Goal: Task Accomplishment & Management: Manage account settings

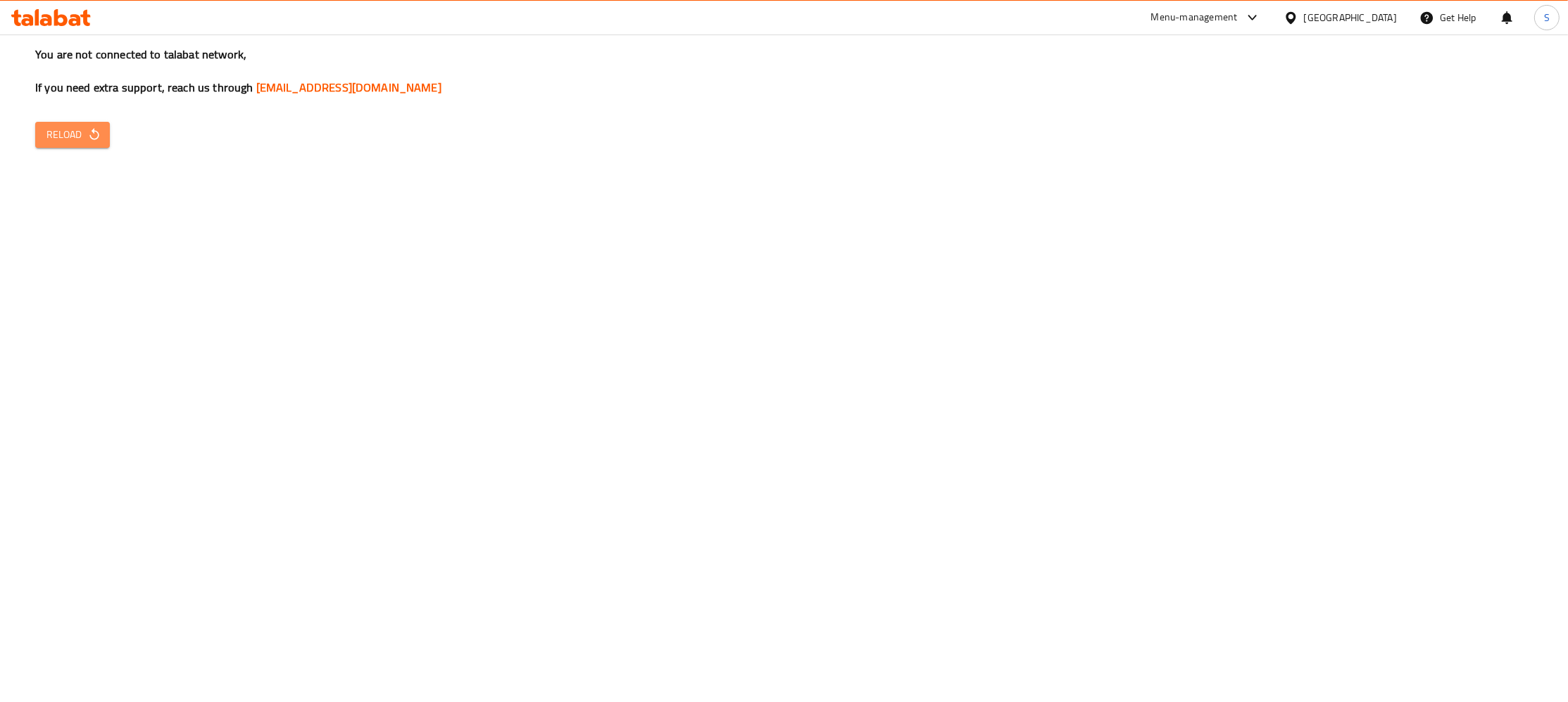
click at [50, 144] on button "Reload" at bounding box center [72, 135] width 75 height 26
click at [62, 143] on span "Reload" at bounding box center [72, 134] width 52 height 17
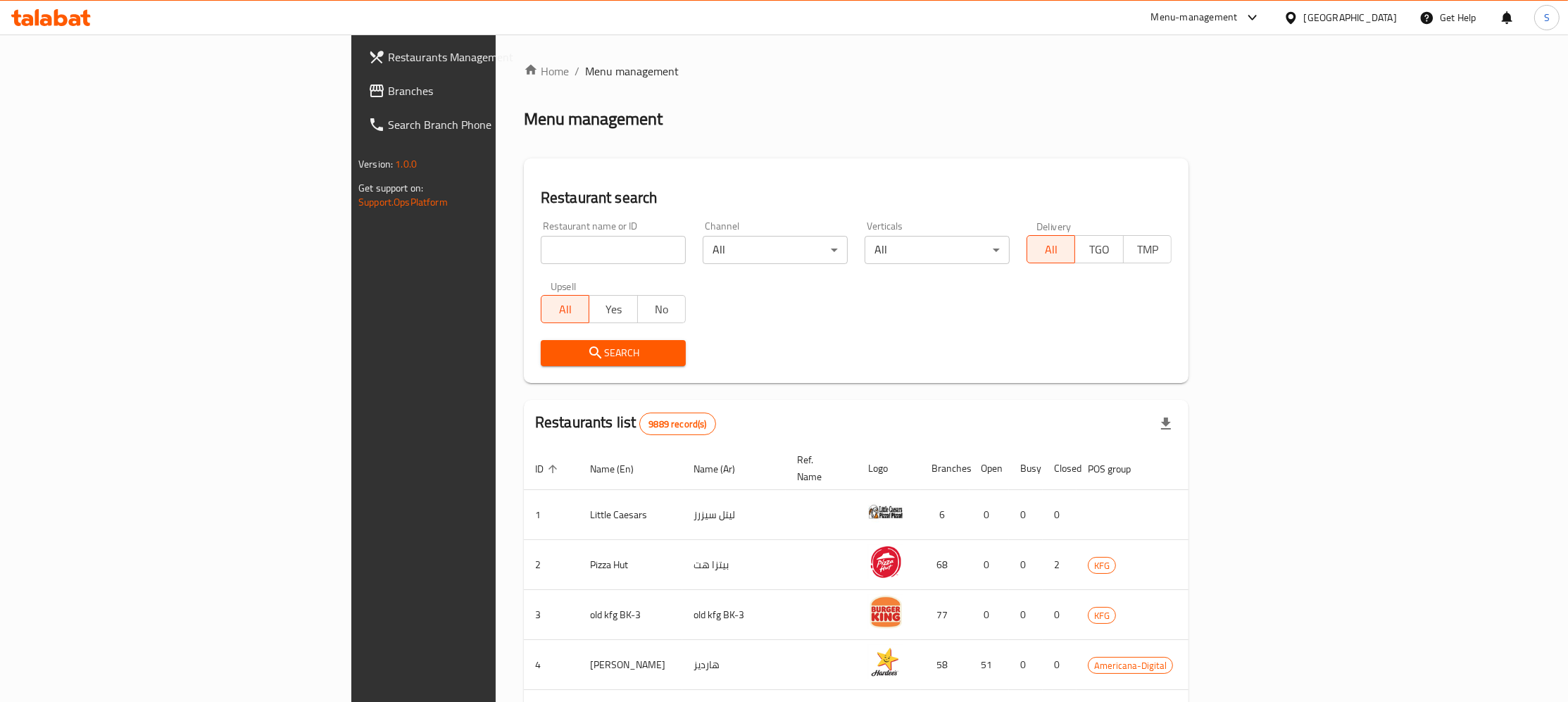
paste input "The Good Good People"
click at [540, 250] on input "The Good Good People" at bounding box center [613, 249] width 145 height 28
type input "The Good Good People"
click button "Search" at bounding box center [613, 353] width 145 height 26
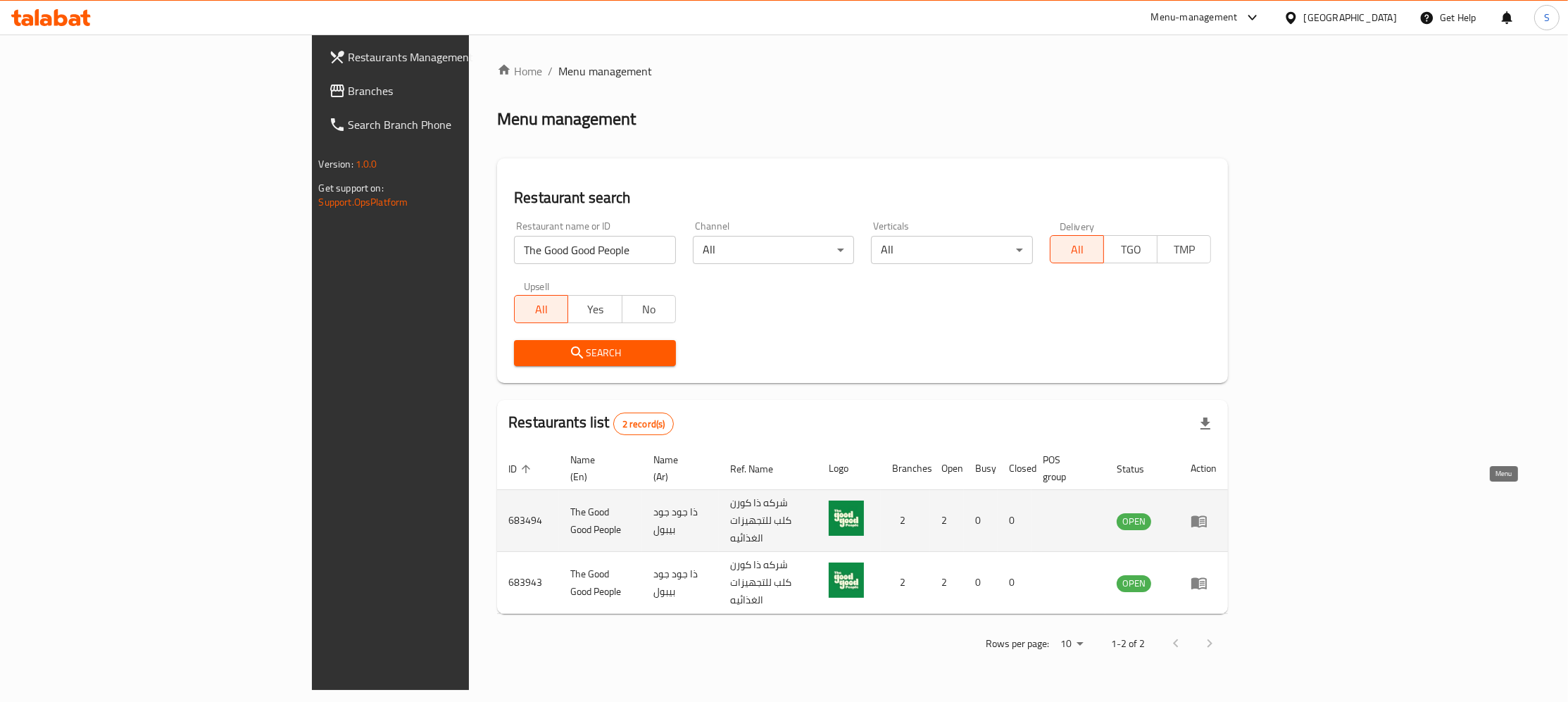
click at [1207, 515] on icon "enhanced table" at bounding box center [1199, 521] width 16 height 12
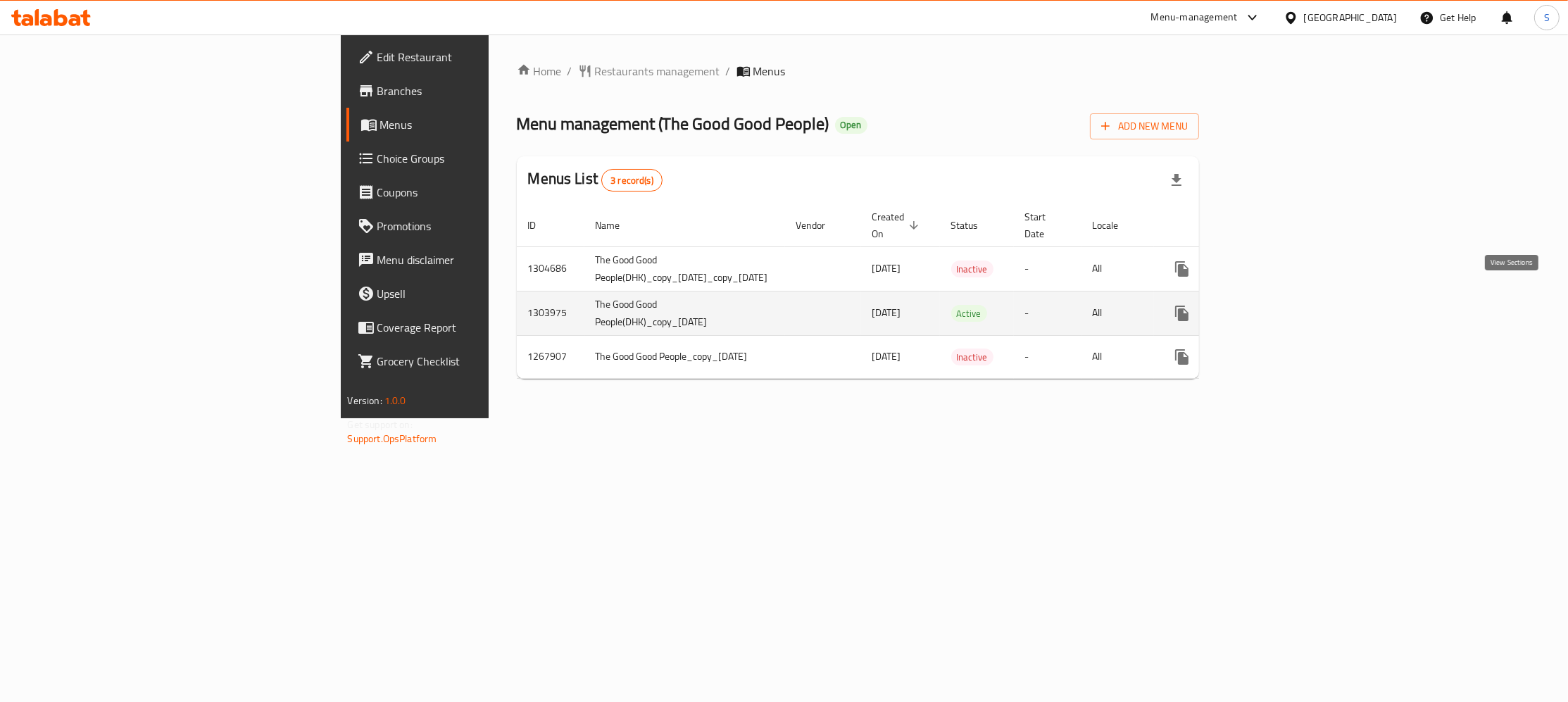
click at [1290, 307] on icon "enhanced table" at bounding box center [1283, 313] width 13 height 13
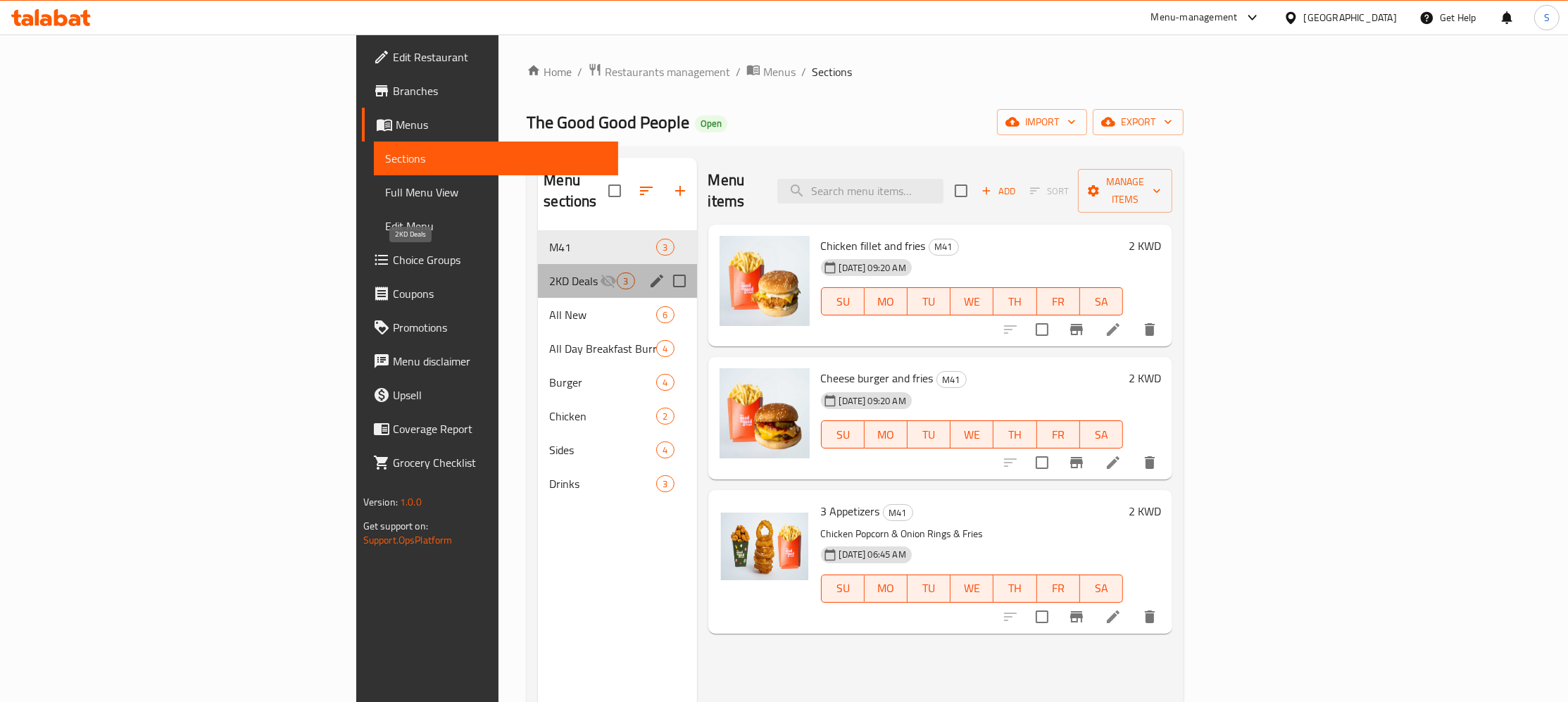
click at [550, 272] on span "2KD Deals" at bounding box center [574, 281] width 50 height 17
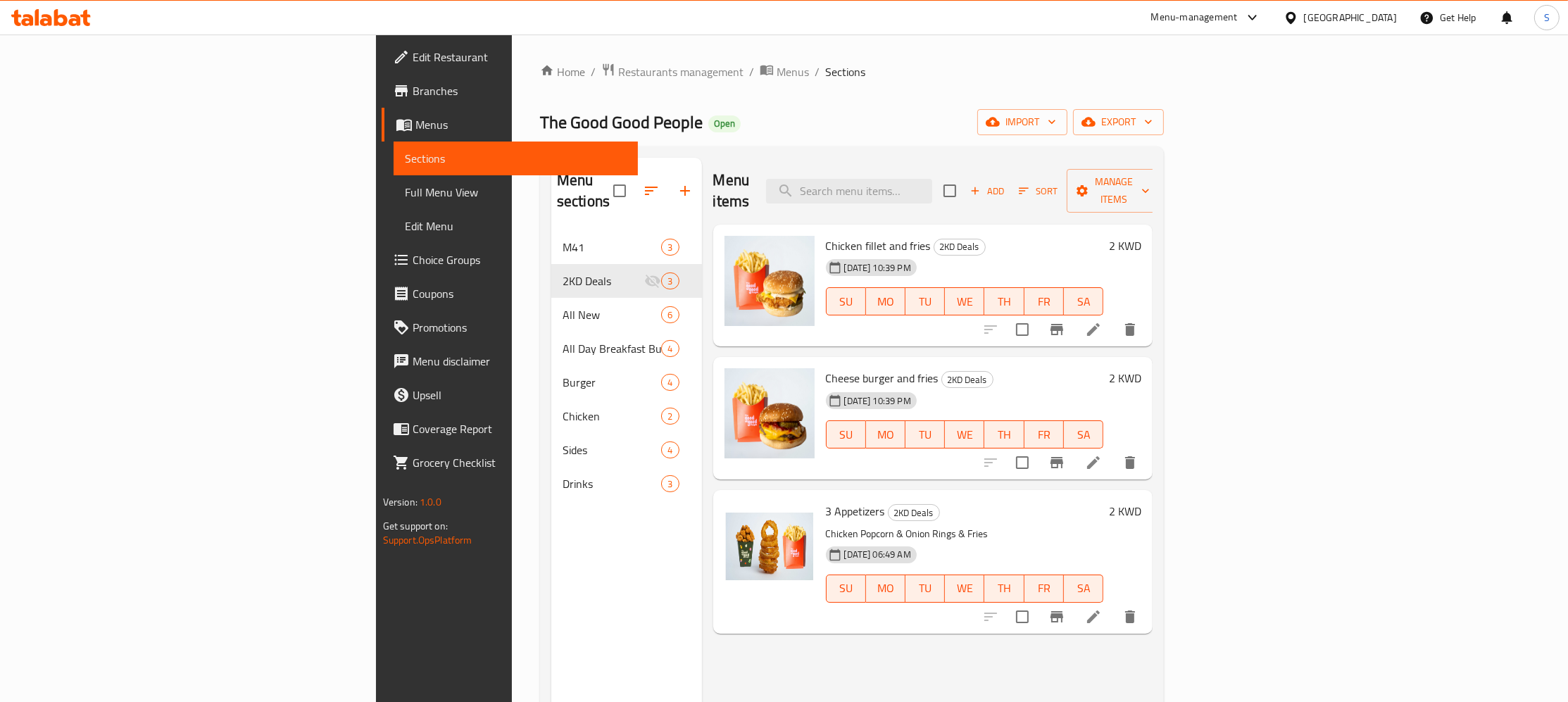
click at [540, 83] on div "Home / Restaurants management / Menus / Sections The Good Good People Open impo…" at bounding box center [851, 466] width 624 height 808
click at [618, 69] on span "Restaurants management" at bounding box center [680, 71] width 126 height 17
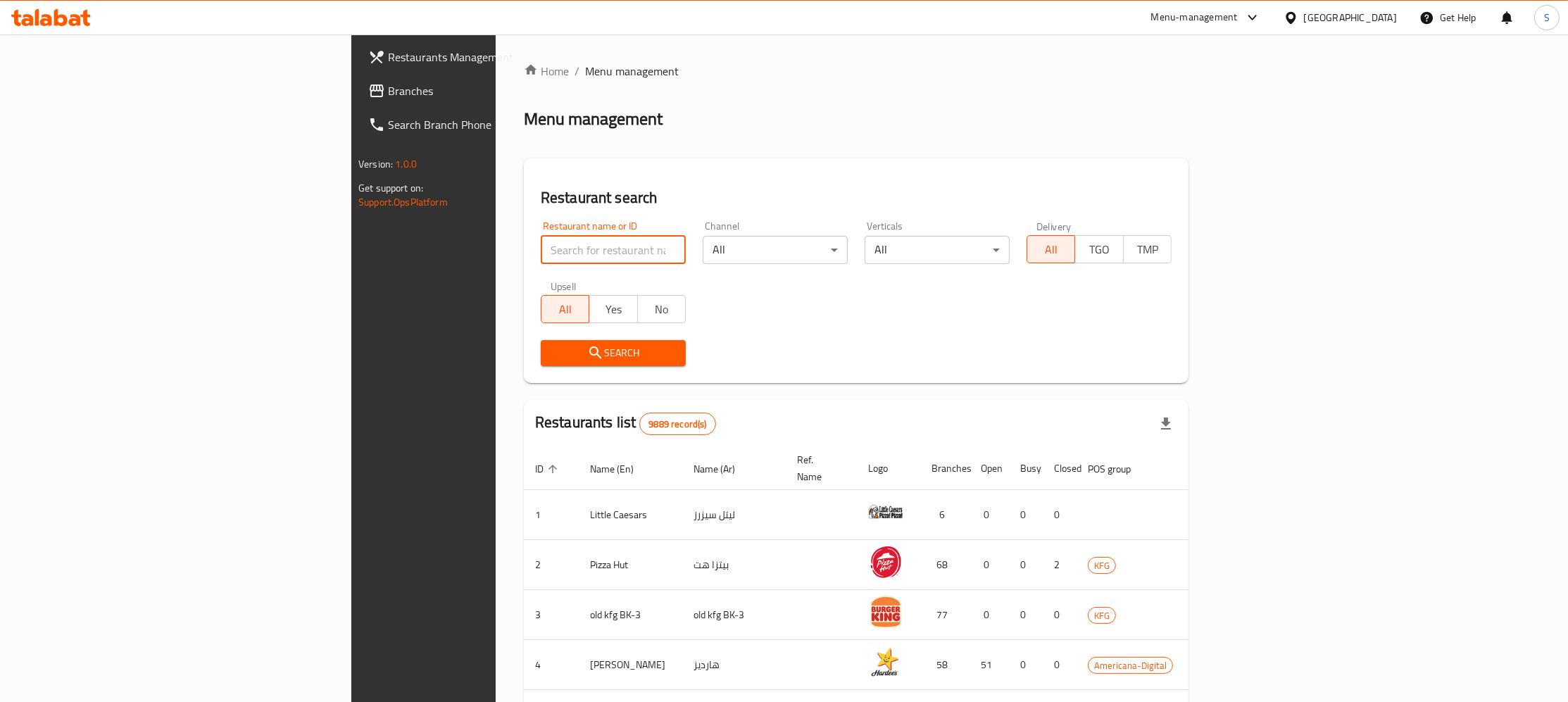
click at [540, 245] on input "search" at bounding box center [613, 249] width 145 height 28
type input "the good good"
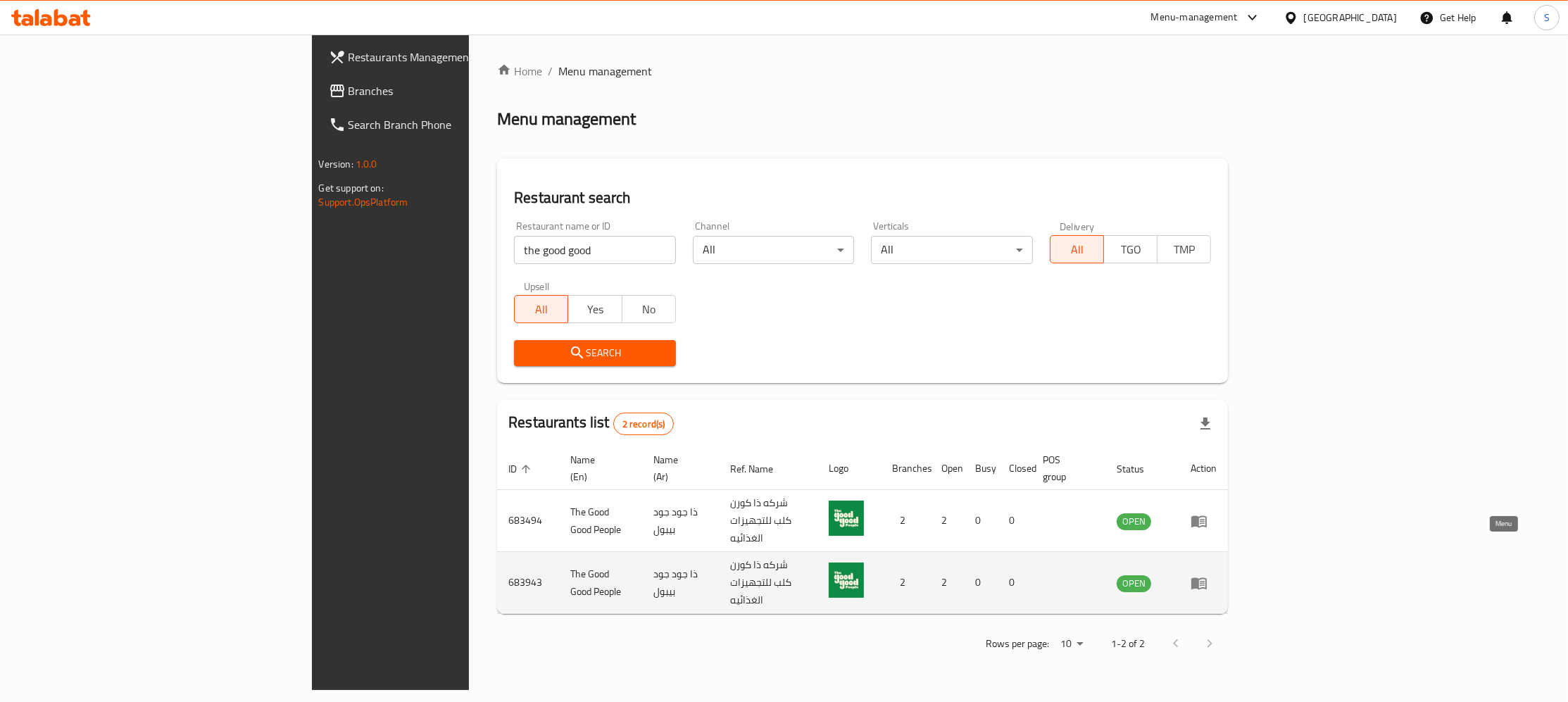
click at [1207, 577] on icon "enhanced table" at bounding box center [1199, 583] width 16 height 12
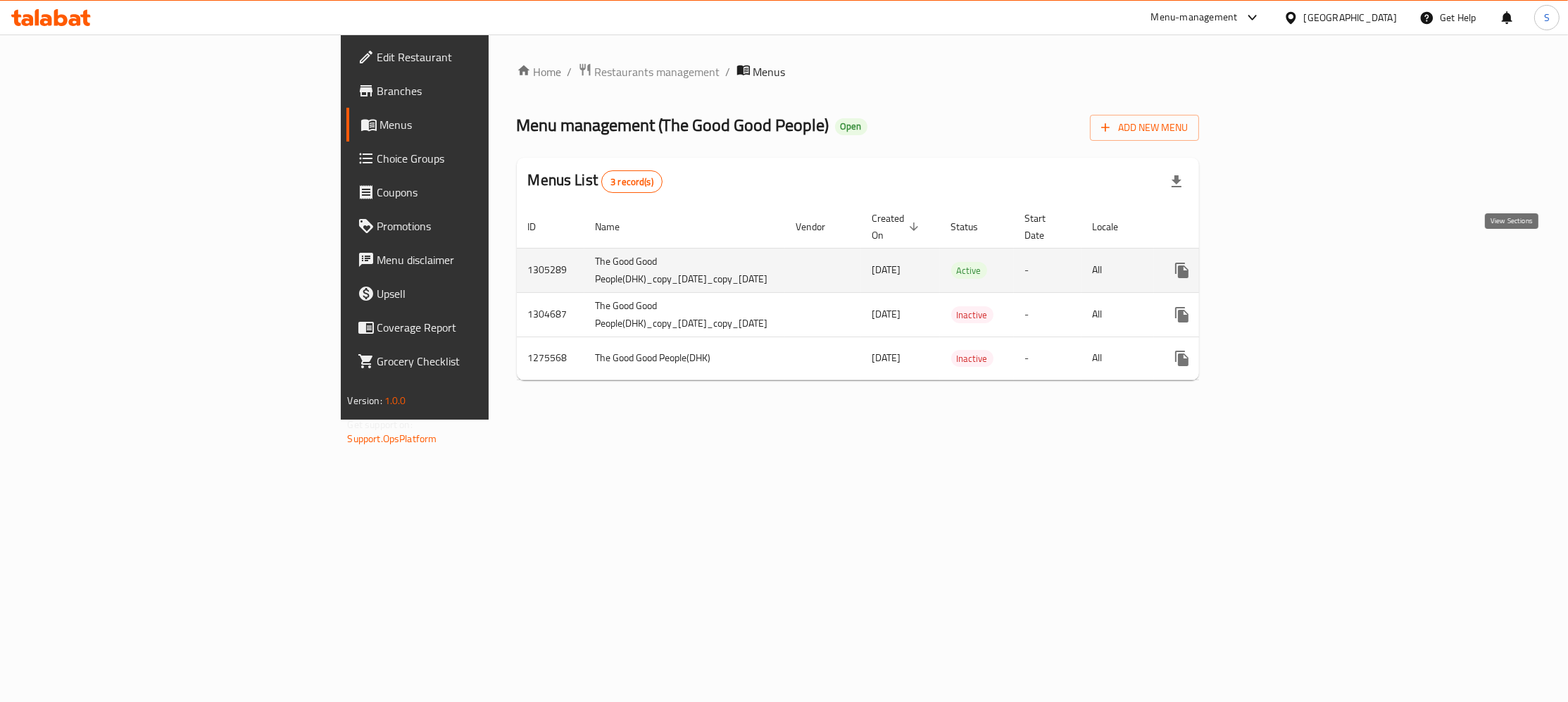
click at [1292, 262] on icon "enhanced table" at bounding box center [1283, 270] width 17 height 17
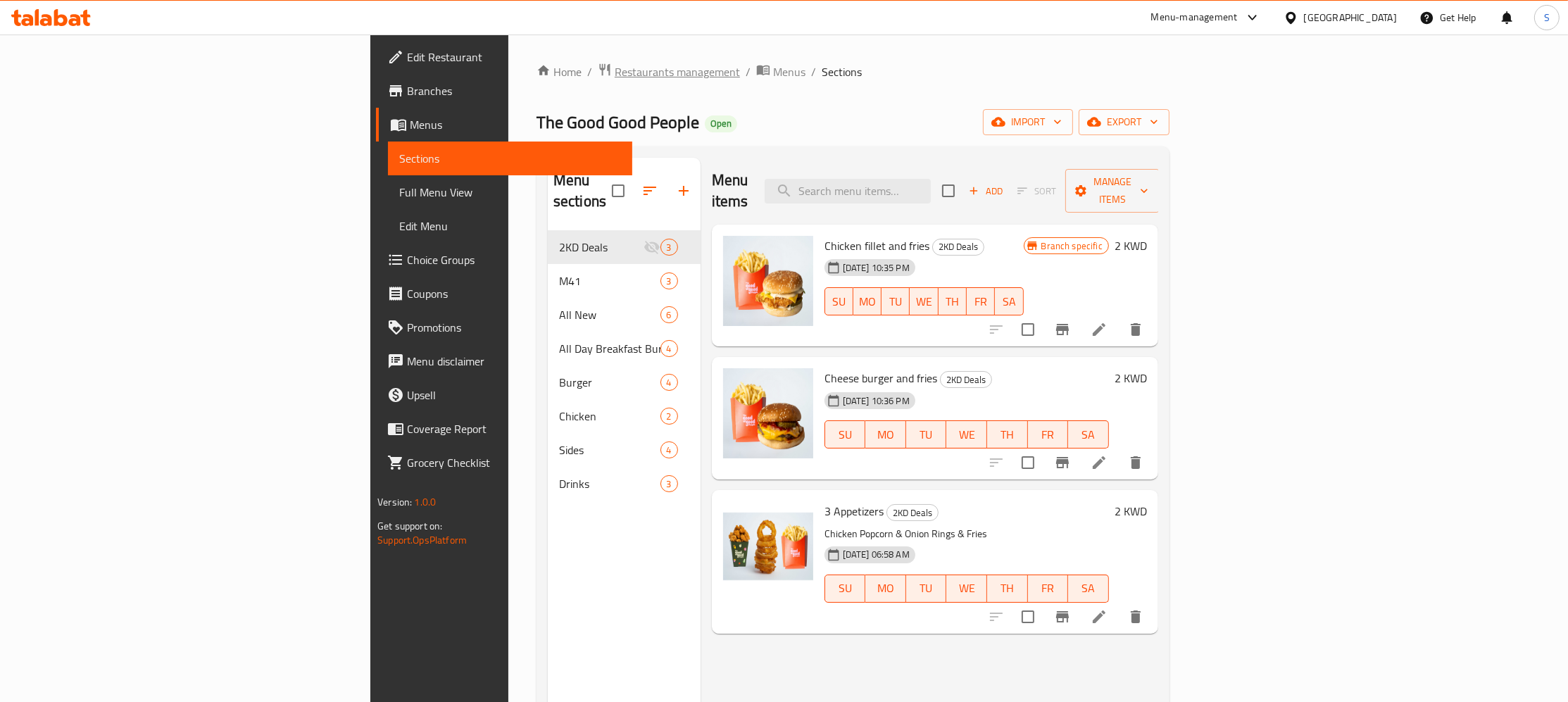
click at [615, 71] on span "Restaurants management" at bounding box center [677, 71] width 126 height 17
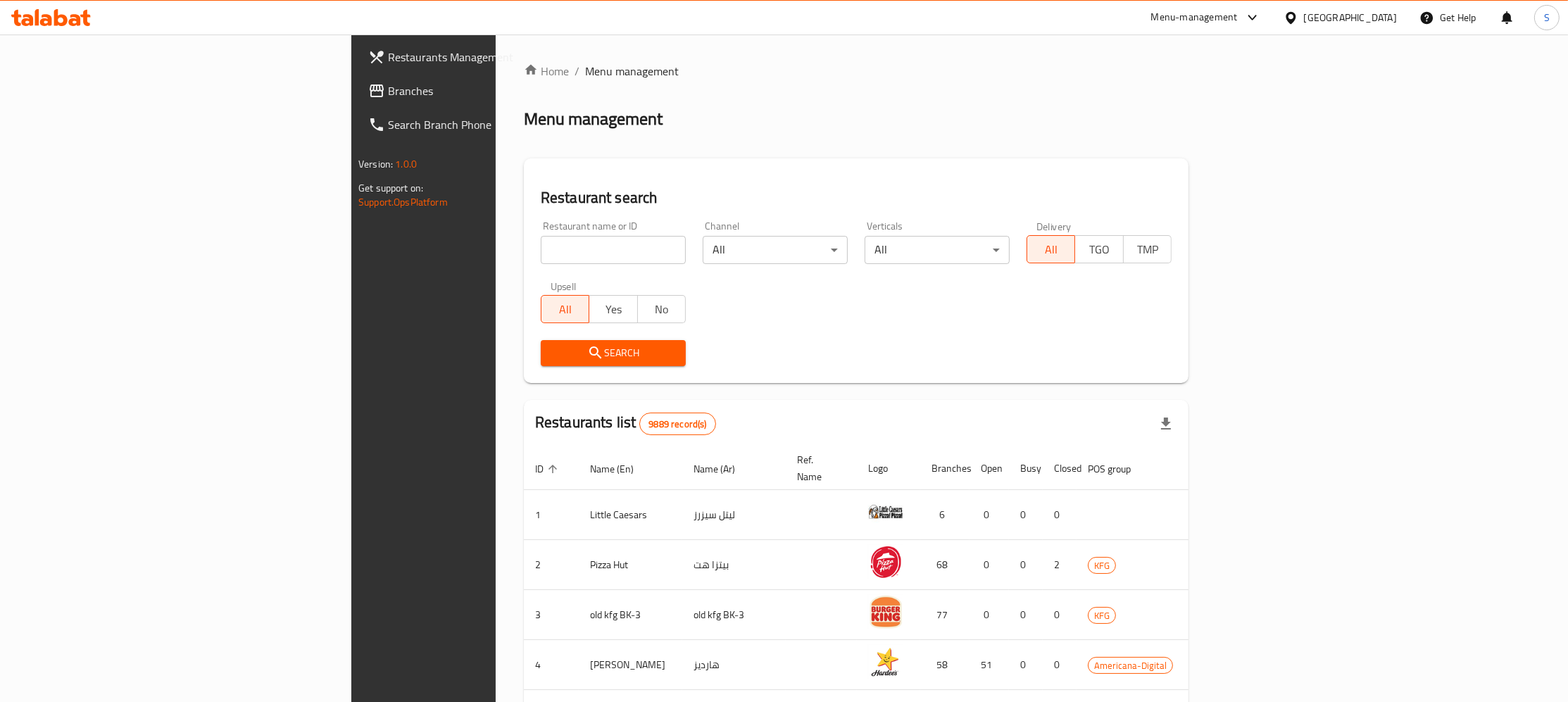
paste input "Offside Juice"
click at [540, 252] on input "Offside Juice" at bounding box center [613, 249] width 145 height 28
type input "Offside Juice"
click button "Search" at bounding box center [613, 353] width 145 height 26
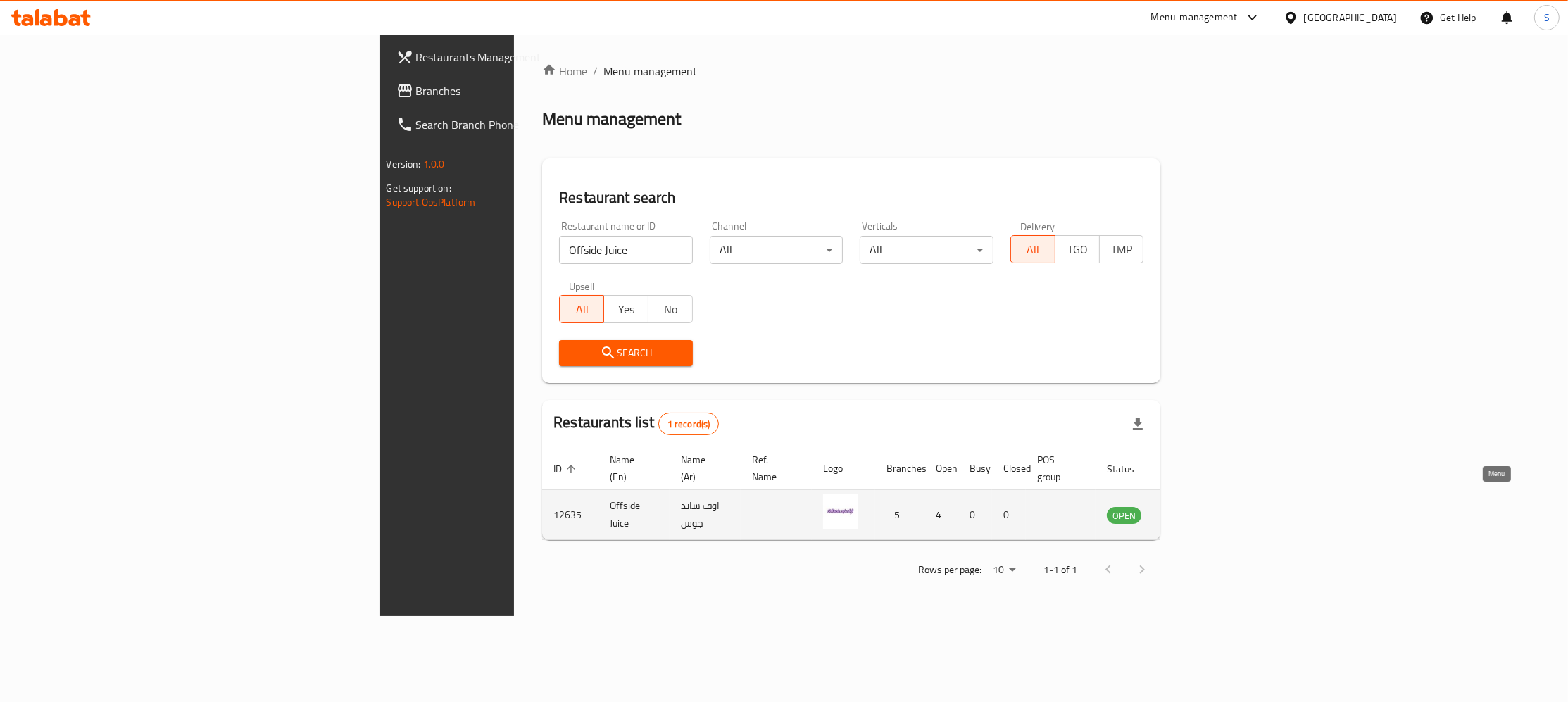
click at [1197, 509] on icon "enhanced table" at bounding box center [1189, 515] width 16 height 12
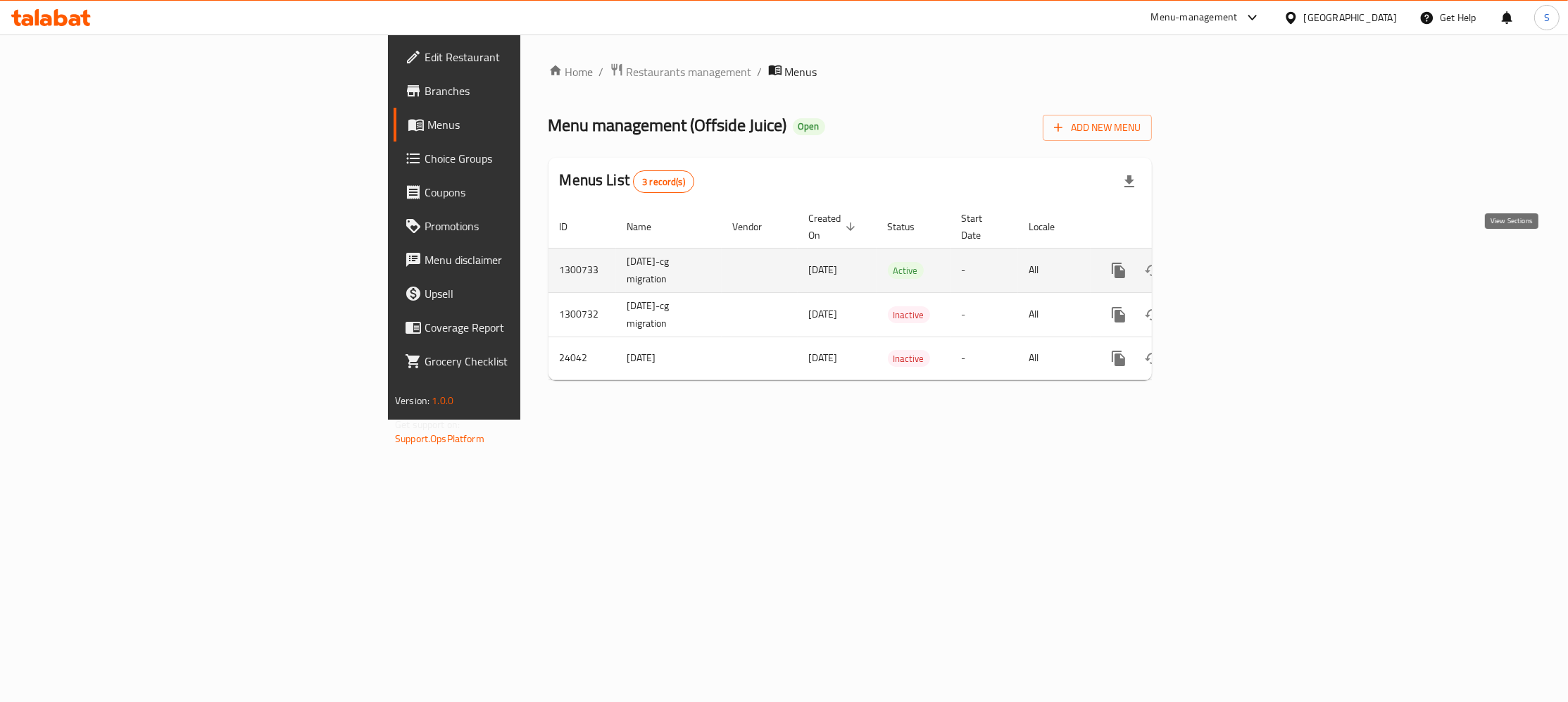
click at [1229, 262] on icon "enhanced table" at bounding box center [1220, 270] width 17 height 17
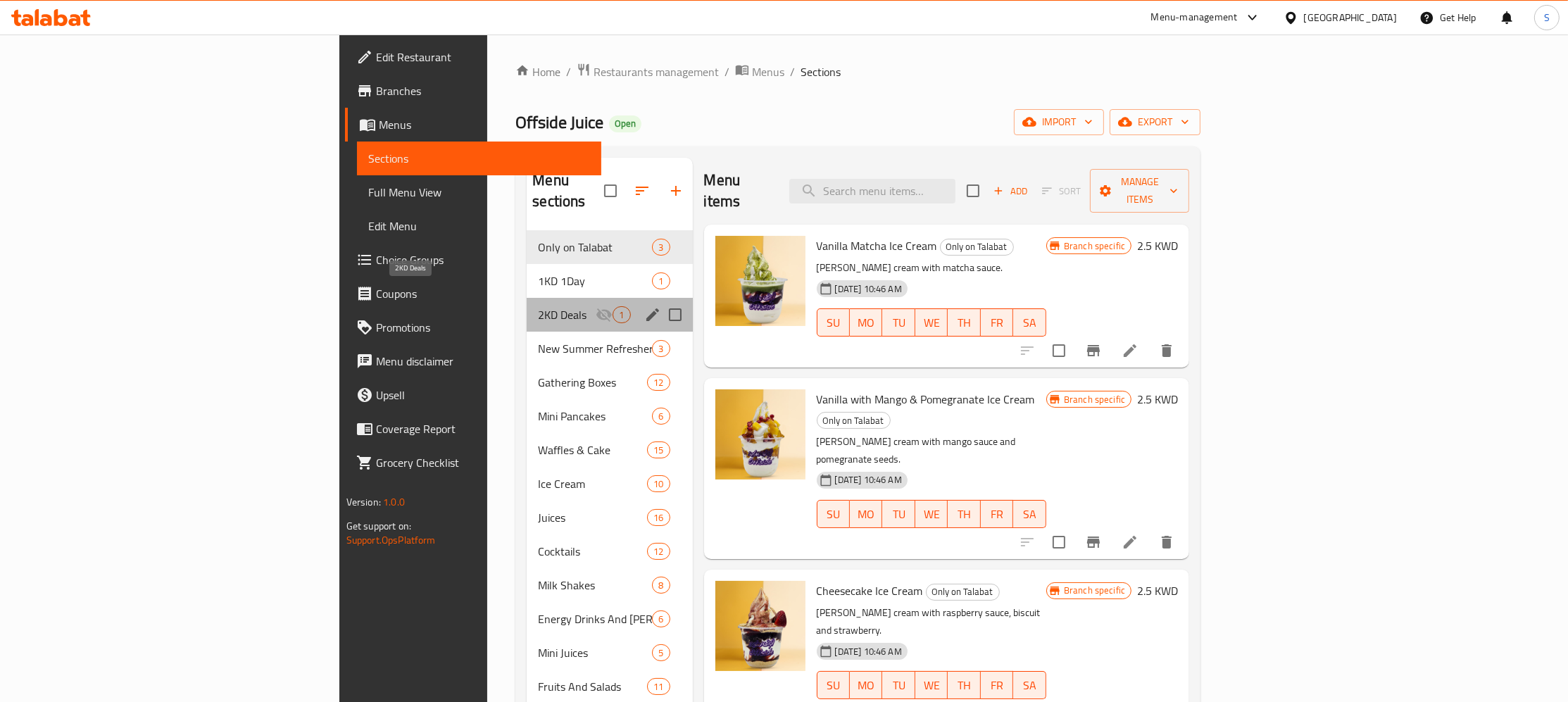
click at [538, 306] on span "2KD Deals" at bounding box center [567, 315] width 58 height 17
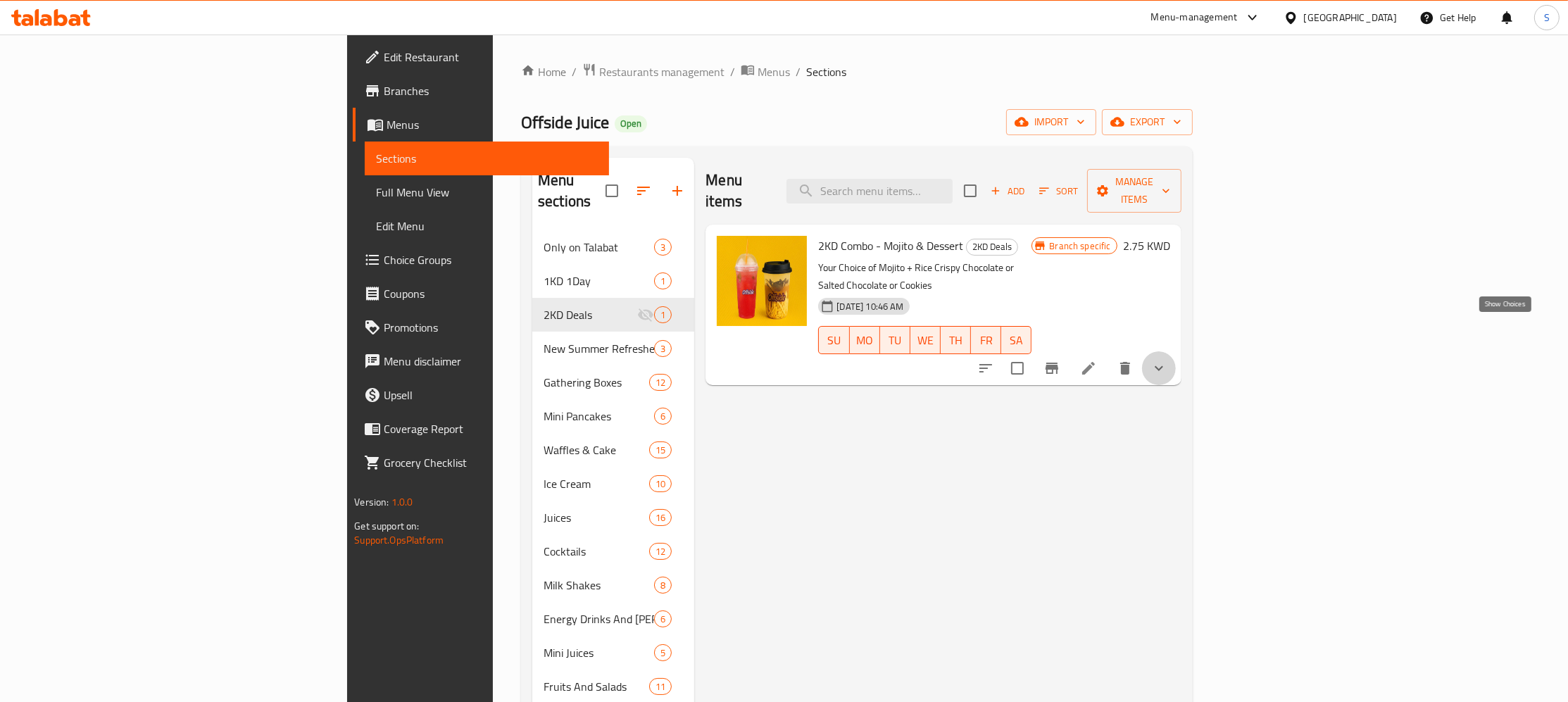
click at [1168, 360] on icon "show more" at bounding box center [1158, 368] width 17 height 17
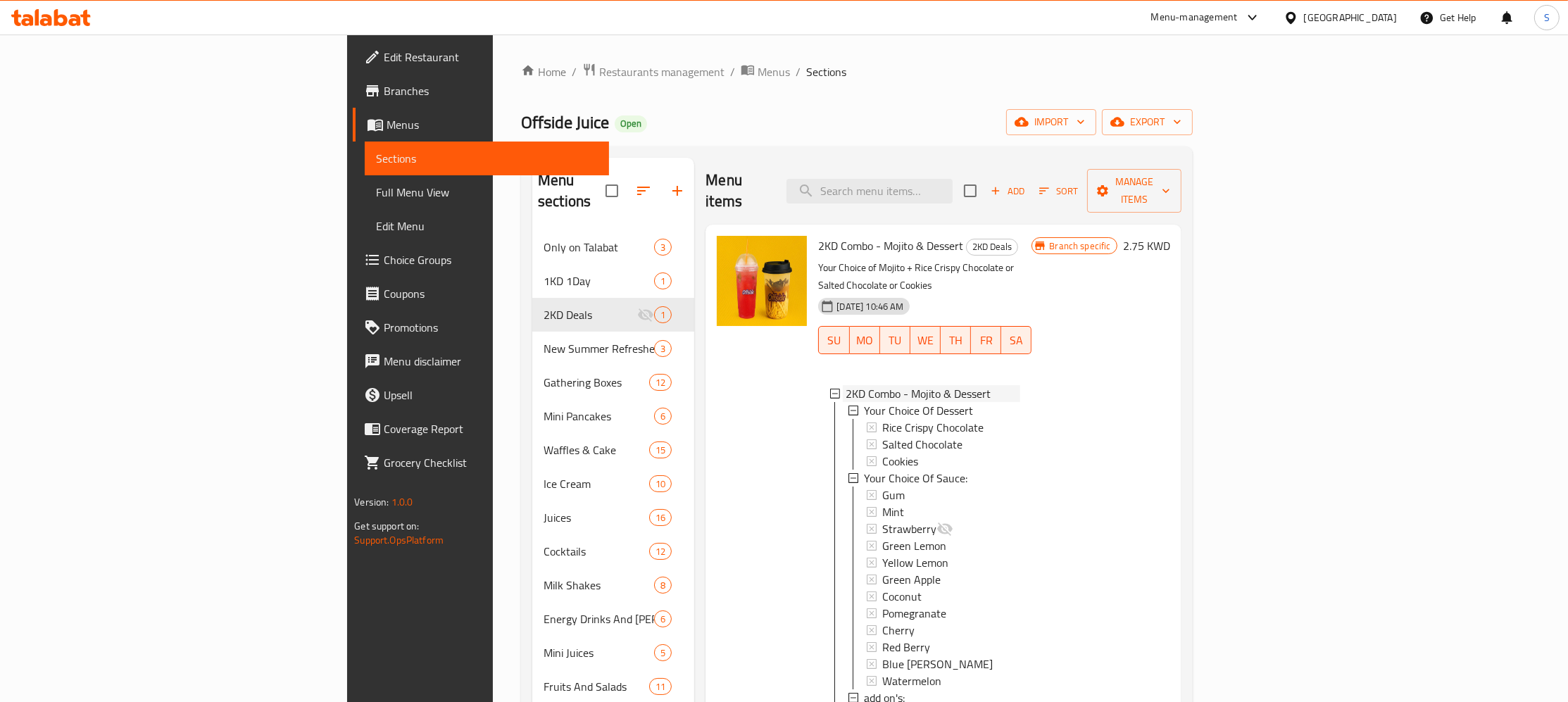
click at [830, 388] on icon at bounding box center [835, 393] width 10 height 10
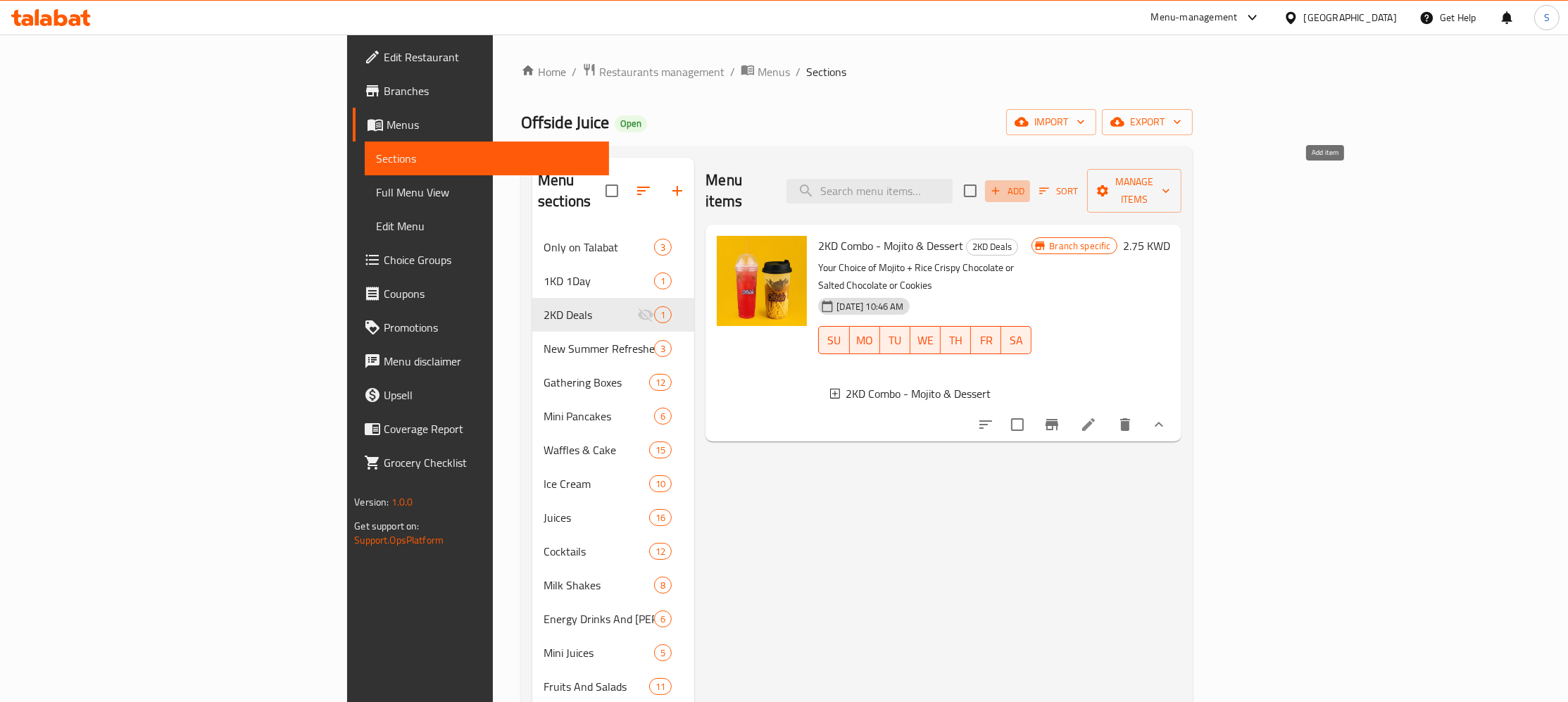
click at [1027, 183] on span "Add" at bounding box center [1007, 191] width 38 height 17
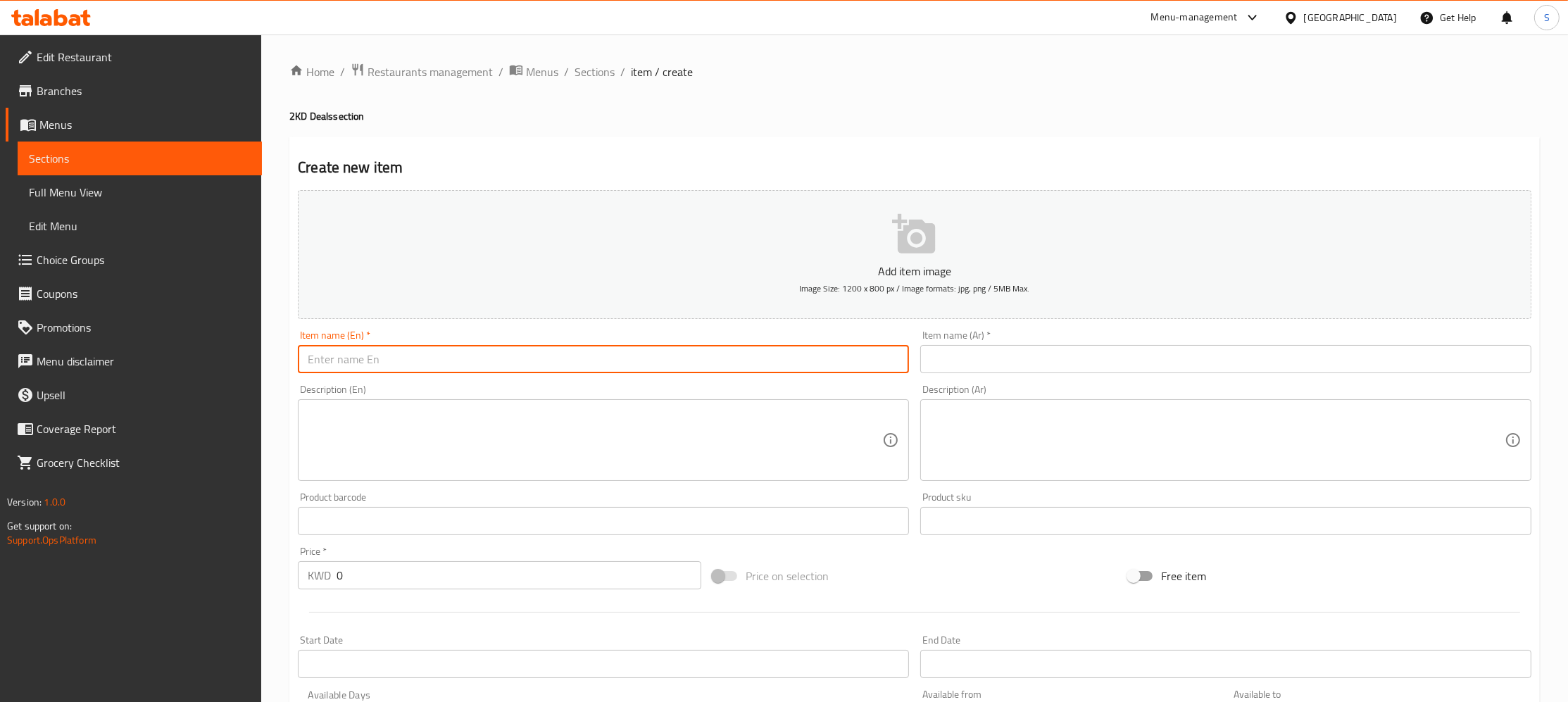
click at [536, 369] on input "text" at bounding box center [604, 358] width 611 height 28
type input "1"
type input "Mojito + Cookies"
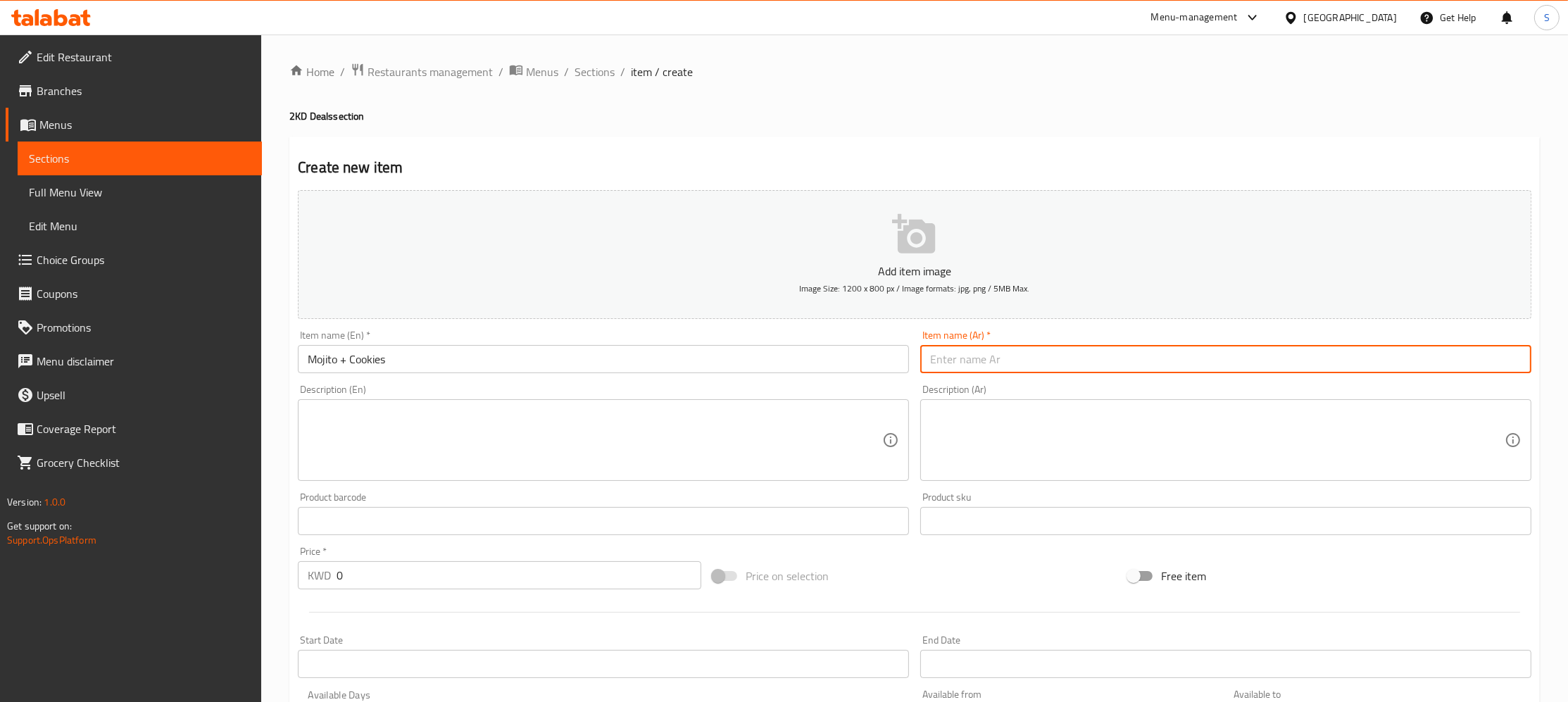
paste input "موهيتو + كوكيز"
click at [984, 357] on input "موهيتو + كوكيز" at bounding box center [1226, 358] width 611 height 28
type input "موهيتو + كوكيز"
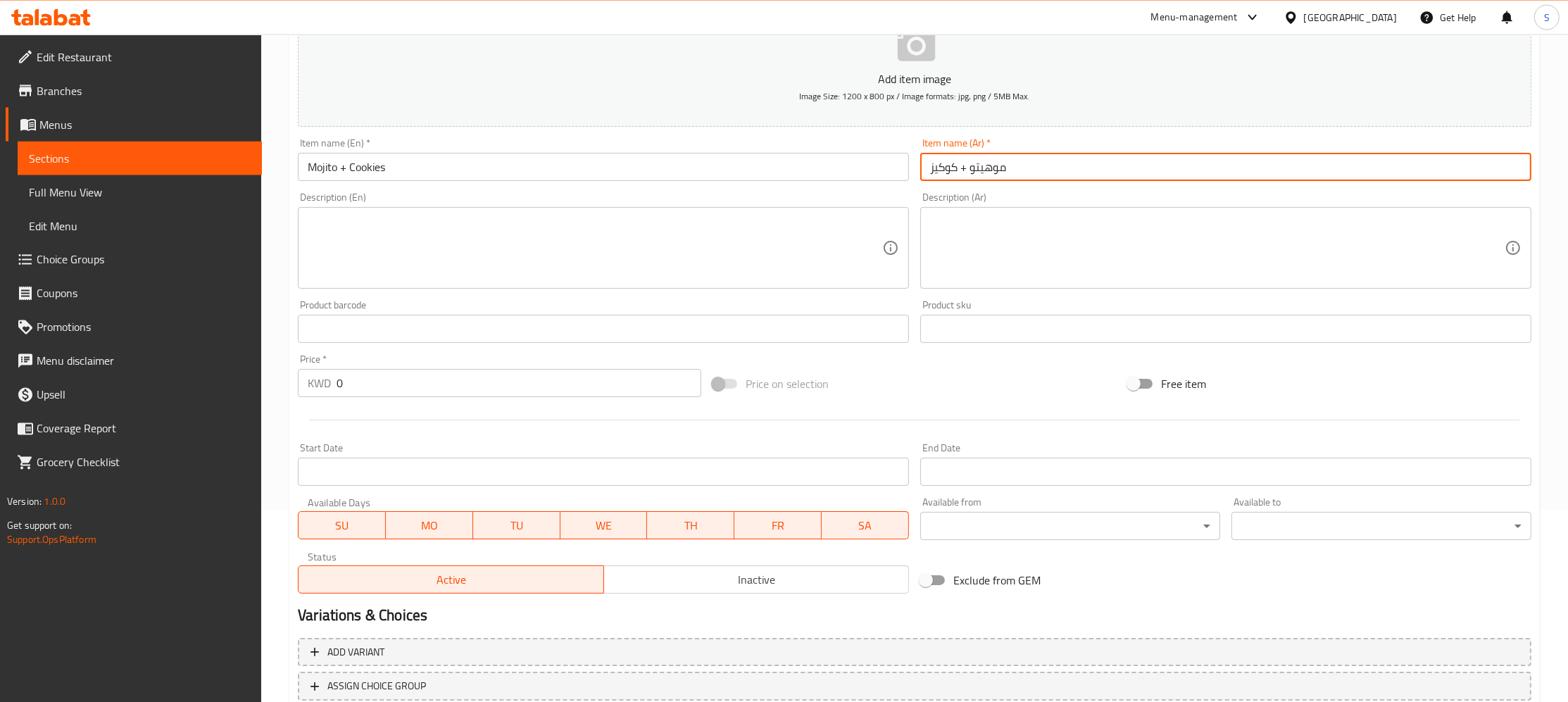
scroll to position [208, 0]
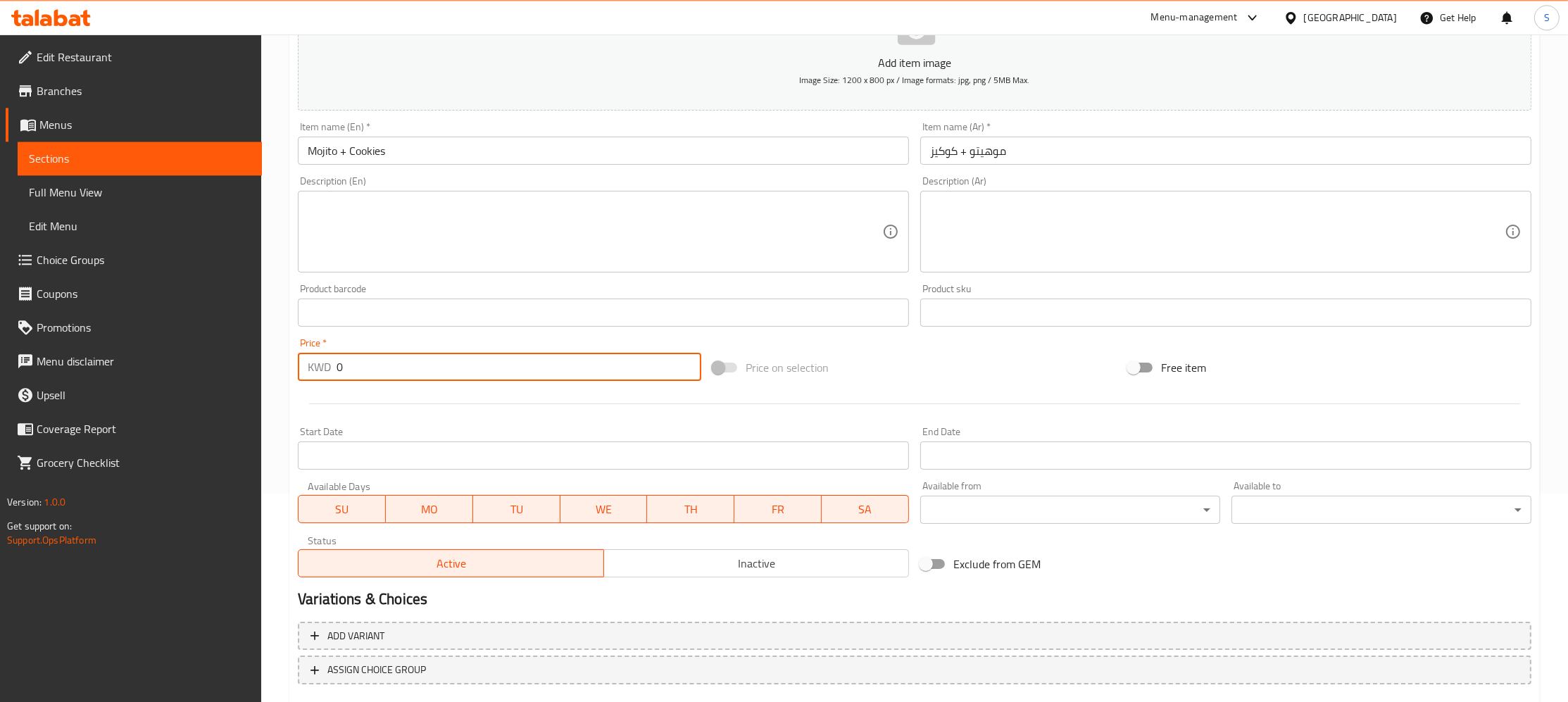
click at [419, 377] on input "0" at bounding box center [519, 366] width 365 height 28
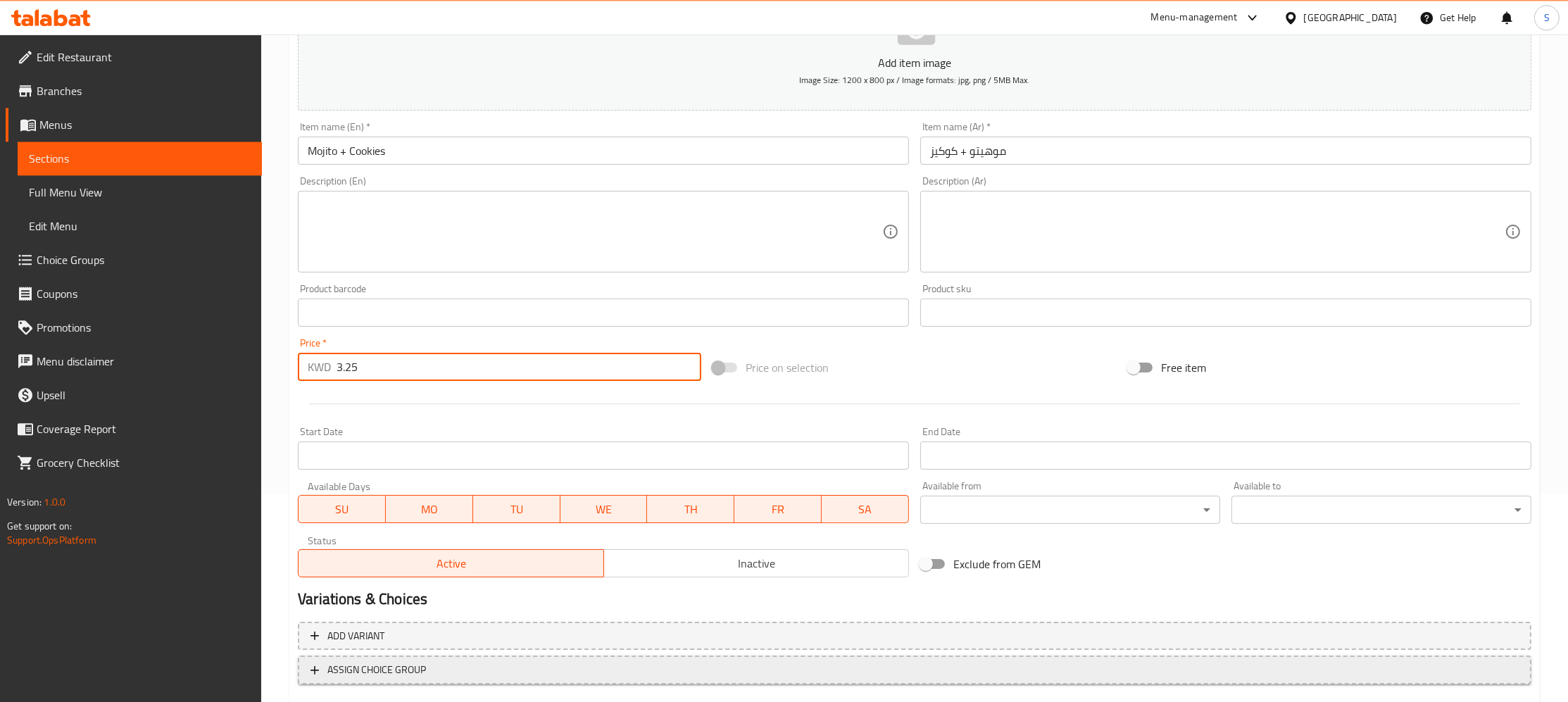
type input "3.25"
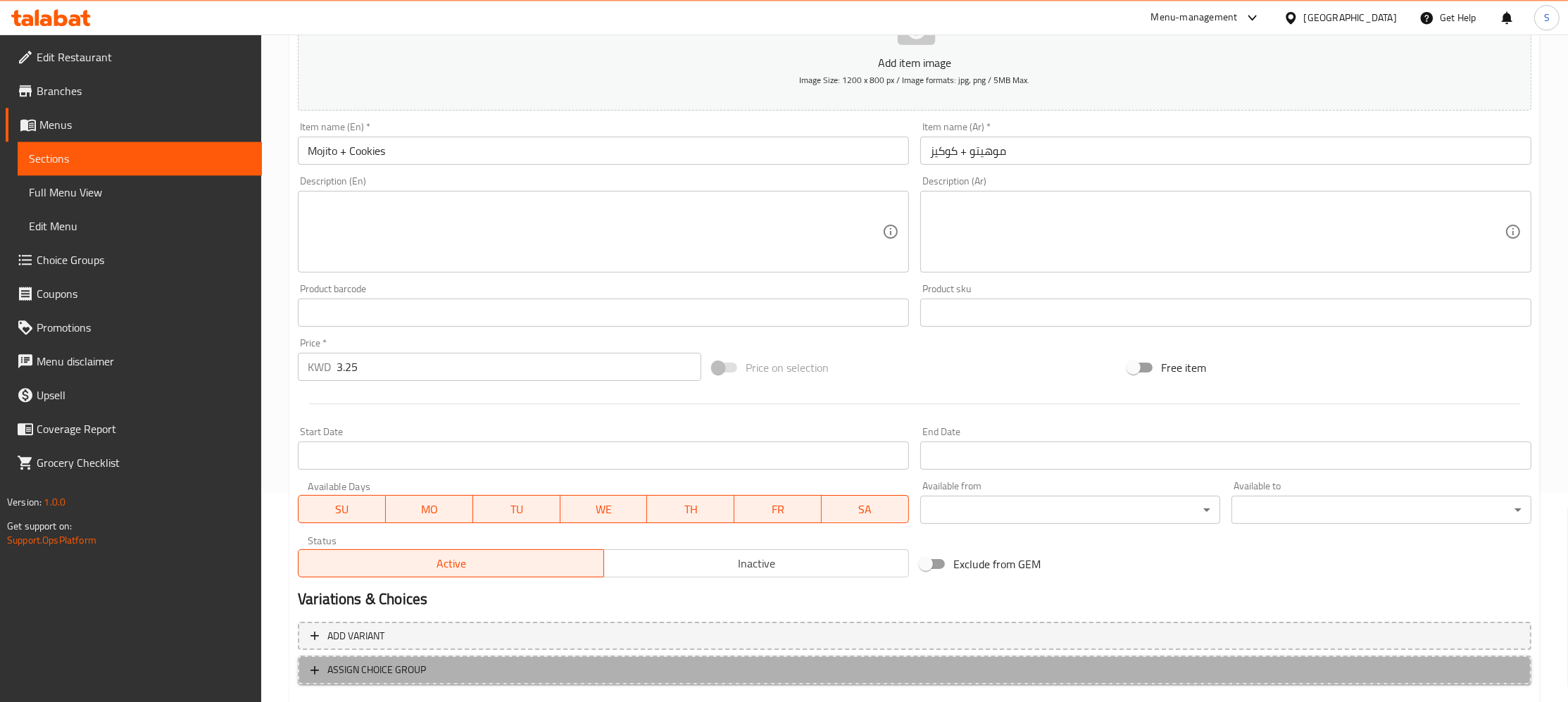
click at [463, 668] on span "ASSIGN CHOICE GROUP" at bounding box center [915, 669] width 1208 height 17
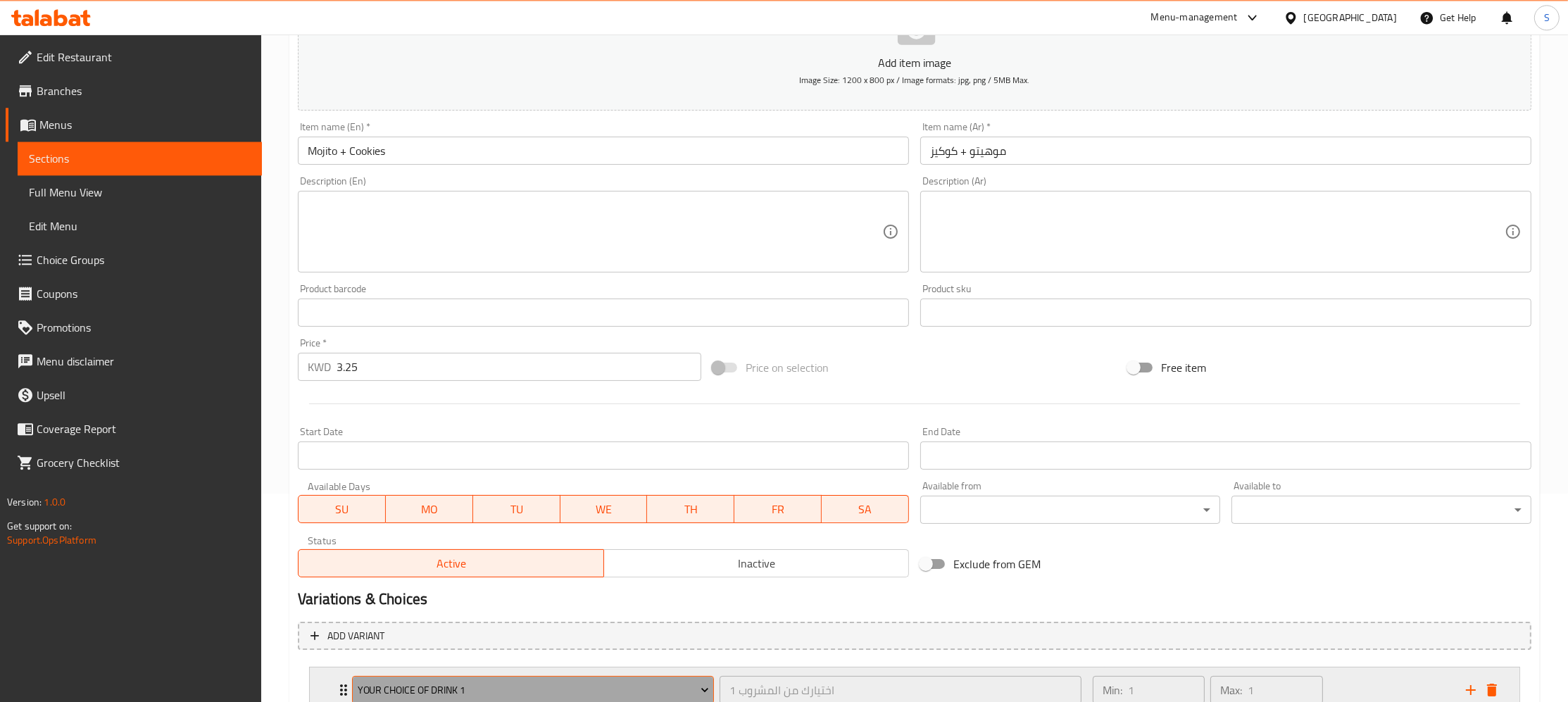
click at [467, 682] on span "Your Choice of Drink 1" at bounding box center [533, 689] width 352 height 17
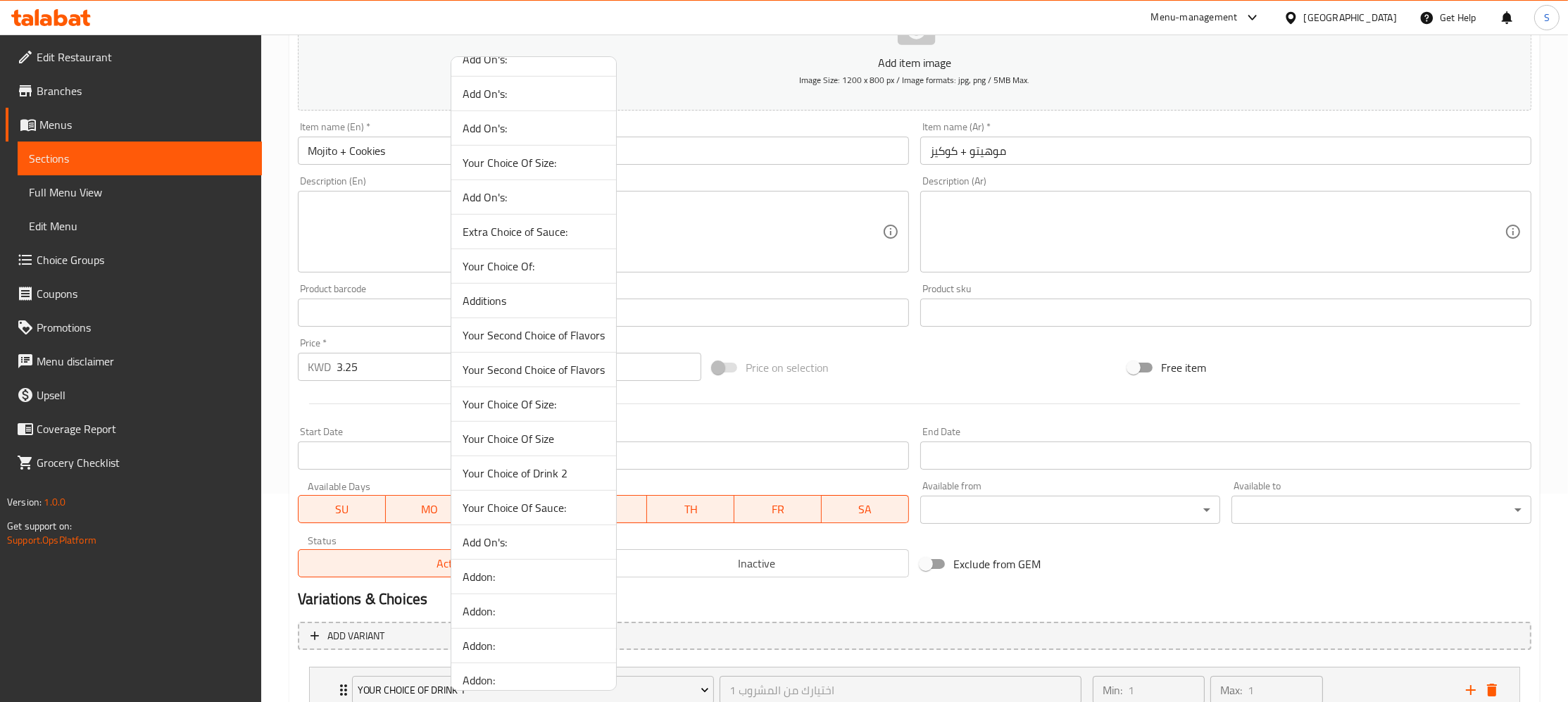
scroll to position [2240, 0]
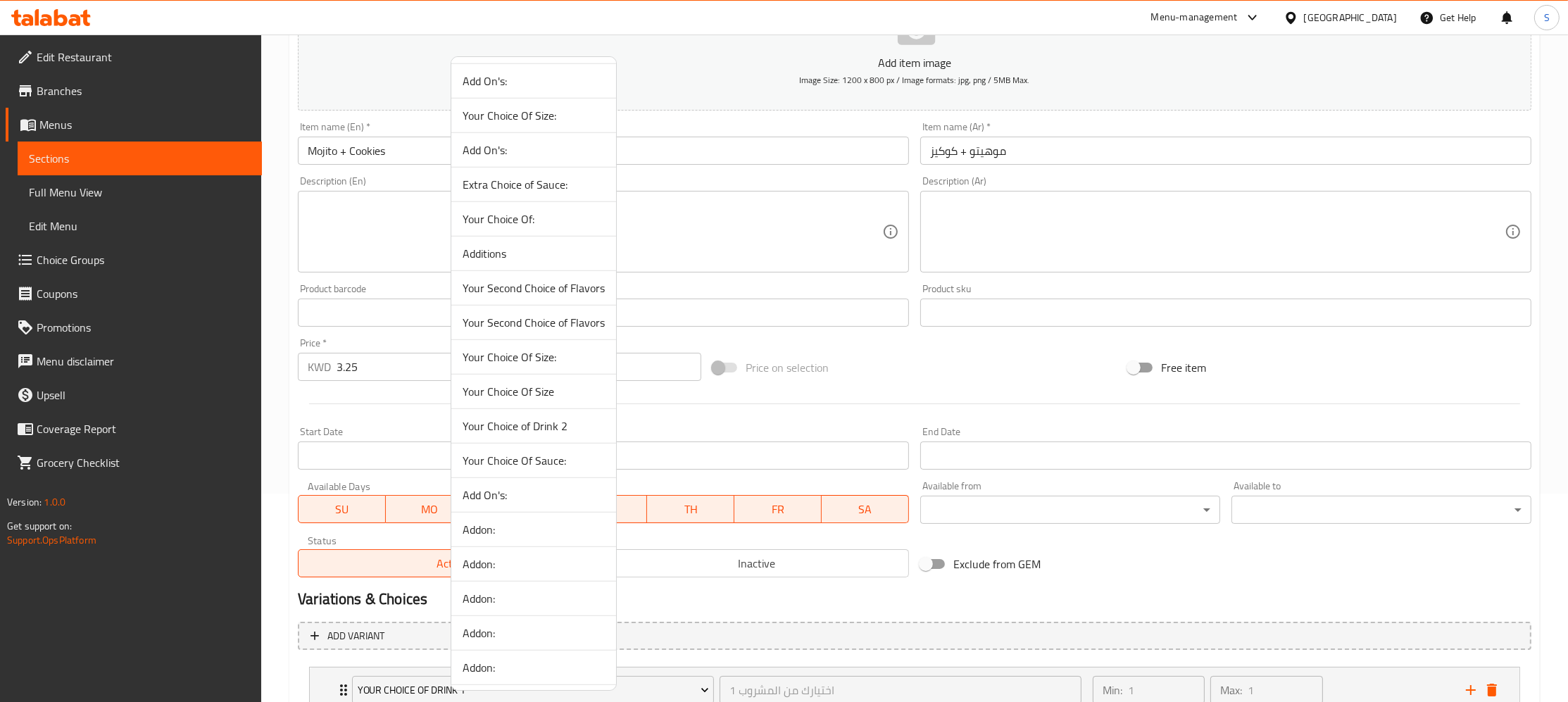
click at [536, 443] on li "Your Choice of Drink 2" at bounding box center [534, 426] width 165 height 35
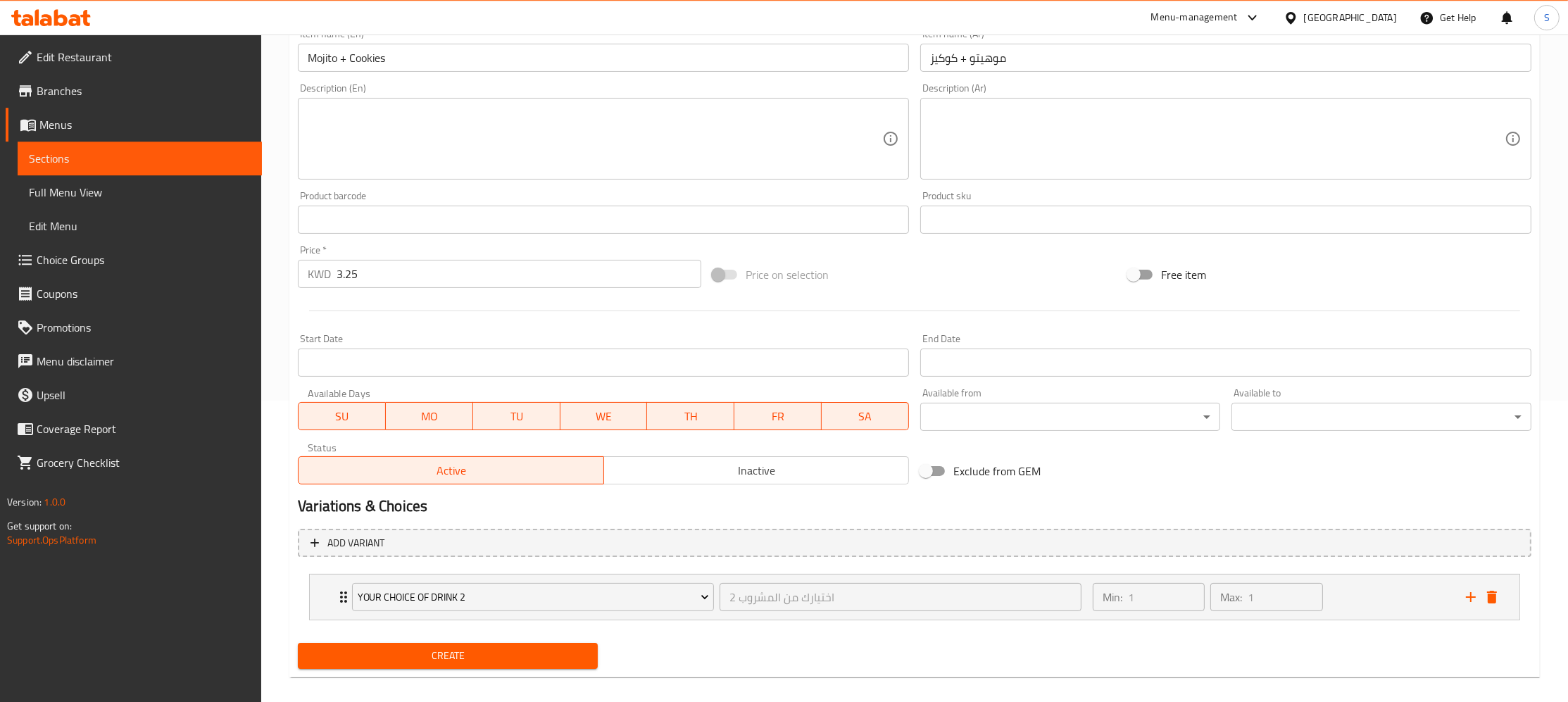
scroll to position [315, 0]
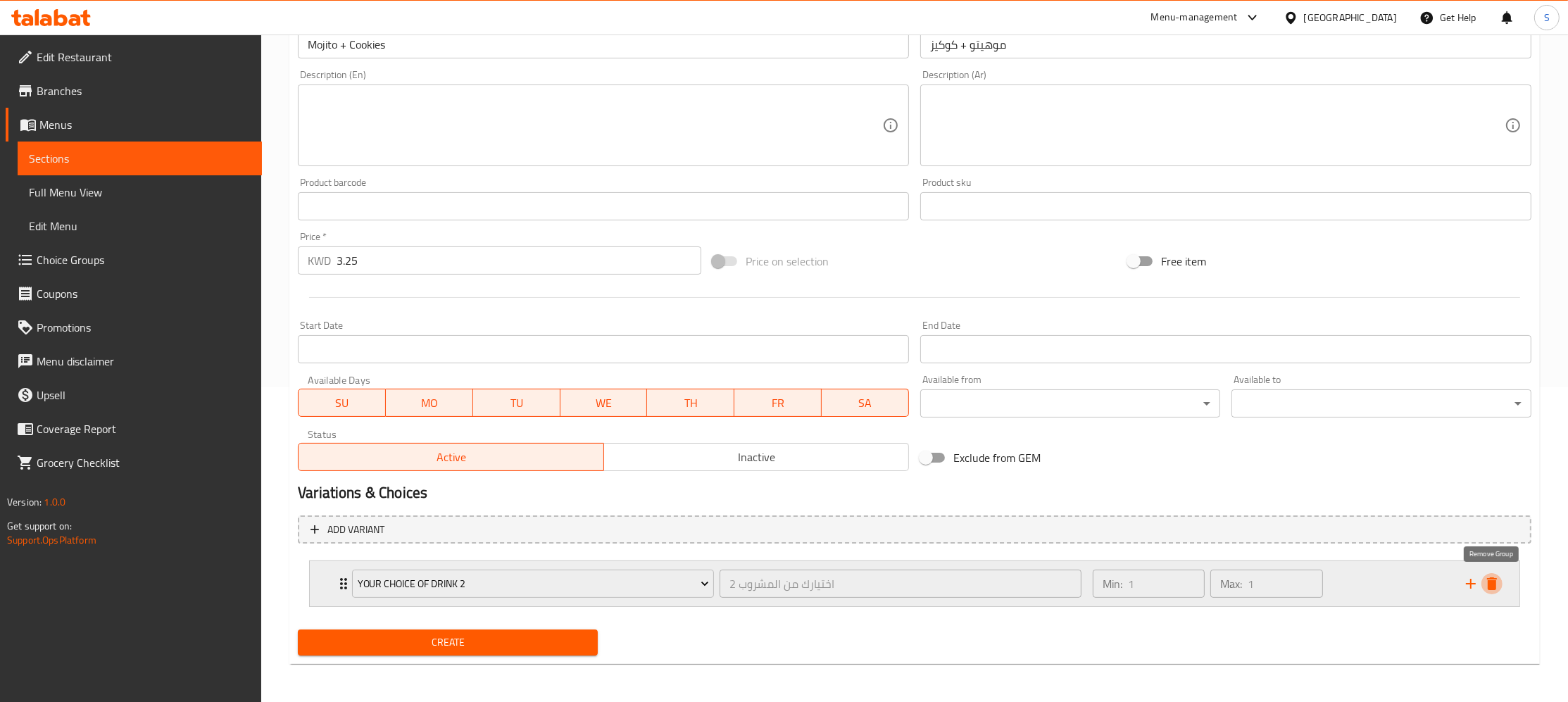
click at [1494, 575] on icon "delete" at bounding box center [1492, 583] width 17 height 17
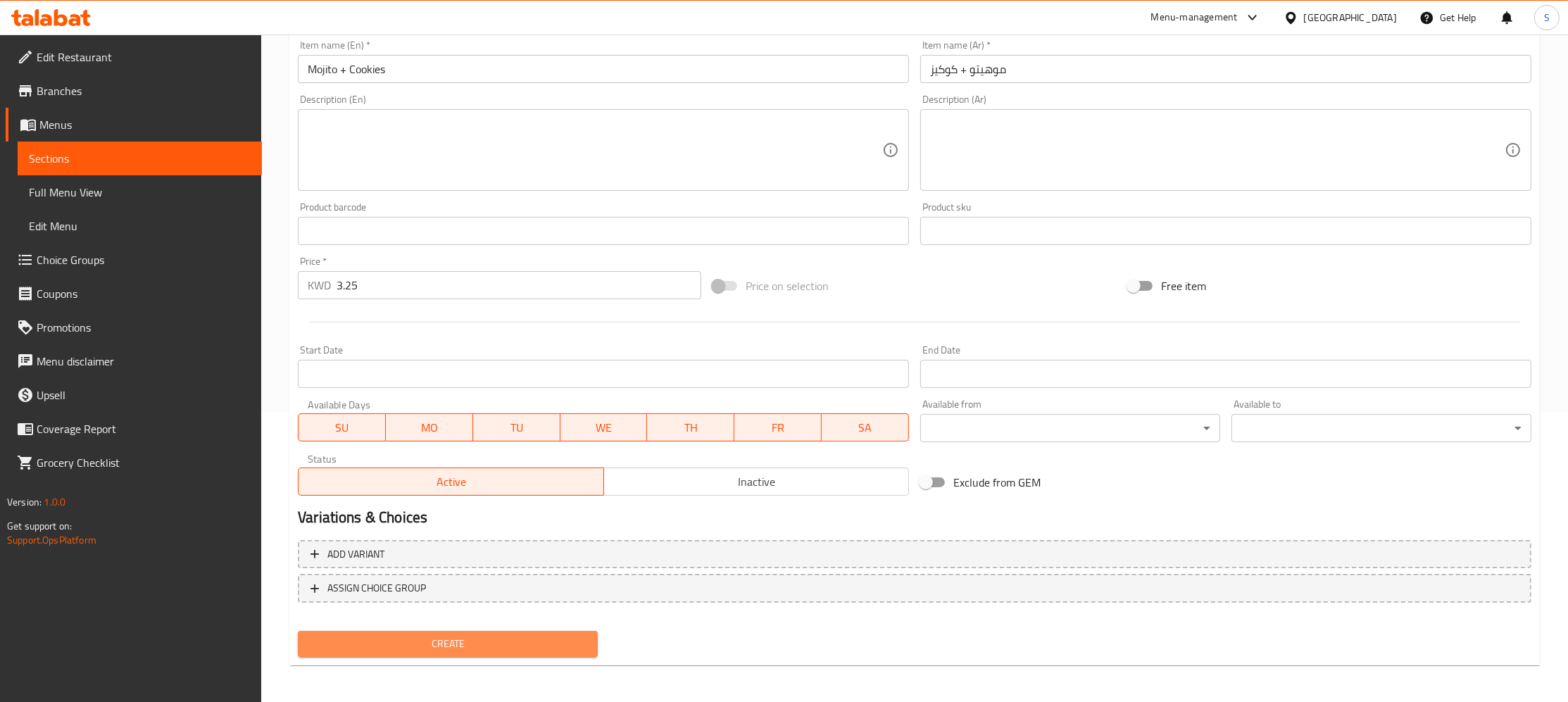
click at [460, 643] on span "Create" at bounding box center [448, 643] width 278 height 17
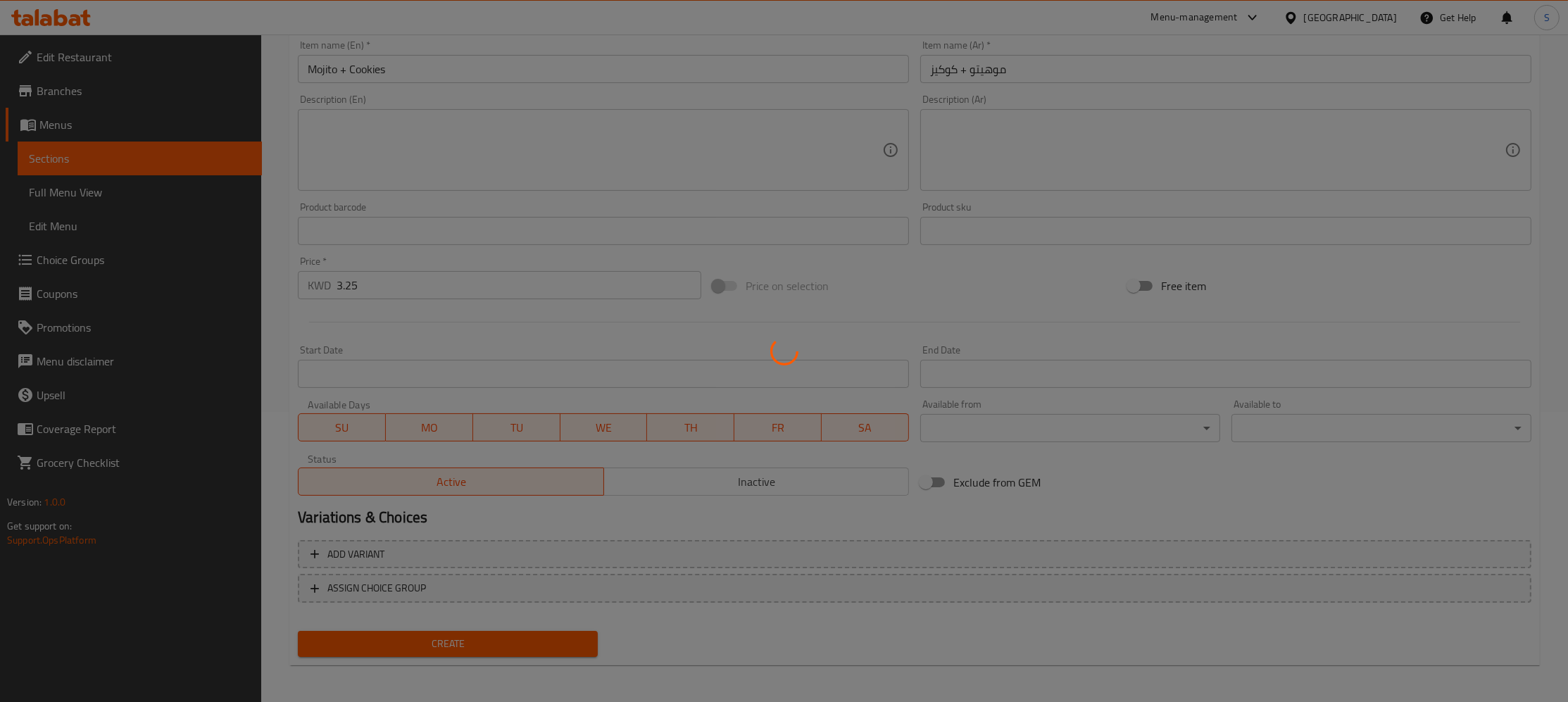
type input "0"
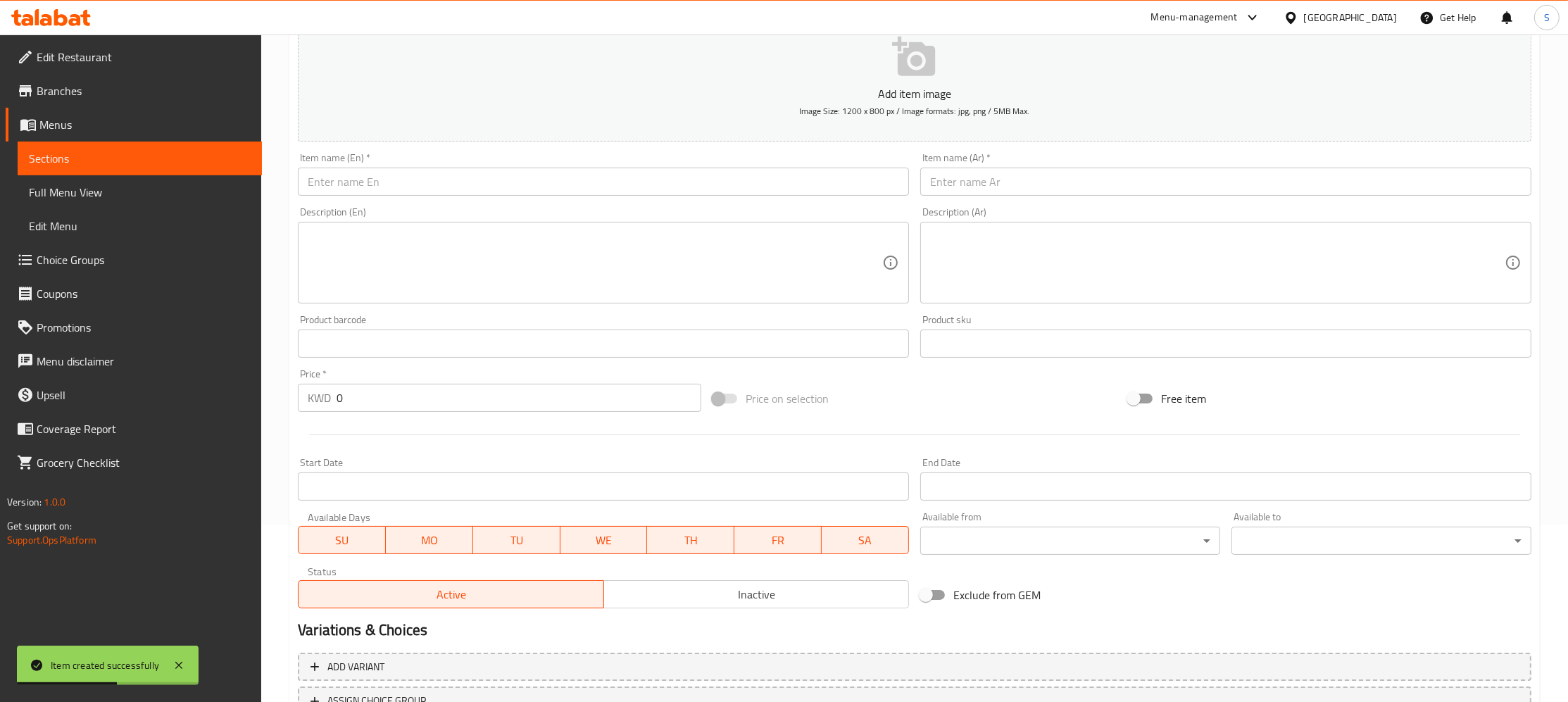
scroll to position [166, 0]
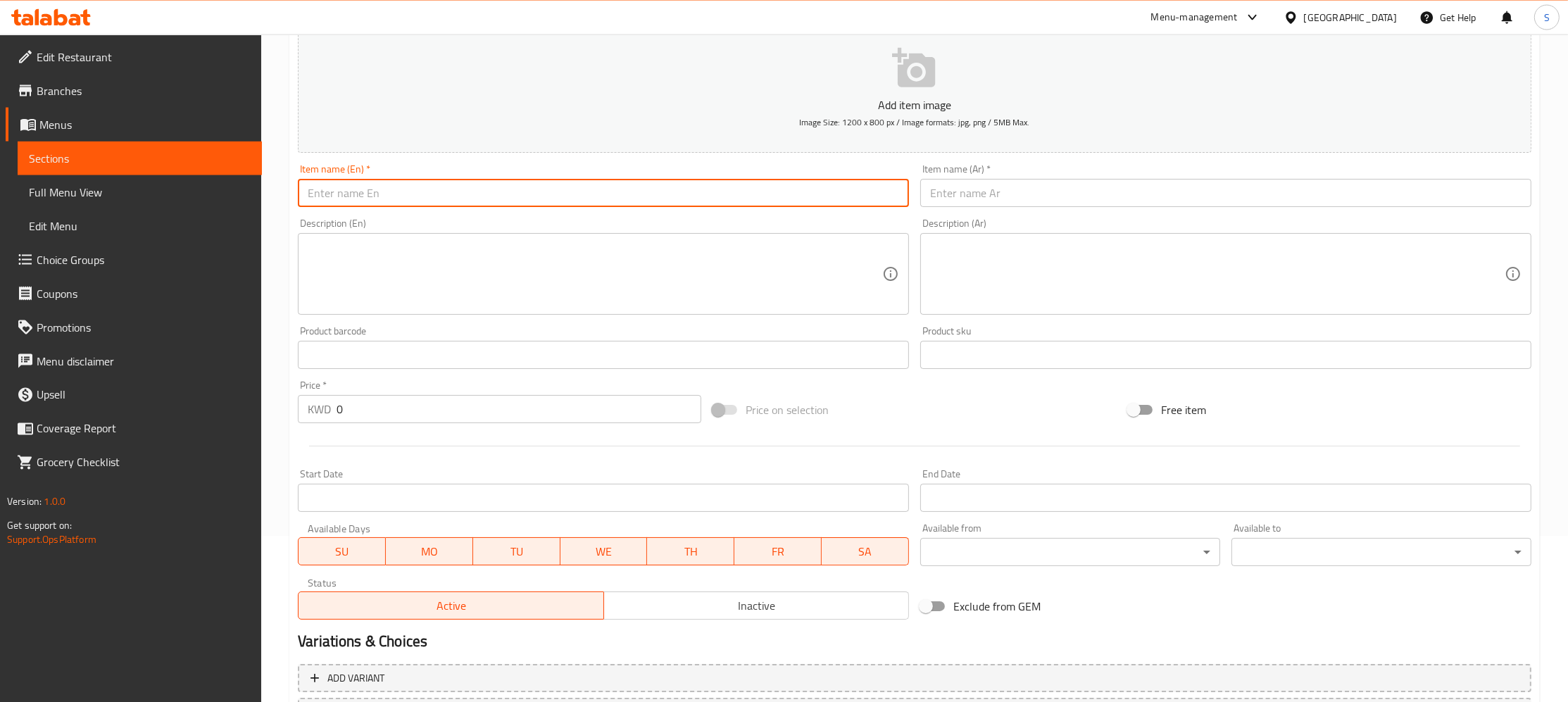
click at [656, 190] on input "text" at bounding box center [604, 193] width 611 height 28
click at [461, 189] on input "2 Mojito + 2 Pancakes" at bounding box center [604, 193] width 611 height 28
click at [356, 198] on input "2 Mojito + 2 Pancakes" at bounding box center [604, 193] width 611 height 28
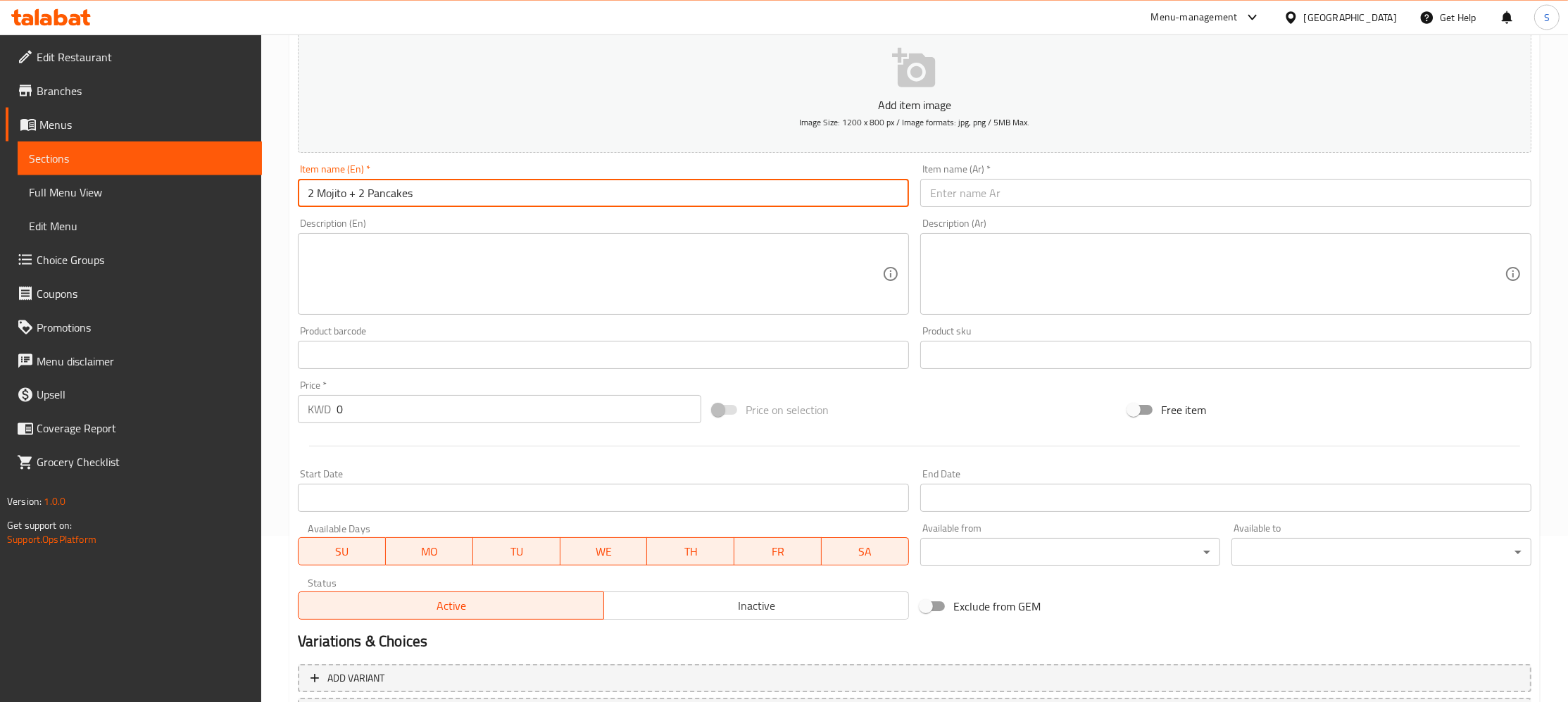
click at [364, 198] on input "2 Mojito + 2 Pancakes" at bounding box center [604, 193] width 611 height 28
type input "2 Mojito + Pancakes"
paste input "2 موهيتو + بان كيك"
click at [971, 186] on input "2 موهيتو + بان كيك" at bounding box center [1226, 193] width 611 height 28
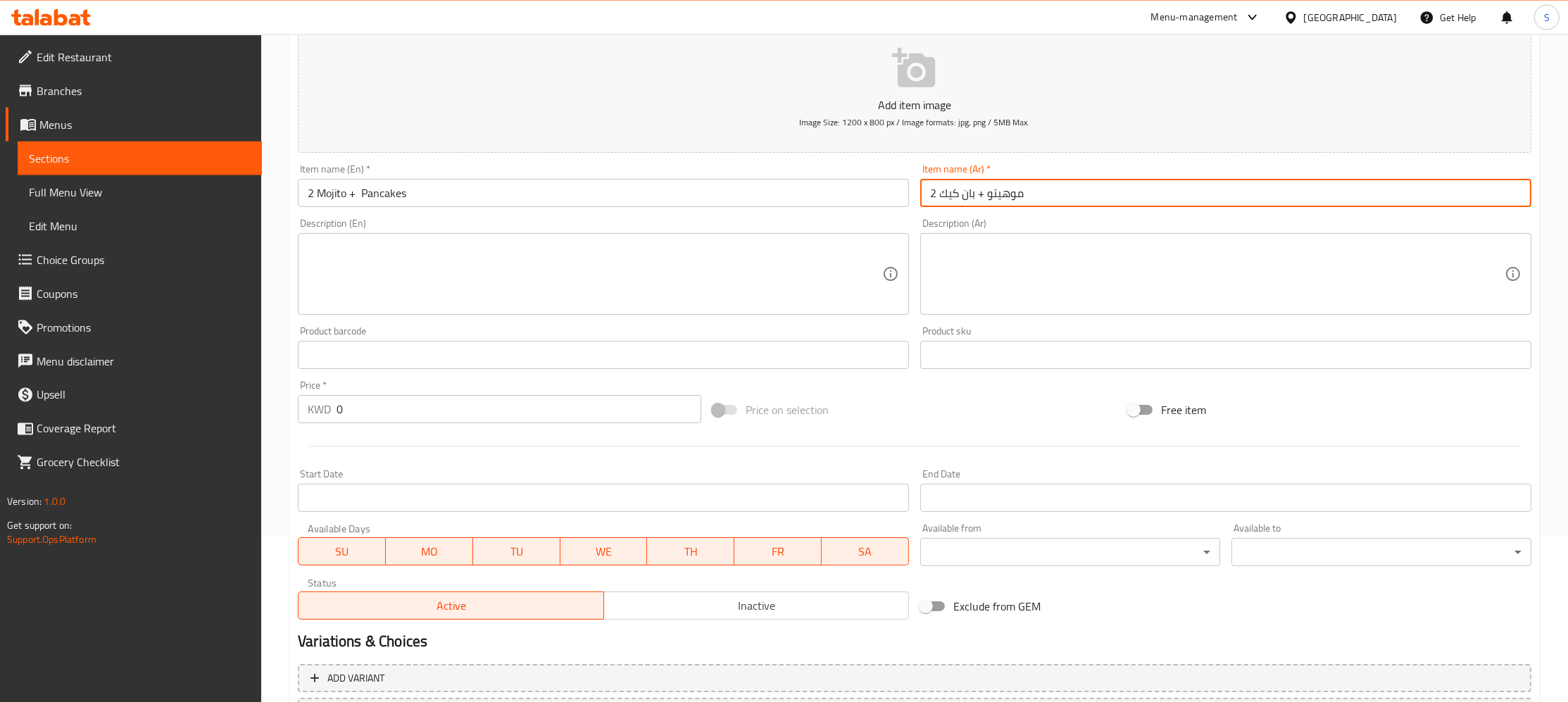
scroll to position [272, 0]
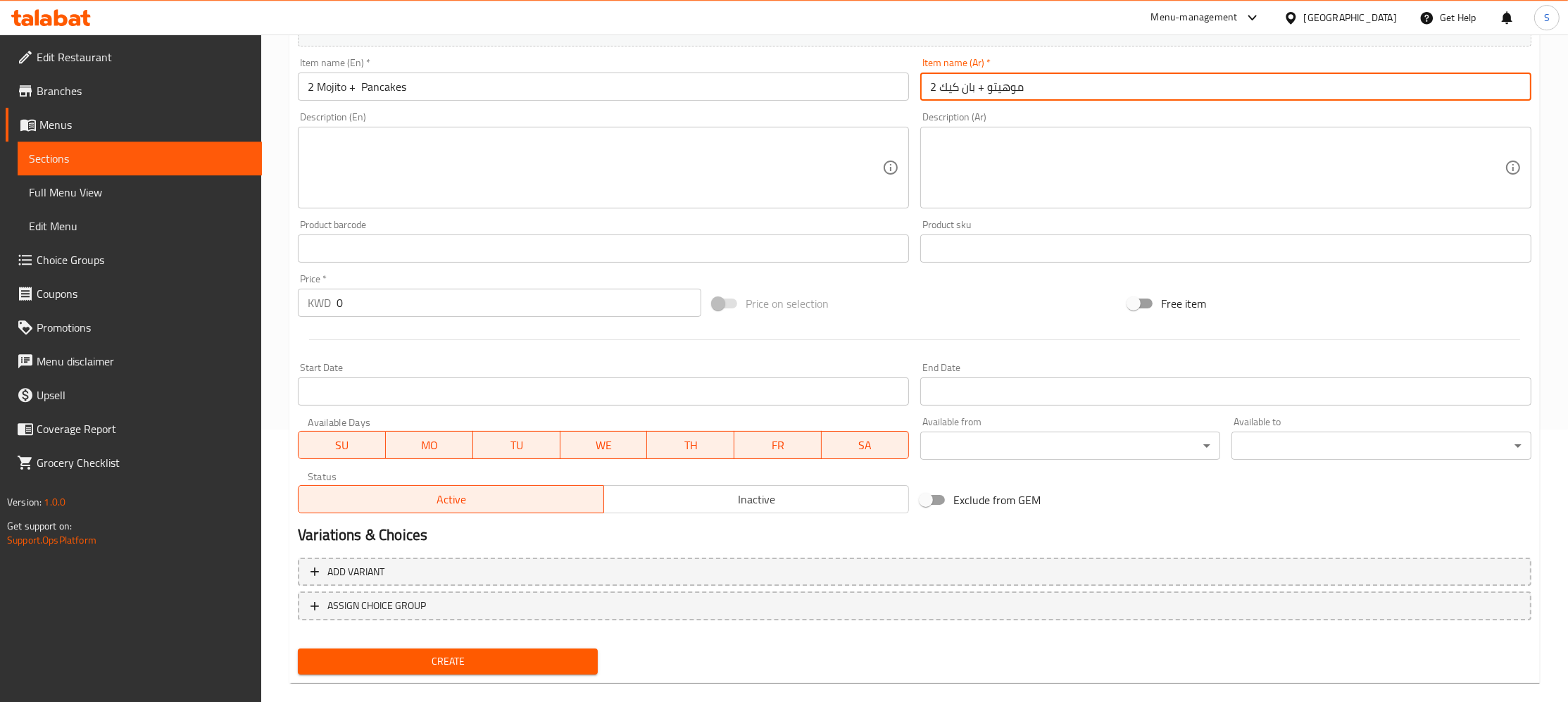
type input "2 موهيتو + بان كيك"
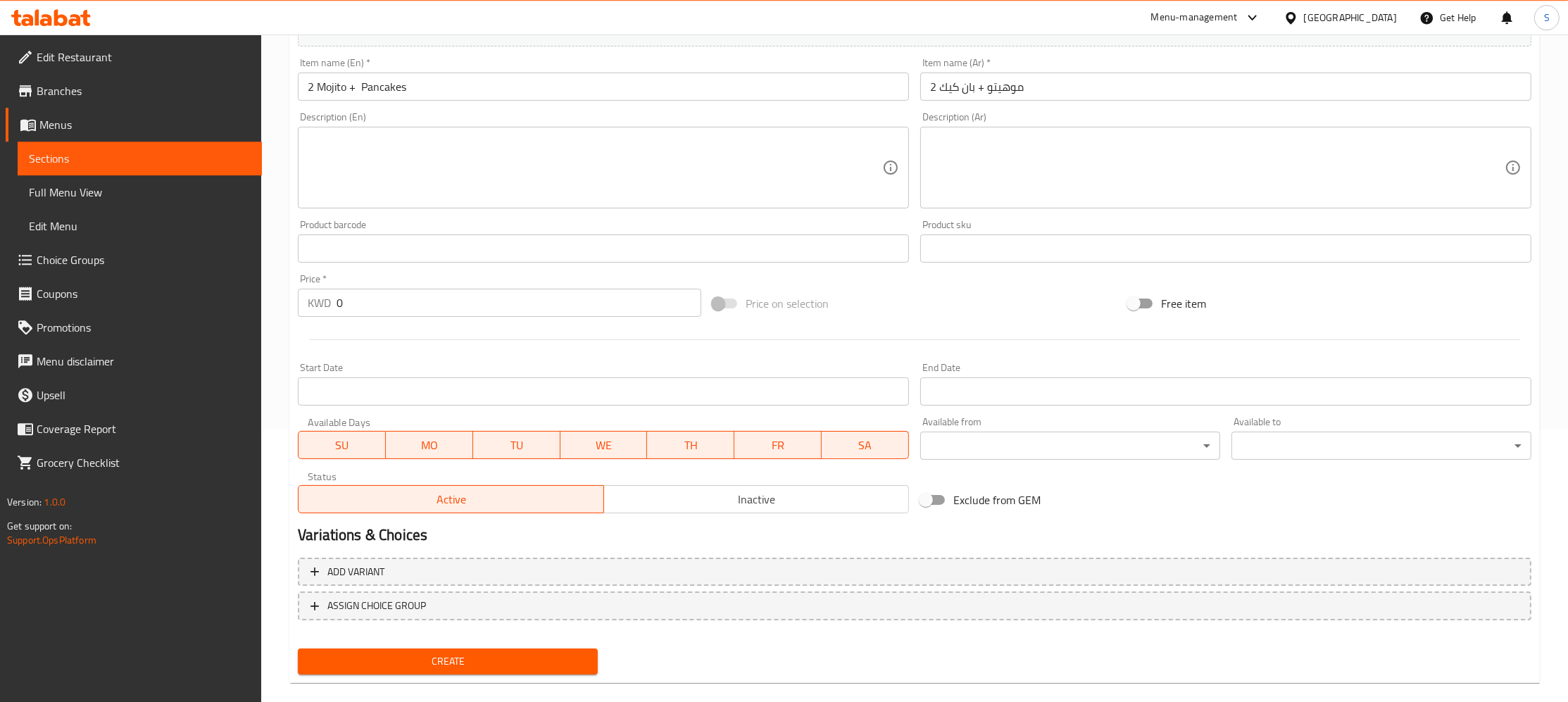
click at [398, 318] on div "Price   * KWD 0 Price *" at bounding box center [499, 295] width 415 height 54
click at [379, 301] on input "0" at bounding box center [519, 302] width 365 height 28
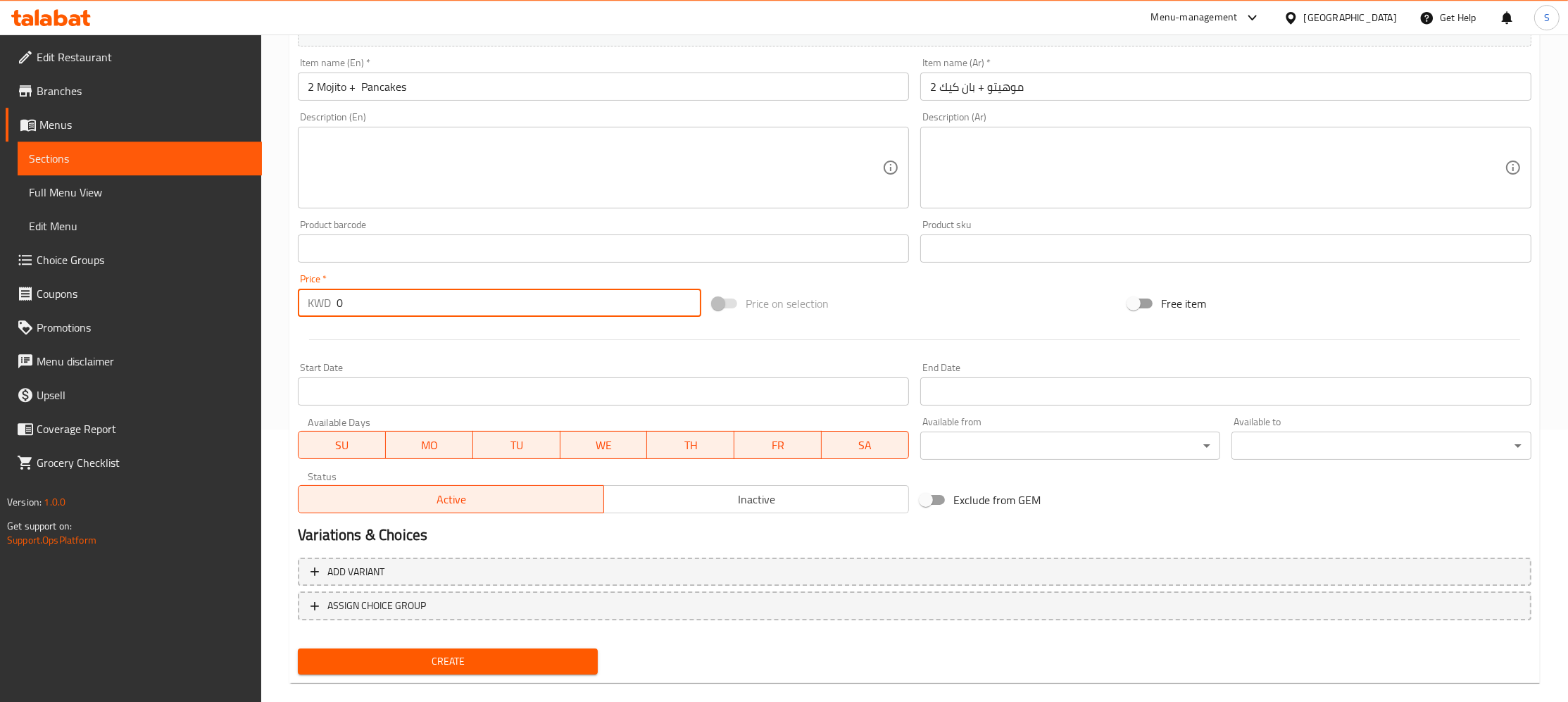
click at [379, 301] on input "0" at bounding box center [519, 302] width 365 height 28
type input "2"
type input "3.5"
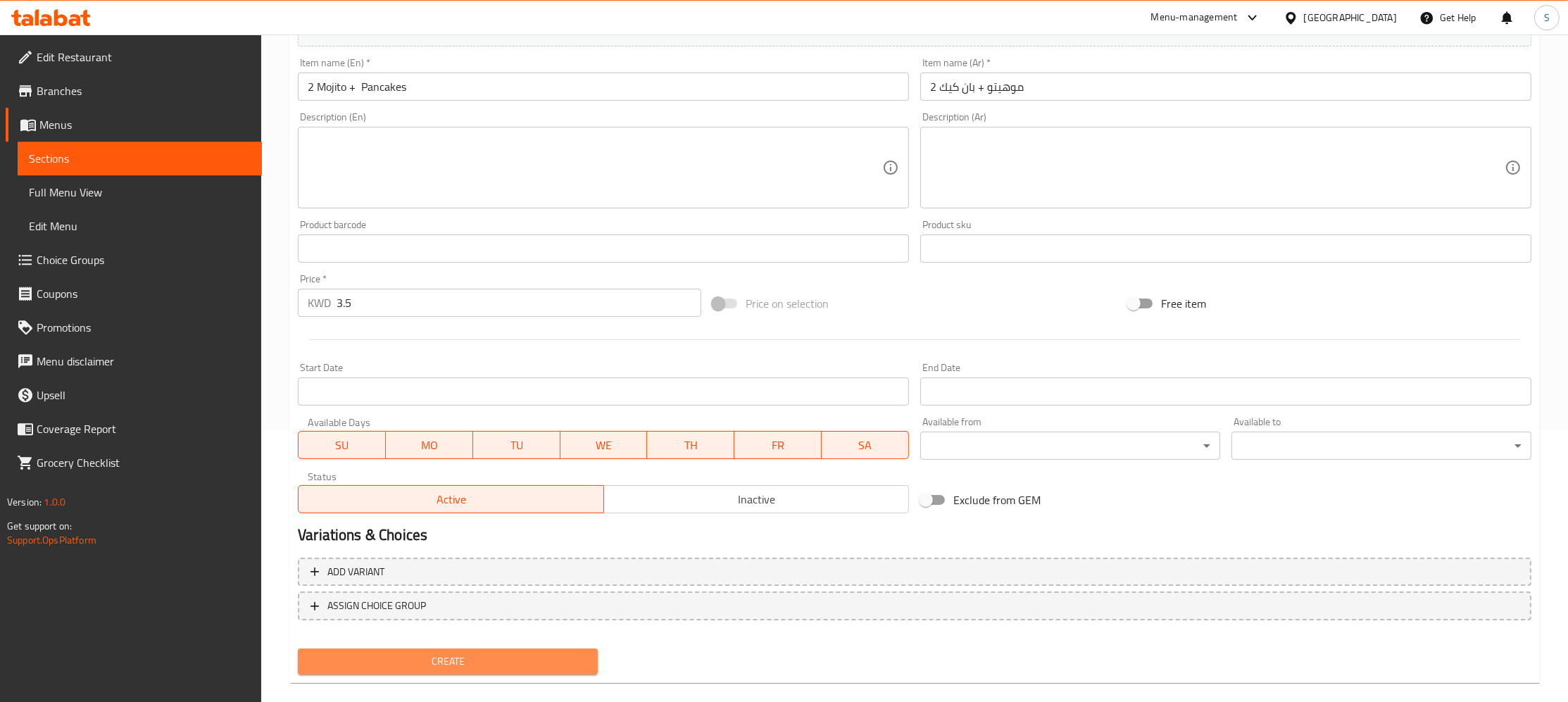
click at [446, 659] on span "Create" at bounding box center [448, 661] width 278 height 17
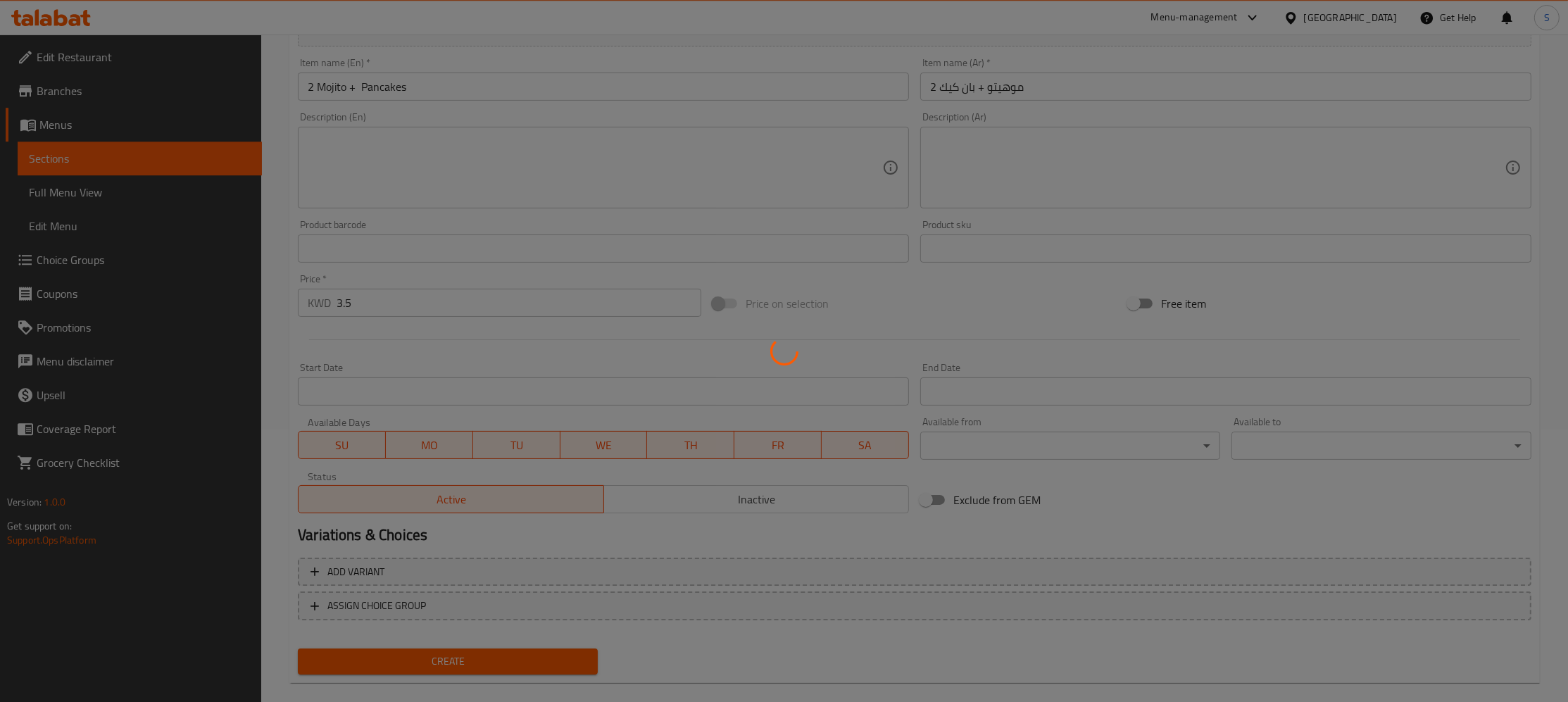
type input "0"
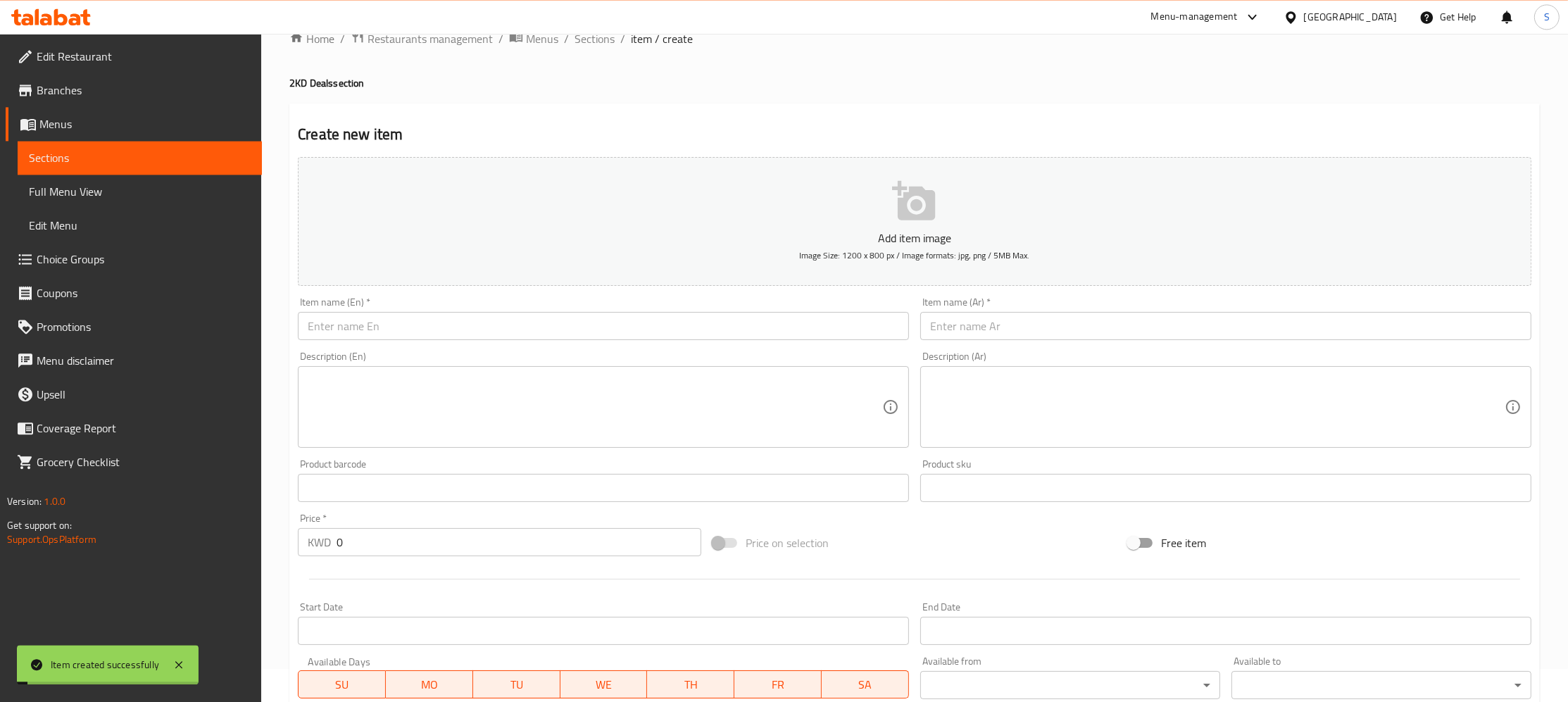
scroll to position [0, 0]
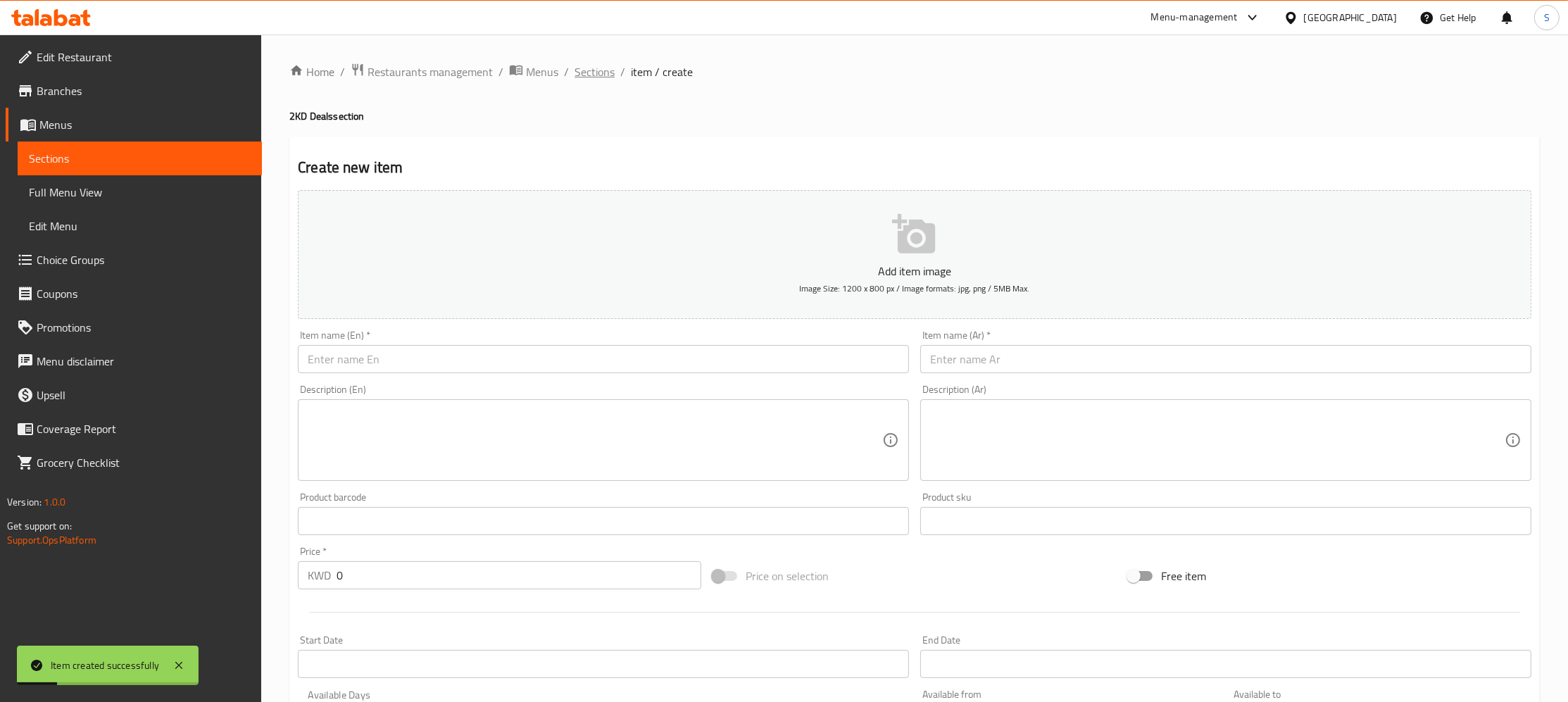
click at [584, 76] on span "Sections" at bounding box center [594, 71] width 40 height 17
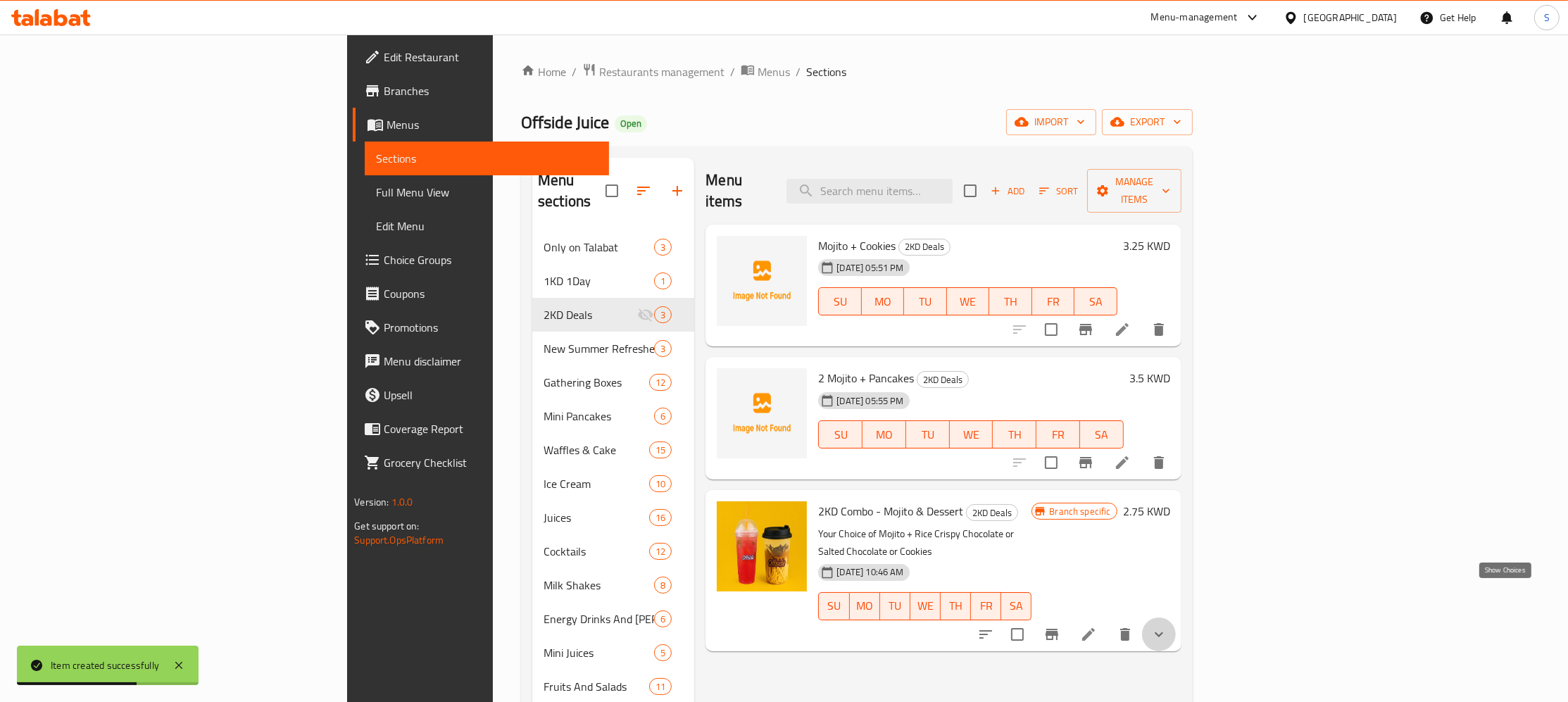
click at [1168, 626] on icon "show more" at bounding box center [1158, 634] width 17 height 17
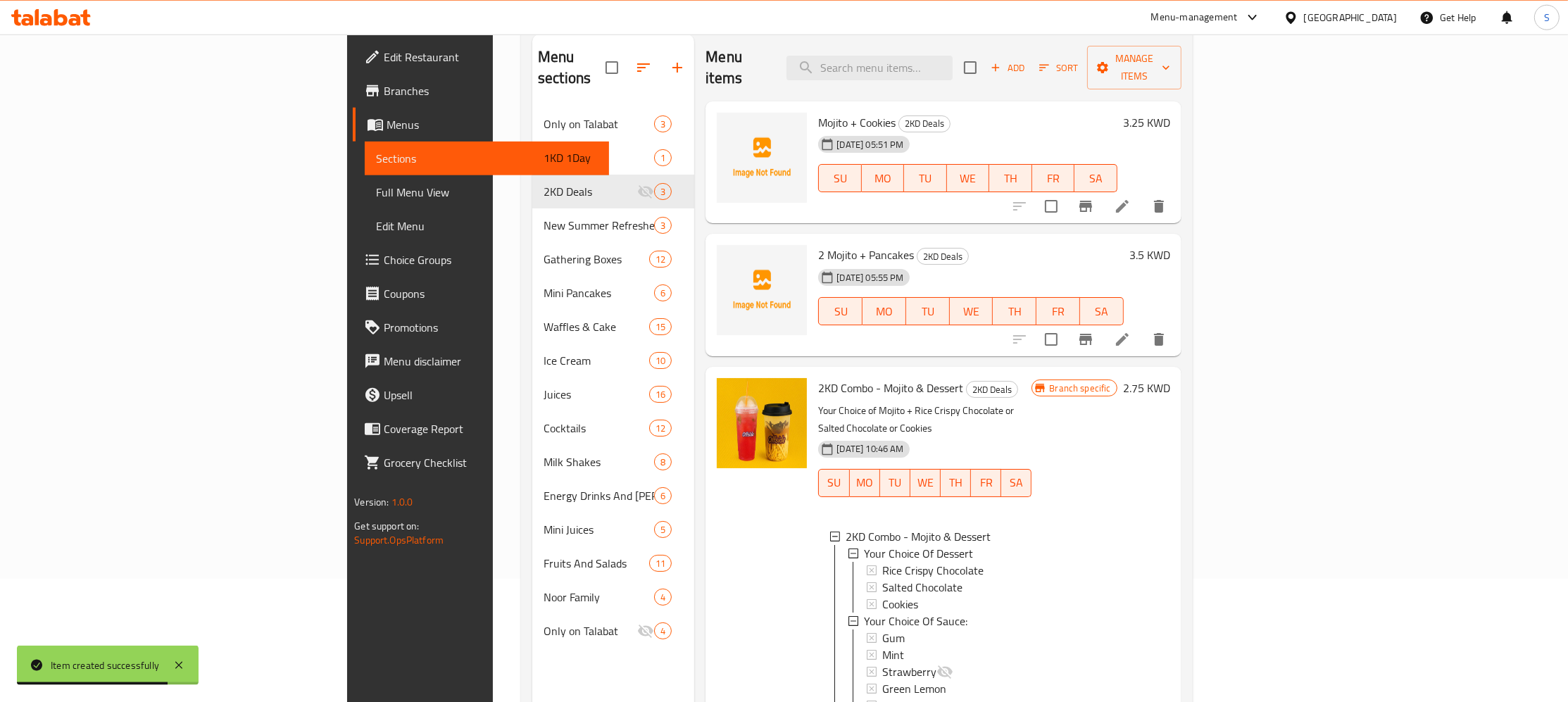
scroll to position [197, 0]
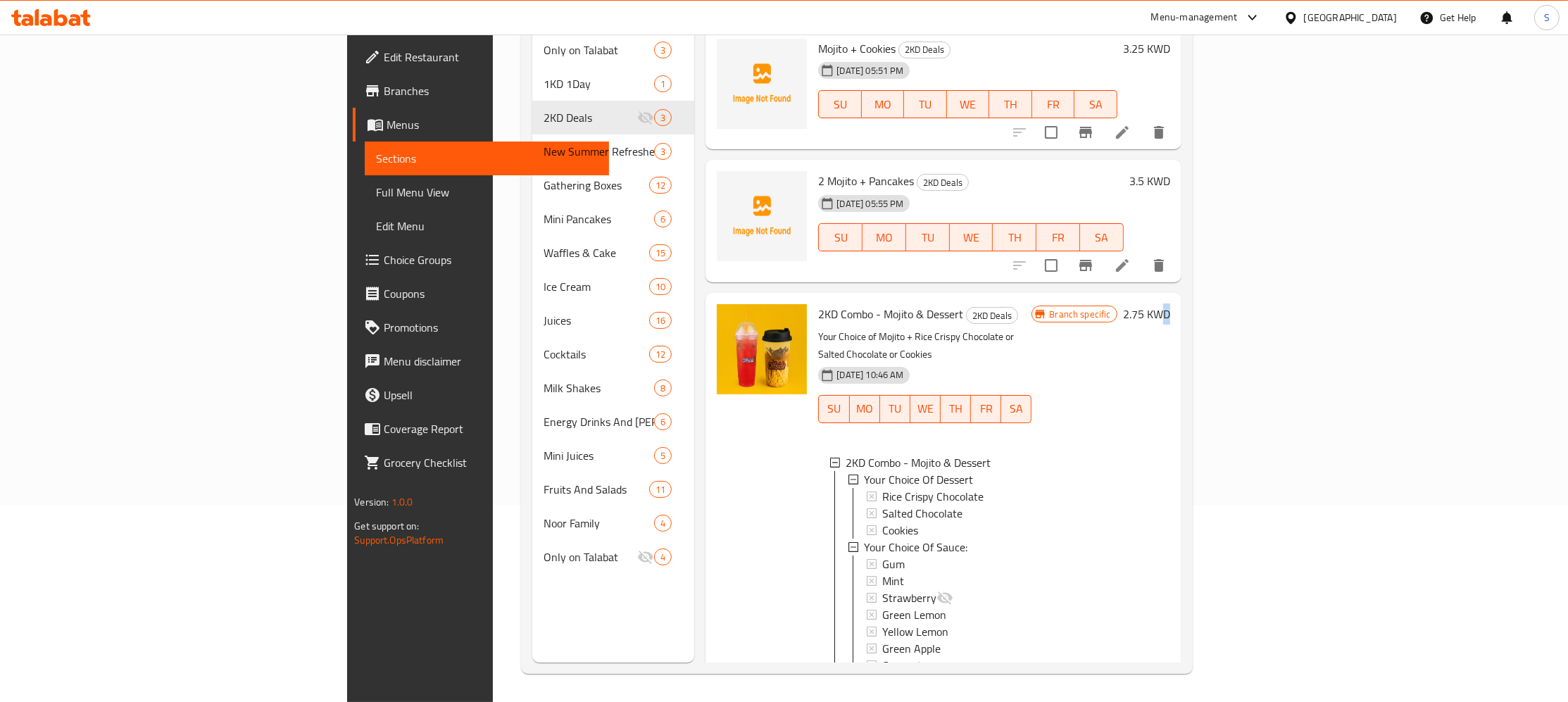
drag, startPoint x: 1530, startPoint y: 467, endPoint x: 1510, endPoint y: 467, distance: 20.0
click at [1193, 467] on div "Menu sections Only on Talabat 3 1KD 1Day 1 2KD Deals 3 New Summer Refreshers 3 …" at bounding box center [857, 311] width 671 height 725
click at [1037, 361] on div "16-07-2025 10:46 AM SU MO TU WE TH FR SA" at bounding box center [924, 399] width 224 height 76
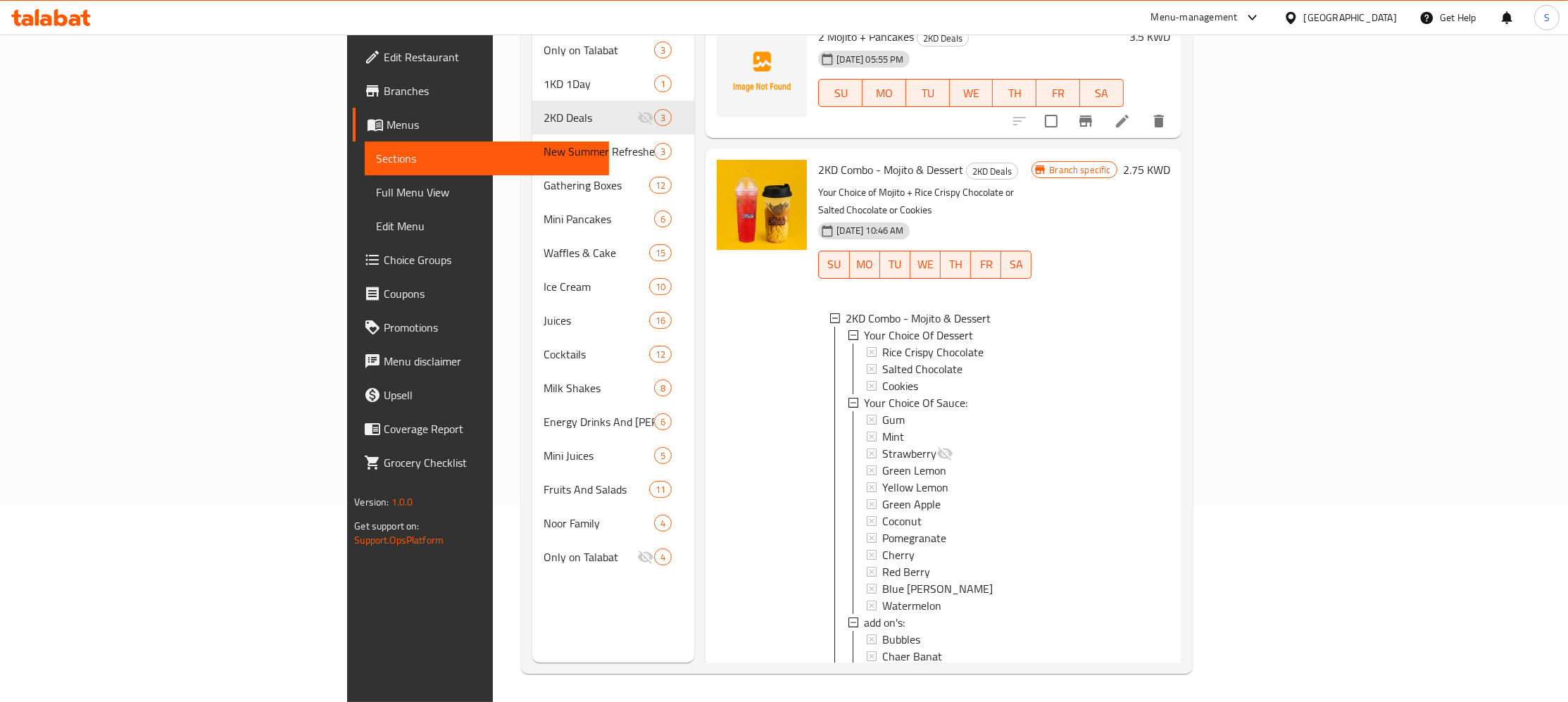
scroll to position [180, 0]
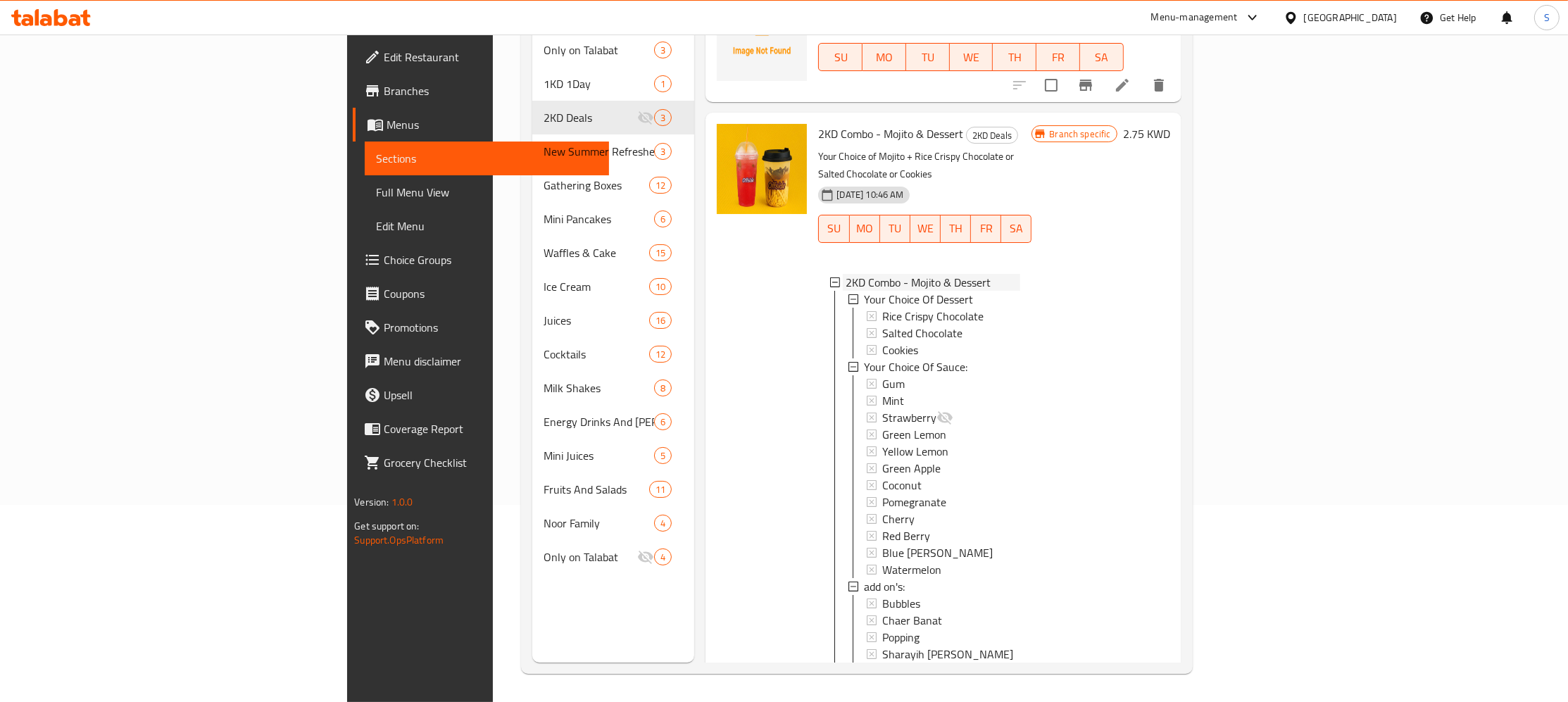
click at [830, 274] on div "2KD Combo - Mojito & Dessert" at bounding box center [924, 282] width 190 height 17
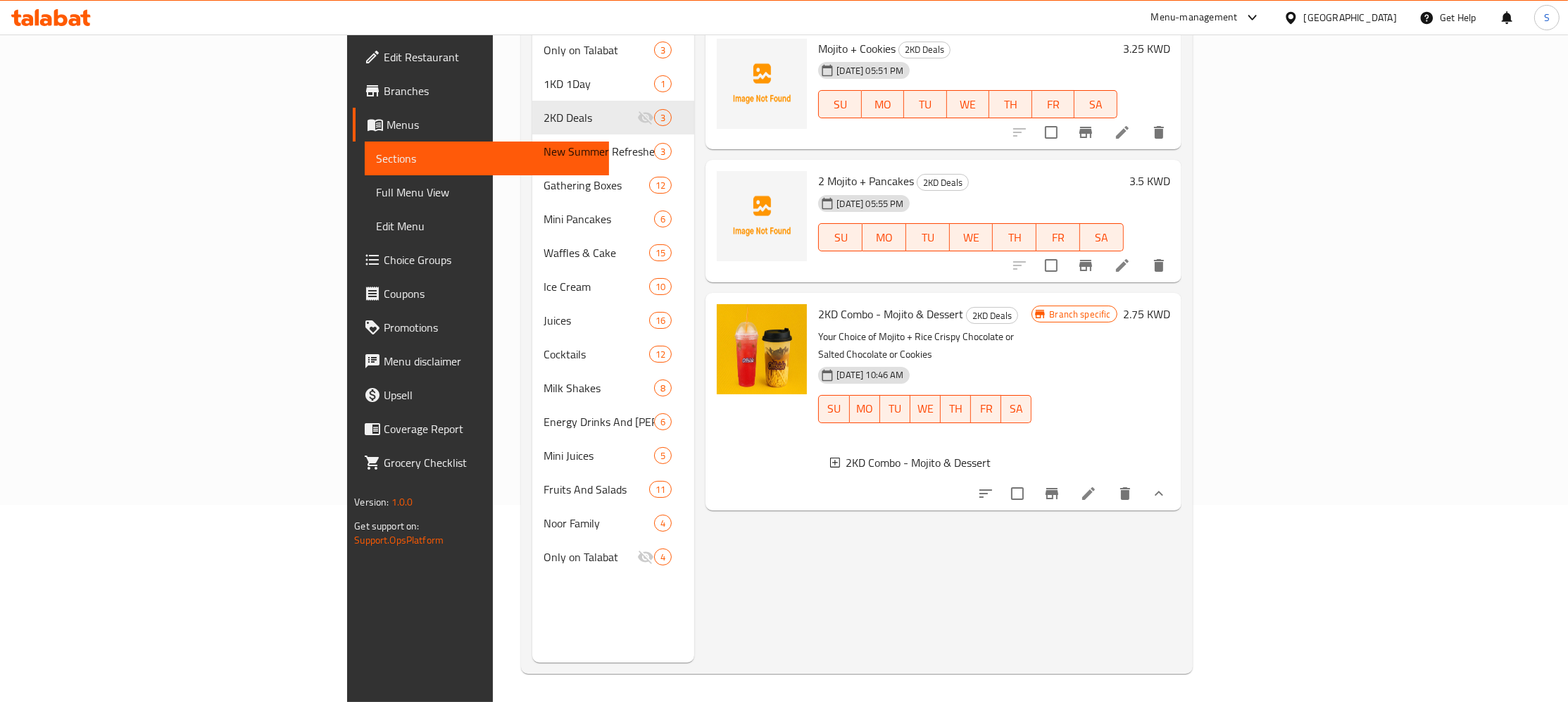
scroll to position [0, 0]
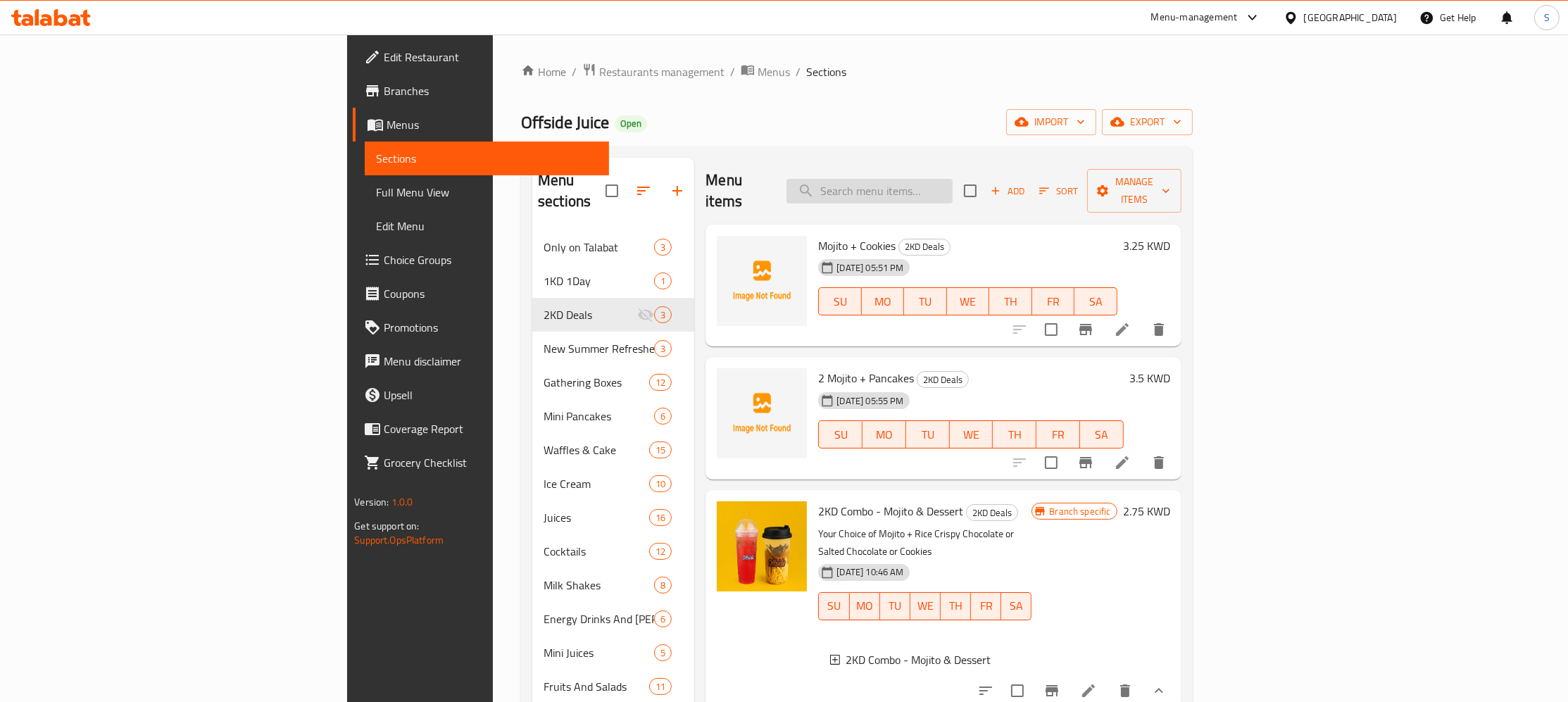
click at [953, 182] on input "search" at bounding box center [869, 191] width 166 height 25
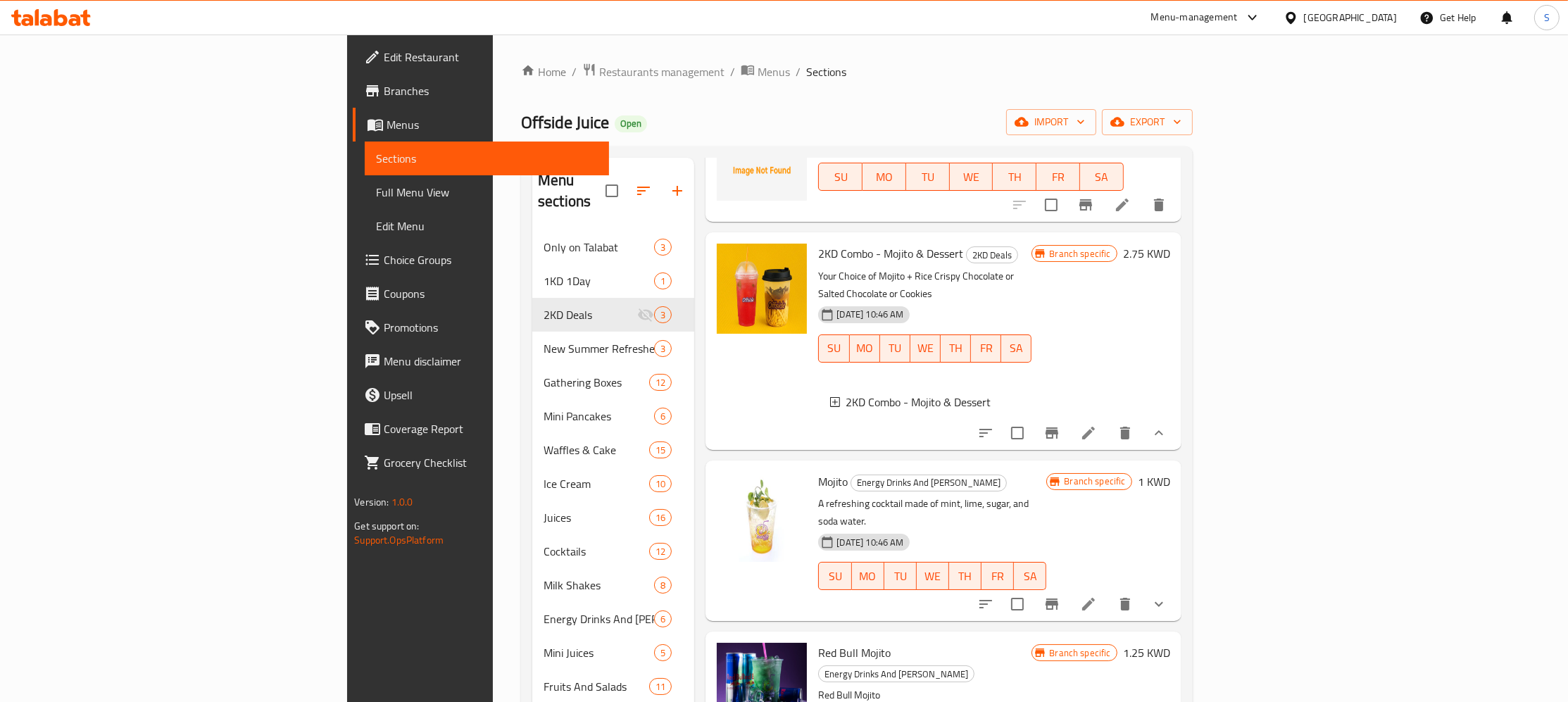
scroll to position [270, 0]
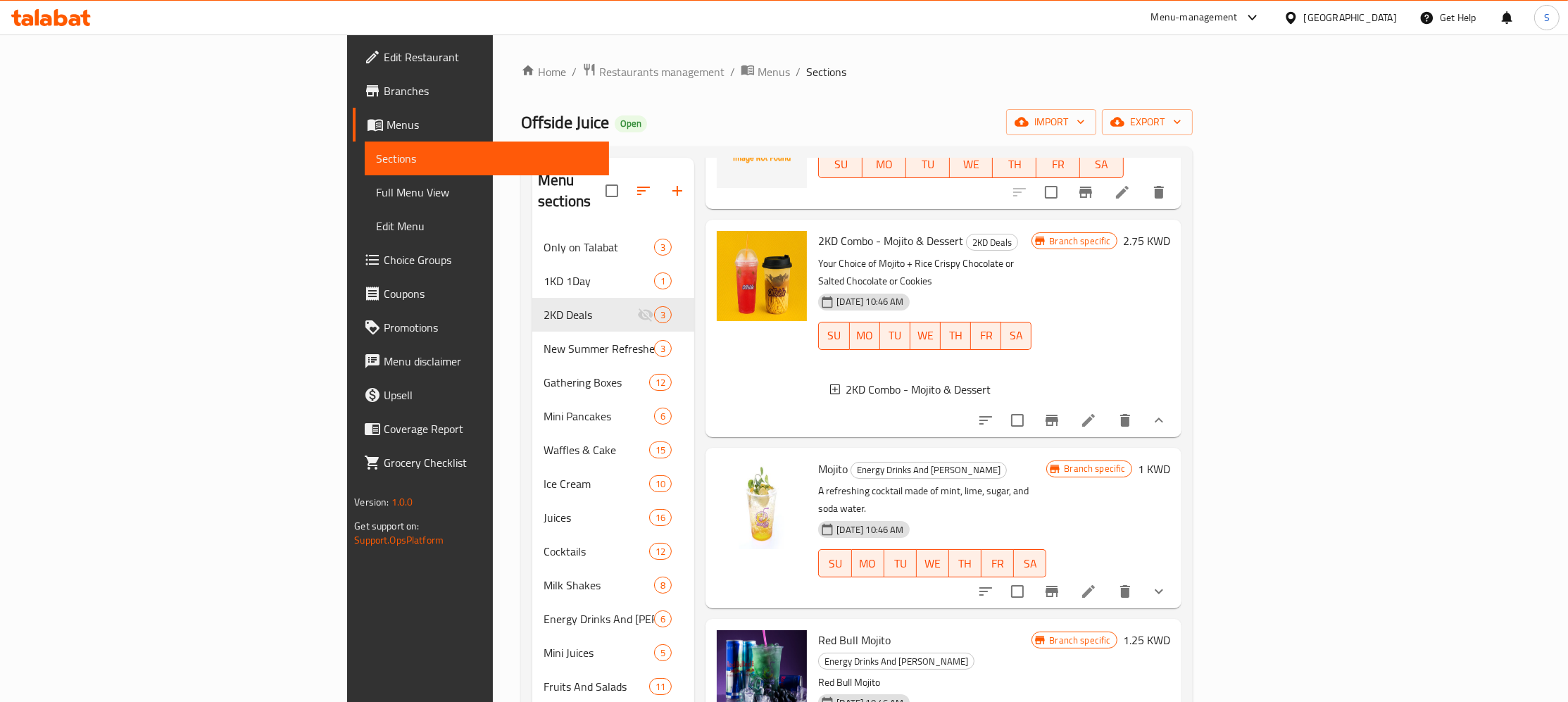
type input "mojito"
click at [1168, 583] on icon "show more" at bounding box center [1158, 591] width 17 height 17
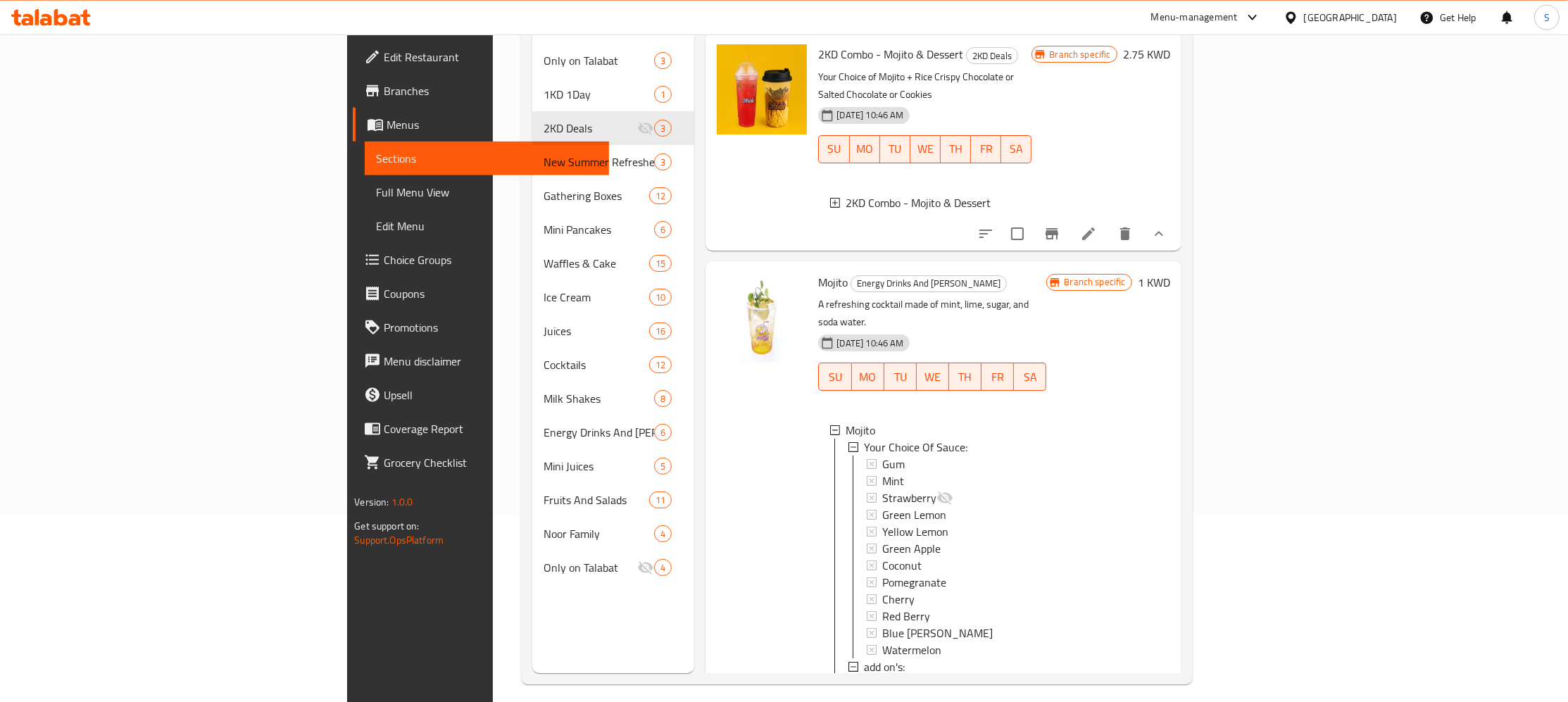
scroll to position [197, 0]
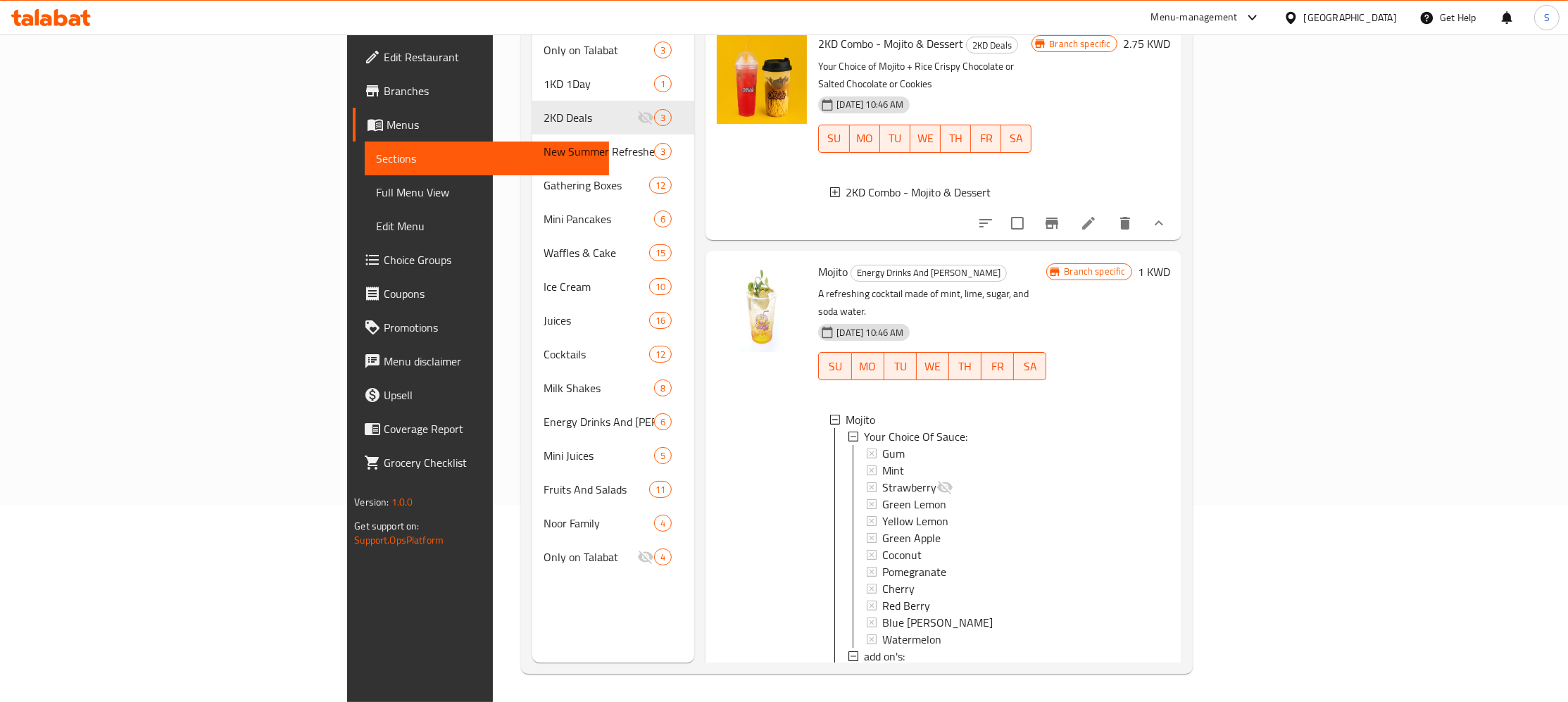
click at [830, 187] on icon at bounding box center [835, 192] width 10 height 10
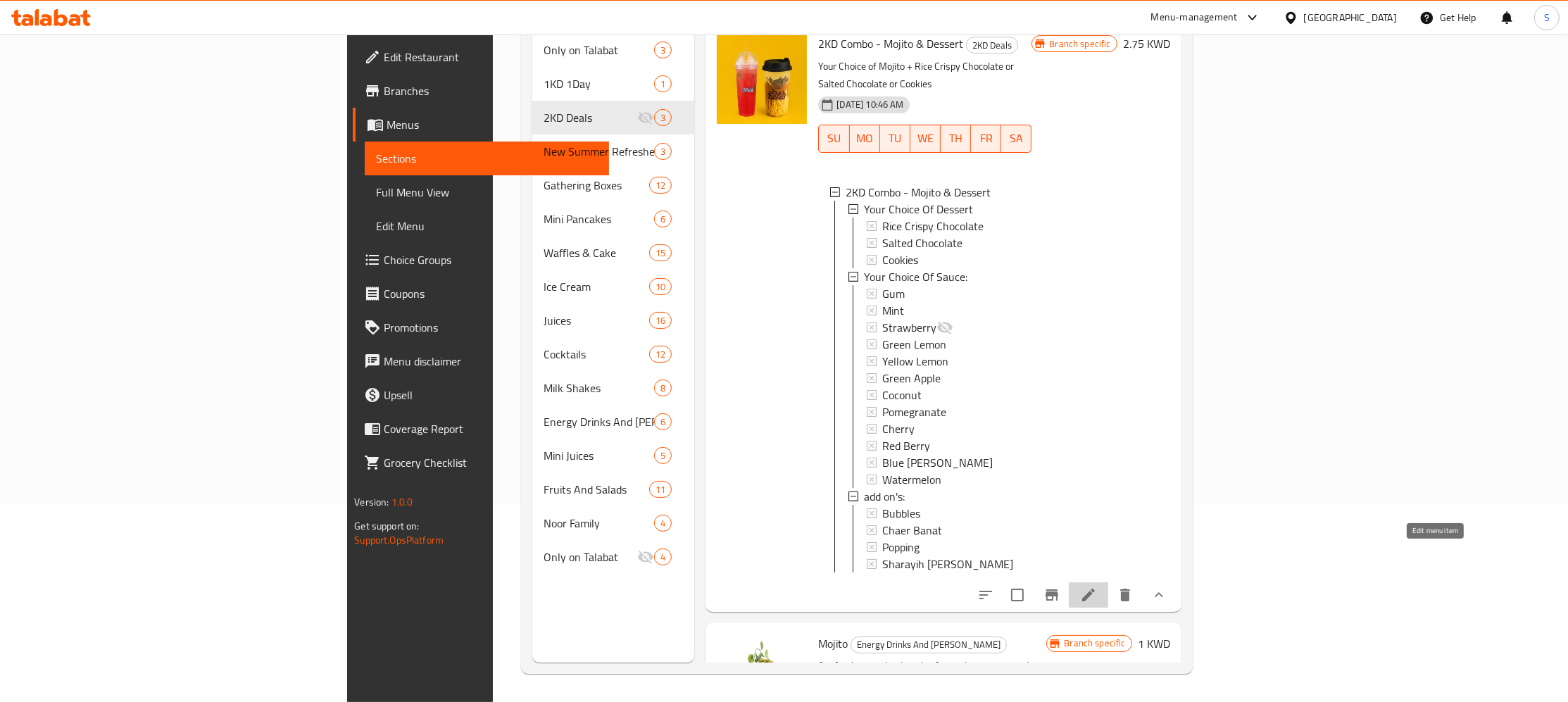
click at [1097, 586] on icon at bounding box center [1088, 594] width 17 height 17
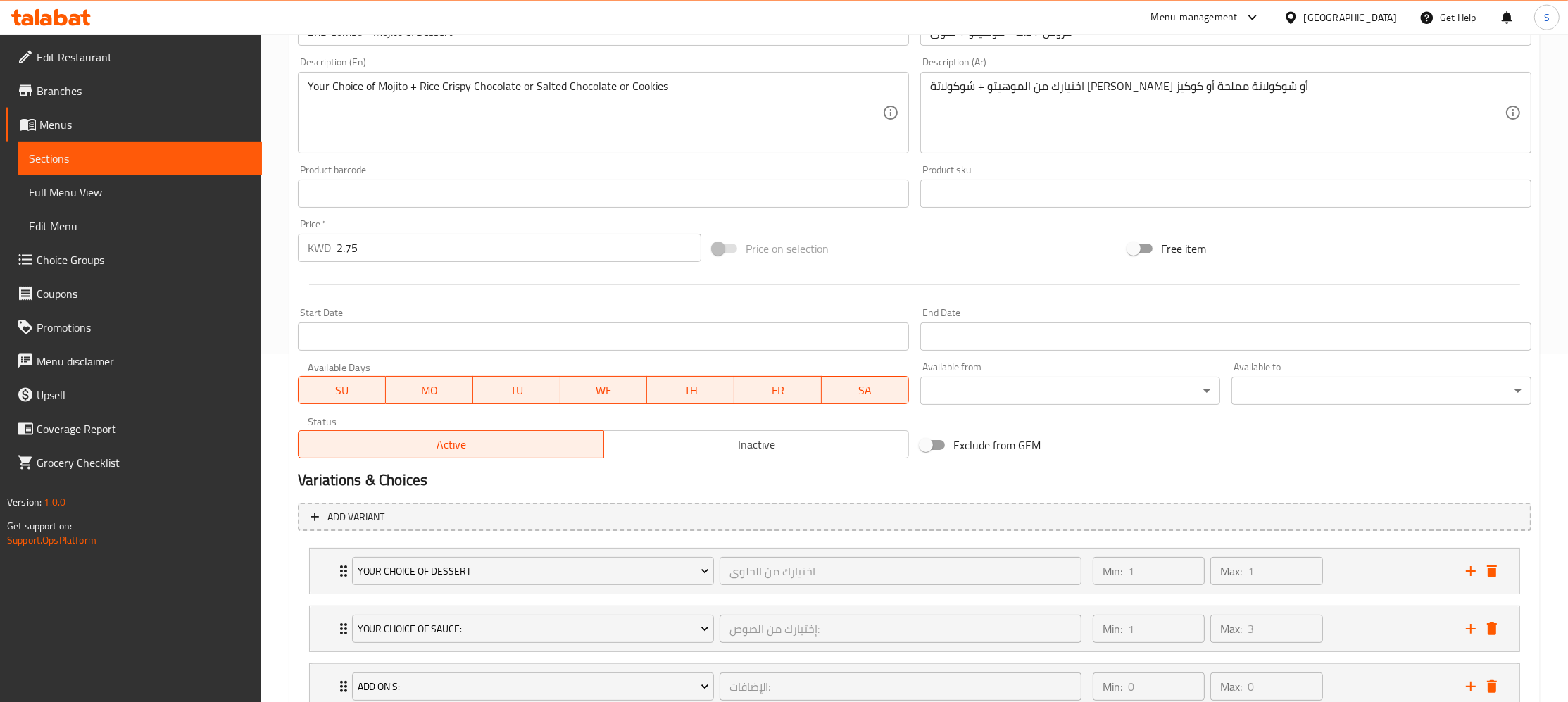
scroll to position [452, 0]
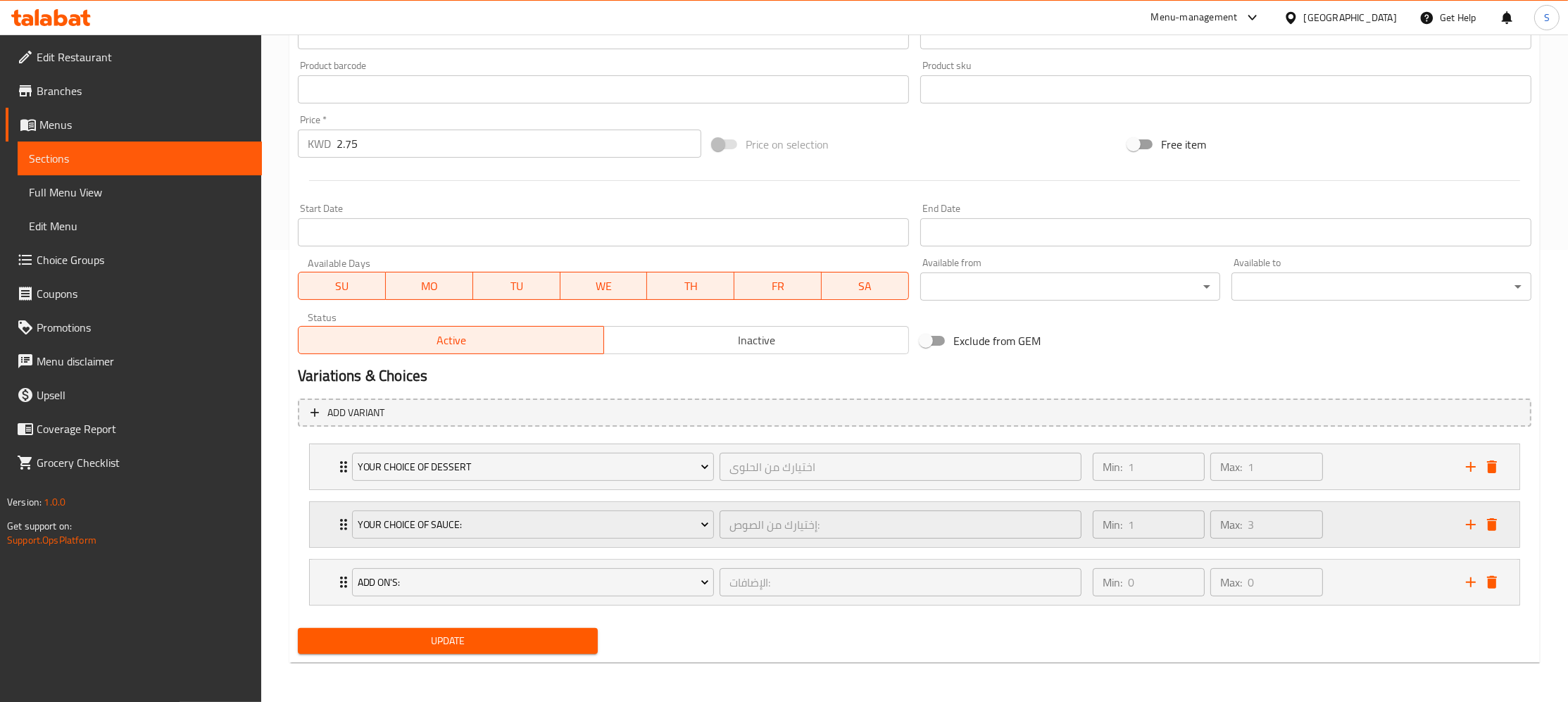
click at [347, 512] on div "Your Choice Of Sauce: إختيارك من الصوص: ​" at bounding box center [717, 524] width 747 height 45
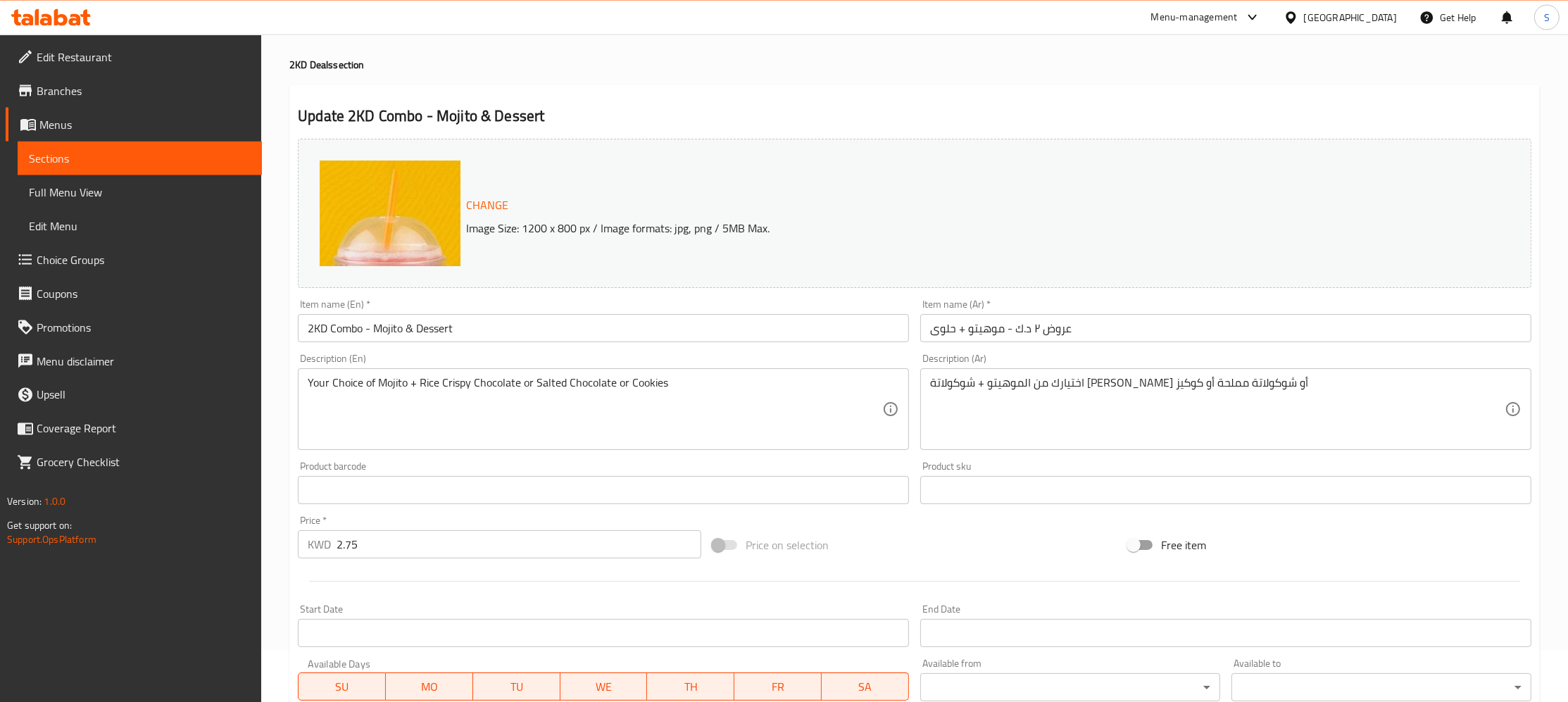
scroll to position [0, 0]
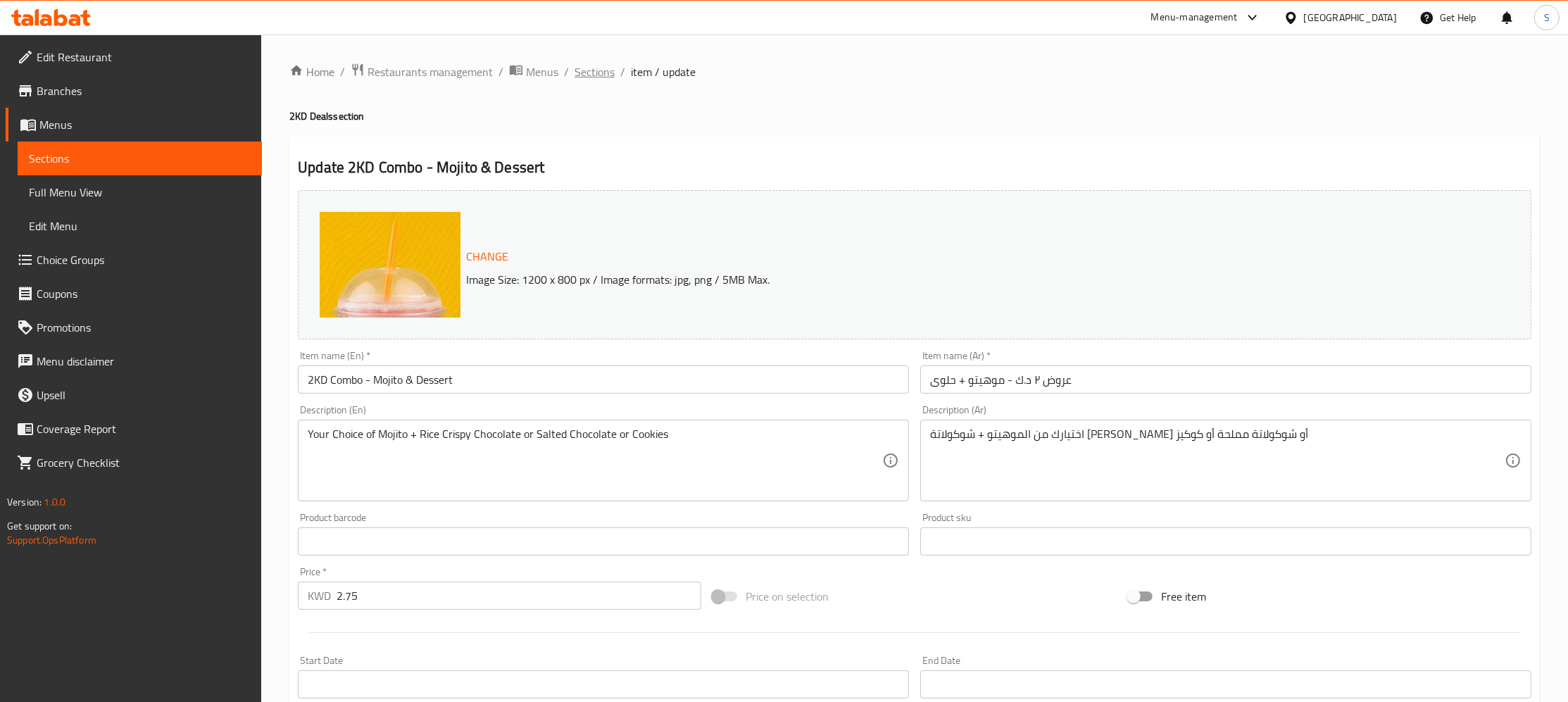
click at [594, 71] on span "Sections" at bounding box center [594, 71] width 40 height 17
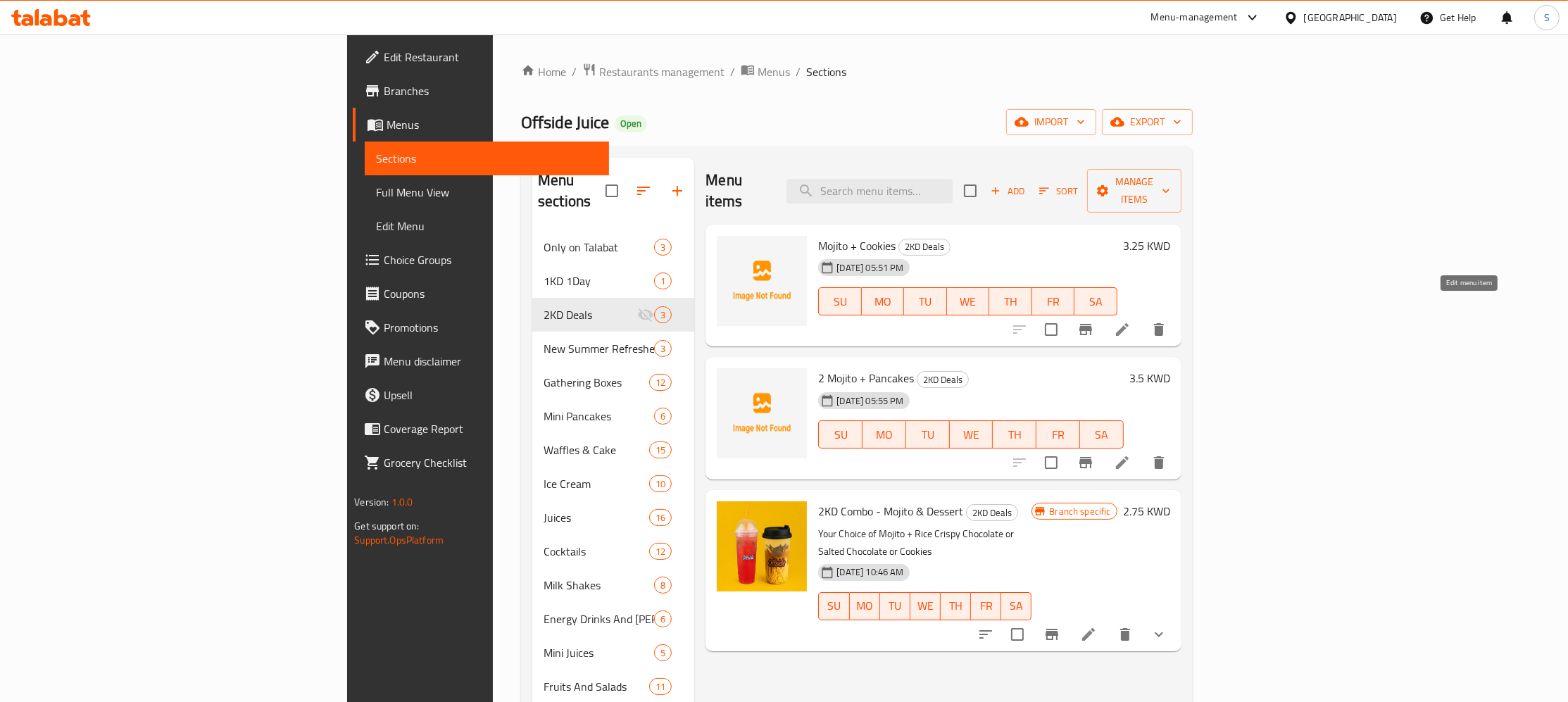
click at [1131, 321] on icon at bounding box center [1122, 330] width 17 height 17
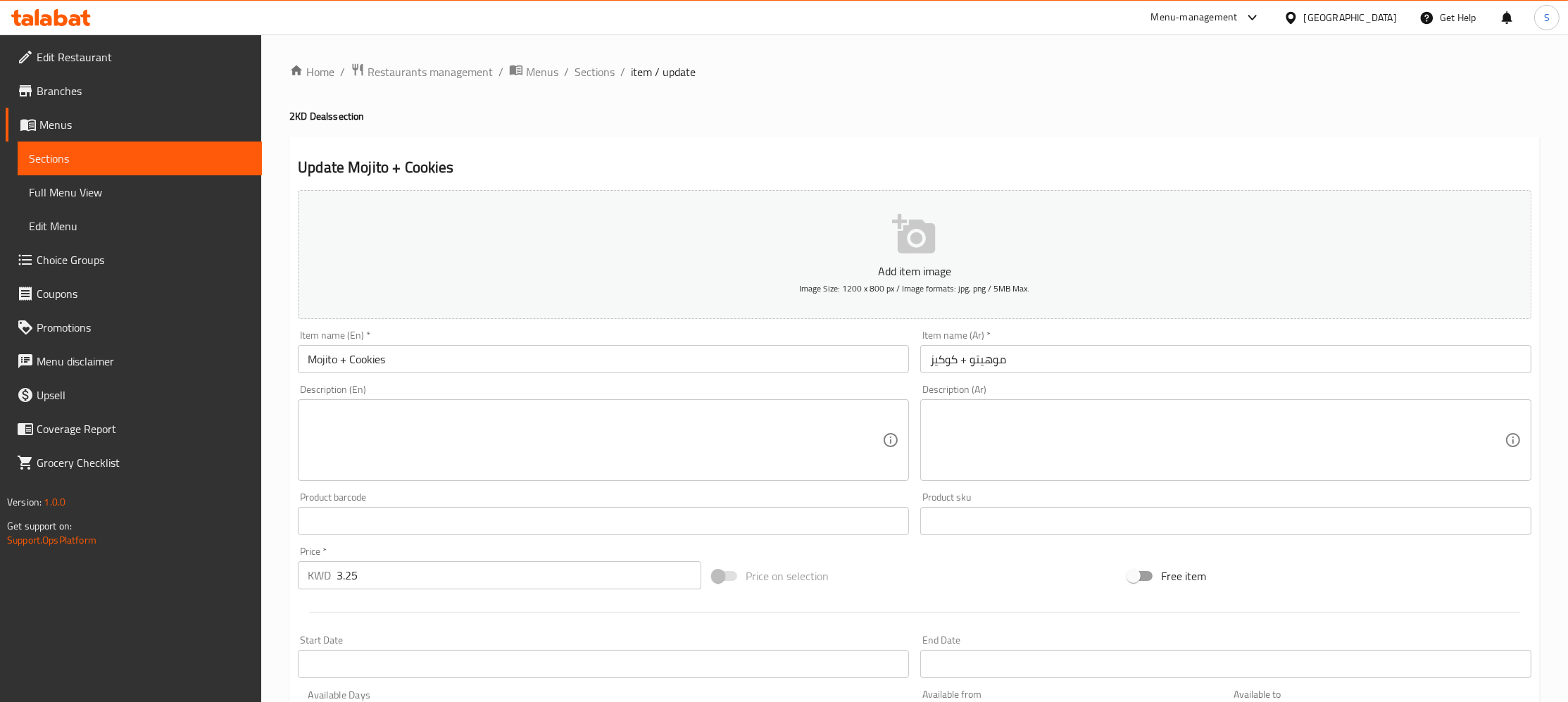
scroll to position [290, 0]
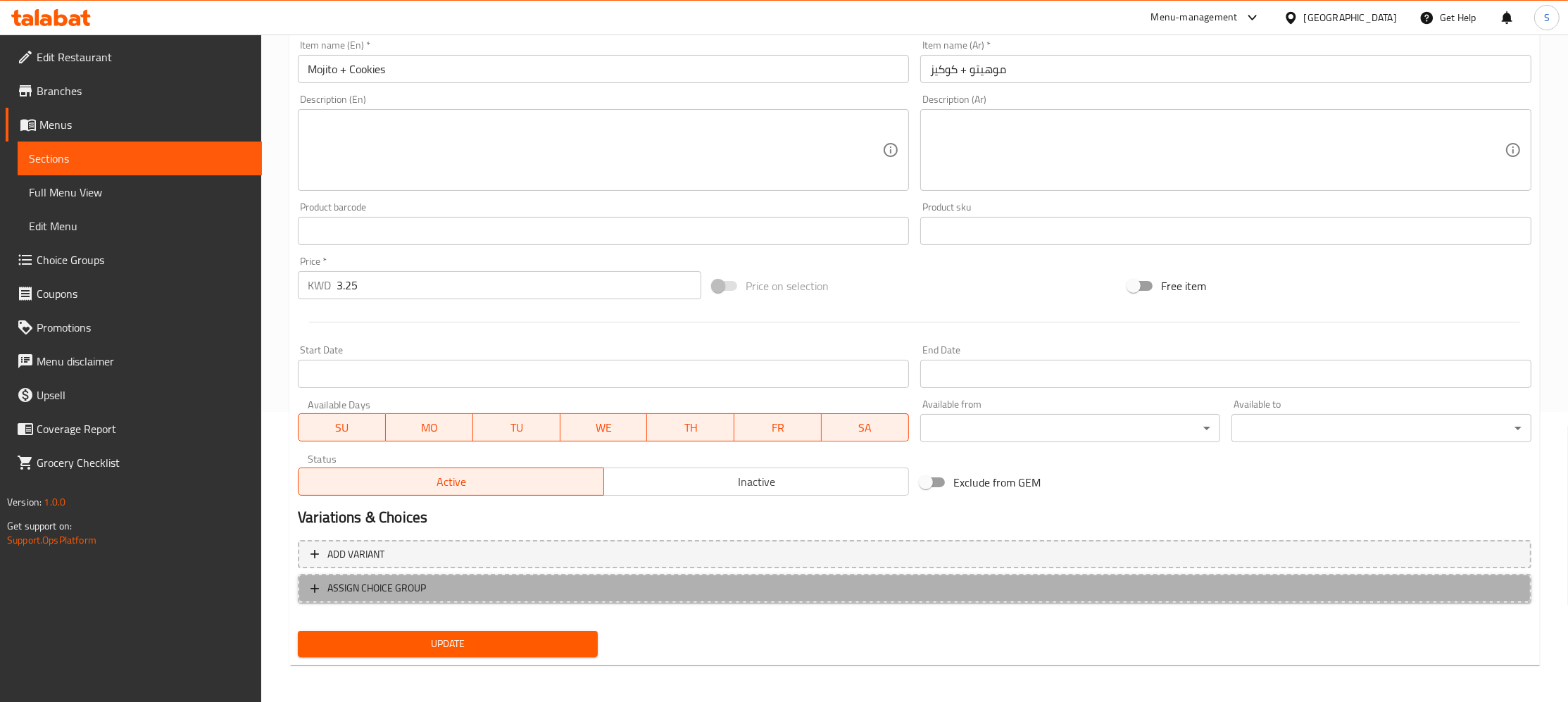
click at [443, 588] on span "ASSIGN CHOICE GROUP" at bounding box center [915, 588] width 1208 height 17
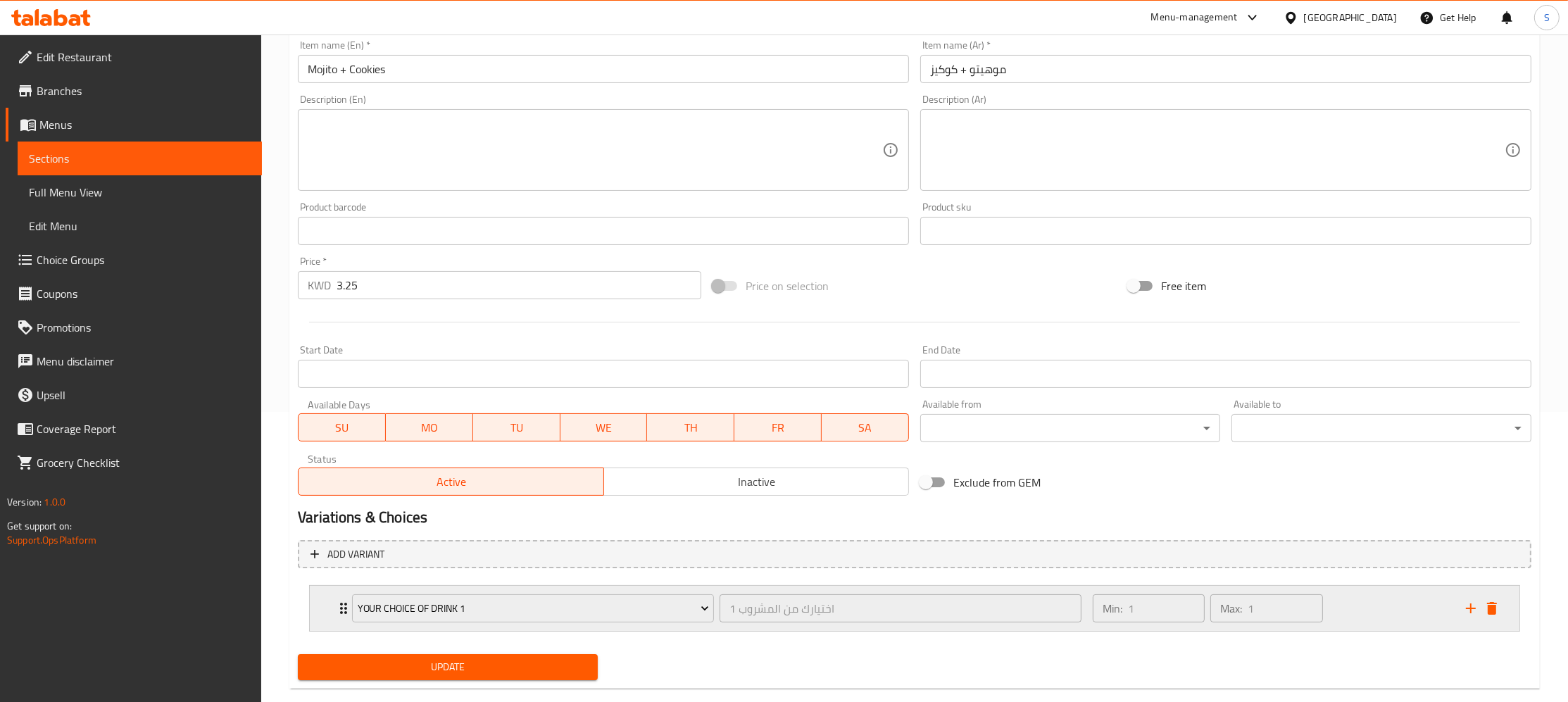
click at [446, 621] on div "Your Choice of Drink 1" at bounding box center [533, 608] width 367 height 34
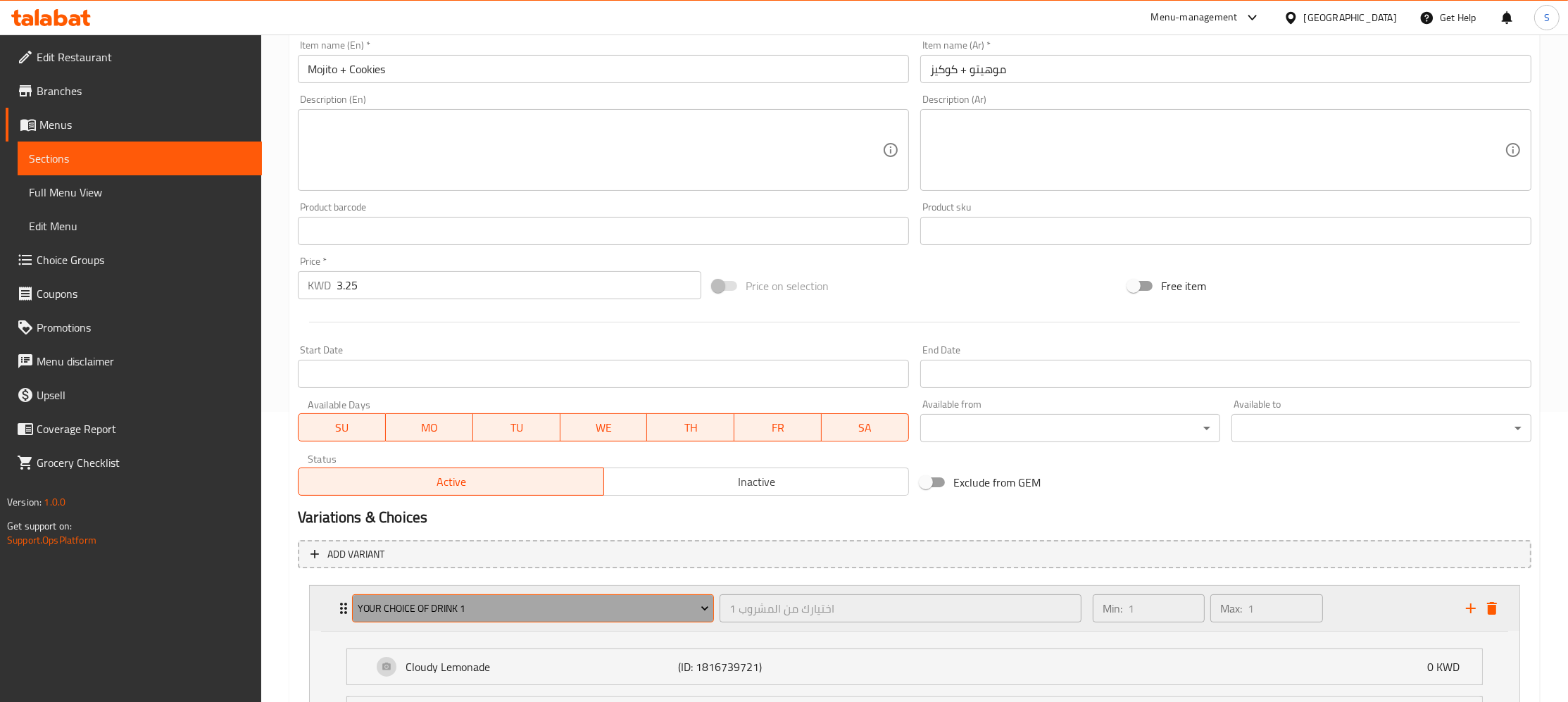
click at [431, 607] on span "Your Choice of Drink 1" at bounding box center [533, 608] width 352 height 17
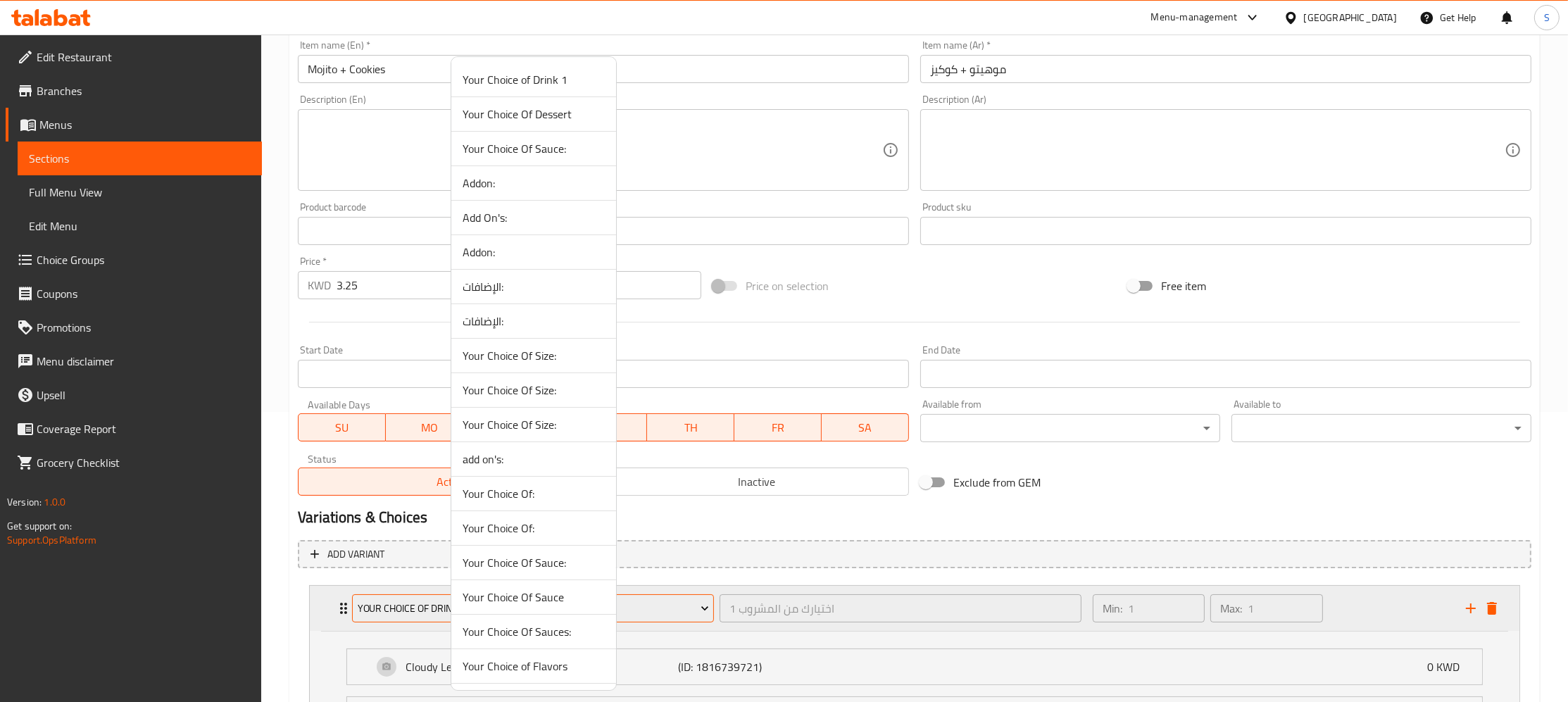
scroll to position [1576, 0]
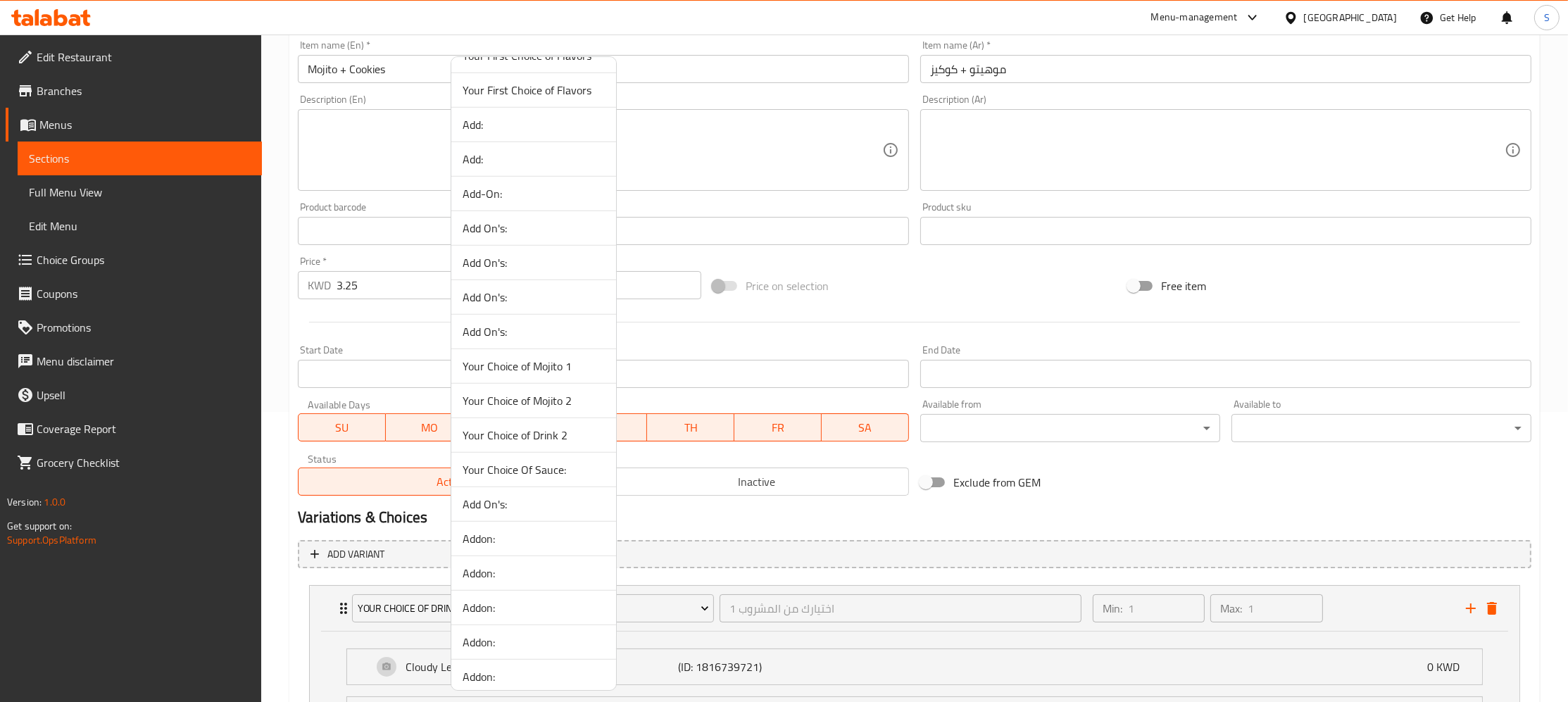
click at [576, 384] on li "Your Choice of Mojito 1" at bounding box center [534, 366] width 165 height 35
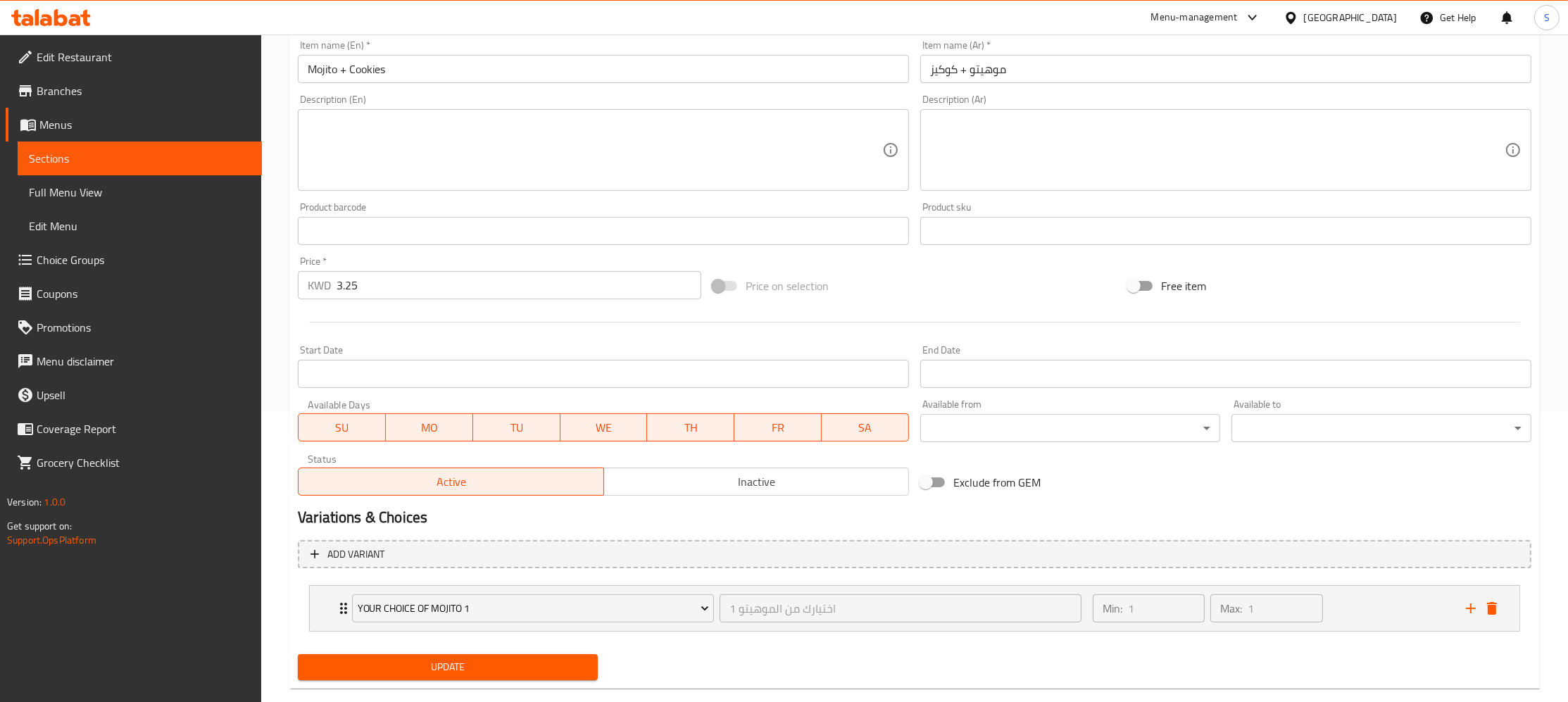
scroll to position [315, 0]
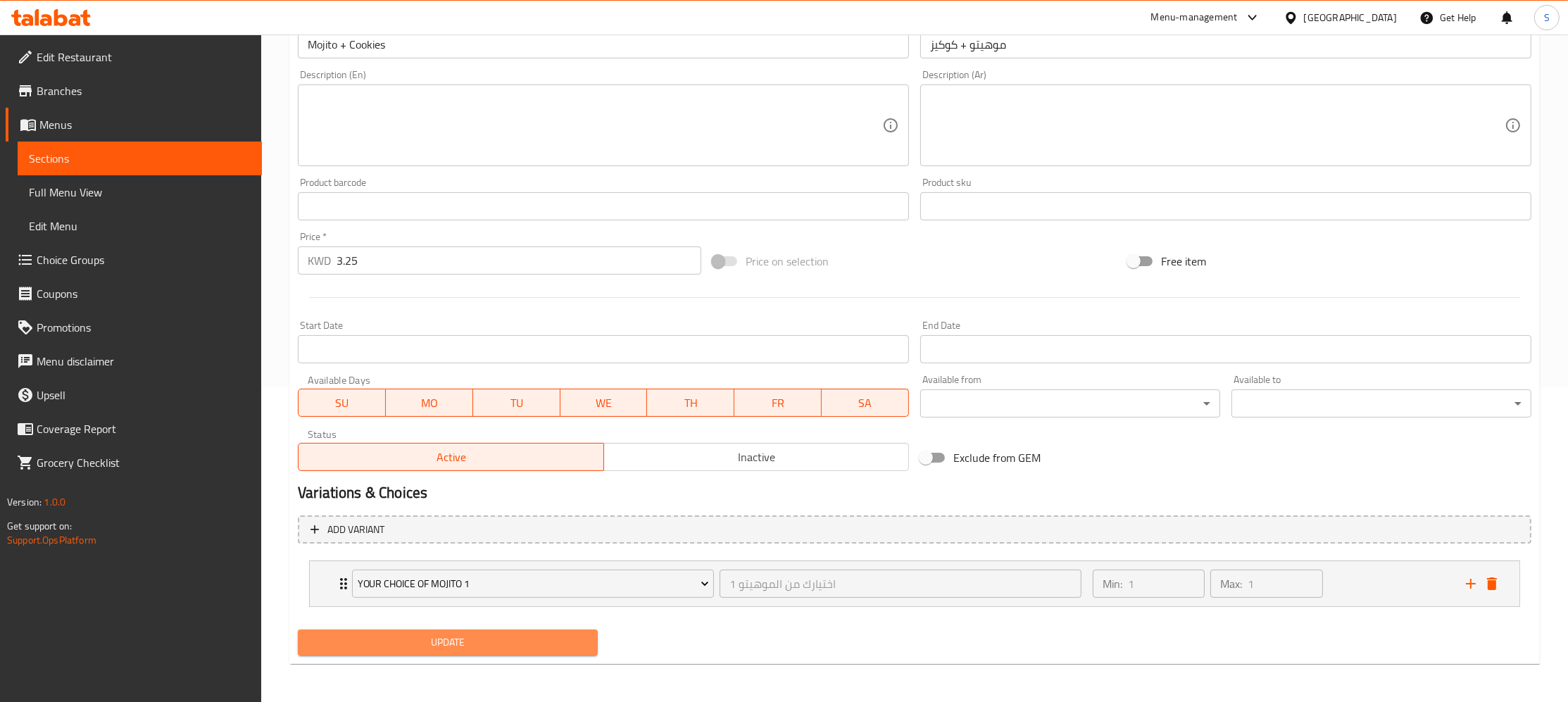
click at [461, 648] on span "Update" at bounding box center [448, 642] width 278 height 17
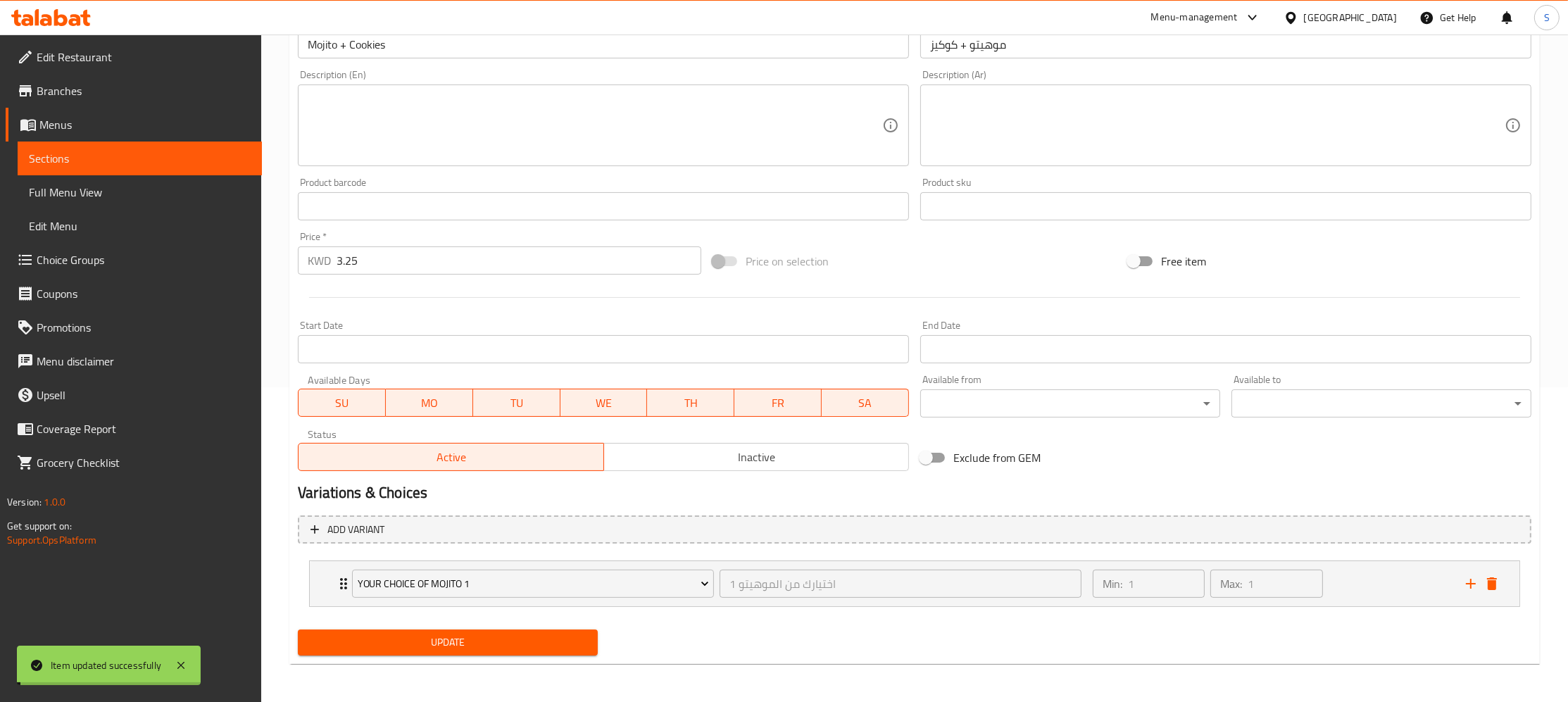
scroll to position [0, 0]
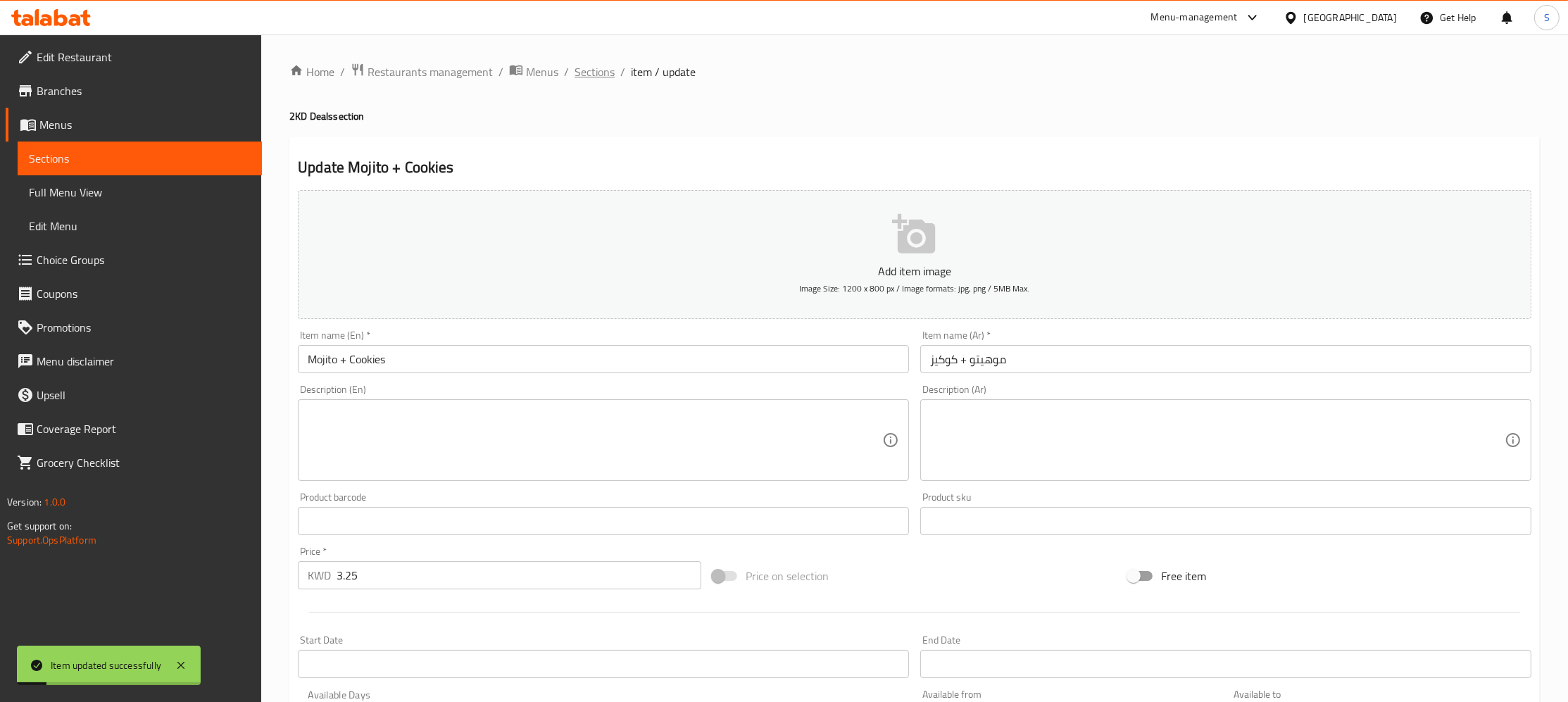
click at [597, 68] on span "Sections" at bounding box center [594, 71] width 40 height 17
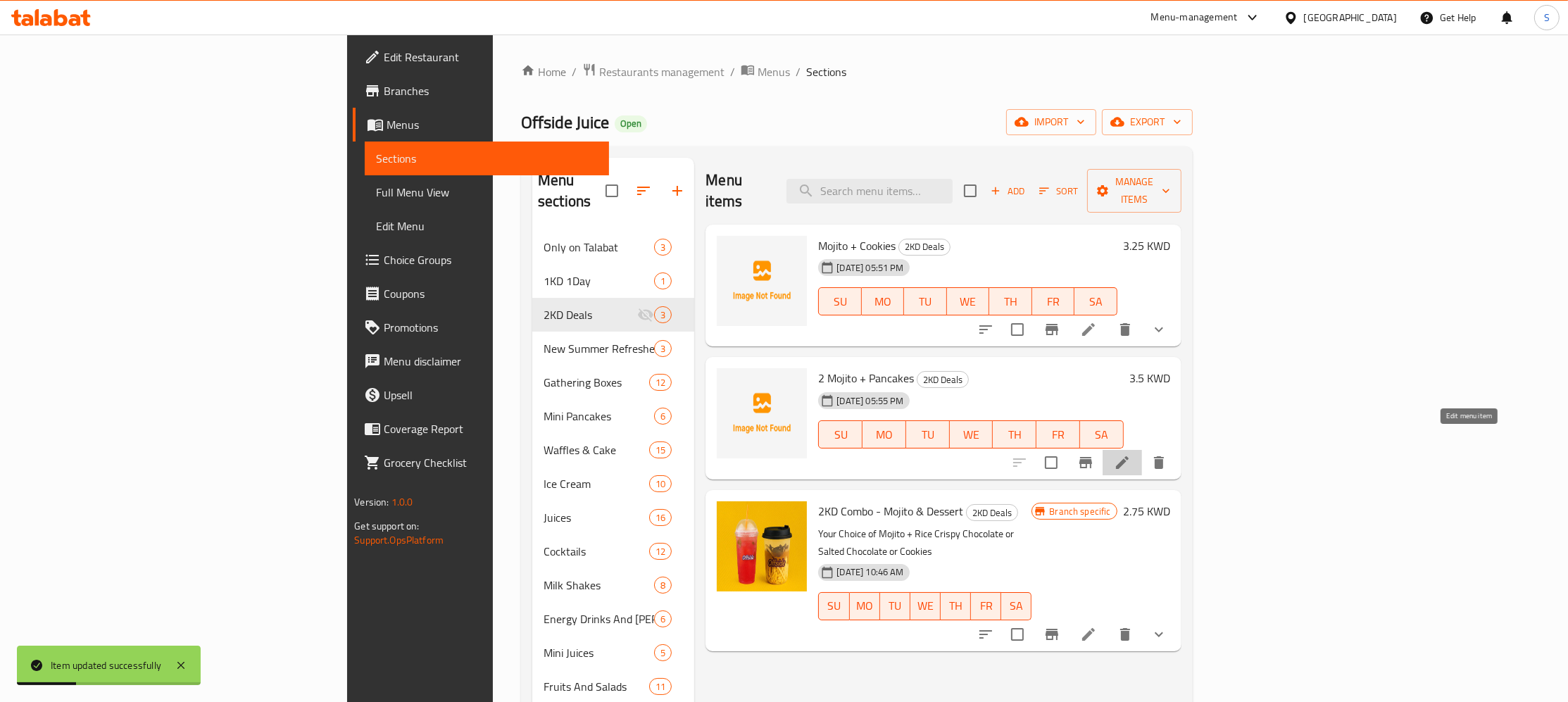
click at [1131, 454] on icon at bounding box center [1122, 462] width 17 height 17
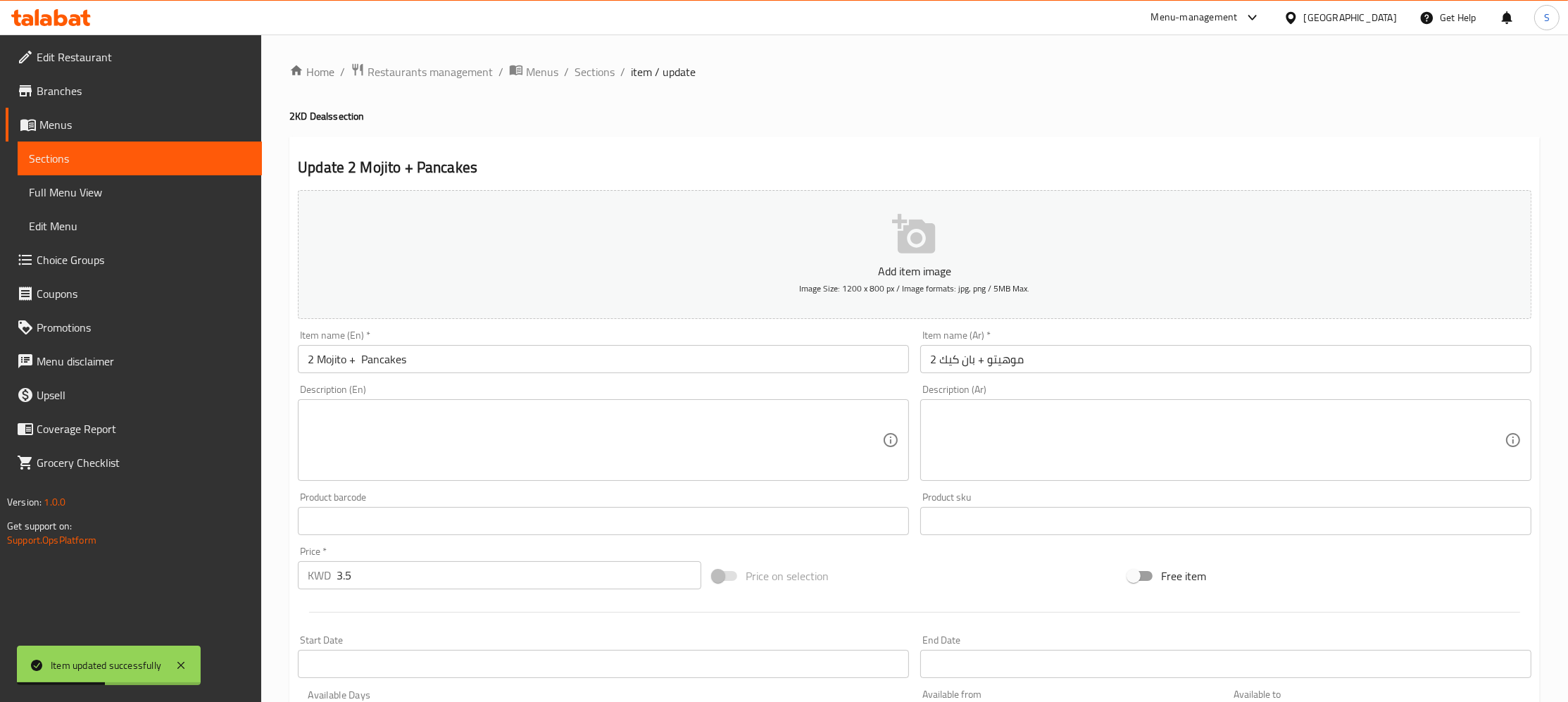
scroll to position [290, 0]
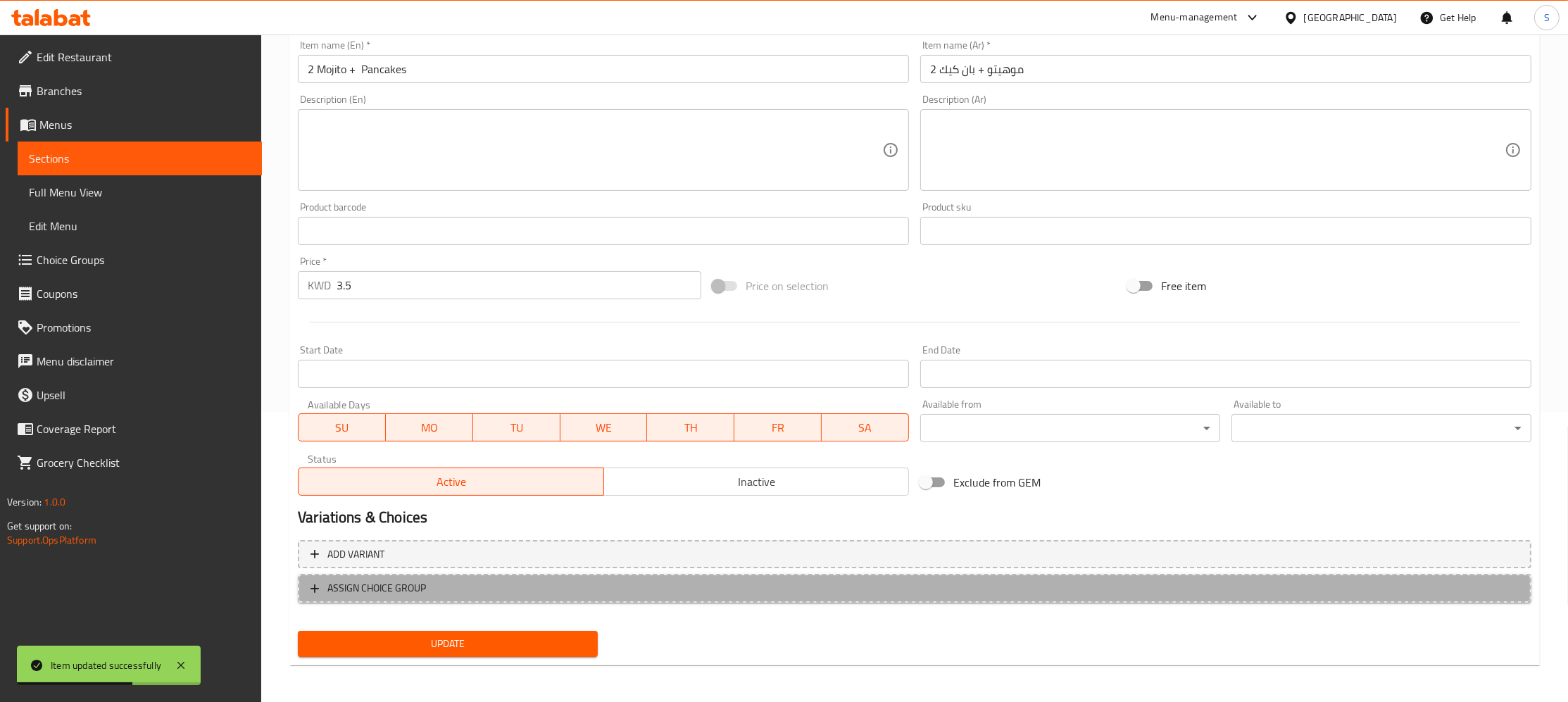
click at [497, 583] on span "ASSIGN CHOICE GROUP" at bounding box center [915, 588] width 1208 height 17
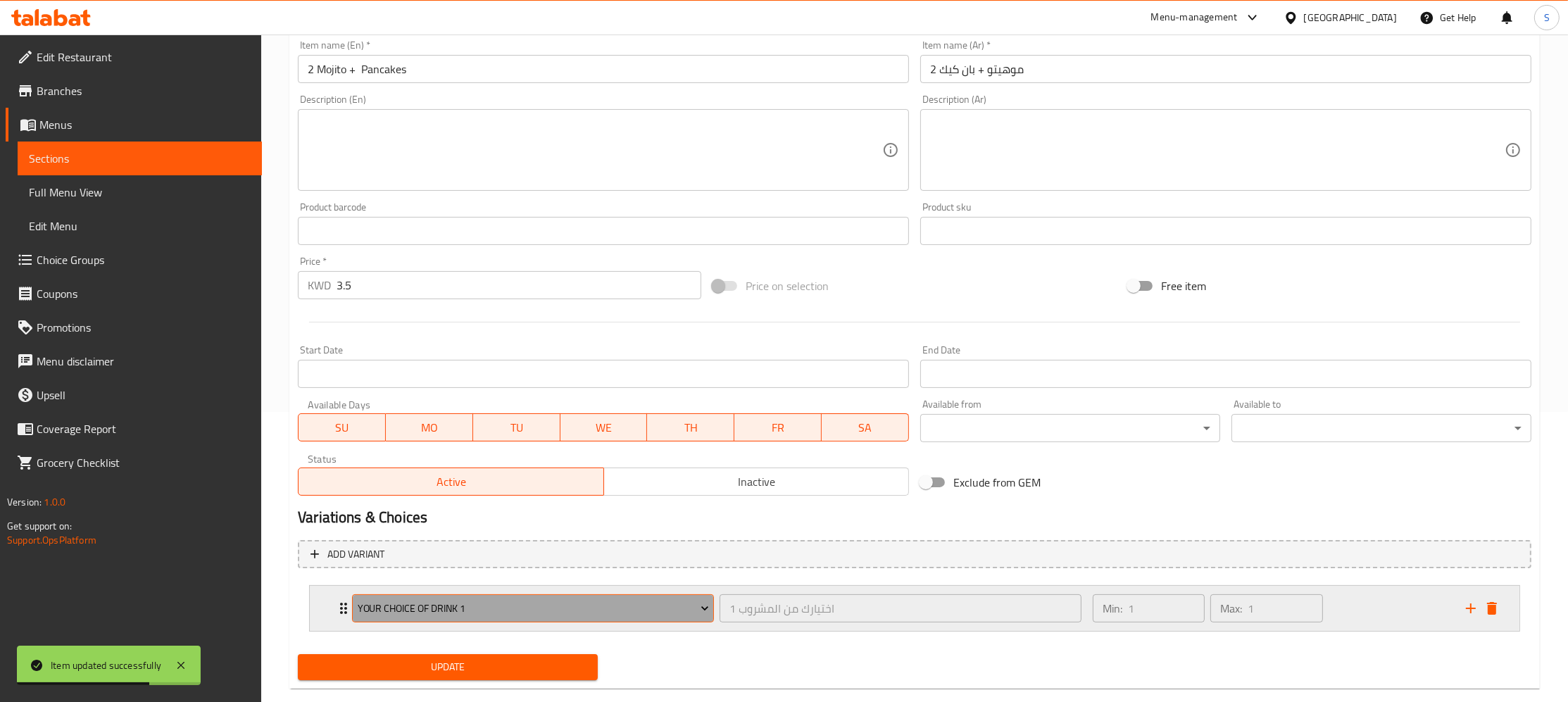
click at [521, 607] on span "Your Choice of Drink 1" at bounding box center [533, 608] width 352 height 17
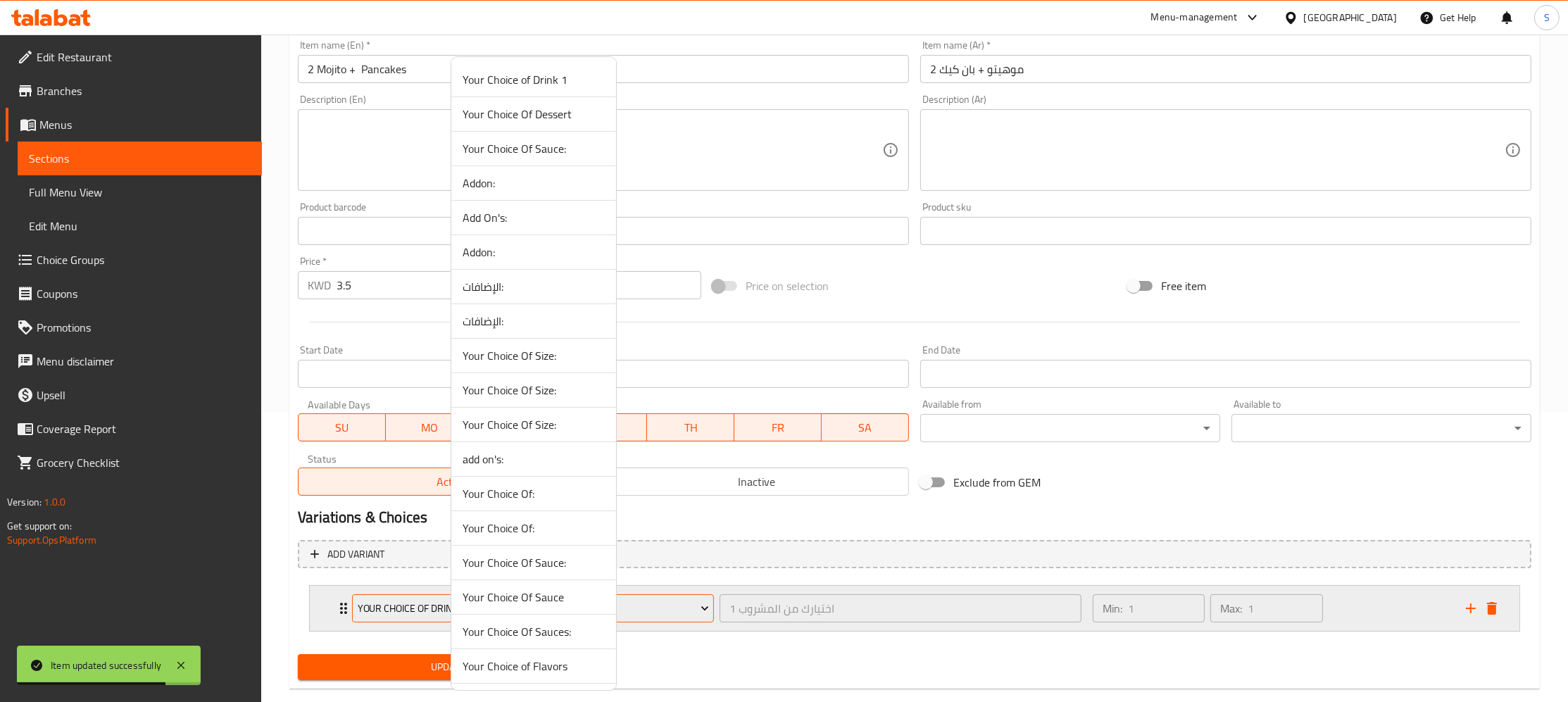
scroll to position [1576, 0]
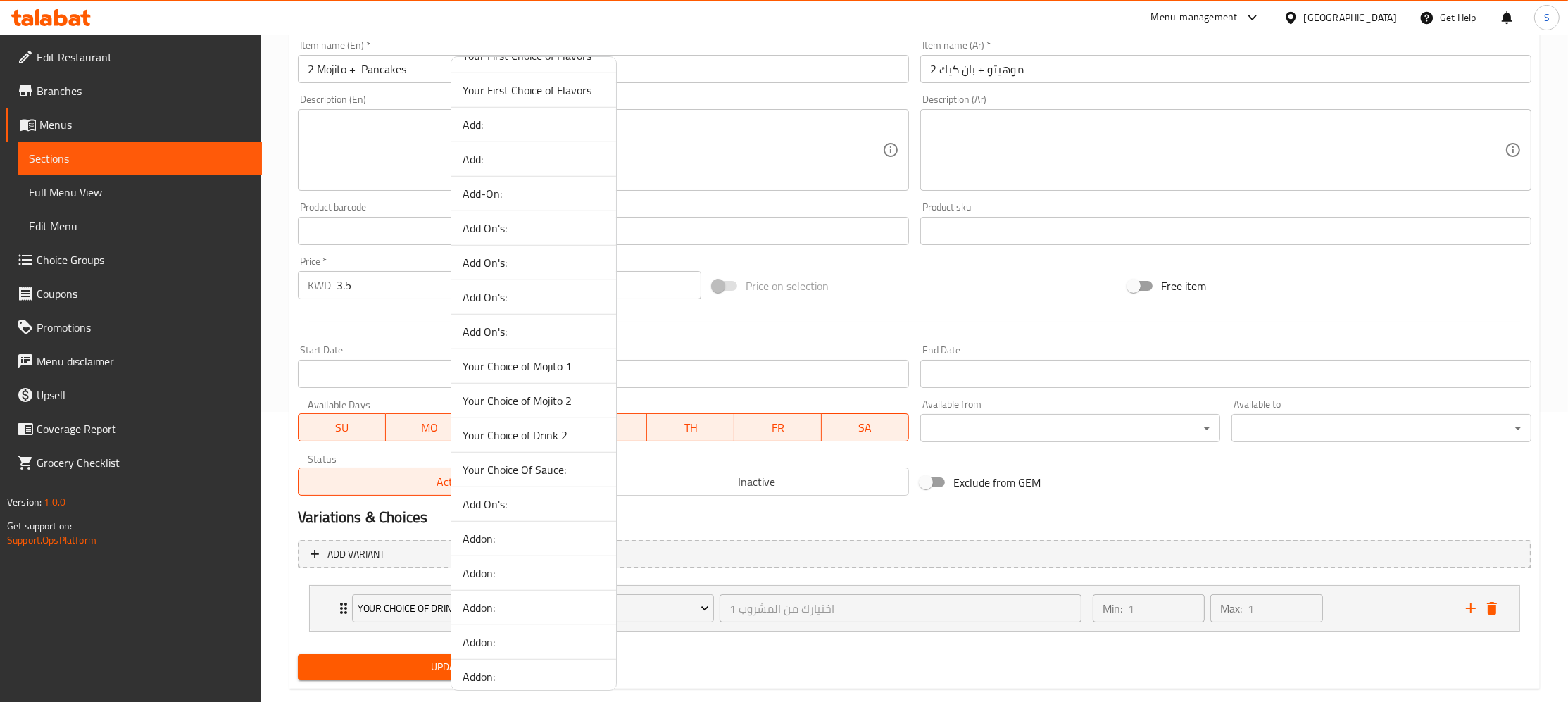
click at [582, 371] on span "Your Choice of Mojito 1" at bounding box center [534, 366] width 142 height 17
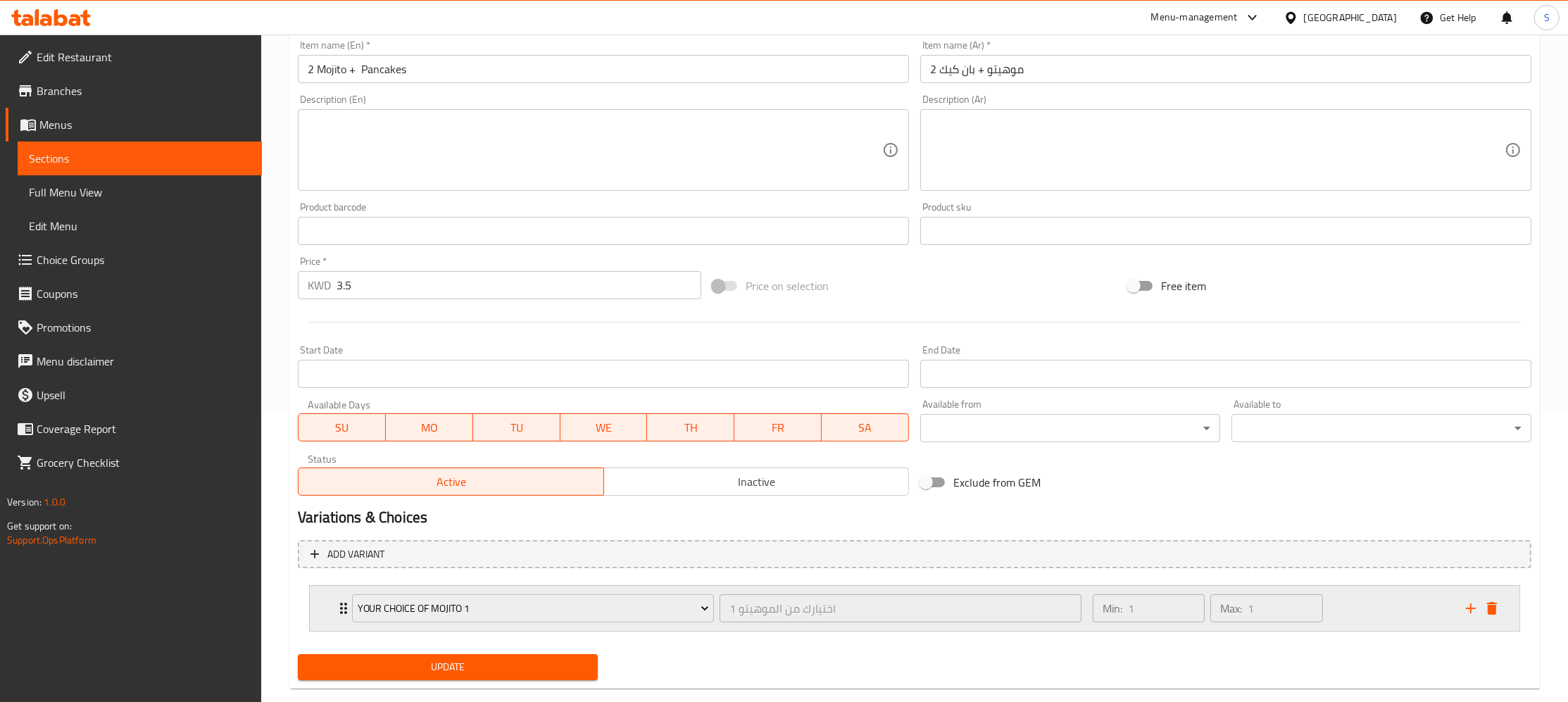
click at [1472, 621] on div "Your Choice of Mojito 1 اختيارك من الموهيتو 1 ​ Min: 1 ​ Max: 1 ​" at bounding box center [918, 608] width 1168 height 45
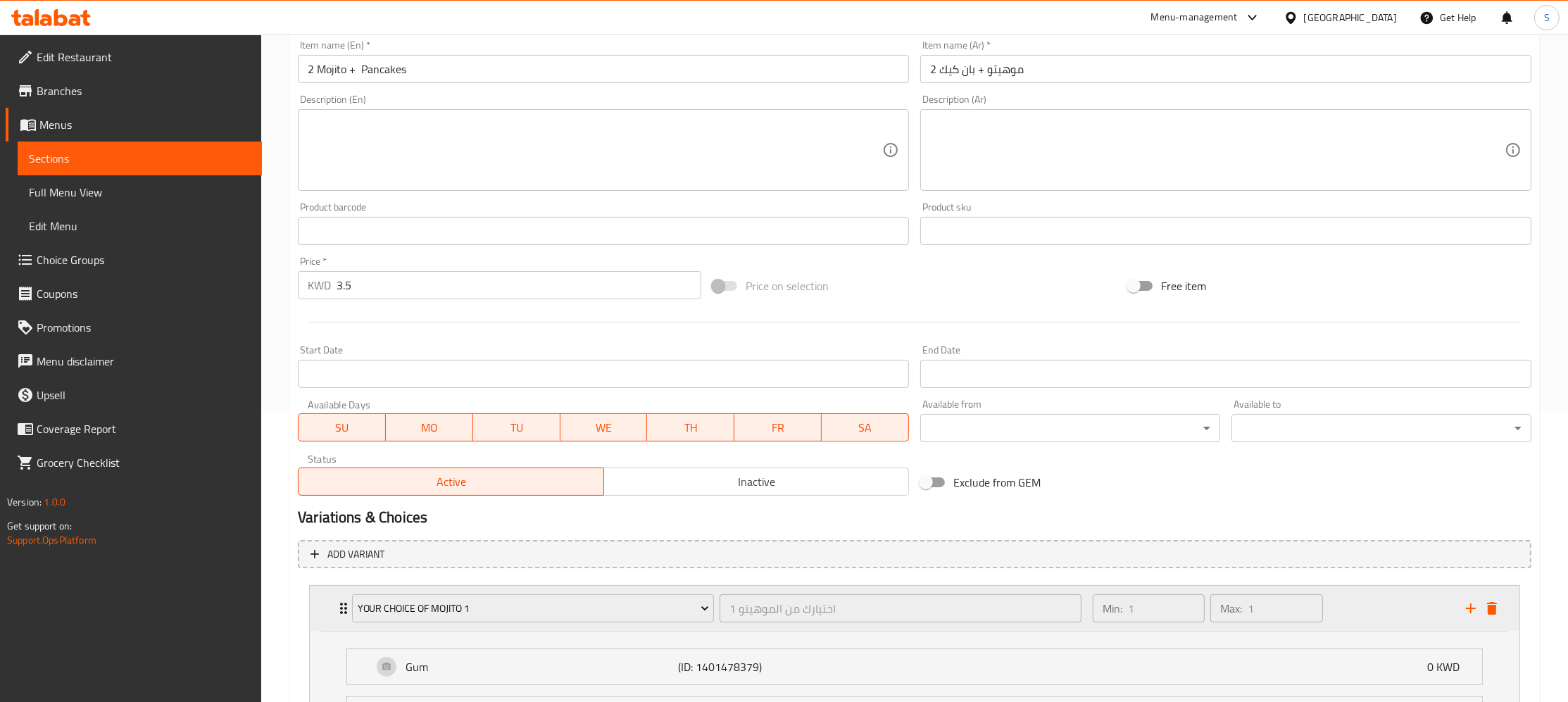
click at [326, 611] on div "Your Choice of Mojito 1 اختيارك من الموهيتو 1 ​ Min: 1 ​ Max: 1 ​" at bounding box center [915, 608] width 1210 height 45
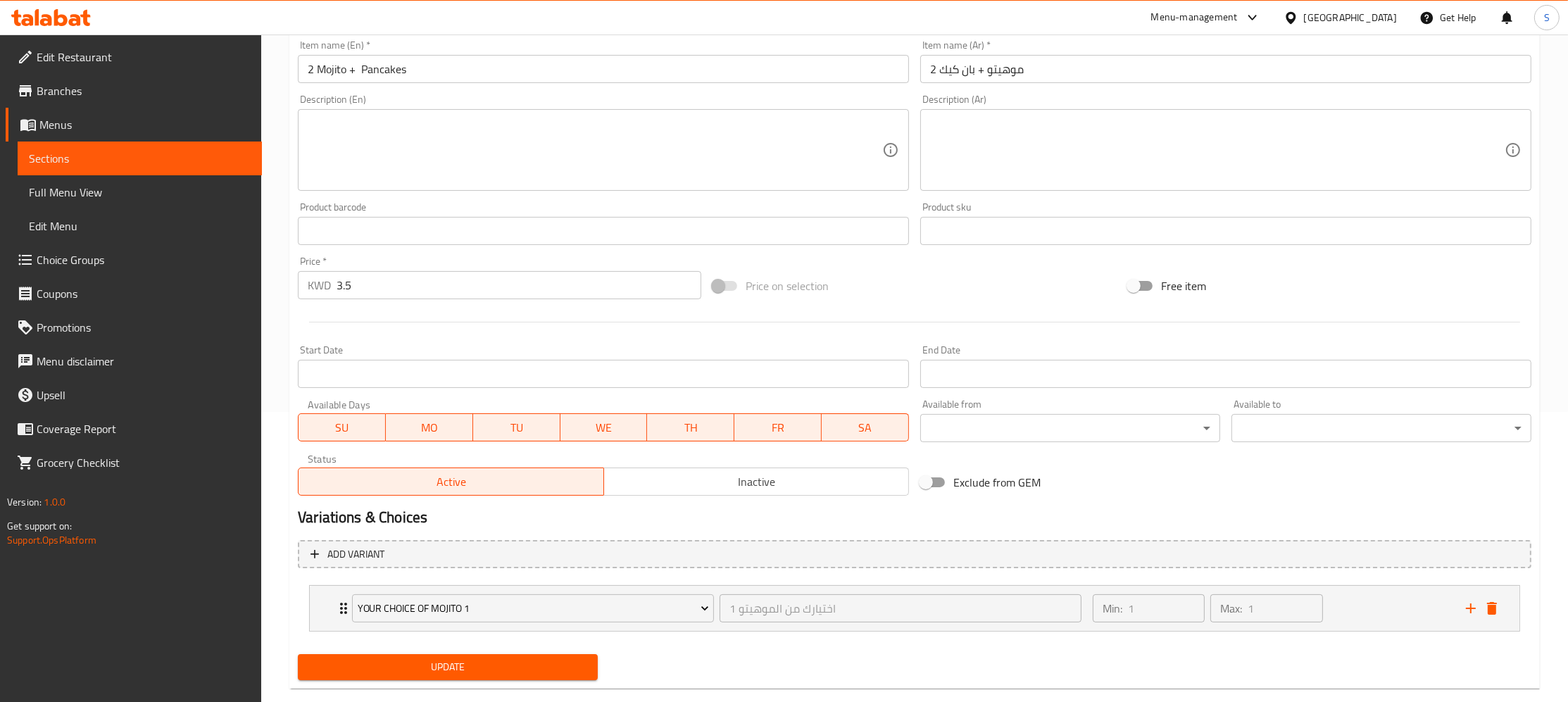
scroll to position [315, 0]
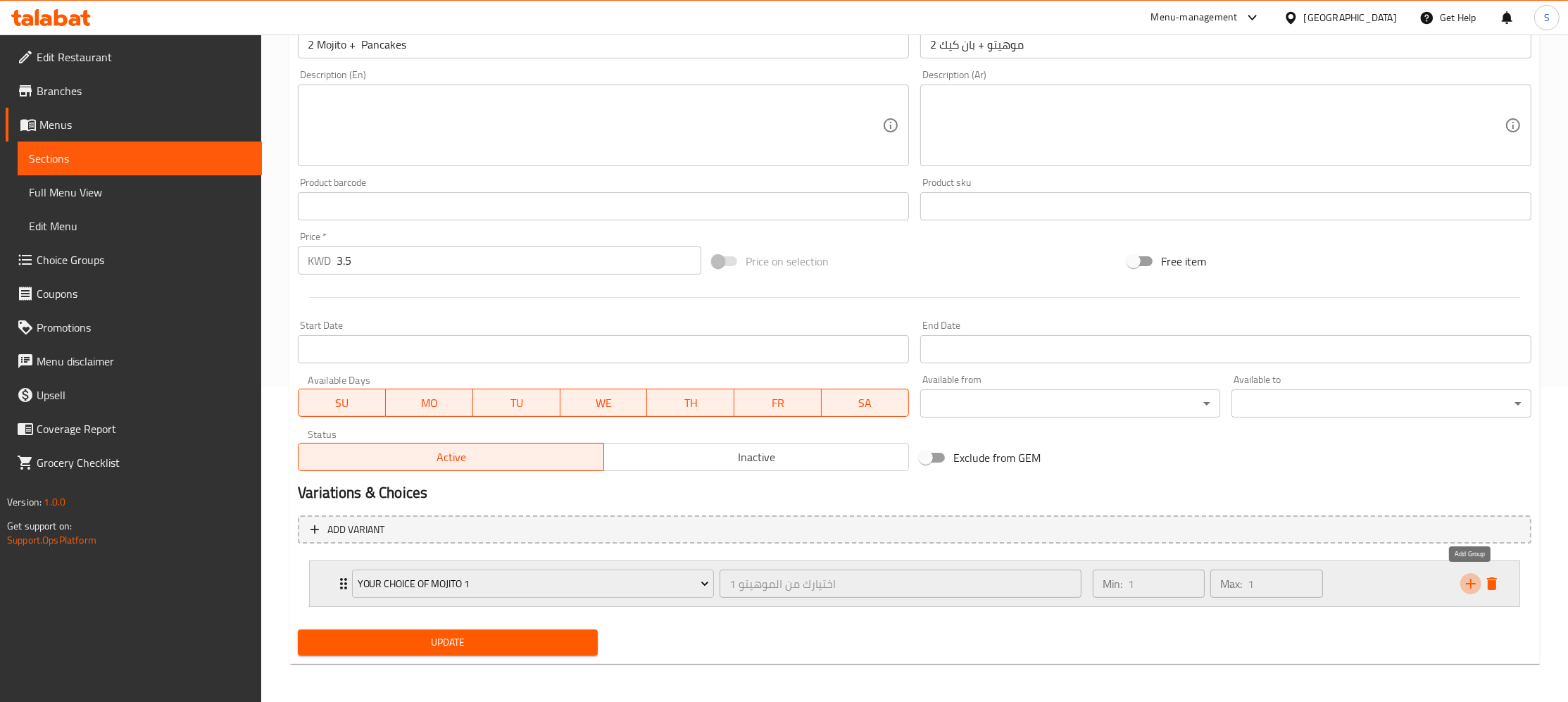
click at [1470, 577] on icon "add" at bounding box center [1471, 583] width 17 height 17
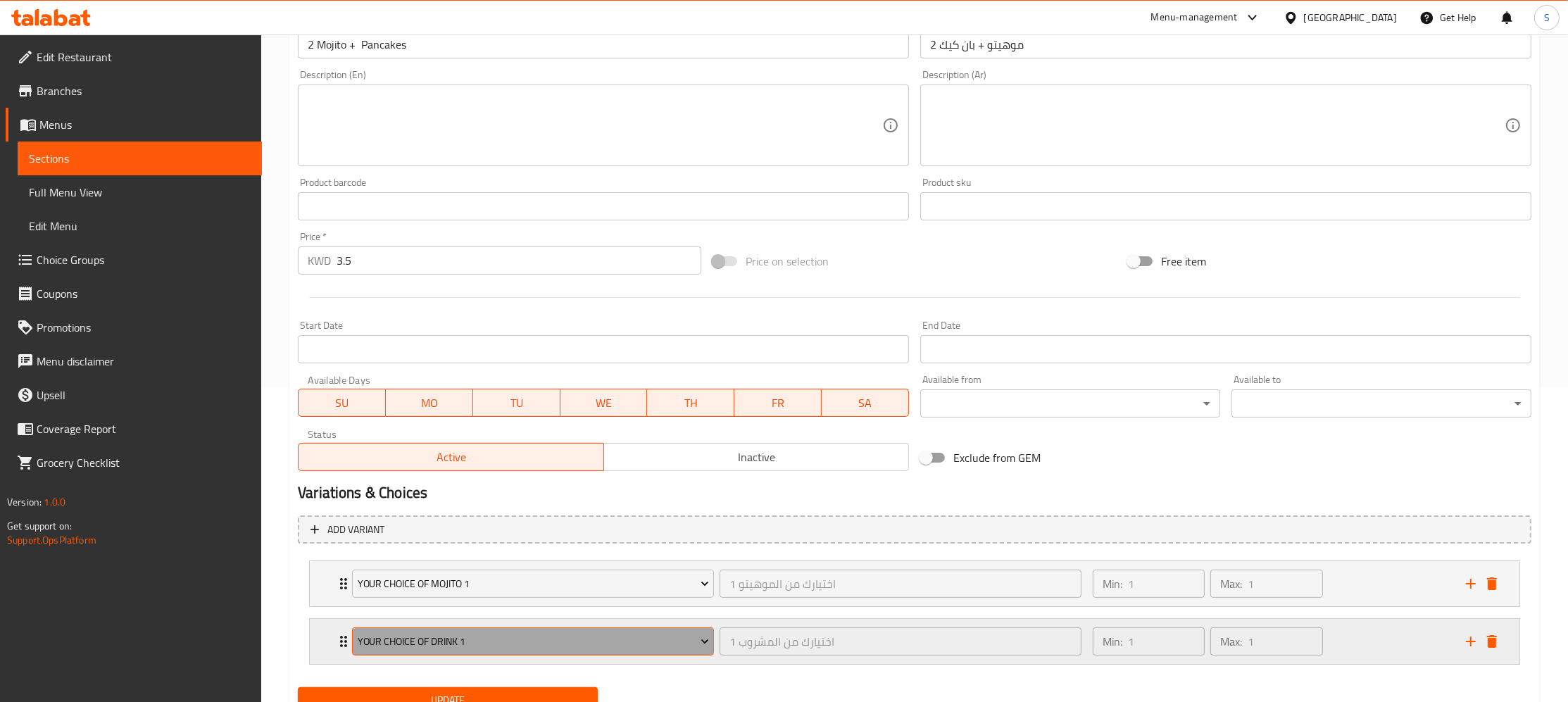
click at [533, 650] on button "Your Choice of Drink 1" at bounding box center [533, 640] width 362 height 28
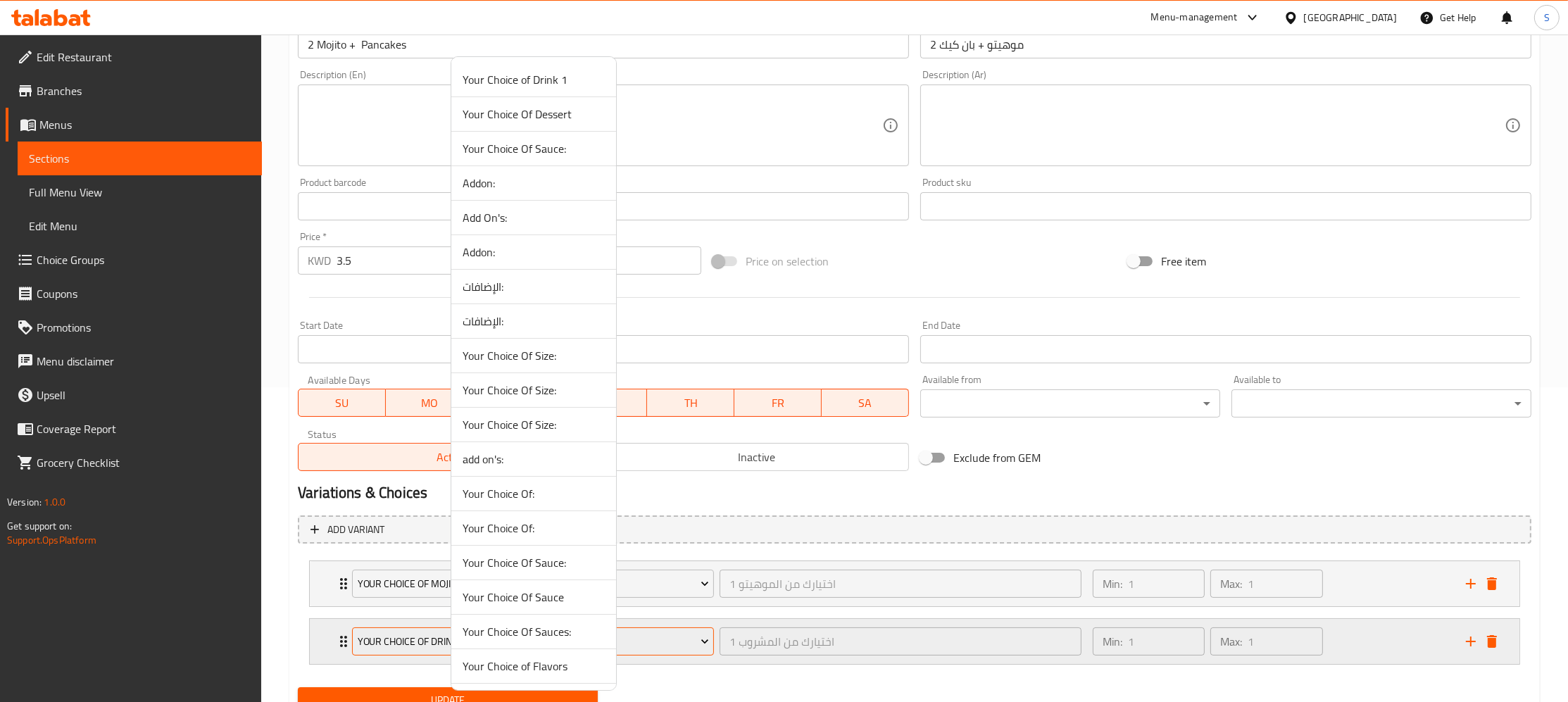
scroll to position [1576, 0]
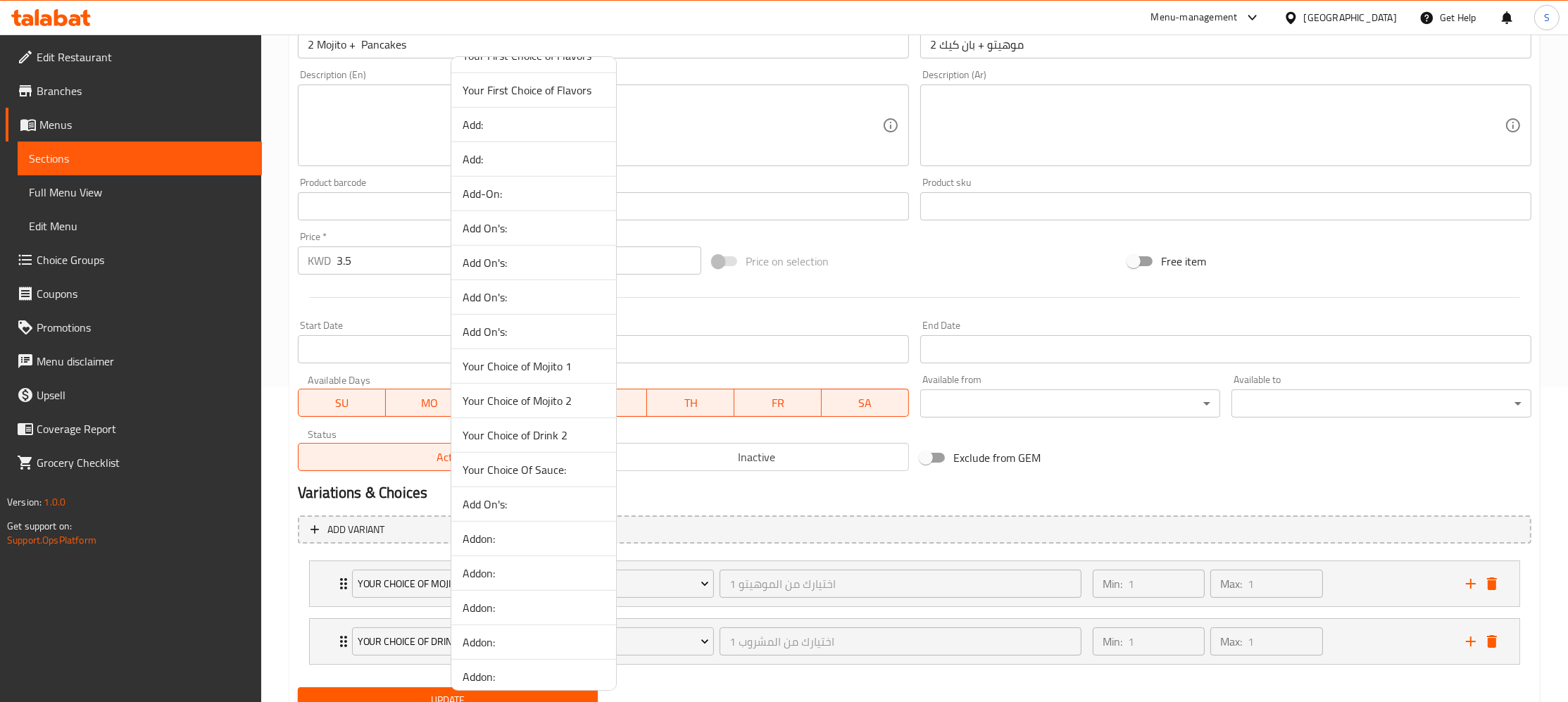
click at [571, 405] on span "Your Choice of Mojito 2" at bounding box center [534, 400] width 142 height 17
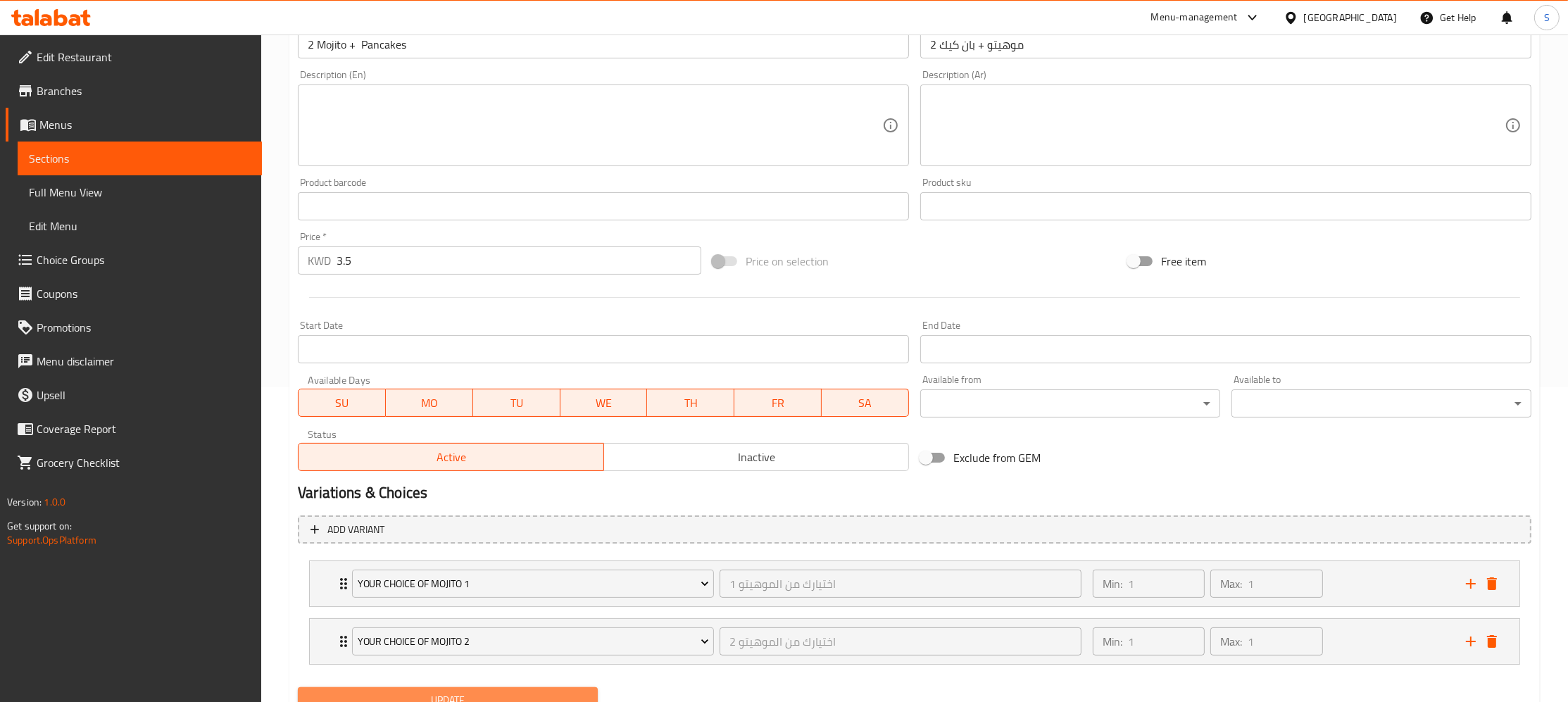
click at [452, 694] on span "Update" at bounding box center [448, 700] width 278 height 17
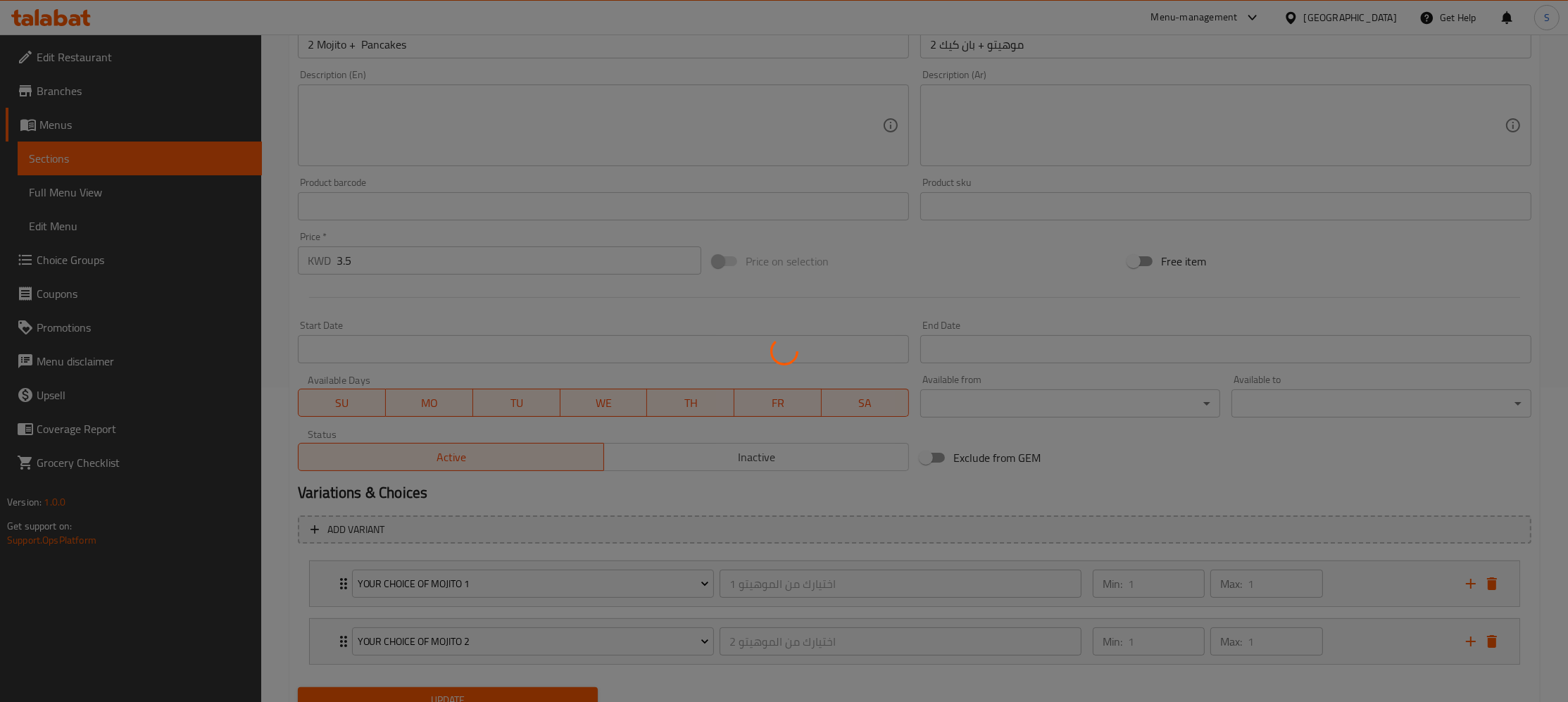
scroll to position [0, 0]
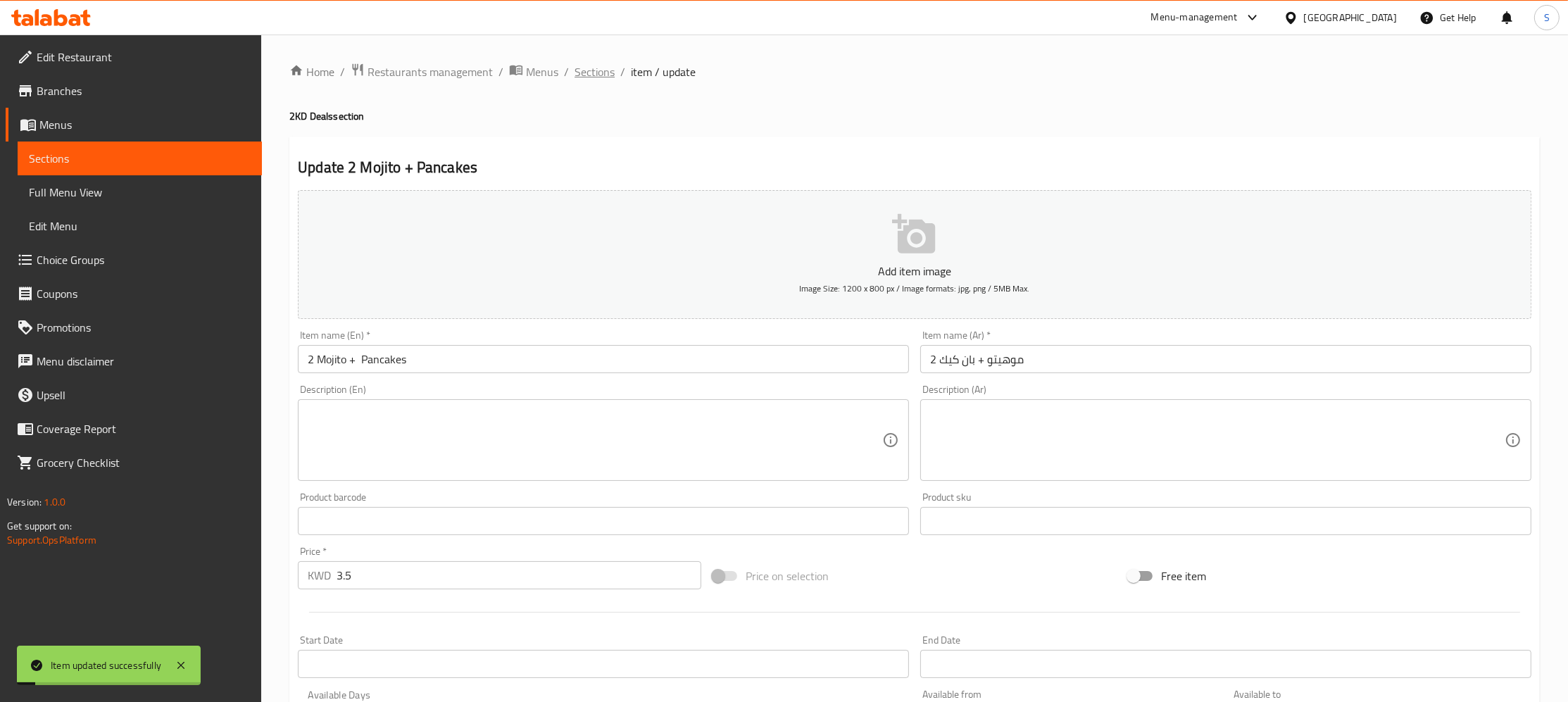
click at [594, 76] on span "Sections" at bounding box center [594, 71] width 40 height 17
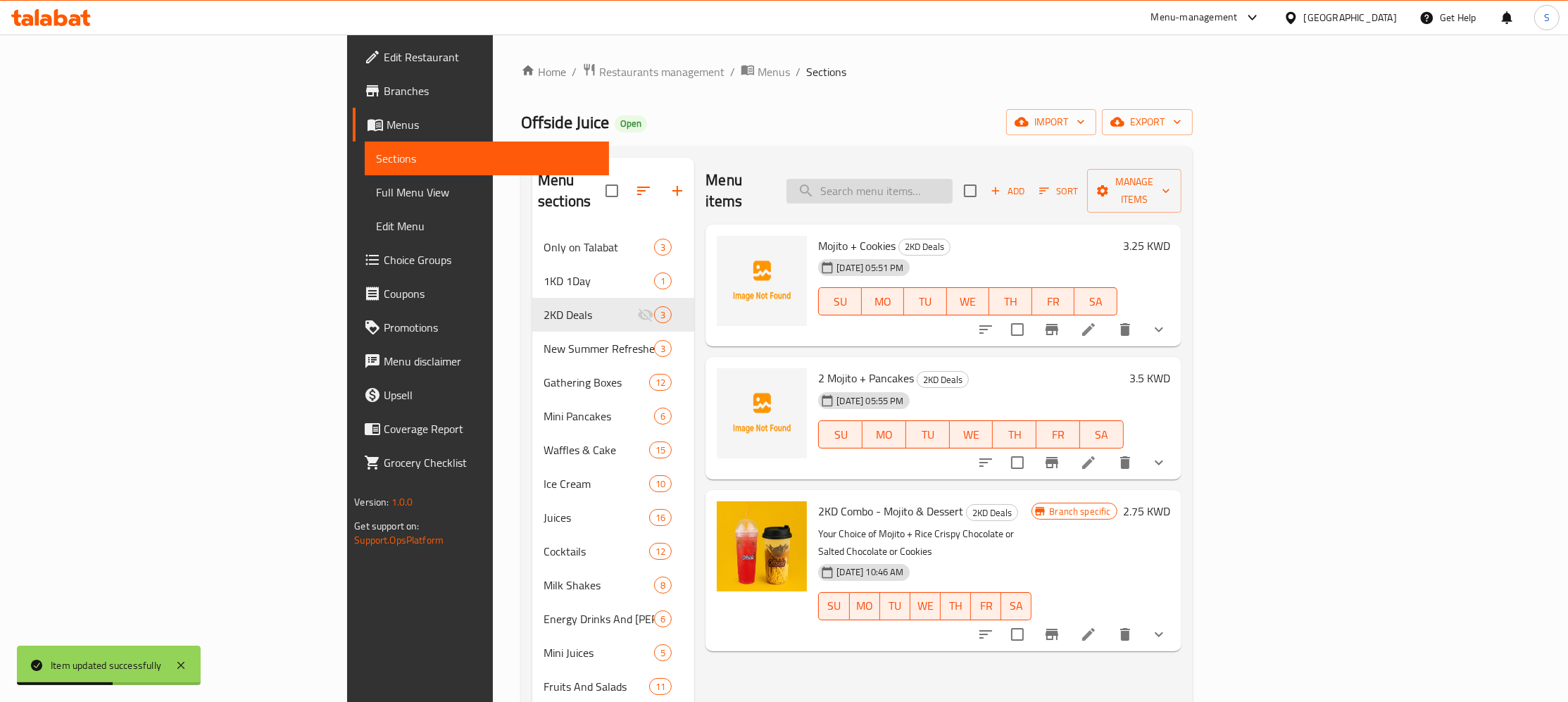
click at [953, 184] on input "search" at bounding box center [869, 191] width 166 height 25
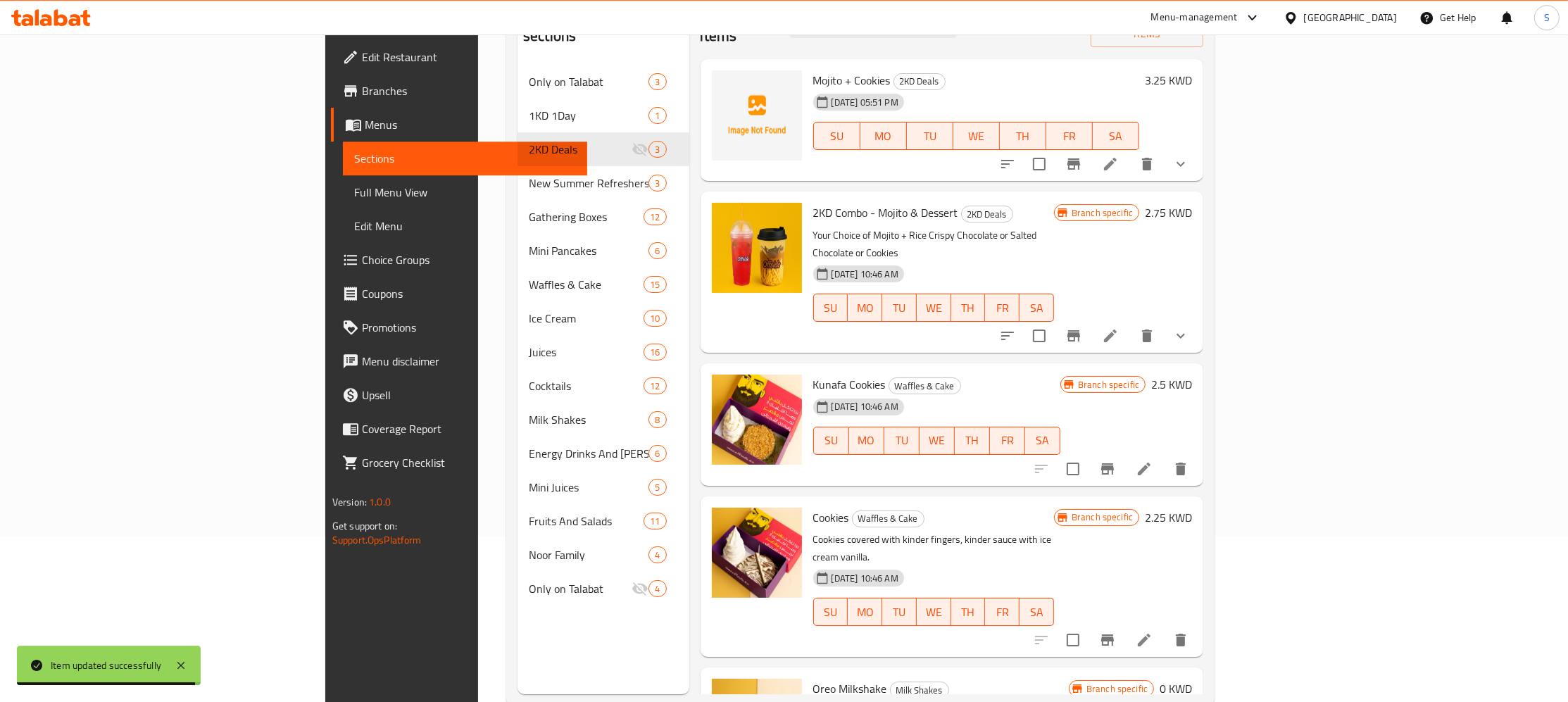
scroll to position [179, 0]
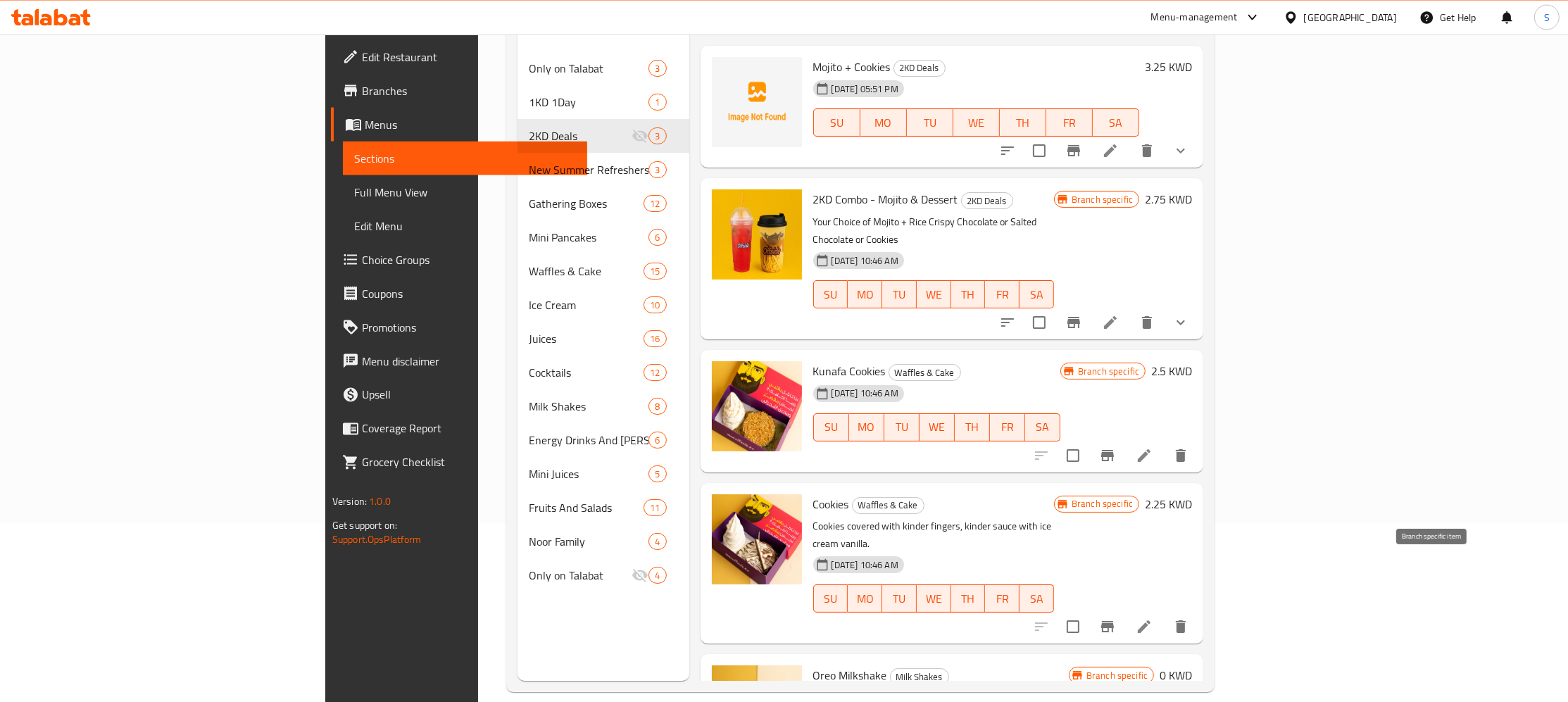
type input "cookies"
click at [1114, 621] on icon "Branch-specific-item" at bounding box center [1107, 626] width 13 height 11
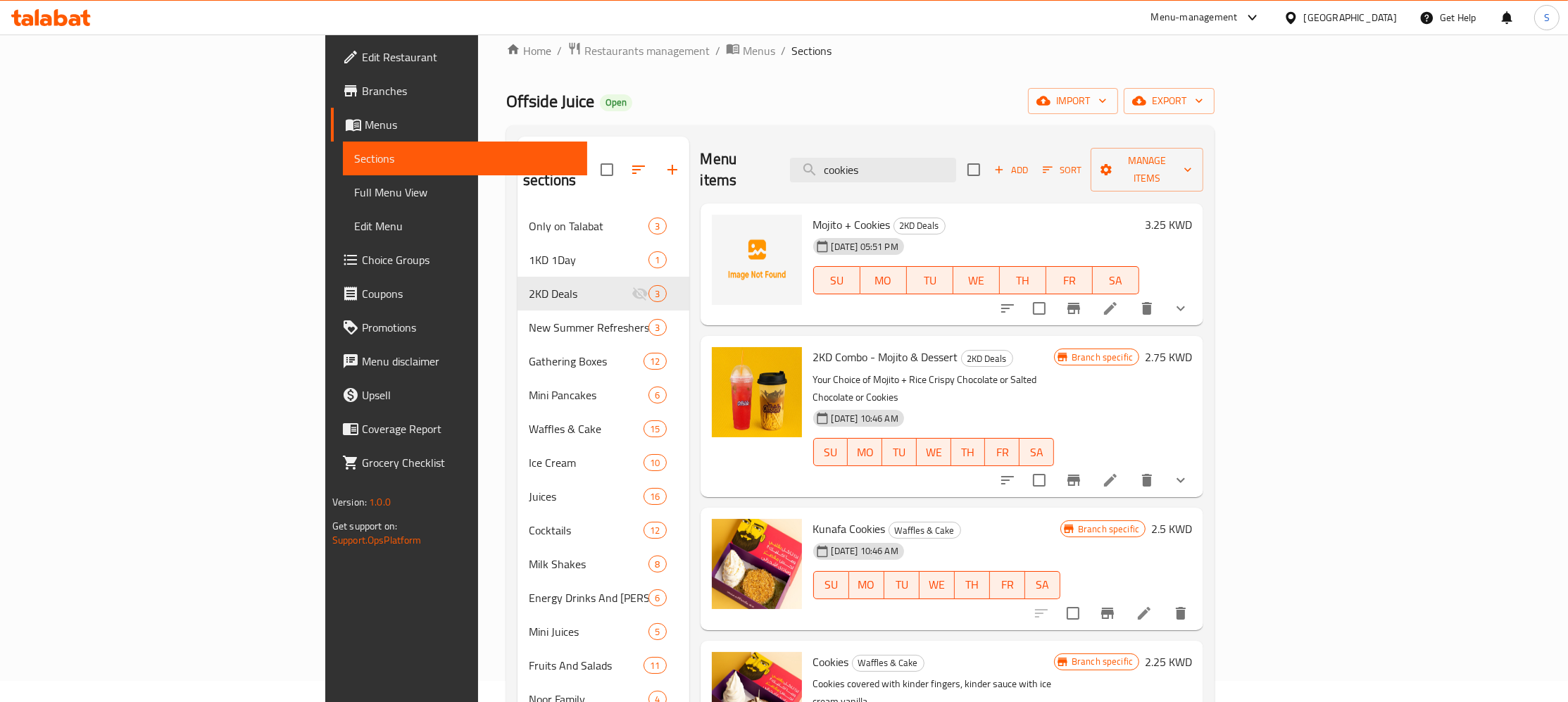
scroll to position [0, 0]
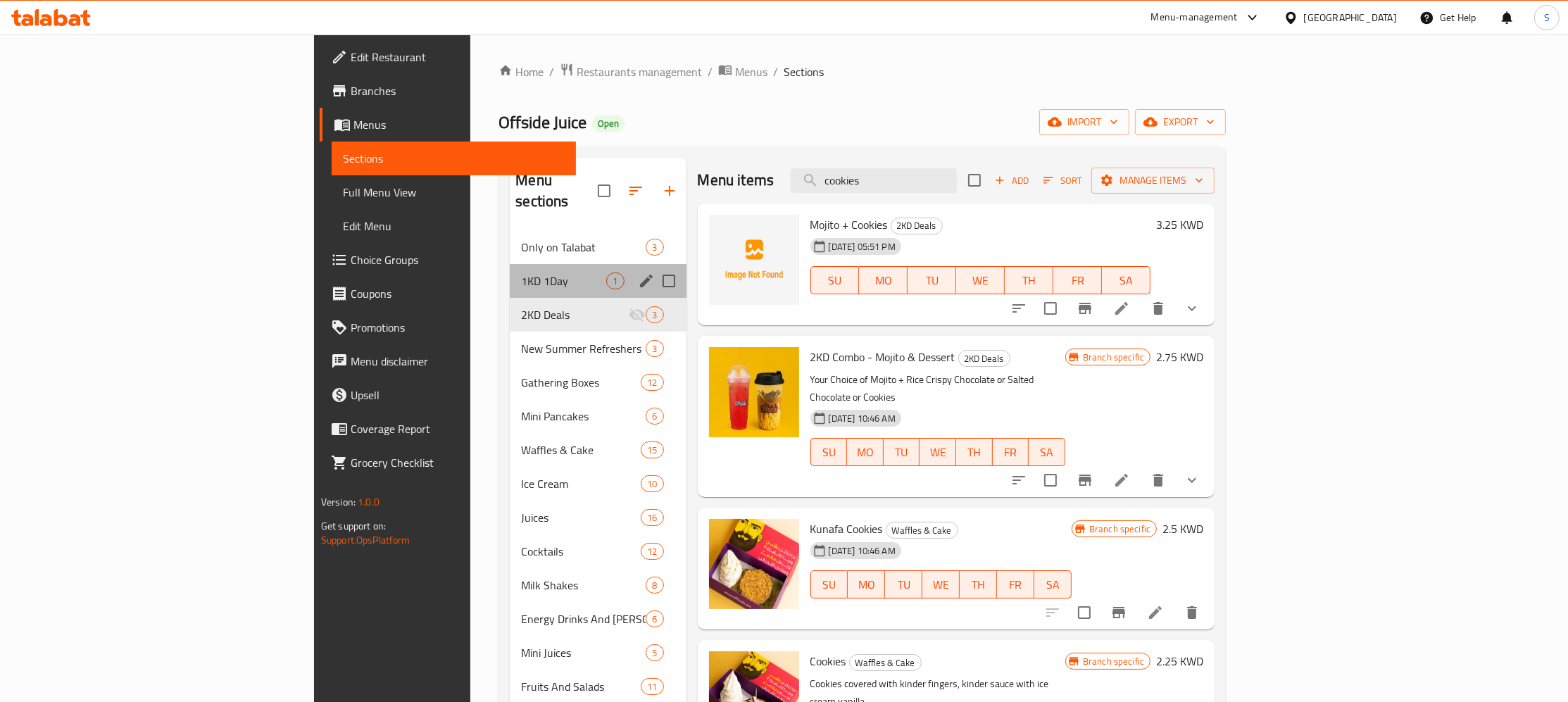
click at [510, 264] on div "1KD 1Day 1" at bounding box center [598, 281] width 176 height 34
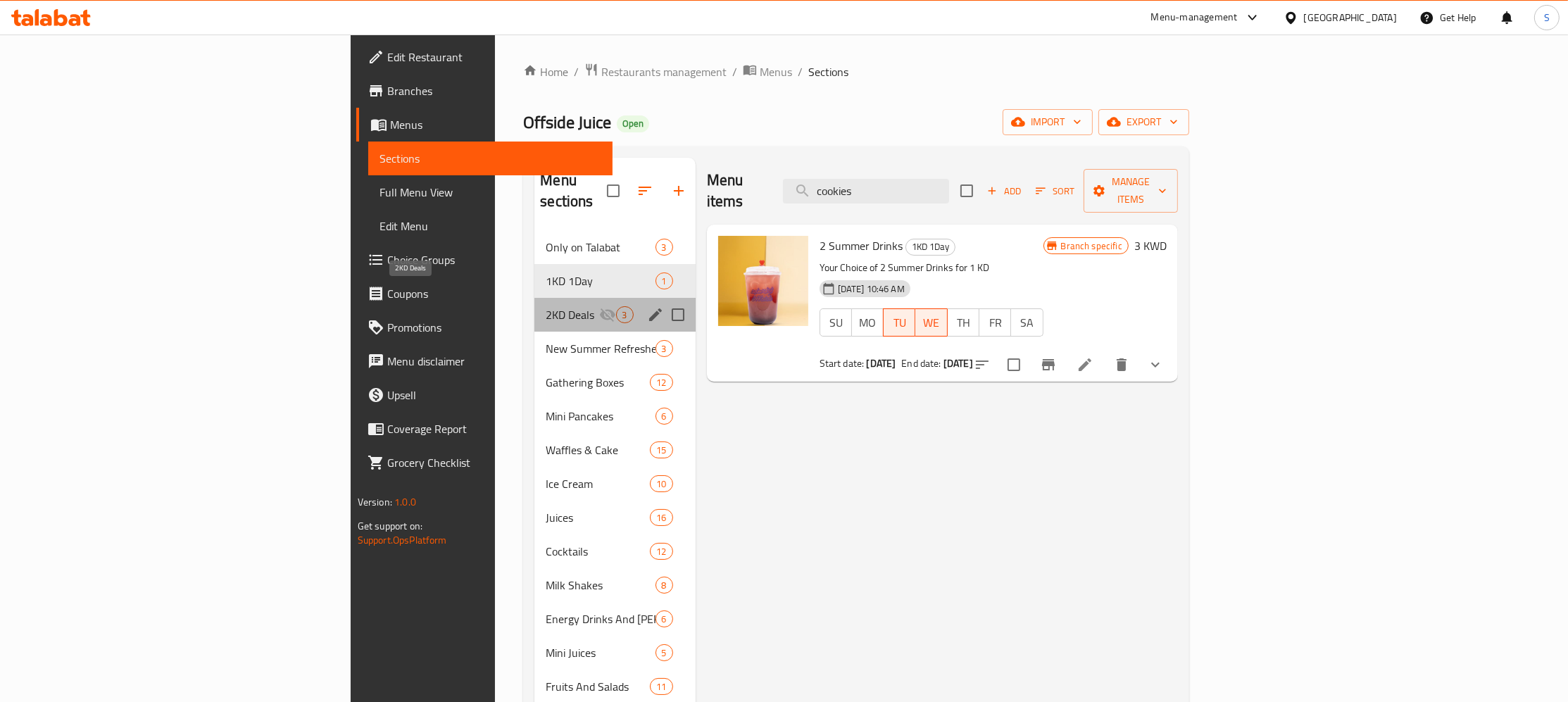
click at [546, 306] on span "2KD Deals" at bounding box center [572, 315] width 53 height 17
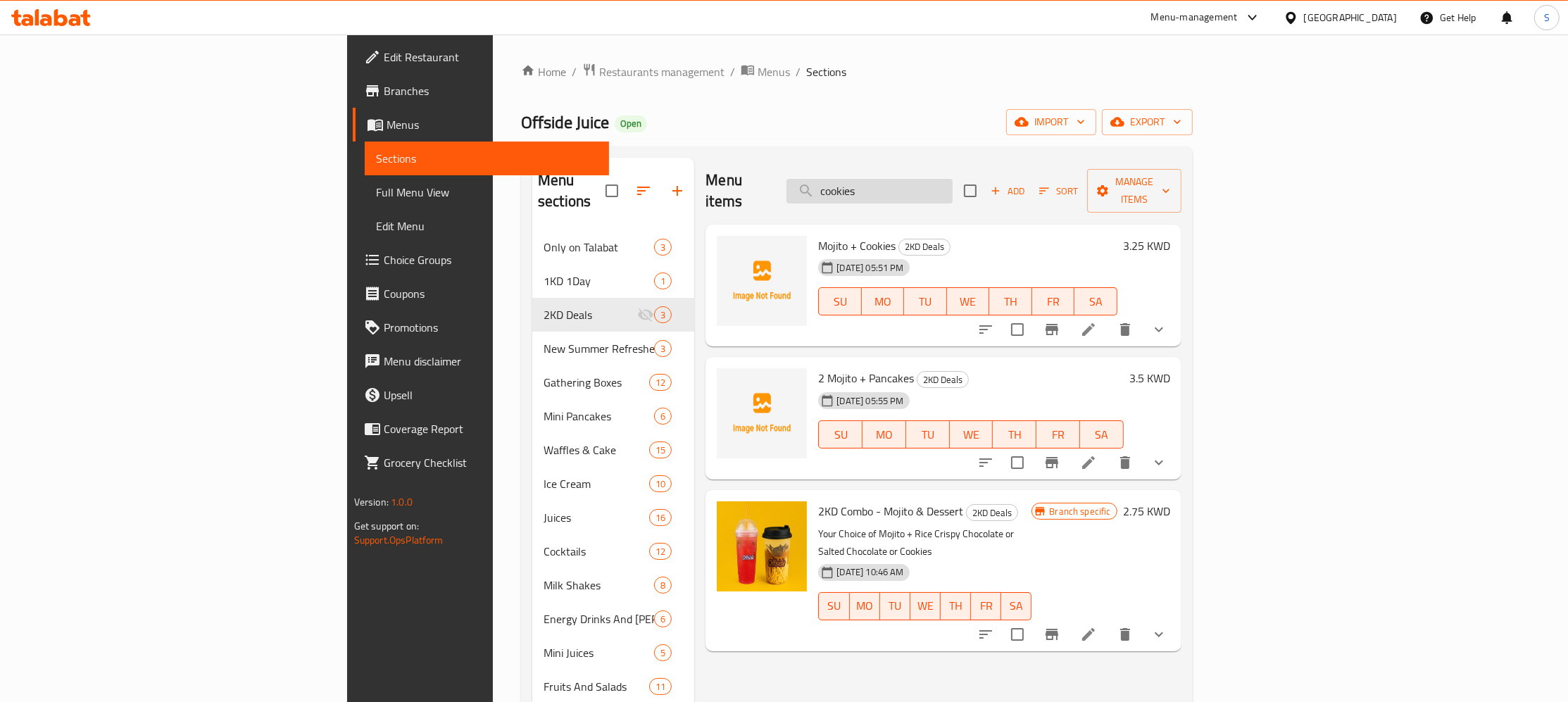
click at [953, 179] on input "cookies" at bounding box center [869, 191] width 166 height 25
click at [1171, 178] on span "Manage items" at bounding box center [1134, 190] width 72 height 35
click at [432, 400] on div at bounding box center [784, 351] width 1568 height 702
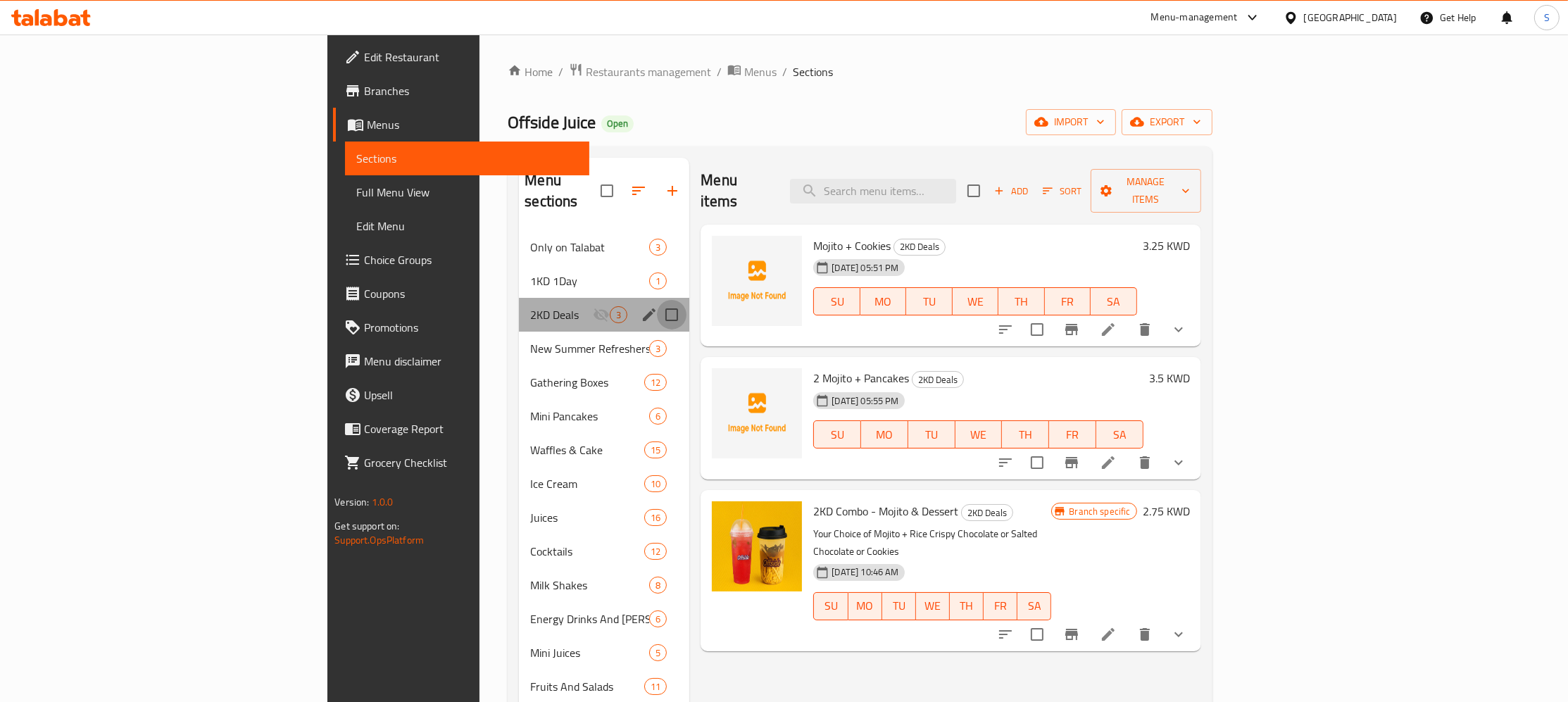
click at [657, 299] on input "Menu sections" at bounding box center [671, 314] width 29 height 29
checkbox input "true"
click at [610, 184] on icon "button" at bounding box center [616, 190] width 13 height 13
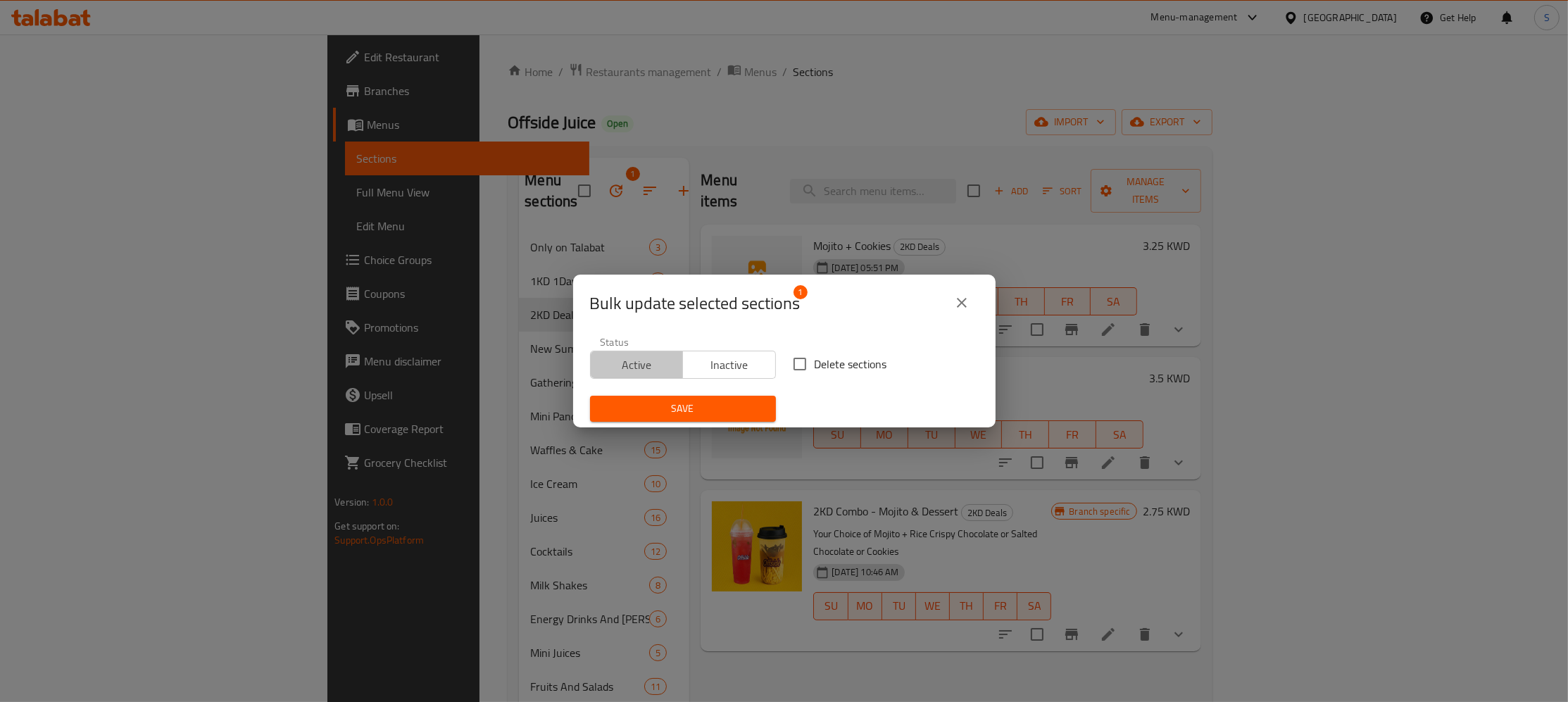
click at [647, 371] on span "Active" at bounding box center [637, 364] width 82 height 20
click at [711, 414] on span "Save" at bounding box center [683, 408] width 163 height 17
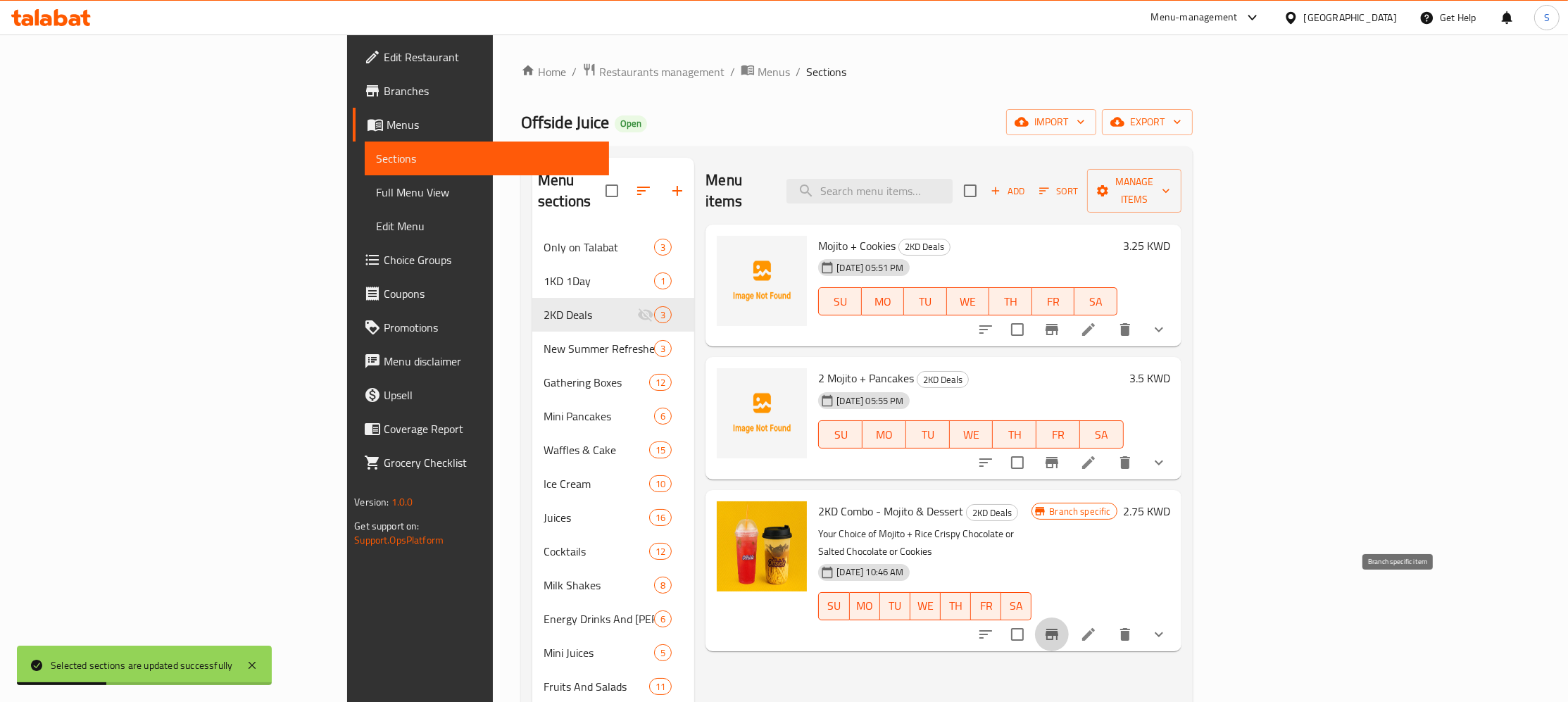
click at [1061, 626] on icon "Branch-specific-item" at bounding box center [1052, 634] width 17 height 17
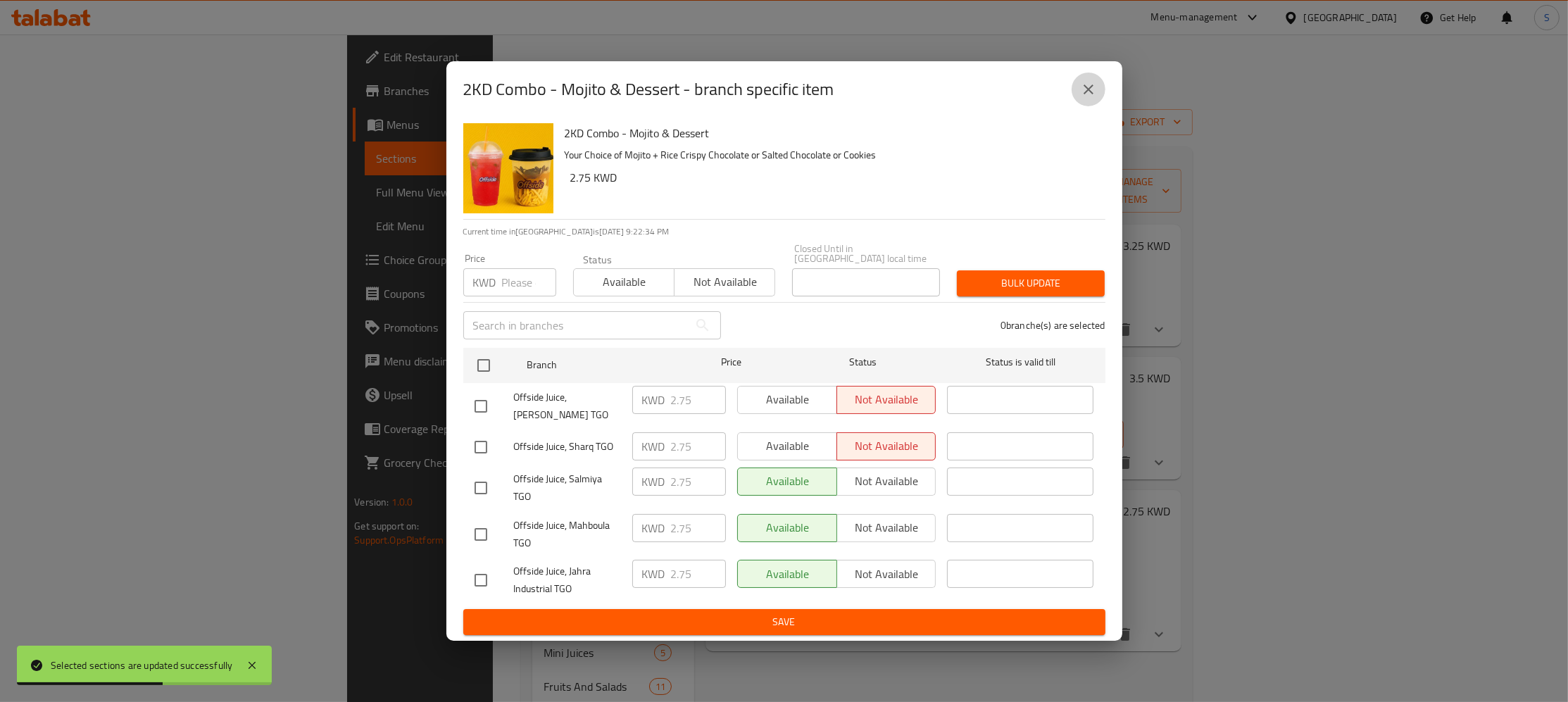
click at [1090, 94] on icon "close" at bounding box center [1088, 89] width 10 height 10
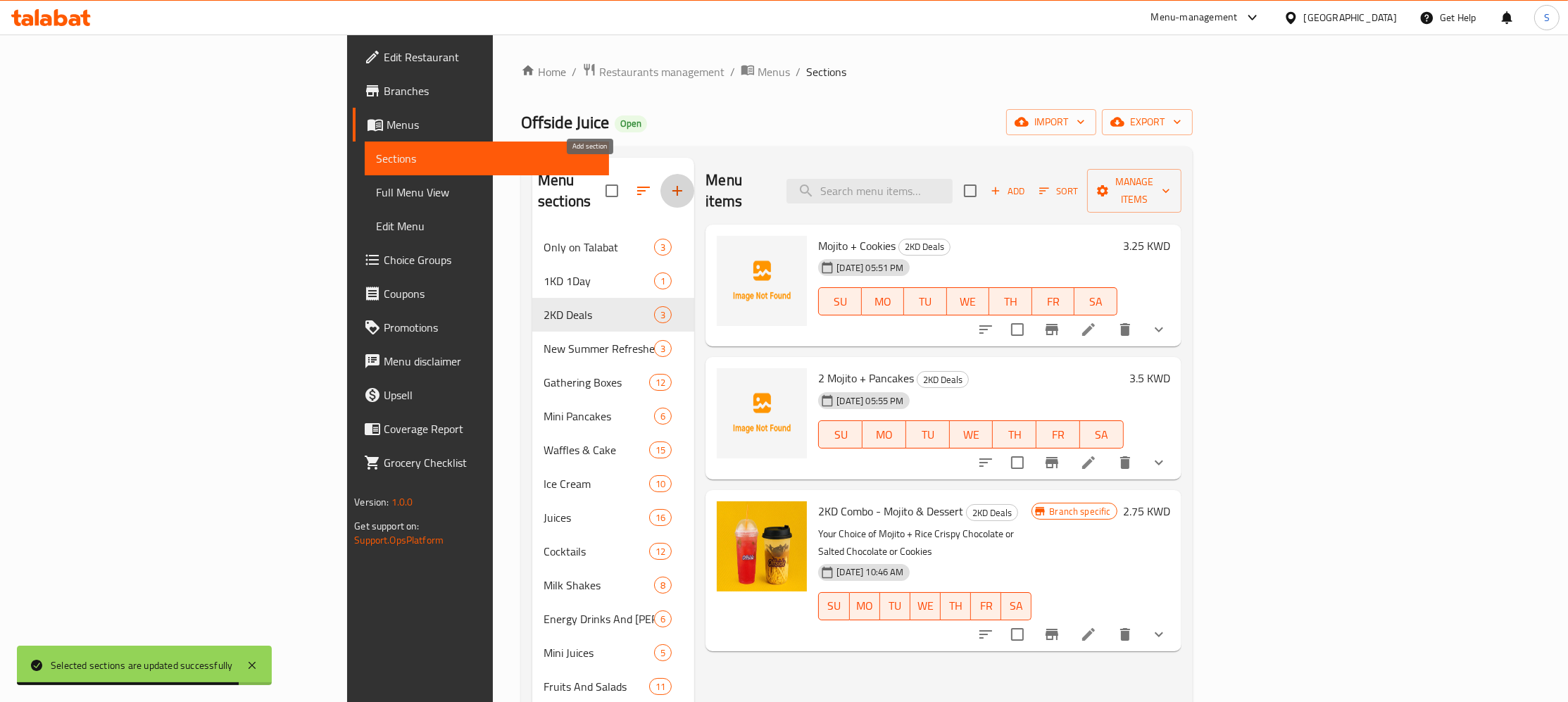
click at [669, 182] on icon "button" at bounding box center [677, 190] width 17 height 17
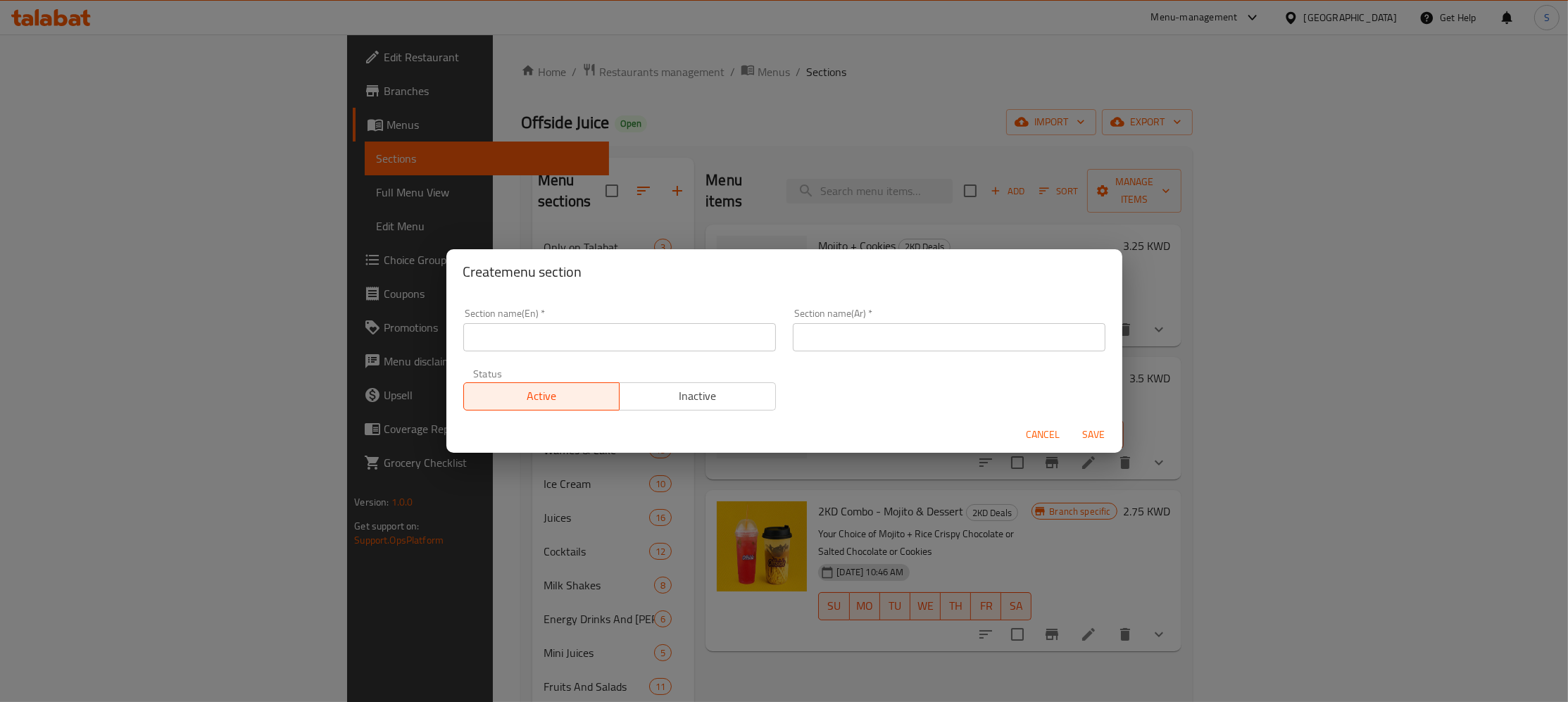
paste input "عروض ٢ د.ك"
click at [945, 346] on input "عروض ٢ د.ك" at bounding box center [948, 336] width 312 height 28
type input "عروض ٢ د.ك"
click at [601, 325] on input "text" at bounding box center [619, 336] width 312 height 28
type input "M41"
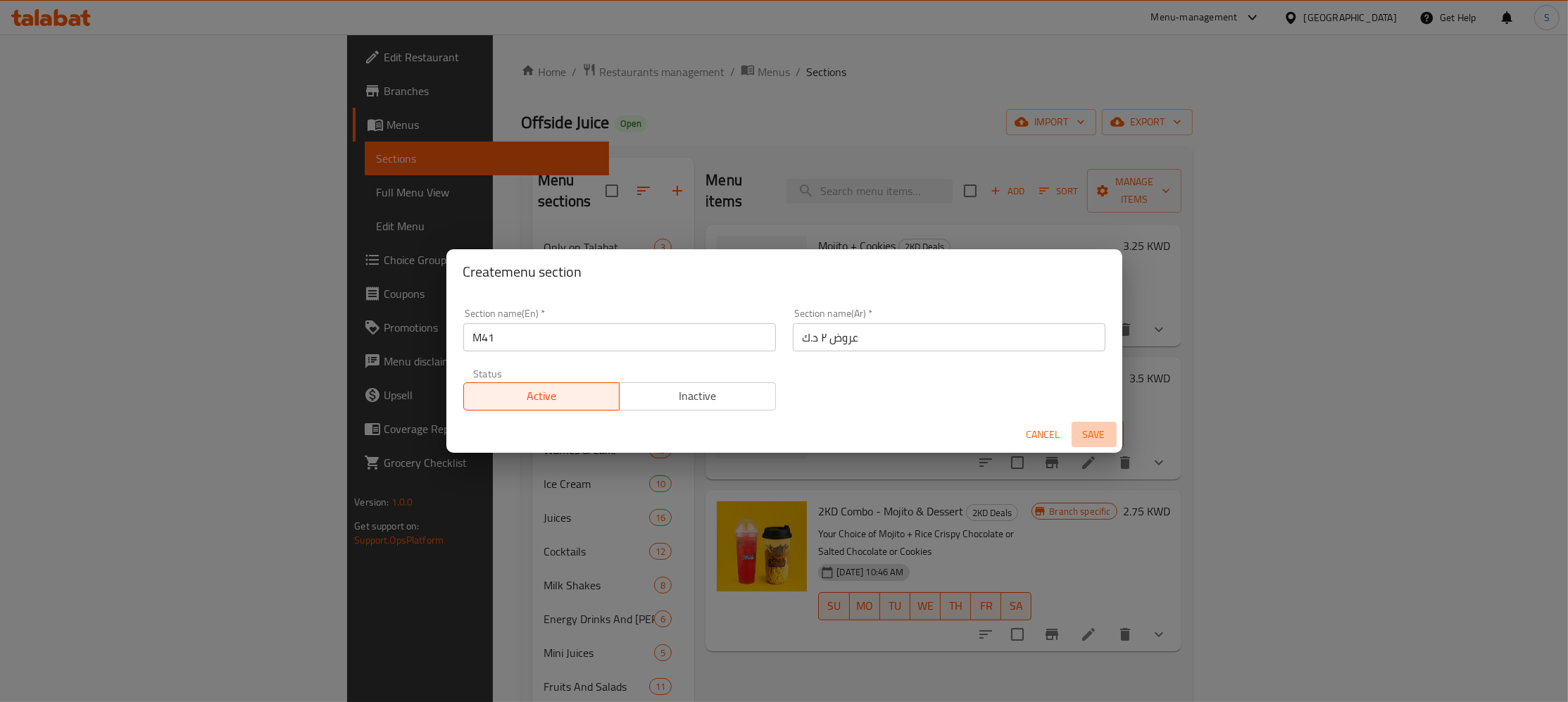
click at [1091, 432] on span "Save" at bounding box center [1094, 434] width 34 height 17
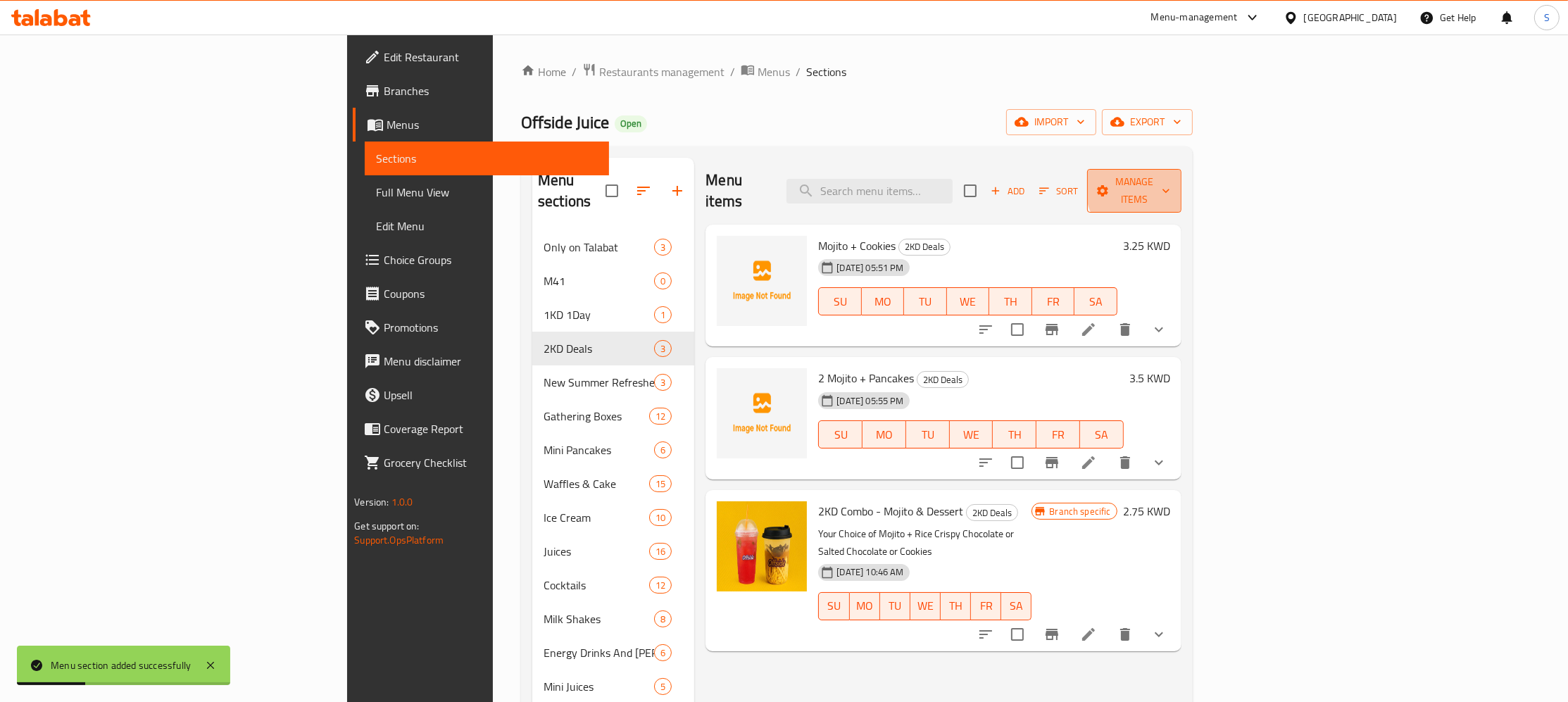
click at [1171, 183] on span "Manage items" at bounding box center [1134, 190] width 72 height 35
click at [1461, 217] on span "Copy items" at bounding box center [1487, 216] width 90 height 17
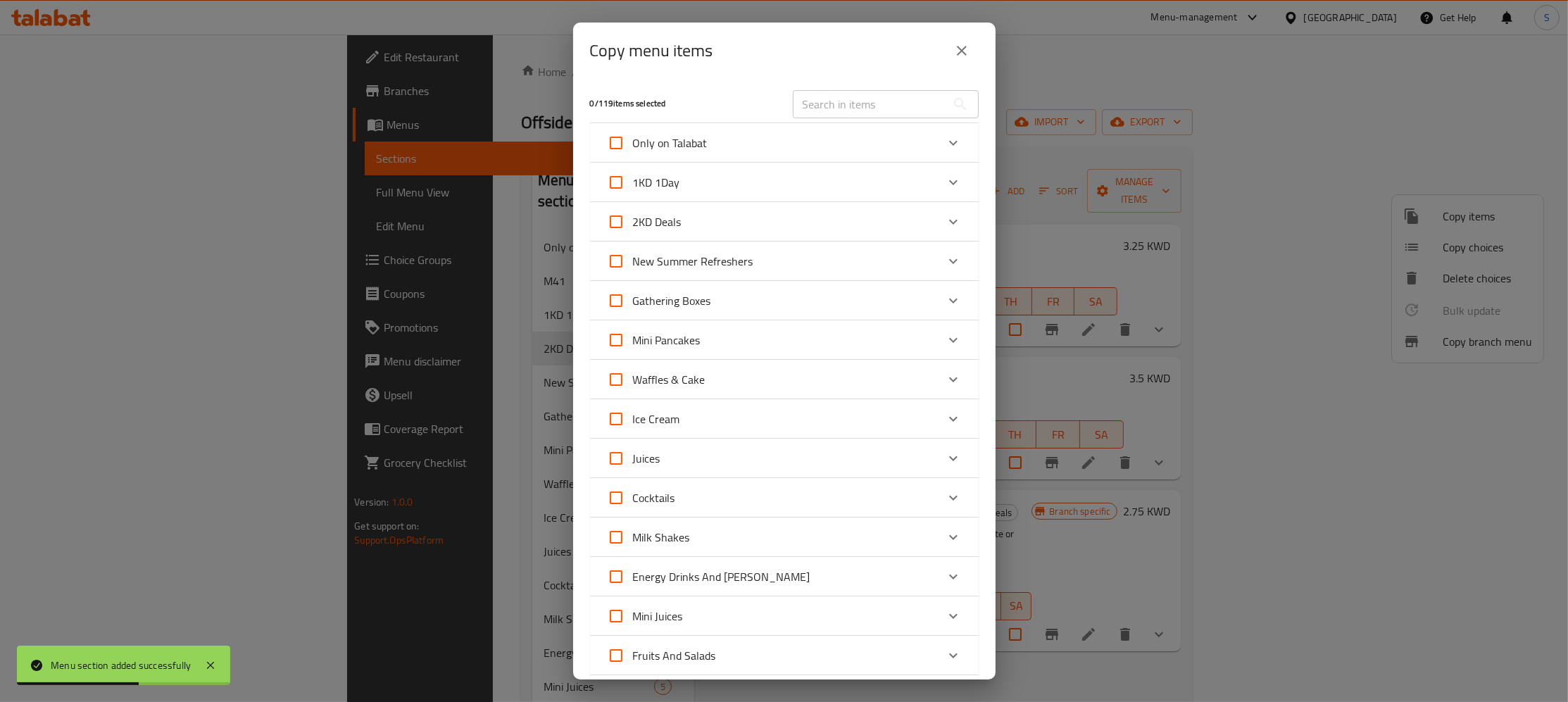
click at [735, 214] on div "2KD Deals" at bounding box center [772, 221] width 330 height 34
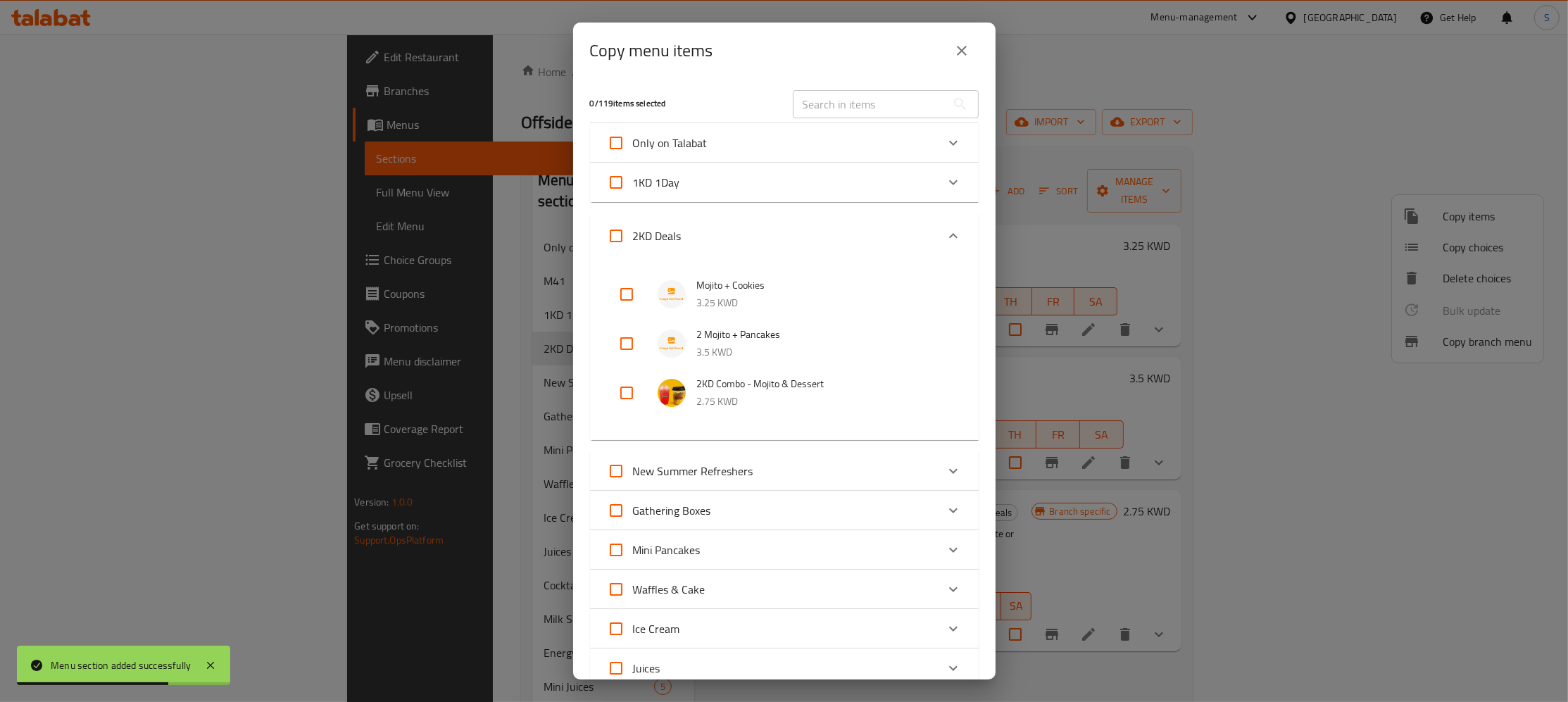
click at [624, 299] on input "checkbox" at bounding box center [626, 294] width 34 height 34
checkbox input "true"
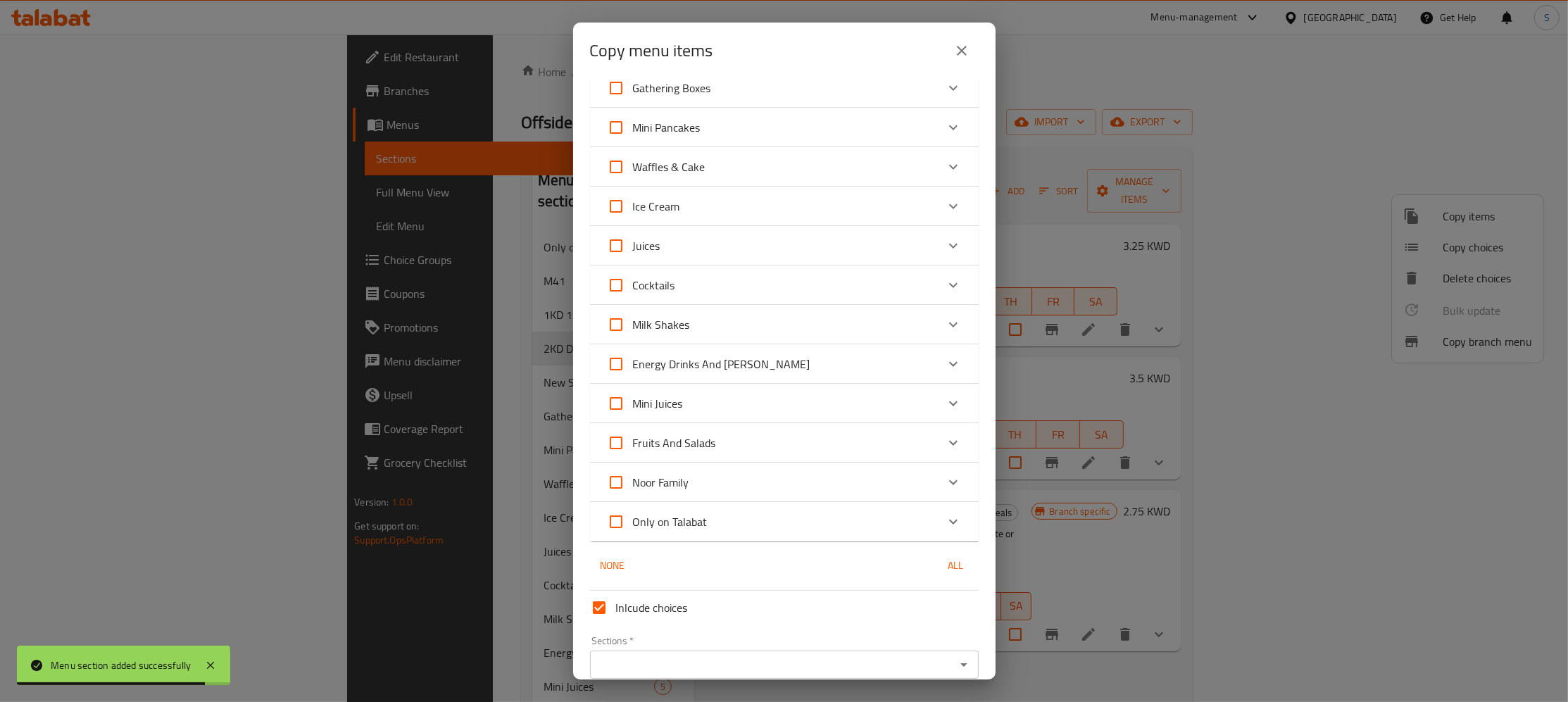
scroll to position [487, 0]
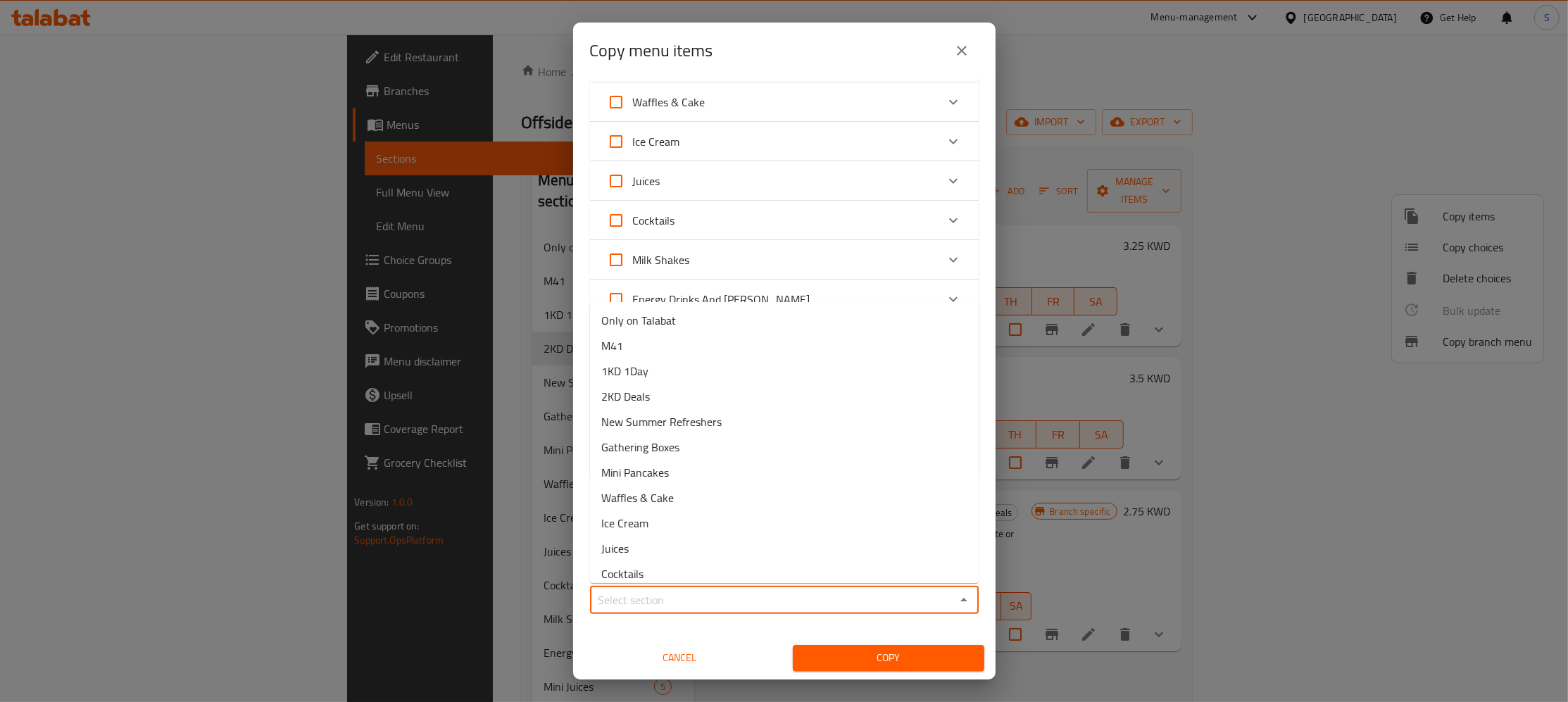
click at [690, 597] on input "Sections   *" at bounding box center [772, 600] width 357 height 20
click at [625, 343] on li "M41" at bounding box center [784, 345] width 388 height 26
type input "M41"
click at [873, 664] on span "Copy" at bounding box center [888, 657] width 169 height 17
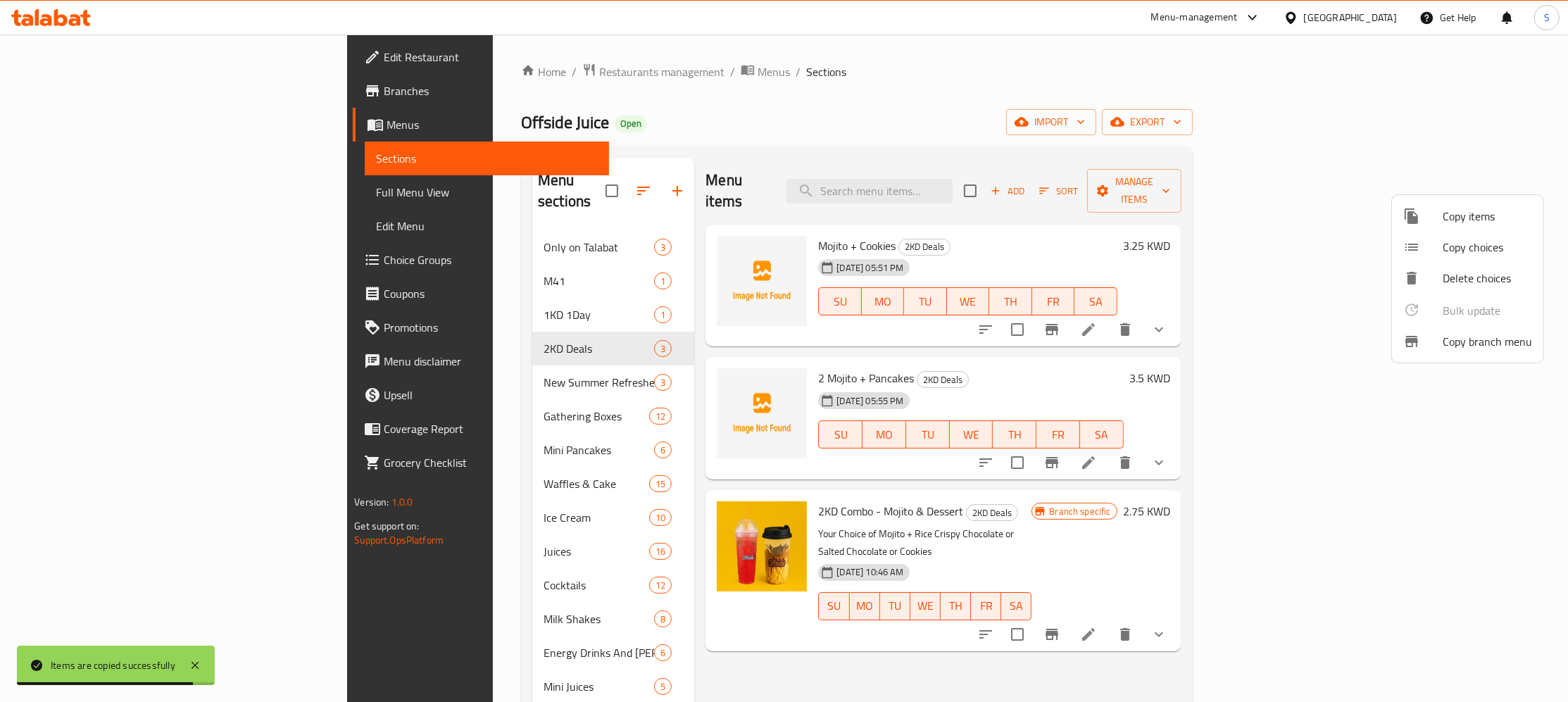
click at [470, 257] on div at bounding box center [784, 351] width 1568 height 702
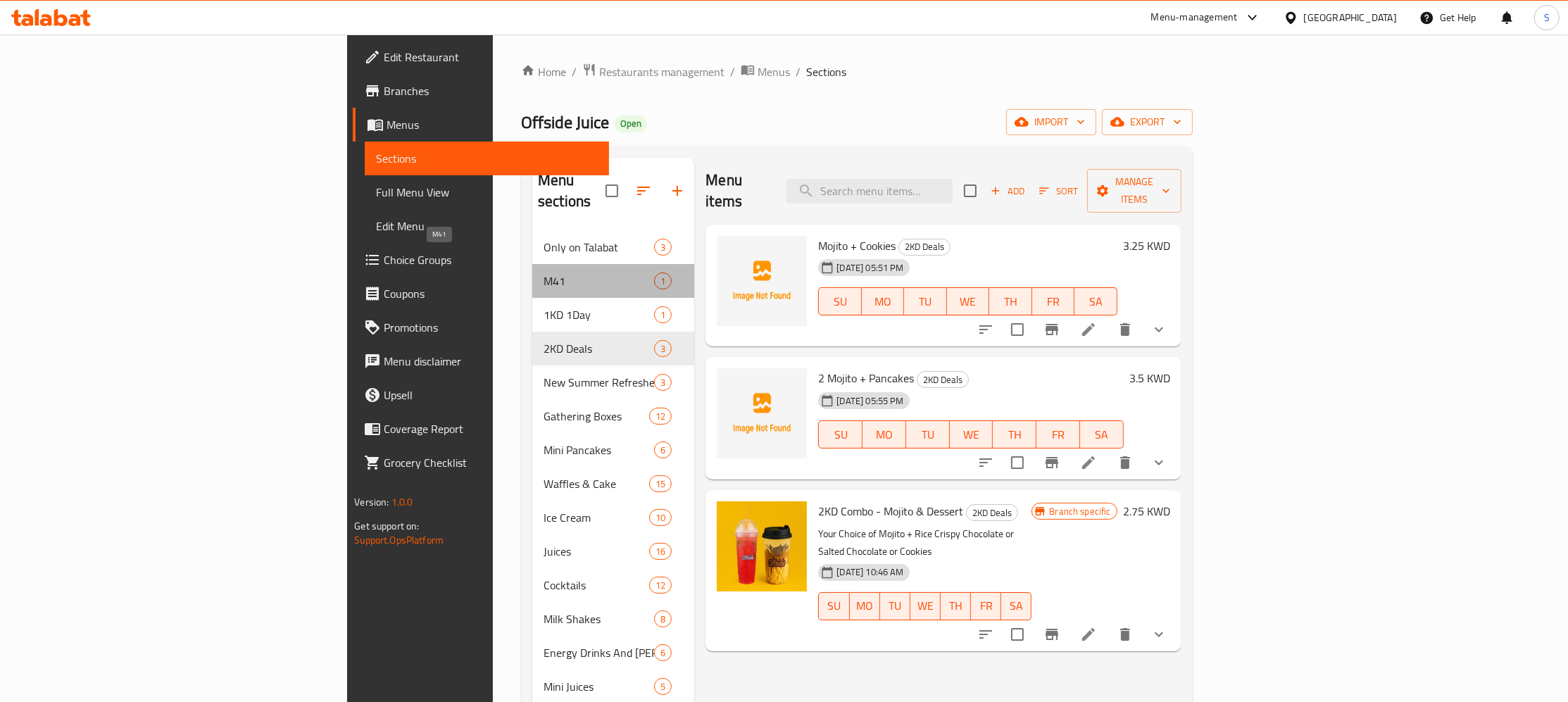
click at [543, 272] on span "M41" at bounding box center [598, 281] width 111 height 17
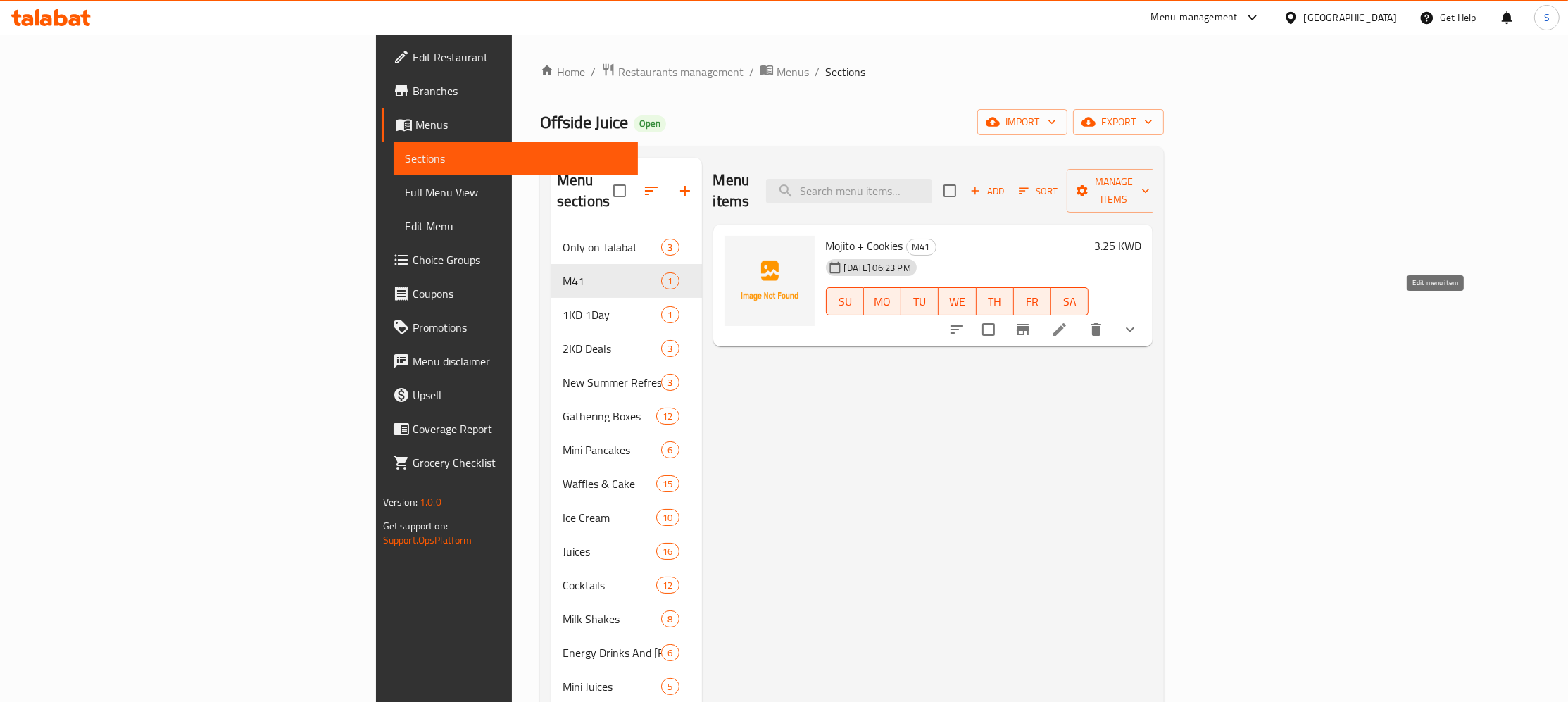
click at [1066, 323] on icon at bounding box center [1059, 329] width 13 height 13
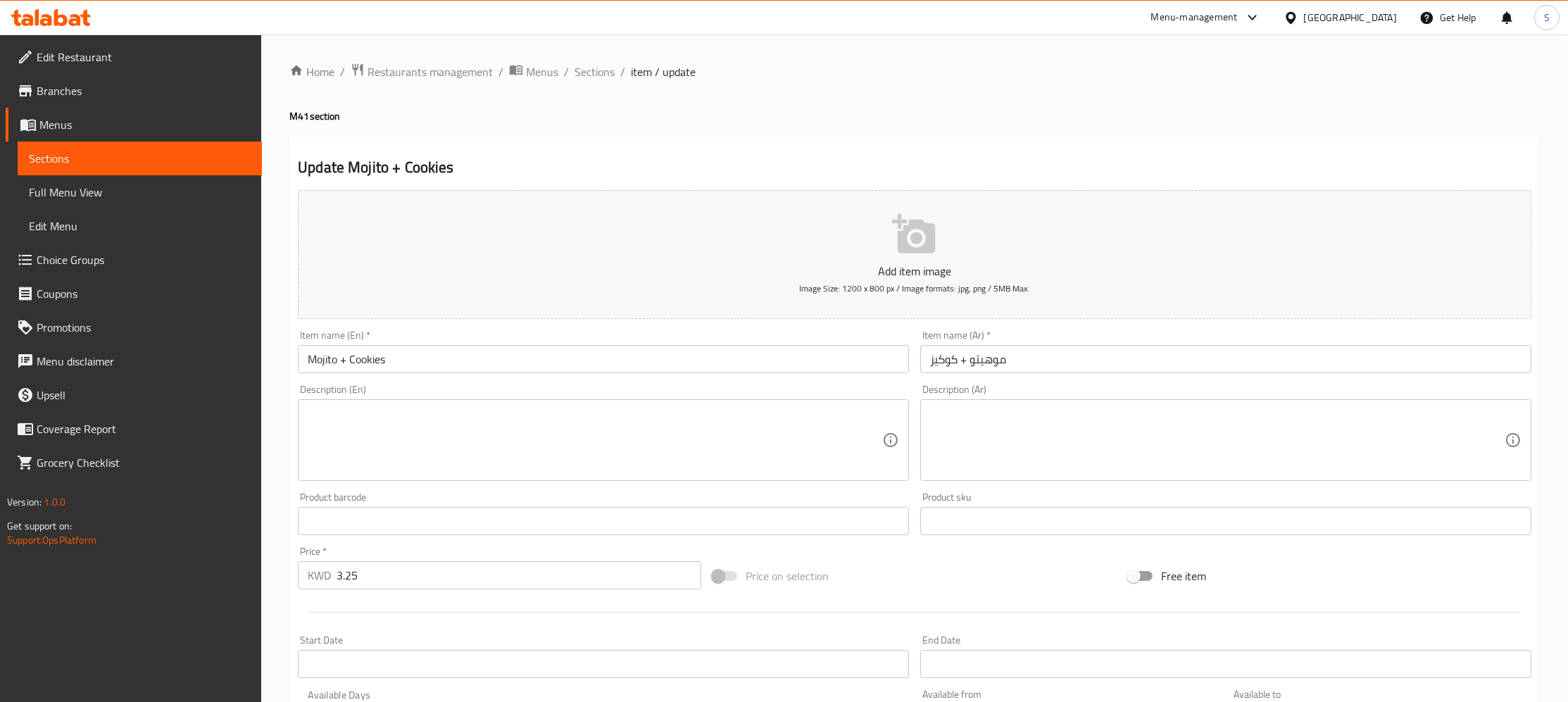
click at [80, 93] on span "Branches" at bounding box center [144, 90] width 214 height 17
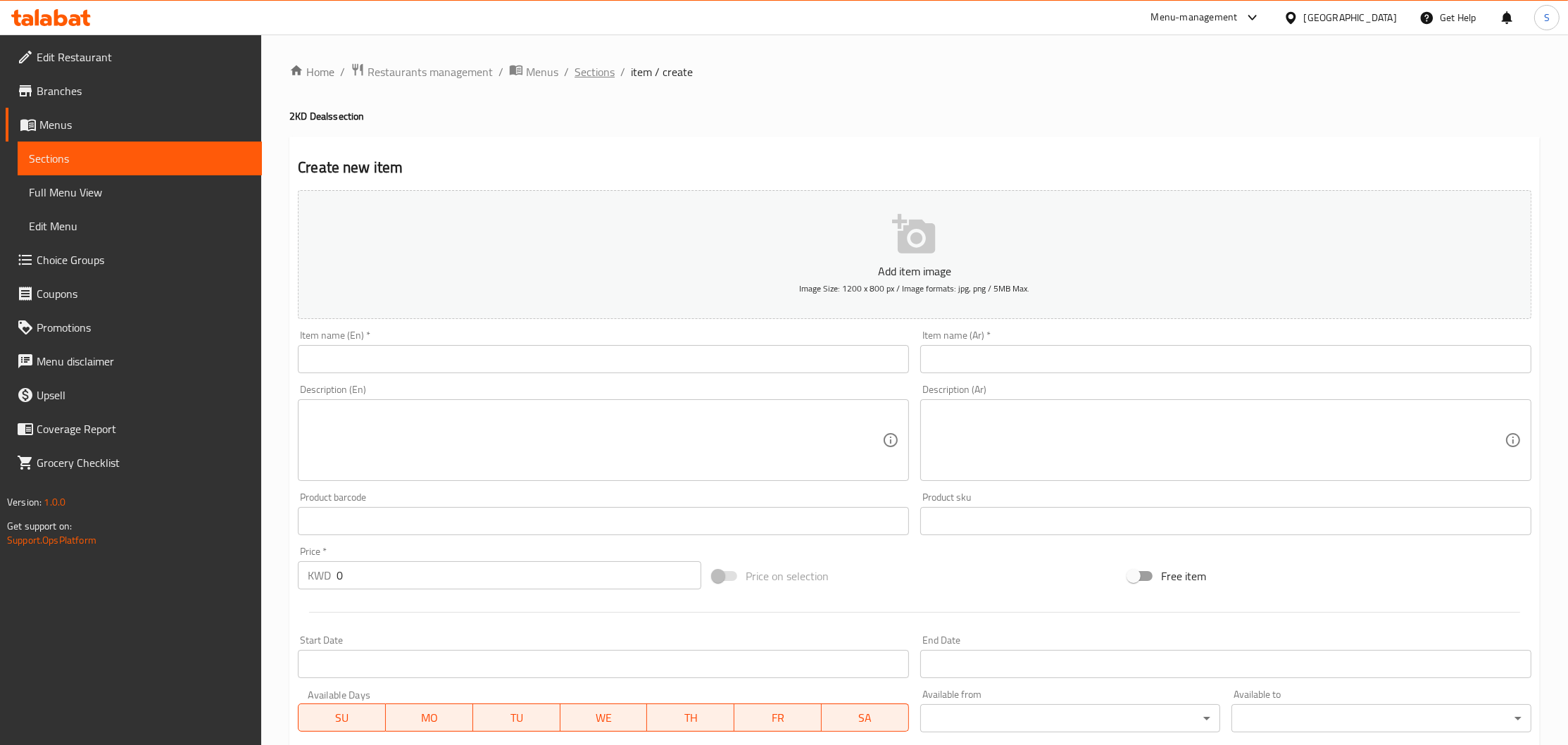
click at [591, 75] on span "Sections" at bounding box center [594, 71] width 40 height 17
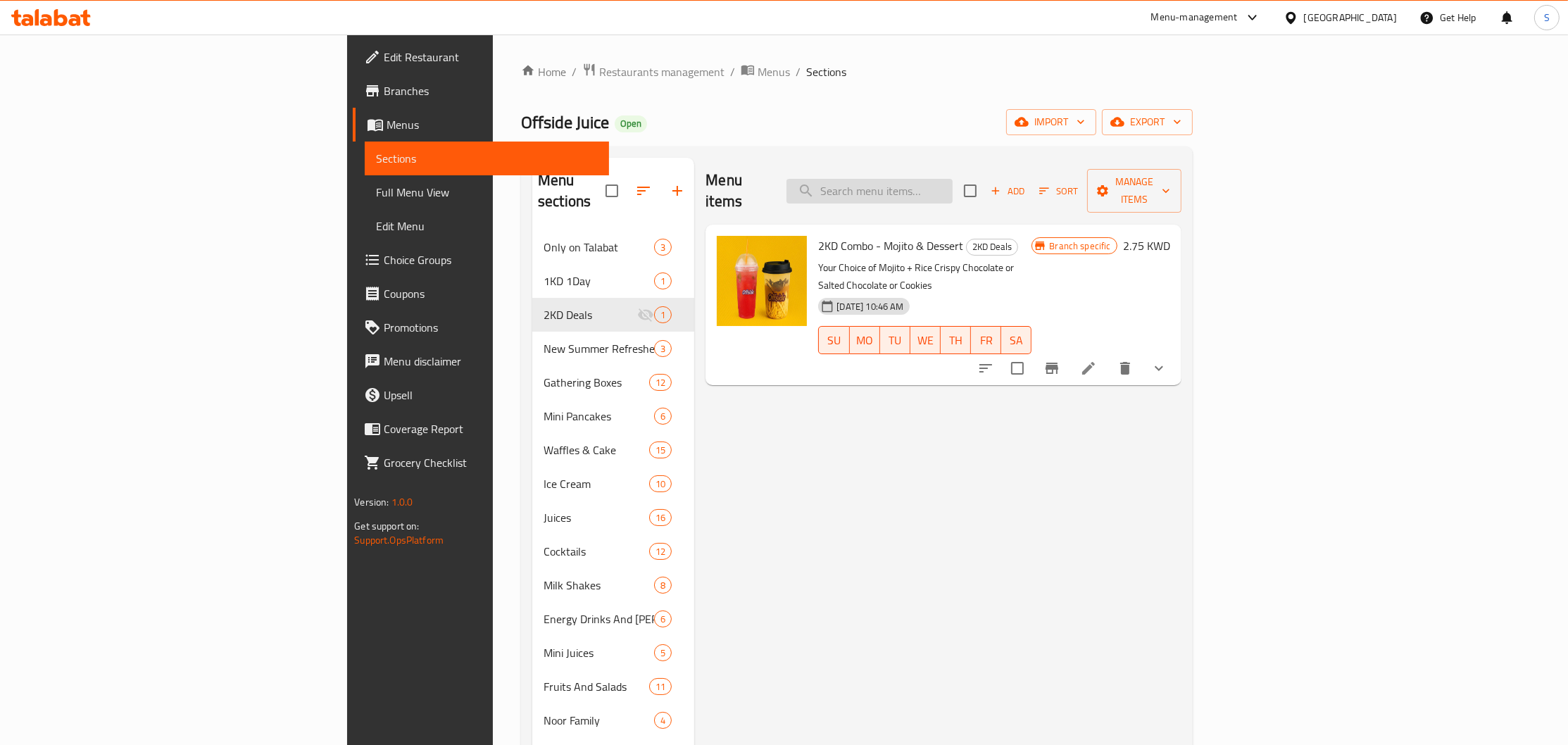
click at [953, 181] on input "search" at bounding box center [869, 191] width 166 height 25
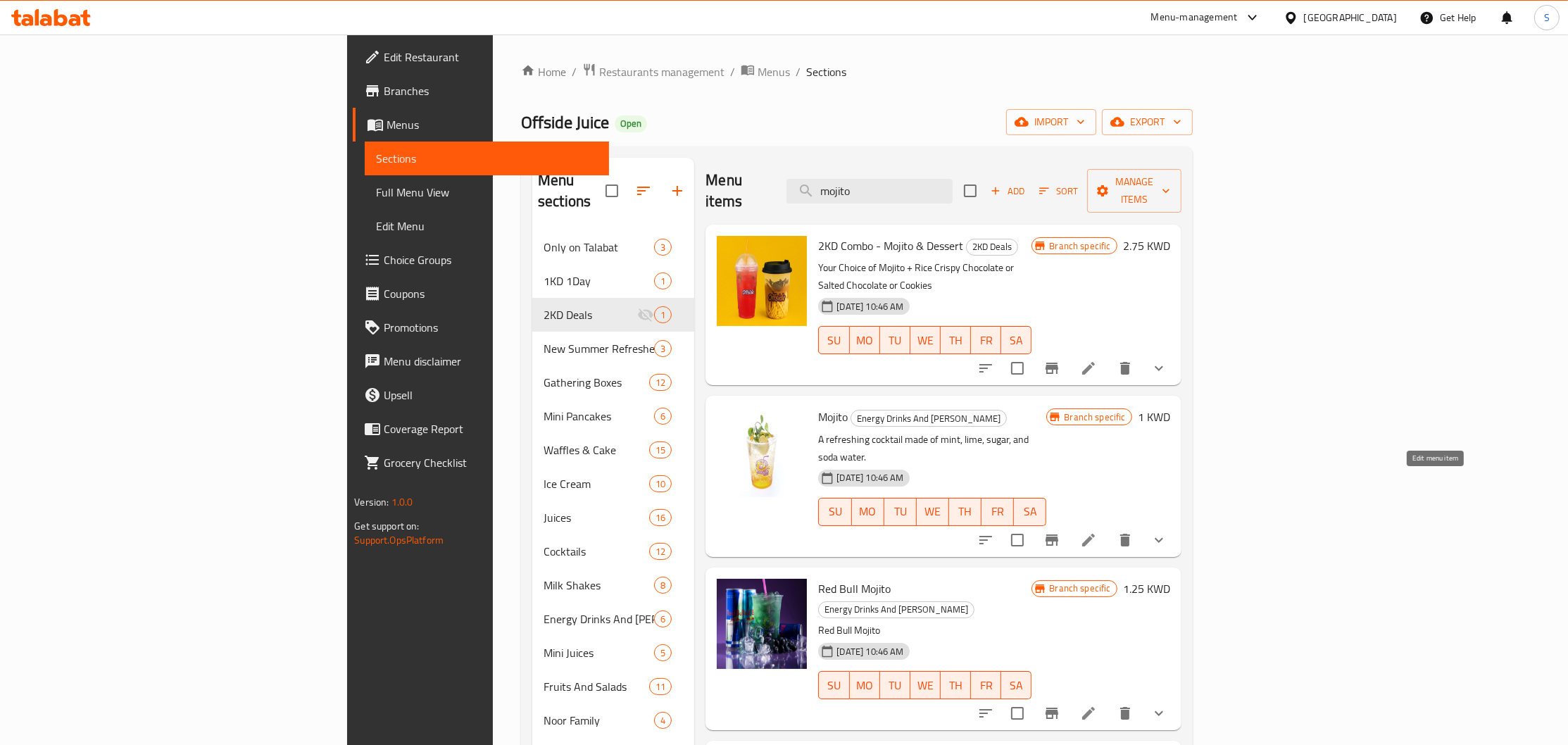
type input "mojito"
click at [1095, 534] on icon at bounding box center [1088, 540] width 13 height 13
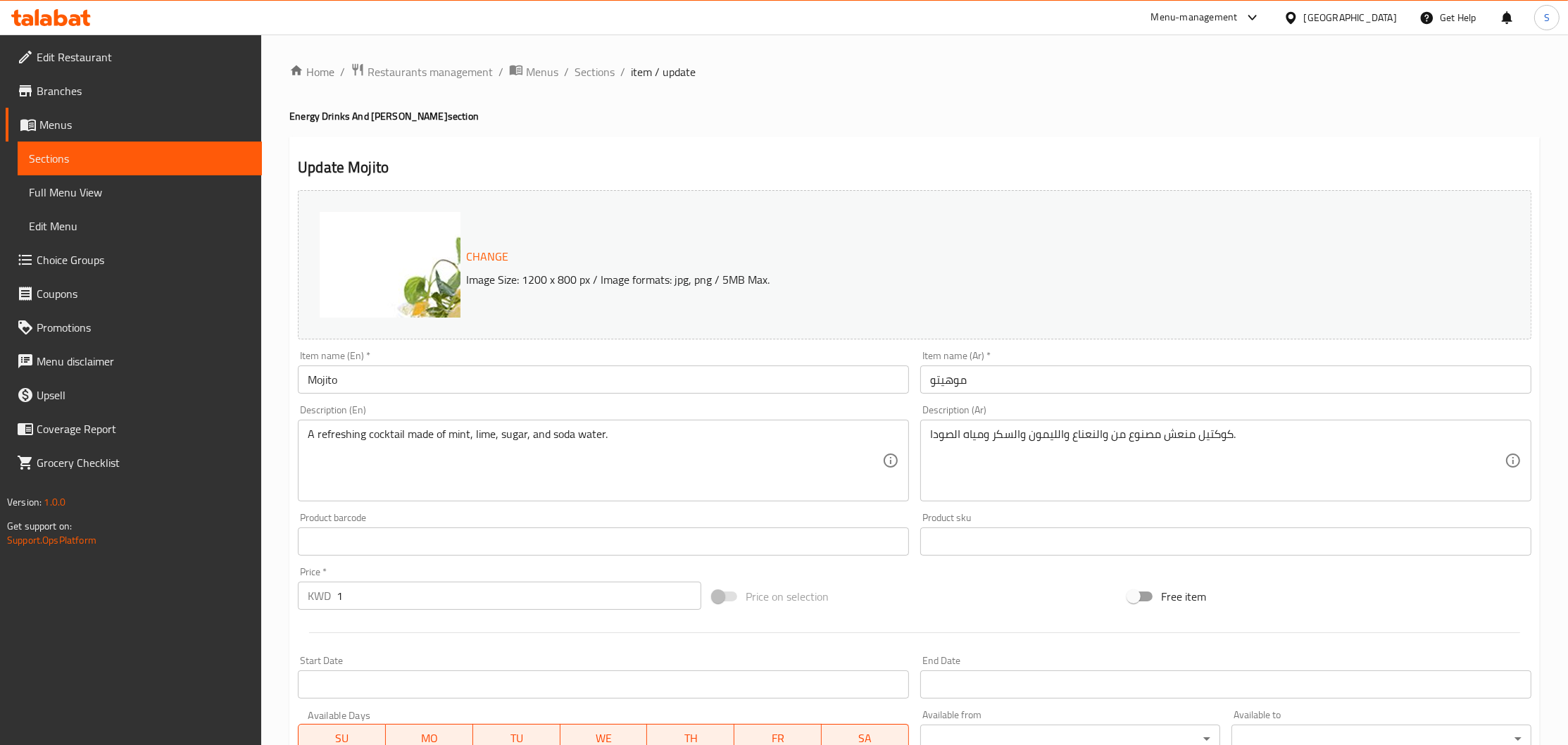
click at [985, 391] on input "موهيتو" at bounding box center [1226, 379] width 611 height 28
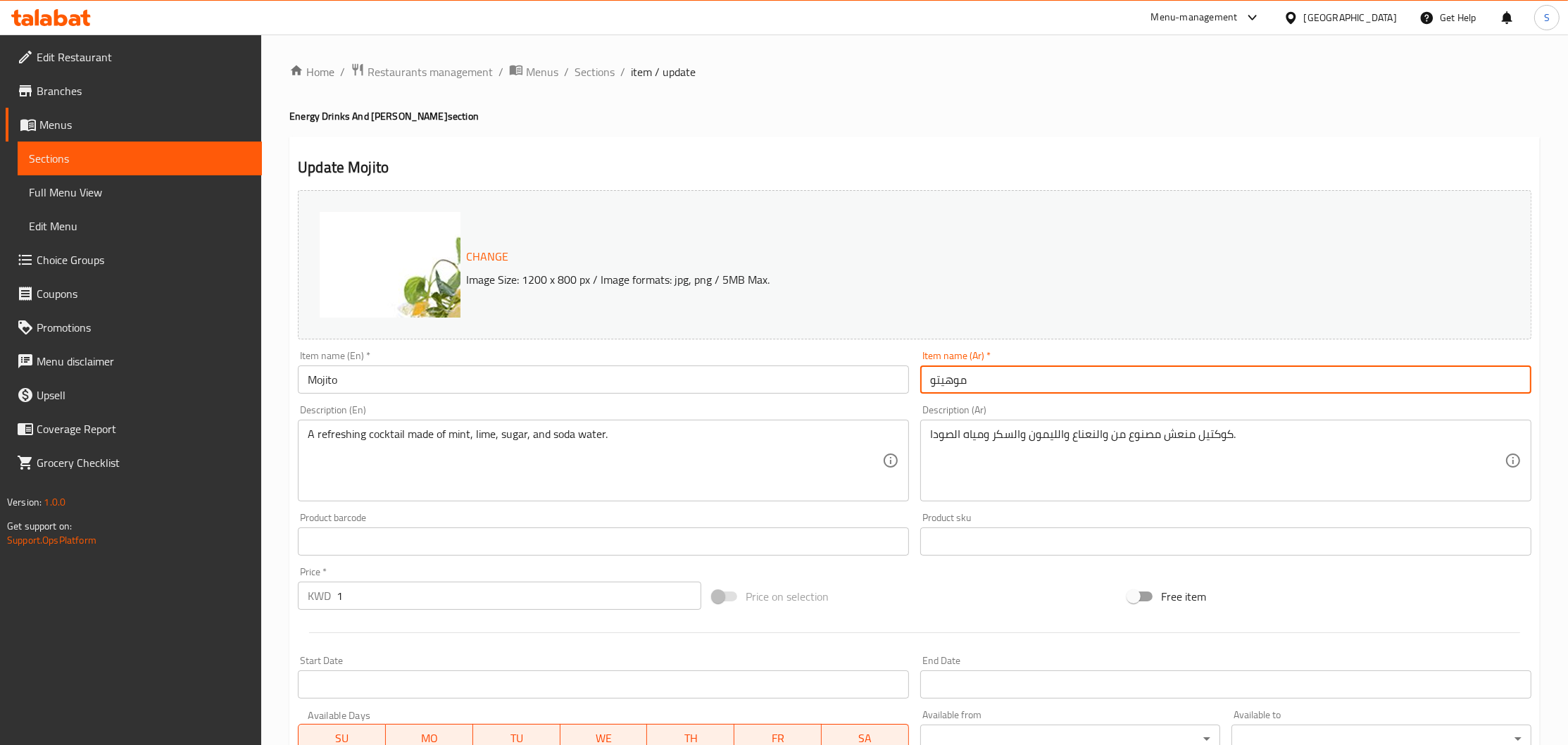
click at [985, 391] on input "موهيتو" at bounding box center [1226, 379] width 611 height 28
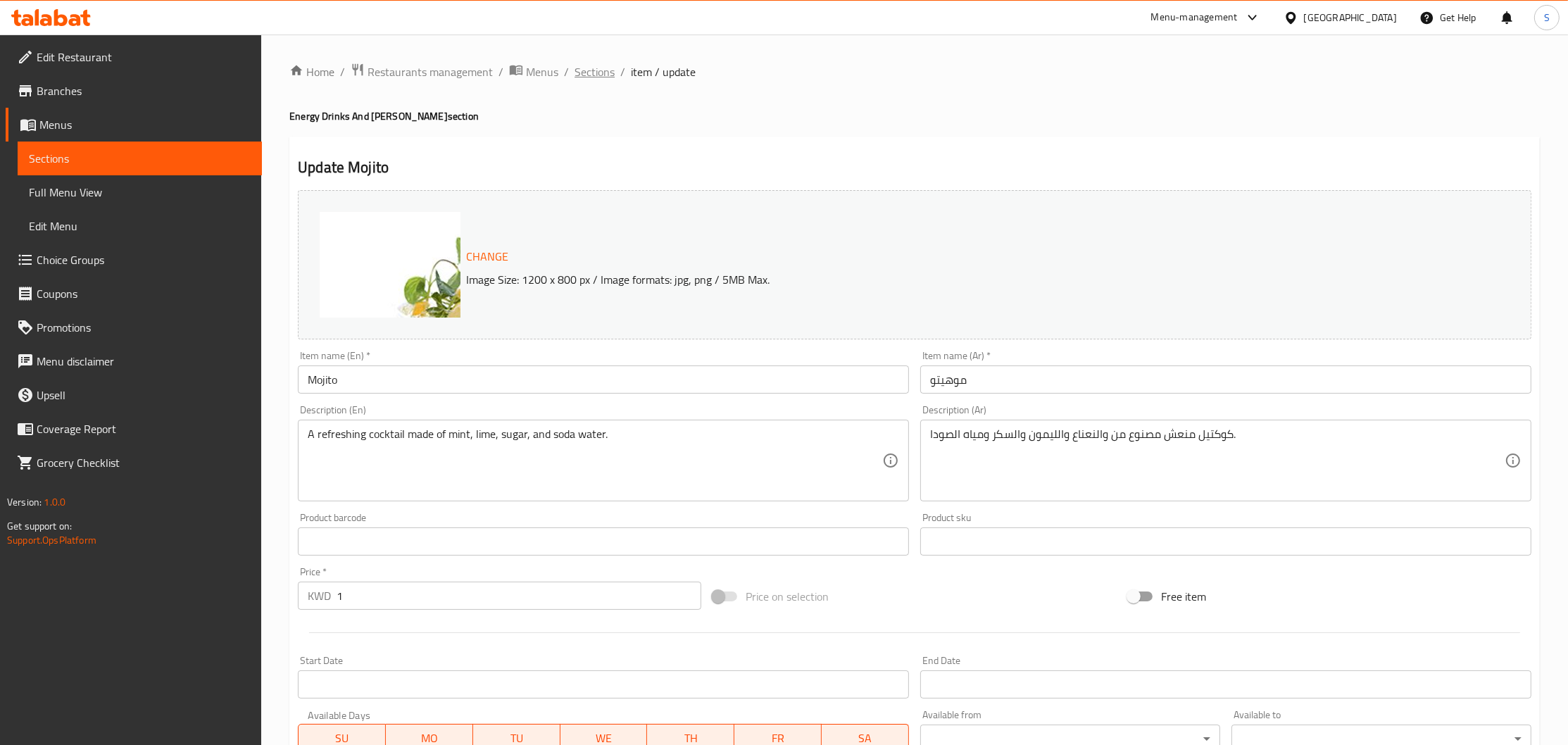
click at [590, 64] on span "Sections" at bounding box center [594, 71] width 40 height 17
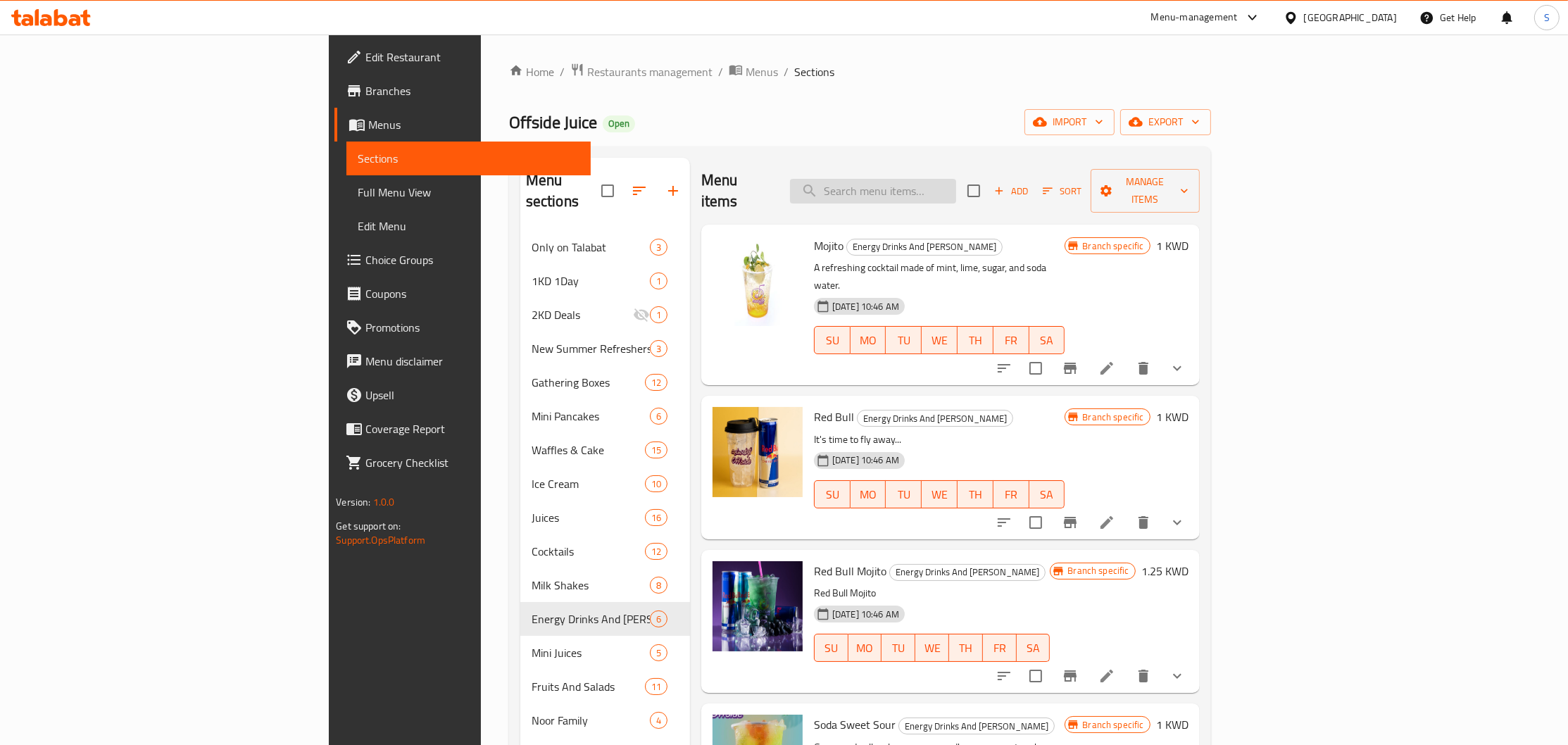
click at [956, 182] on input "search" at bounding box center [873, 191] width 166 height 25
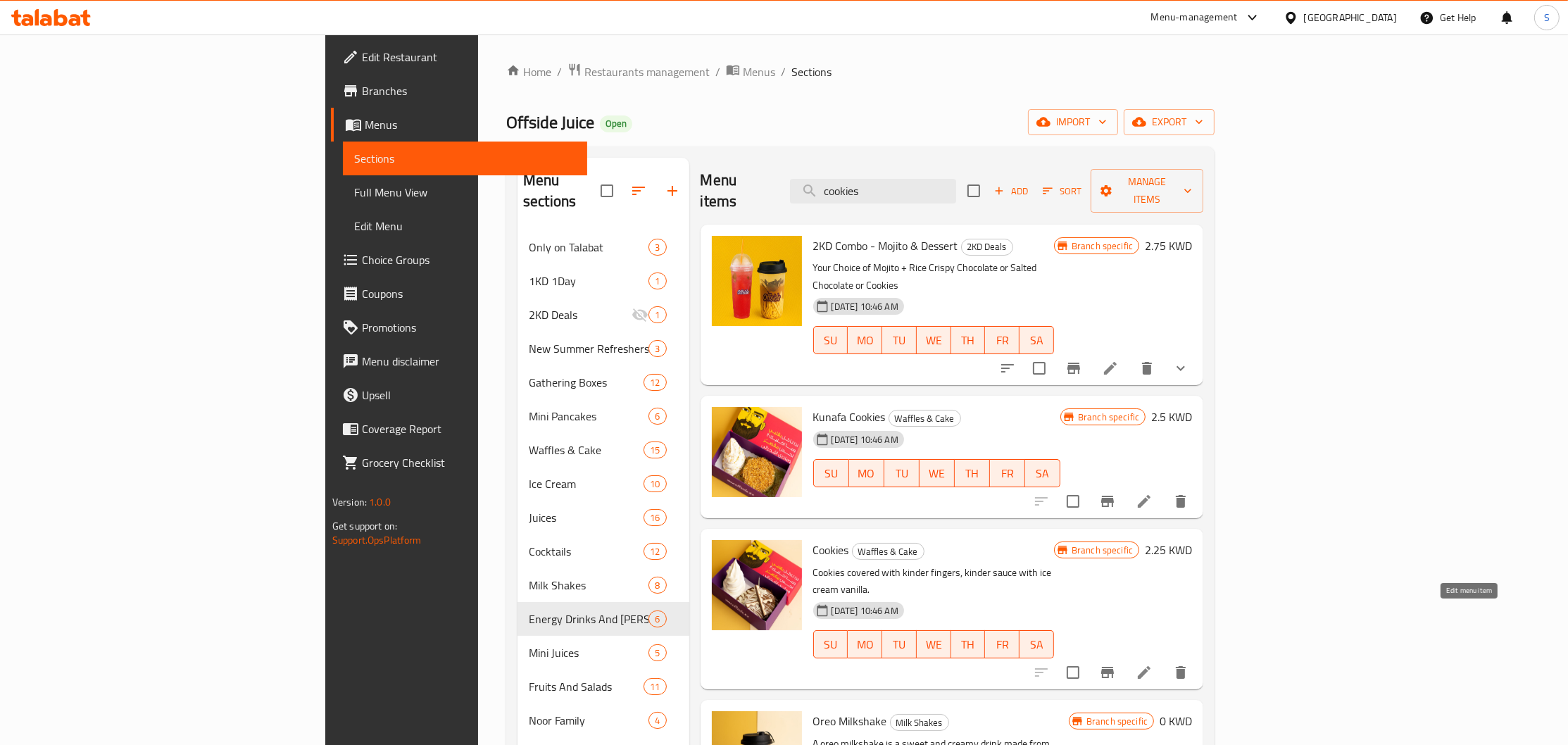
type input "cookies"
click at [1150, 666] on icon at bounding box center [1144, 672] width 13 height 13
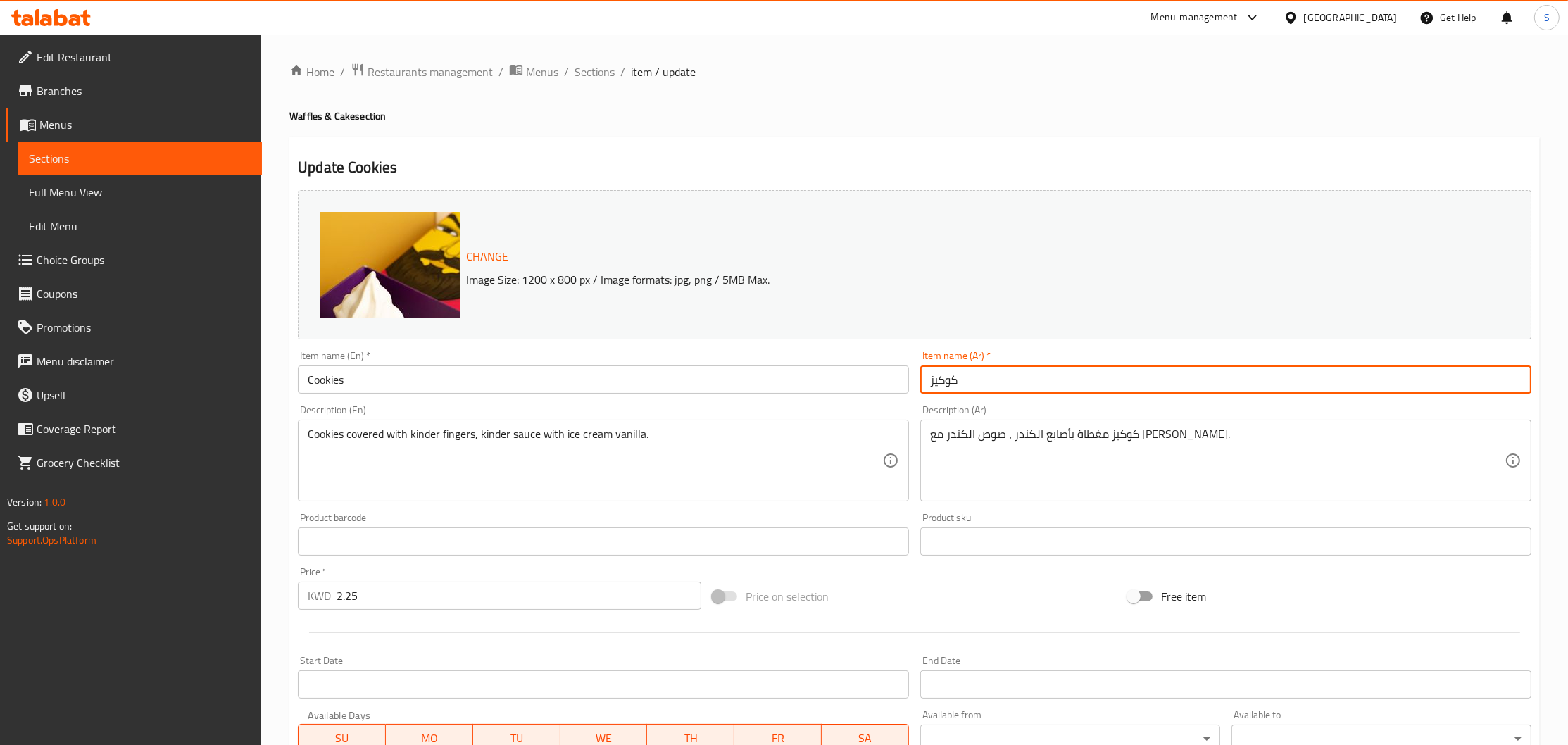
click at [997, 386] on input "كوكيز" at bounding box center [1226, 379] width 611 height 28
click at [601, 81] on span "Sections" at bounding box center [594, 71] width 40 height 17
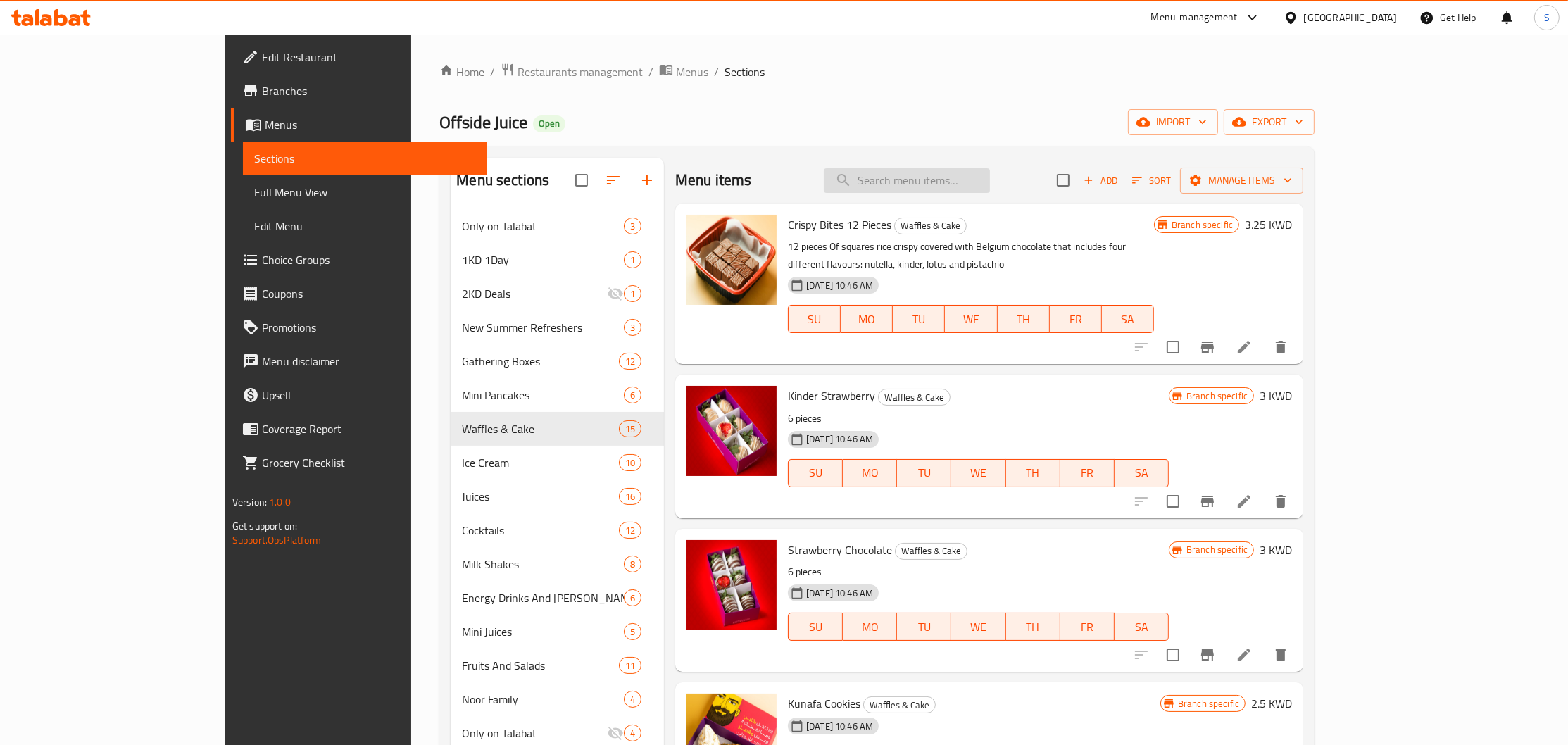
click at [990, 187] on input "search" at bounding box center [906, 181] width 166 height 25
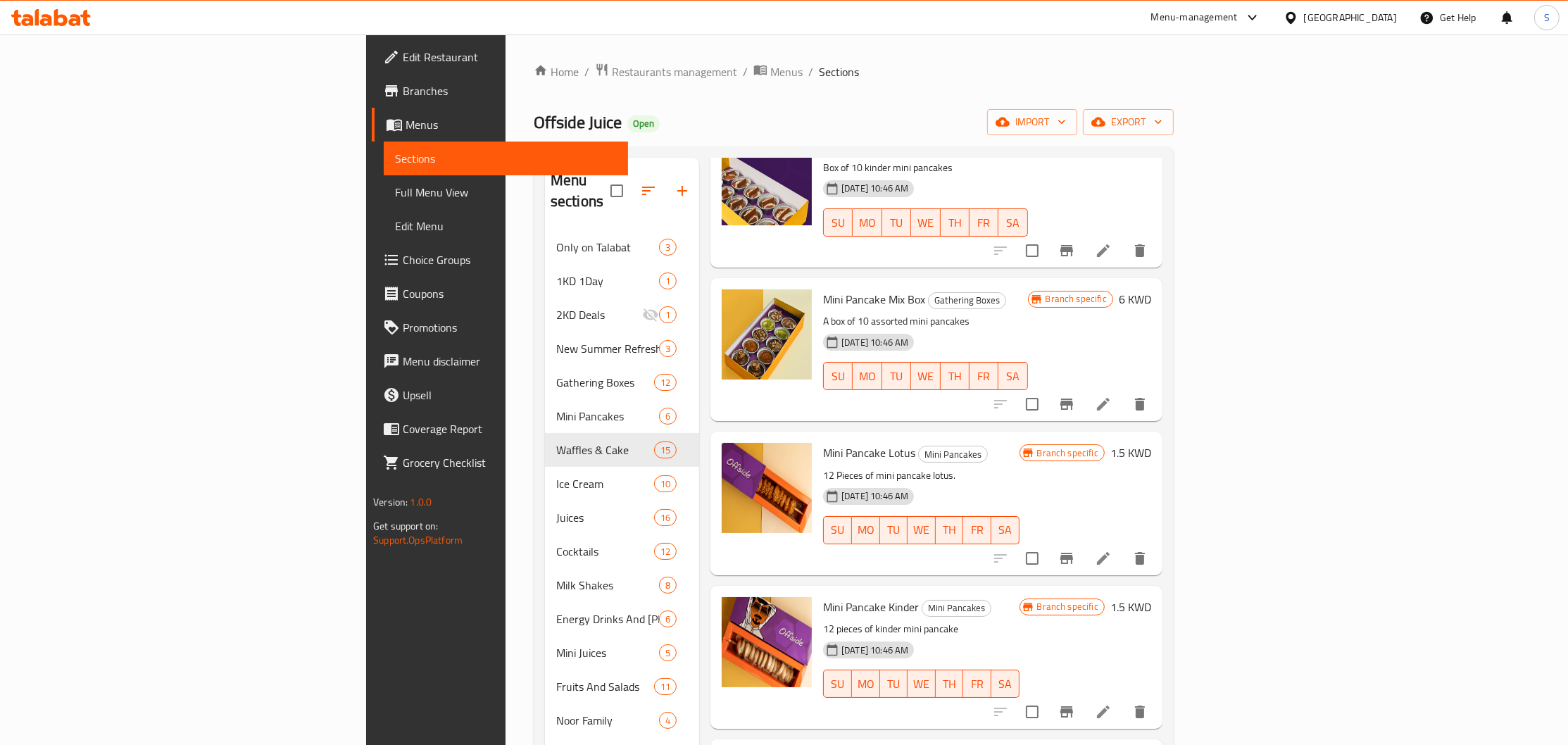
scroll to position [284, 0]
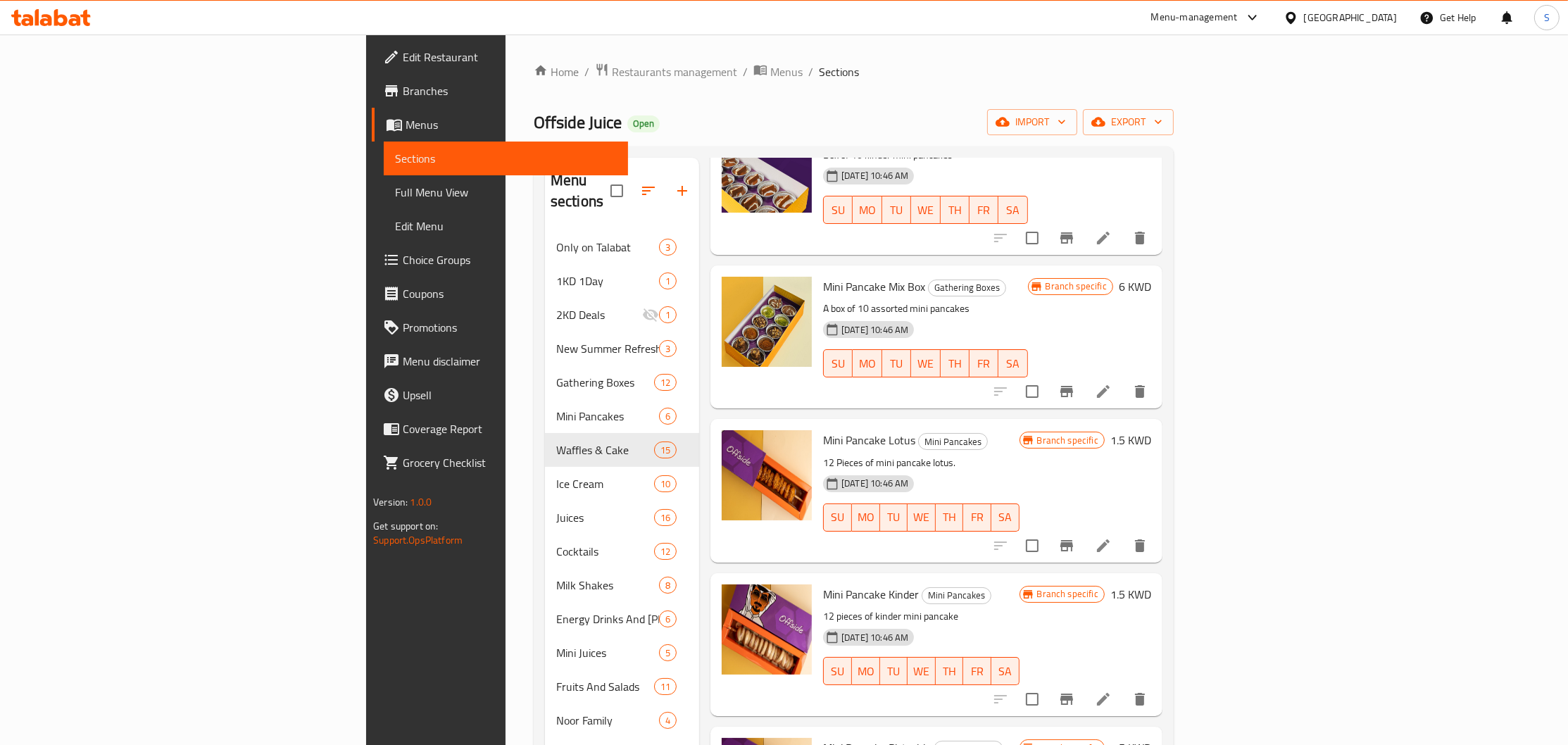
type input "pancake"
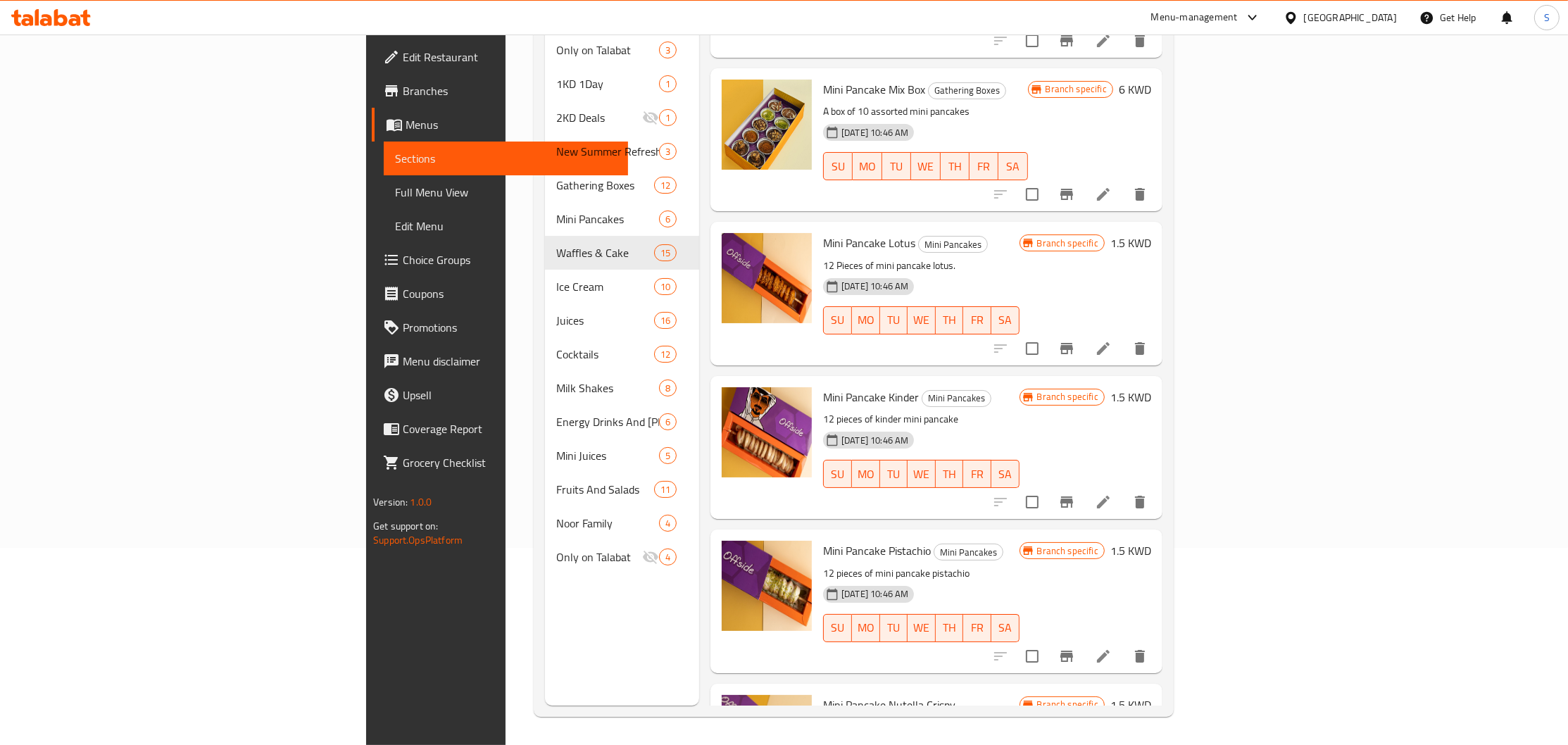
scroll to position [674, 0]
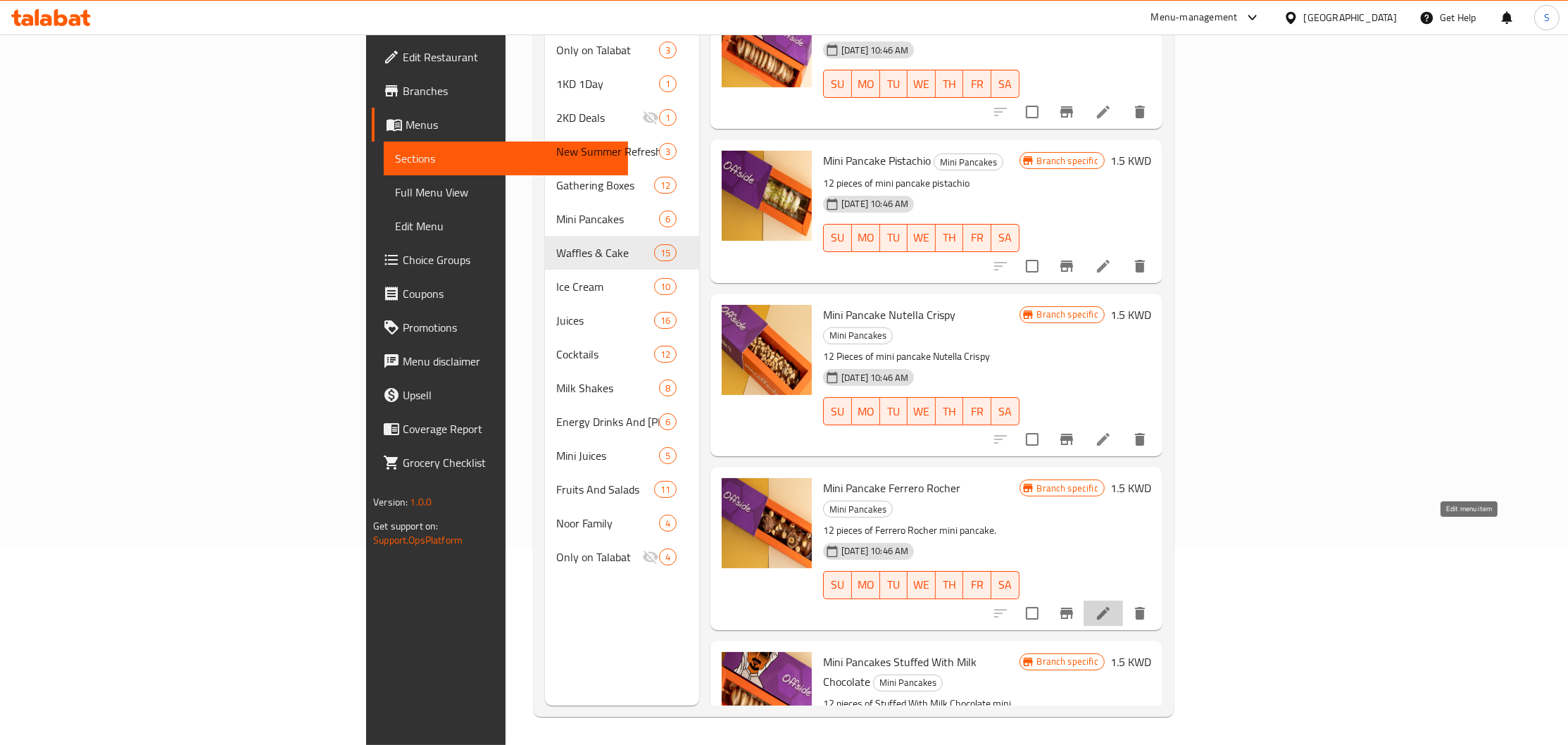
click at [1112, 605] on icon at bounding box center [1104, 613] width 17 height 17
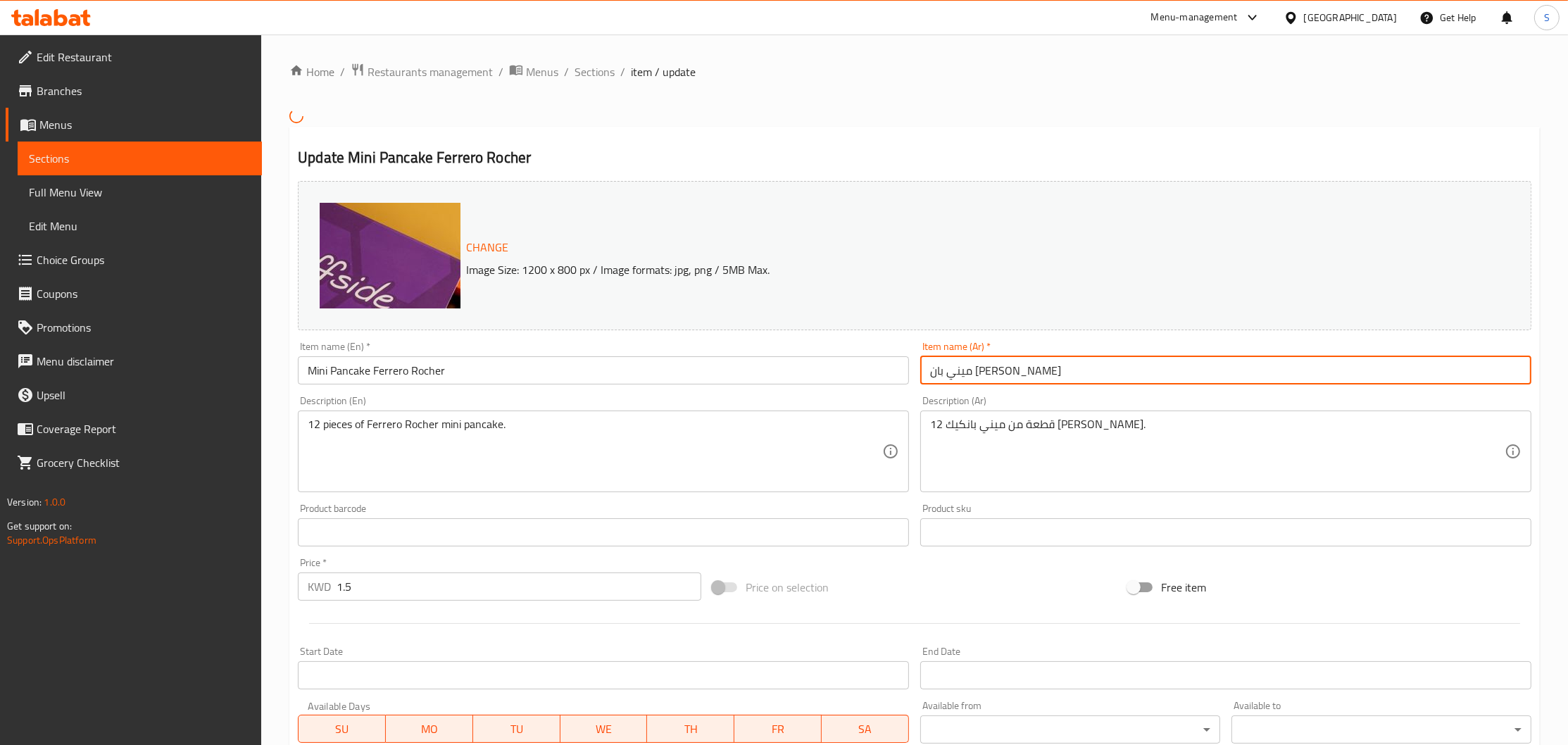
click at [1011, 371] on input "ميني بان كيك فيريرو روشيه" at bounding box center [1226, 369] width 611 height 28
click at [1021, 371] on input "ميني بان كيك فيريرو روشيه" at bounding box center [1226, 369] width 611 height 28
drag, startPoint x: 1021, startPoint y: 371, endPoint x: 1001, endPoint y: 376, distance: 20.6
click at [1001, 376] on input "ميني بان كيك فيريرو روشيه" at bounding box center [1226, 369] width 611 height 28
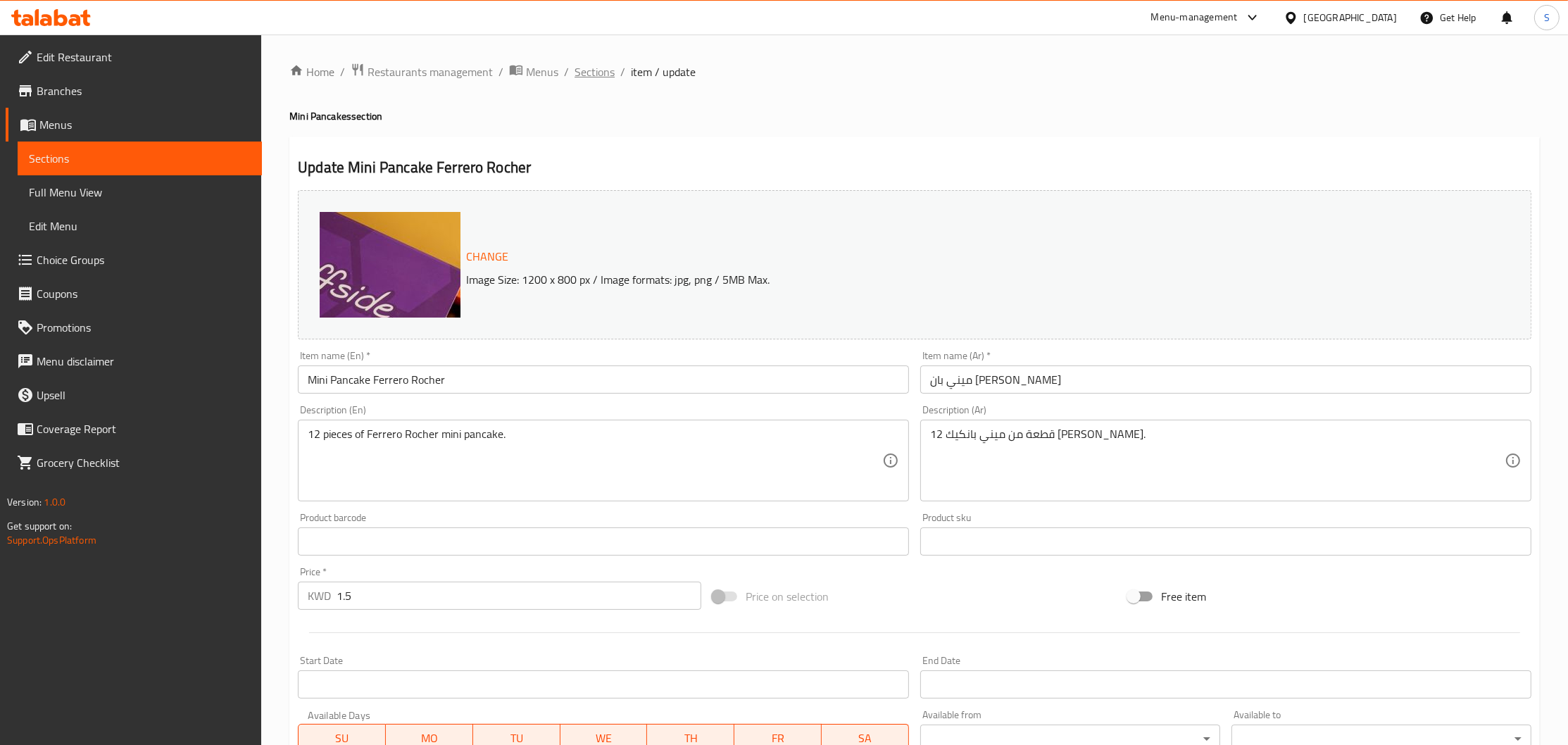
click at [591, 71] on span "Sections" at bounding box center [594, 71] width 40 height 17
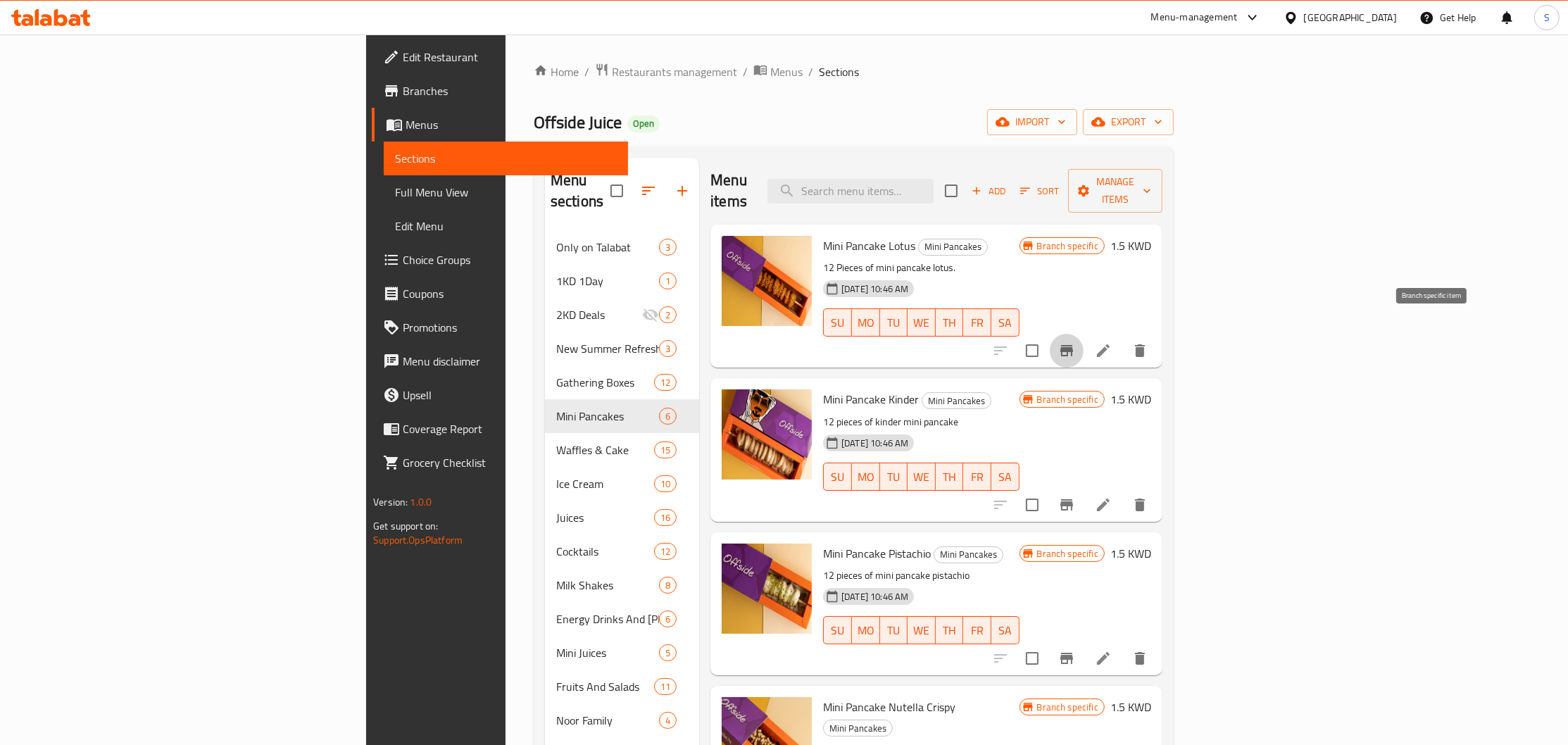
click at [1084, 333] on button "Branch-specific-item" at bounding box center [1067, 350] width 34 height 34
click at [933, 185] on input "search" at bounding box center [851, 191] width 166 height 25
click at [933, 185] on input "m" at bounding box center [851, 191] width 166 height 25
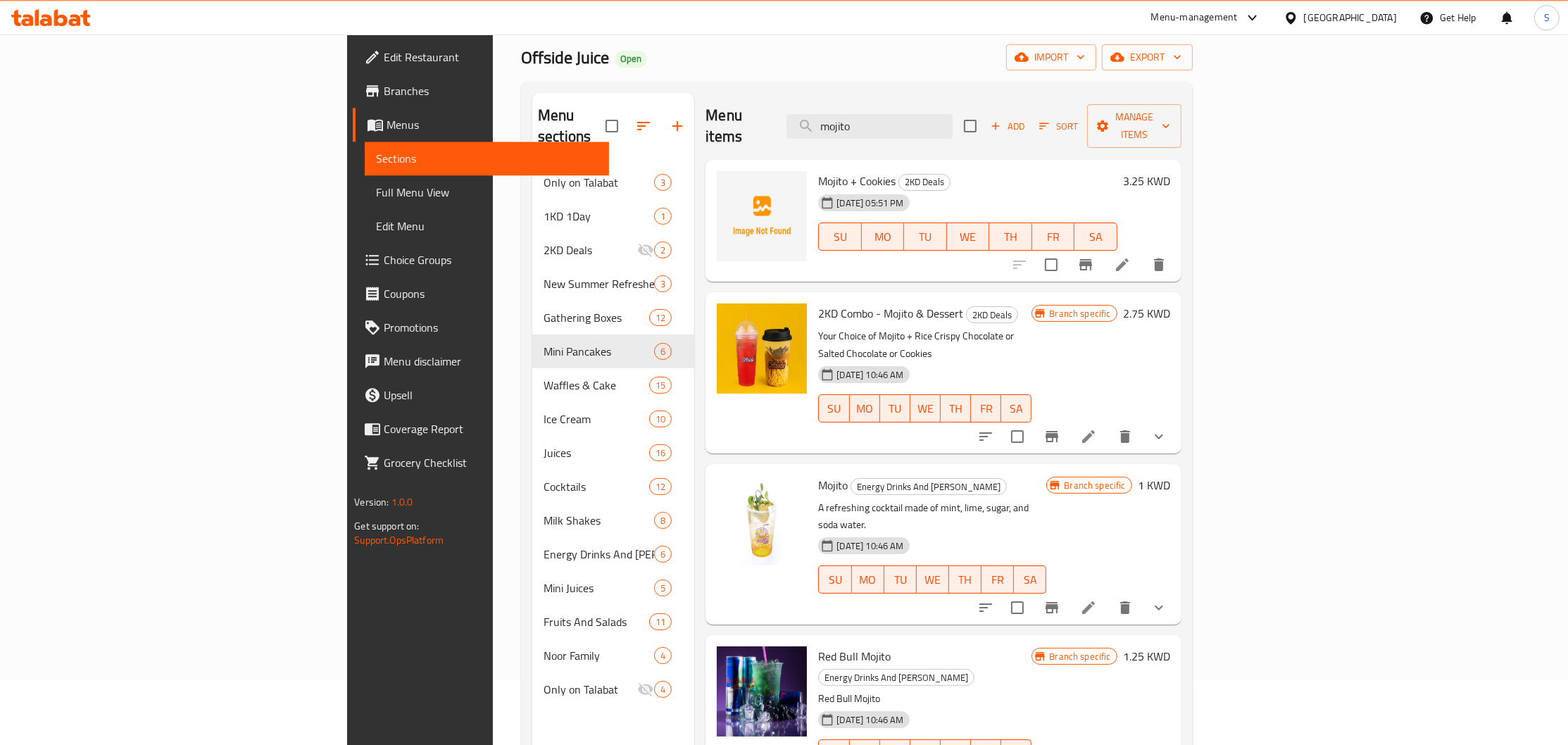
scroll to position [66, 0]
type input "mojito"
click at [1069, 589] on button "Branch-specific-item" at bounding box center [1052, 606] width 34 height 34
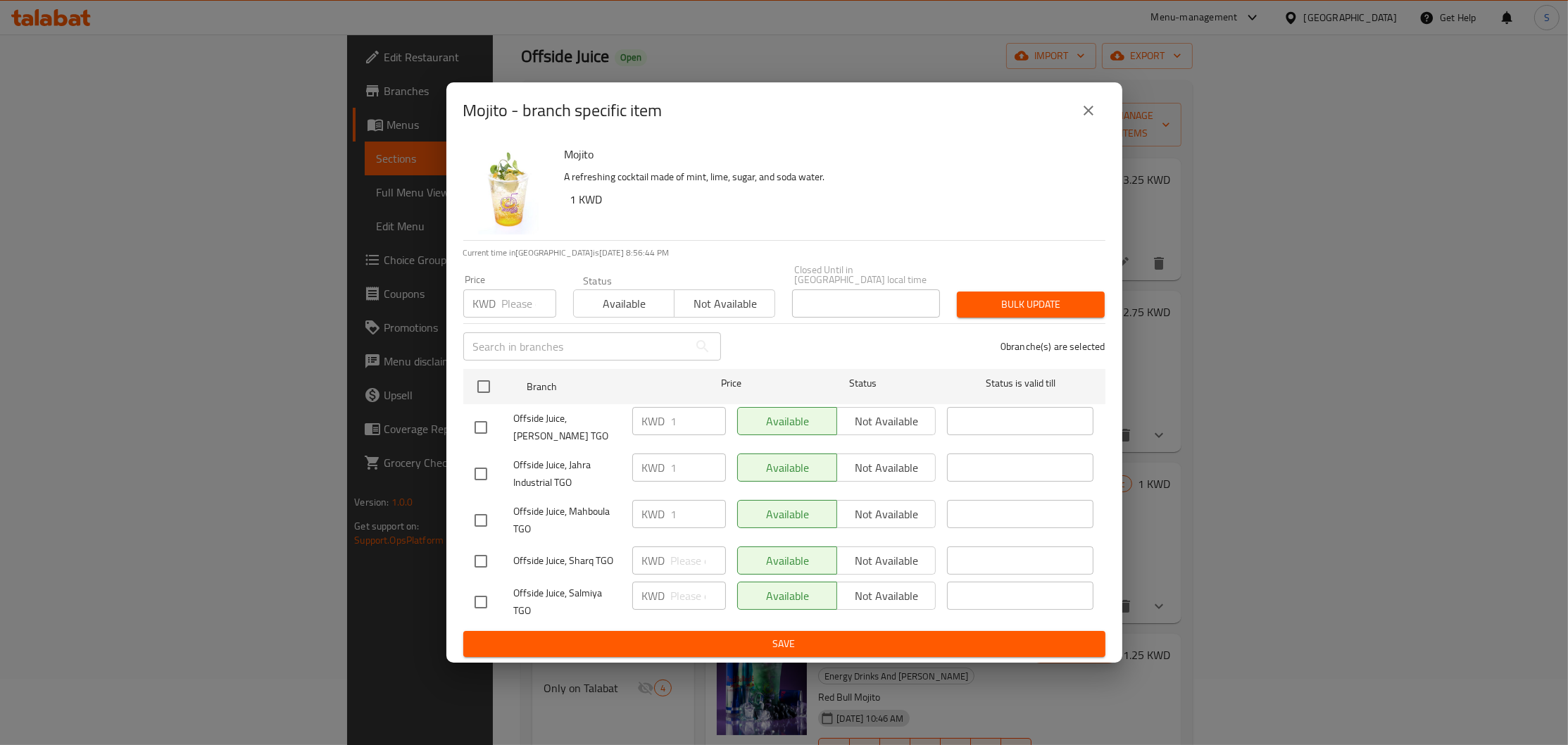
click at [212, 303] on div "Mojito - branch specific item Mojito A refreshing cocktail made of mint, lime, …" at bounding box center [784, 372] width 1568 height 745
click at [136, 236] on div "Mojito - branch specific item Mojito A refreshing cocktail made of mint, lime, …" at bounding box center [784, 372] width 1568 height 745
click at [1093, 119] on icon "close" at bounding box center [1088, 111] width 17 height 17
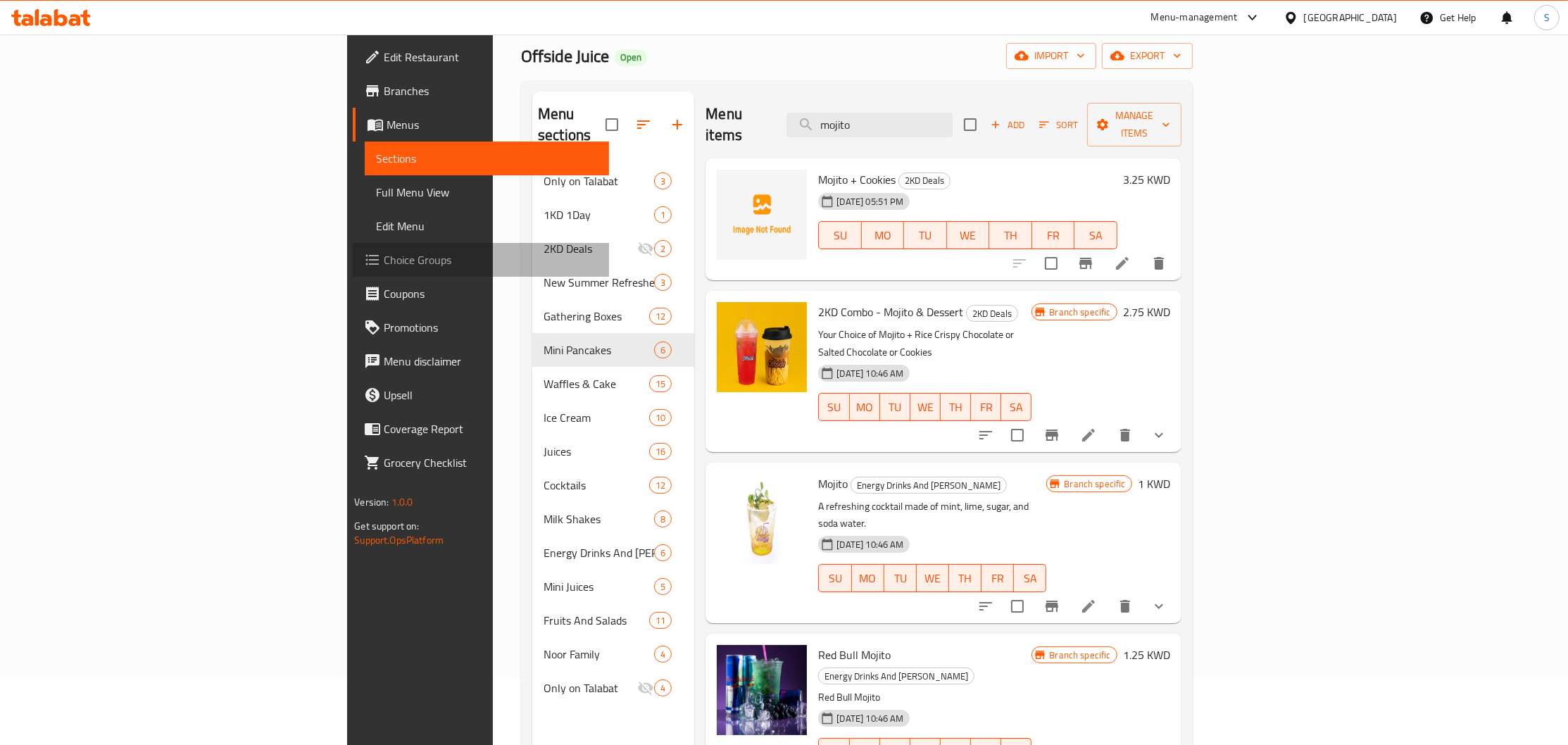
click at [384, 256] on span "Choice Groups" at bounding box center [491, 260] width 214 height 17
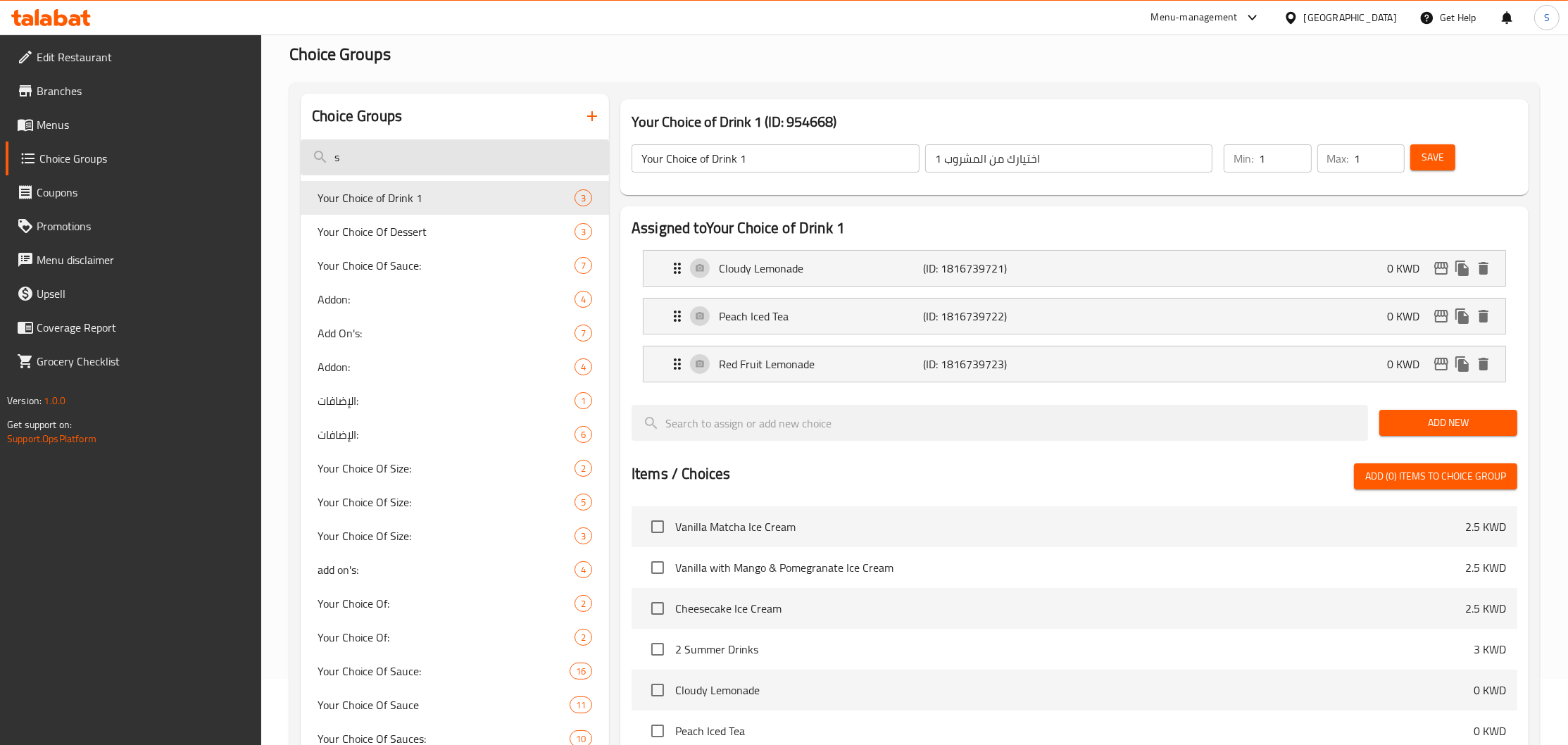
click at [424, 156] on input "s" at bounding box center [455, 157] width 309 height 36
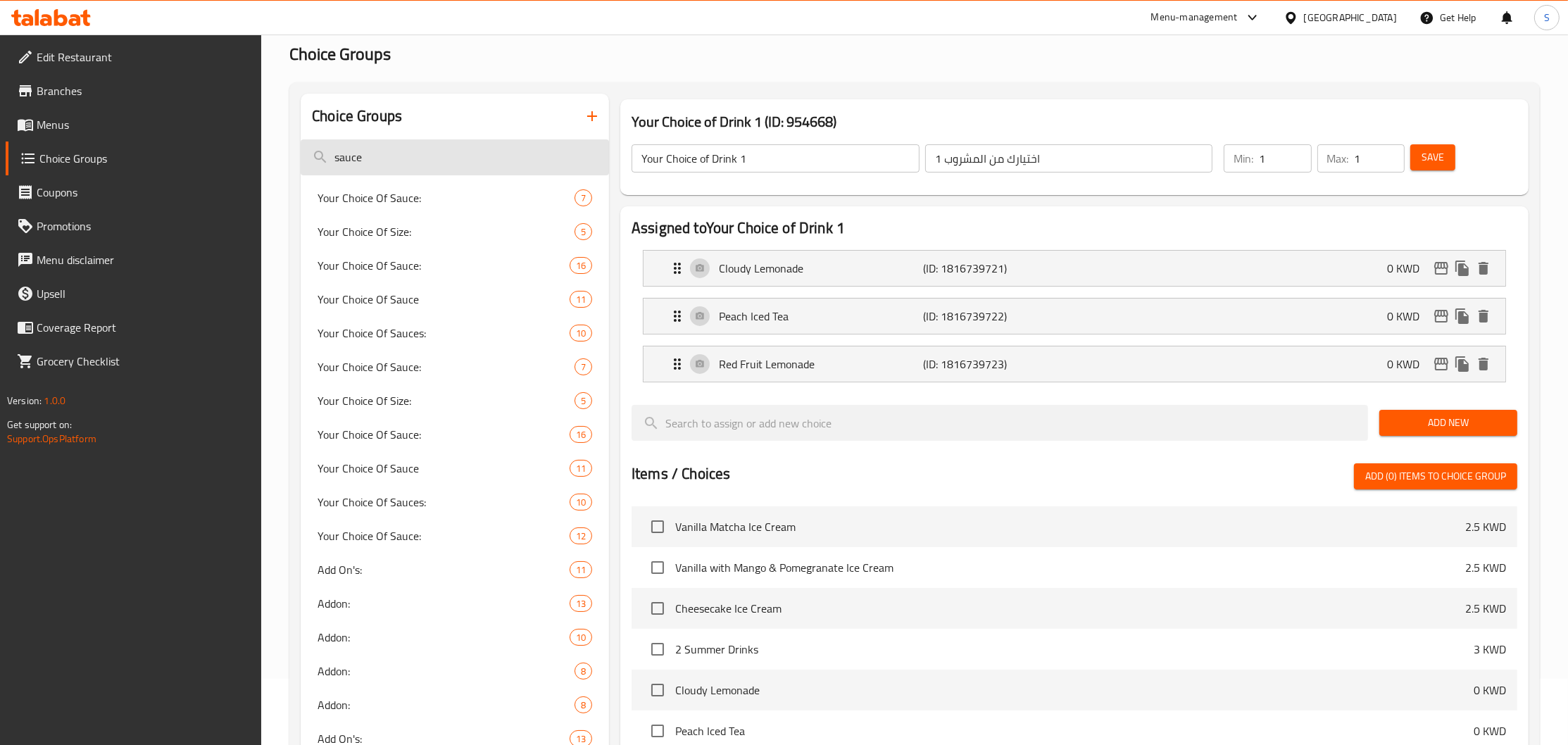
click at [470, 154] on input "sauce" at bounding box center [455, 157] width 309 height 36
type input "s"
type input "gum"
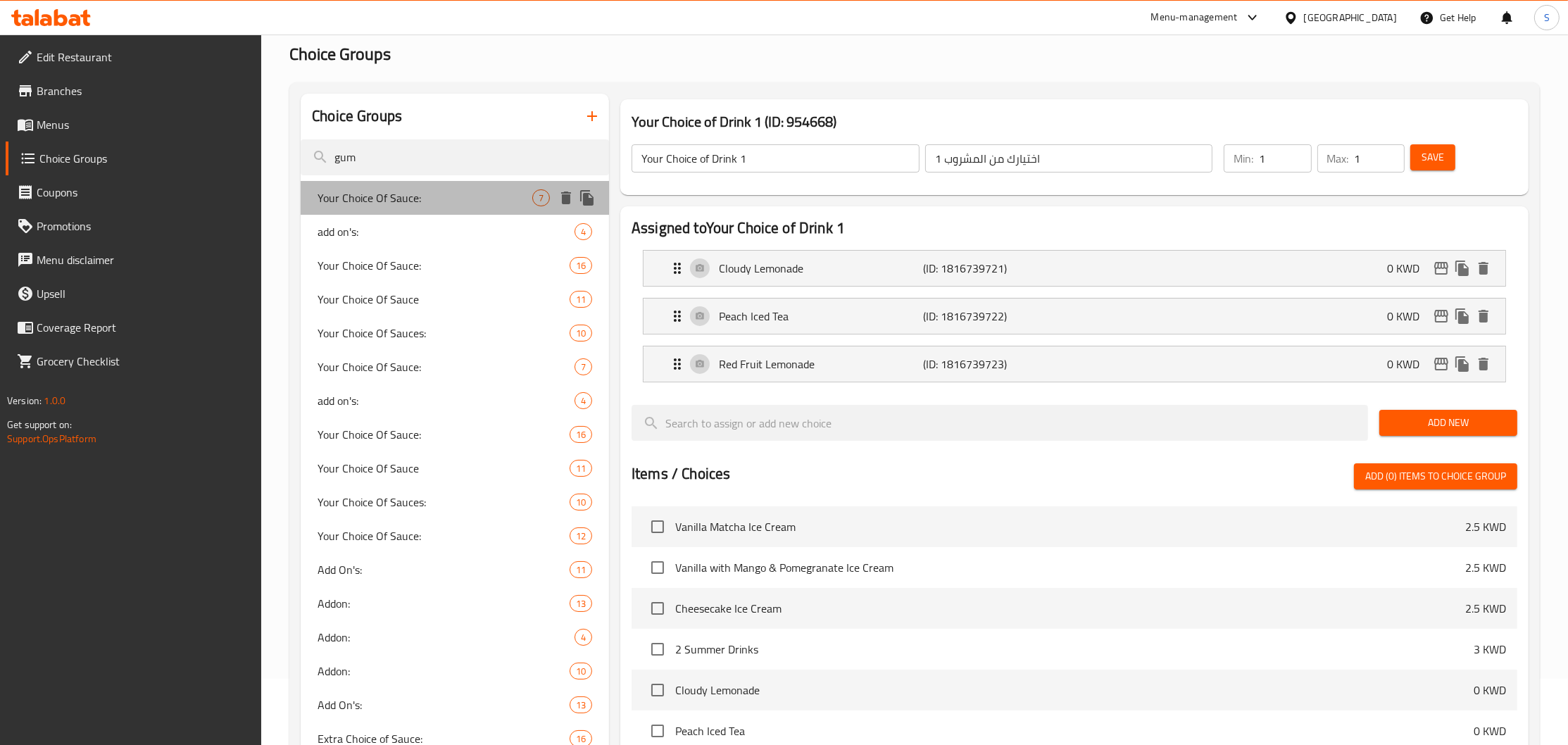
click at [419, 191] on span "Your Choice Of Sauce:" at bounding box center [425, 198] width 215 height 17
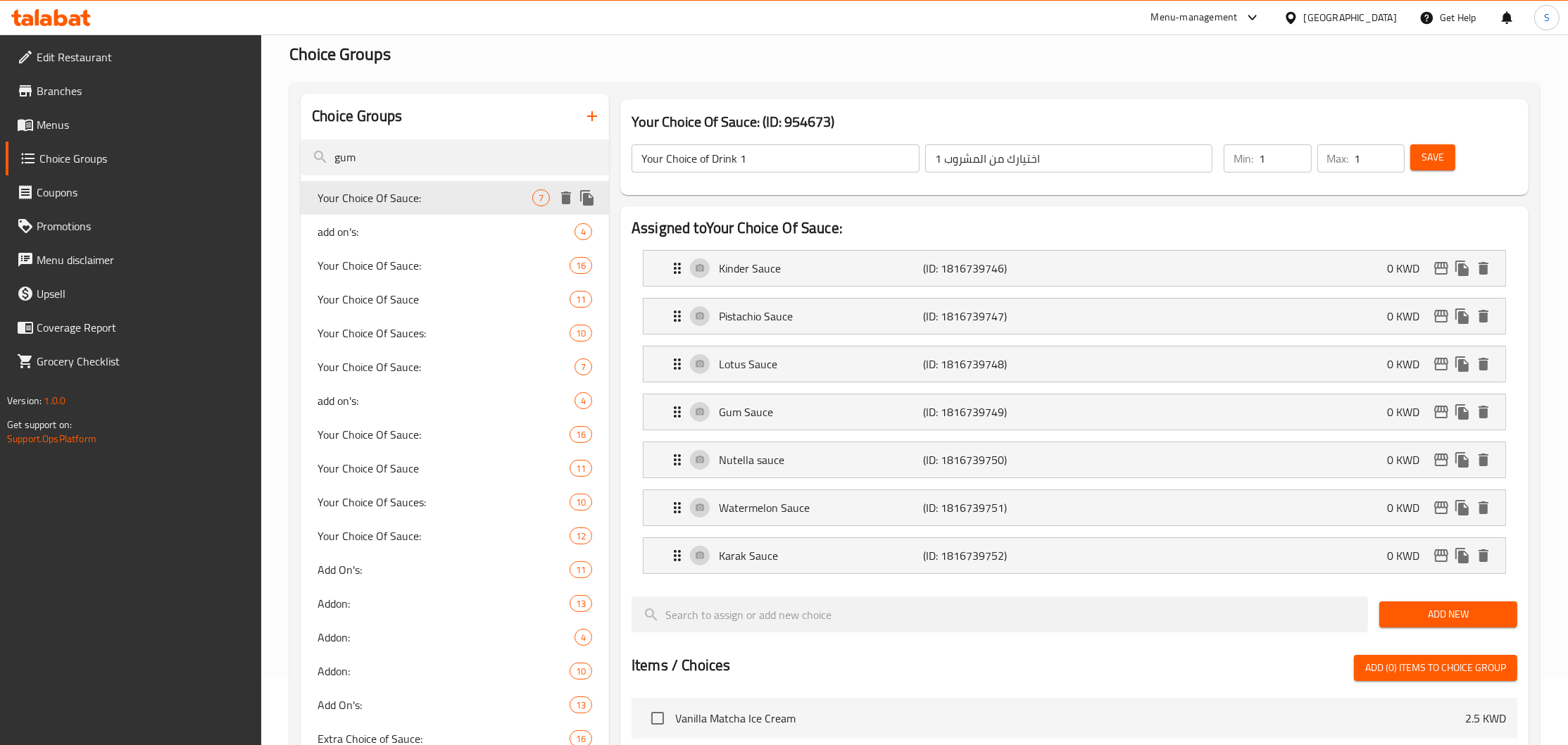
type input "Your Choice Of Sauce:"
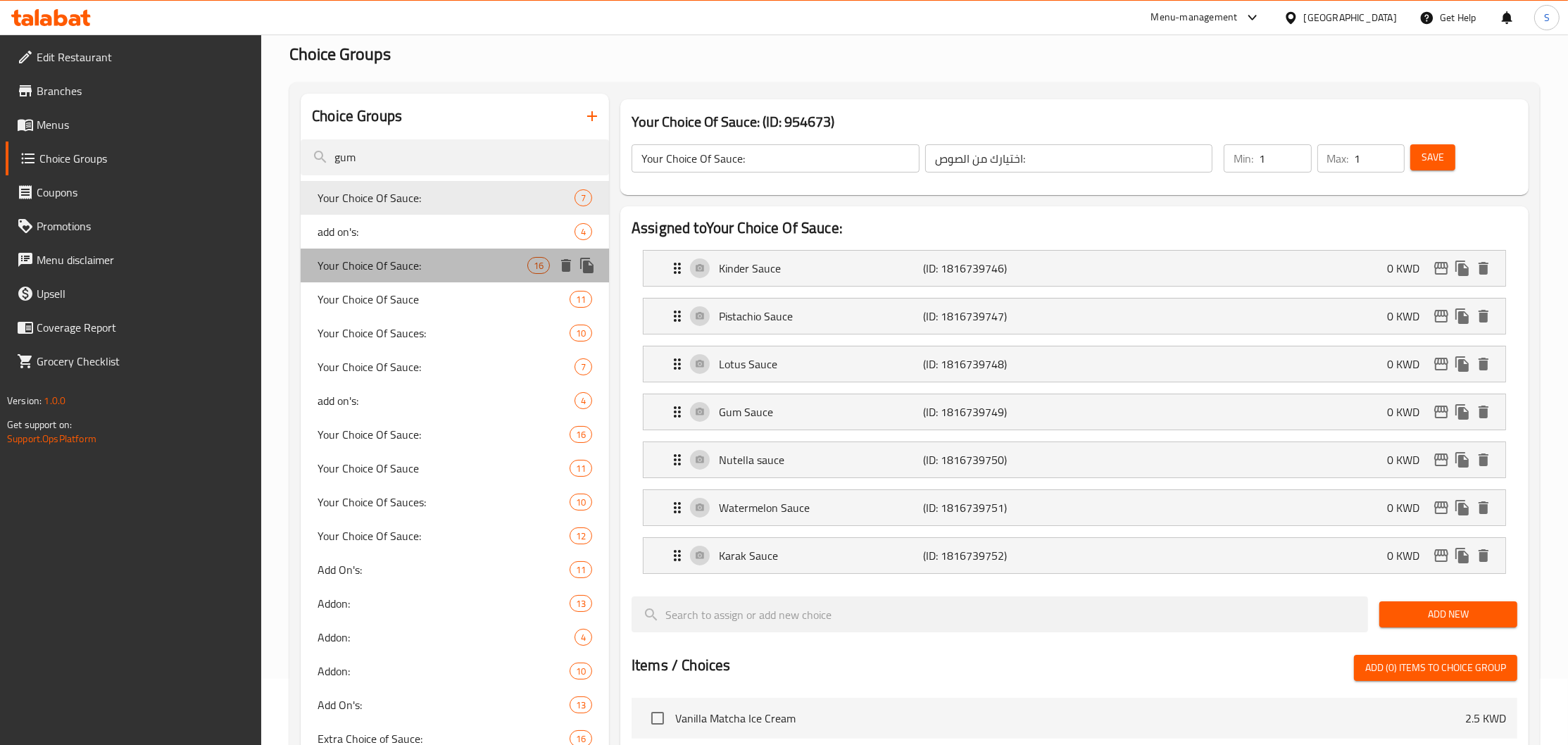
click at [394, 266] on span "Your Choice Of Sauce:" at bounding box center [422, 265] width 210 height 17
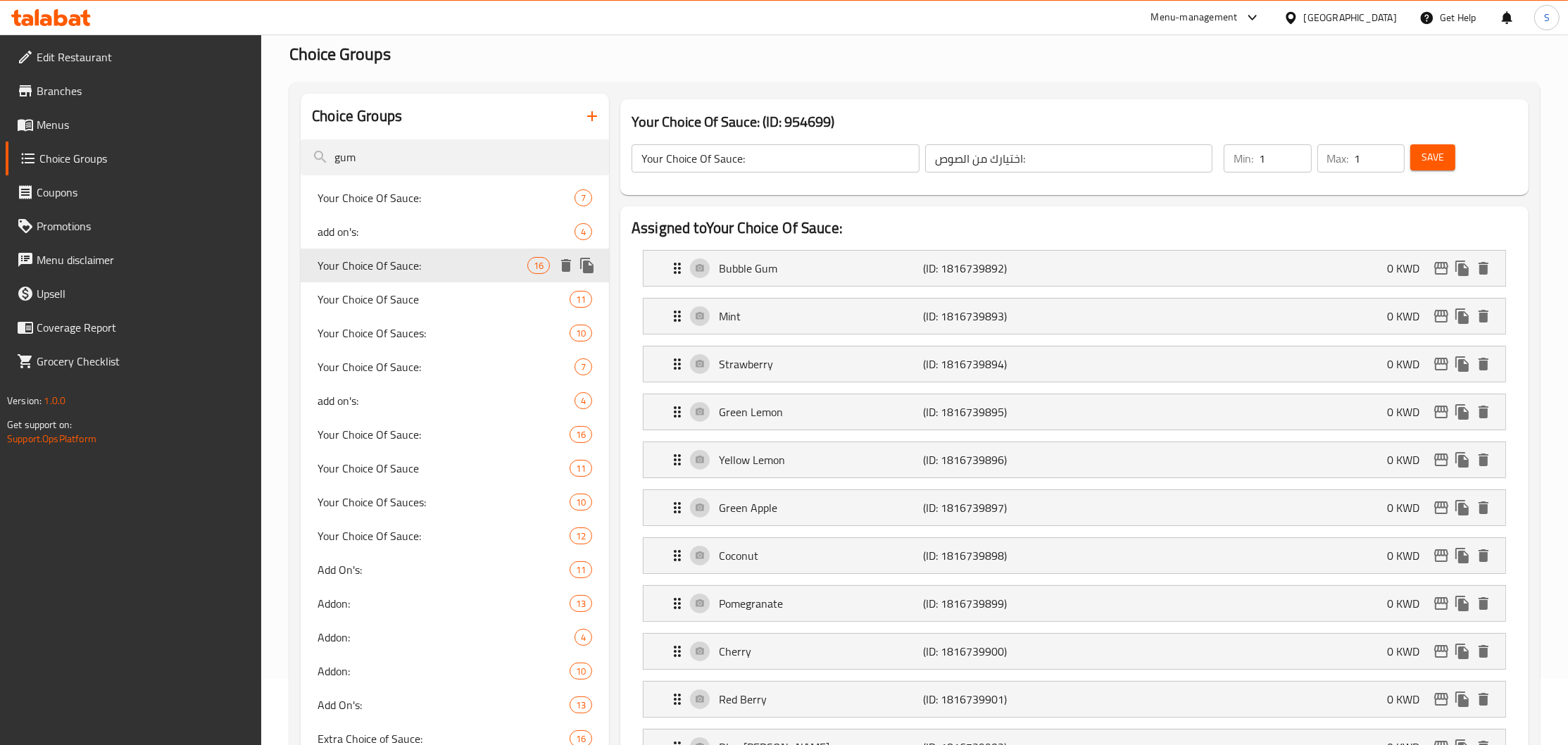
type input "إختيارك من الصوص:"
click at [394, 296] on span "Your Choice Of Sauce" at bounding box center [422, 299] width 210 height 17
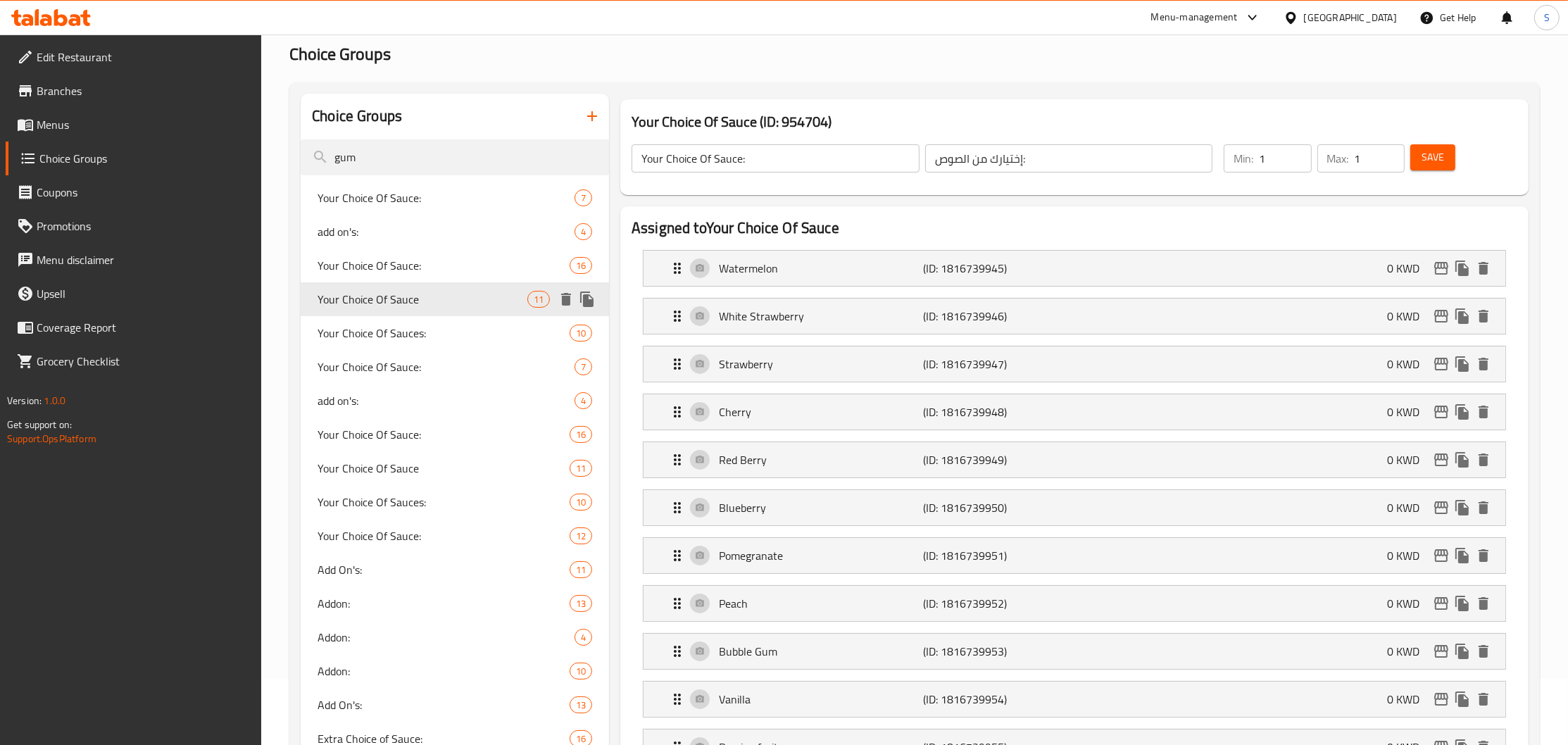
type input "Your Choice Of Sauce"
type input "اختيارك من الصوص"
type input "0"
type input "3"
click at [397, 330] on span "Your Choice Of Sauces:" at bounding box center [422, 333] width 210 height 17
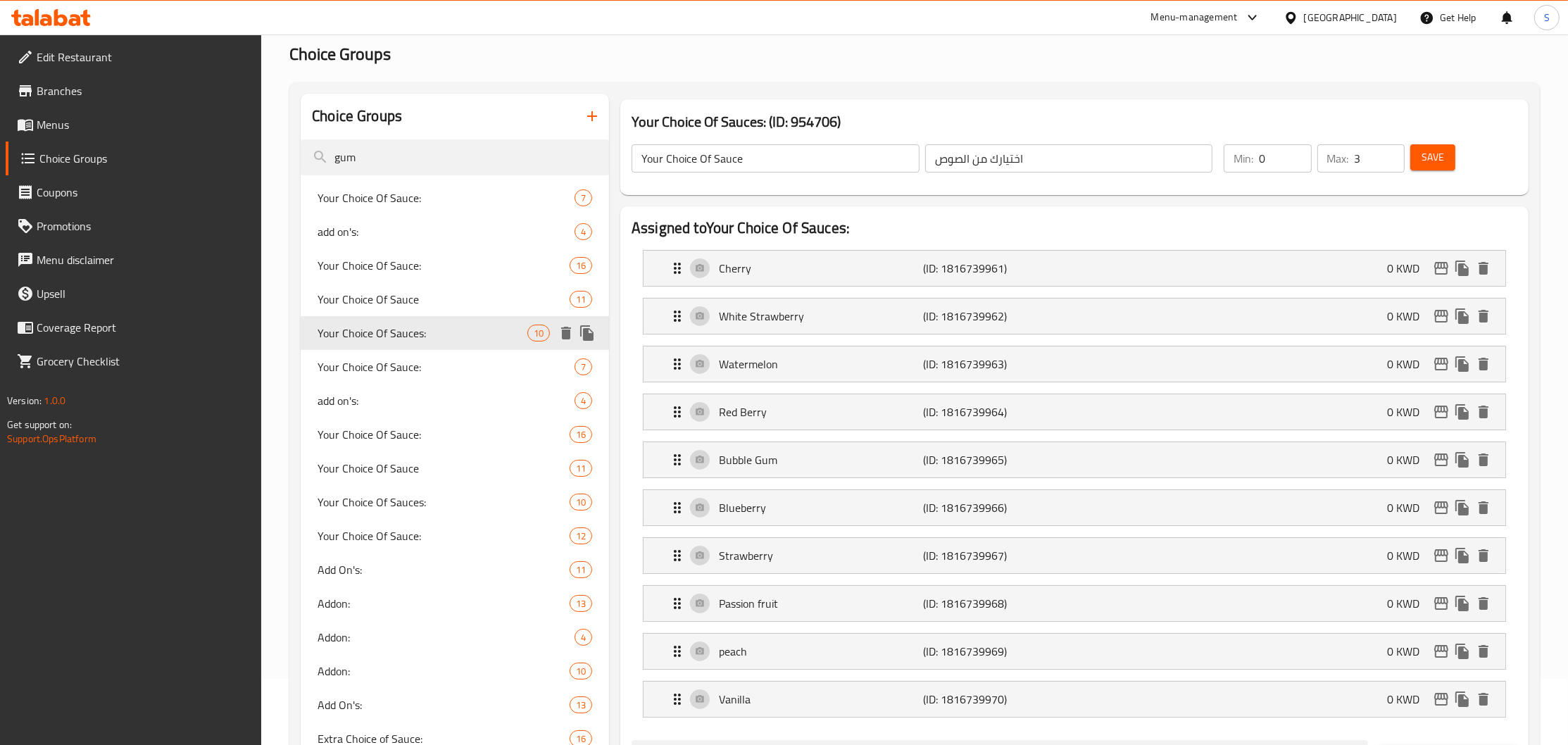
type input "Your Choice Of Sauces:"
type input "1"
click at [394, 362] on span "Your Choice Of Sauce:" at bounding box center [425, 366] width 215 height 17
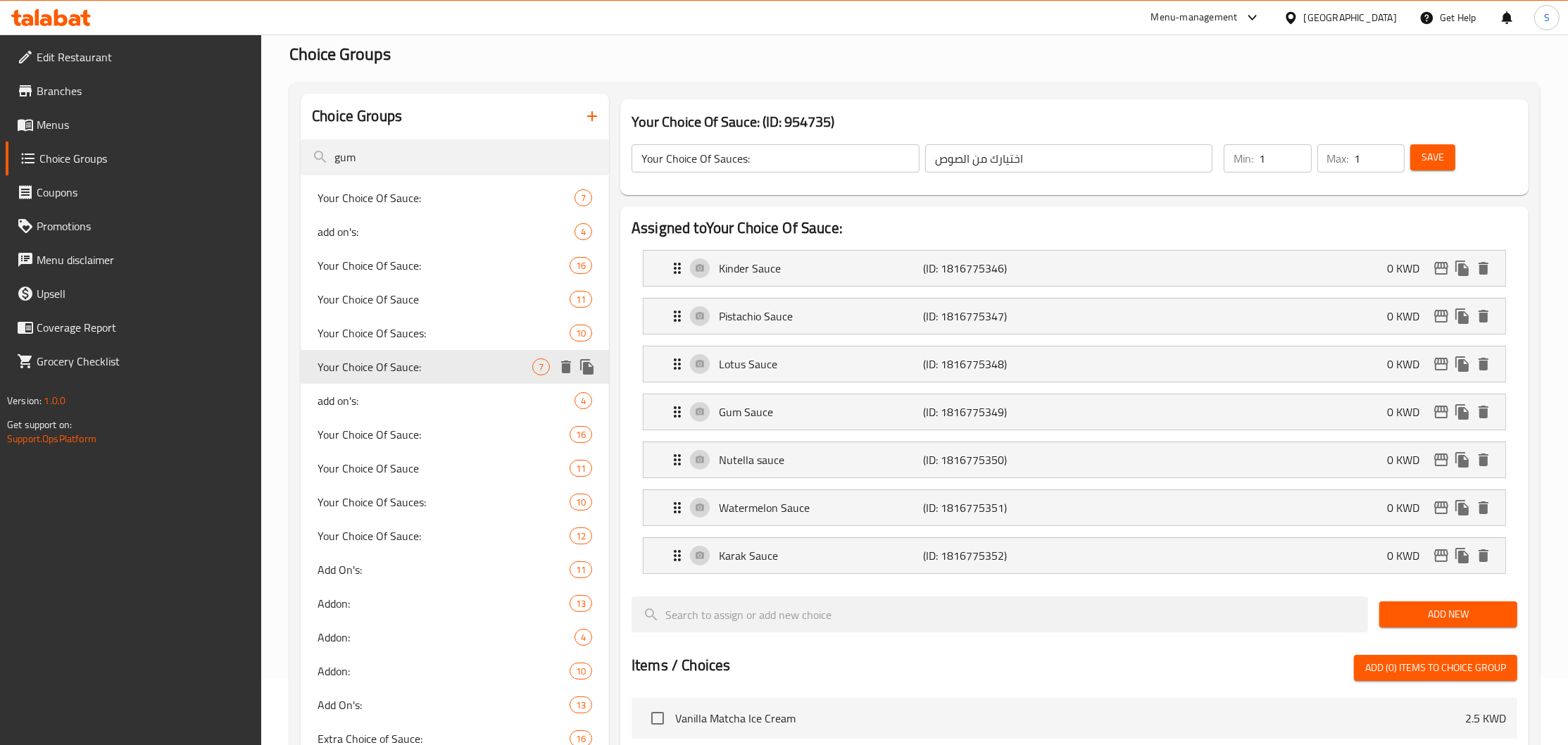
type input "Your Choice Of Sauce:"
click at [451, 442] on span "Your Choice Of Sauce:" at bounding box center [422, 434] width 210 height 17
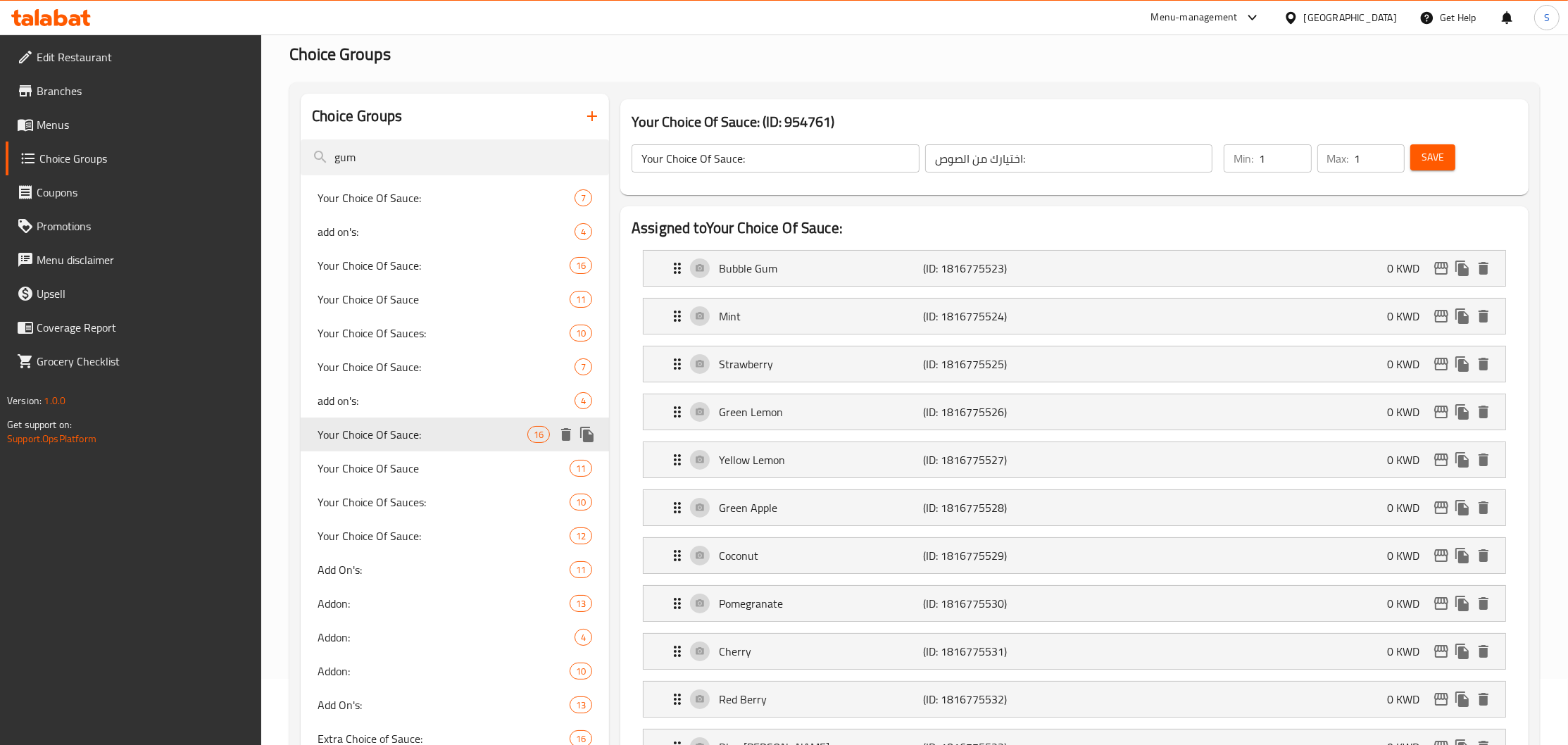
type input "إختيارك من الصوص:"
click at [437, 457] on div "Your Choice Of Sauce 11" at bounding box center [455, 468] width 309 height 34
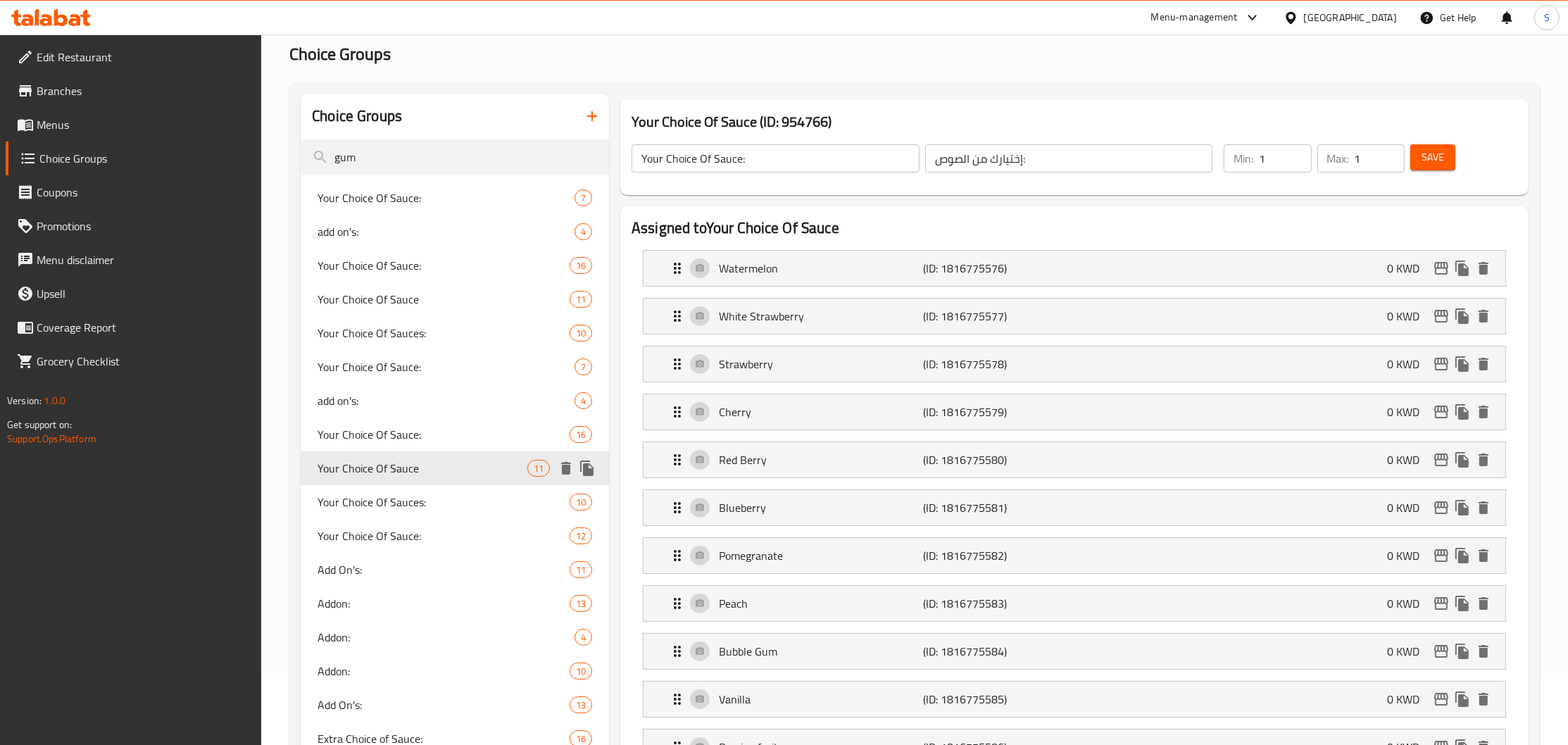
type input "Your Choice Of Sauce"
type input "اختيارك من الصوص"
type input "0"
type input "3"
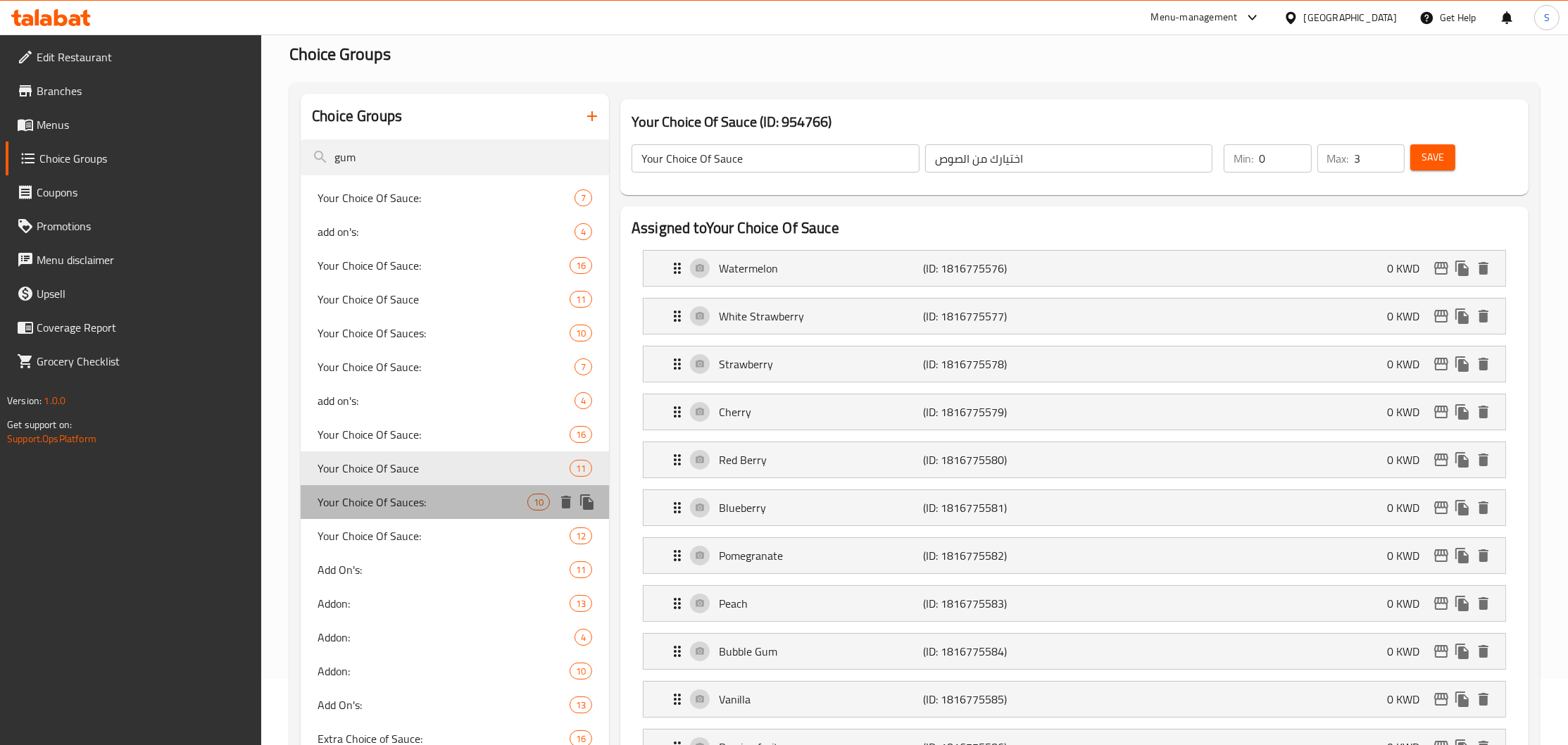
click at [422, 502] on span "Your Choice Of Sauces:" at bounding box center [422, 502] width 210 height 17
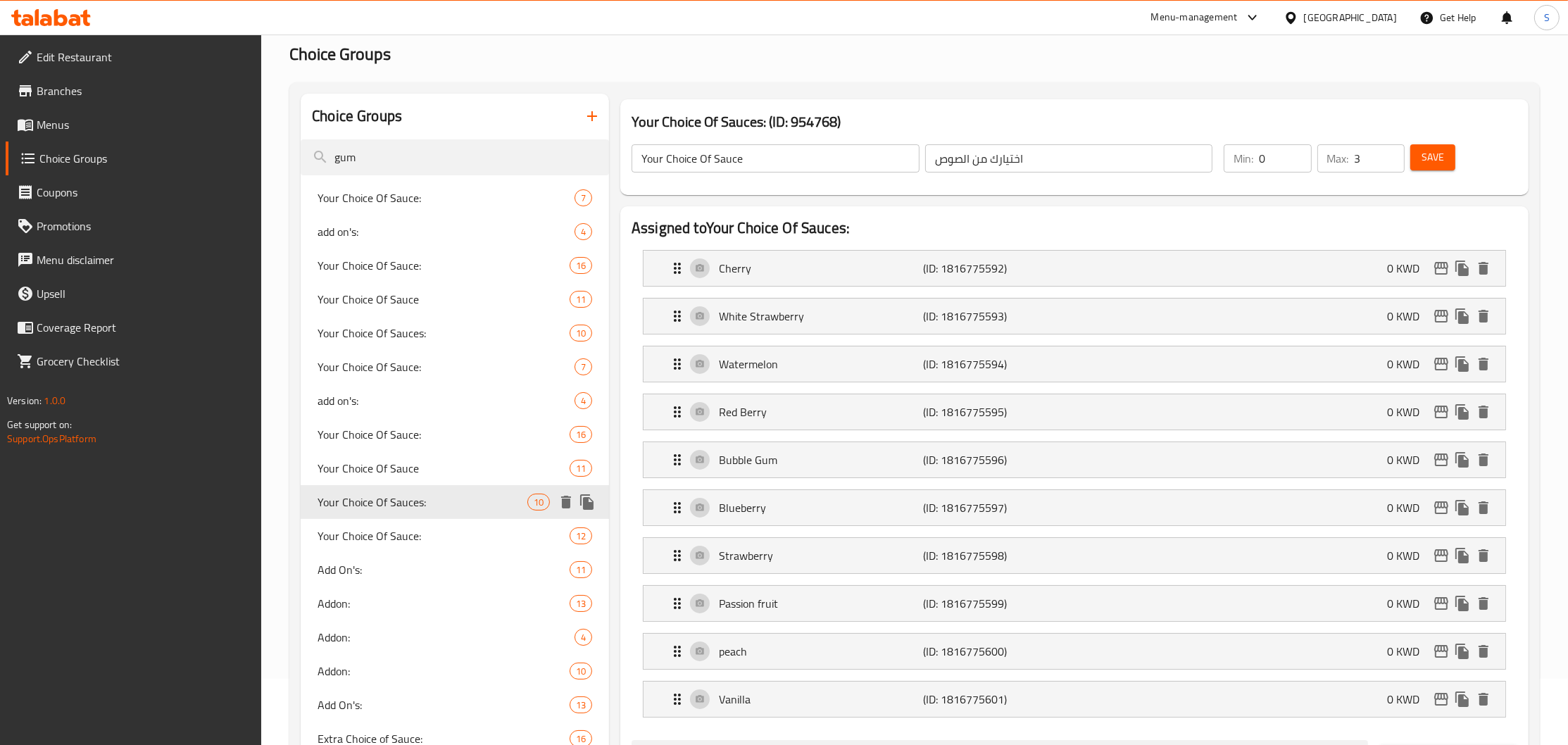
type input "Your Choice Of Sauces:"
type input "1"
click at [419, 534] on span "Your Choice Of Sauce:" at bounding box center [422, 536] width 210 height 17
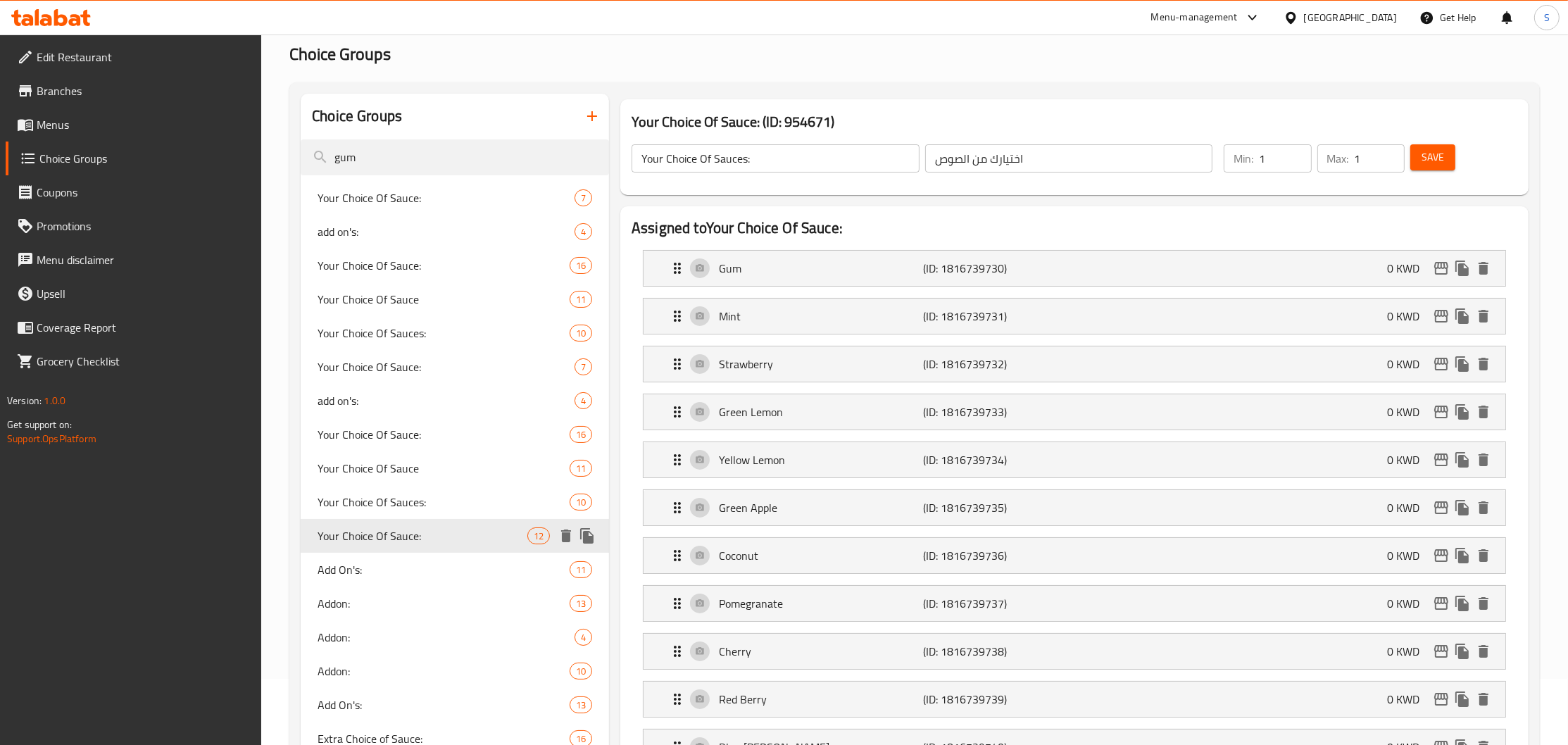
type input "Your Choice Of Sauce:"
type input "إختيارك من الصوص:"
type input "3"
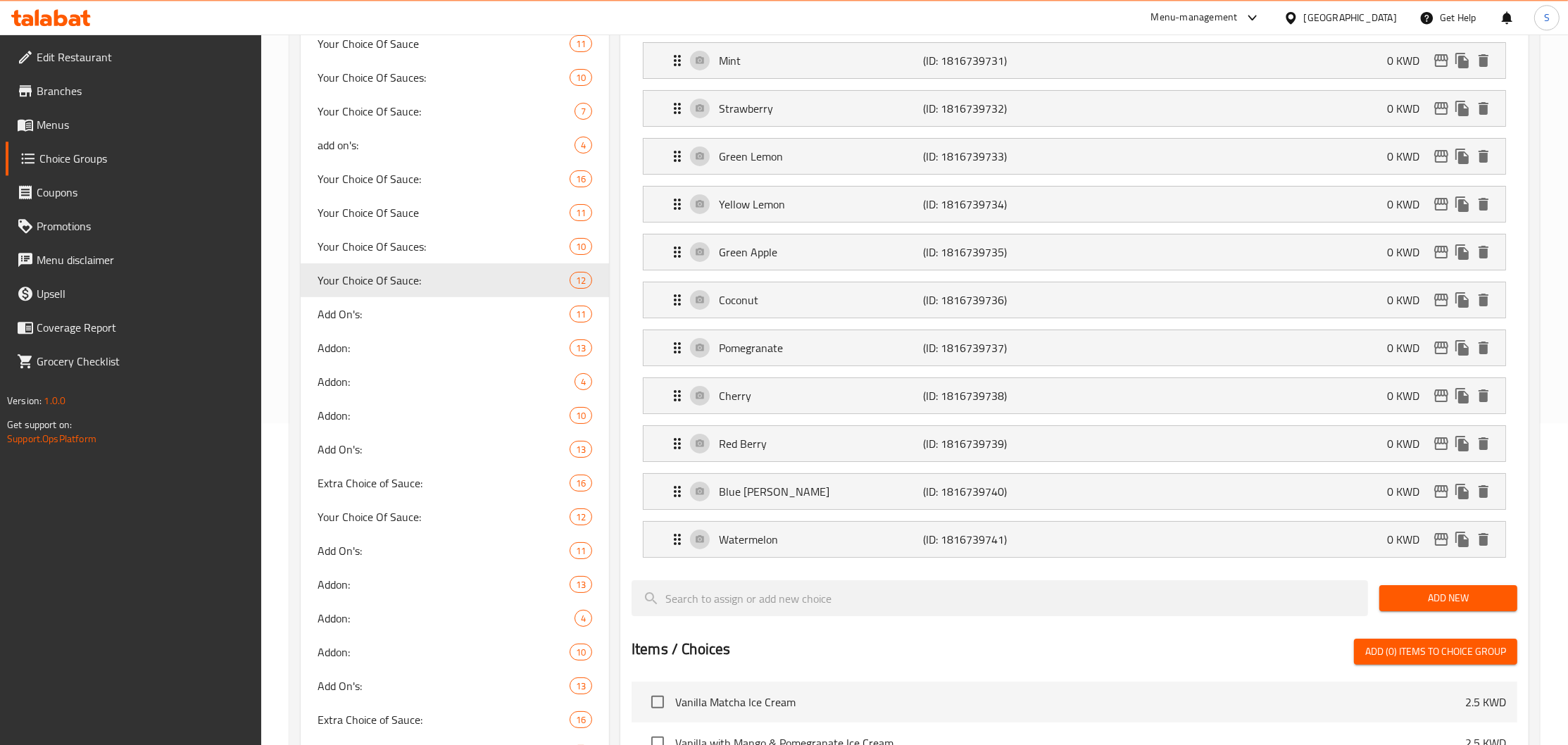
scroll to position [391, 0]
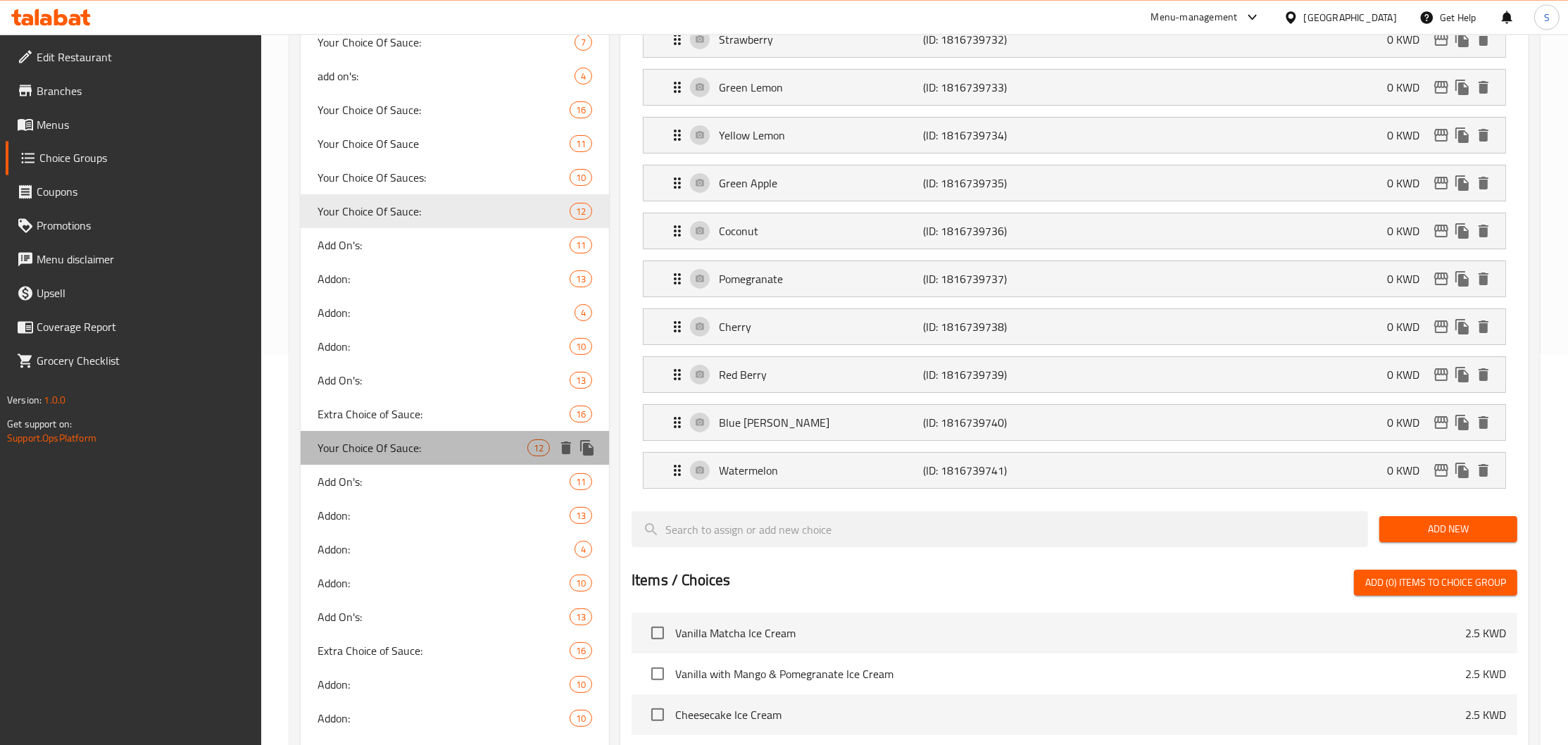
click at [486, 449] on span "Your Choice Of Sauce:" at bounding box center [422, 448] width 210 height 17
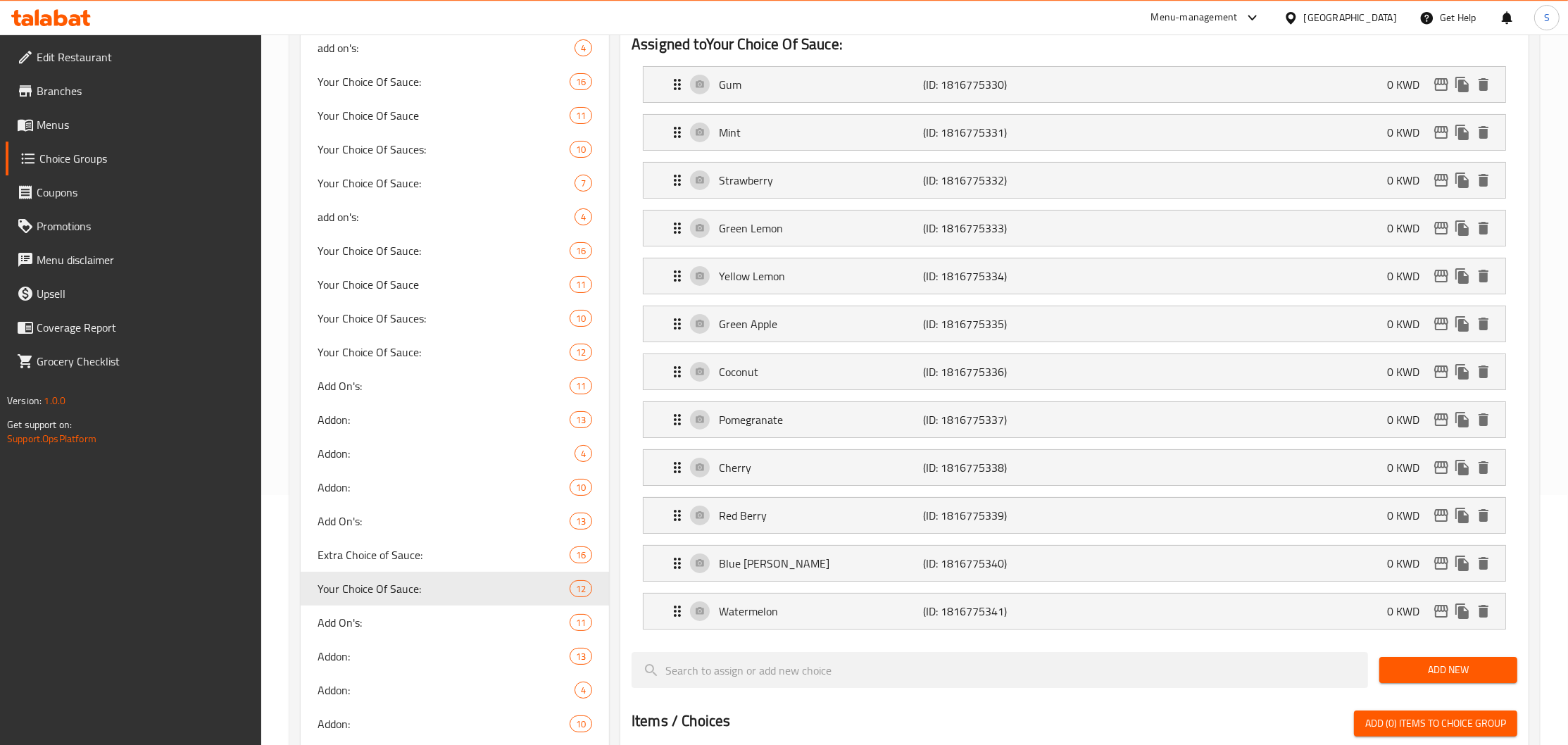
scroll to position [251, 0]
click at [580, 590] on icon "duplicate" at bounding box center [587, 587] width 14 height 16
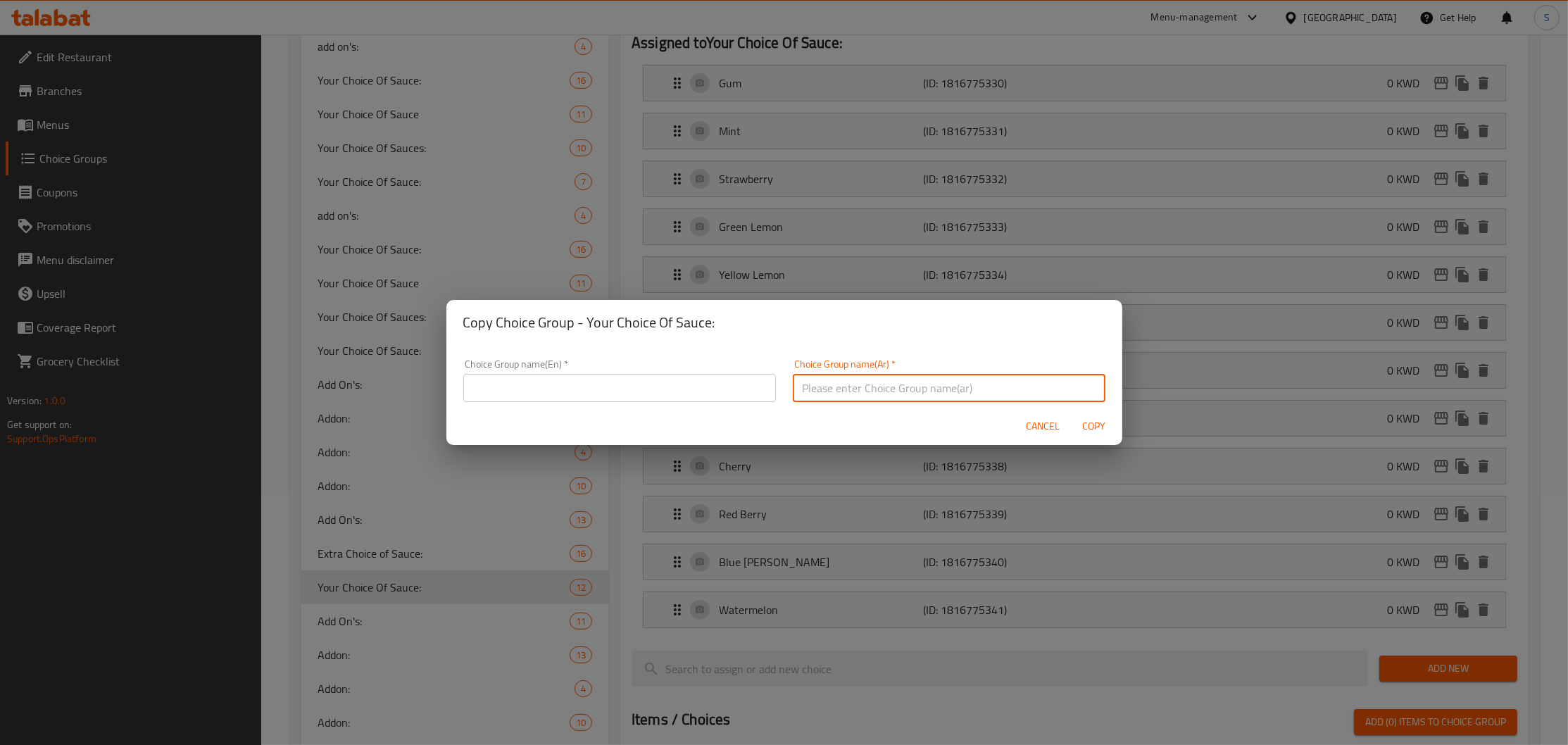
click at [869, 396] on input "text" at bounding box center [948, 388] width 312 height 28
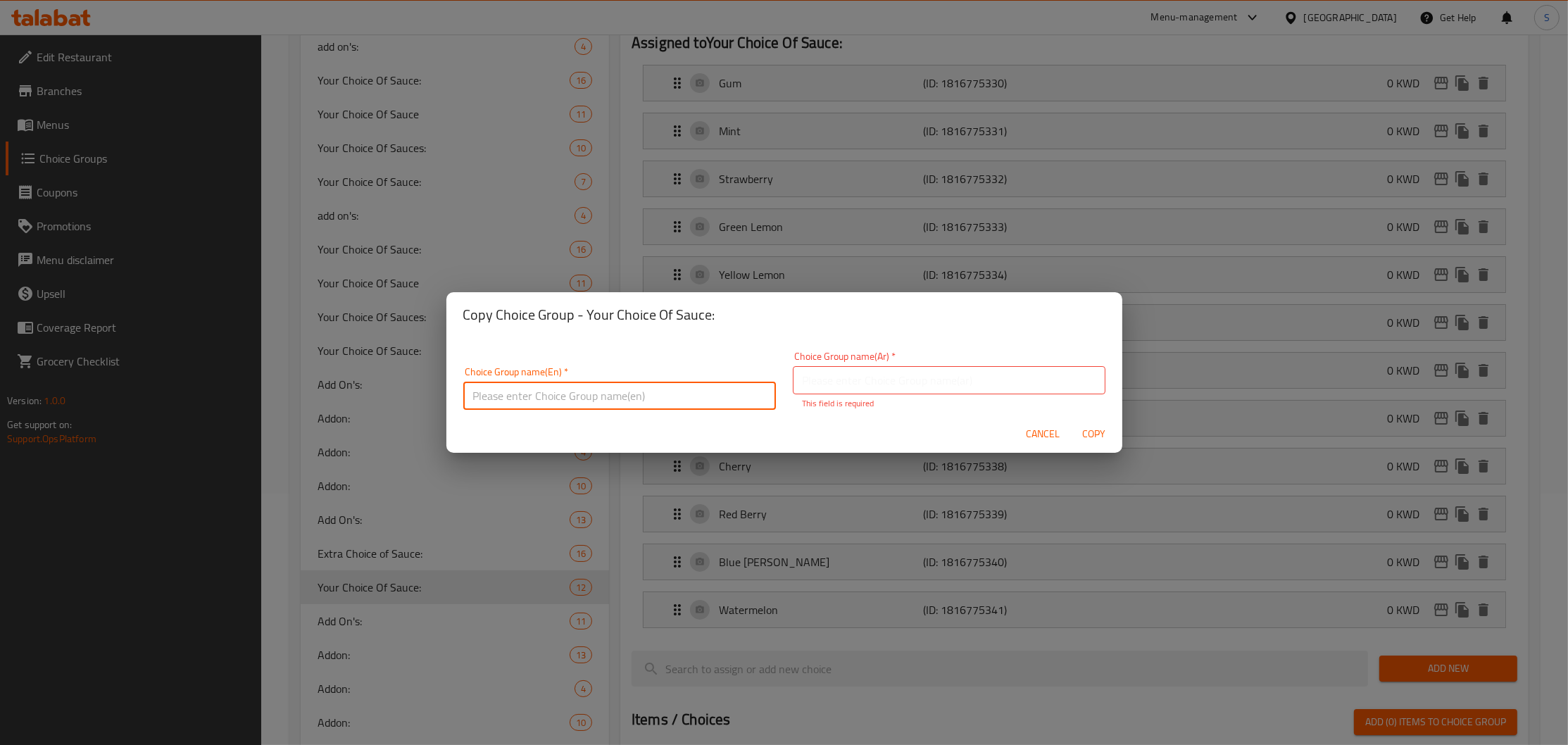
click at [634, 387] on input "text" at bounding box center [619, 395] width 312 height 28
drag, startPoint x: 478, startPoint y: 394, endPoint x: 649, endPoint y: 394, distance: 171.0
click at [649, 394] on input "Your Choice of Mojito 1" at bounding box center [619, 395] width 312 height 28
drag, startPoint x: 649, startPoint y: 394, endPoint x: 376, endPoint y: 393, distance: 273.0
click at [463, 393] on input "Your Choice of Mojito 1" at bounding box center [619, 395] width 312 height 28
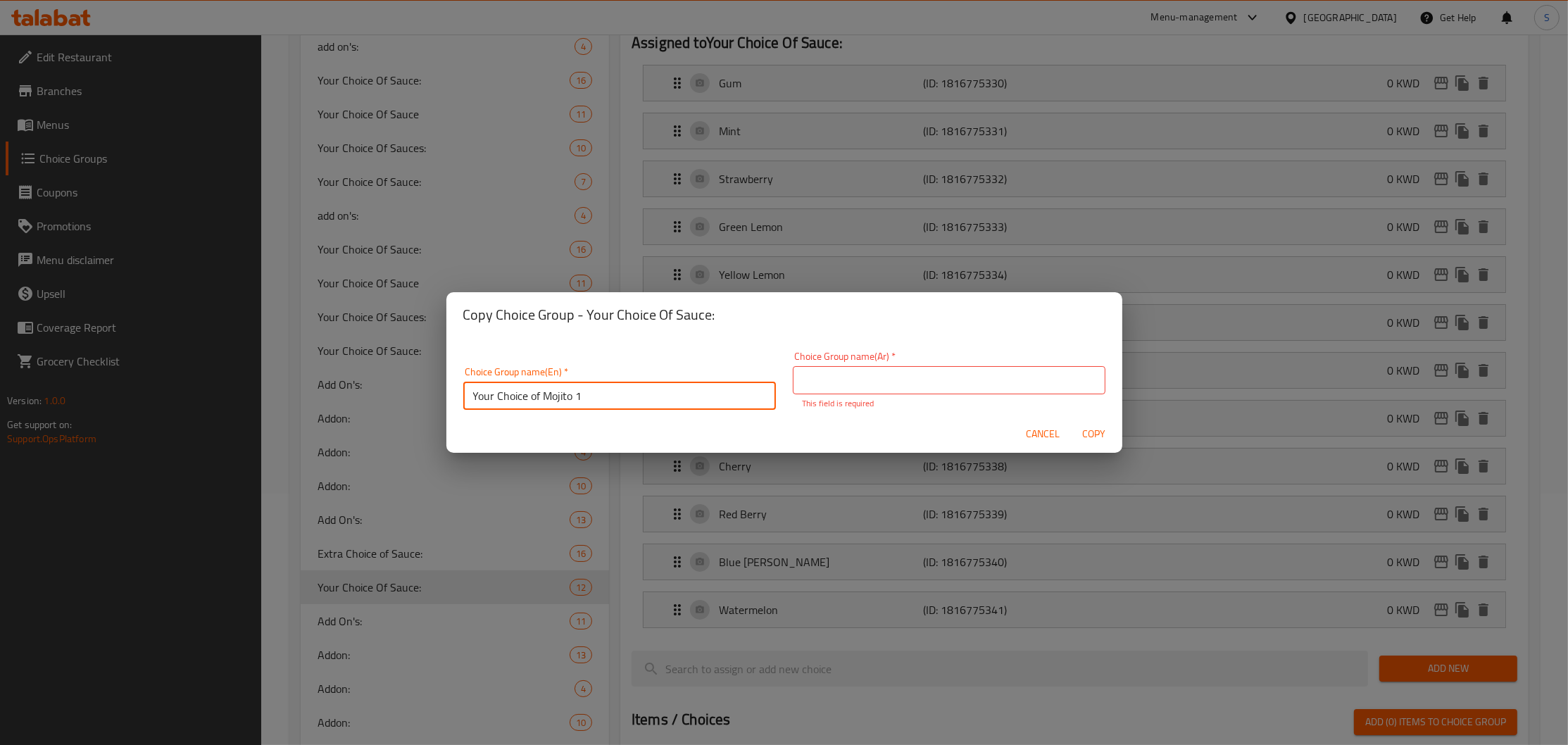
type input "Your Choice of Mojito 1"
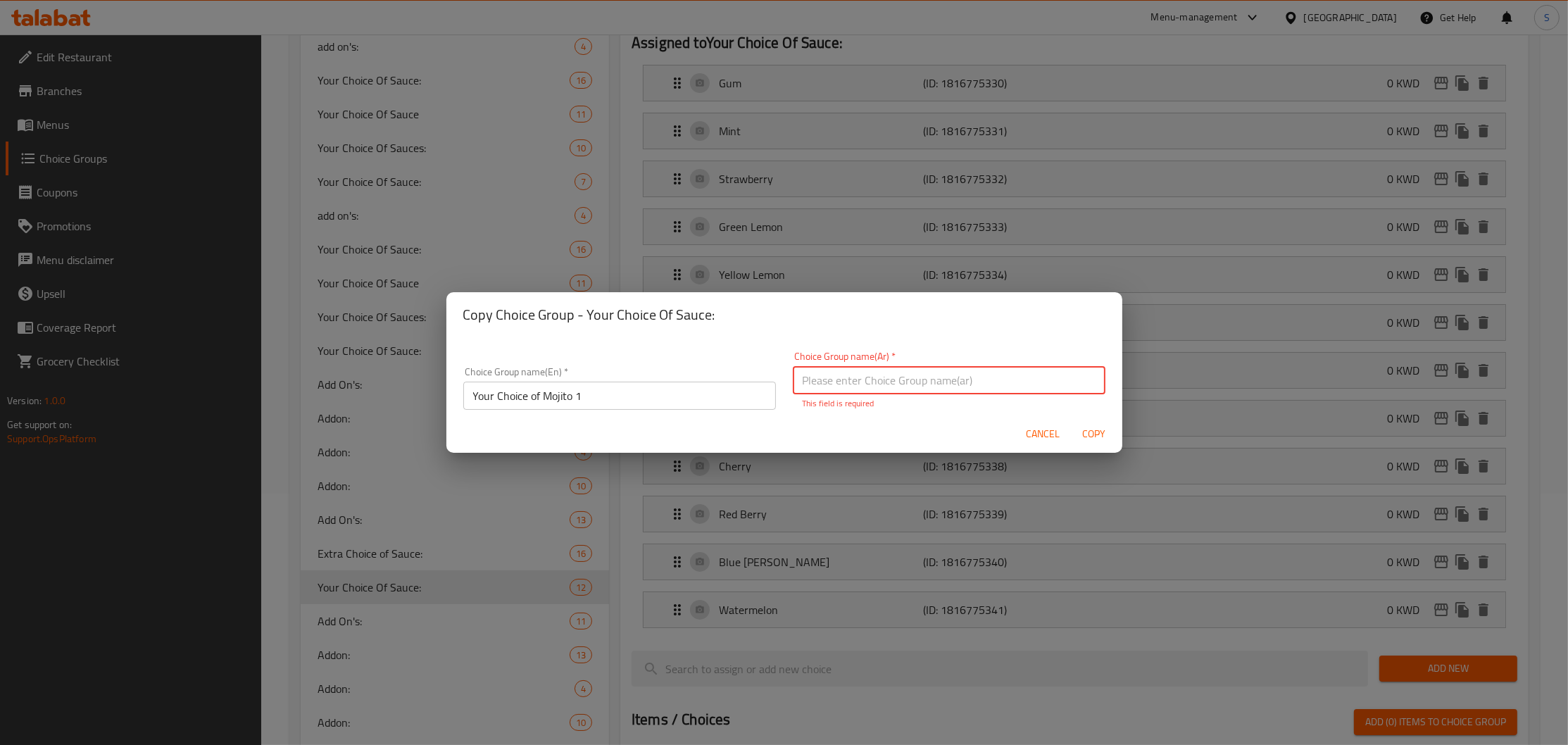
click at [904, 379] on input "text" at bounding box center [948, 379] width 312 height 28
paste input "اختيارك من الموهيتو 1"
type input "اختيارك من الموهيتو 1"
click at [1099, 434] on span "Copy" at bounding box center [1094, 433] width 34 height 17
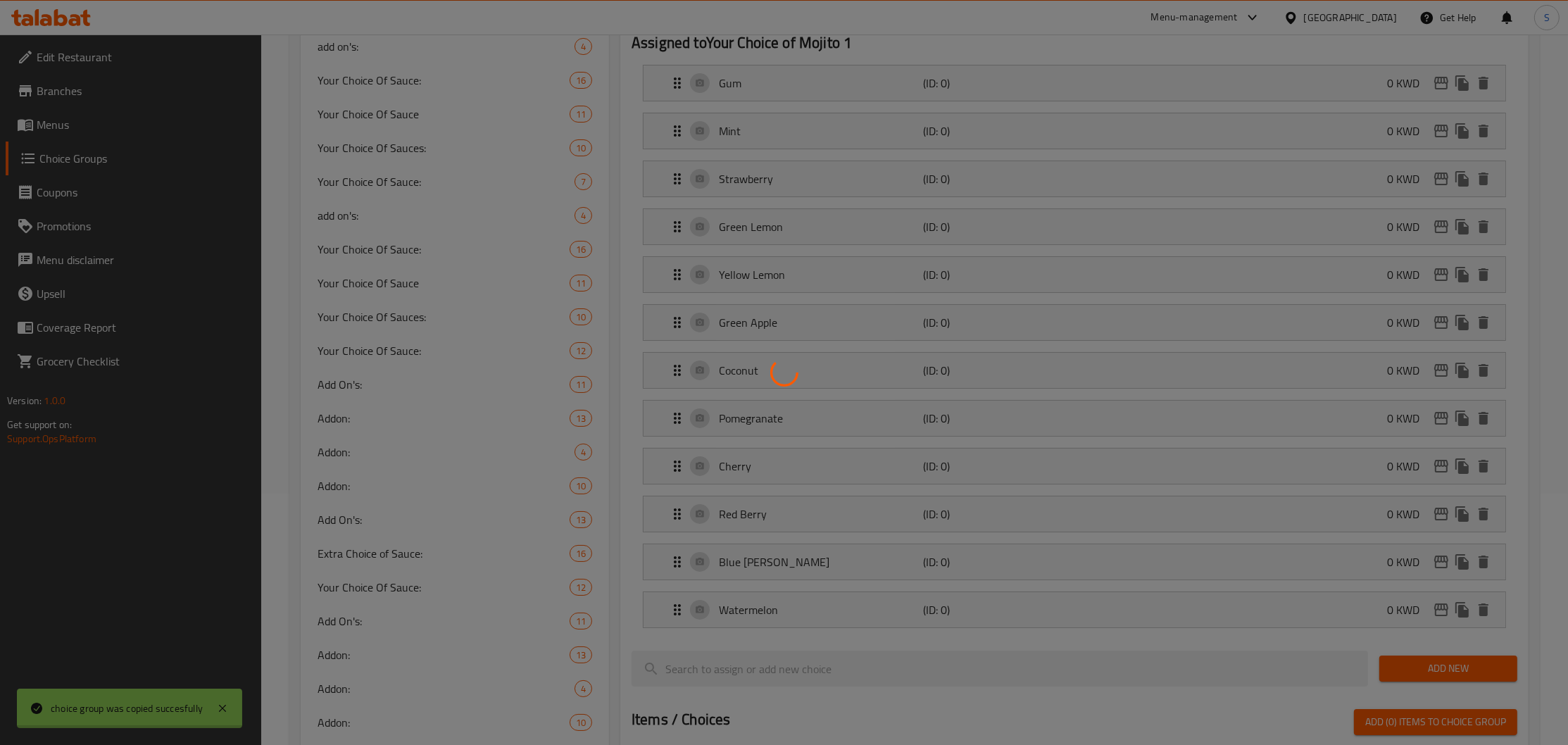
type input "Your Choice of Mojito 1"
type input "اختيارك من الموهيتو 1"
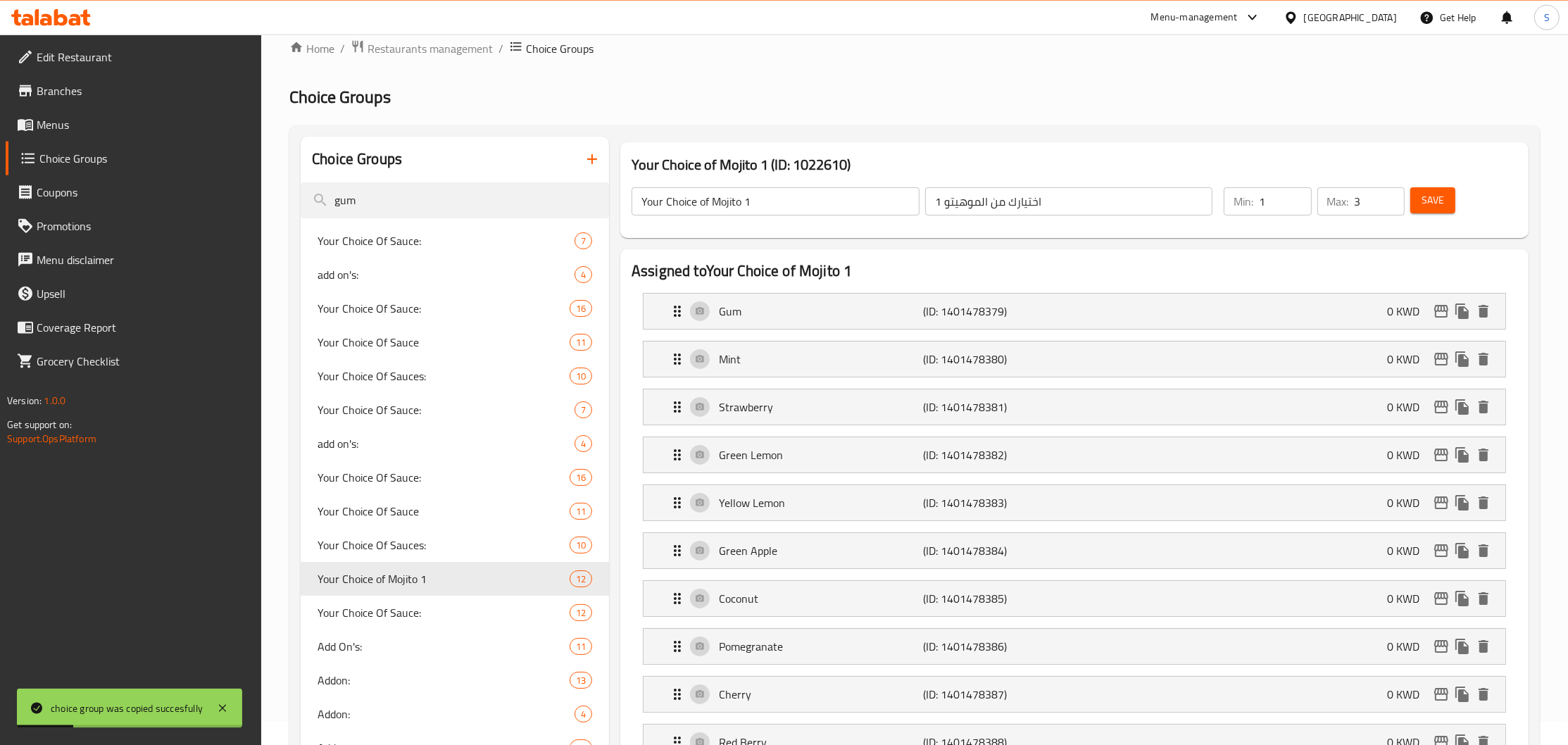
scroll to position [0, 0]
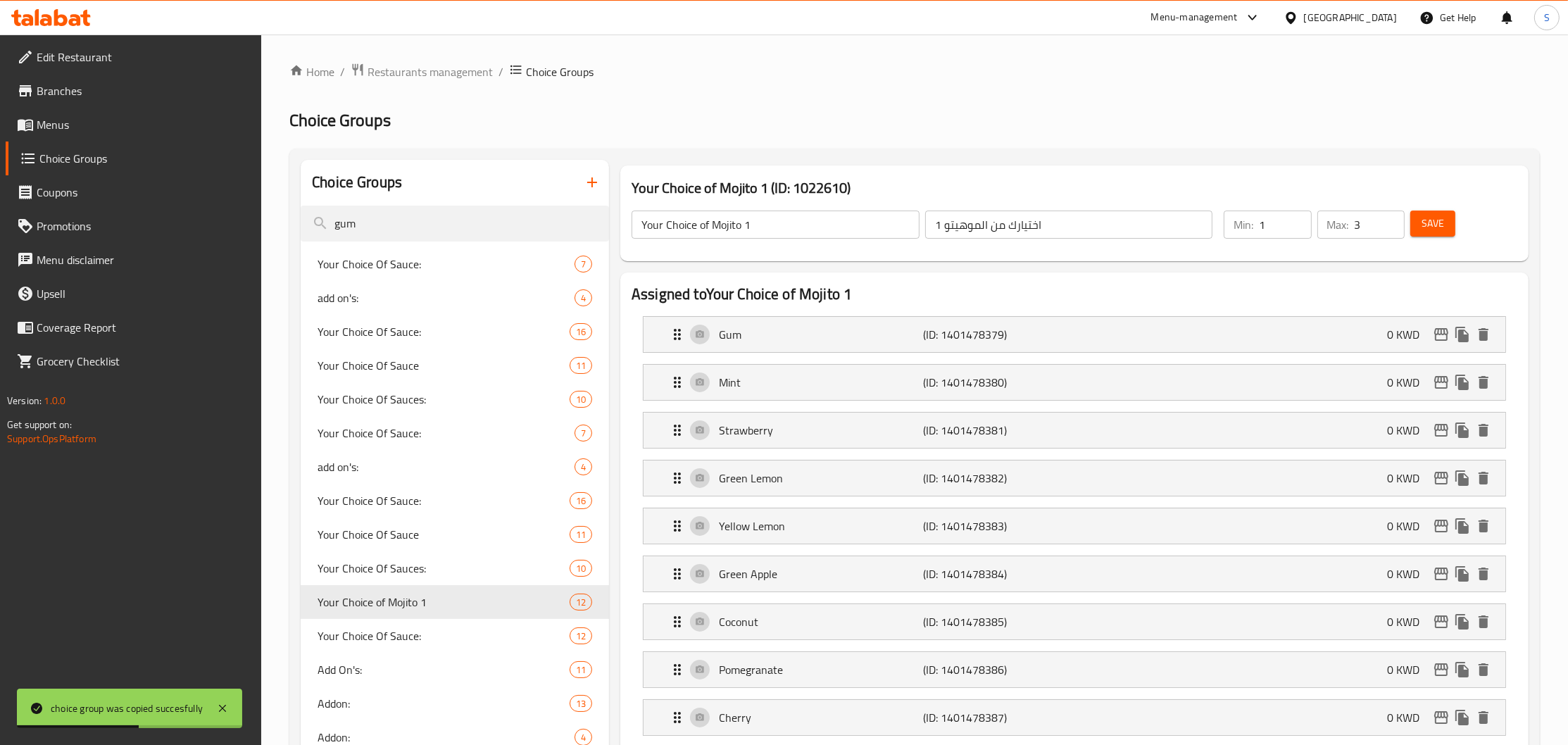
click at [1362, 220] on input "3" at bounding box center [1380, 224] width 50 height 28
type input "1"
click at [1428, 221] on span "Save" at bounding box center [1433, 223] width 23 height 17
click at [762, 238] on input "Your Choice of Mojito 1" at bounding box center [775, 224] width 288 height 28
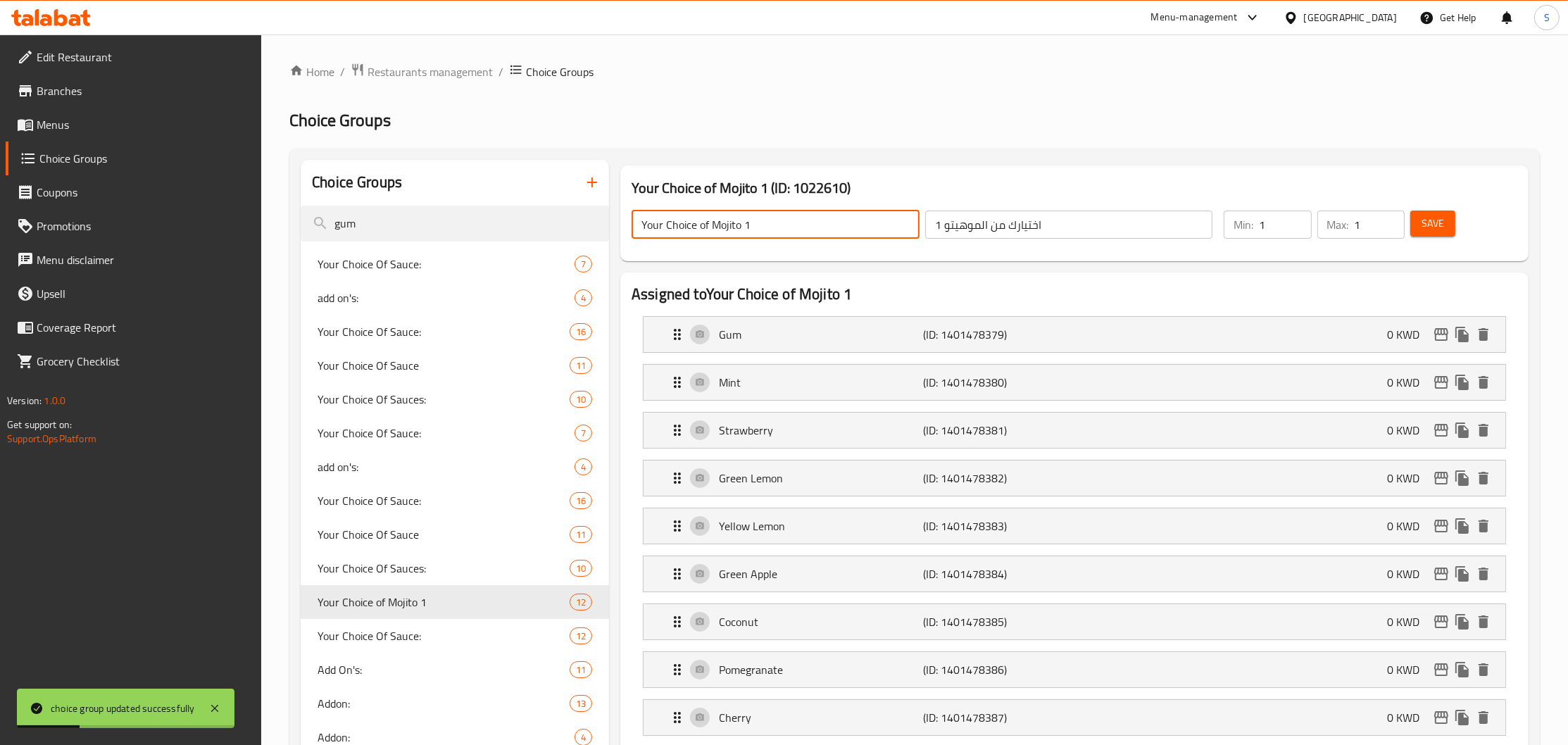
click at [762, 238] on input "Your Choice of Mojito 1" at bounding box center [775, 224] width 288 height 28
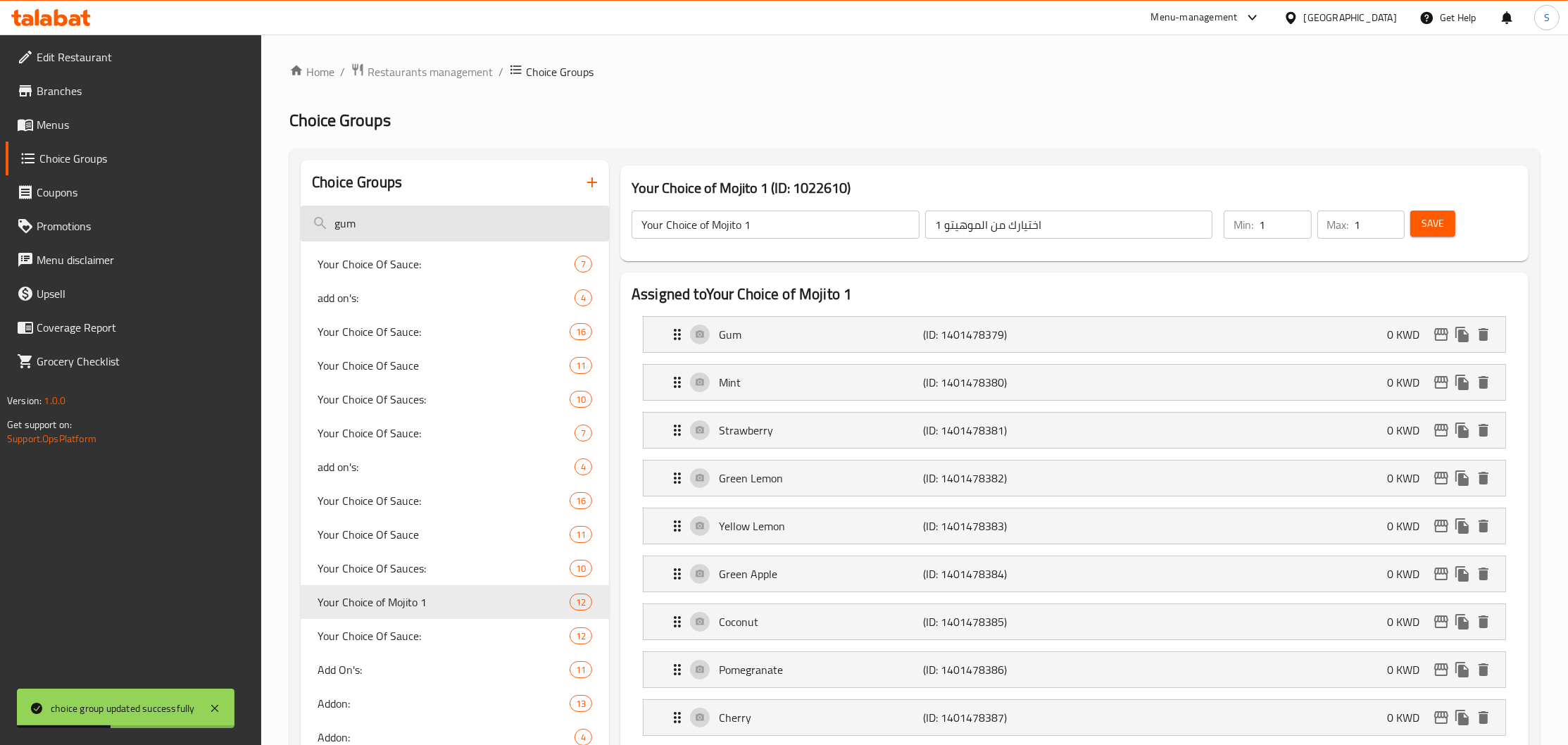
click at [481, 212] on input "gum" at bounding box center [455, 224] width 309 height 36
paste input "Your Choice of Mojito 1"
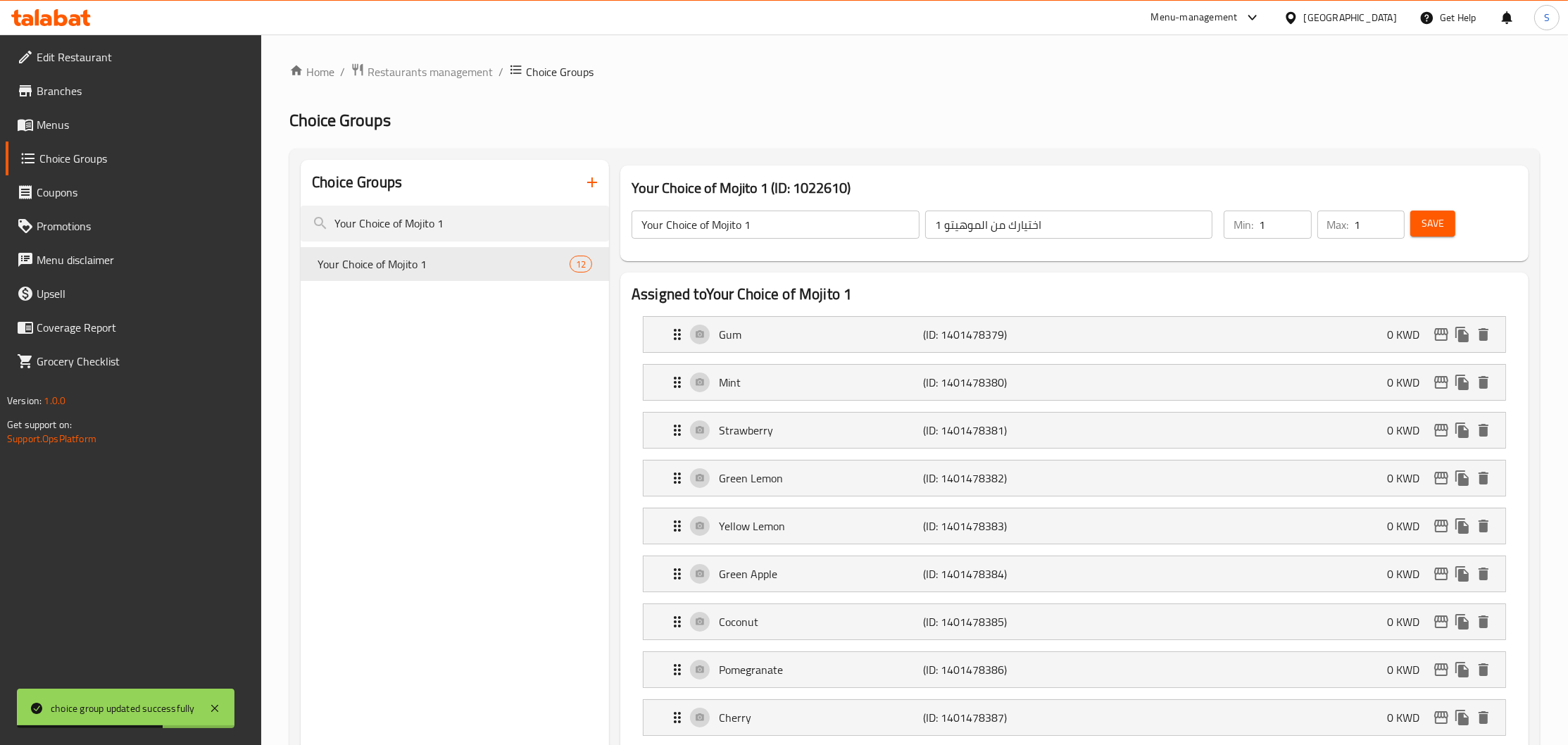
type input "Your Choice of Mojito 1"
click at [1006, 233] on input "اختيارك من الموهيتو 1" at bounding box center [1069, 224] width 288 height 28
click at [592, 266] on icon "duplicate" at bounding box center [587, 263] width 14 height 16
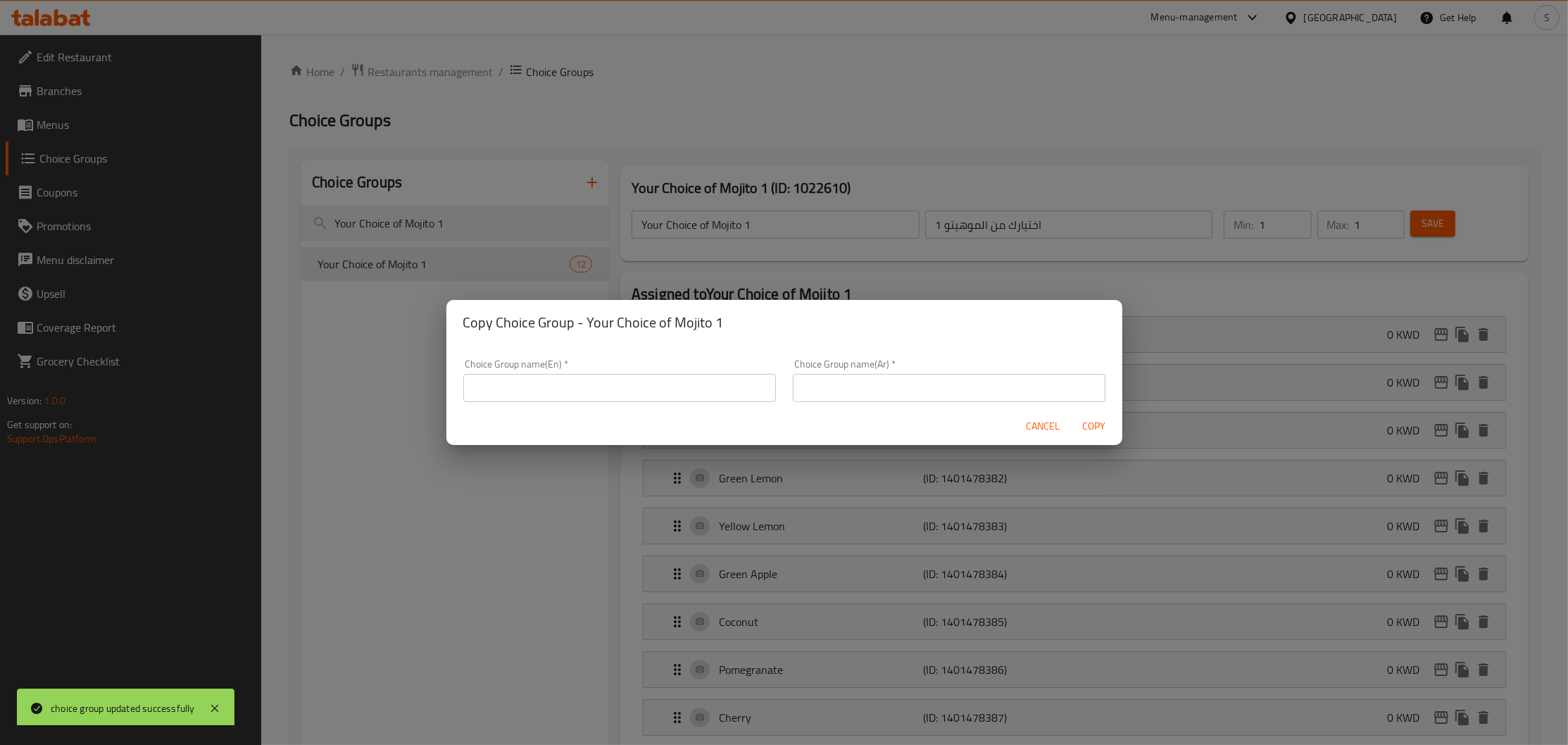
paste input "اختيارك من الموهيتو 1"
click at [937, 388] on input "اختيارك من الموهيتو 1" at bounding box center [948, 388] width 312 height 28
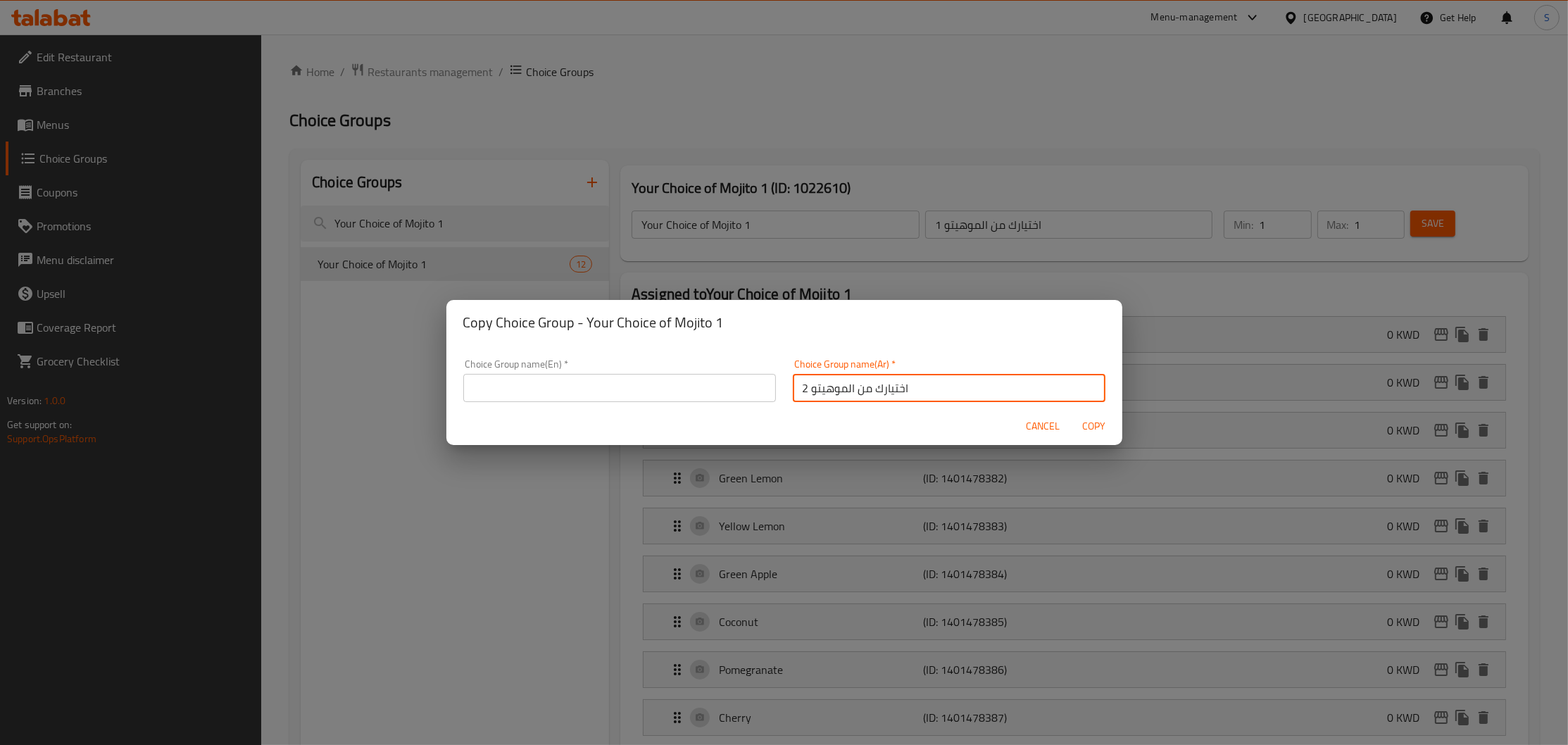
type input "اختيارك من الموهيتو 2"
drag, startPoint x: 586, startPoint y: 316, endPoint x: 735, endPoint y: 314, distance: 149.0
click at [735, 314] on h2 "Copy Choice Group - Your Choice of Mojito 1" at bounding box center [784, 322] width 642 height 23
copy h2 "Your Choice of Mojito 1"
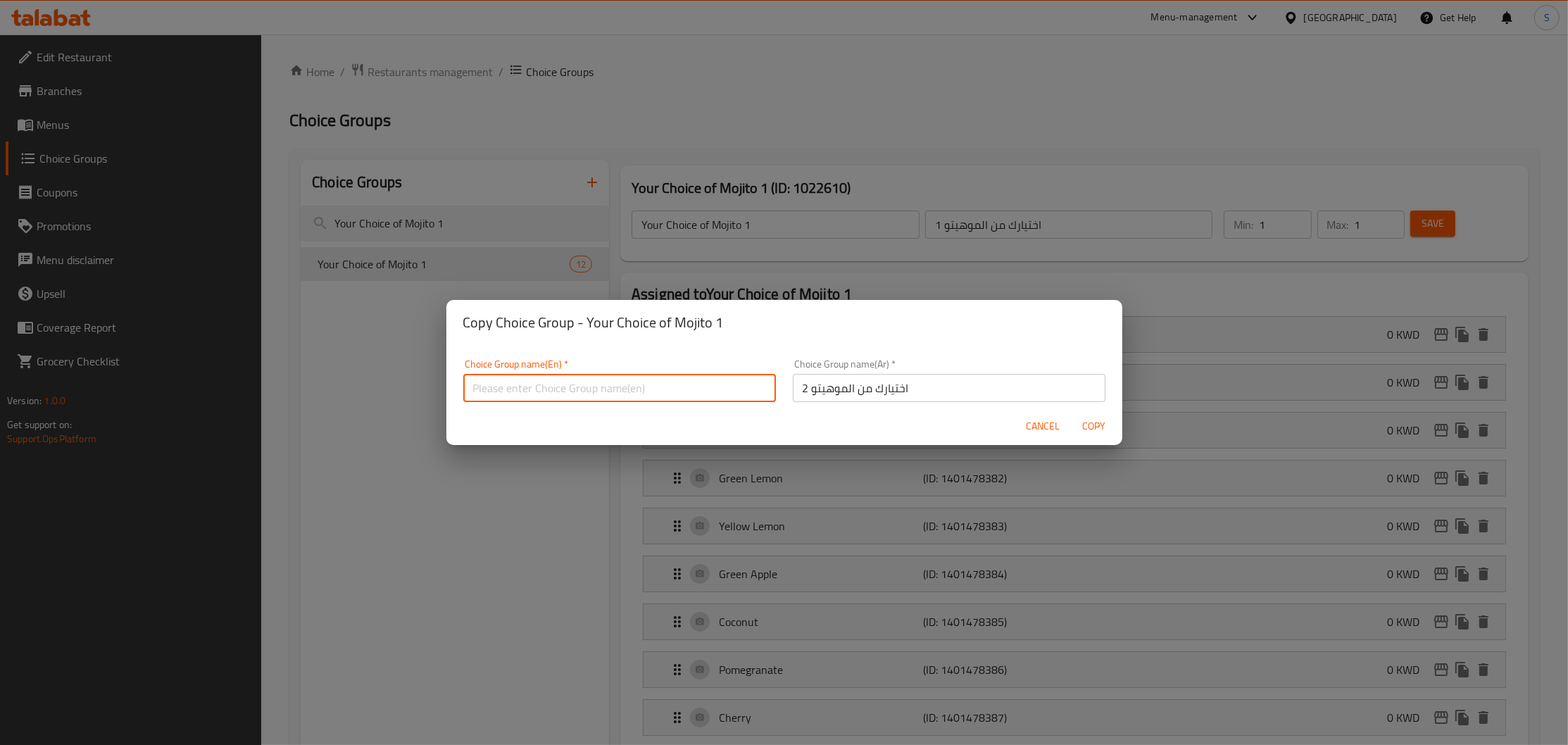
paste input "Your Choice of Mojito 1"
click at [671, 379] on input "Your Choice of Mojito 1" at bounding box center [619, 388] width 312 height 28
type input "Your Choice of Mojito 2"
click at [1091, 427] on span "Copy" at bounding box center [1094, 426] width 34 height 17
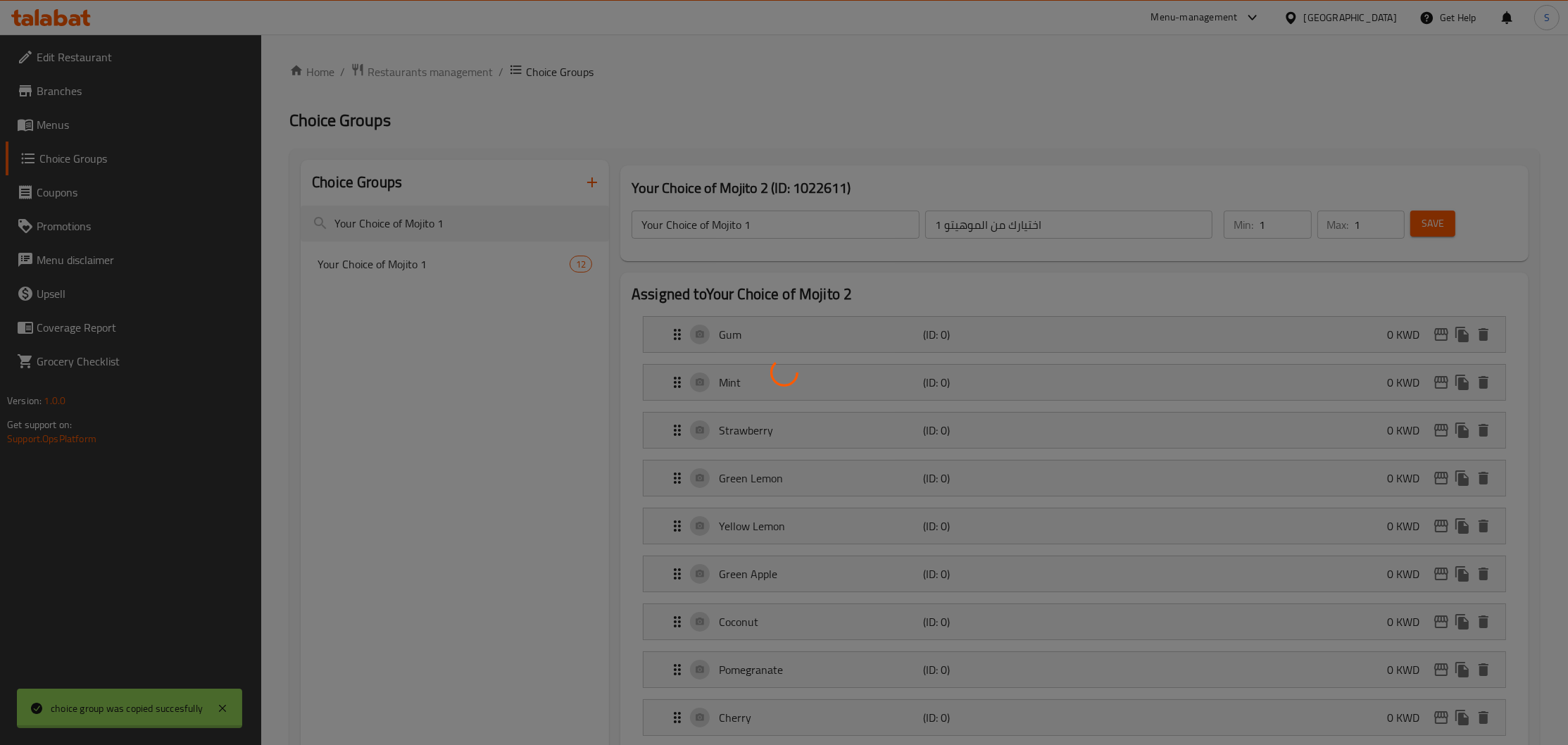
type input "Your Choice of Mojito 2"
type input "اختيارك من الموهيتو 2"
click at [494, 224] on div at bounding box center [784, 372] width 1568 height 745
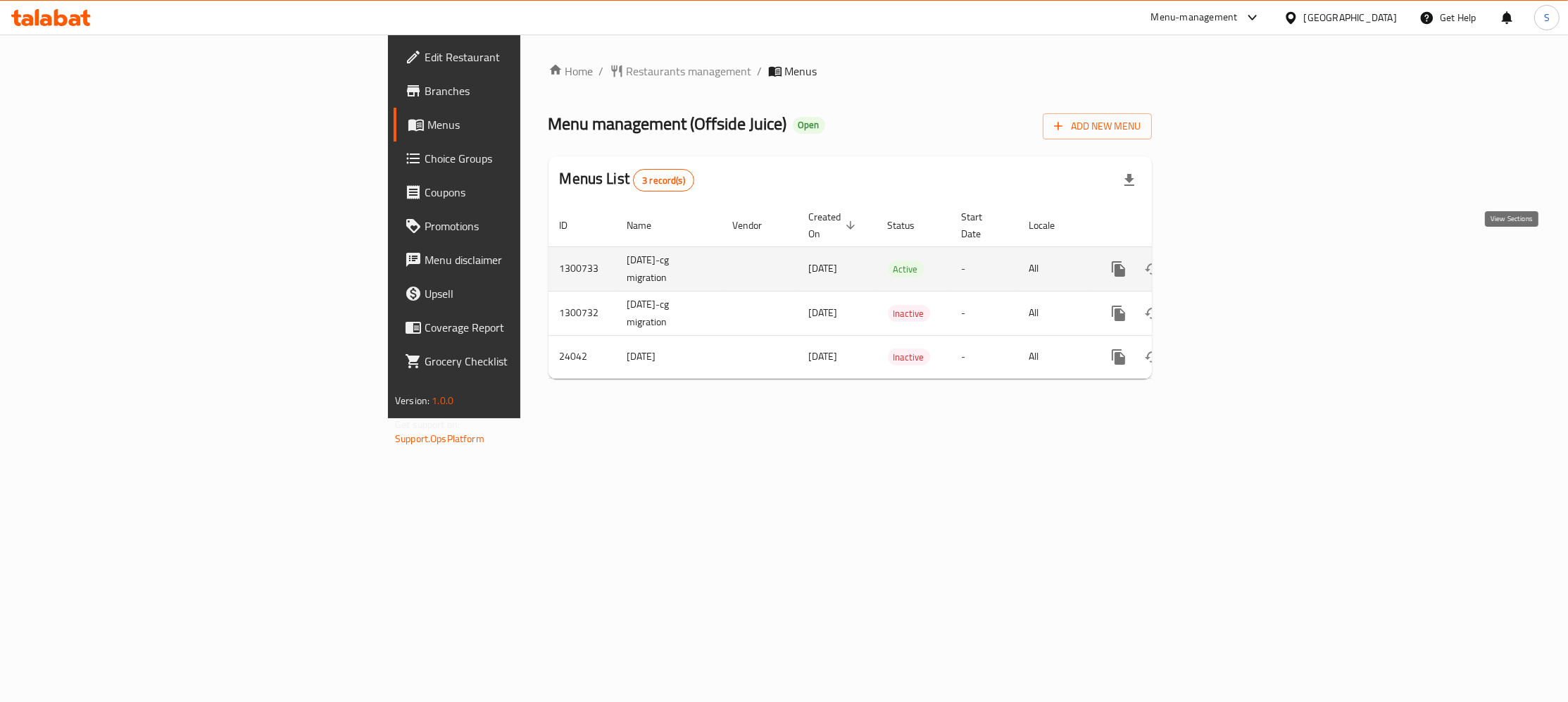
click at [1226, 263] on icon "enhanced table" at bounding box center [1220, 269] width 13 height 13
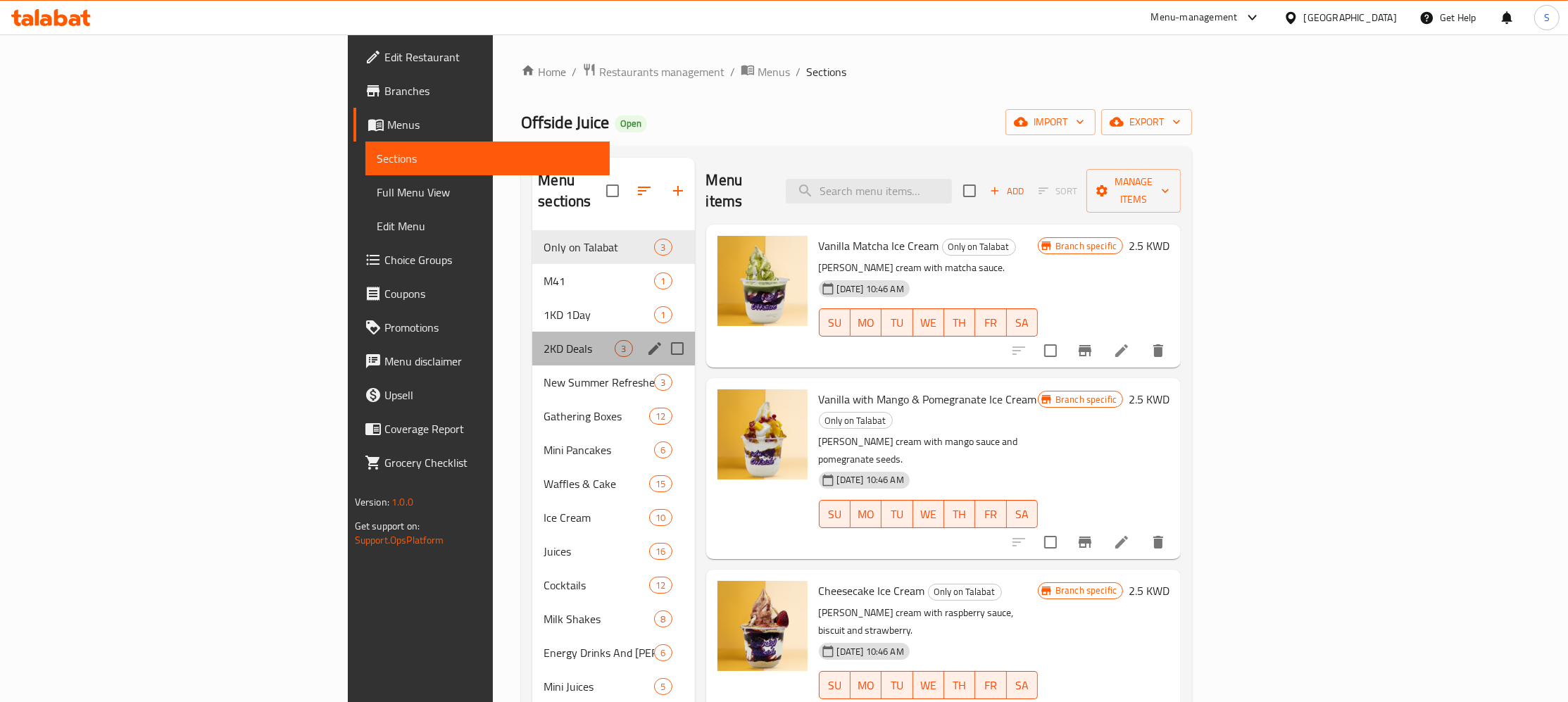
click at [532, 332] on div "2KD Deals 3" at bounding box center [613, 348] width 162 height 34
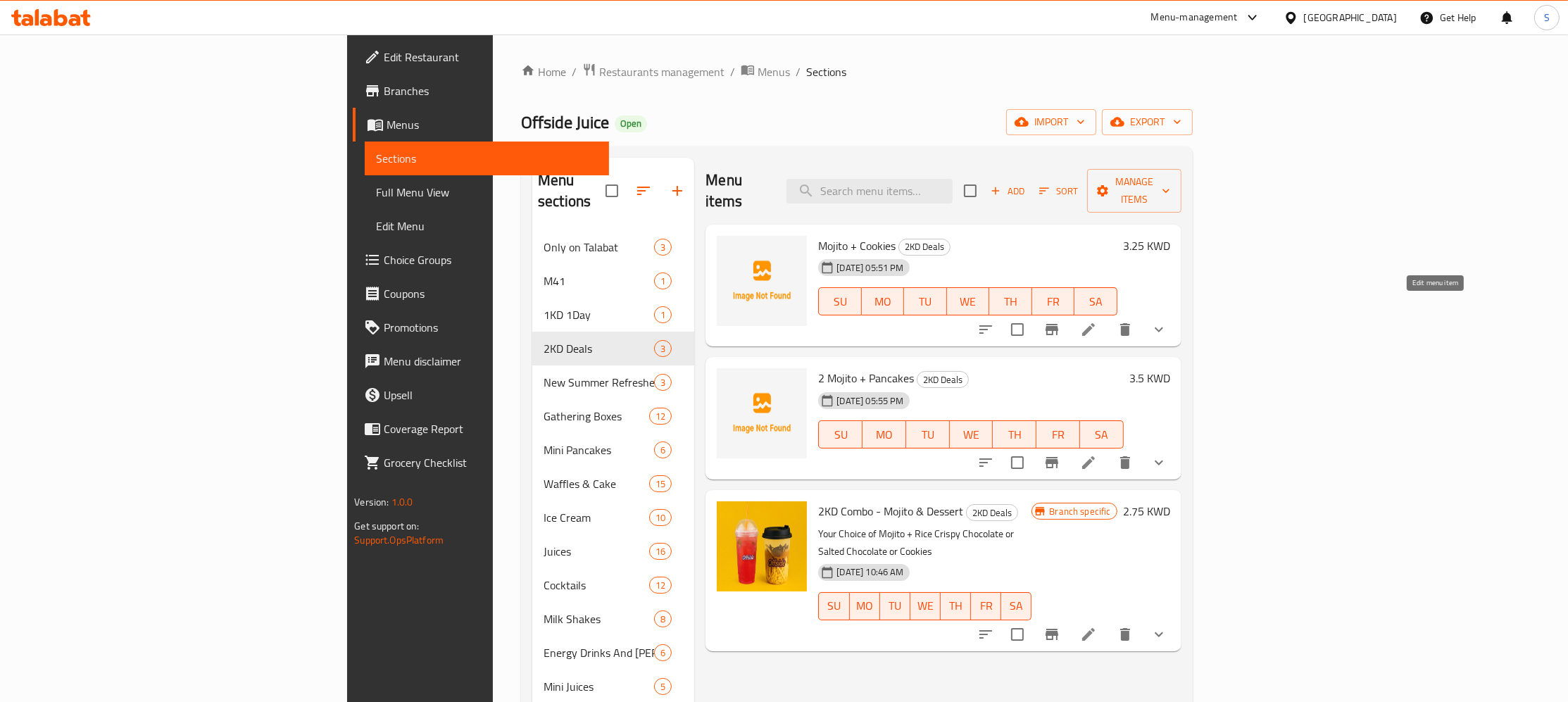
click at [1095, 323] on icon at bounding box center [1088, 329] width 13 height 13
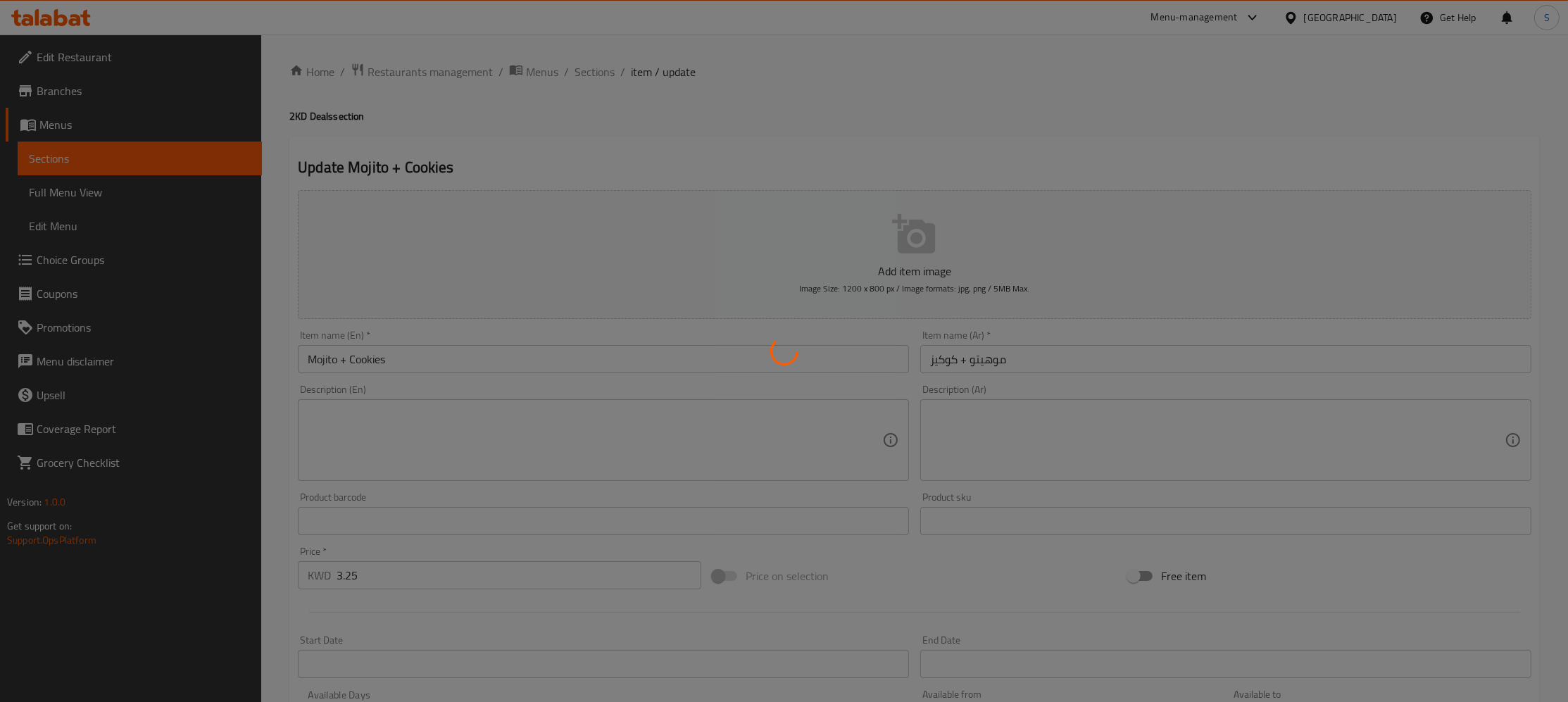
type input "اختيارك من الموهيتو 1"
type input "1"
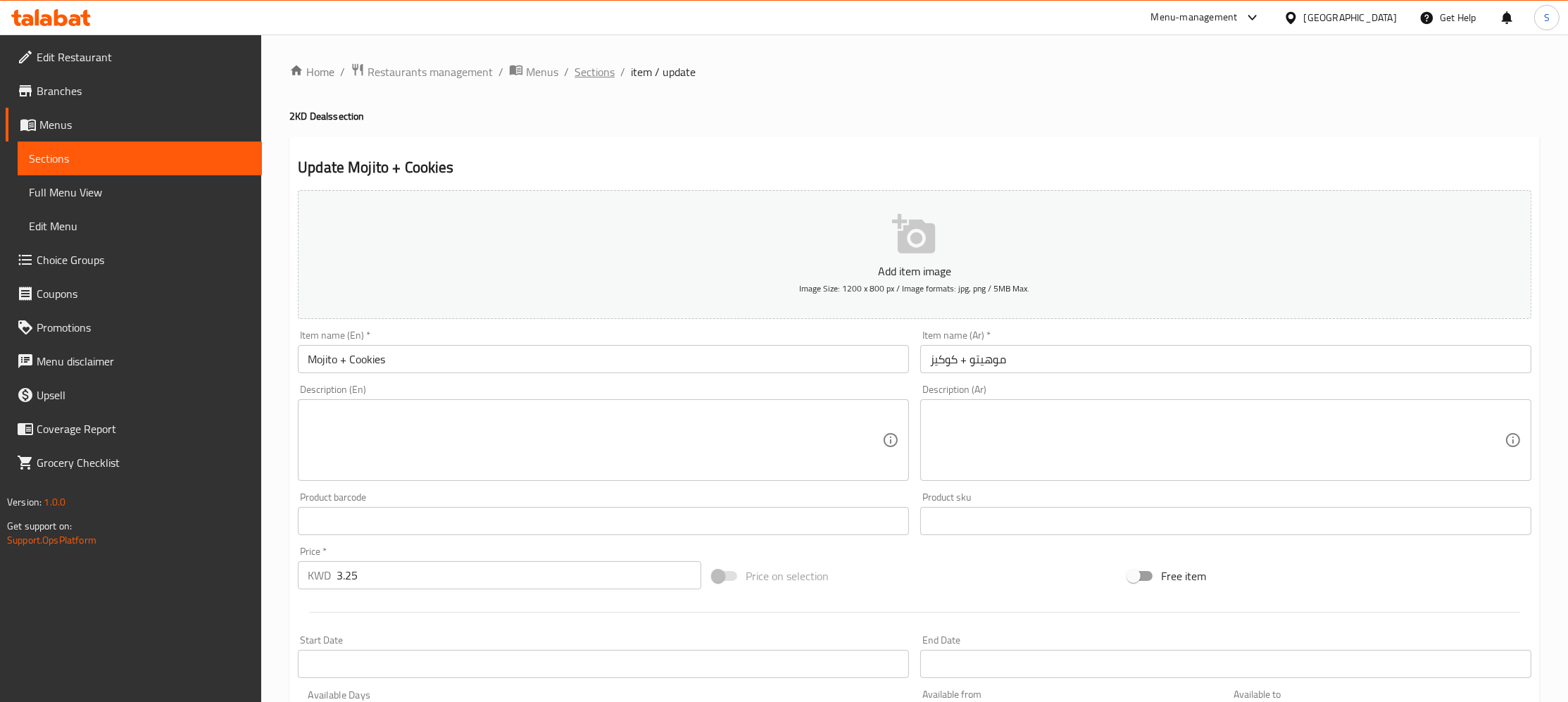
click at [595, 68] on span "Sections" at bounding box center [594, 71] width 40 height 17
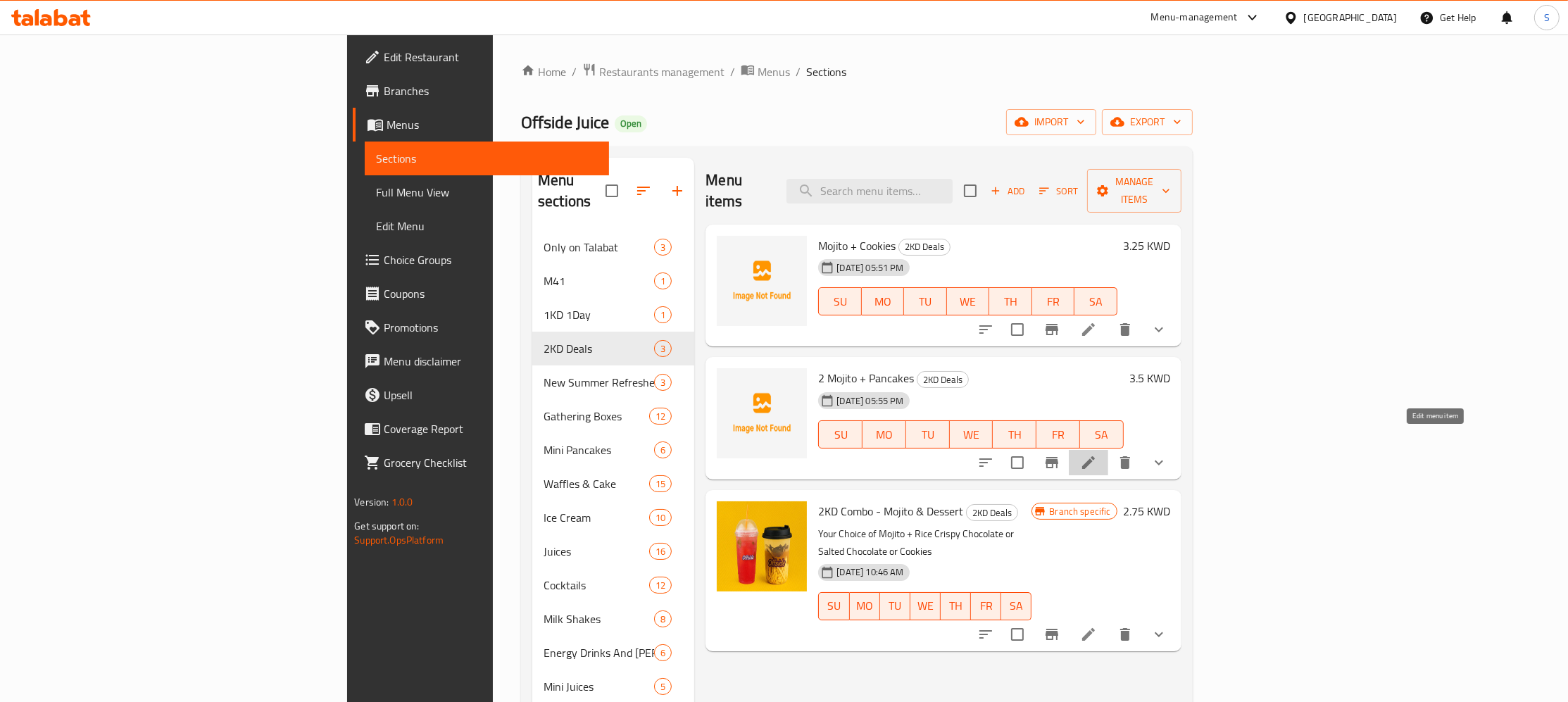
click at [1095, 456] on icon at bounding box center [1088, 462] width 13 height 13
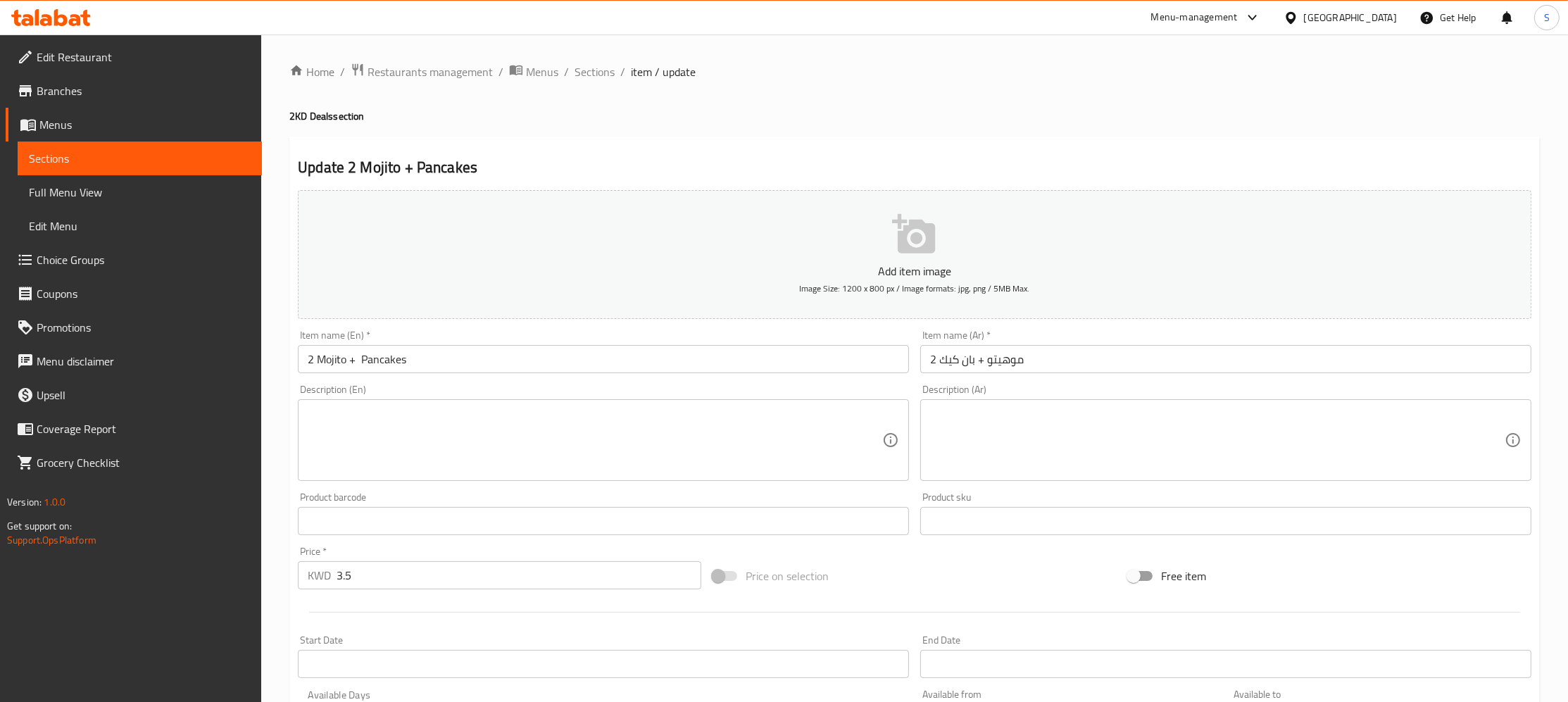
click at [440, 86] on div "Home / Restaurants management / Menus / Sections / item / update 2KD Deals sect…" at bounding box center [914, 555] width 1250 height 985
click at [437, 71] on span "Restaurants management" at bounding box center [430, 71] width 126 height 17
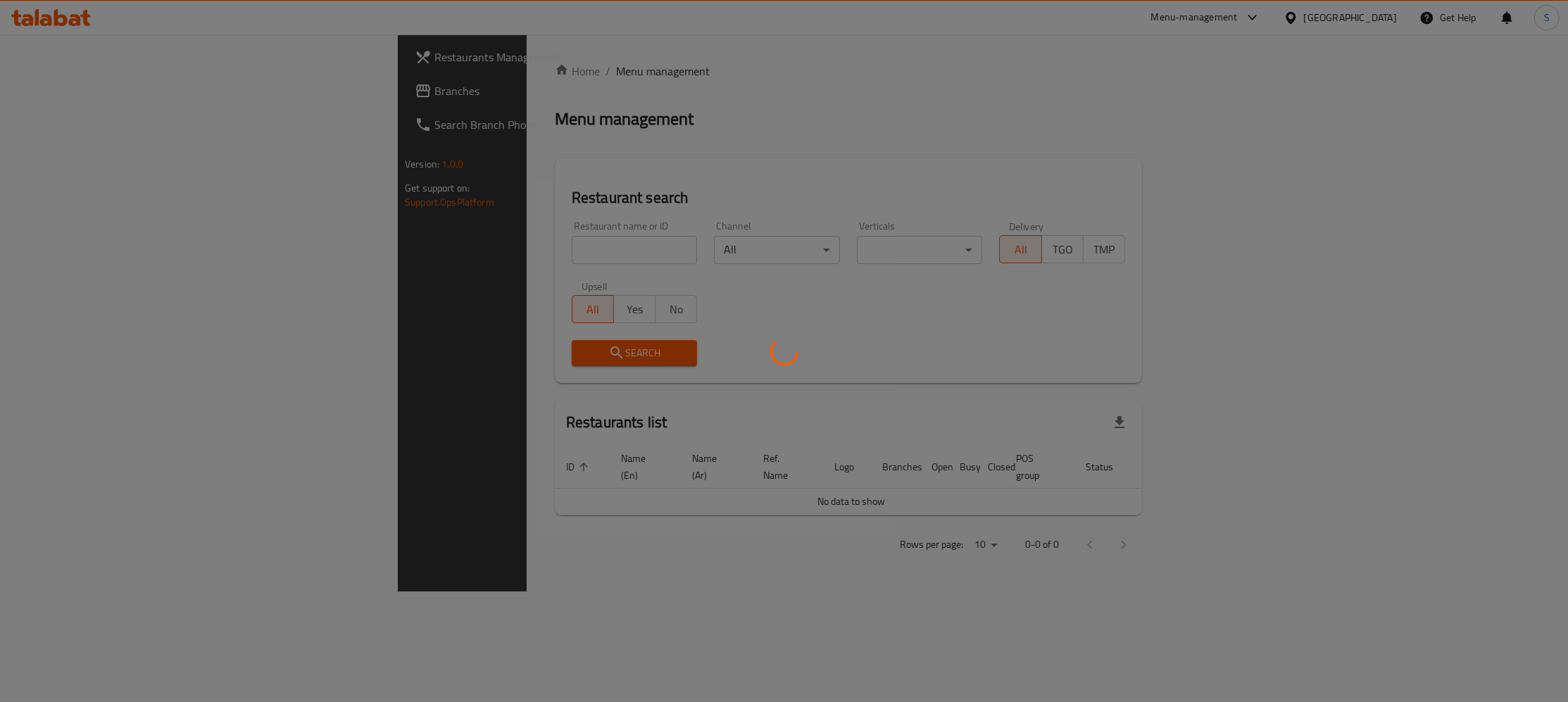
click at [508, 248] on div at bounding box center [784, 351] width 1568 height 702
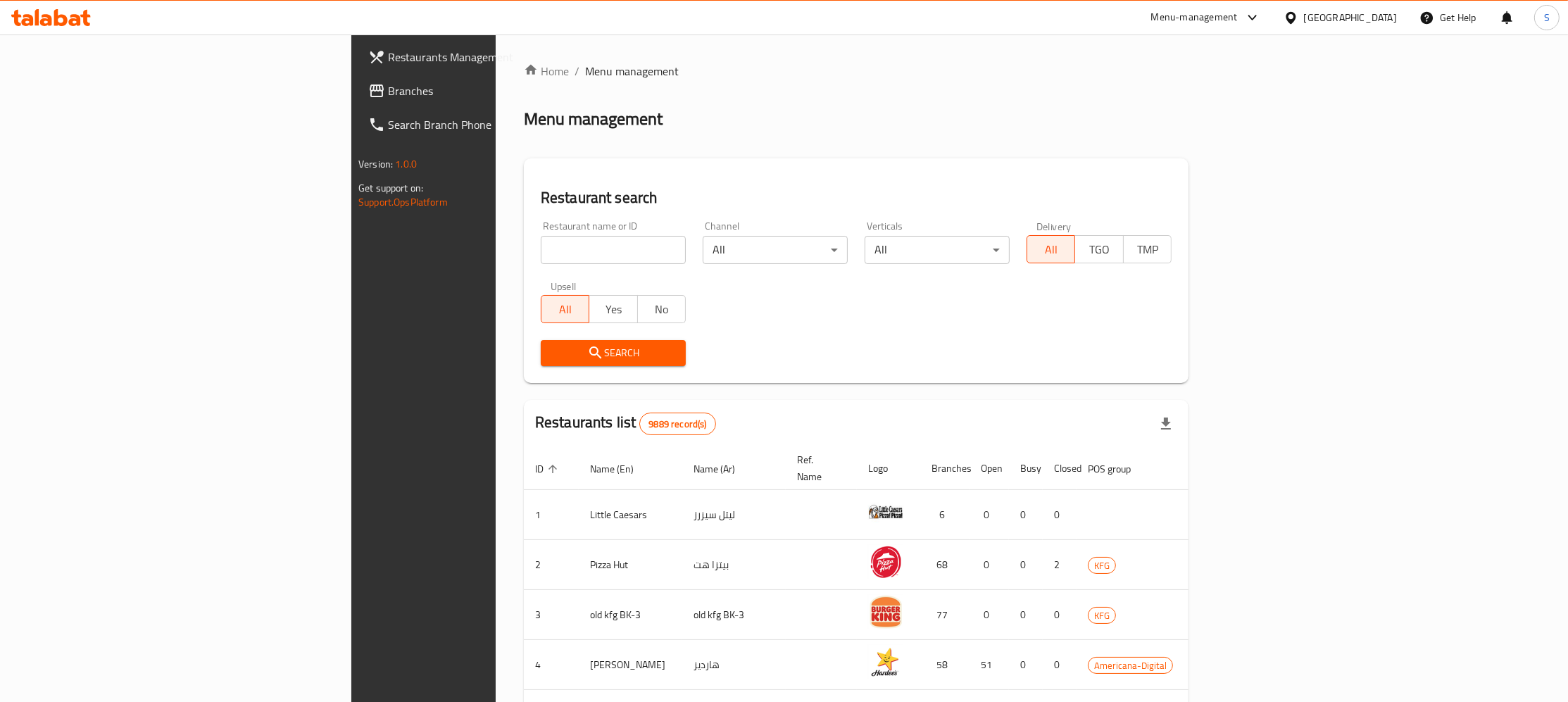
paste input "Segreto"
click at [540, 238] on input "Segreto" at bounding box center [613, 249] width 145 height 28
type input "Segreto"
click button "Search" at bounding box center [613, 353] width 145 height 26
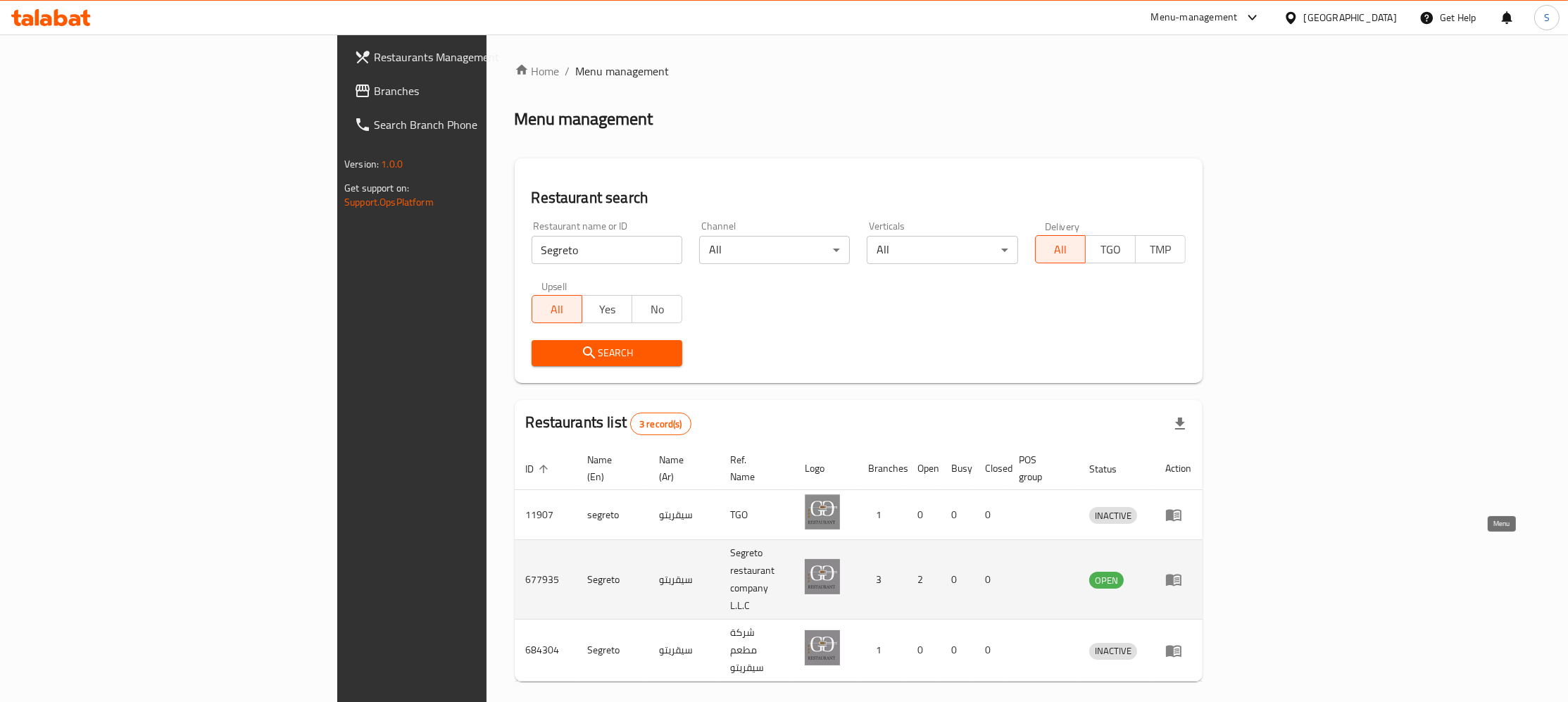
click at [1182, 574] on icon "enhanced table" at bounding box center [1174, 580] width 16 height 12
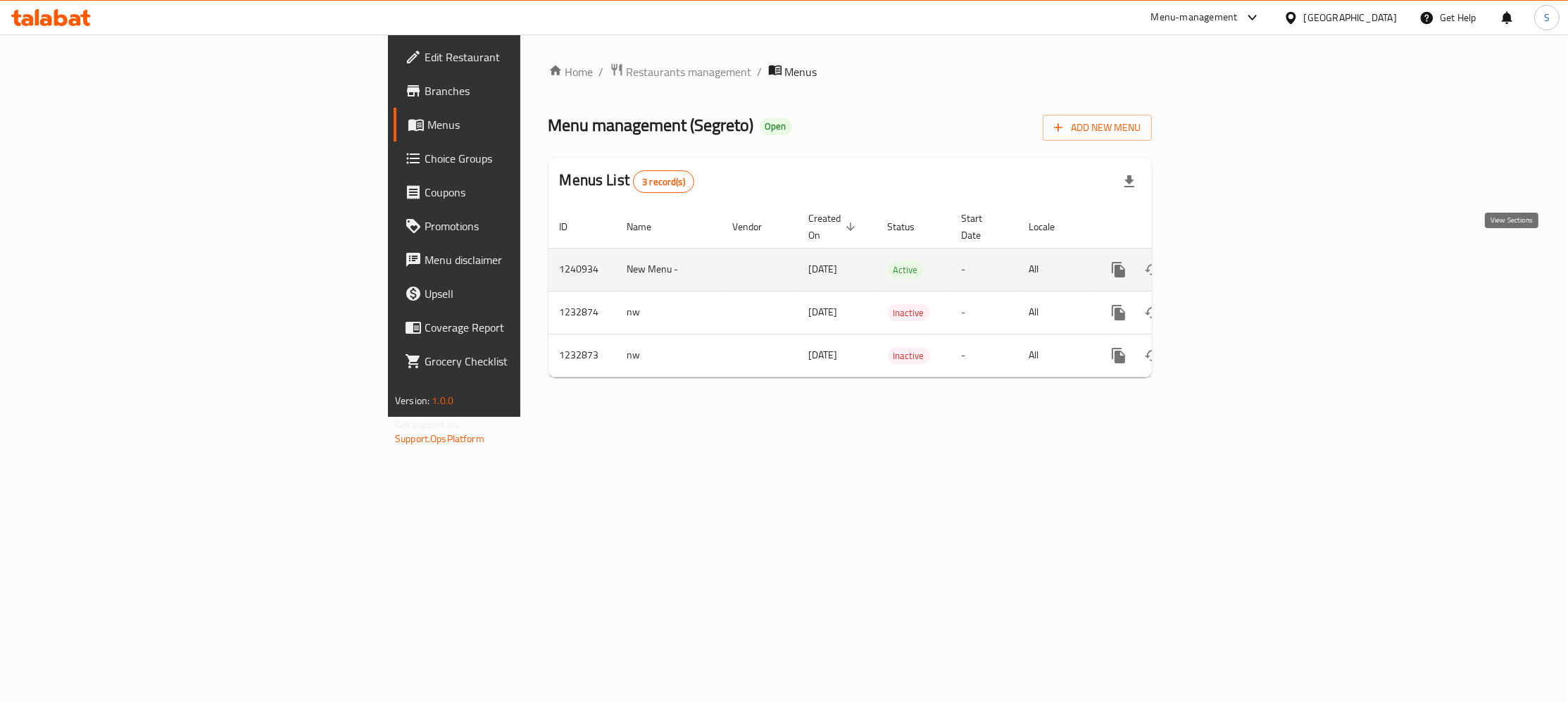
click at [1229, 261] on icon "enhanced table" at bounding box center [1220, 269] width 17 height 17
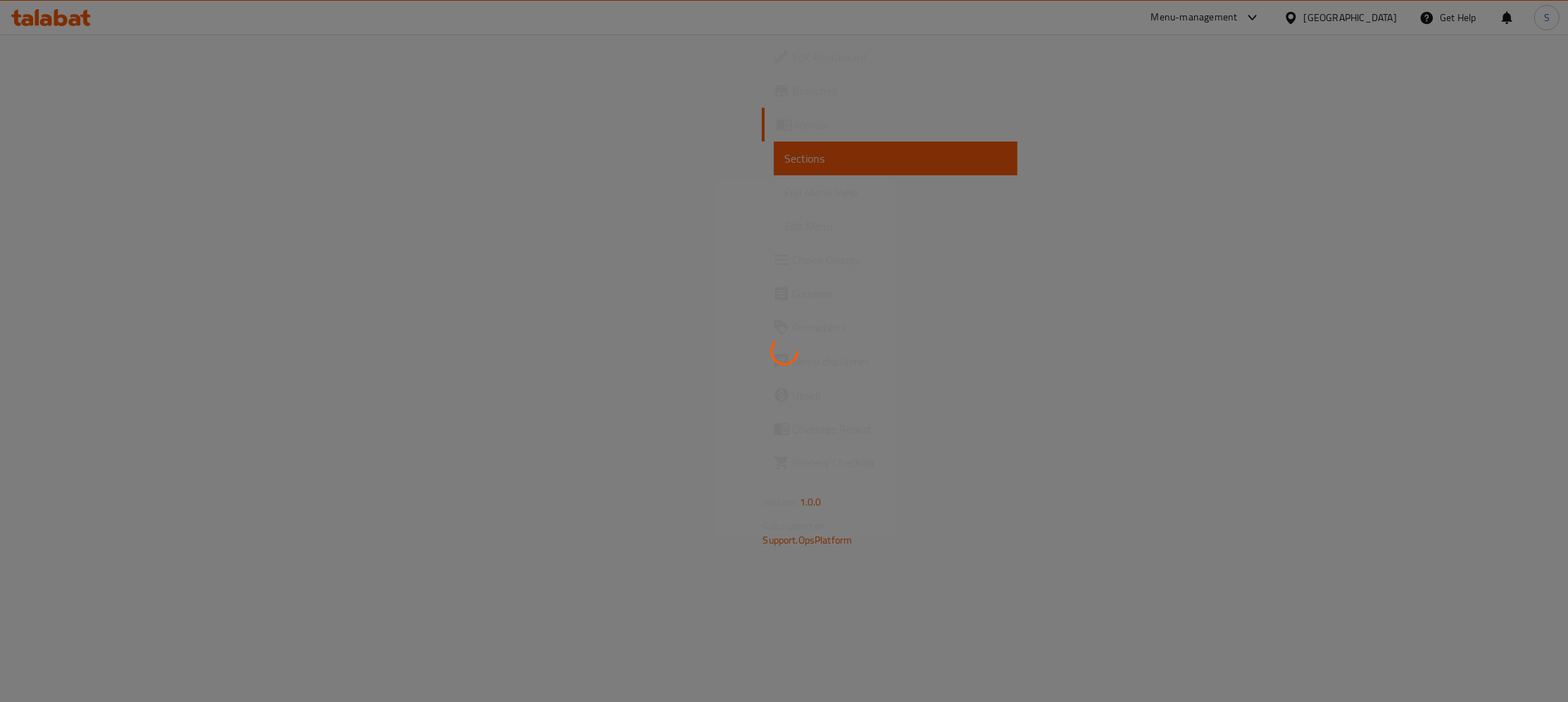
click at [1513, 248] on div at bounding box center [784, 351] width 1568 height 702
click at [665, 178] on div at bounding box center [784, 351] width 1568 height 702
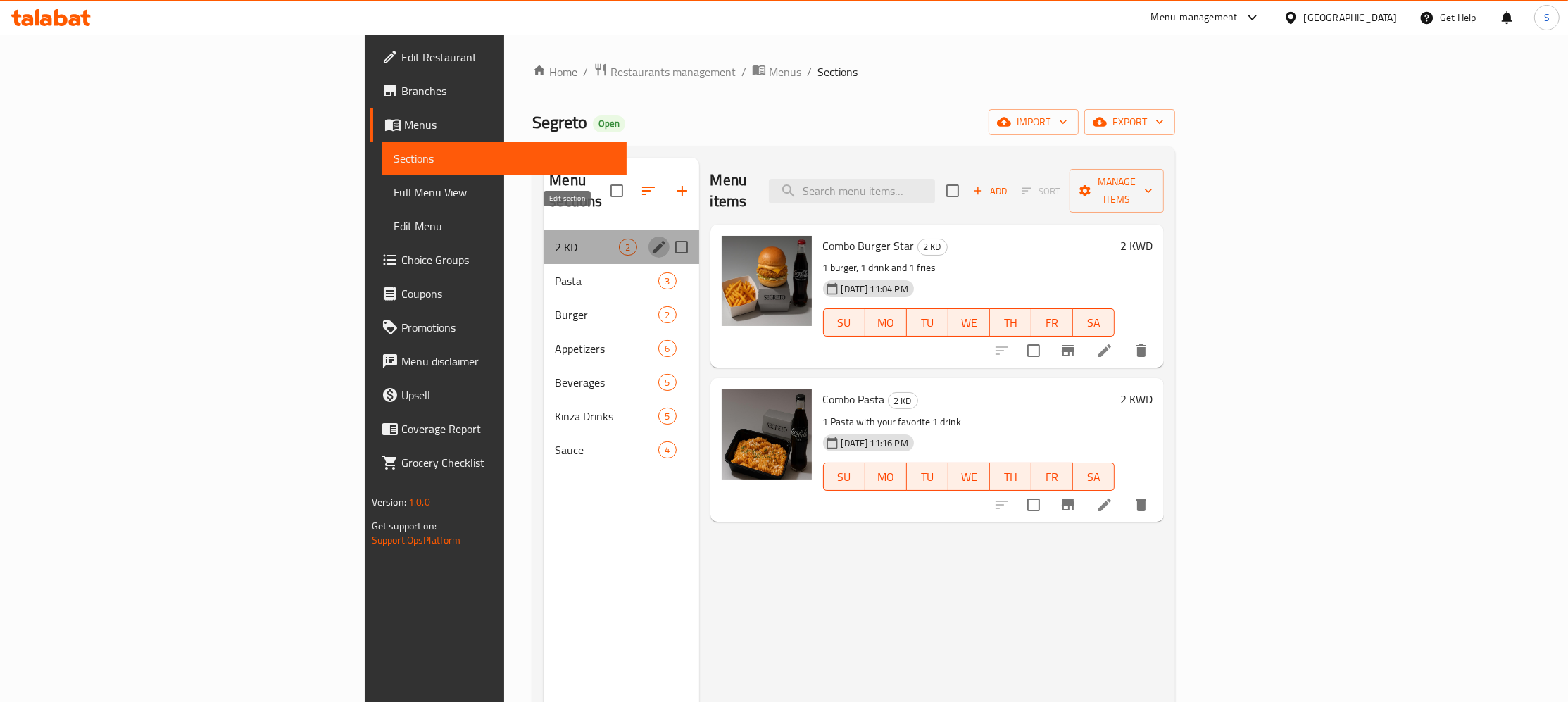
click at [650, 239] on icon "edit" at bounding box center [659, 247] width 17 height 17
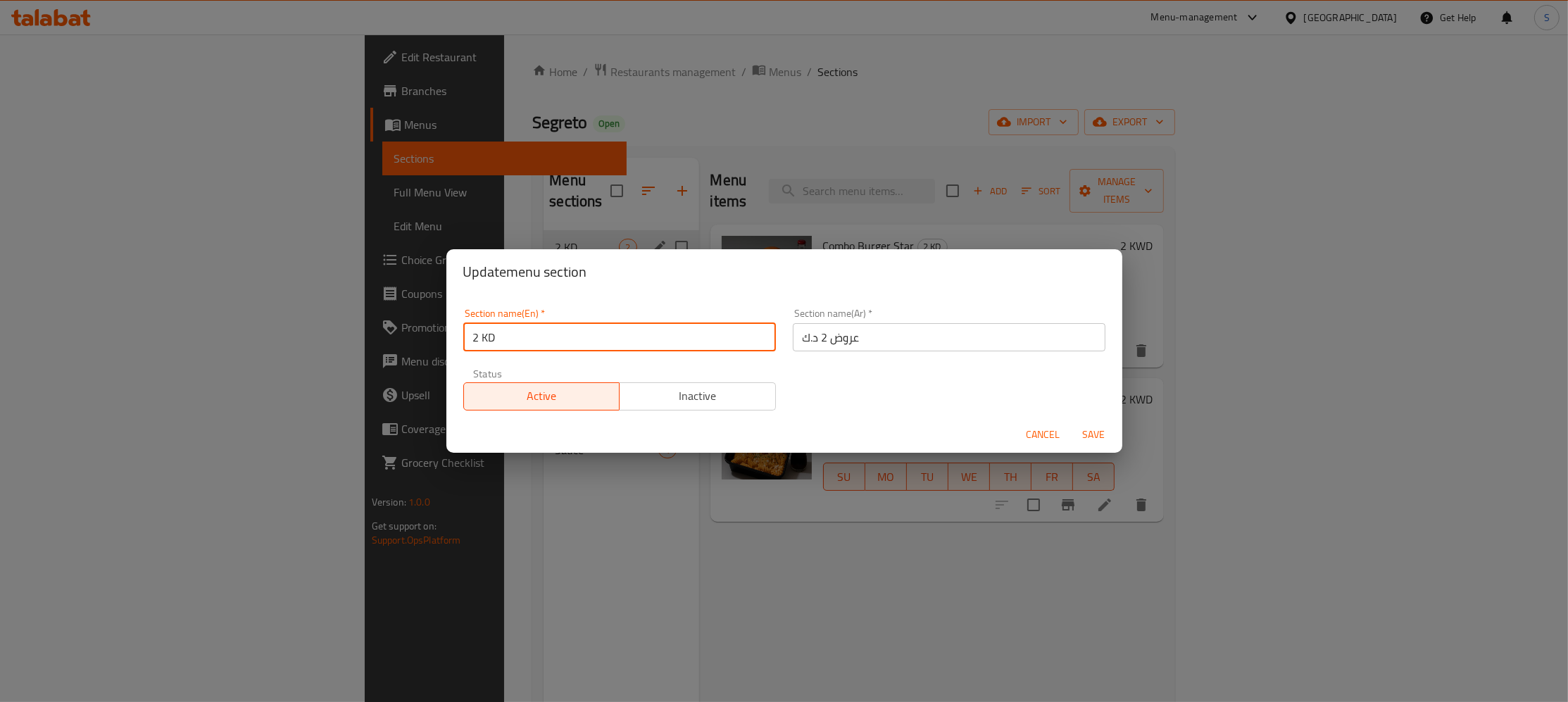
click at [516, 331] on input "2 KD" at bounding box center [619, 336] width 312 height 28
type input "2KD Deals"
click at [1090, 433] on span "Save" at bounding box center [1094, 434] width 34 height 17
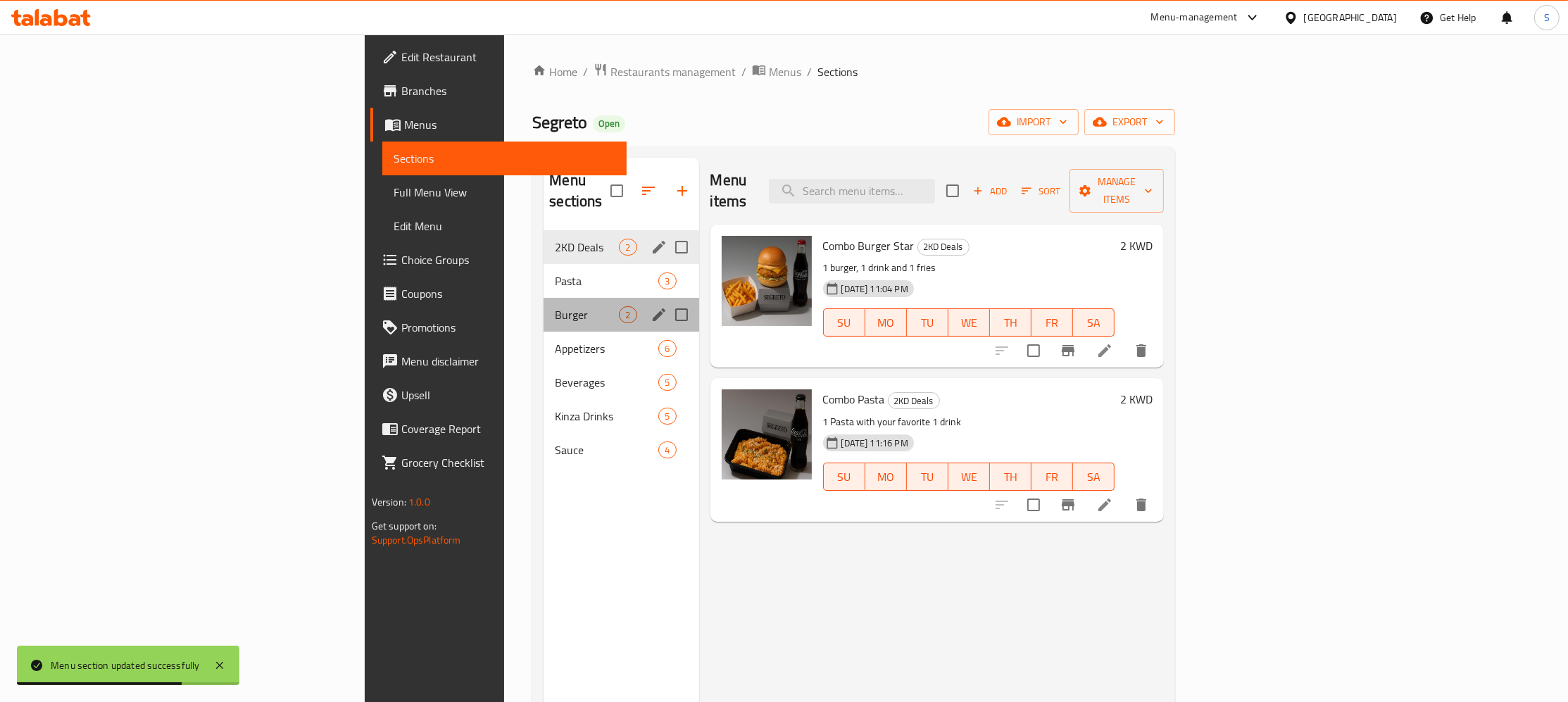
click at [543, 298] on div "Burger 2" at bounding box center [621, 315] width 155 height 34
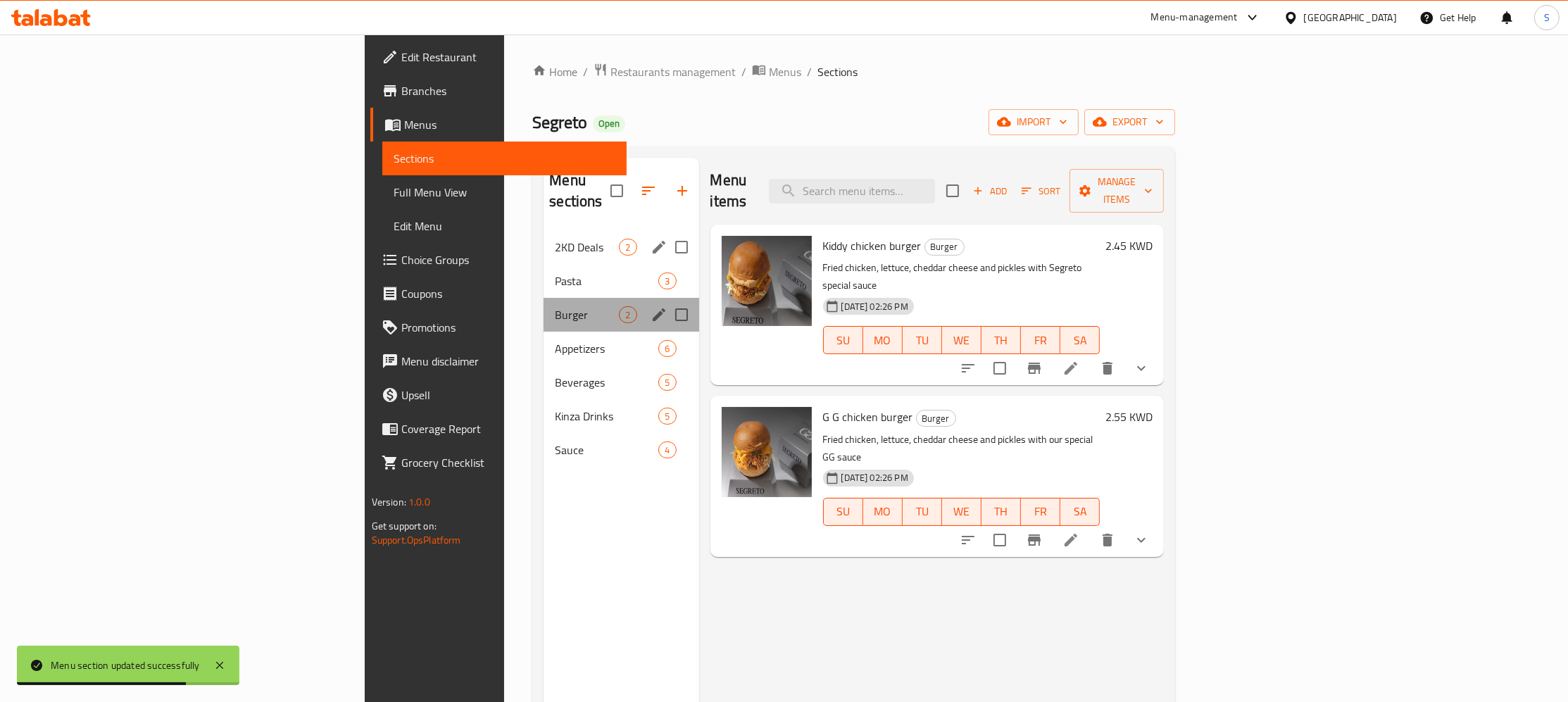
click at [543, 298] on div "Burger 2" at bounding box center [621, 315] width 155 height 34
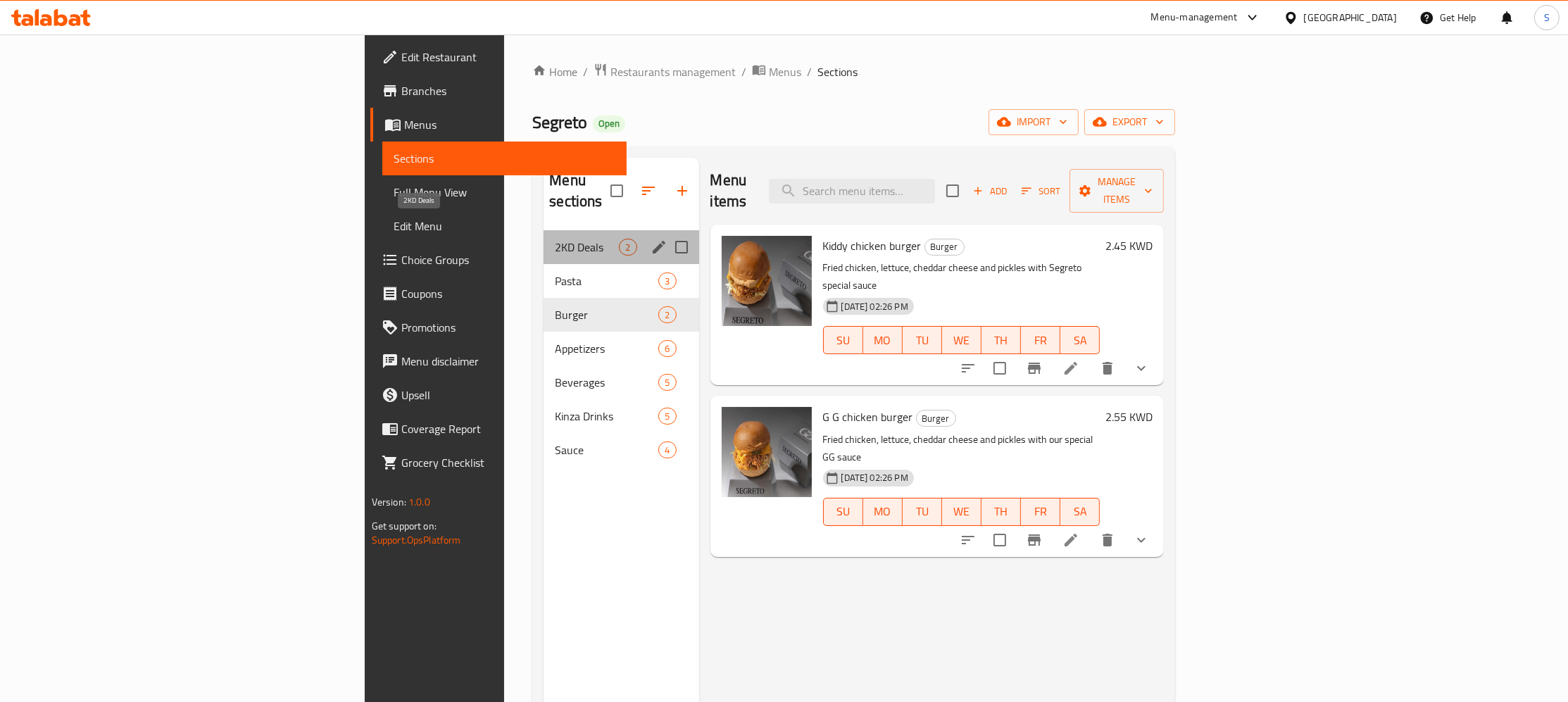
click at [555, 239] on span "2KD Deals" at bounding box center [586, 247] width 64 height 17
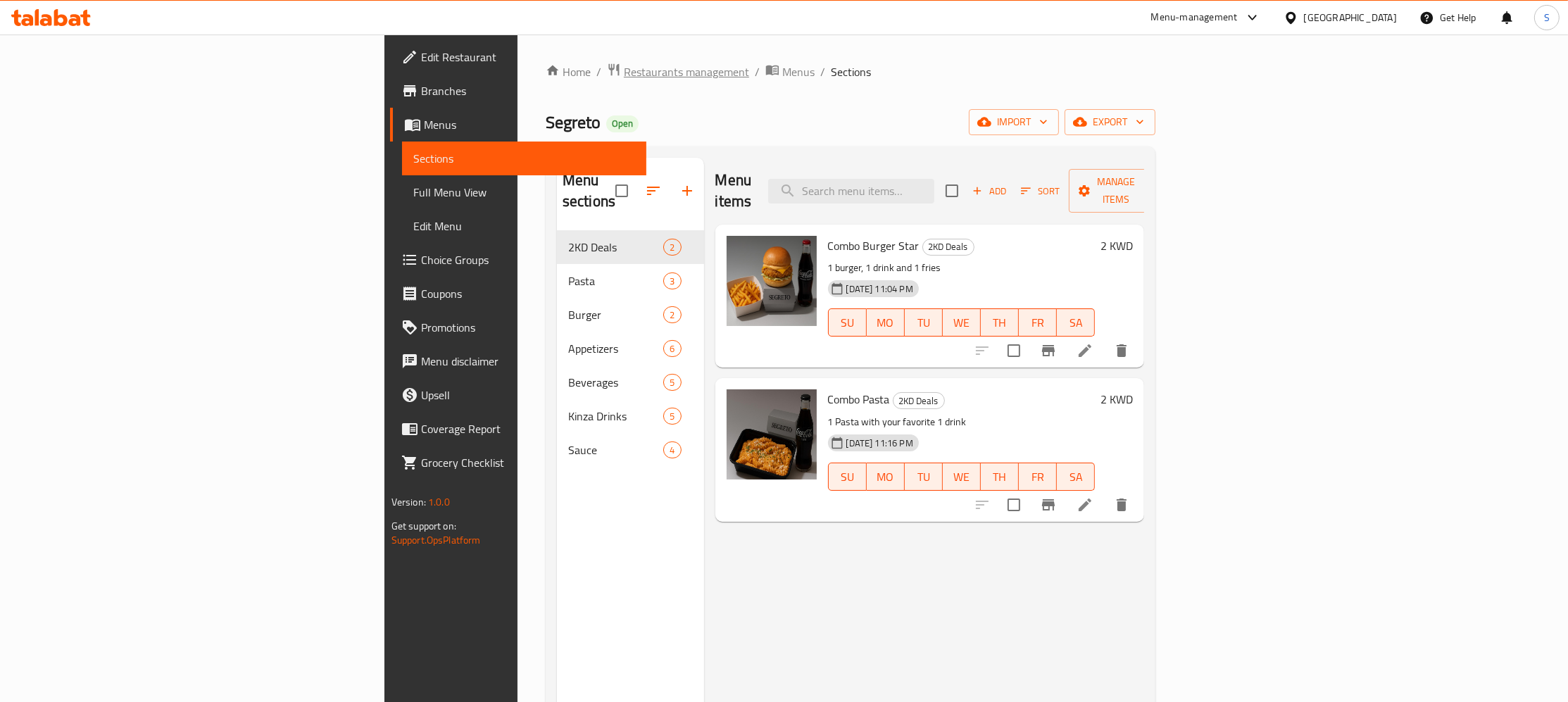
click at [624, 63] on span "Restaurants management" at bounding box center [687, 71] width 126 height 17
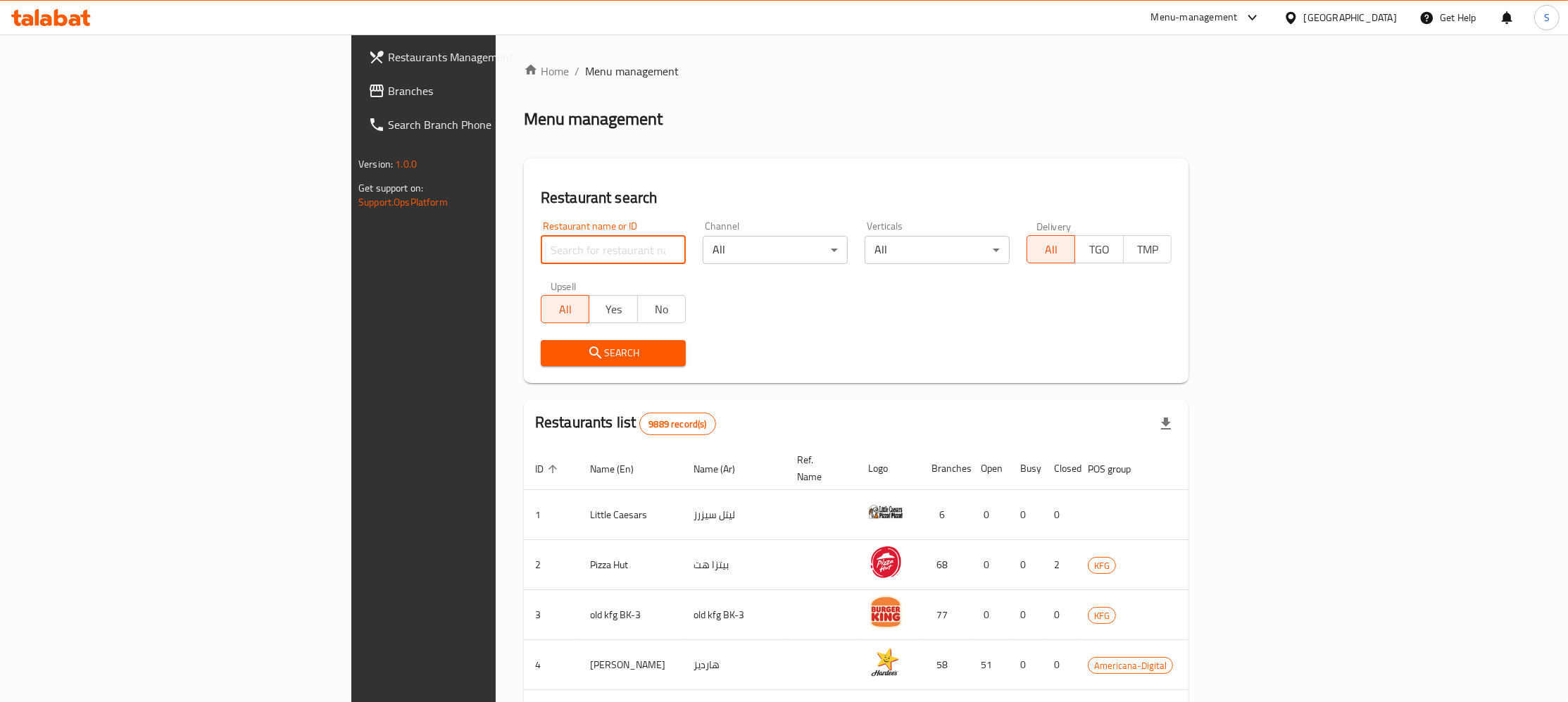
paste input "Oishi sushi"
click at [540, 254] on input "Oishi sushi" at bounding box center [613, 249] width 145 height 28
click button "Search" at bounding box center [613, 353] width 145 height 26
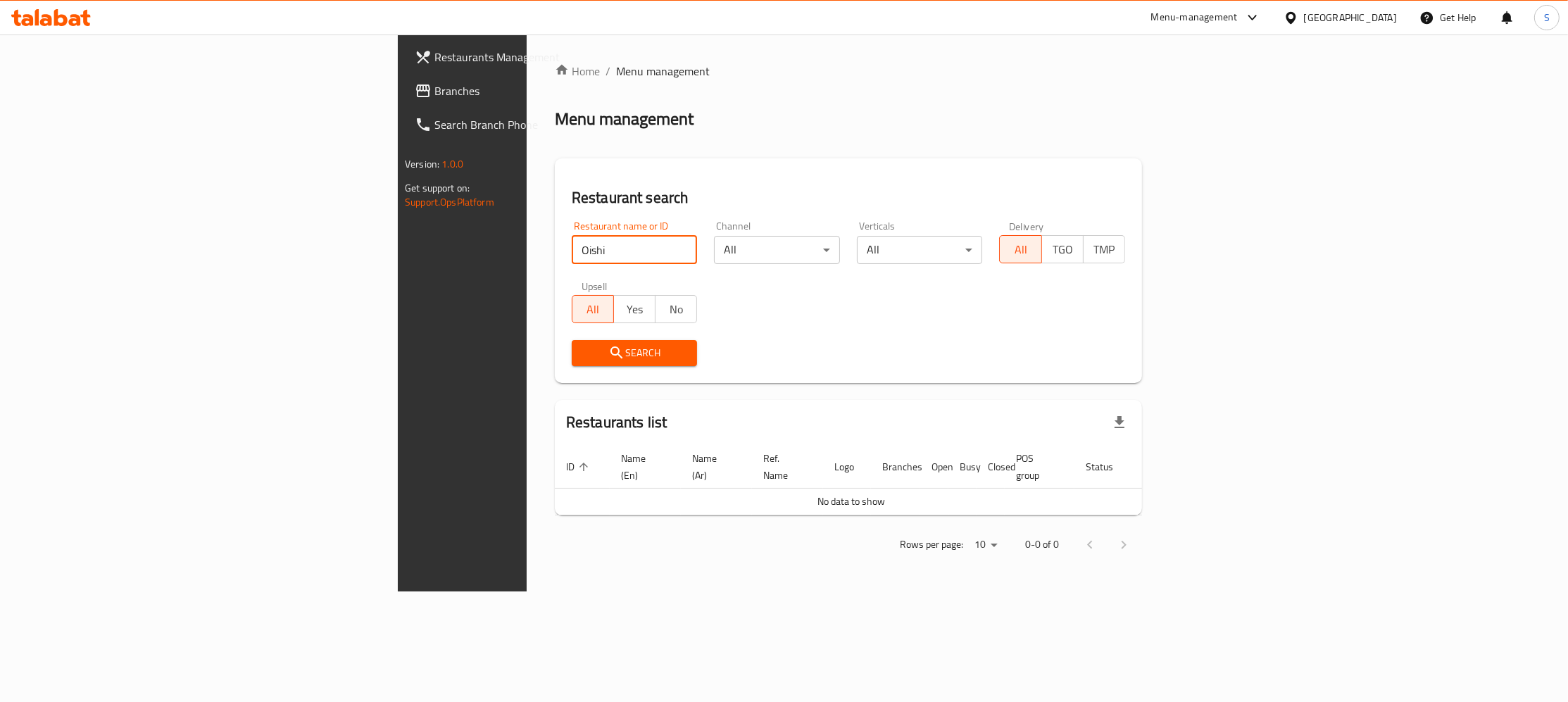
type input "Oishi"
click button "Search" at bounding box center [635, 353] width 126 height 26
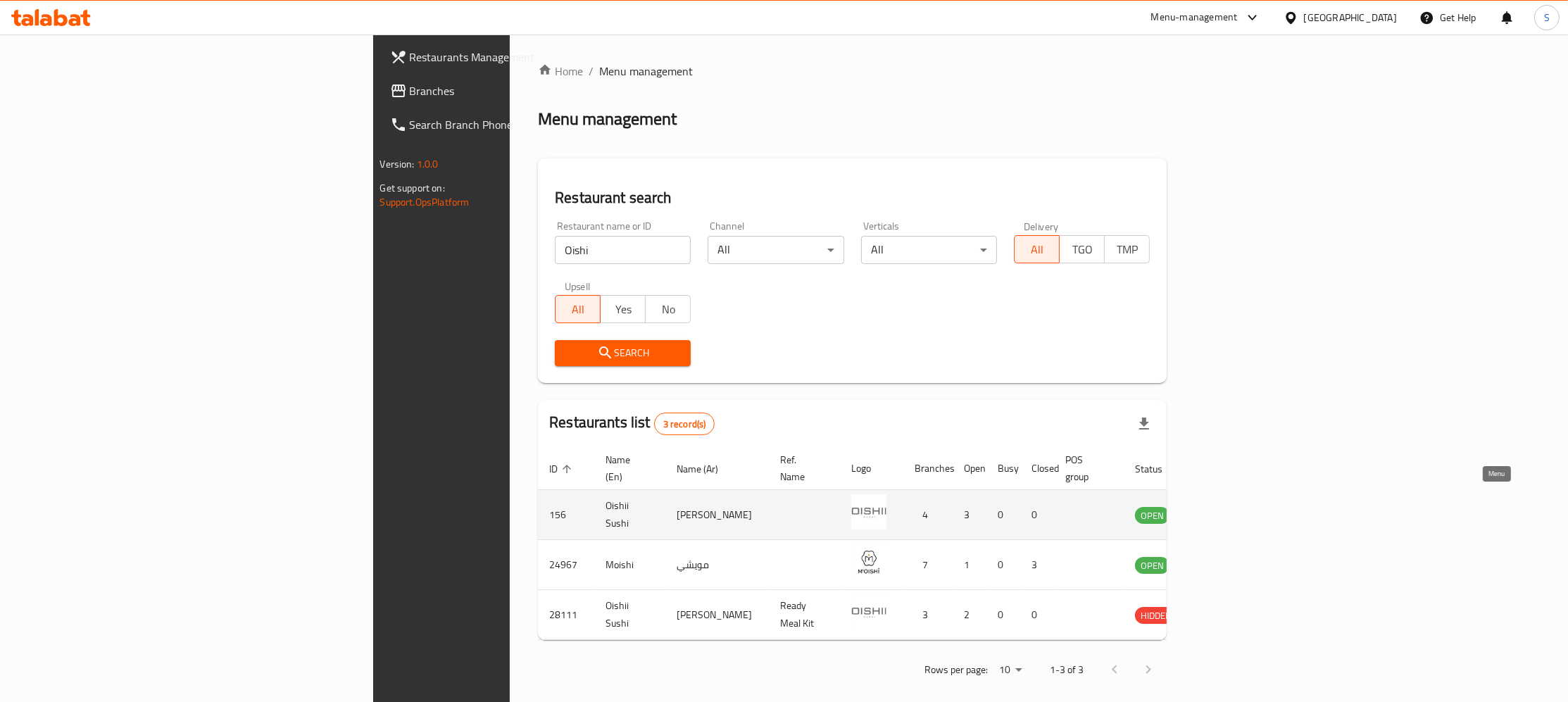
click at [1226, 506] on icon "enhanced table" at bounding box center [1217, 515] width 17 height 17
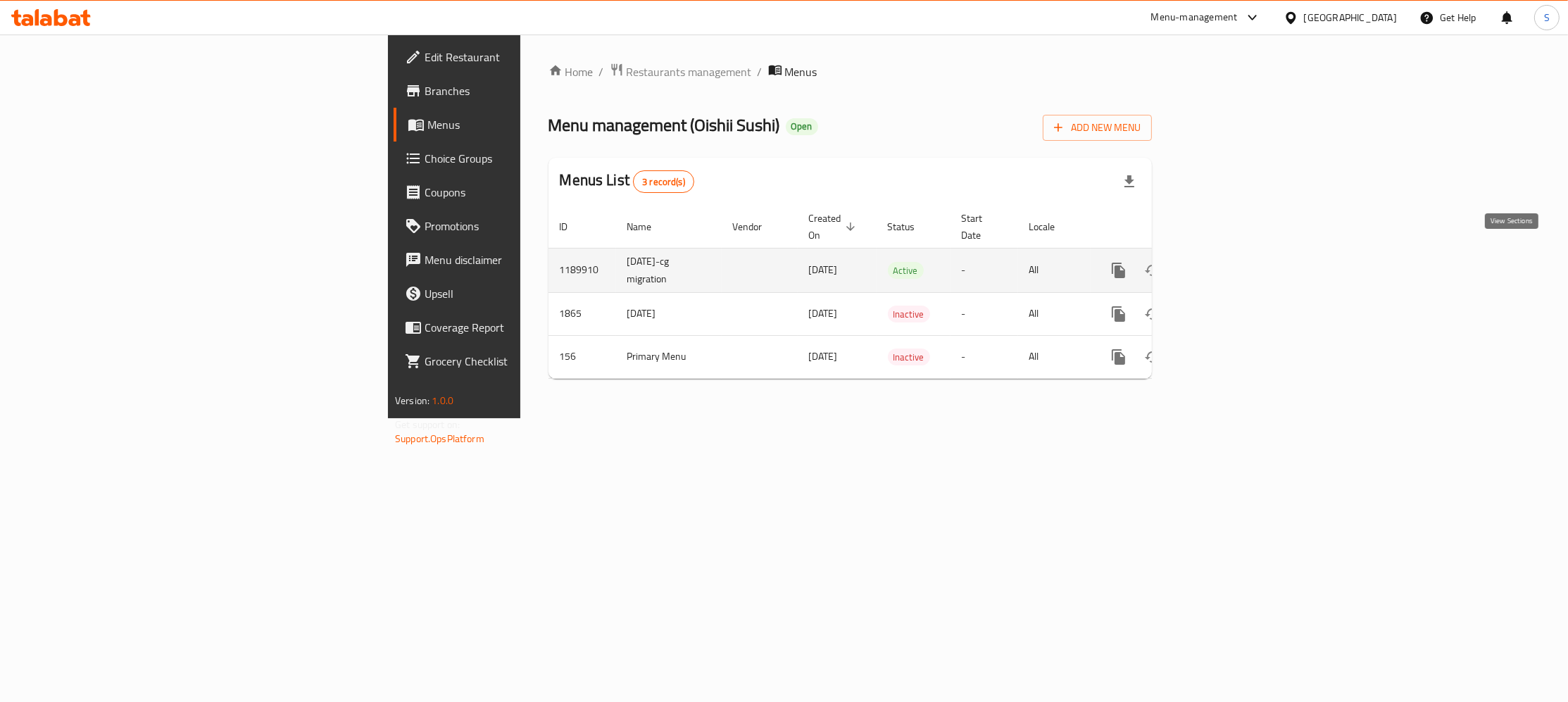
click at [1229, 262] on icon "enhanced table" at bounding box center [1220, 270] width 17 height 17
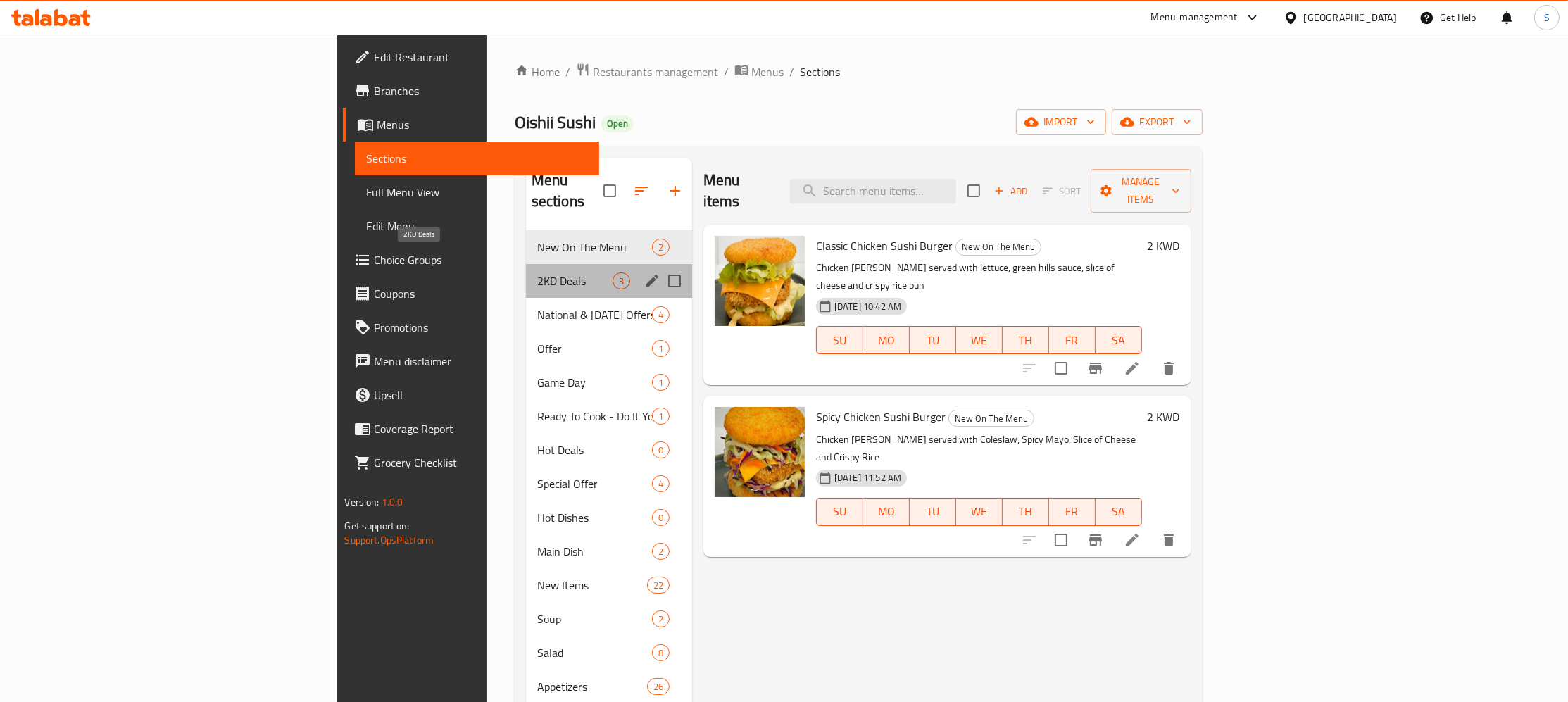
click at [537, 272] on span "2KD Deals" at bounding box center [575, 281] width 75 height 17
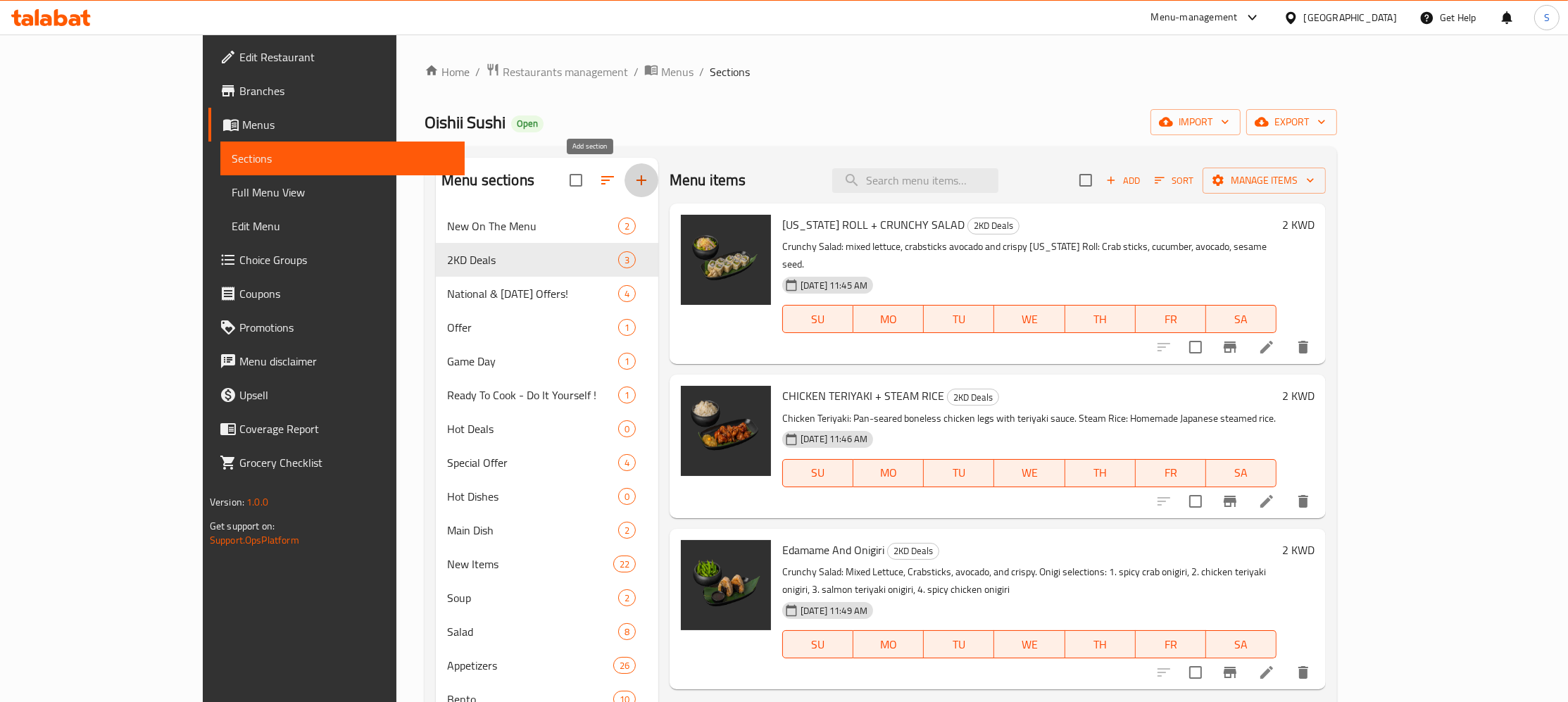
click at [633, 180] on icon "button" at bounding box center [641, 180] width 17 height 17
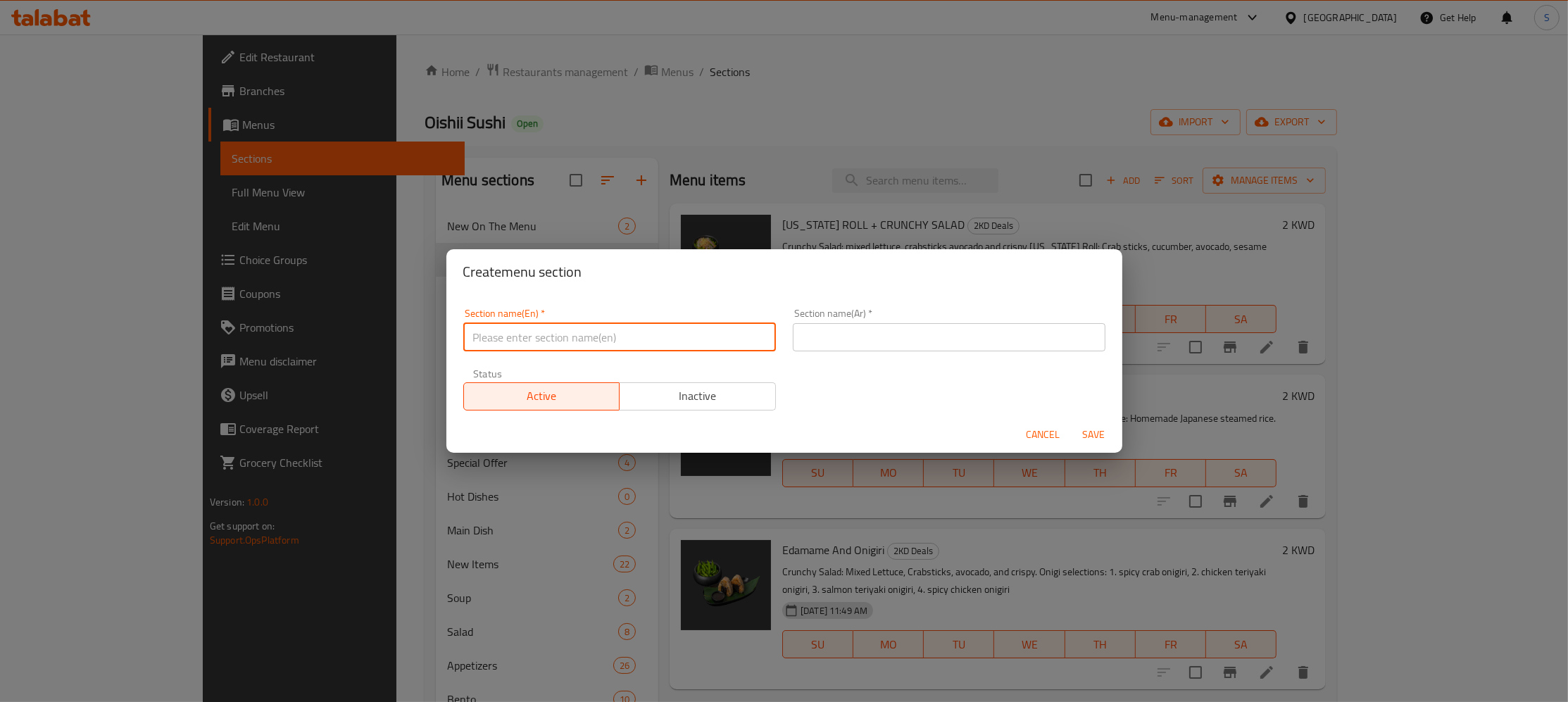
click at [592, 339] on input "text" at bounding box center [619, 336] width 312 height 28
type input "2"
type input "m"
type input "M41"
paste input "عروض ٢ د.ك"
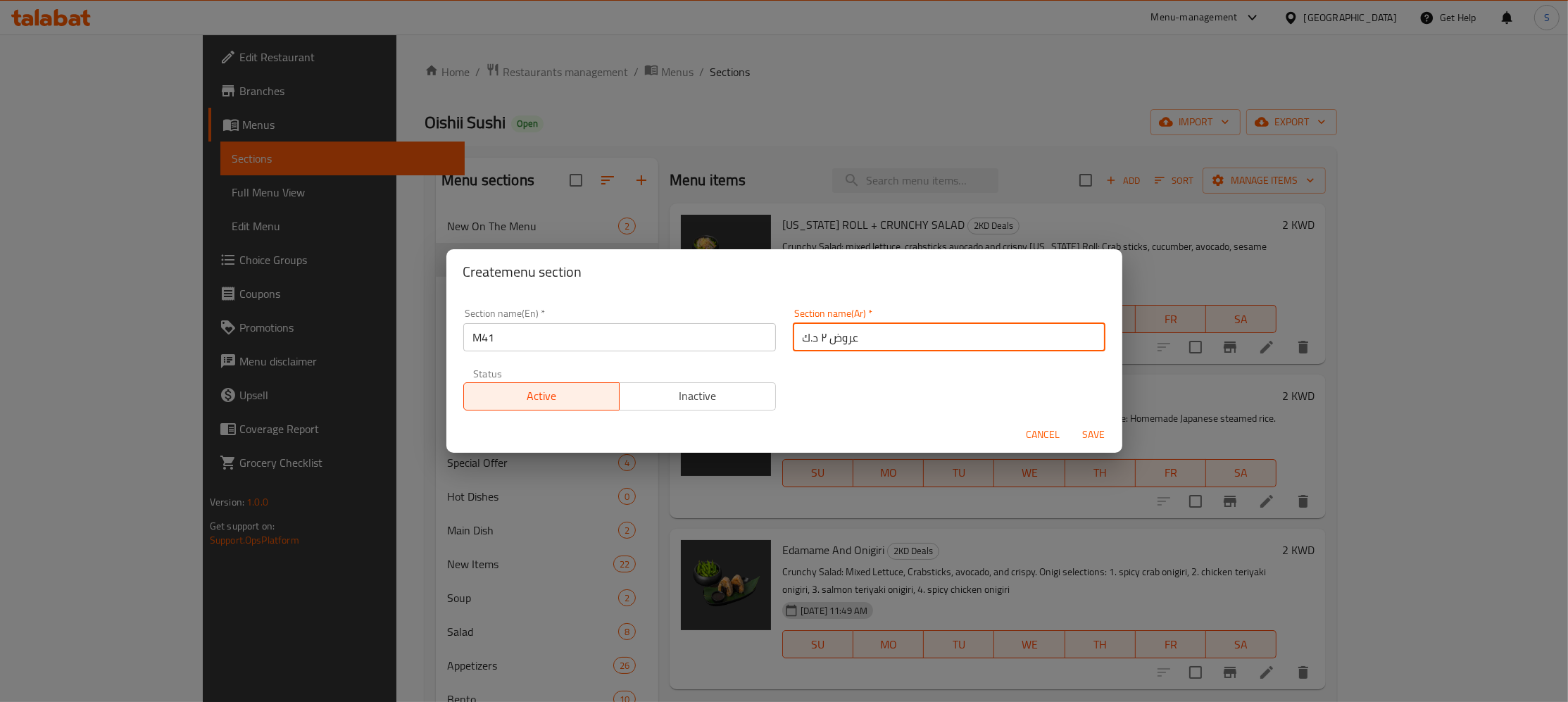
click at [900, 339] on input "عروض ٢ د.ك" at bounding box center [948, 336] width 312 height 28
type input "عروض ٢ د.ك"
click at [1097, 436] on span "Save" at bounding box center [1094, 434] width 34 height 17
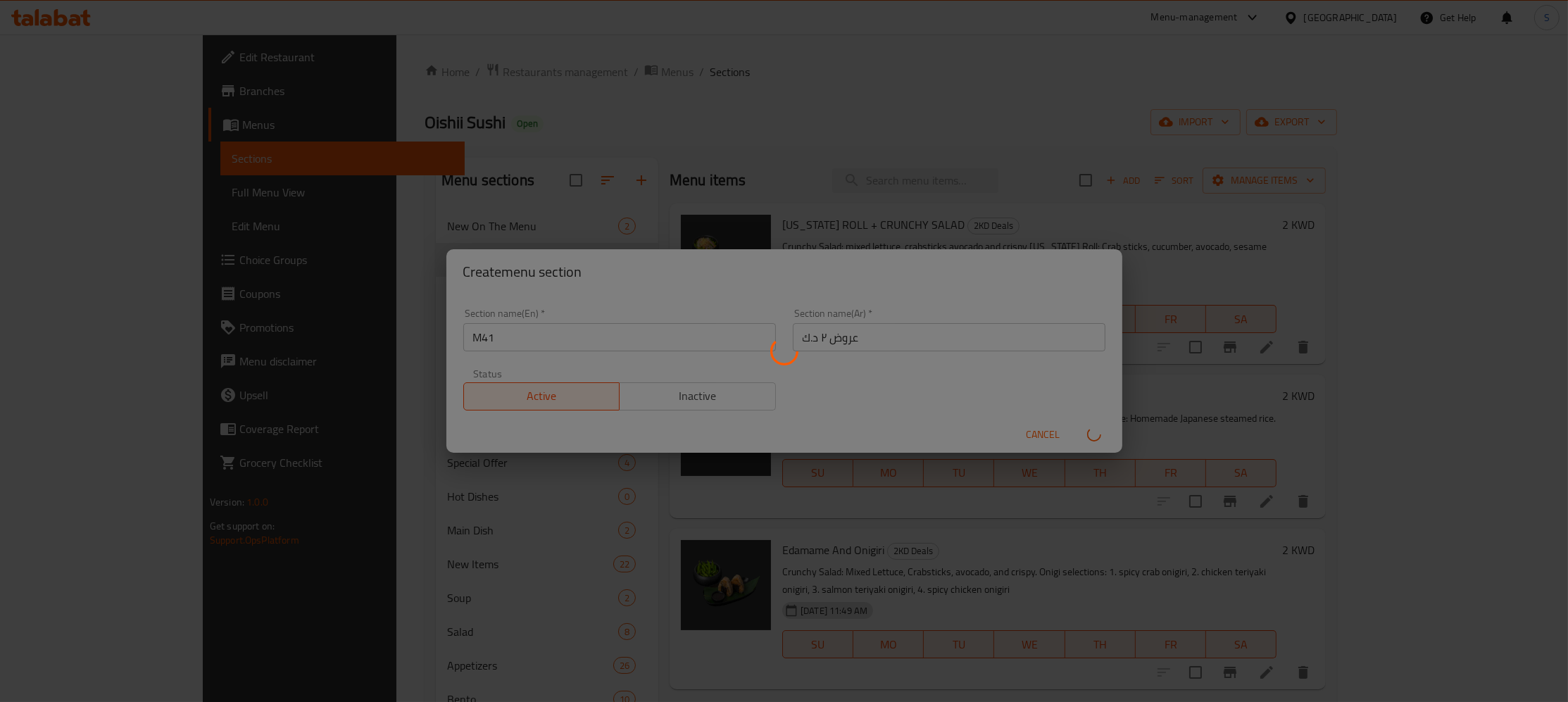
click at [1097, 436] on div at bounding box center [784, 351] width 1568 height 702
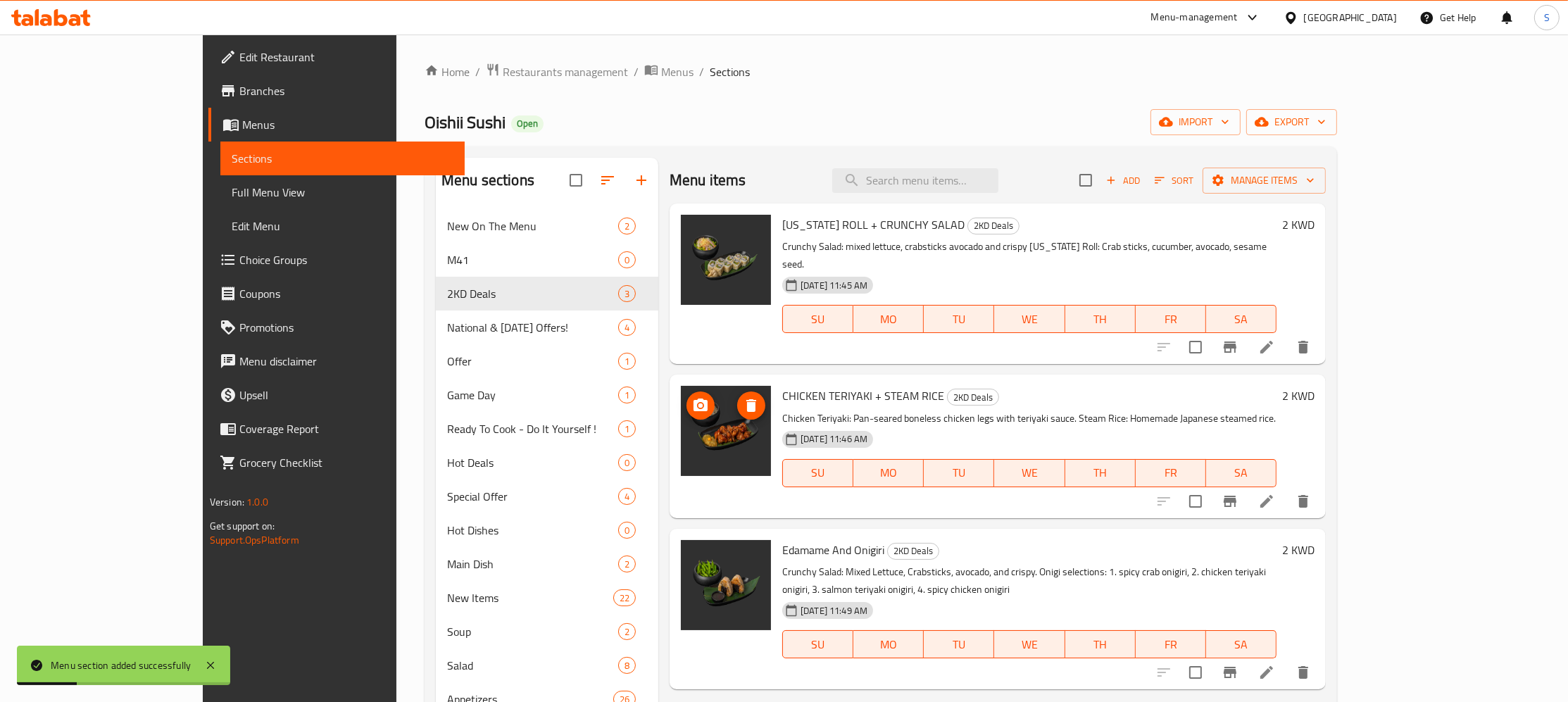
click at [681, 415] on img at bounding box center [726, 431] width 90 height 90
click at [1326, 169] on button "Manage items" at bounding box center [1265, 181] width 123 height 26
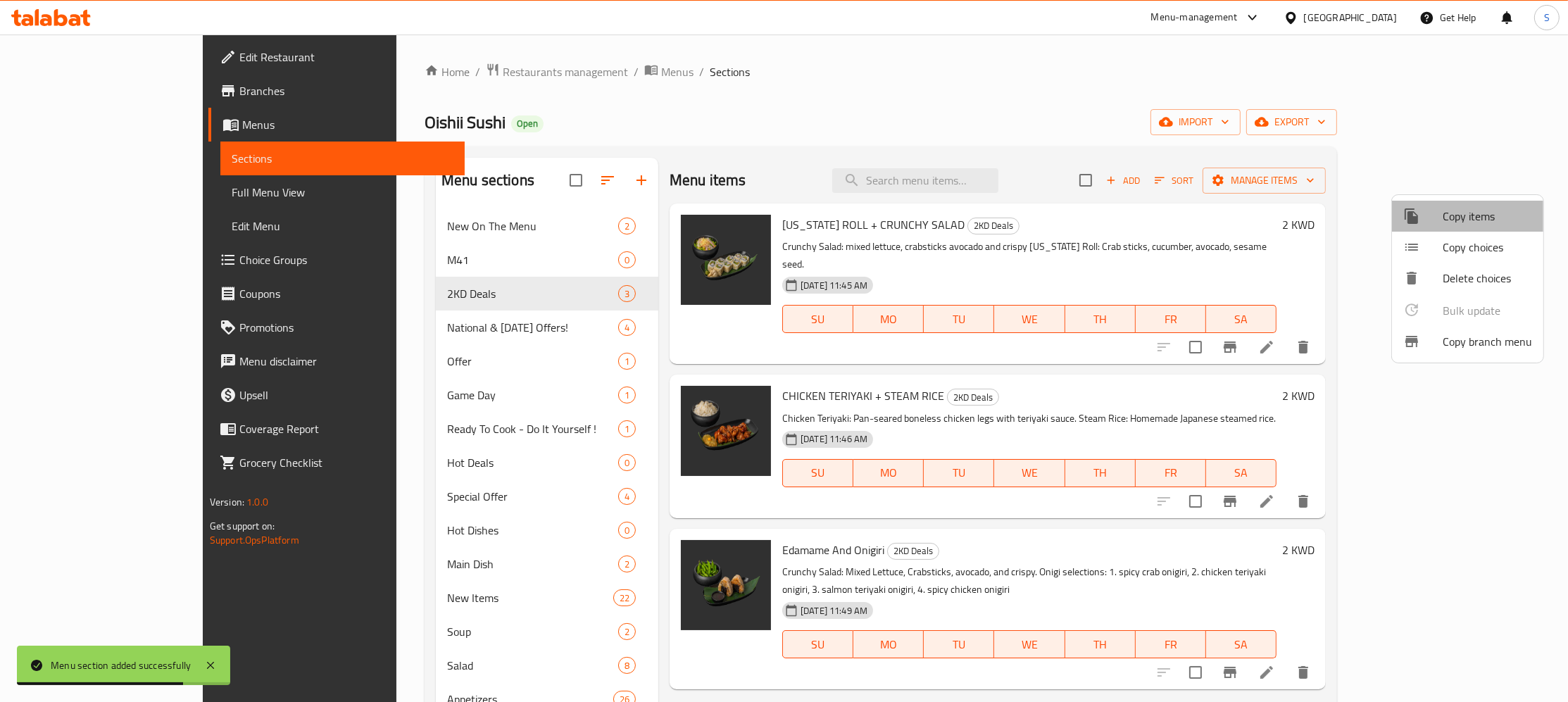
click at [1469, 219] on span "Copy items" at bounding box center [1487, 216] width 90 height 17
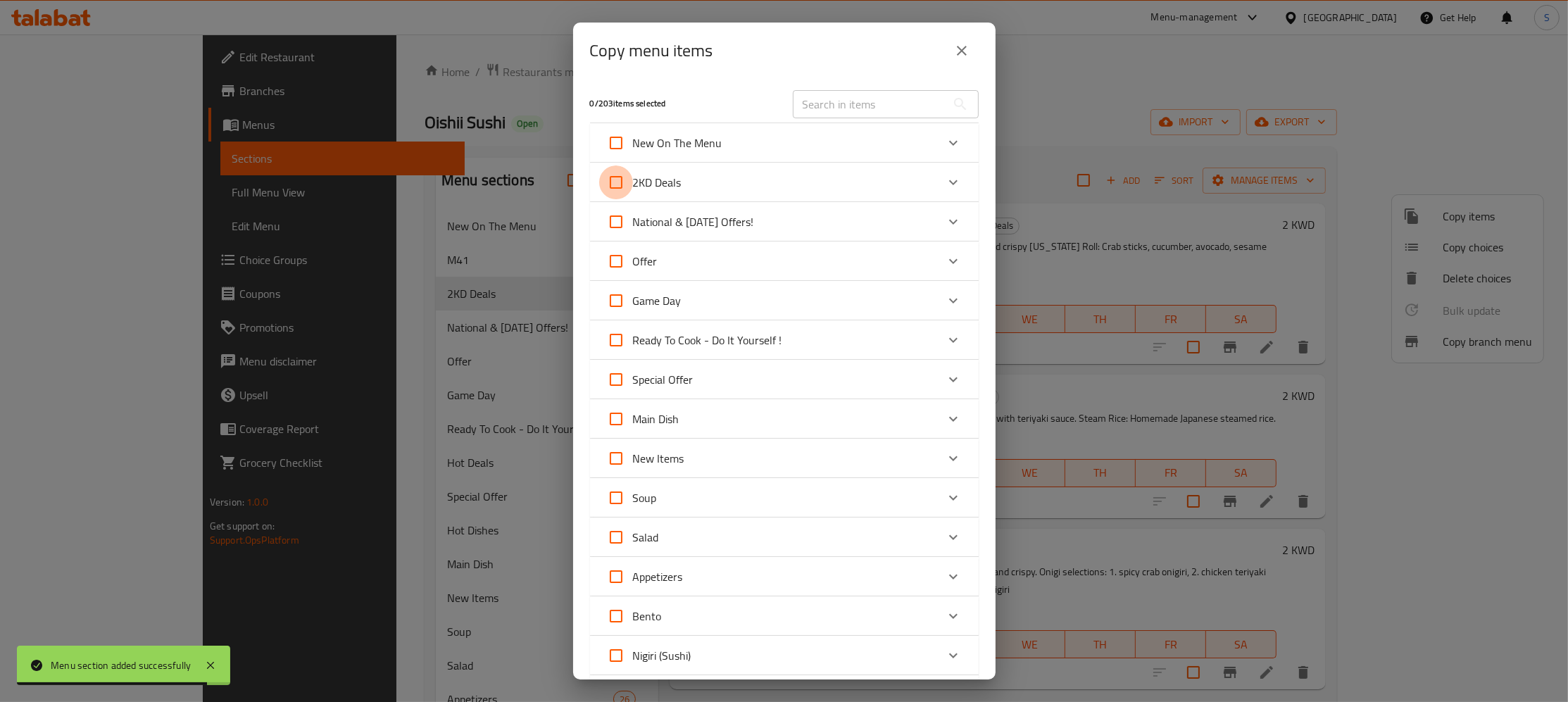
click at [624, 187] on input "2KD Deals" at bounding box center [616, 182] width 34 height 34
checkbox input "true"
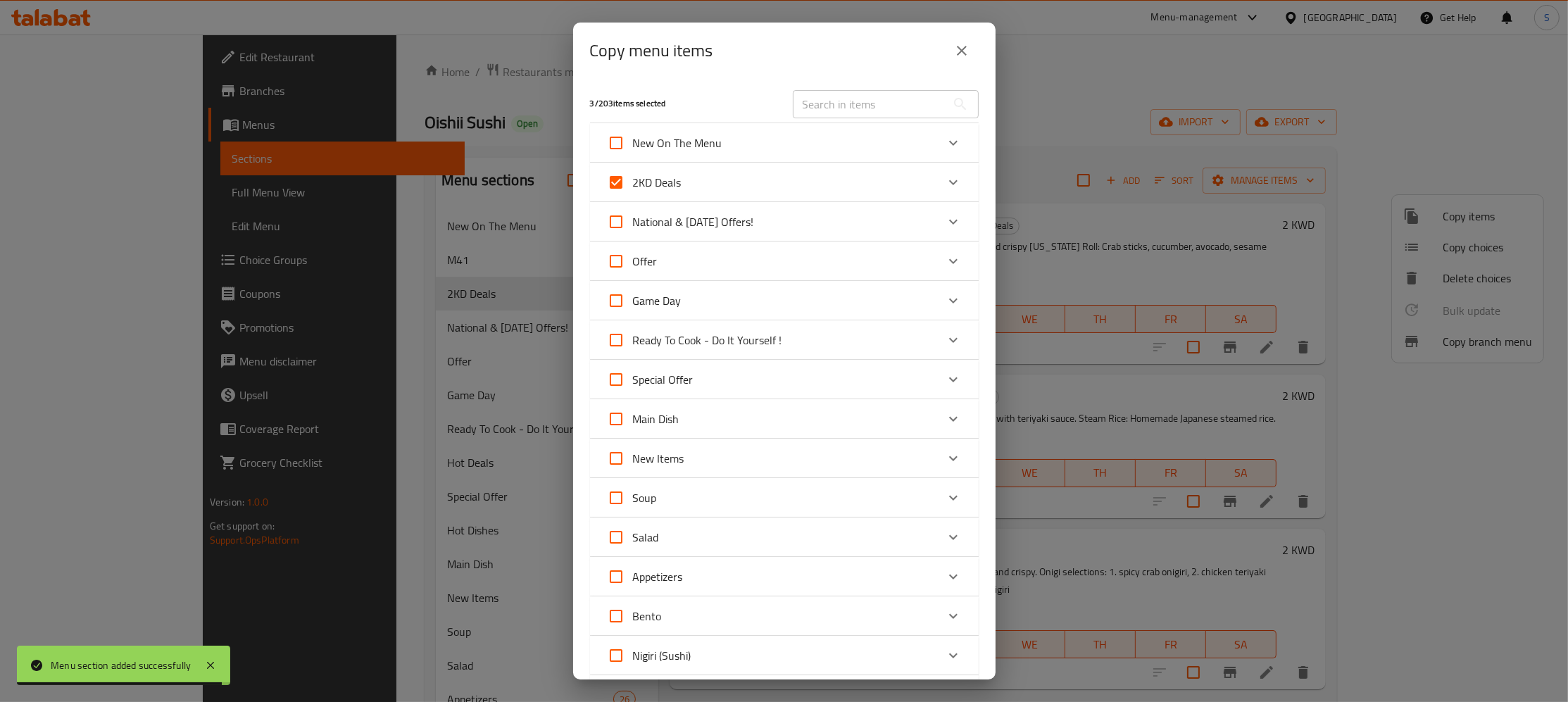
click at [772, 180] on div "2KD Deals" at bounding box center [772, 182] width 330 height 34
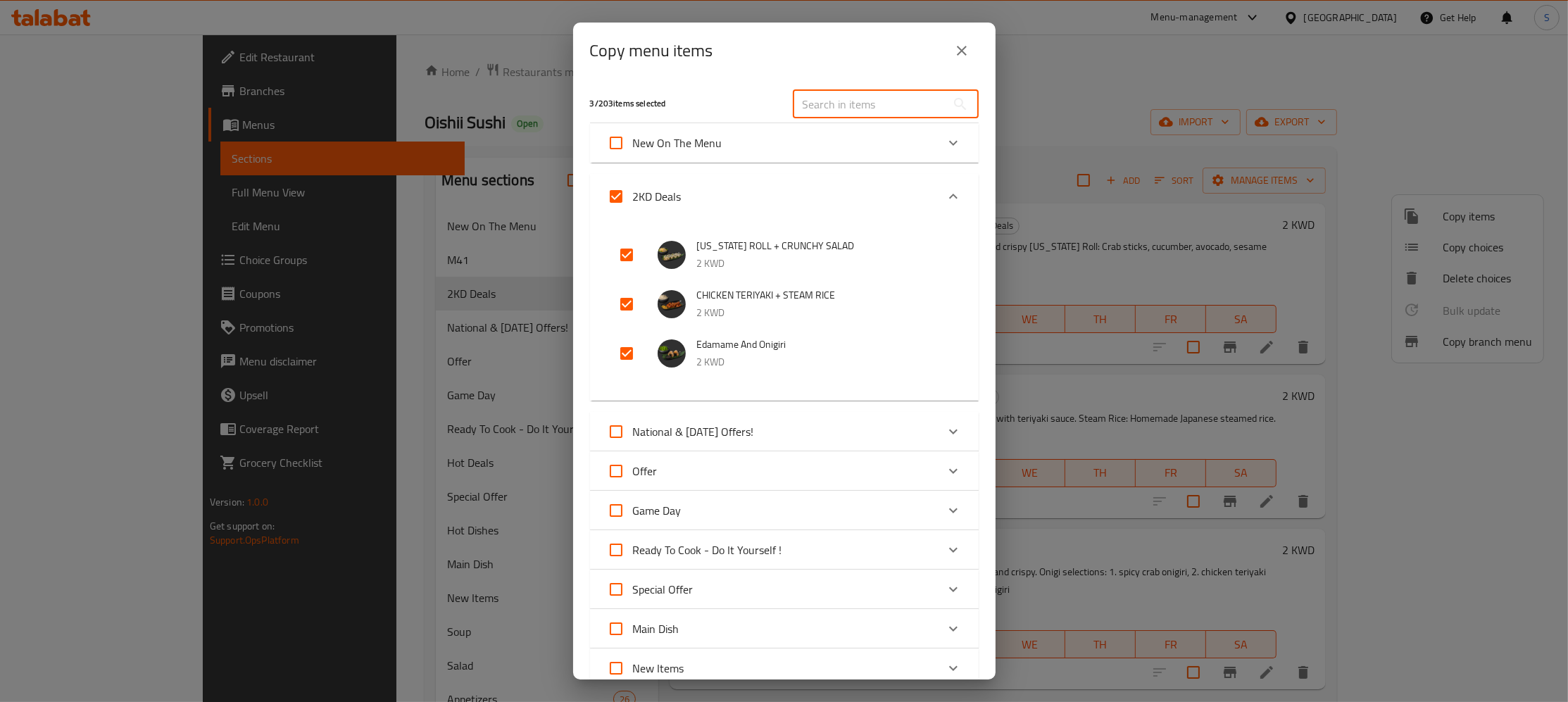
click at [924, 102] on input "text" at bounding box center [869, 104] width 154 height 28
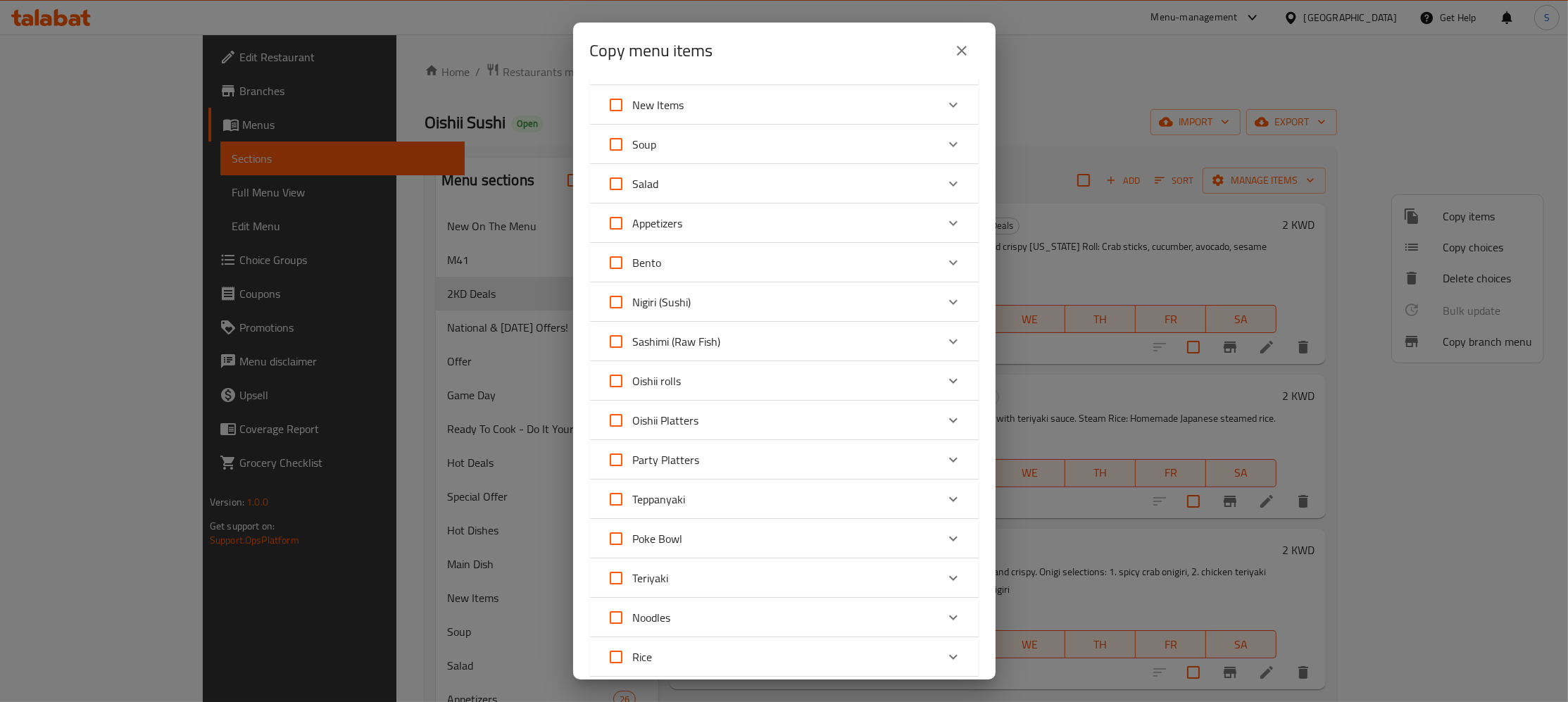
scroll to position [881, 0]
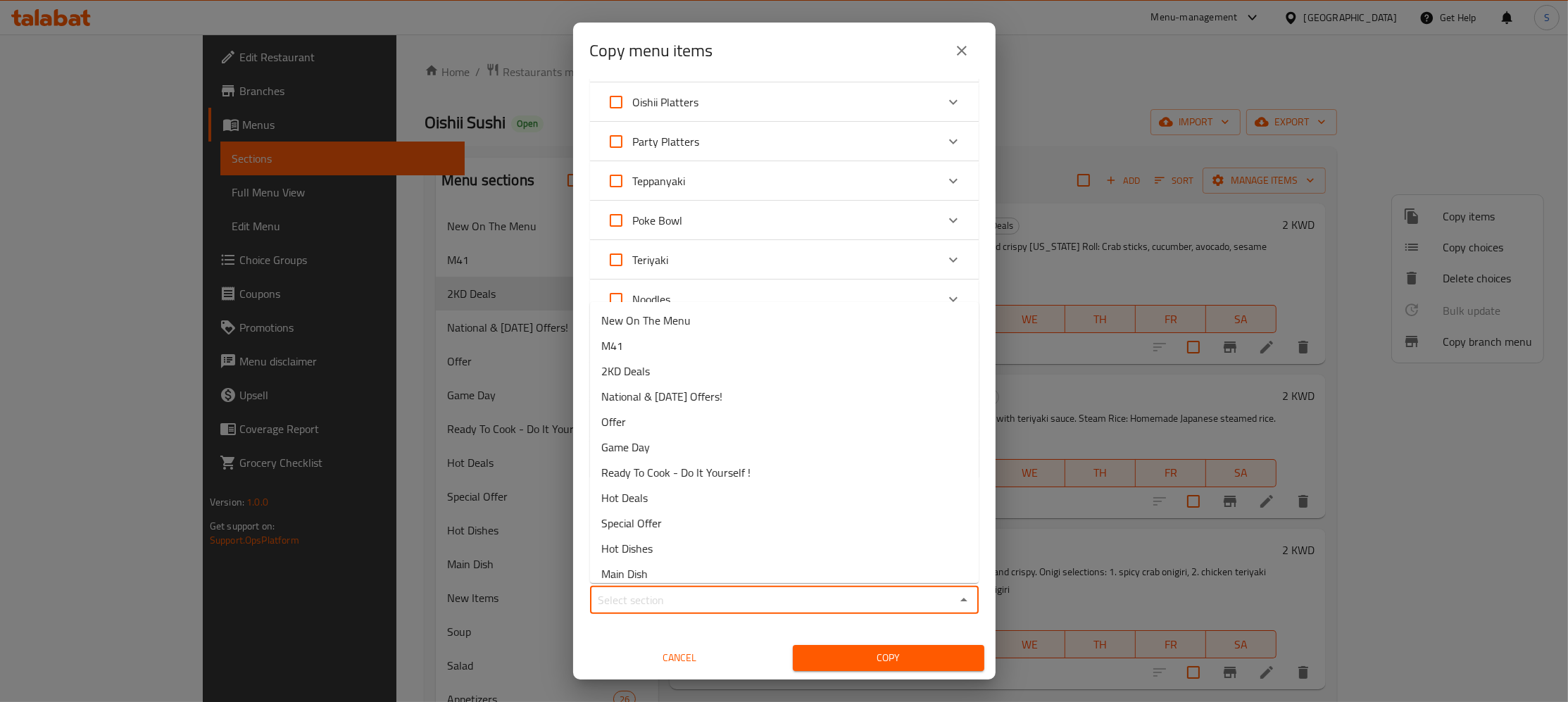
click at [660, 590] on input "Sections   *" at bounding box center [772, 600] width 357 height 20
click at [641, 339] on li "M41" at bounding box center [784, 345] width 388 height 26
type input "M41"
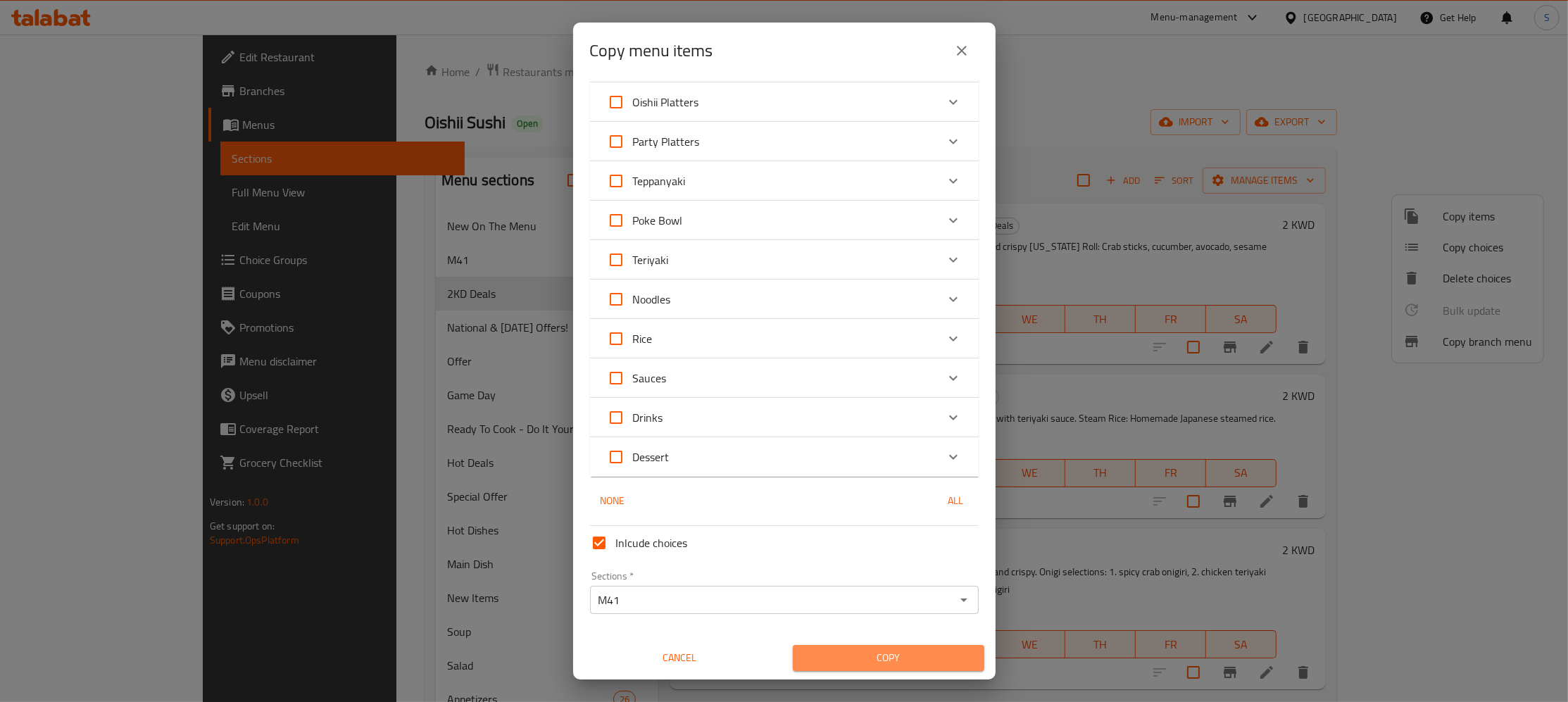
click at [887, 655] on span "Copy" at bounding box center [888, 657] width 169 height 17
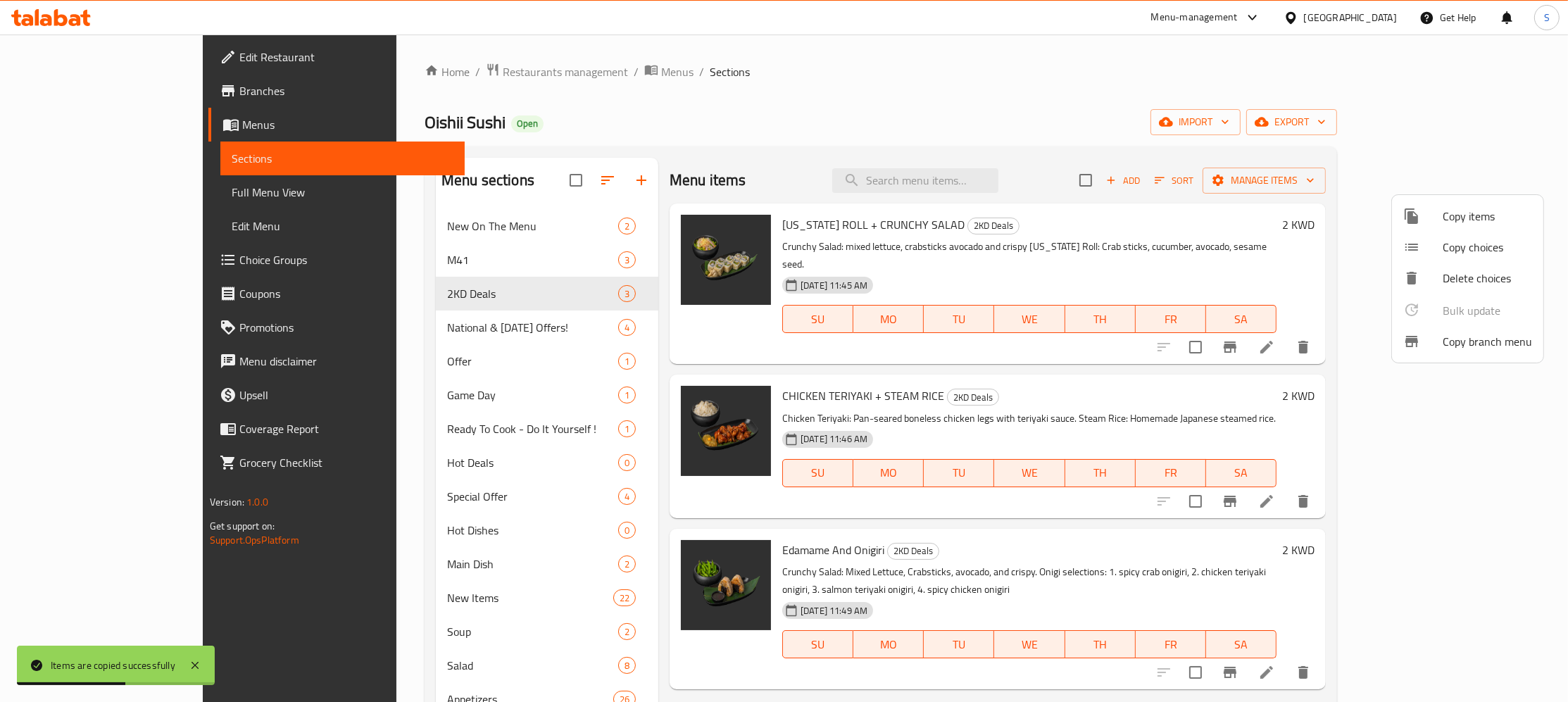
click at [419, 263] on div at bounding box center [784, 351] width 1568 height 702
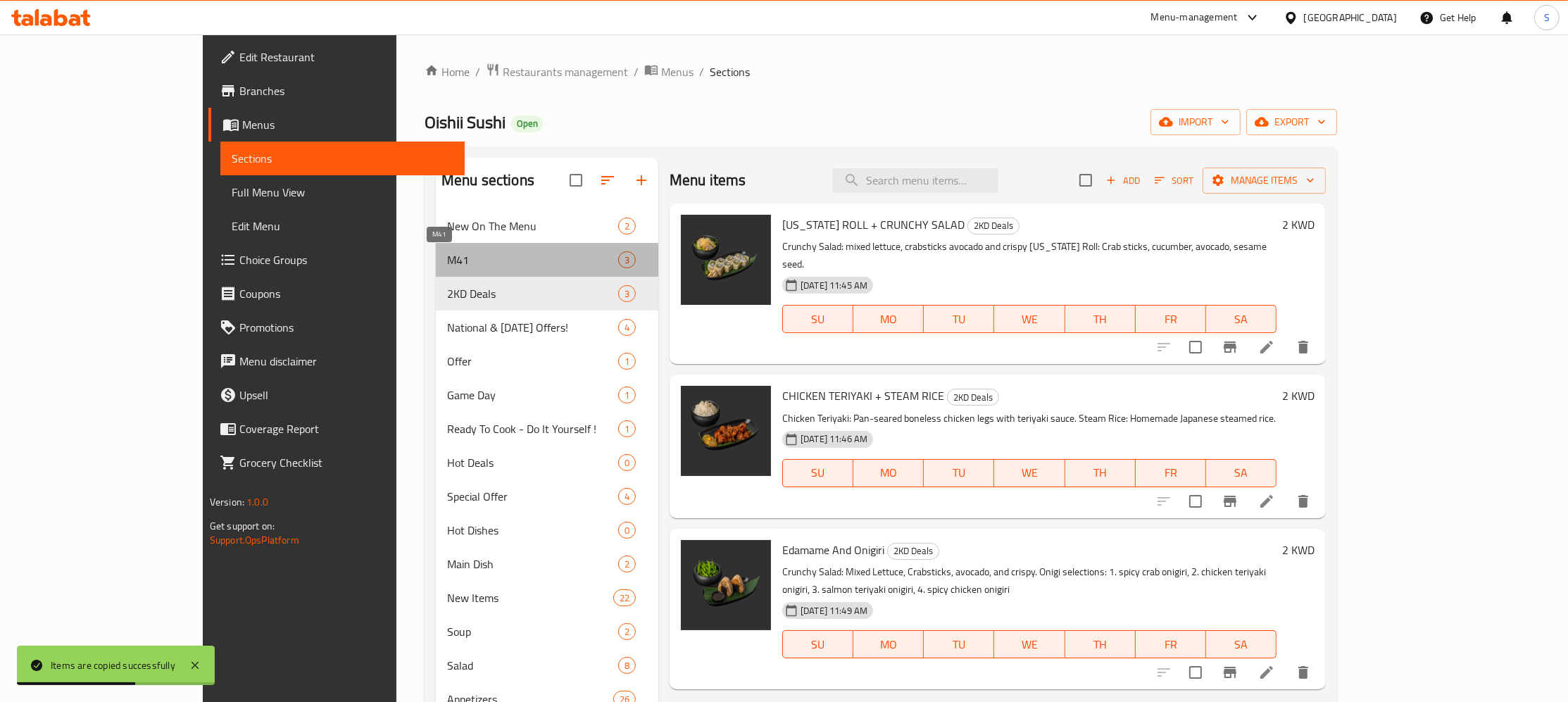
click at [447, 263] on span "M41" at bounding box center [532, 260] width 171 height 17
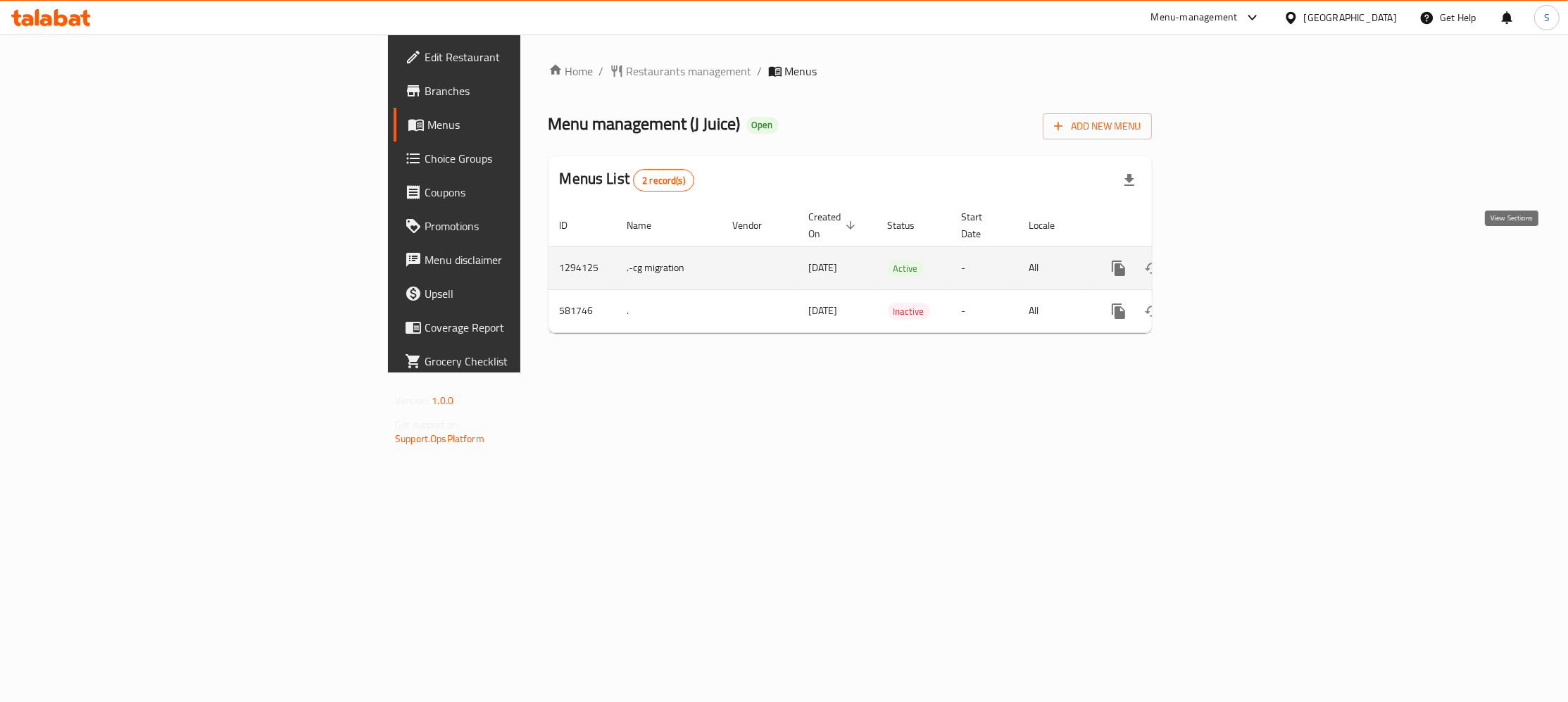
click at [1238, 251] on link "enhanced table" at bounding box center [1220, 268] width 34 height 34
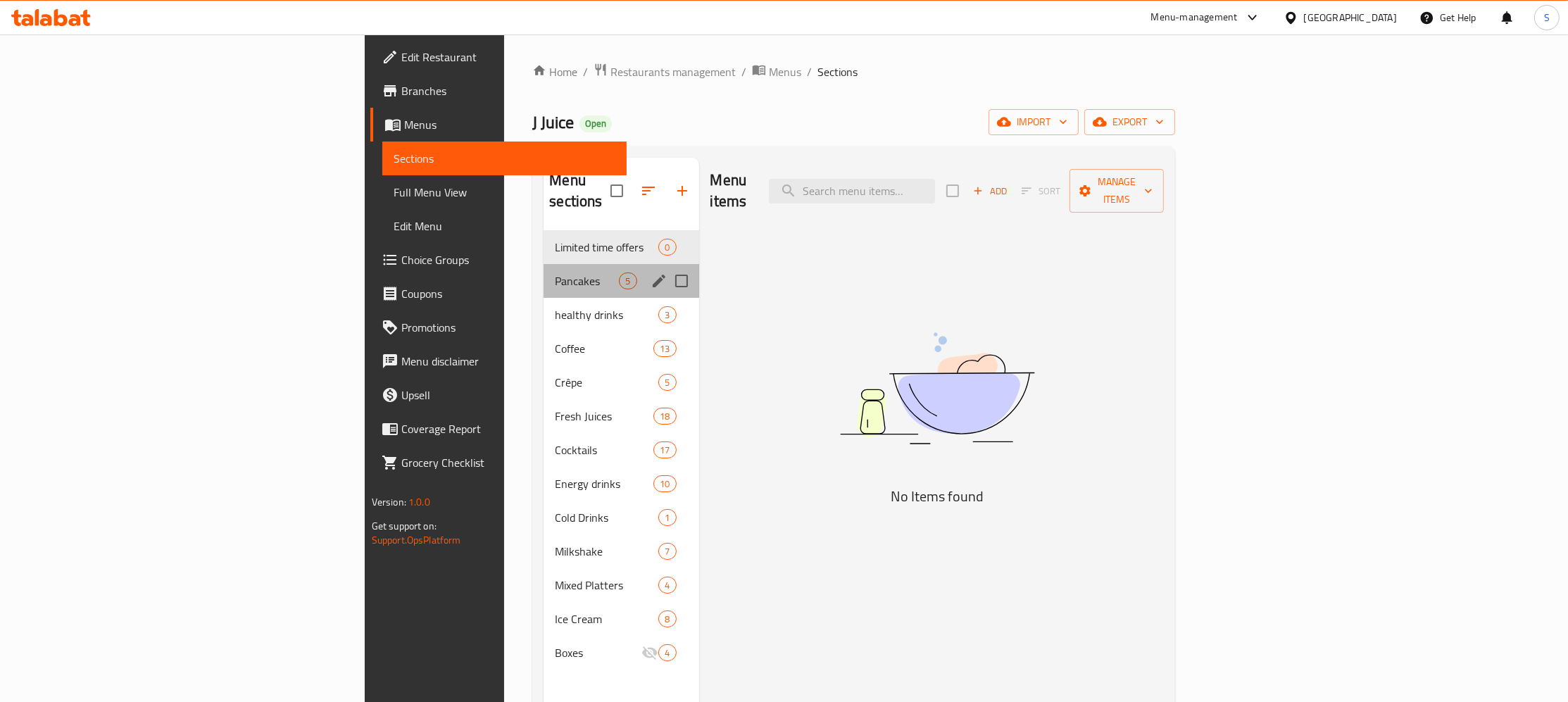
click at [543, 264] on div "Pancakes 5" at bounding box center [621, 281] width 155 height 34
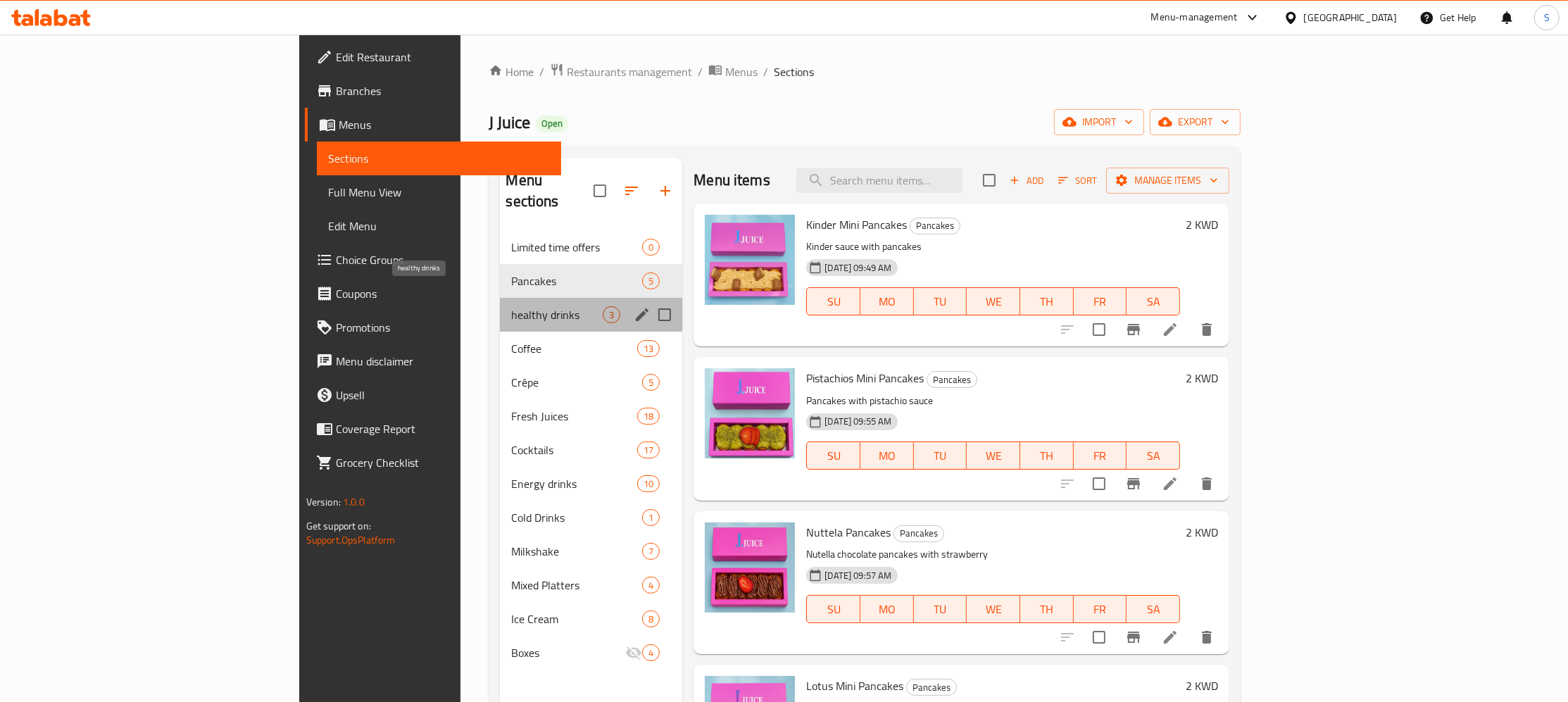
click at [511, 306] on span "healthy drinks" at bounding box center [557, 315] width 92 height 17
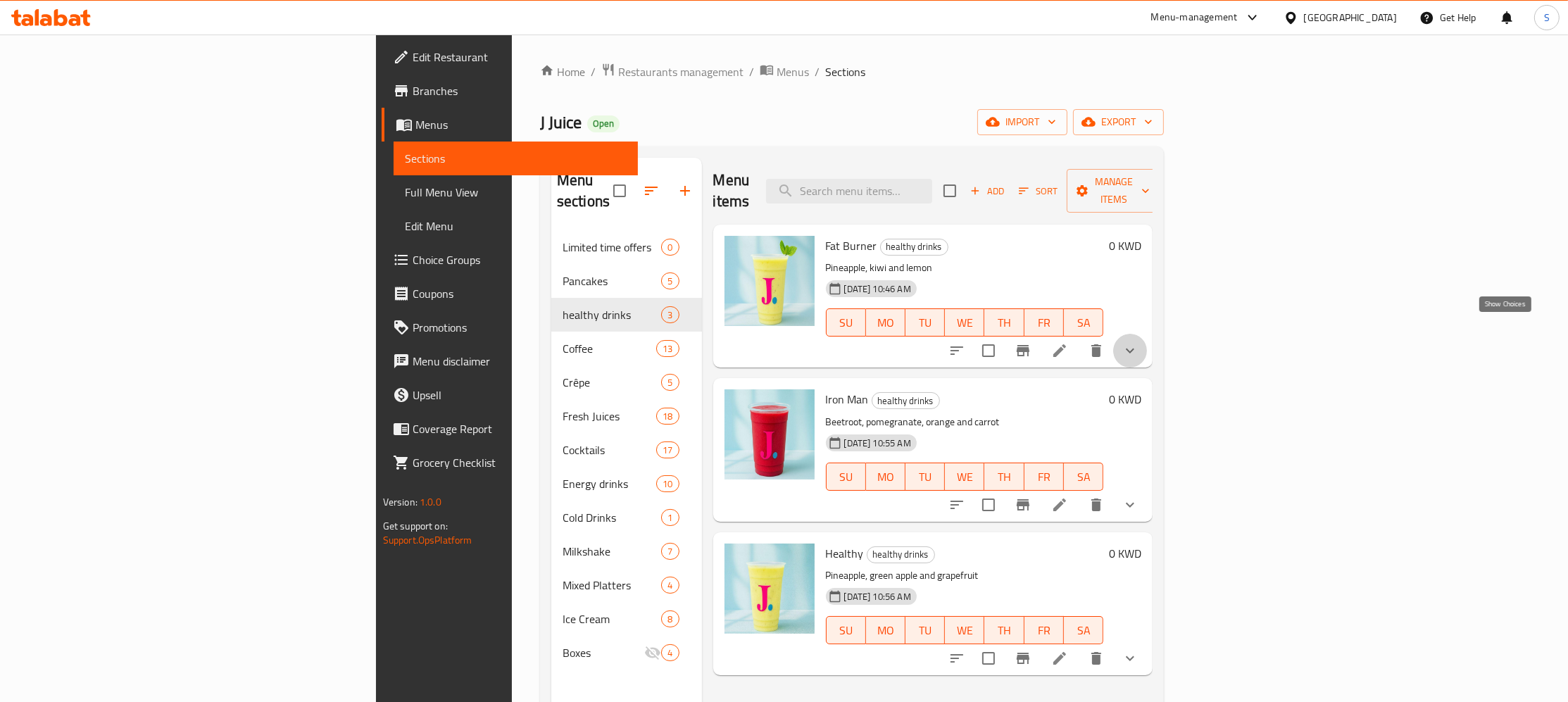
click at [1139, 342] on icon "show more" at bounding box center [1130, 351] width 17 height 17
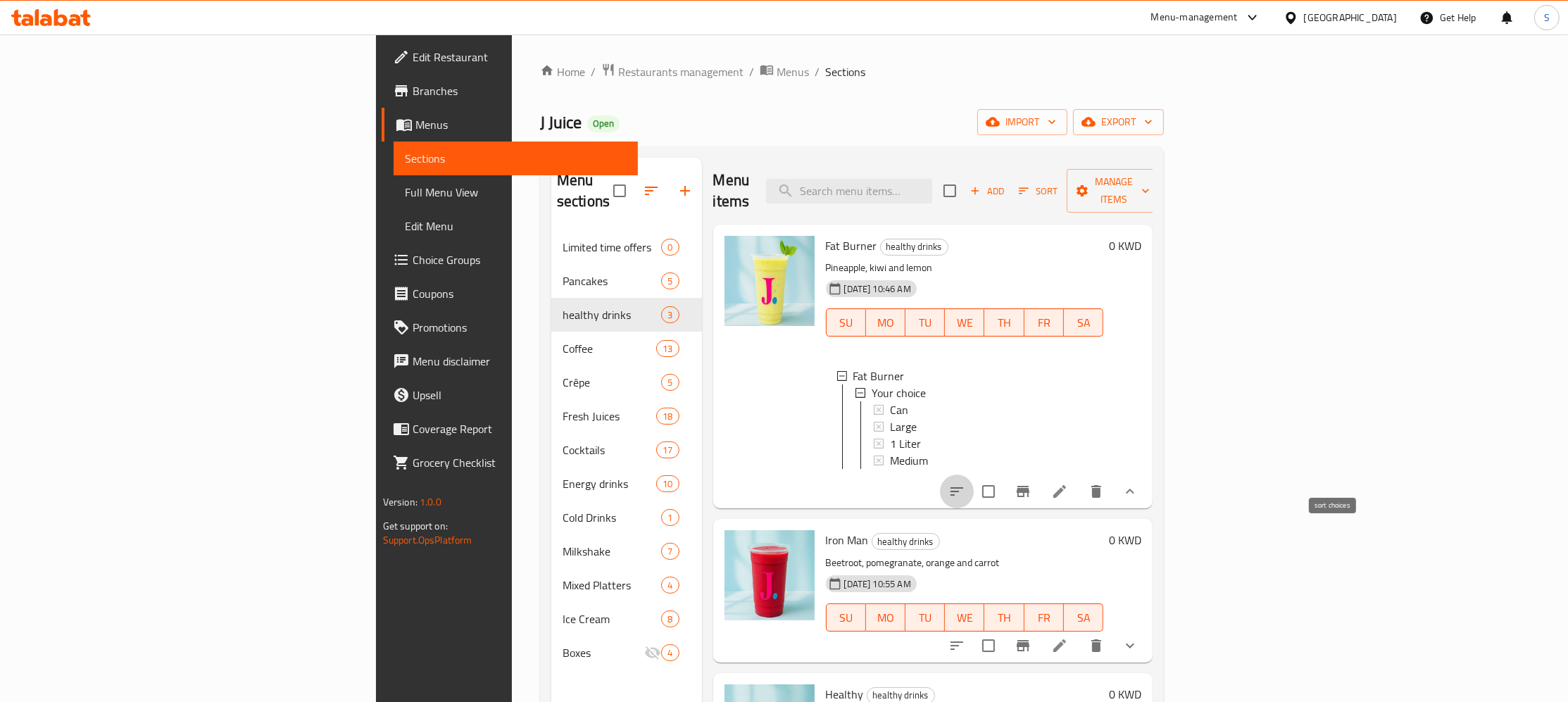
click at [965, 483] on icon "sort-choices" at bounding box center [957, 491] width 17 height 17
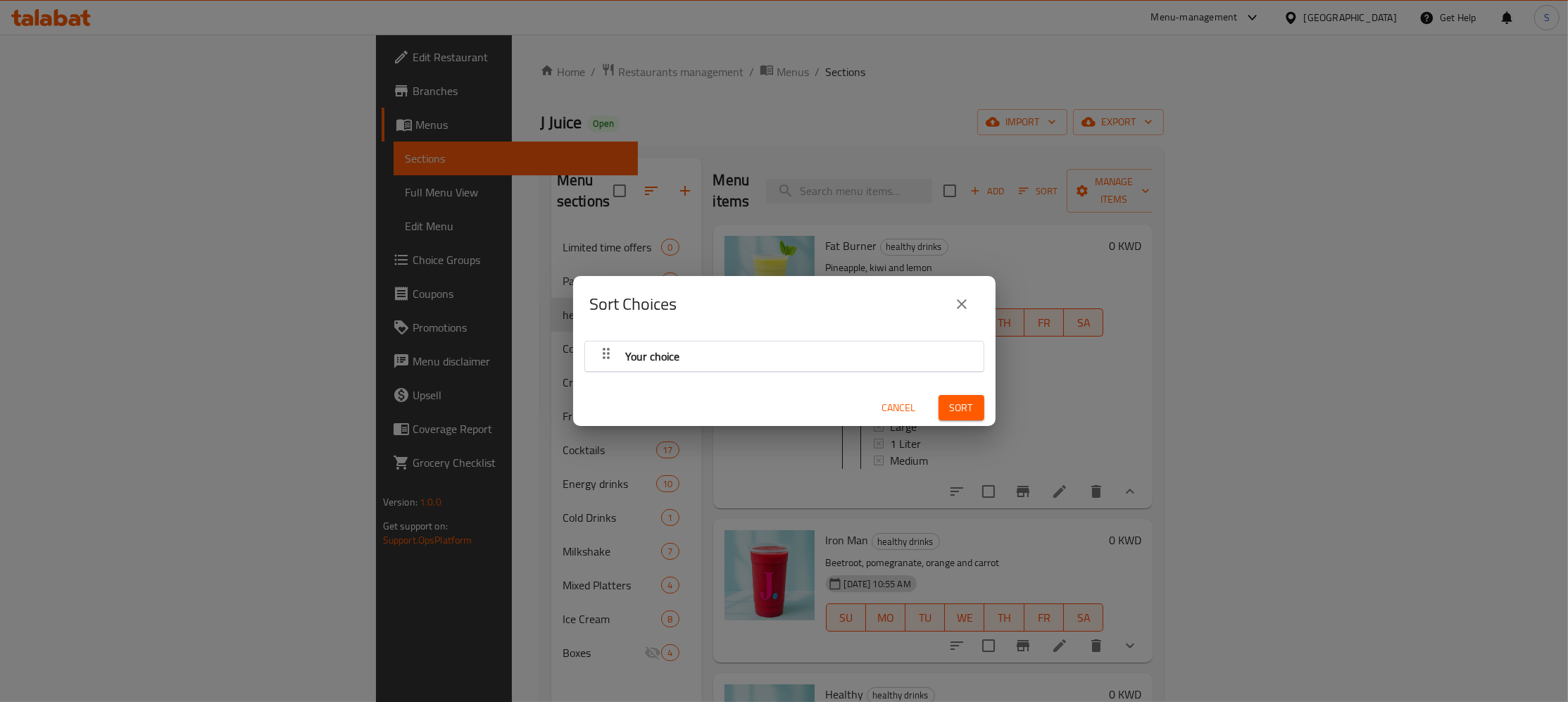
click at [601, 352] on icon "button" at bounding box center [606, 353] width 17 height 17
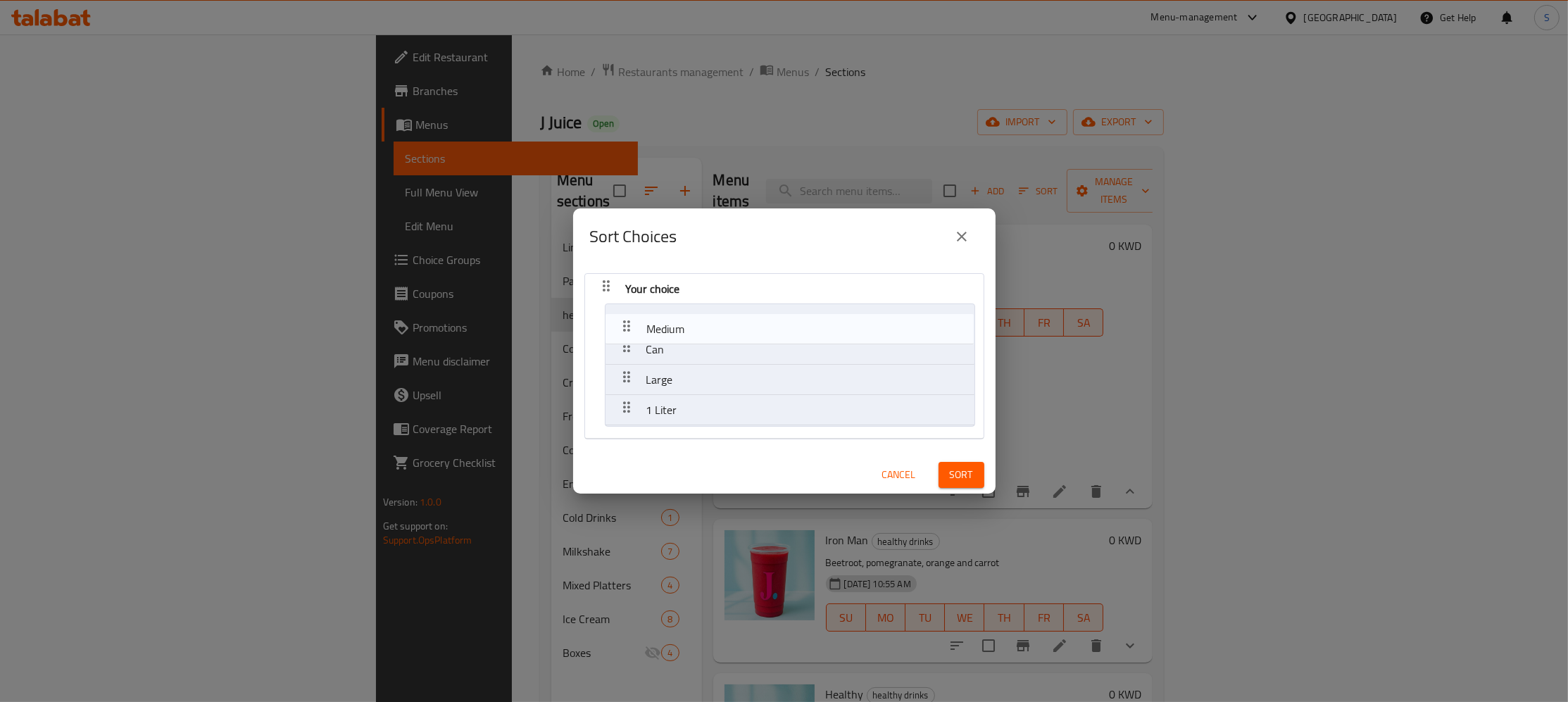
drag, startPoint x: 621, startPoint y: 402, endPoint x: 621, endPoint y: 311, distance: 91.0
click at [621, 311] on nav "Your choice Can Large 1 Liter Medium" at bounding box center [784, 356] width 400 height 166
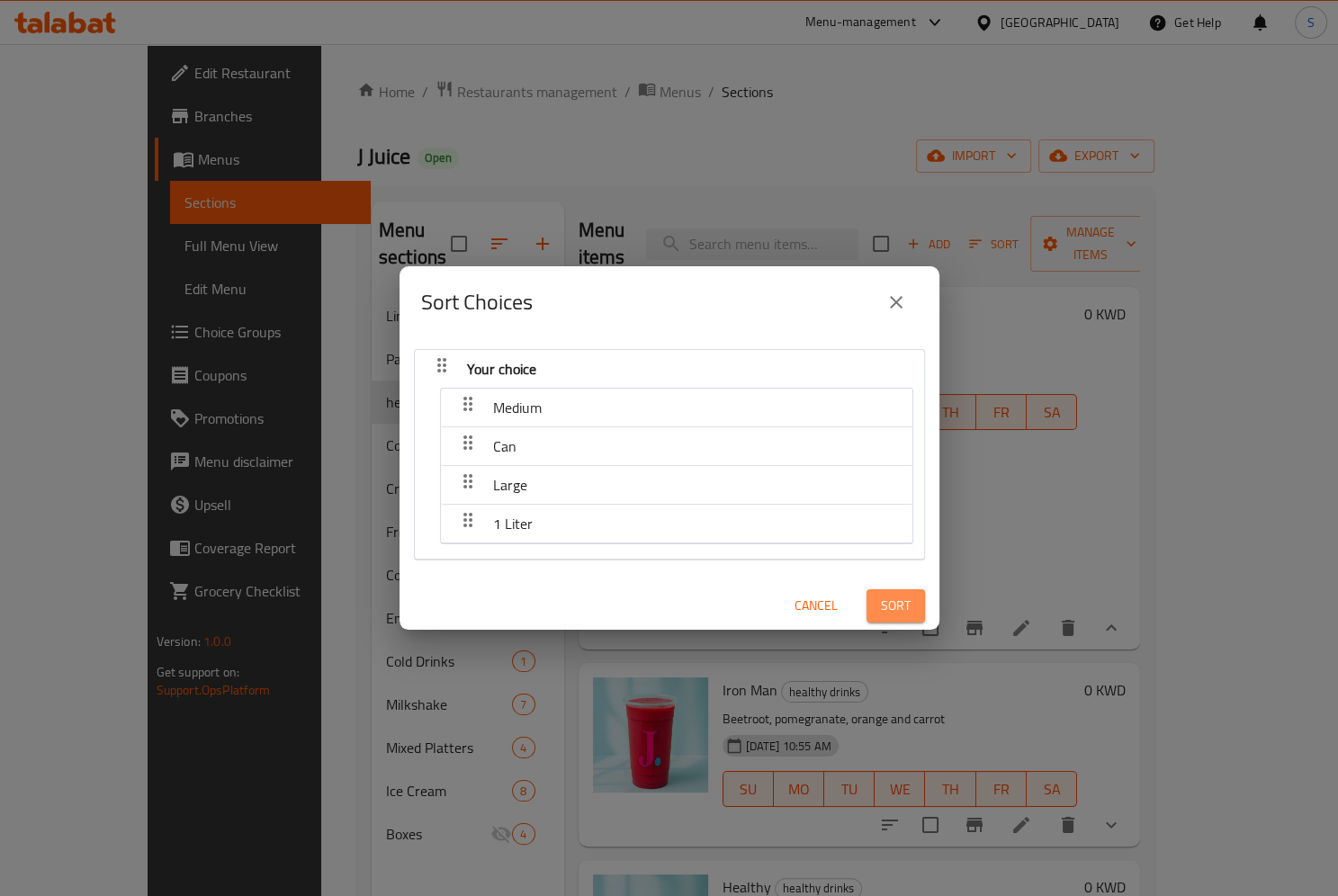
click at [899, 600] on span "Sort" at bounding box center [896, 605] width 30 height 22
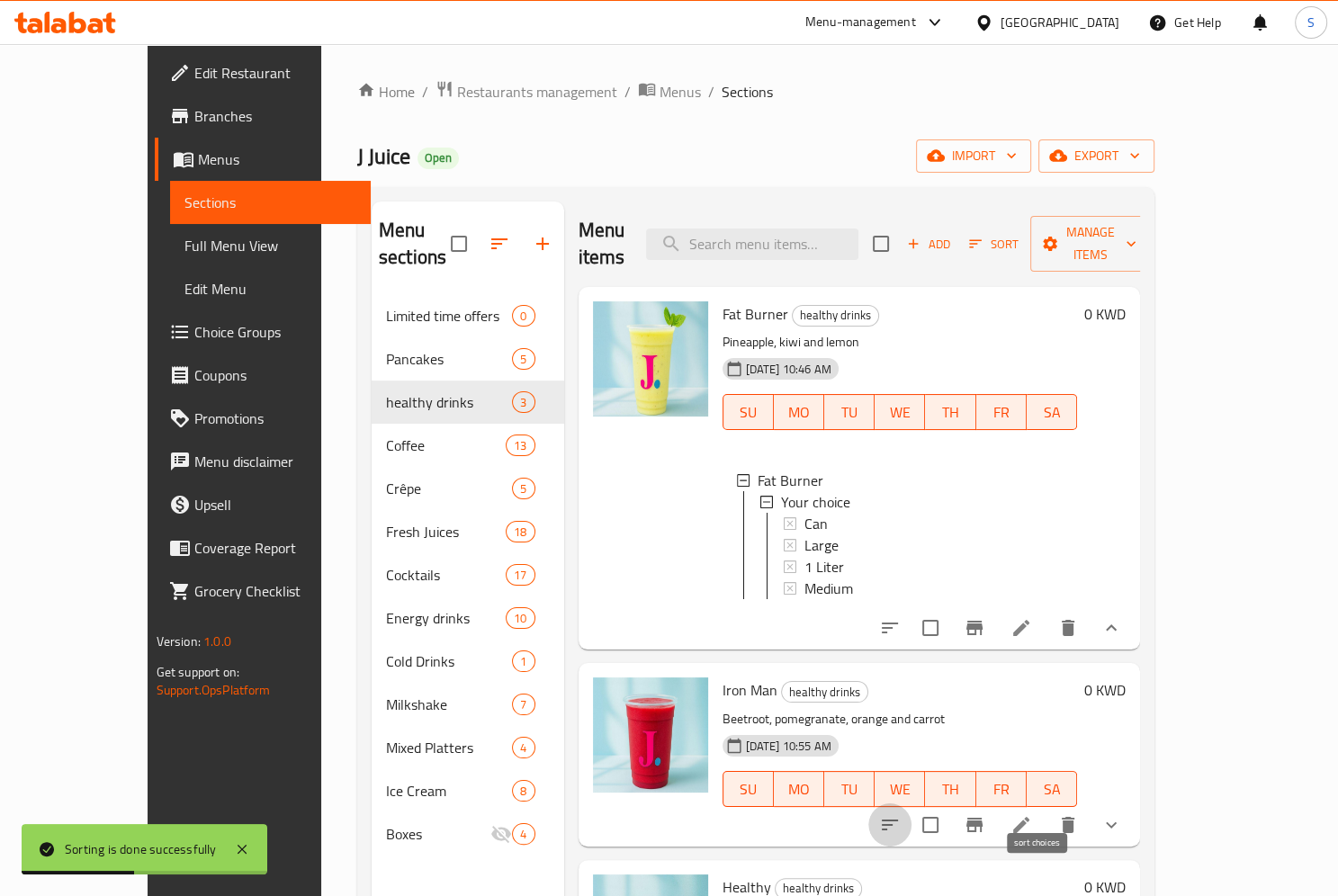
click at [900, 814] on icon "sort-choices" at bounding box center [890, 825] width 21 height 21
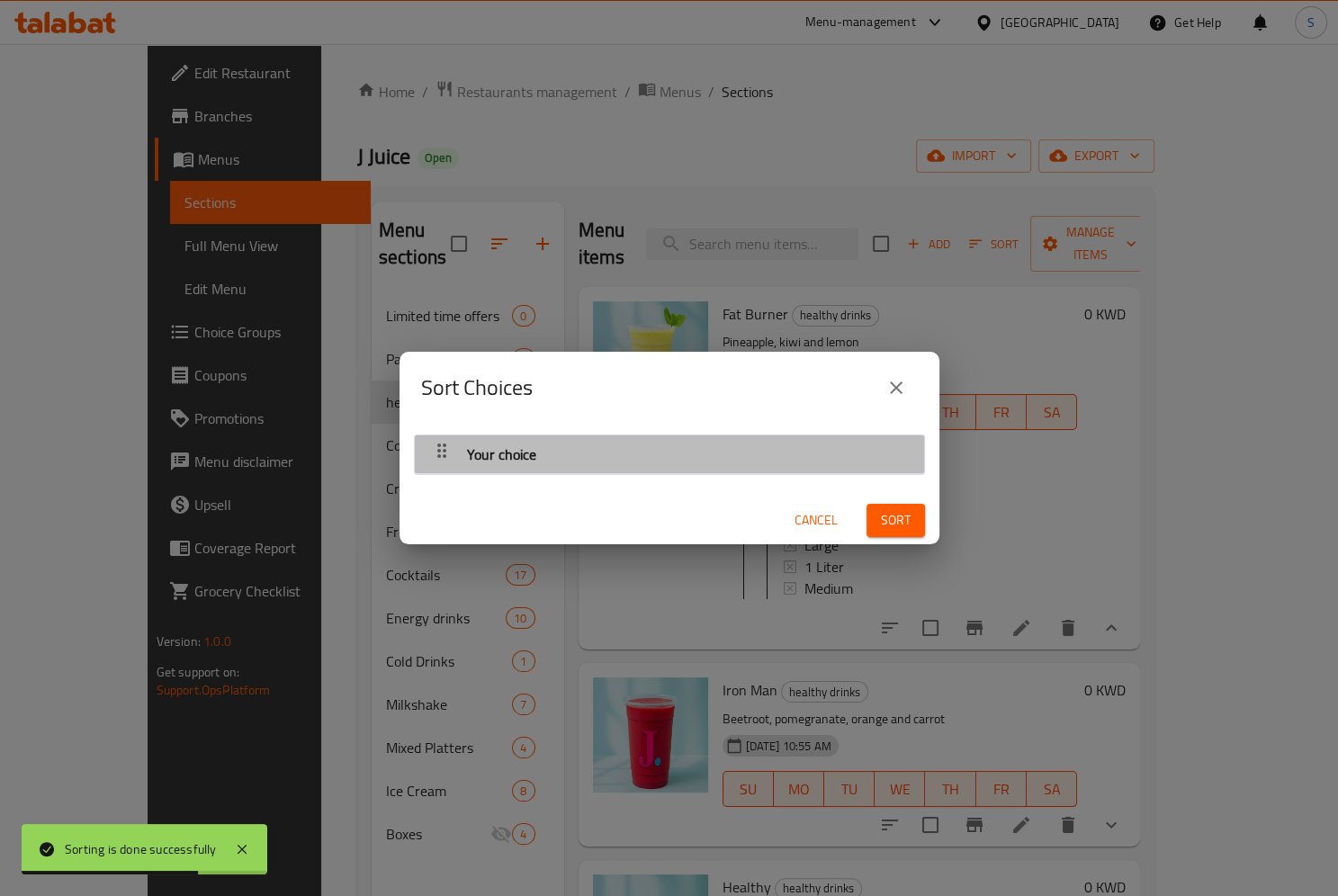
click at [438, 444] on icon "button" at bounding box center [442, 450] width 9 height 14
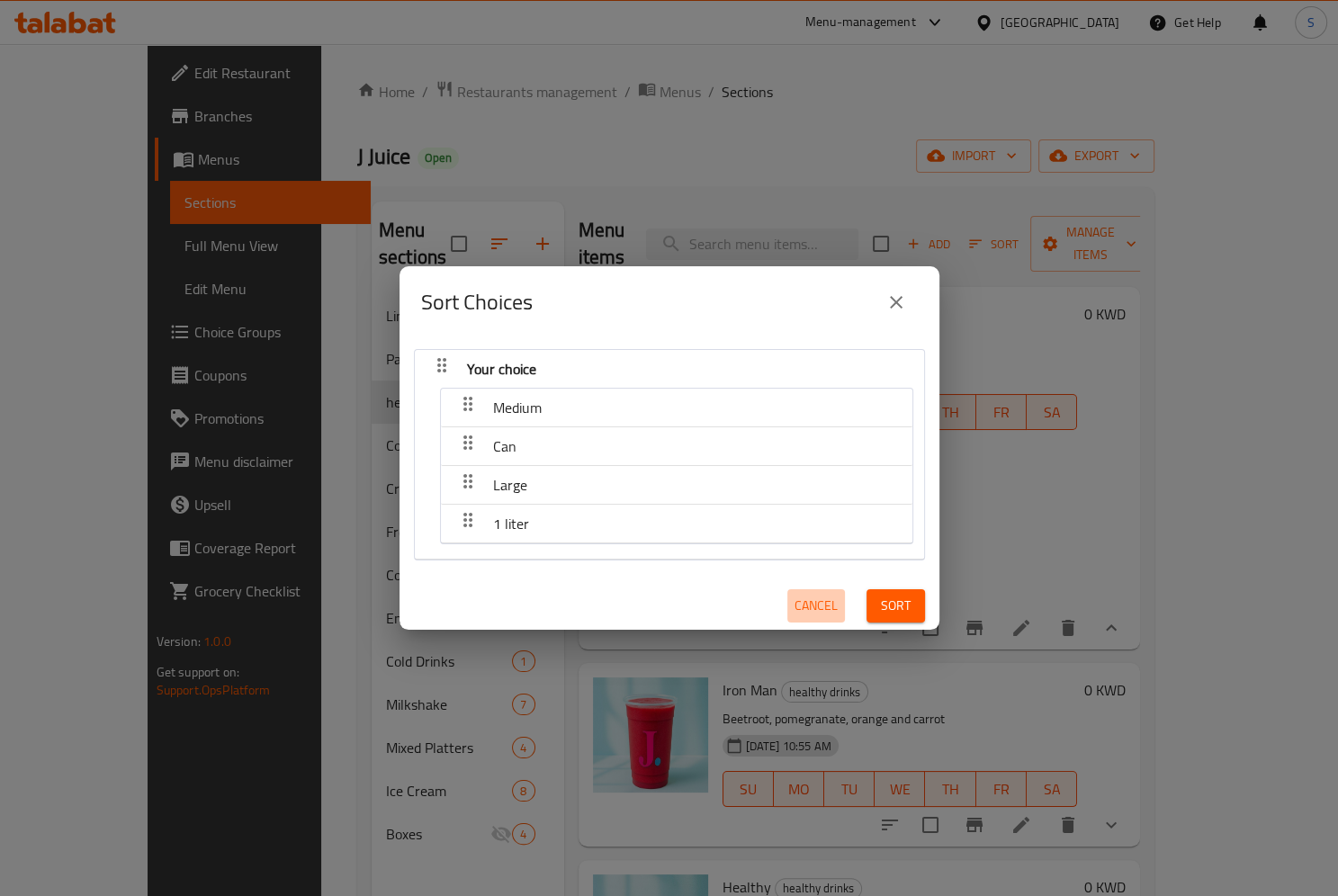
click at [825, 615] on span "Cancel" at bounding box center [816, 605] width 43 height 22
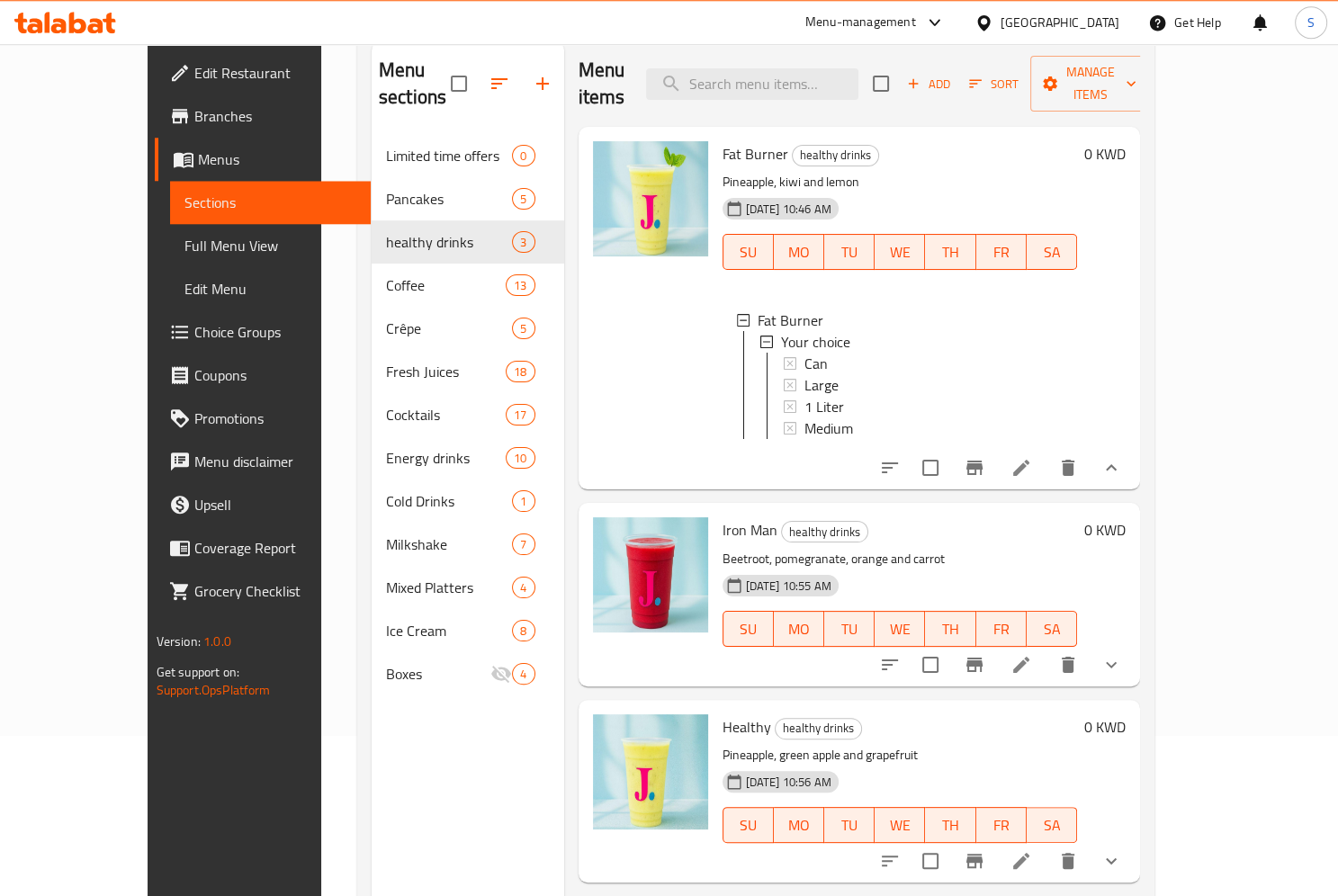
scroll to position [252, 0]
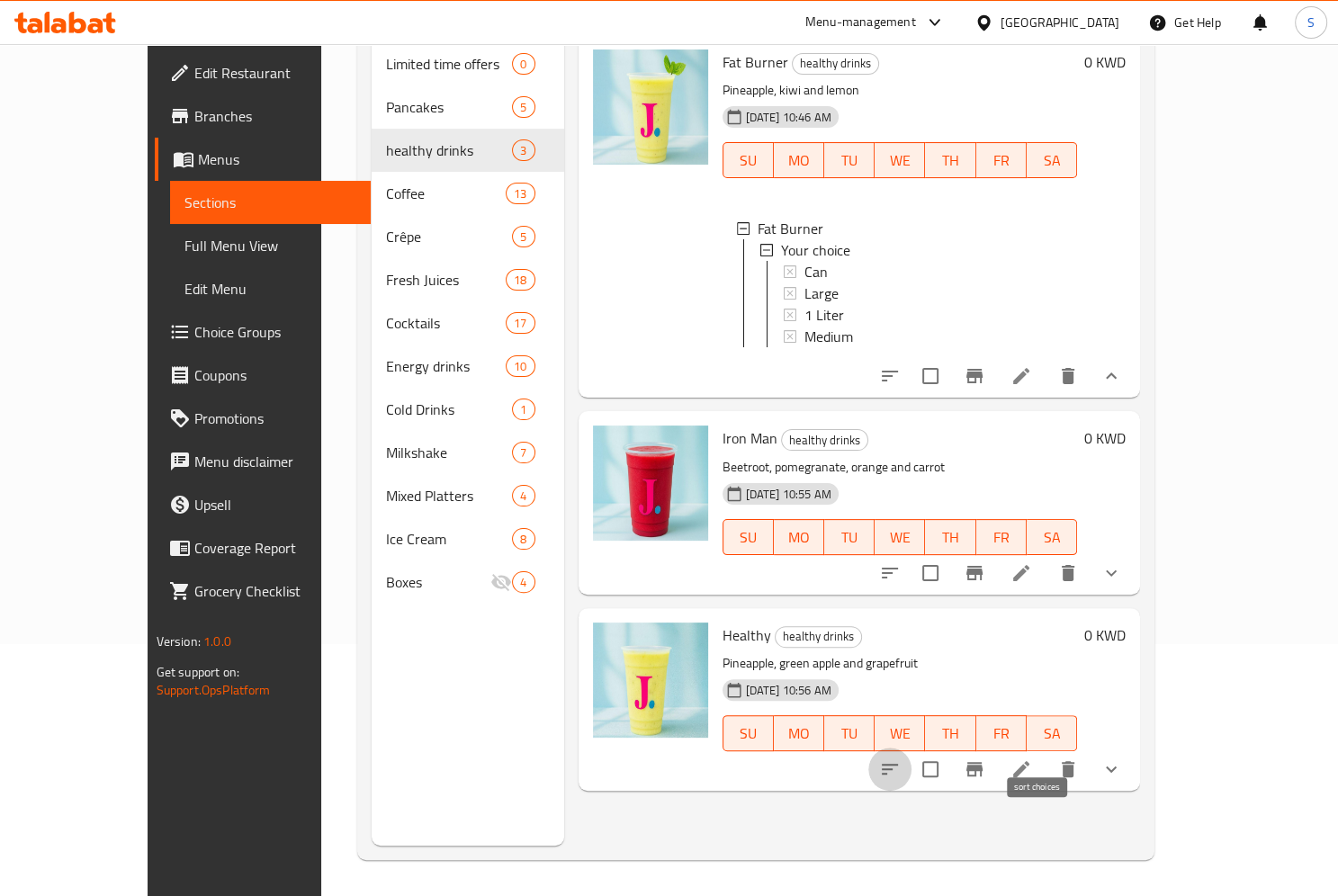
click at [912, 756] on button "sort-choices" at bounding box center [890, 768] width 43 height 43
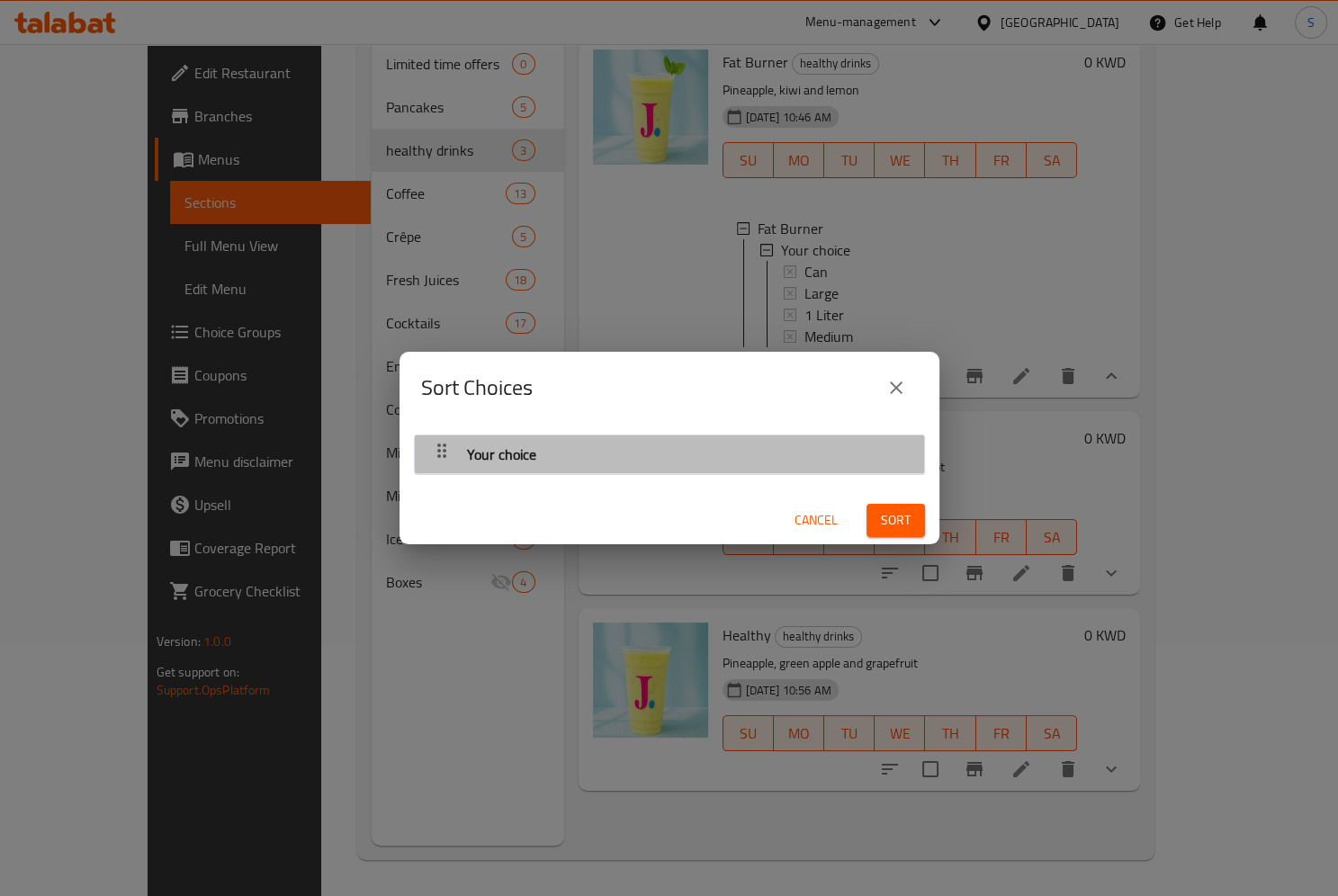
click at [433, 467] on div "button" at bounding box center [442, 454] width 36 height 43
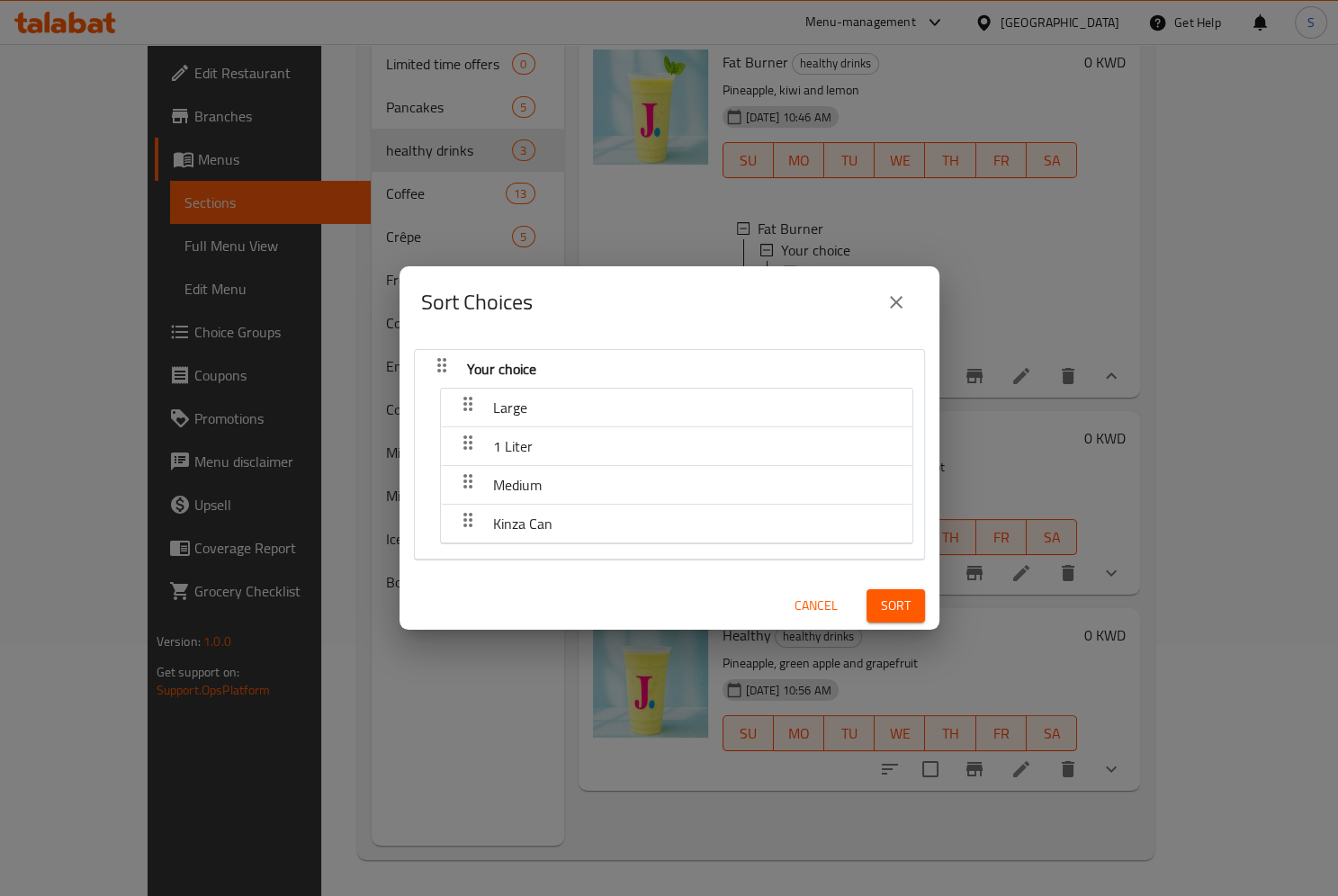
drag, startPoint x: 552, startPoint y: 484, endPoint x: 550, endPoint y: 498, distance: 14.1
click at [550, 498] on div "Medium" at bounding box center [676, 485] width 453 height 43
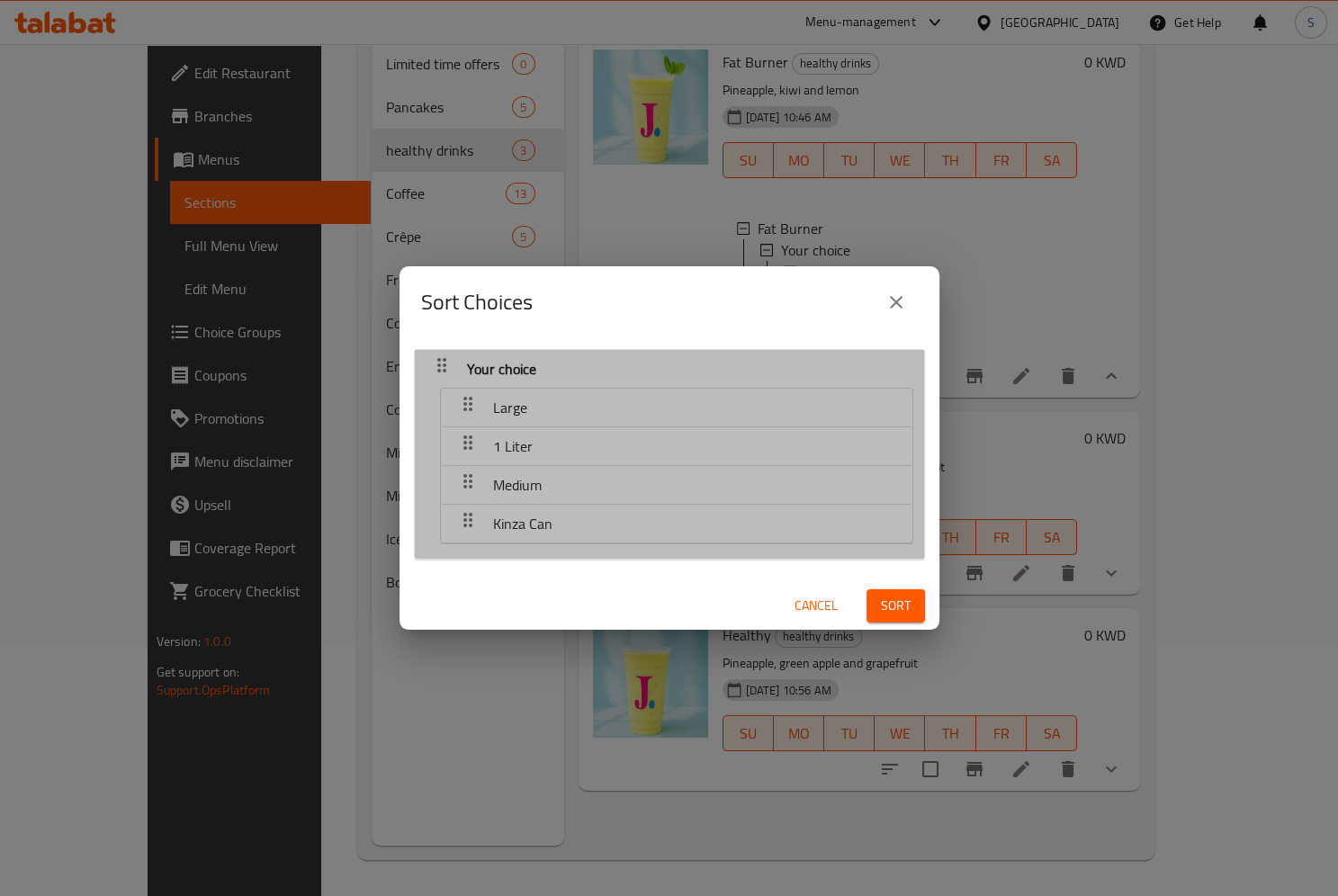
drag, startPoint x: 550, startPoint y: 498, endPoint x: 547, endPoint y: 395, distance: 103.0
click at [547, 395] on nav "Large 1 Liter Medium Kinza Can" at bounding box center [676, 465] width 473 height 157
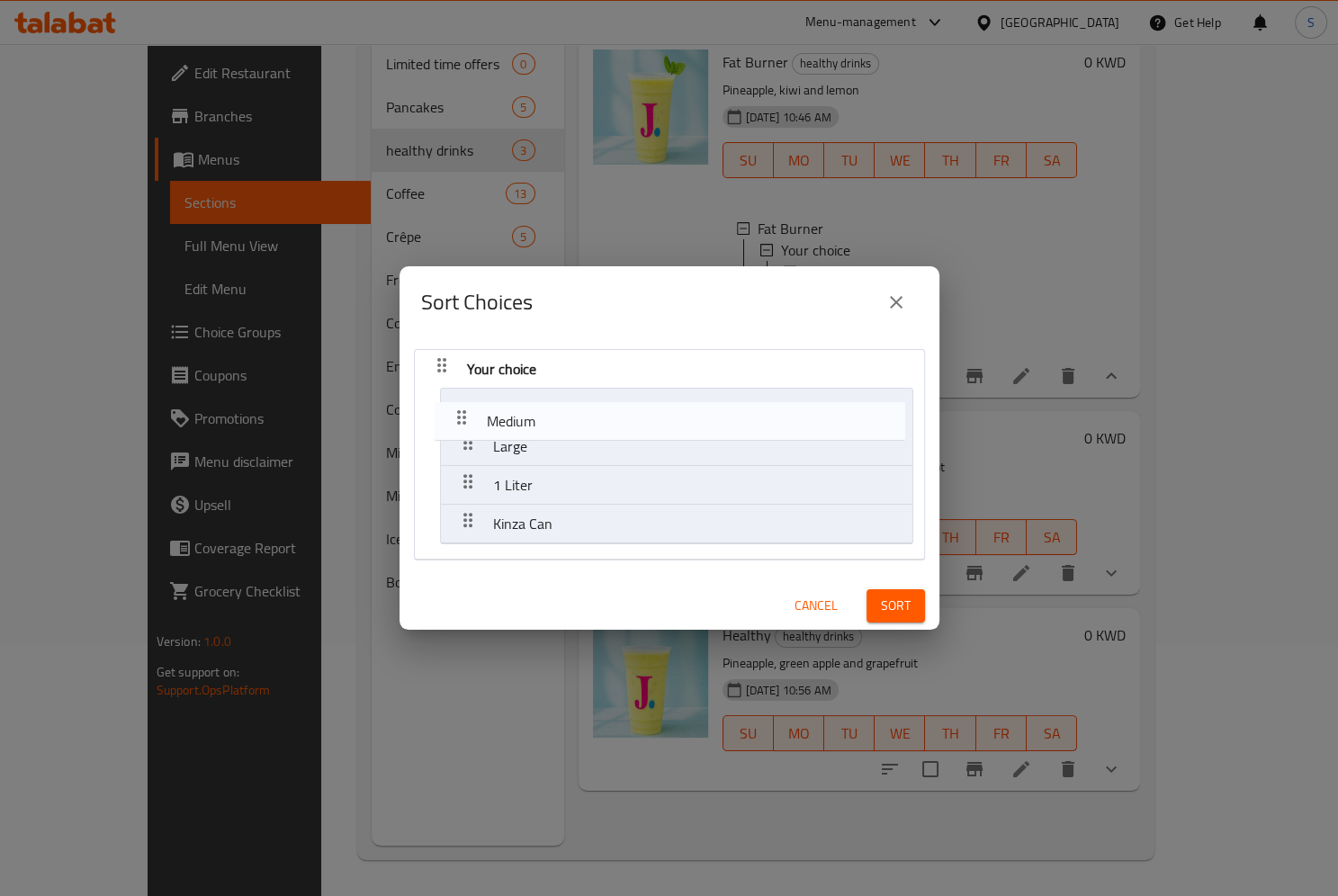
drag, startPoint x: 464, startPoint y: 481, endPoint x: 457, endPoint y: 398, distance: 83.3
click at [457, 398] on nav "Your choice Large 1 Liter Medium Kinza Can" at bounding box center [669, 455] width 511 height 212
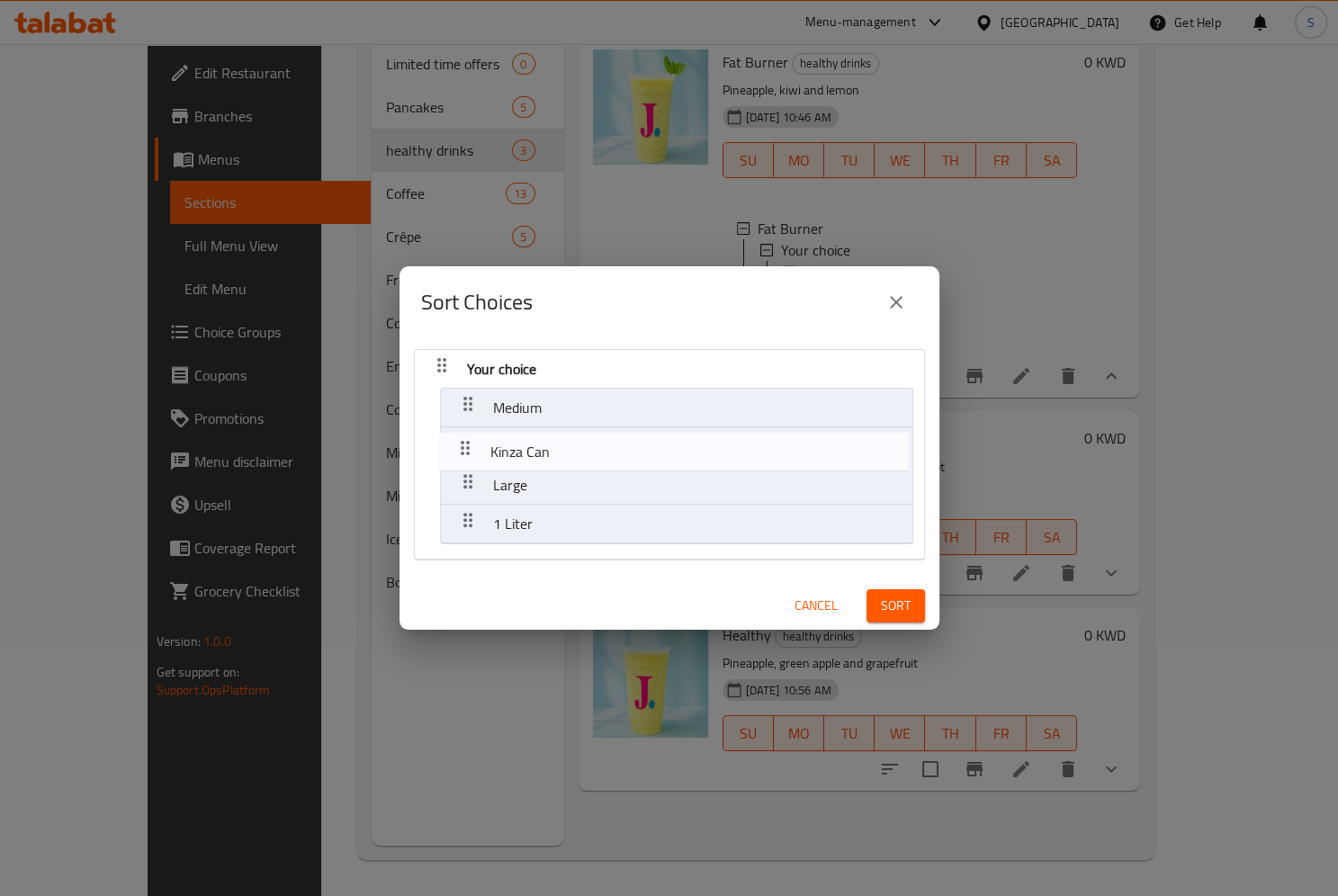
drag, startPoint x: 463, startPoint y: 522, endPoint x: 460, endPoint y: 446, distance: 76.1
click at [460, 446] on nav "Your choice Medium Large 1 Liter Kinza Can" at bounding box center [669, 455] width 511 height 212
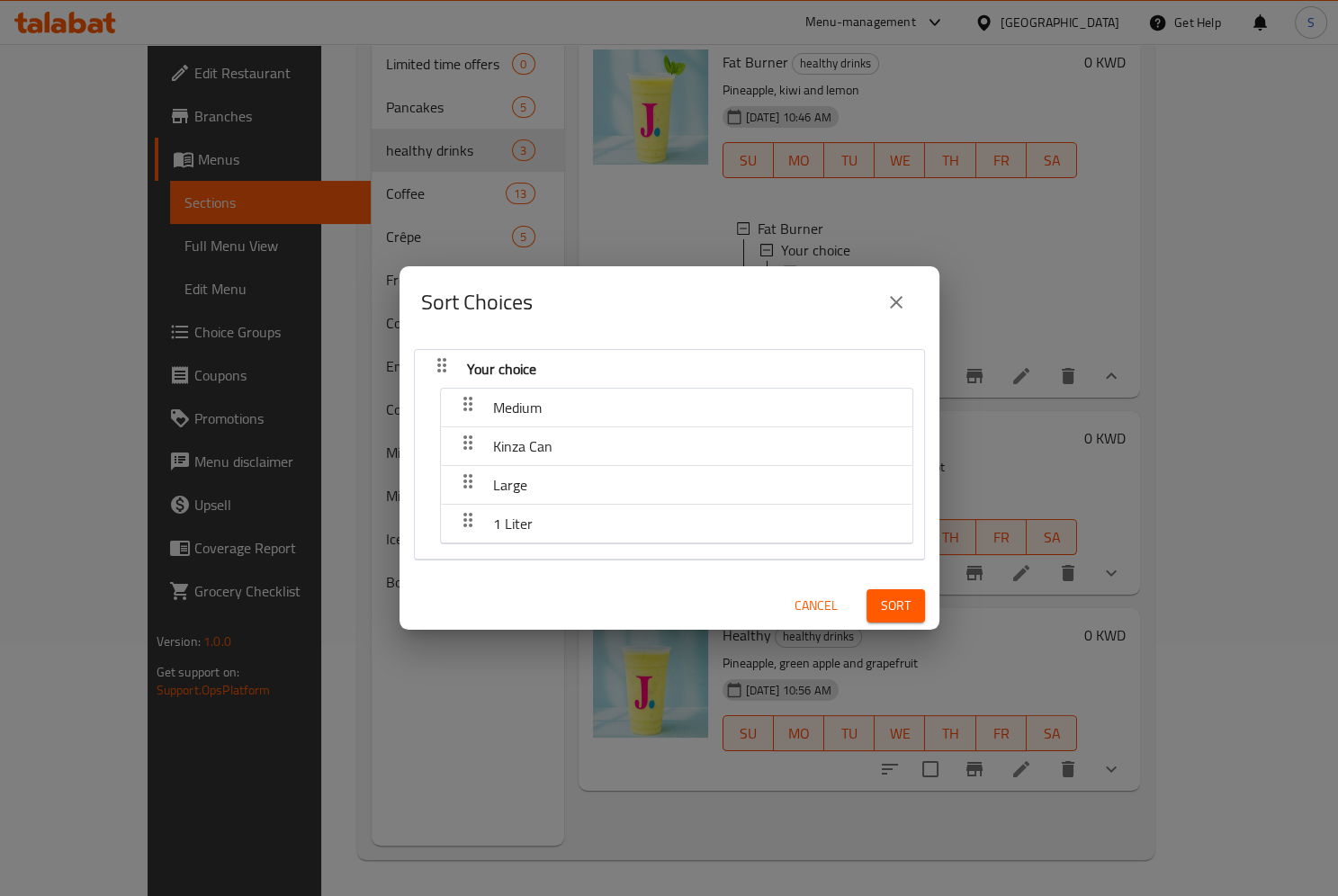
click at [893, 610] on span "Sort" at bounding box center [896, 605] width 30 height 22
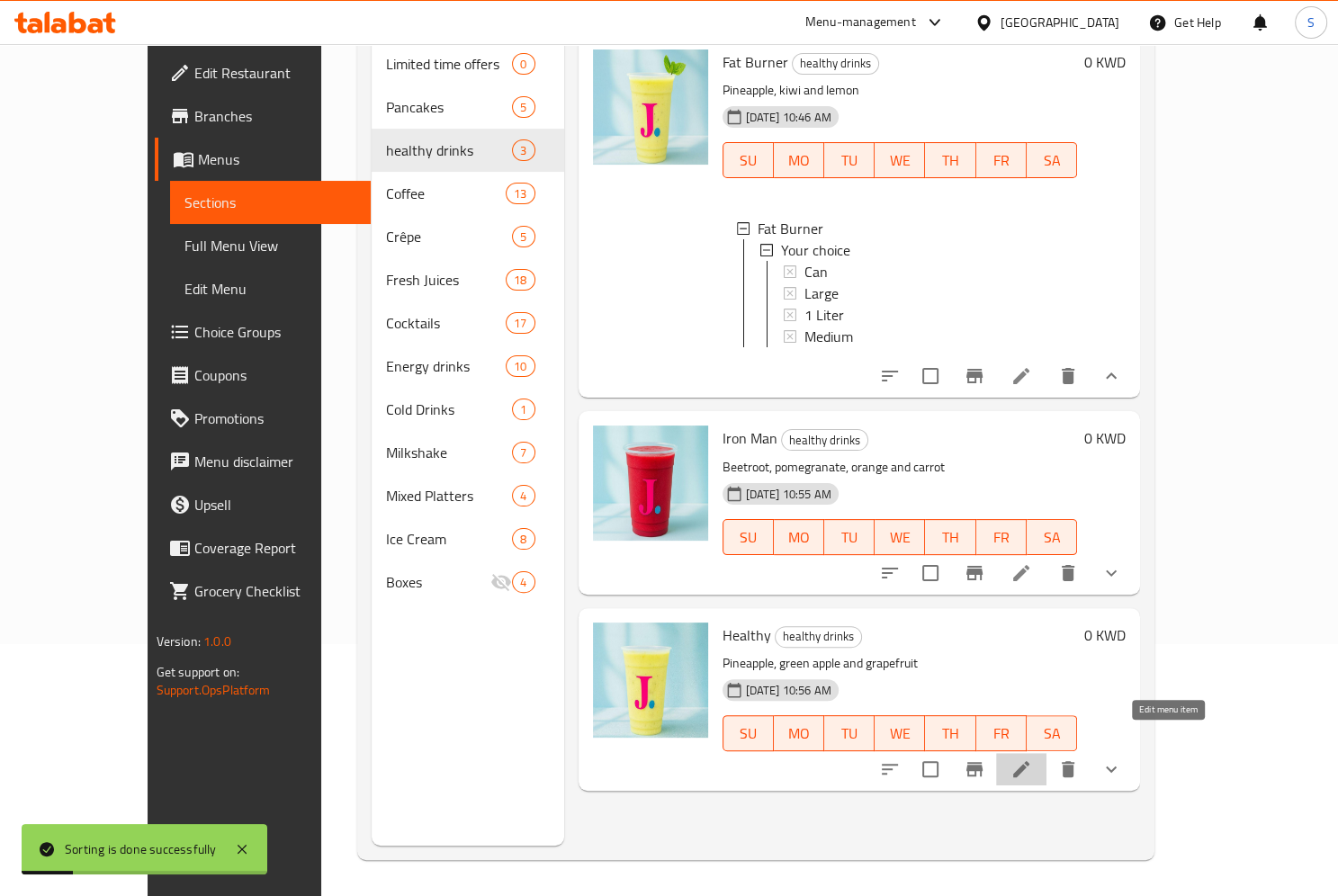
click at [1029, 760] on icon at bounding box center [1021, 768] width 16 height 16
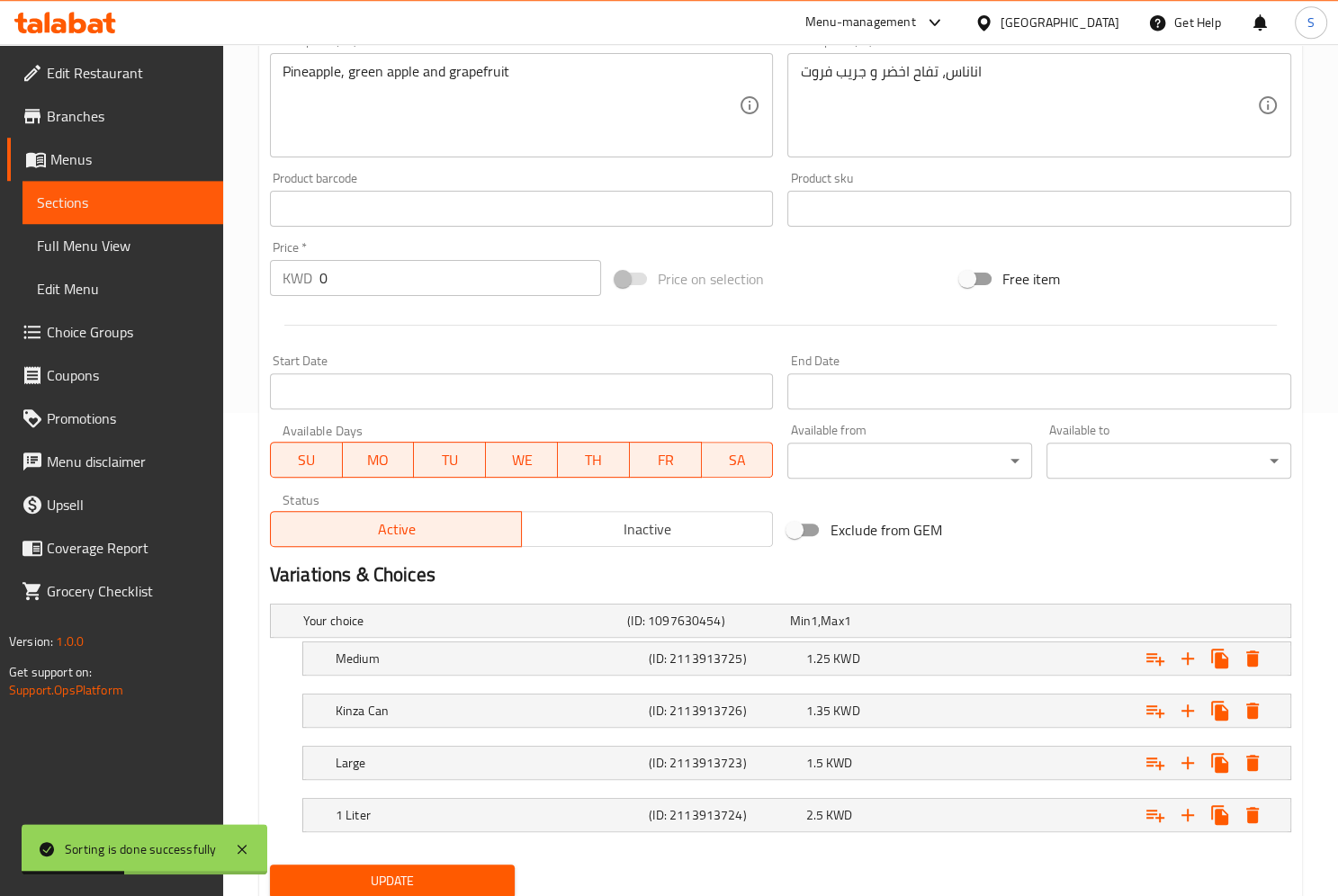
scroll to position [548, 0]
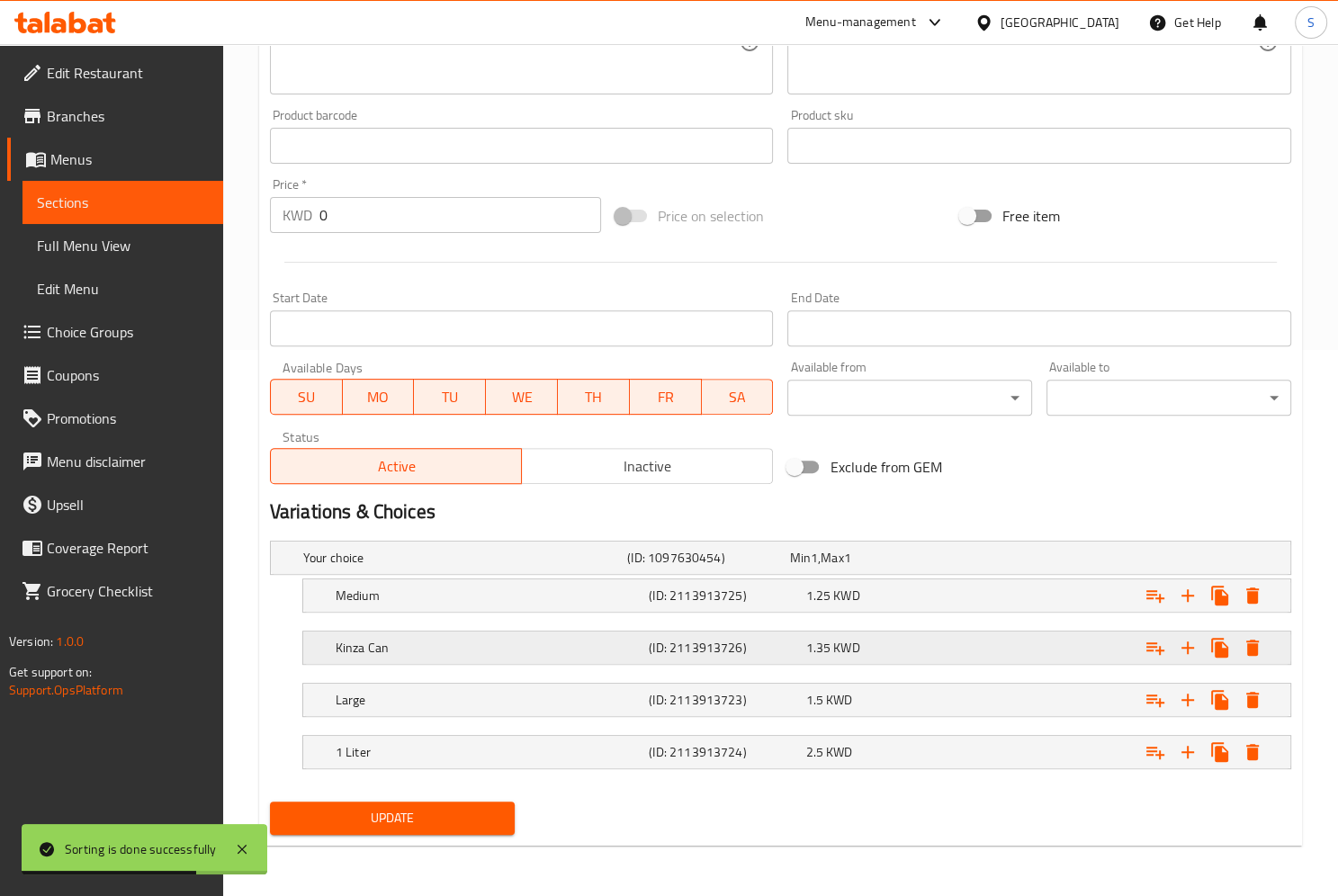
click at [433, 654] on h5 "Kinza Can" at bounding box center [489, 647] width 306 height 18
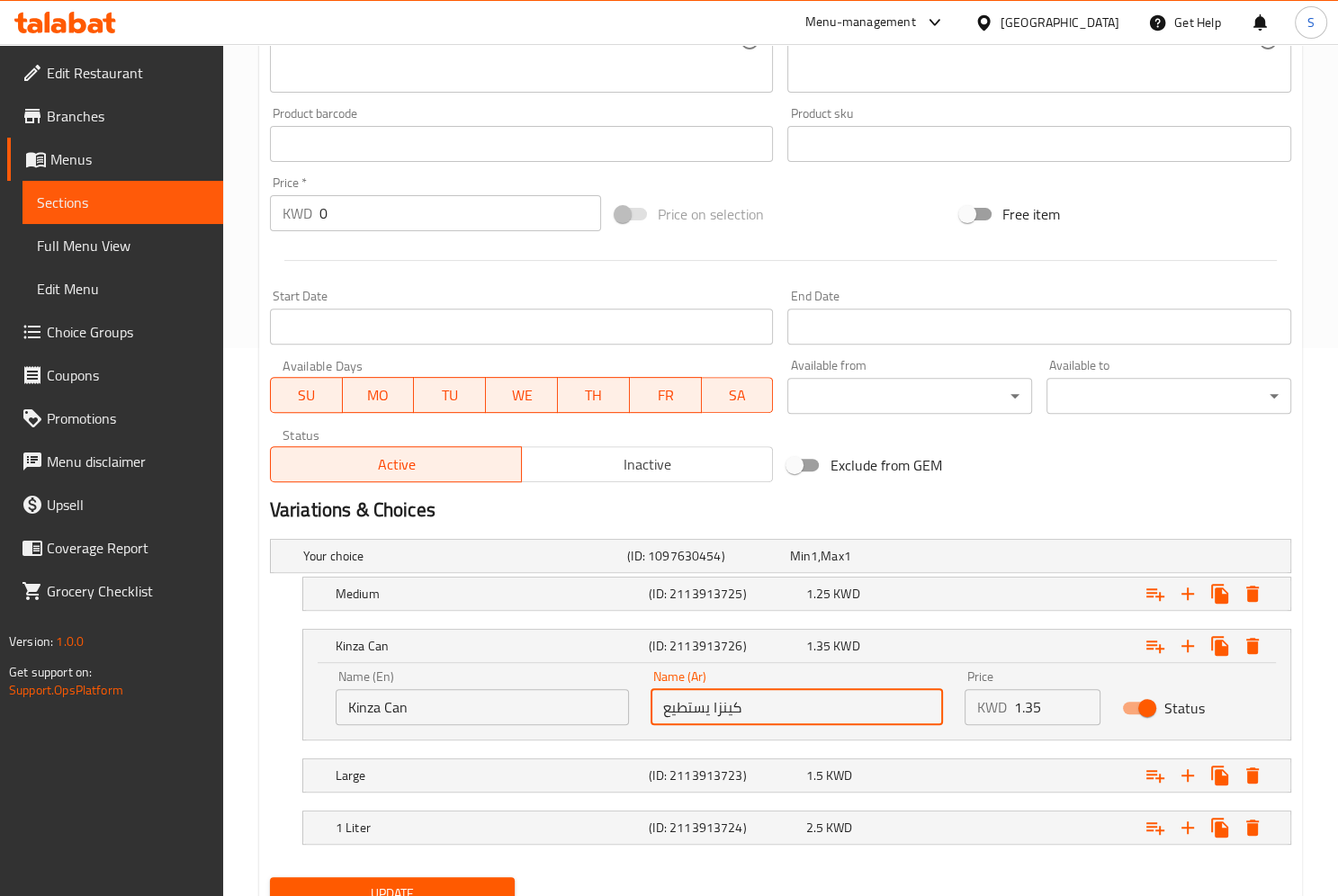
click at [678, 708] on input "كينزا يستطيع" at bounding box center [796, 707] width 293 height 36
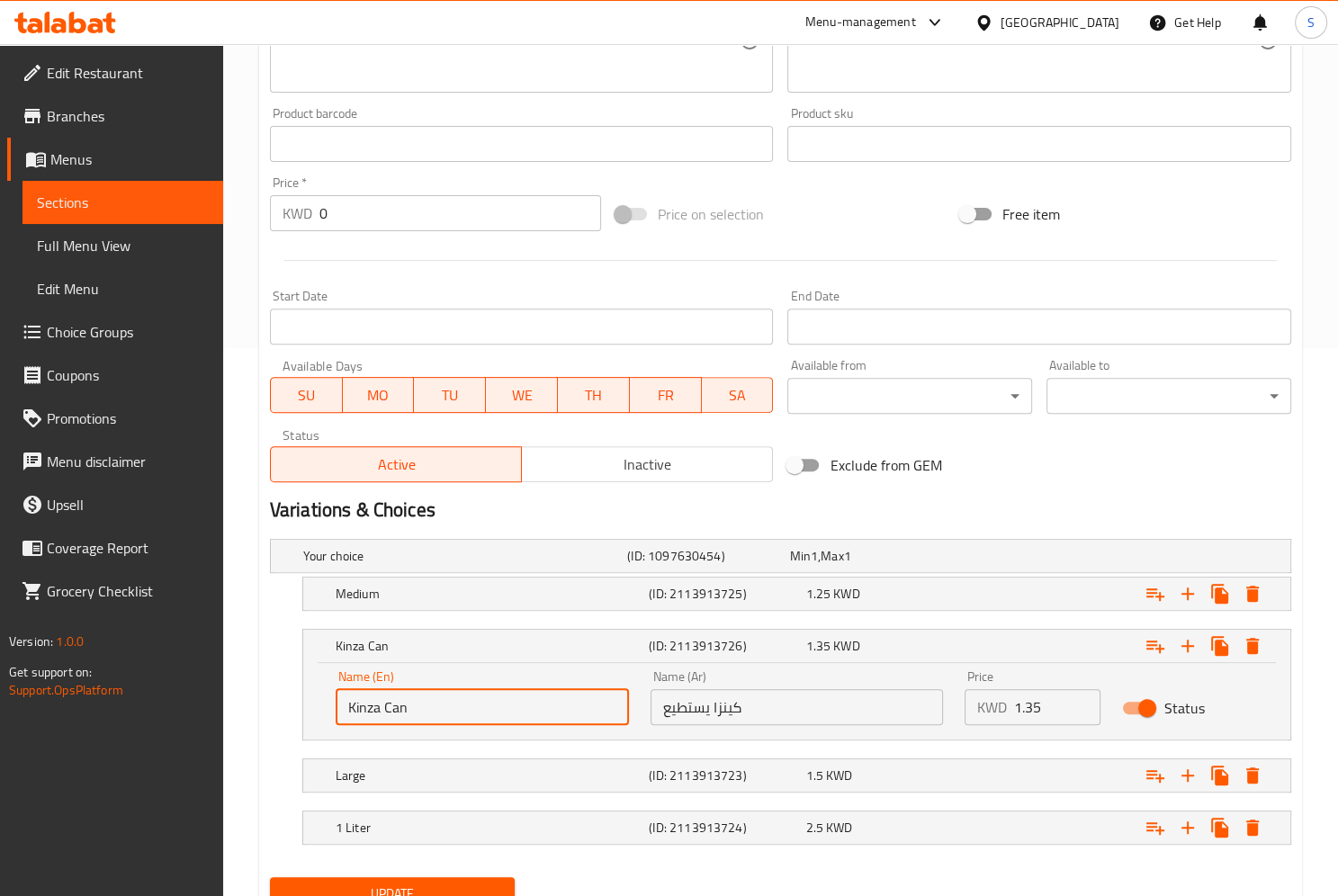
click at [353, 703] on input "Kinza Can" at bounding box center [482, 707] width 293 height 36
type input "Can"
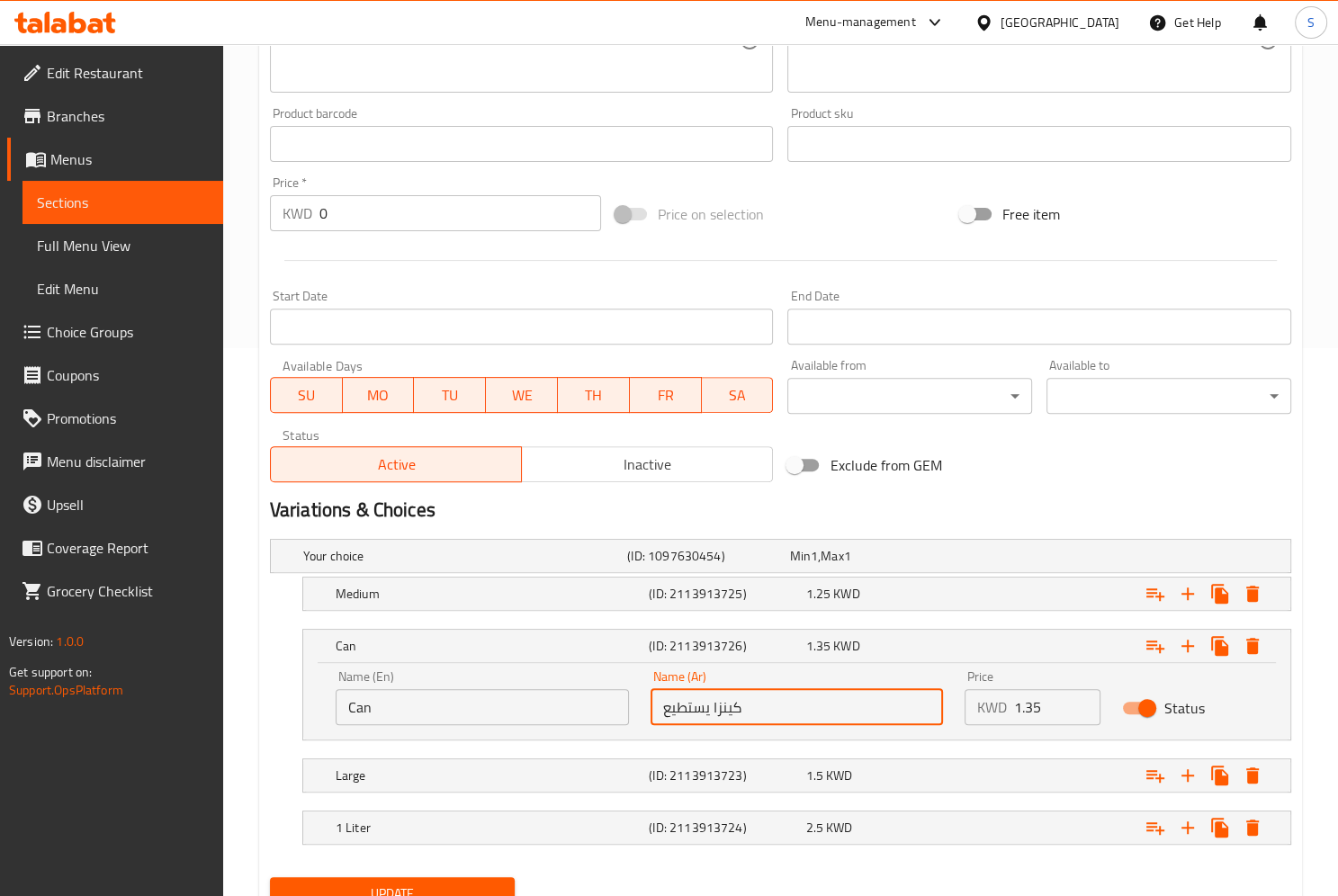
click at [727, 703] on input "كينزا يستطيع" at bounding box center [796, 707] width 293 height 36
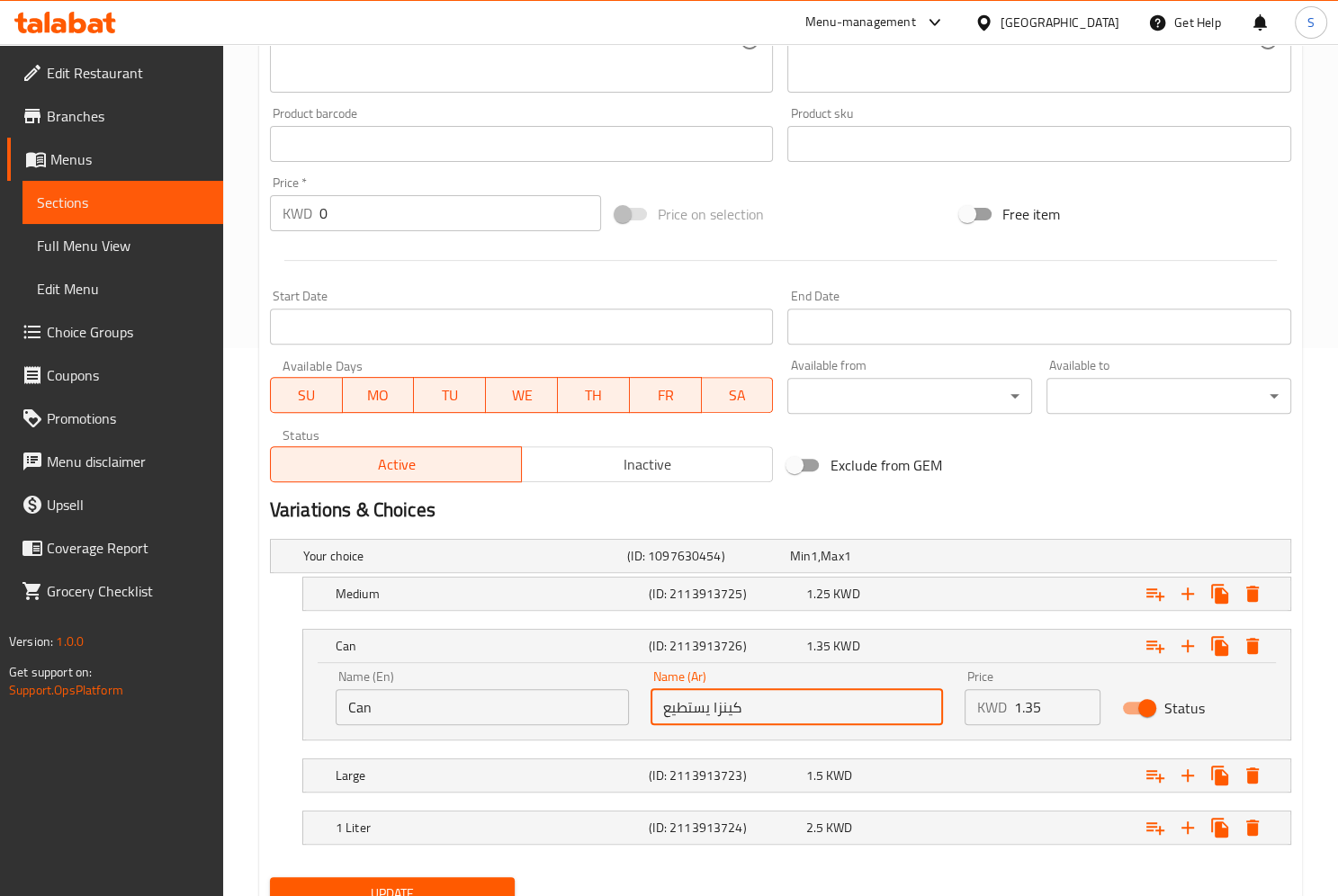
click at [727, 703] on input "كينزا يستطيع" at bounding box center [796, 707] width 293 height 36
paste input "text"
type input "يستطيع"
click at [391, 895] on span "Update" at bounding box center [392, 893] width 215 height 22
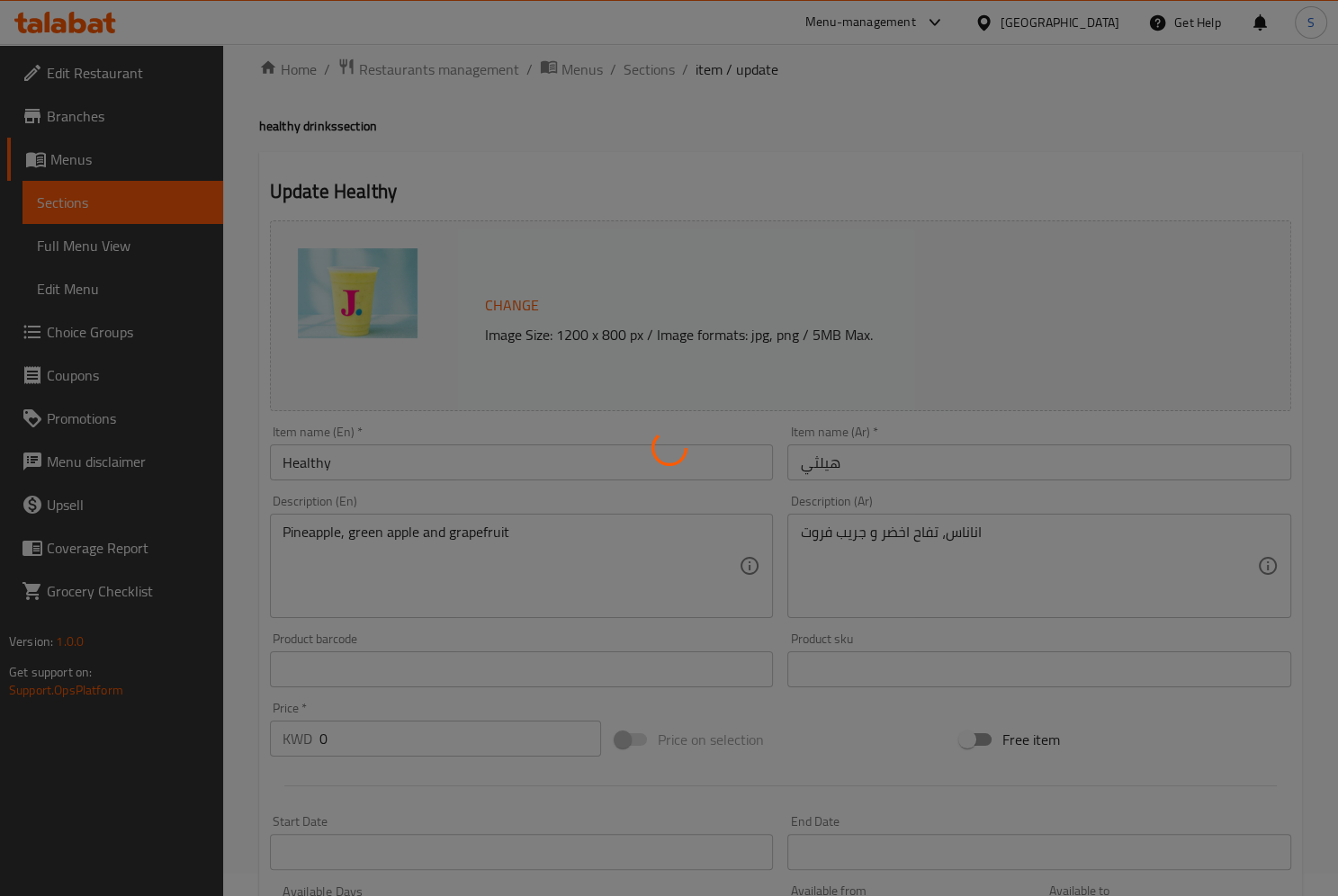
scroll to position [0, 0]
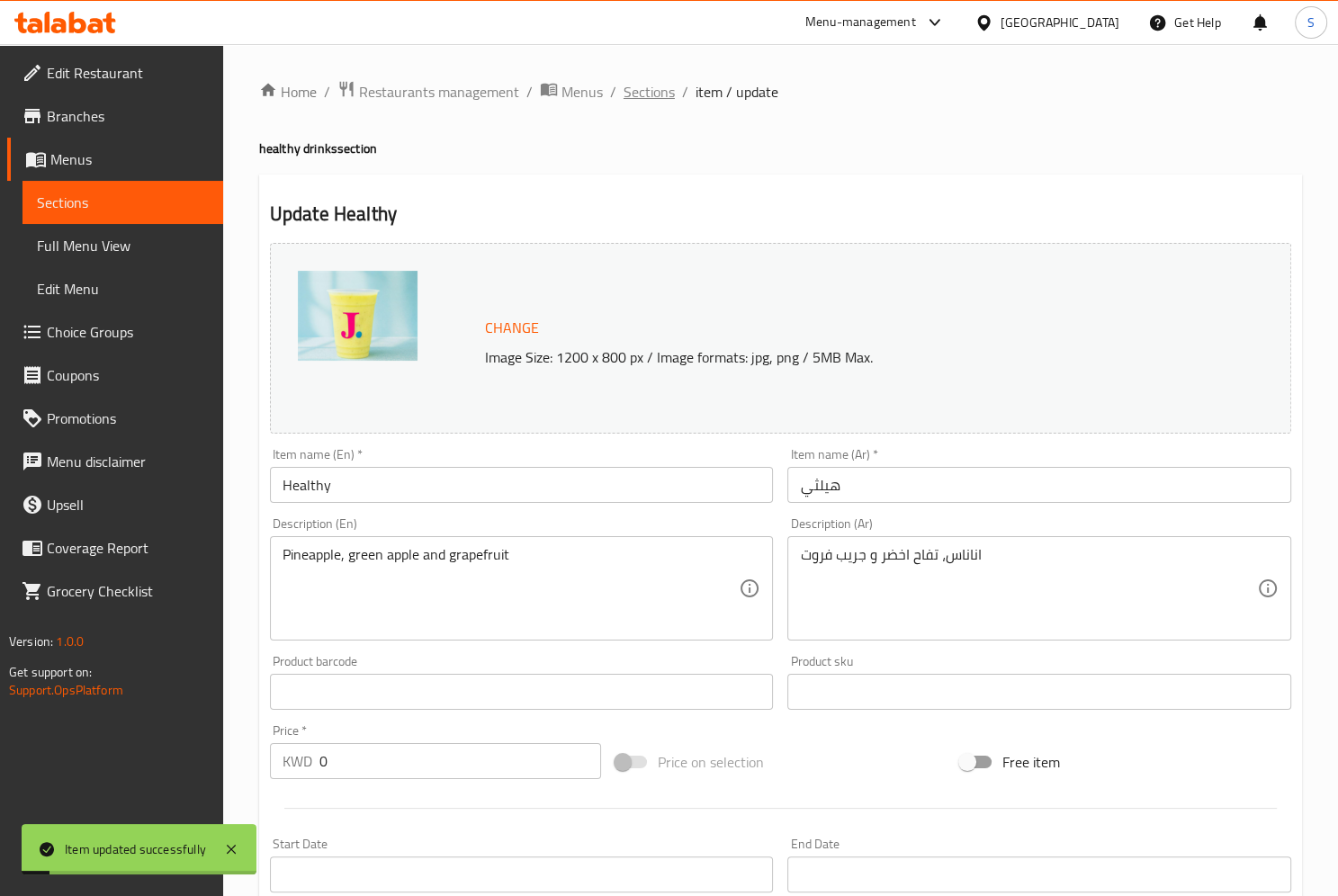
click at [643, 97] on span "Sections" at bounding box center [648, 91] width 51 height 21
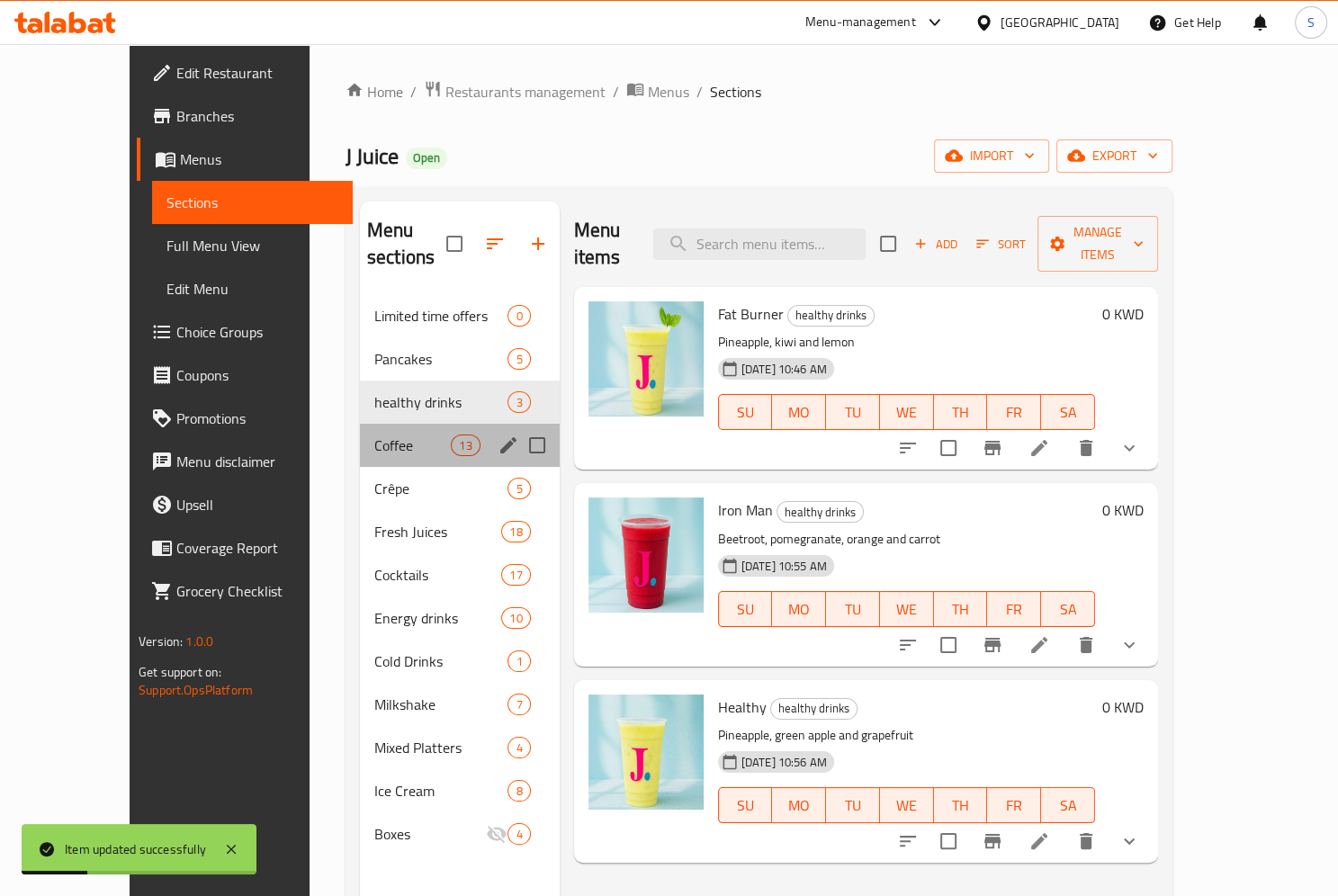
click at [389, 436] on div "Coffee 13" at bounding box center [460, 445] width 200 height 43
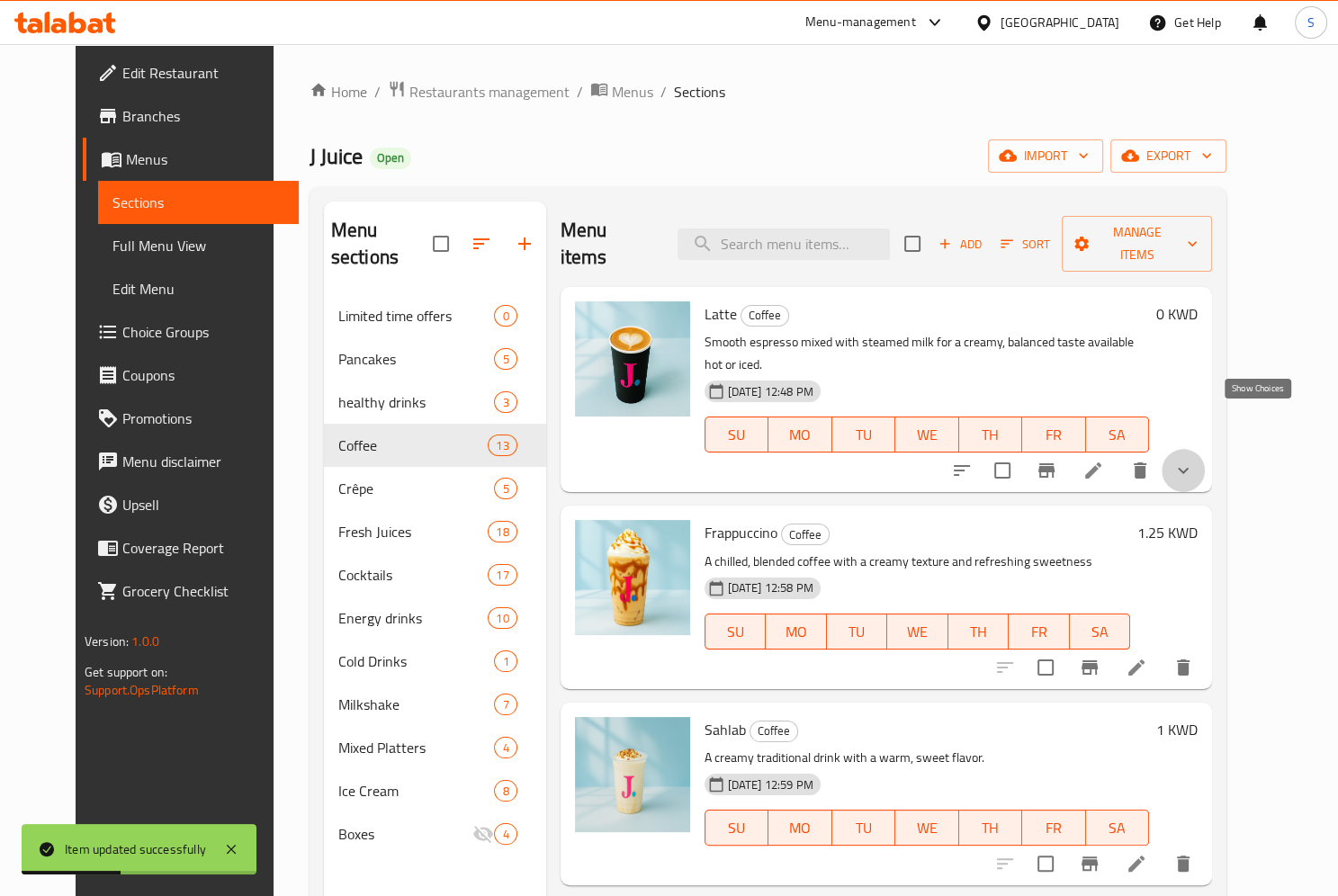
click at [1194, 460] on icon "show more" at bounding box center [1183, 470] width 21 height 21
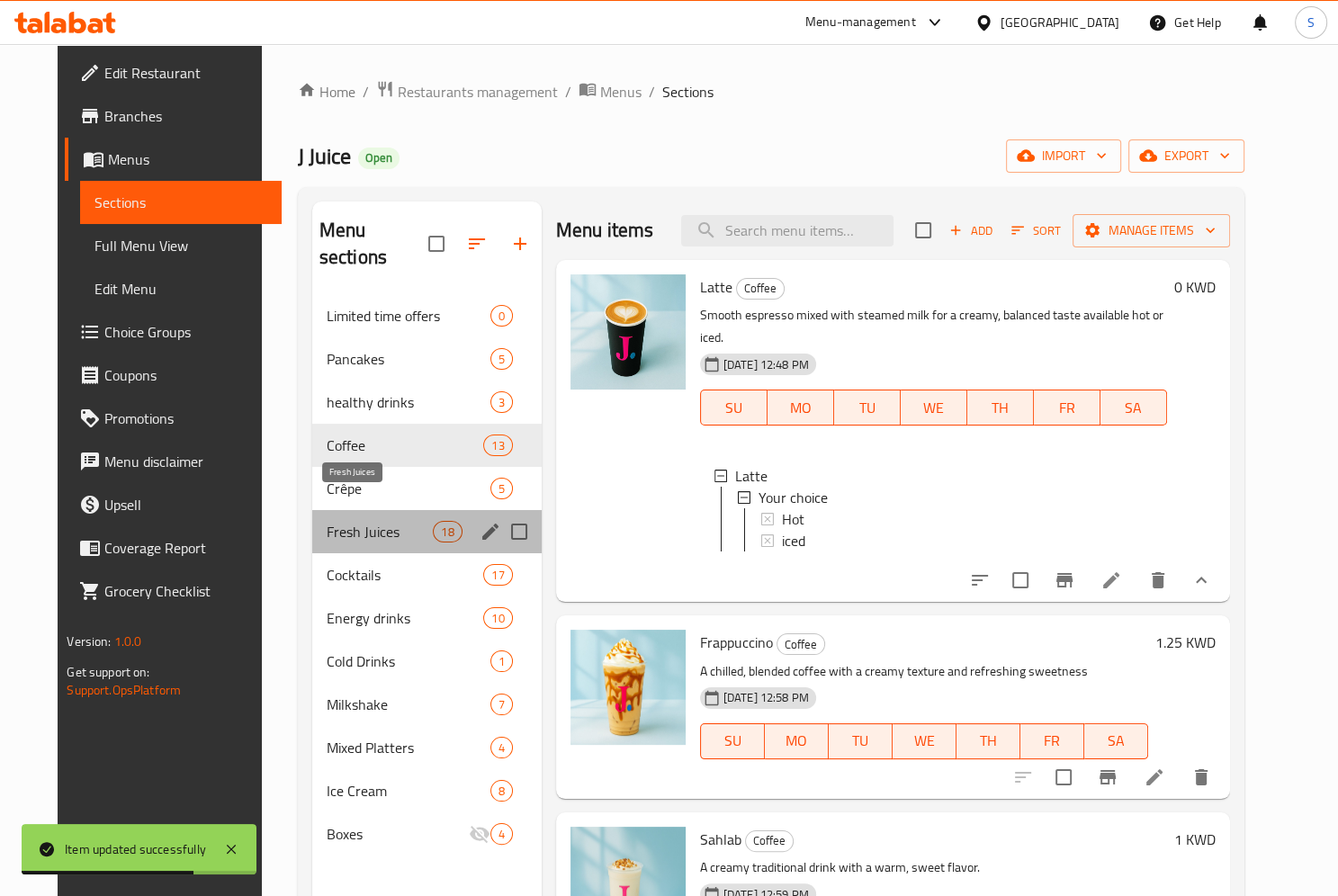
click at [383, 521] on span "Fresh Juices" at bounding box center [380, 532] width 107 height 21
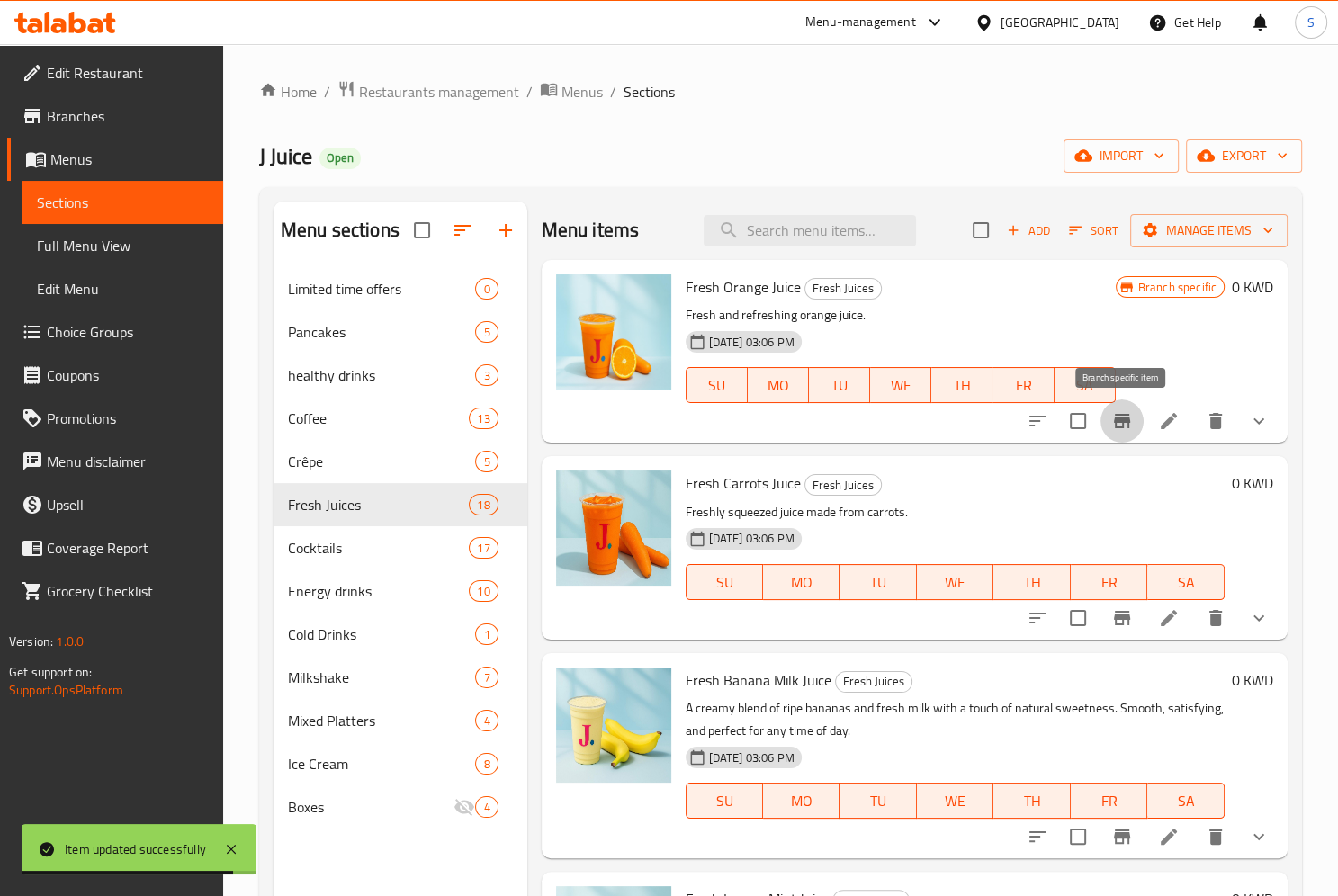
click at [1128, 428] on icon "Branch-specific-item" at bounding box center [1122, 420] width 16 height 14
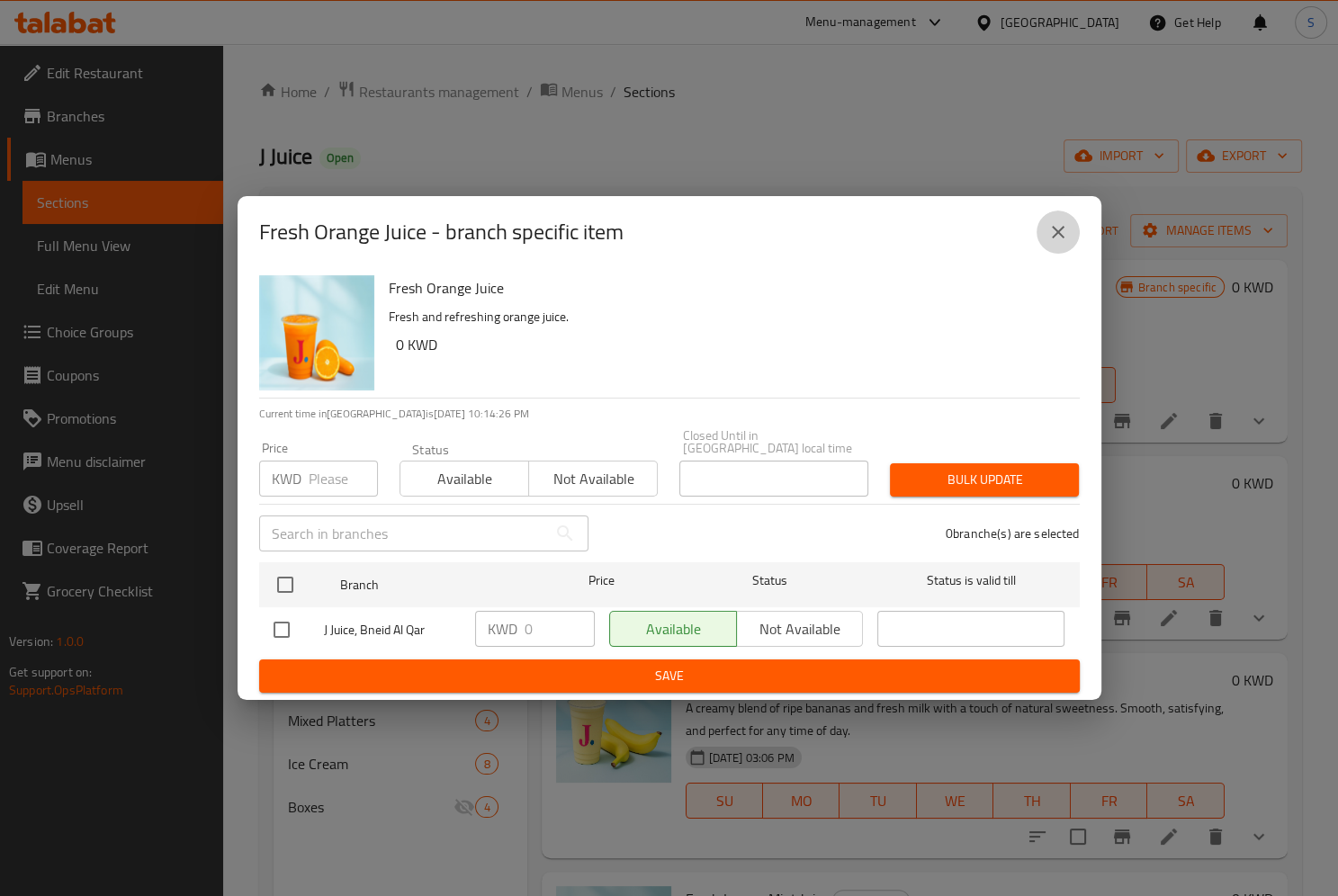
click at [1047, 227] on button "close" at bounding box center [1058, 232] width 43 height 43
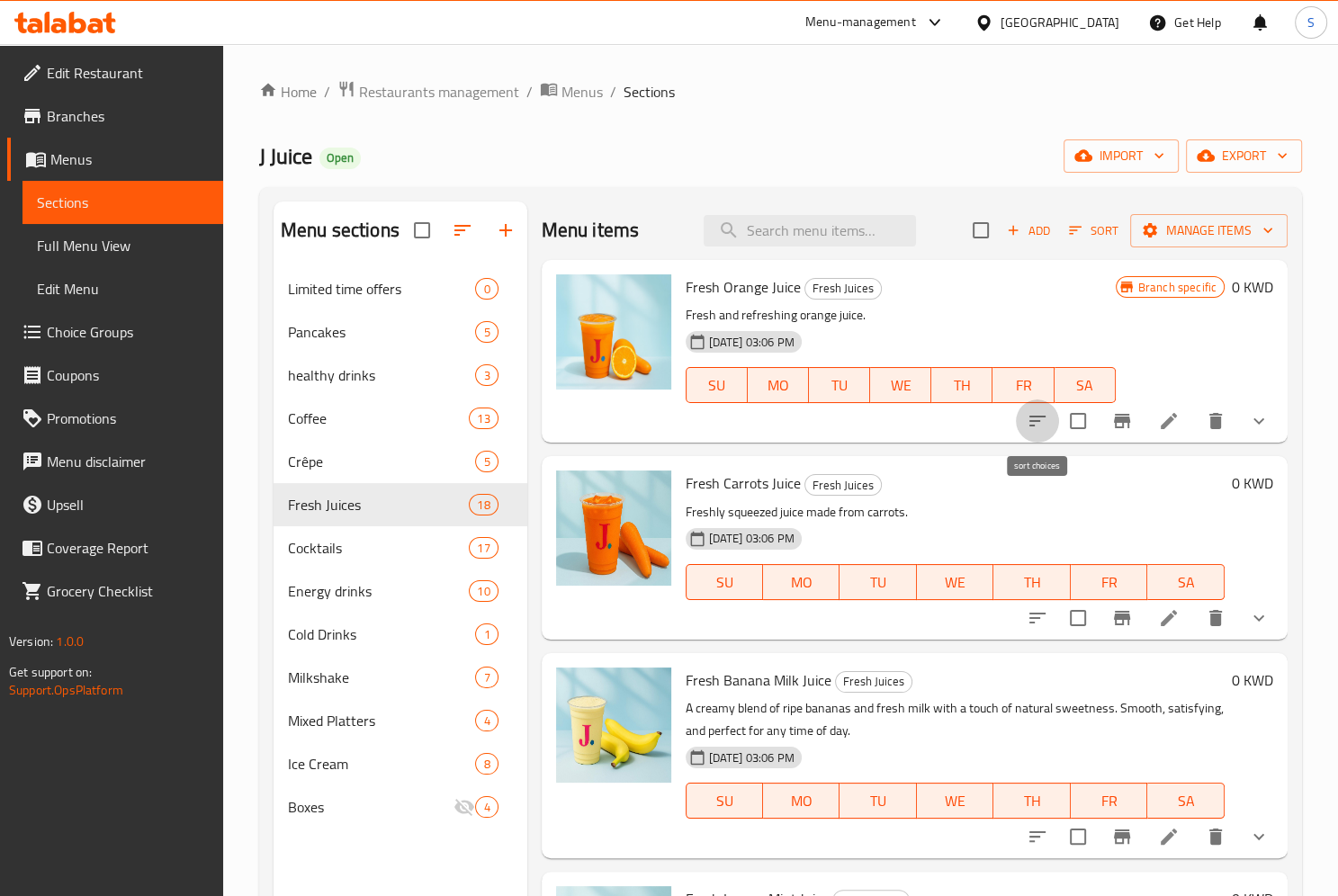
click at [1038, 410] on button "sort-choices" at bounding box center [1037, 420] width 43 height 43
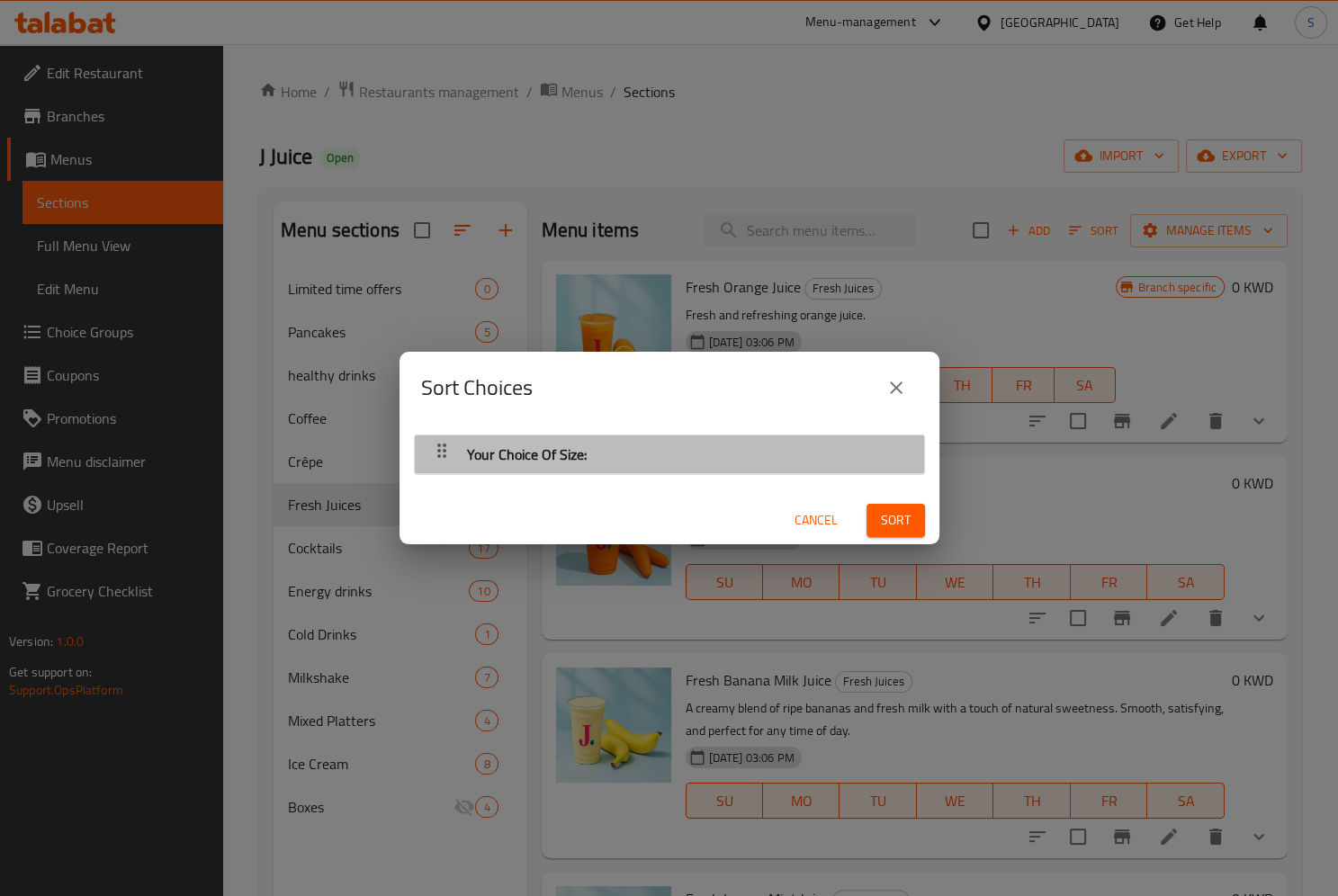
click at [891, 454] on div "Your Choice Of Size:" at bounding box center [669, 454] width 492 height 43
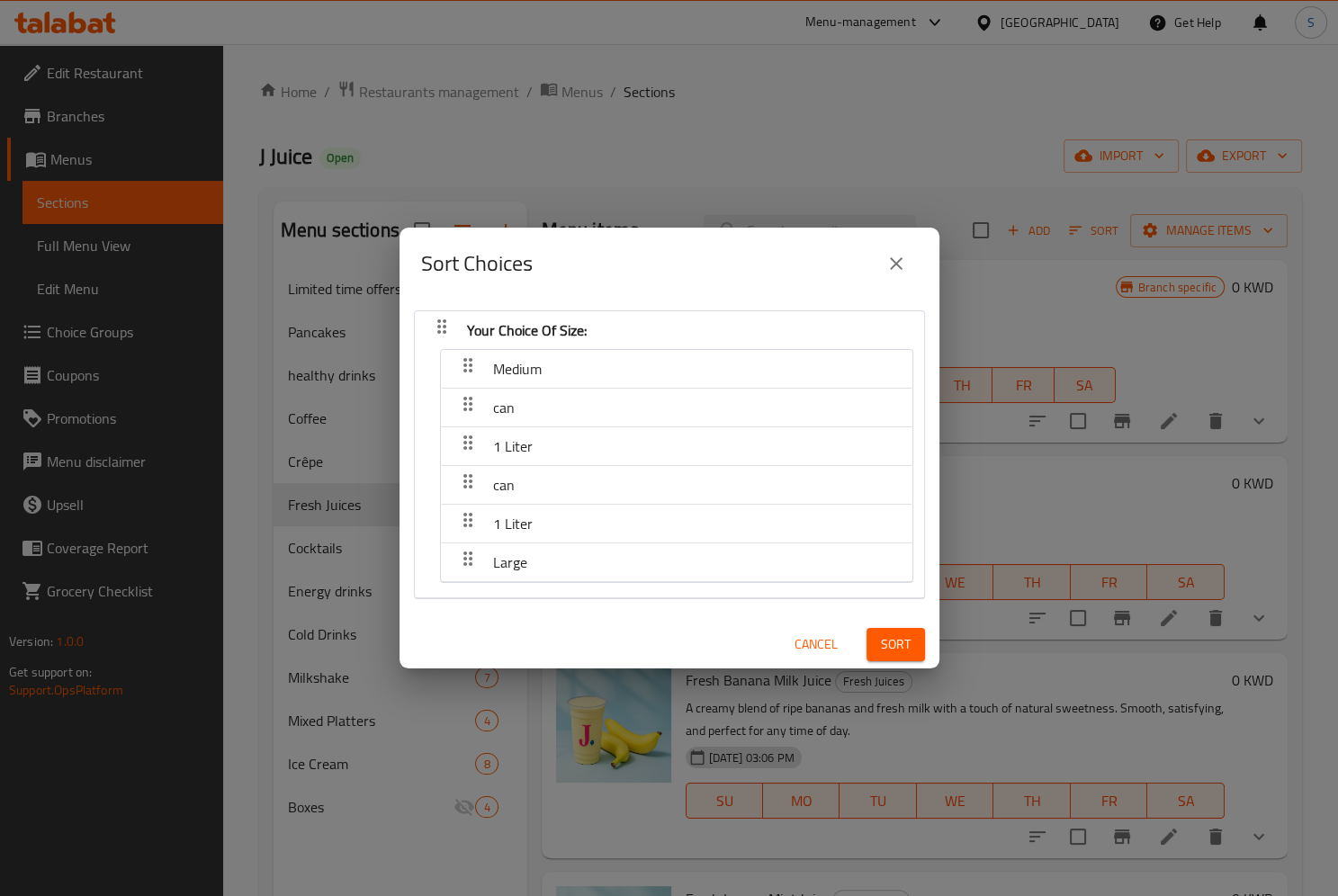
drag, startPoint x: 558, startPoint y: 496, endPoint x: 550, endPoint y: 427, distance: 69.5
click at [550, 427] on nav "Medium can 1 Liter can 1 Liter Large" at bounding box center [676, 465] width 473 height 234
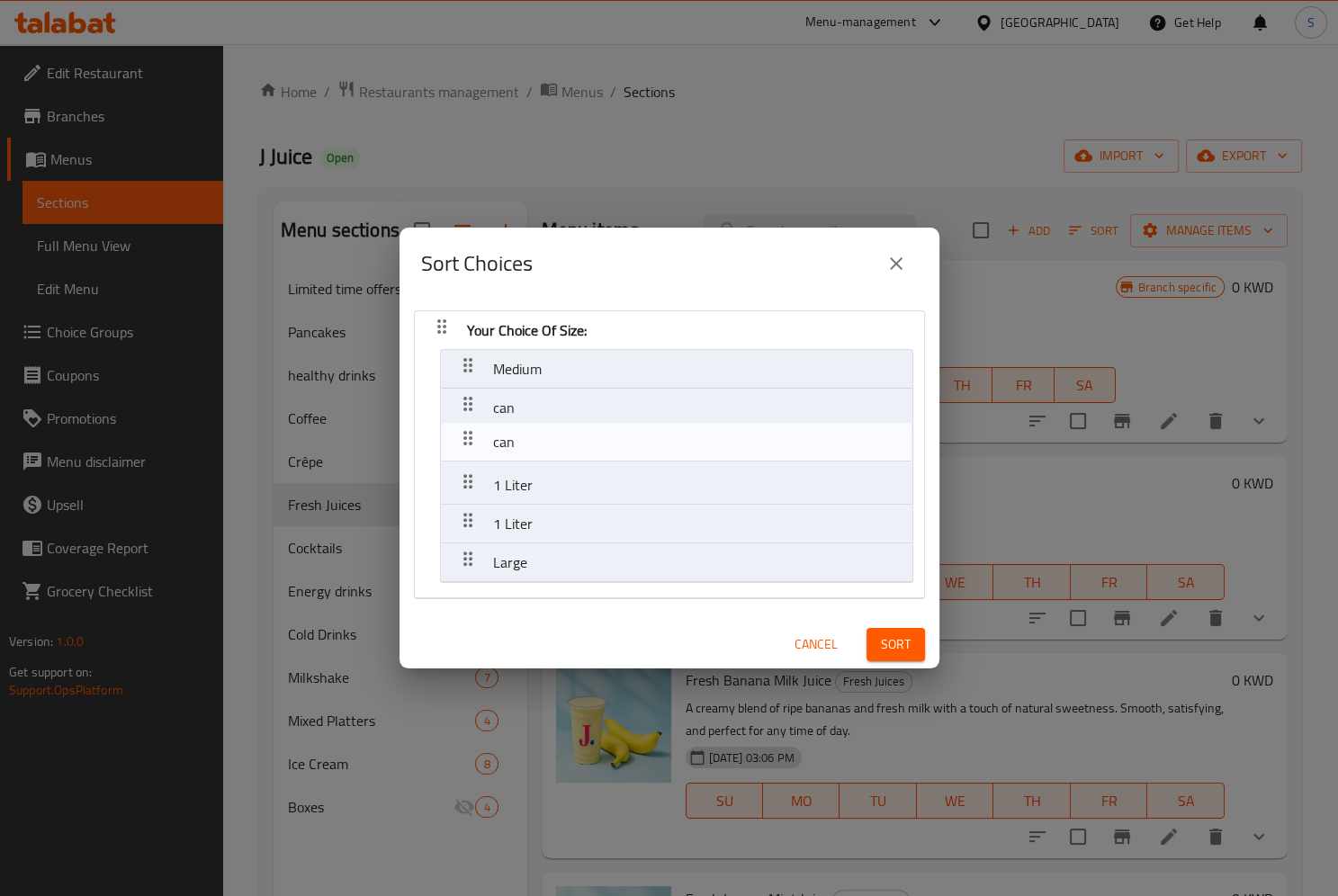
drag, startPoint x: 459, startPoint y: 485, endPoint x: 459, endPoint y: 437, distance: 48.0
click at [459, 437] on nav "Your Choice Of Size: Medium can 1 Liter can 1 Liter Large" at bounding box center [669, 455] width 511 height 288
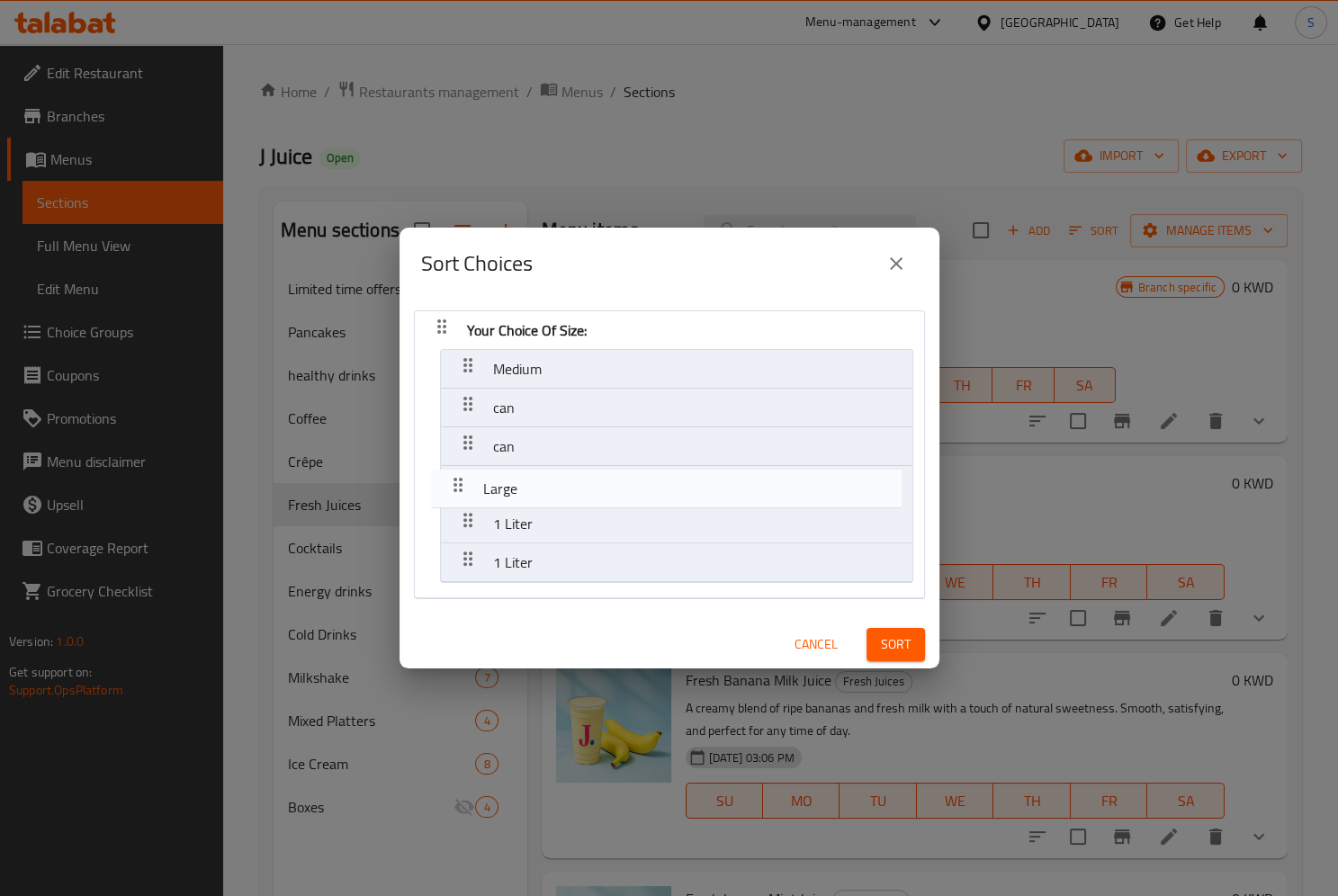
drag, startPoint x: 469, startPoint y: 557, endPoint x: 458, endPoint y: 475, distance: 82.7
click at [458, 475] on nav "Your Choice Of Size: Medium can can 1 Liter 1 Liter Large" at bounding box center [669, 455] width 511 height 288
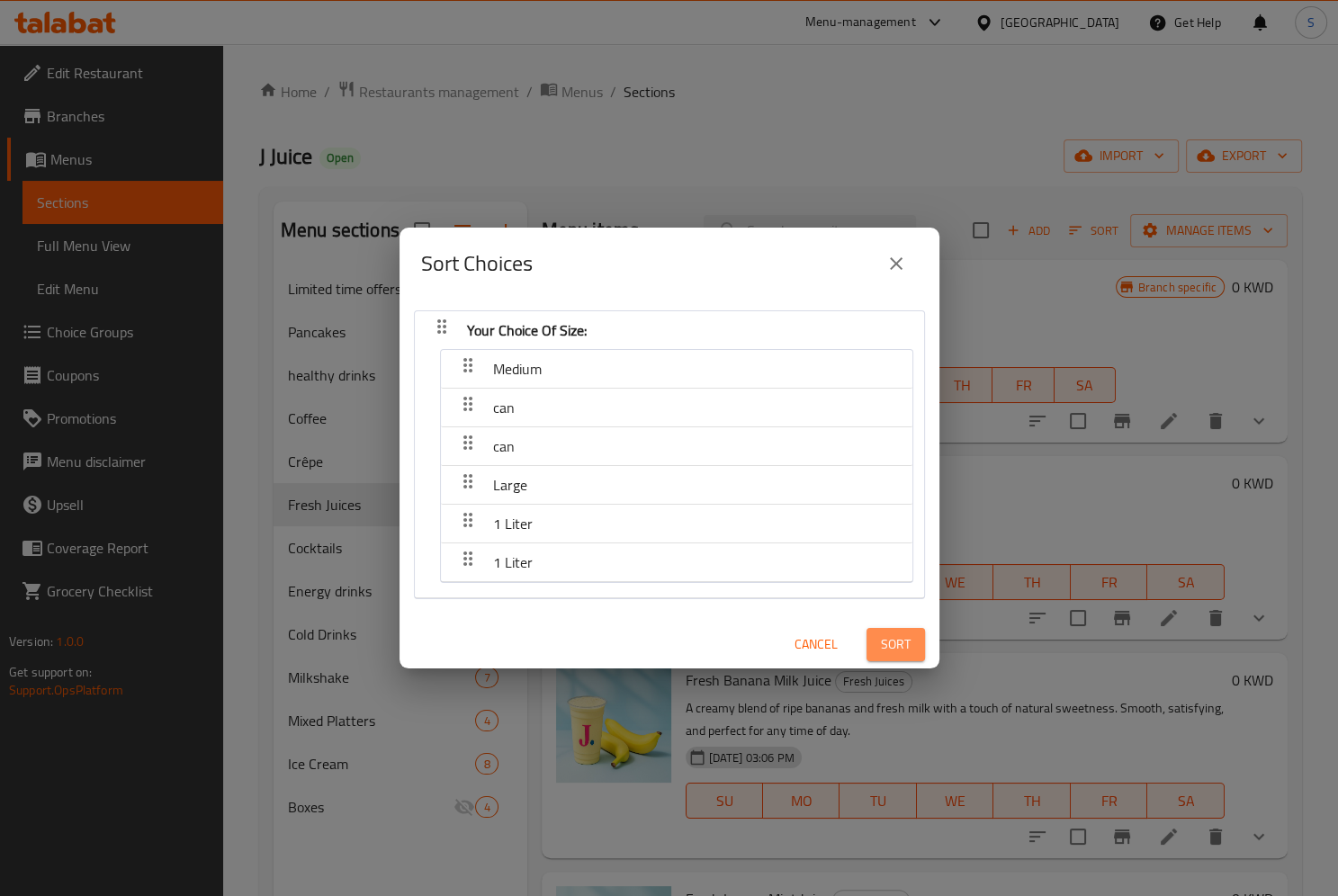
click at [896, 646] on span "Sort" at bounding box center [896, 644] width 30 height 22
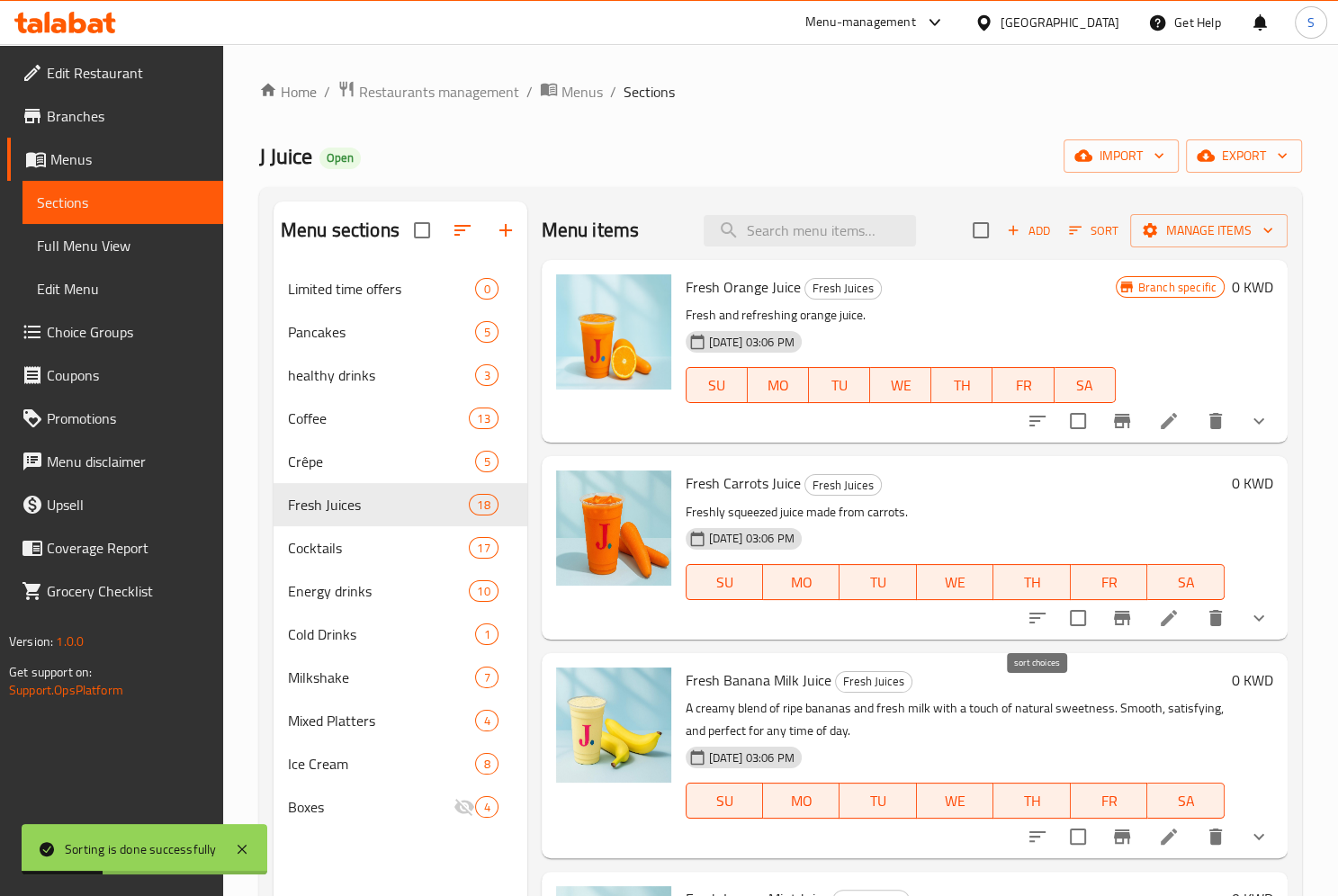
click at [1036, 619] on icon "sort-choices" at bounding box center [1037, 617] width 16 height 11
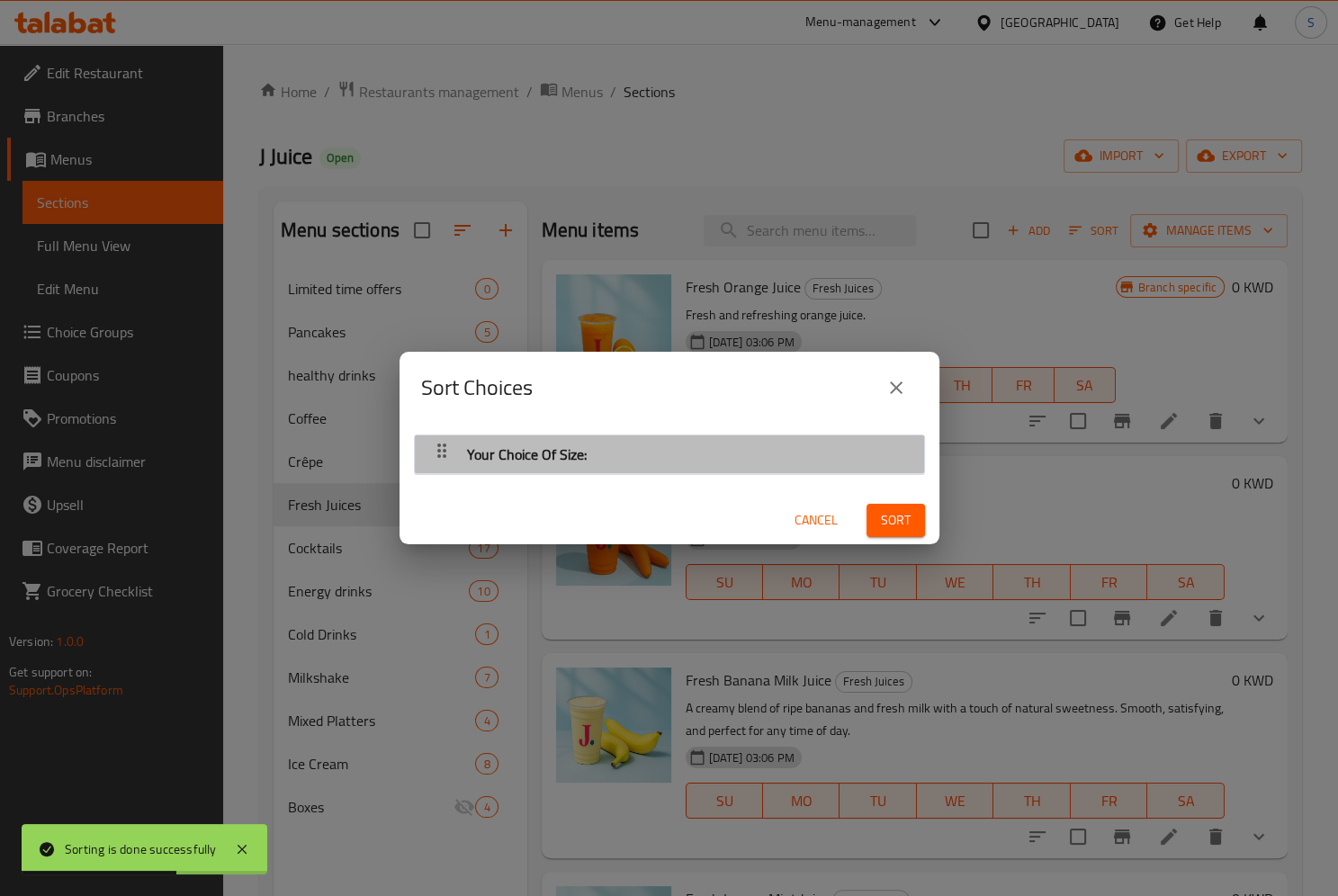
click at [438, 450] on icon "button" at bounding box center [442, 450] width 9 height 14
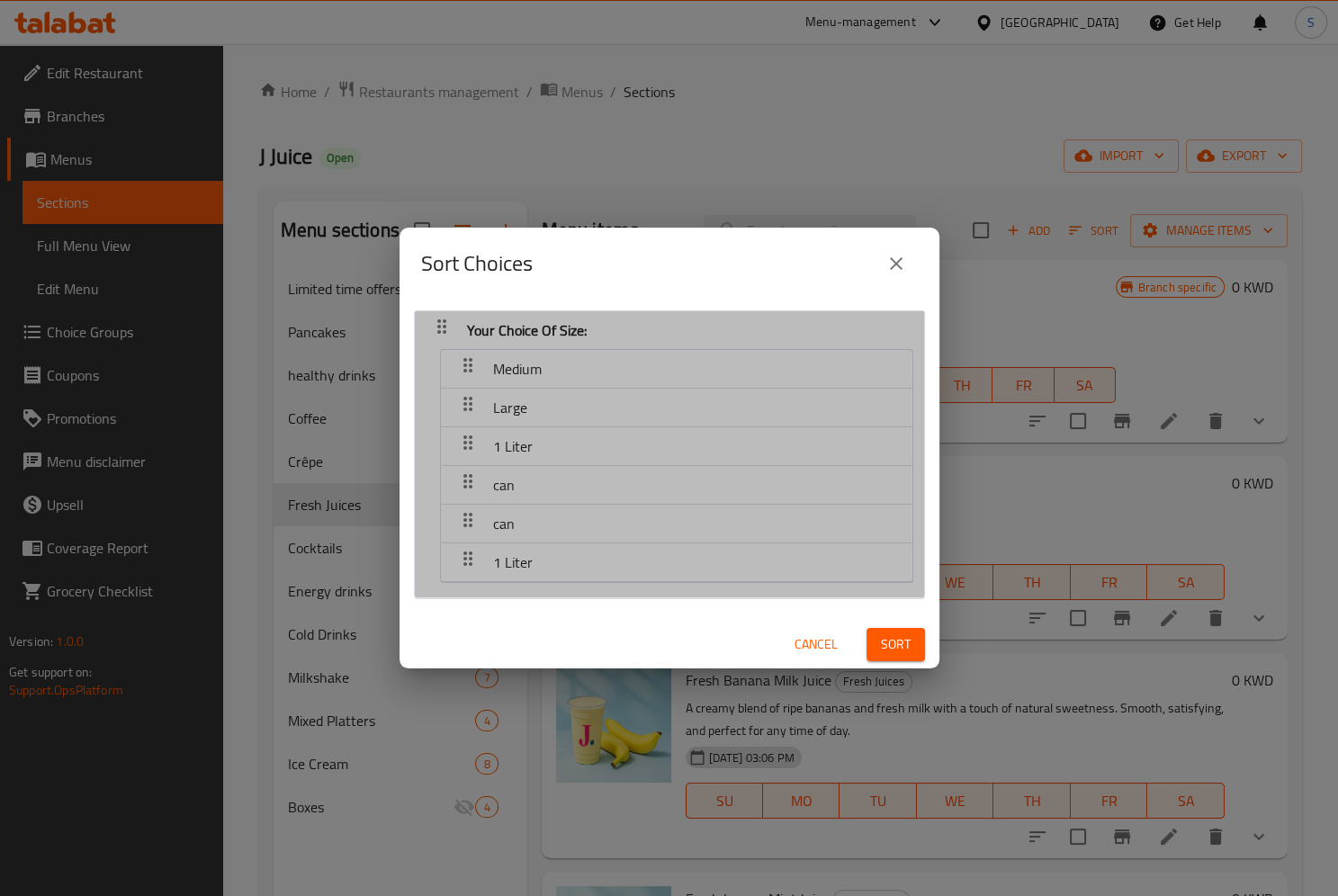
drag, startPoint x: 540, startPoint y: 463, endPoint x: 550, endPoint y: 493, distance: 31.6
click at [550, 493] on nav "Medium Large 1 Liter can can 1 Liter" at bounding box center [676, 465] width 473 height 234
drag, startPoint x: 551, startPoint y: 442, endPoint x: 550, endPoint y: 538, distance: 96.0
click at [550, 538] on nav "Medium Large 1 Liter can can 1 Liter" at bounding box center [676, 465] width 473 height 234
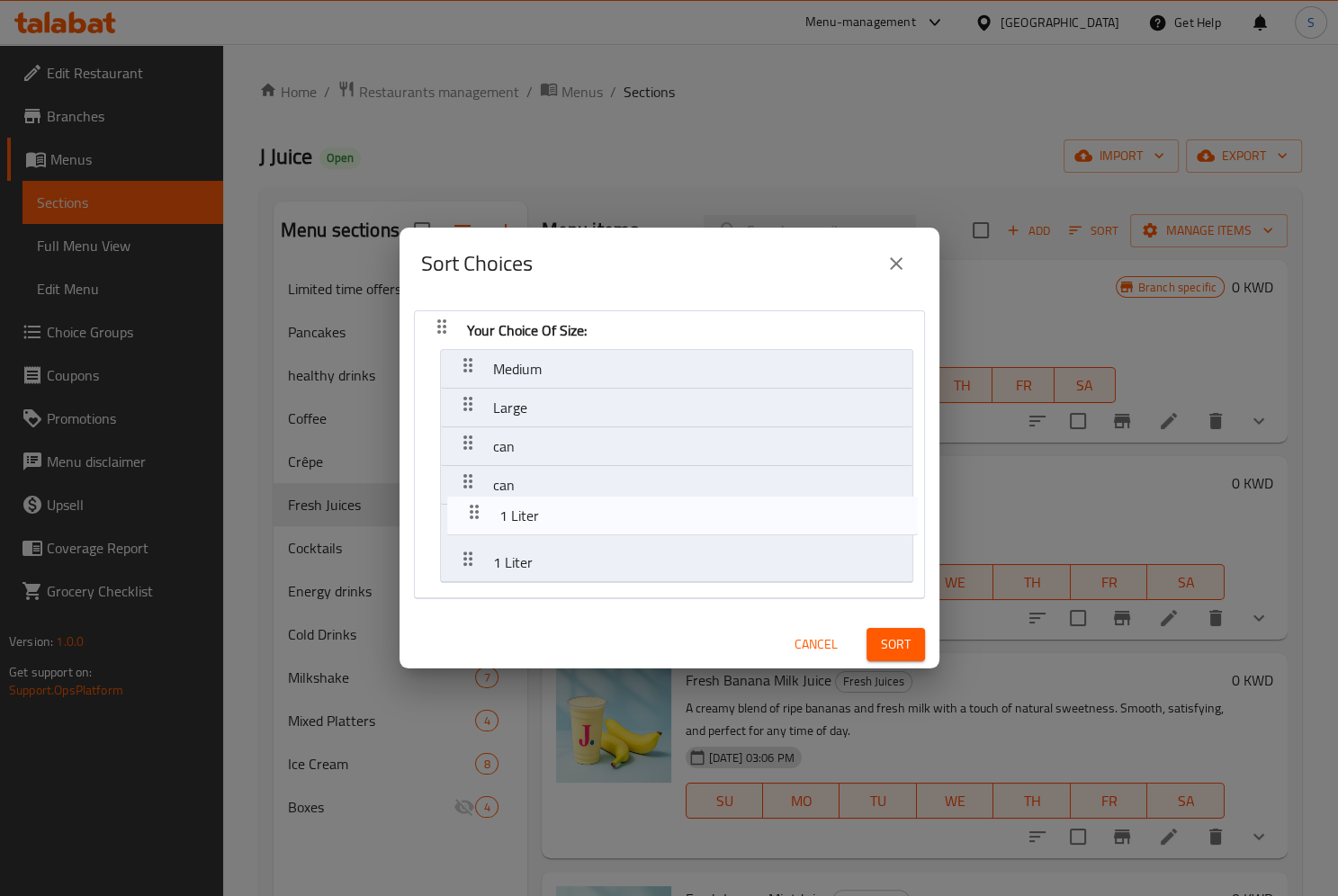
drag, startPoint x: 465, startPoint y: 447, endPoint x: 474, endPoint y: 530, distance: 83.5
click at [474, 530] on nav "Your Choice Of Size: Medium Large 1 Liter can can 1 Liter" at bounding box center [669, 455] width 511 height 288
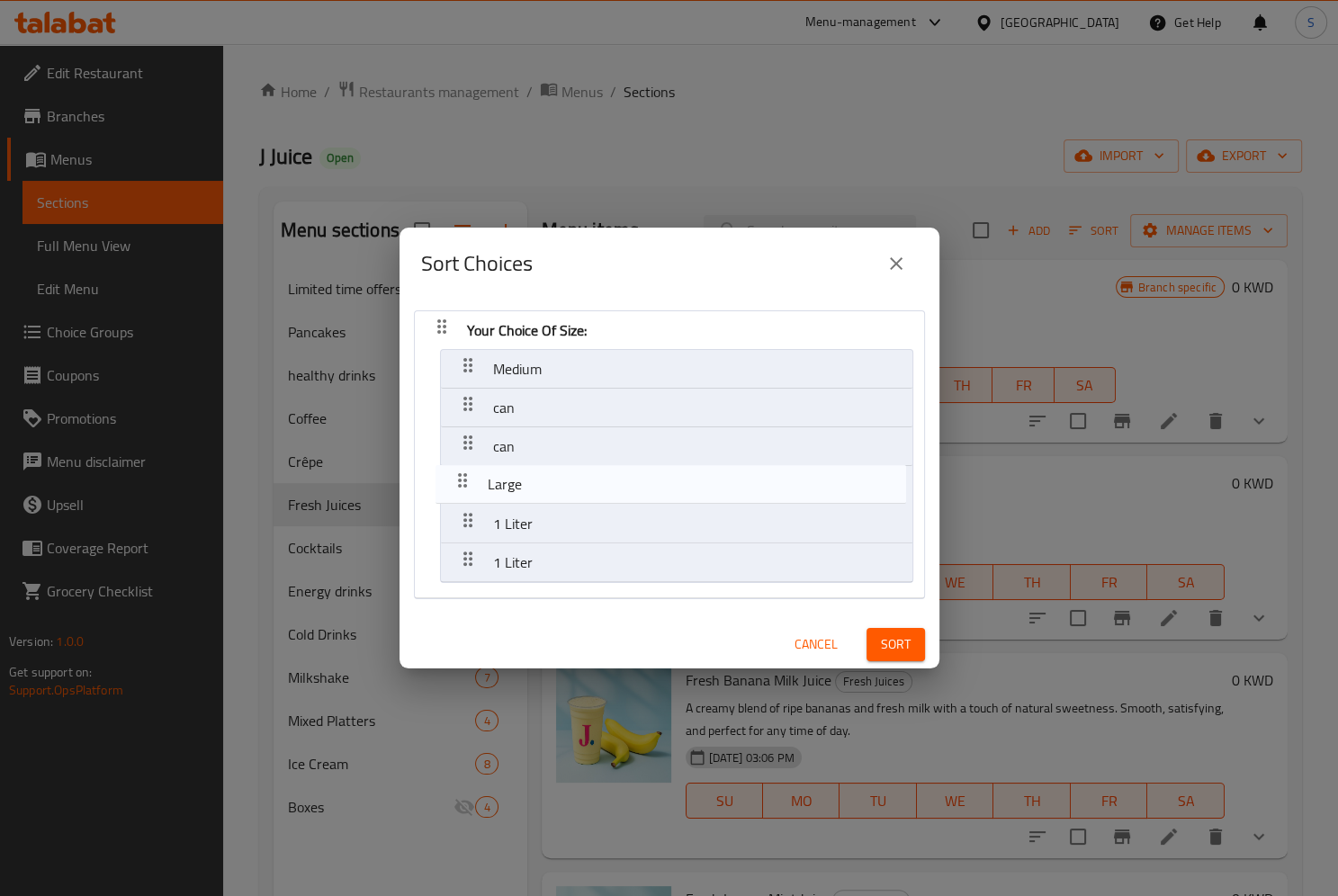
drag, startPoint x: 465, startPoint y: 401, endPoint x: 461, endPoint y: 485, distance: 84.1
click at [461, 485] on nav "Your Choice Of Size: Medium Large can can 1 Liter 1 Liter" at bounding box center [669, 455] width 511 height 288
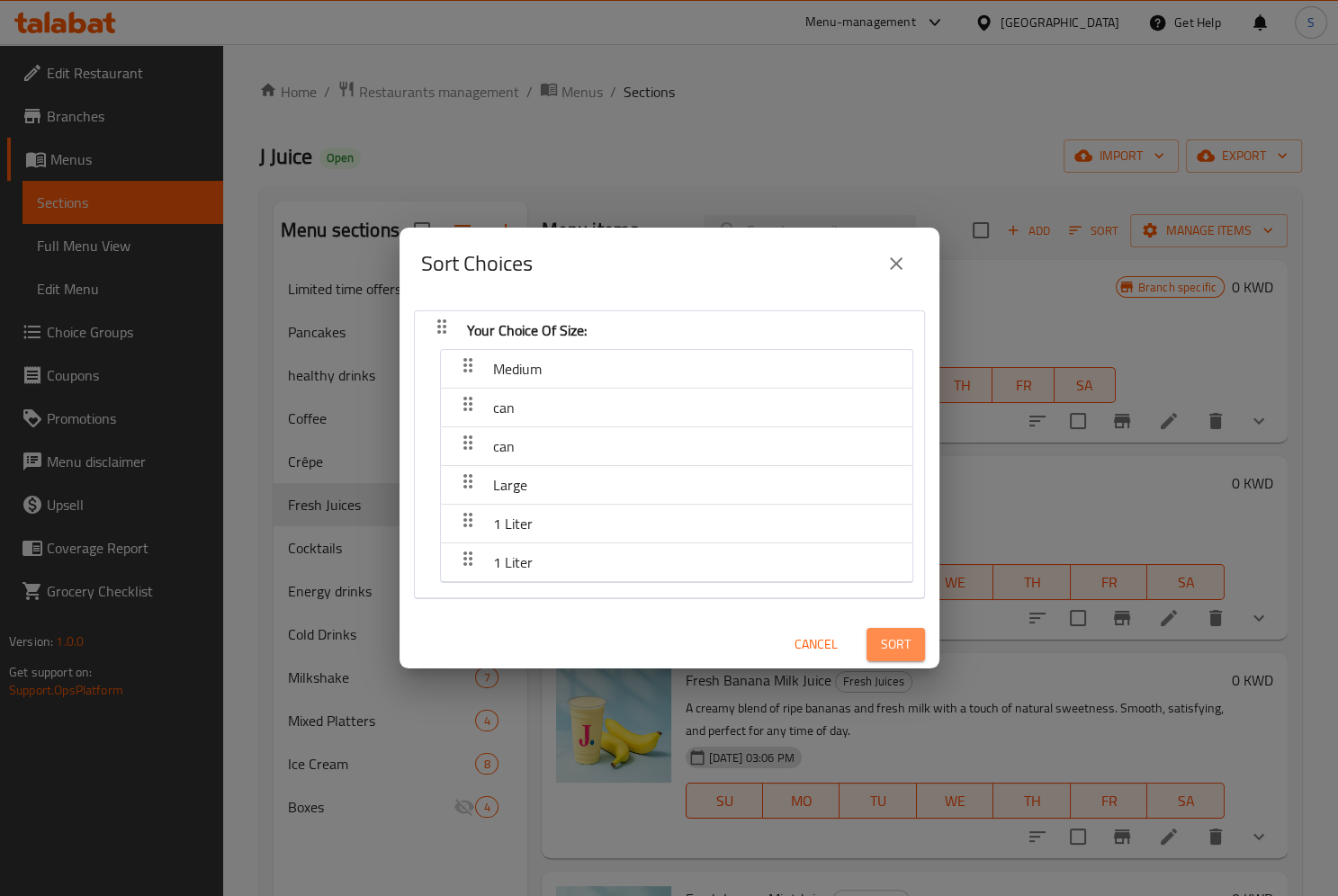
click at [897, 652] on span "Sort" at bounding box center [896, 644] width 30 height 22
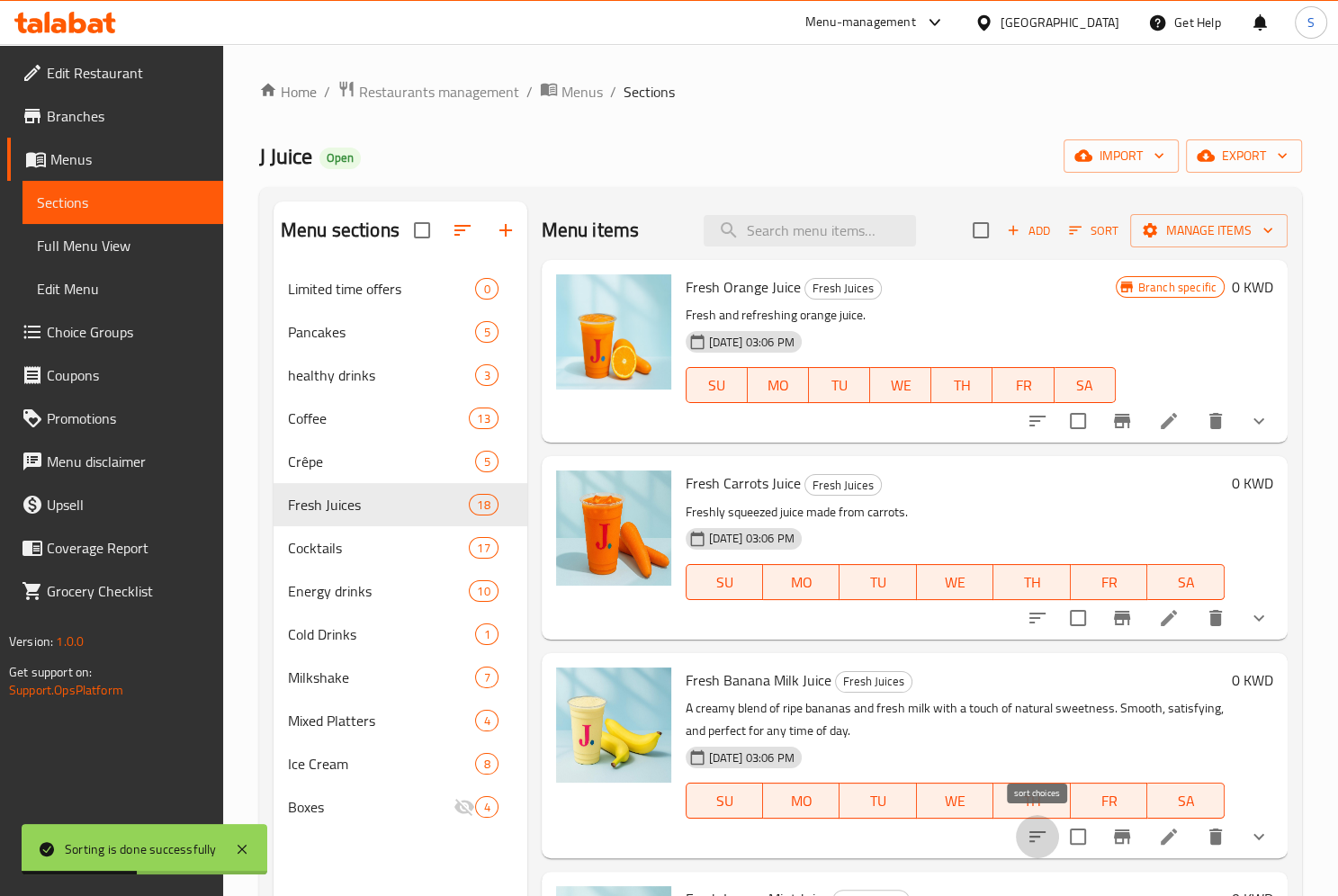
click at [1033, 835] on icon "sort-choices" at bounding box center [1037, 836] width 21 height 21
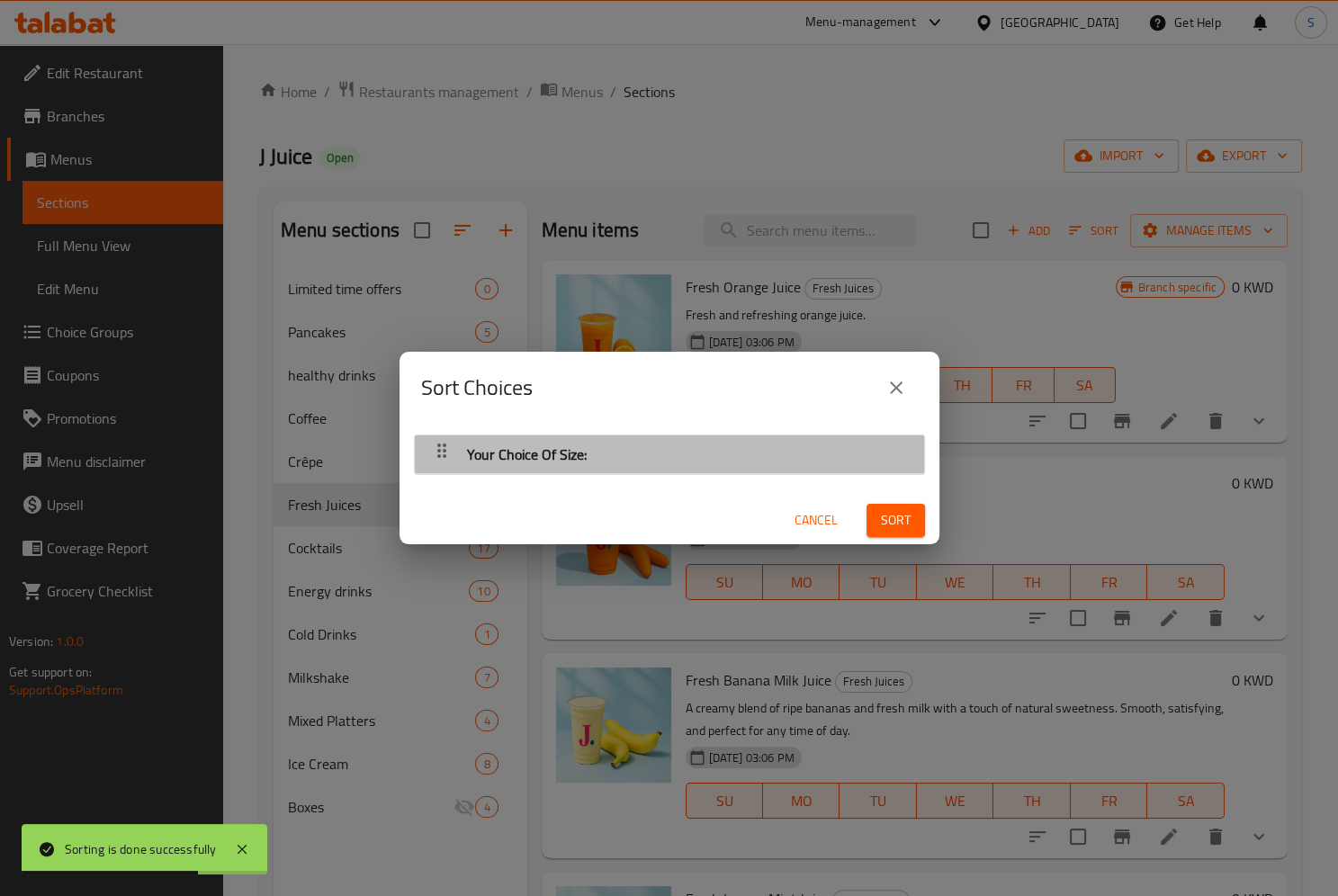
click at [433, 455] on icon "button" at bounding box center [442, 450] width 21 height 21
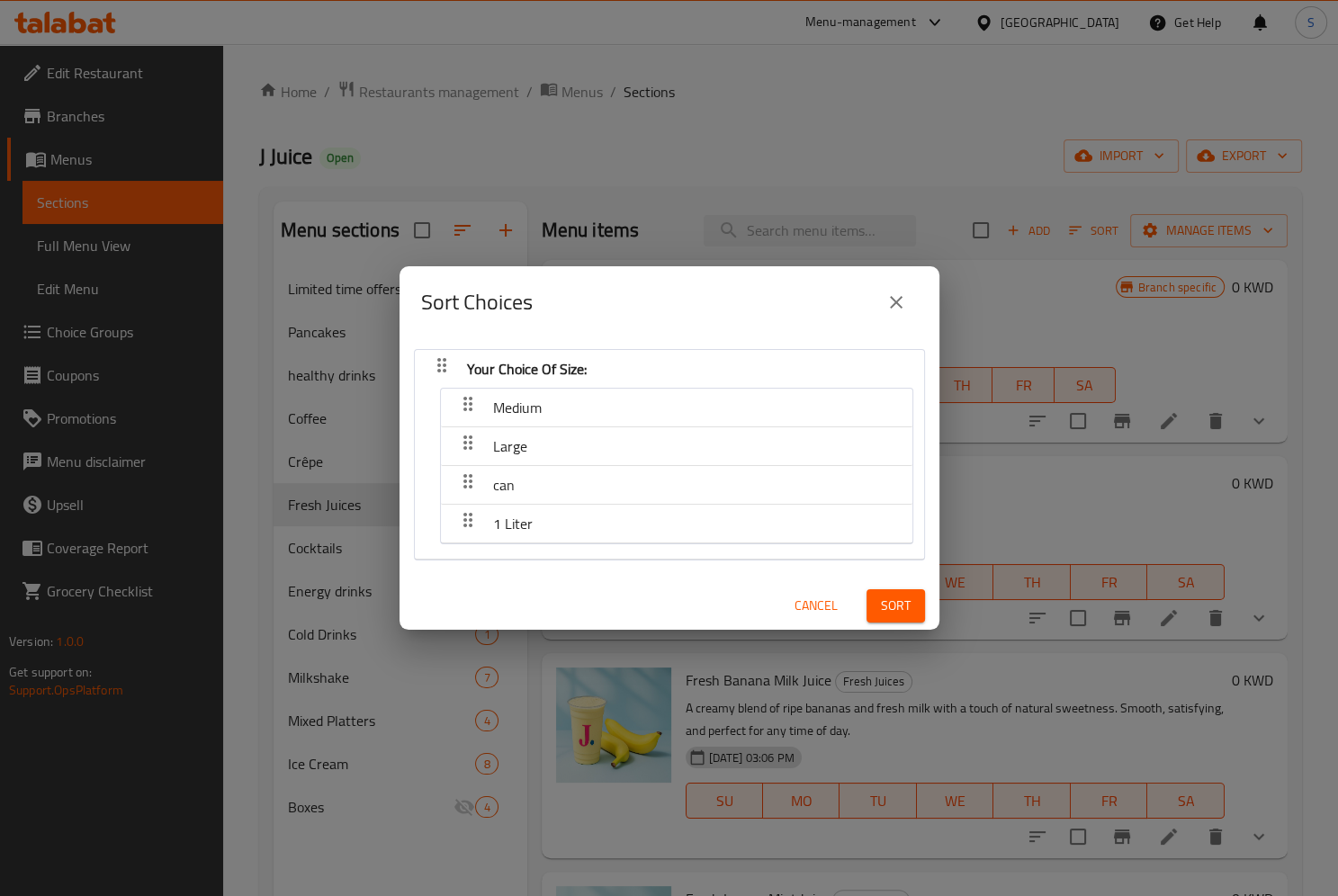
click at [809, 619] on button "Cancel" at bounding box center [816, 606] width 58 height 34
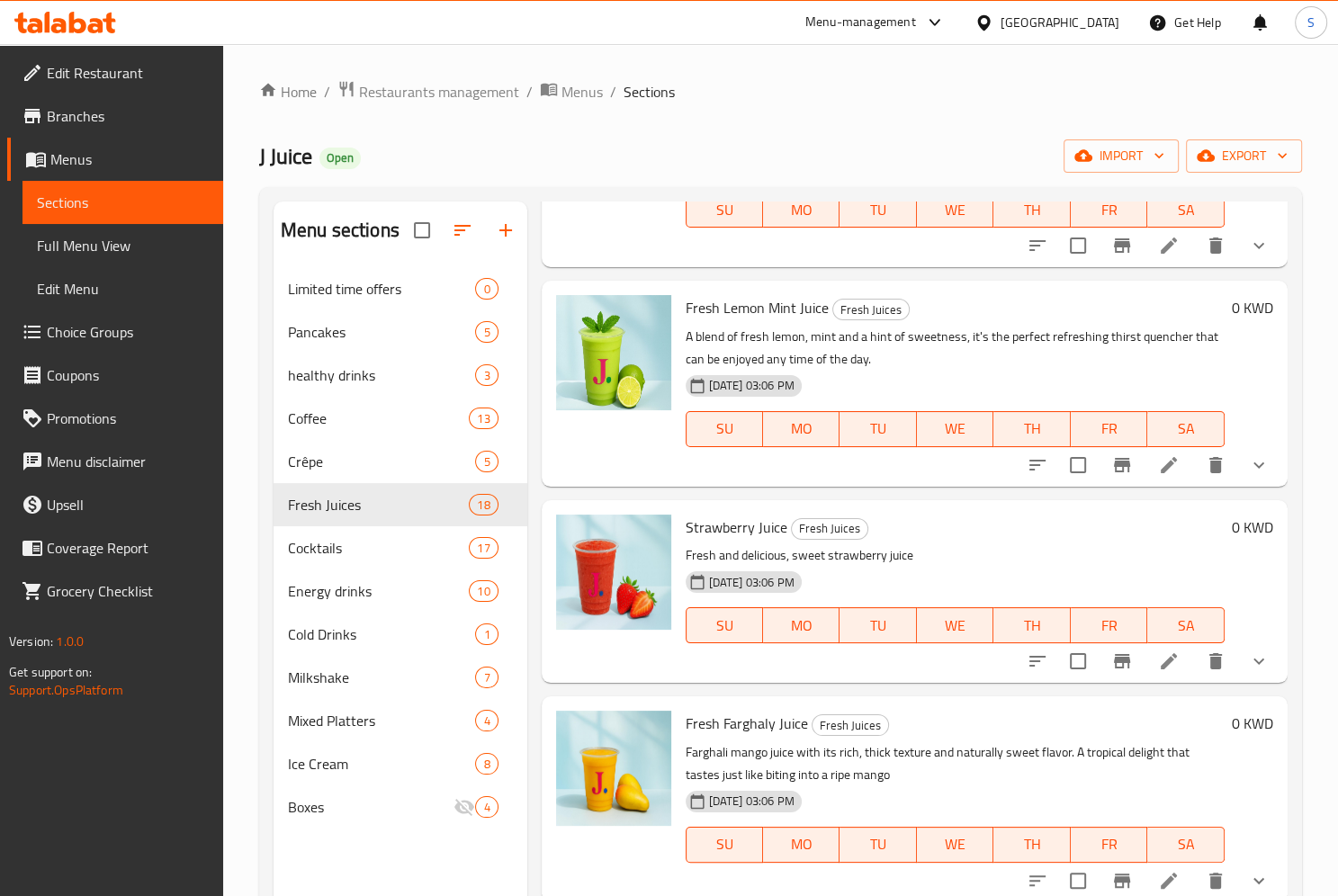
scroll to position [606, 0]
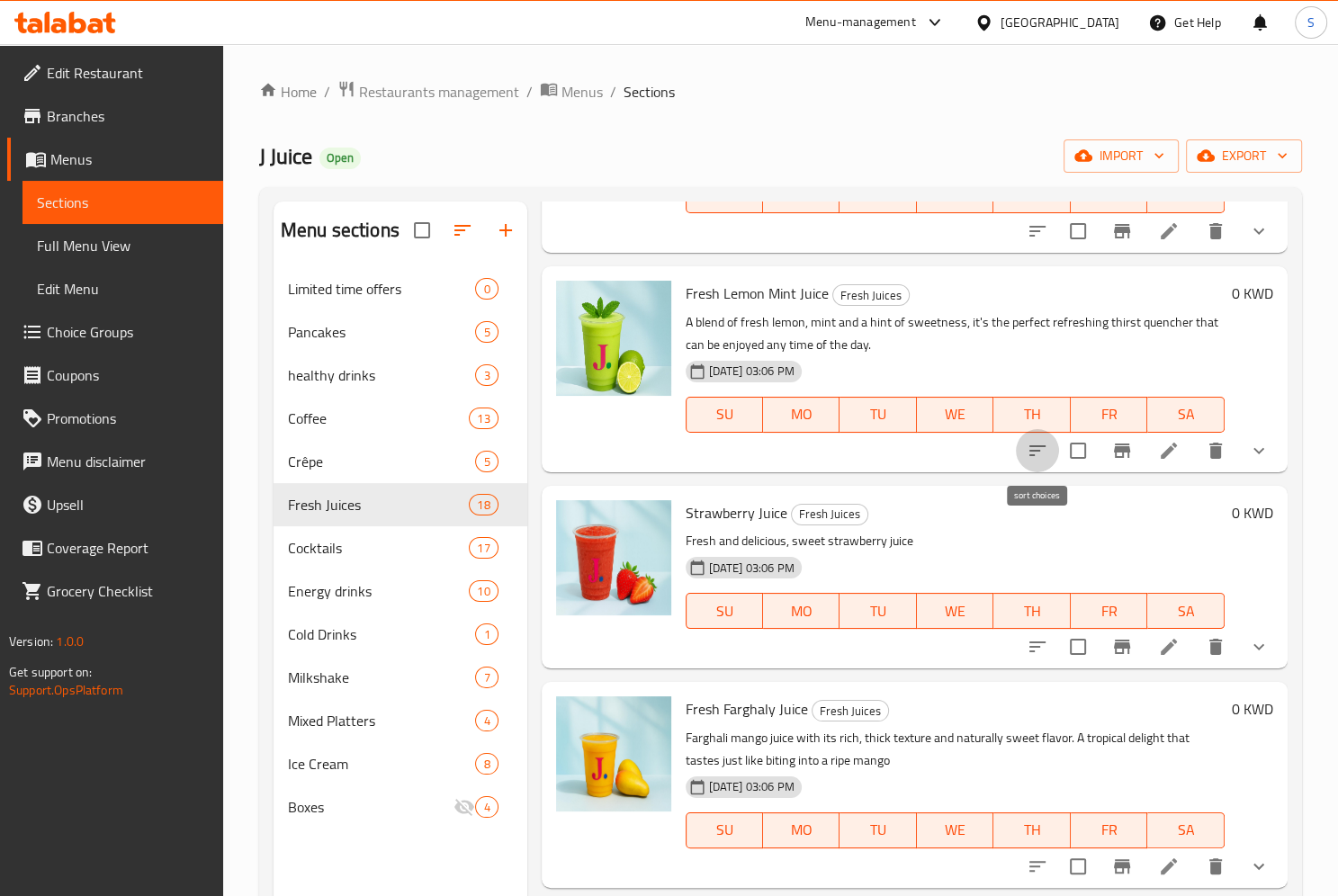
click at [1033, 450] on icon "sort-choices" at bounding box center [1037, 450] width 21 height 21
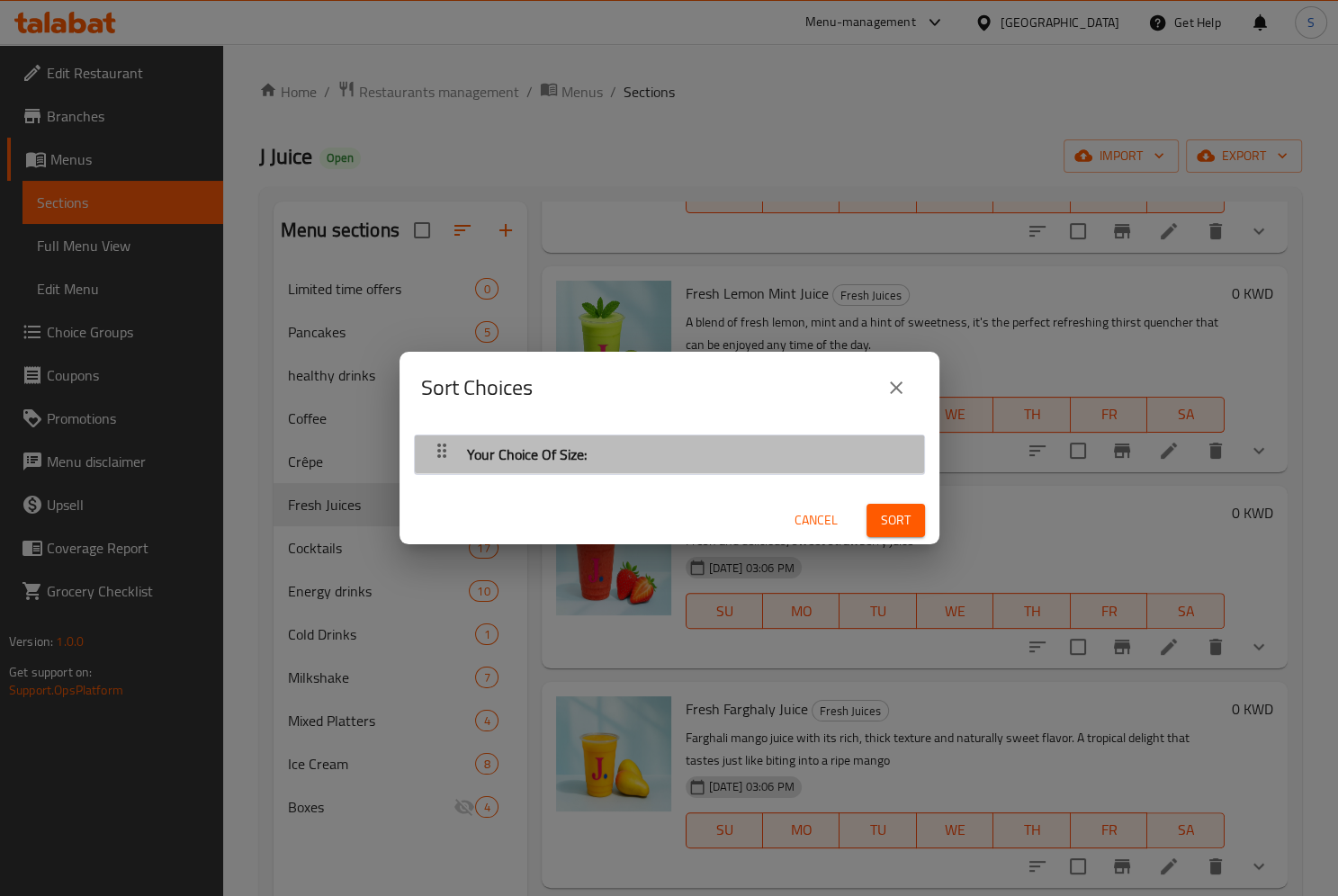
click at [431, 459] on icon "button" at bounding box center [442, 450] width 21 height 21
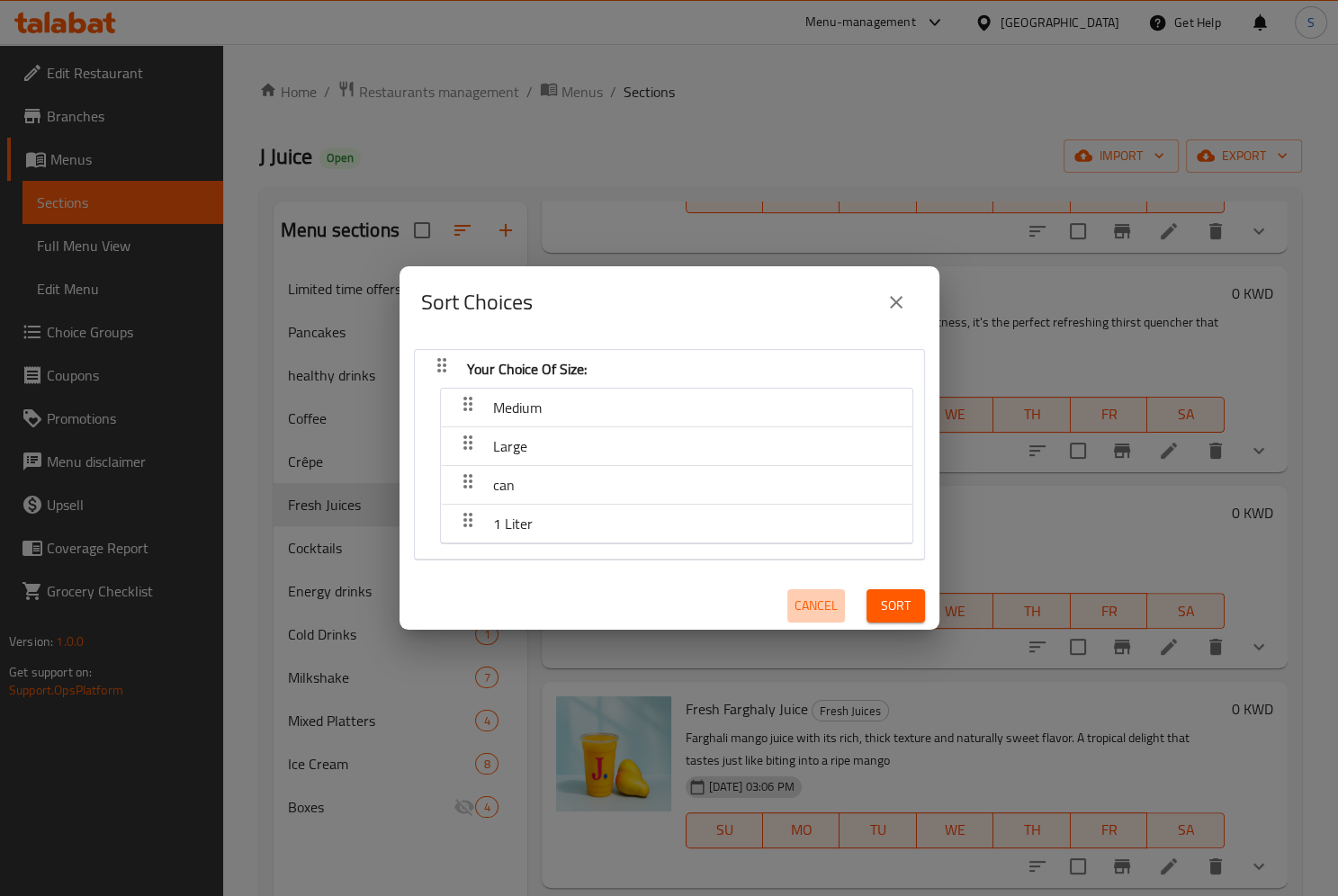
click at [814, 609] on span "Cancel" at bounding box center [816, 605] width 43 height 22
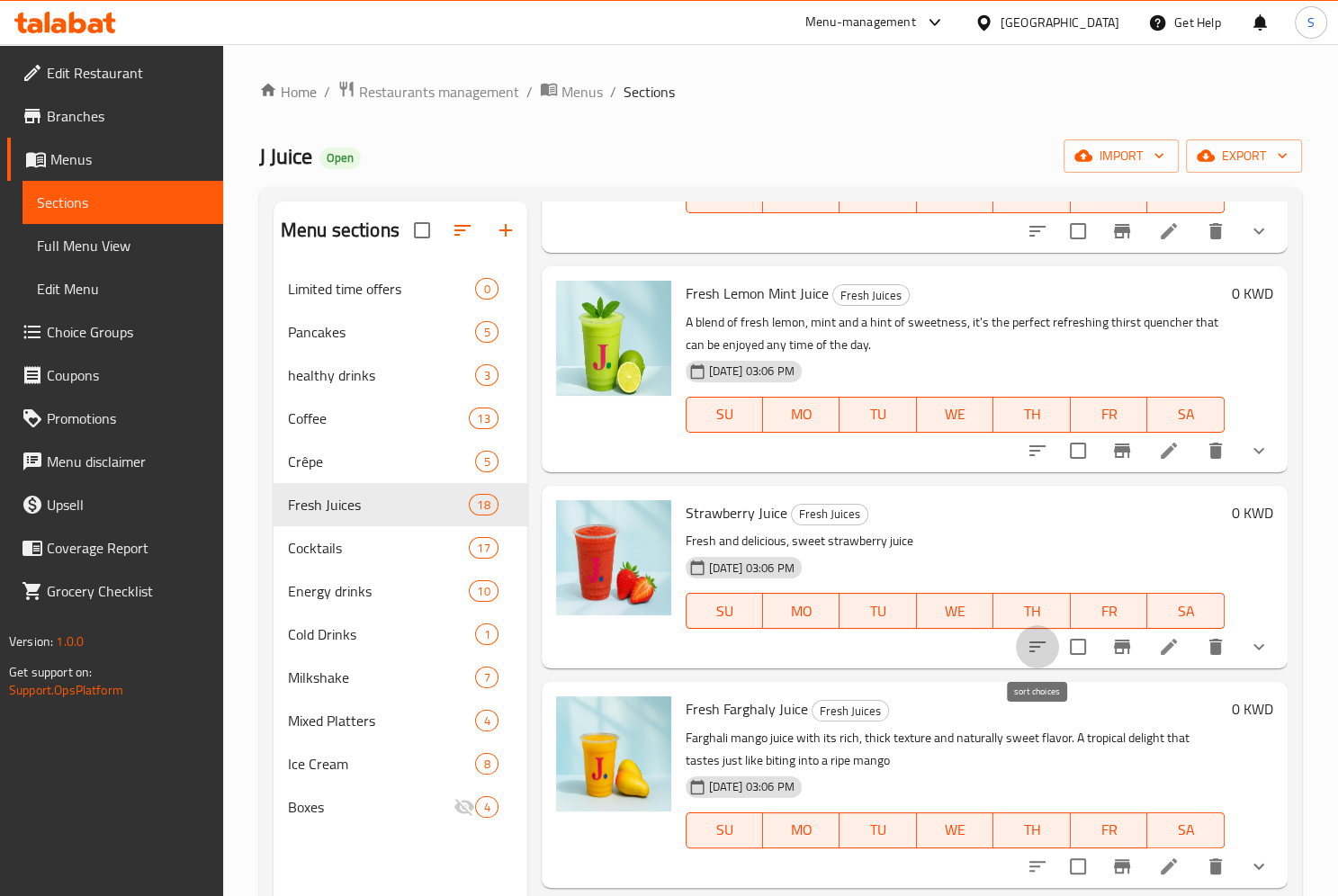
click at [1025, 651] on button "sort-choices" at bounding box center [1037, 646] width 43 height 43
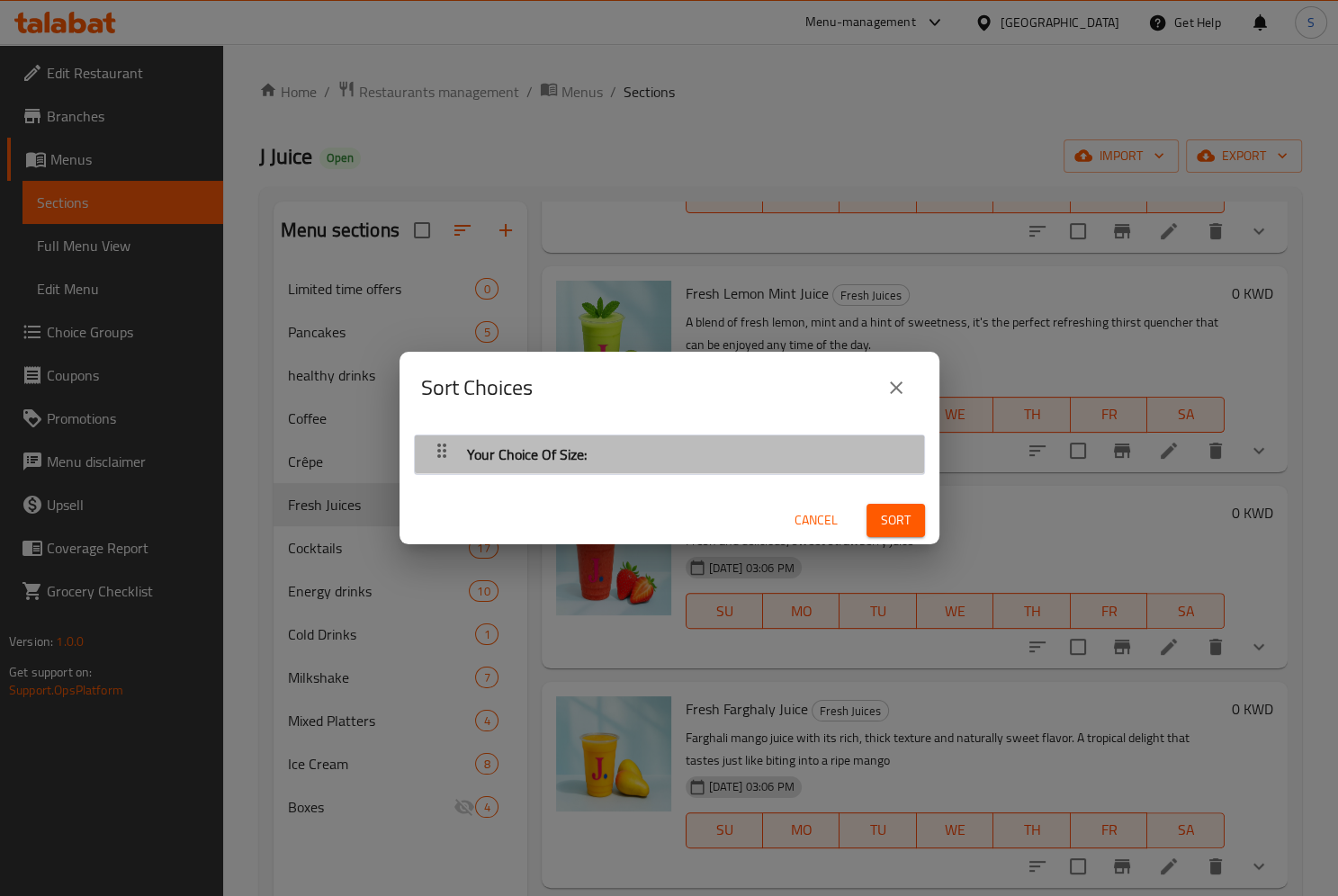
click at [424, 444] on div "button" at bounding box center [442, 454] width 36 height 43
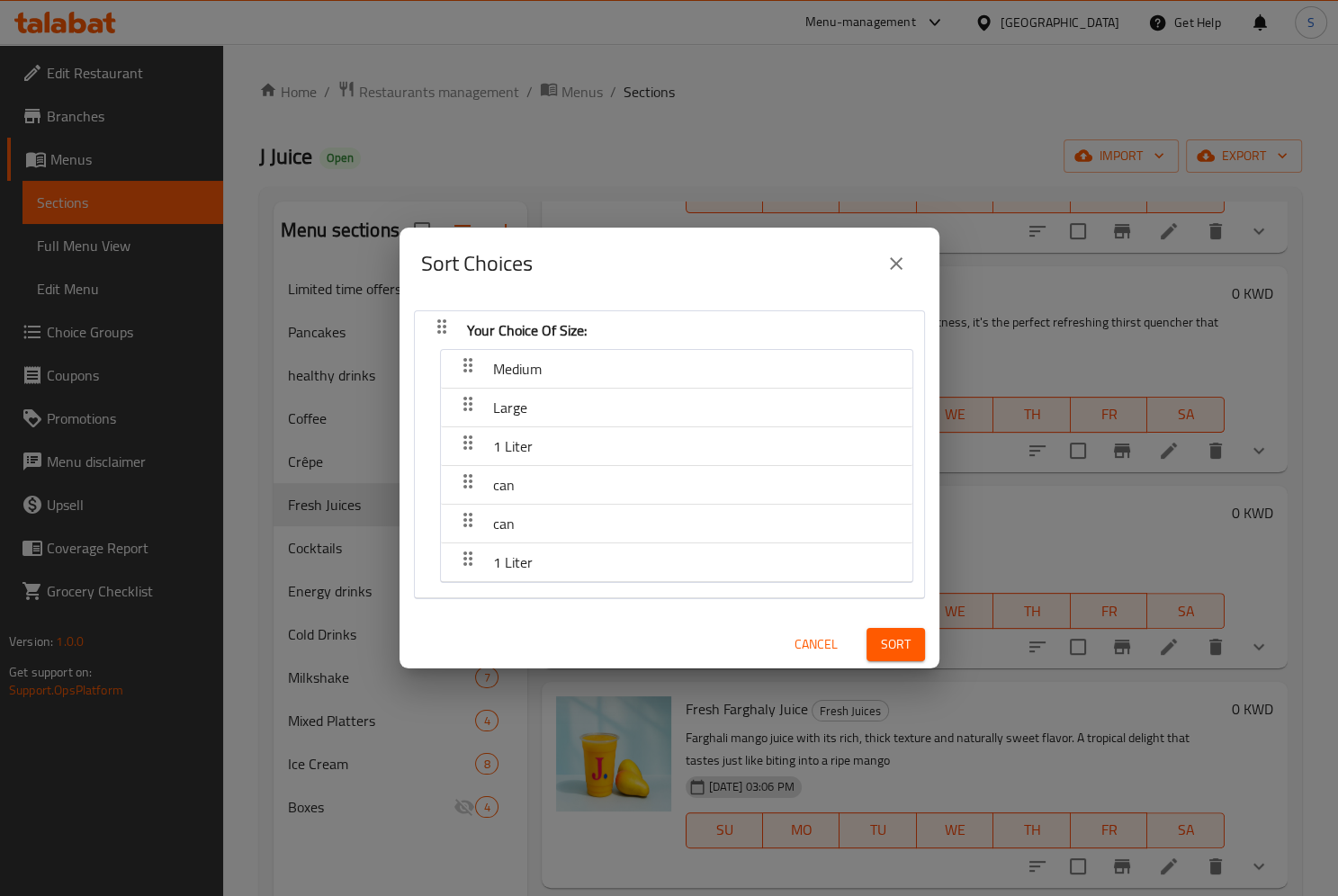
drag, startPoint x: 550, startPoint y: 442, endPoint x: 555, endPoint y: 527, distance: 85.1
click at [555, 527] on nav "Medium Large 1 Liter can can 1 Liter" at bounding box center [676, 465] width 473 height 234
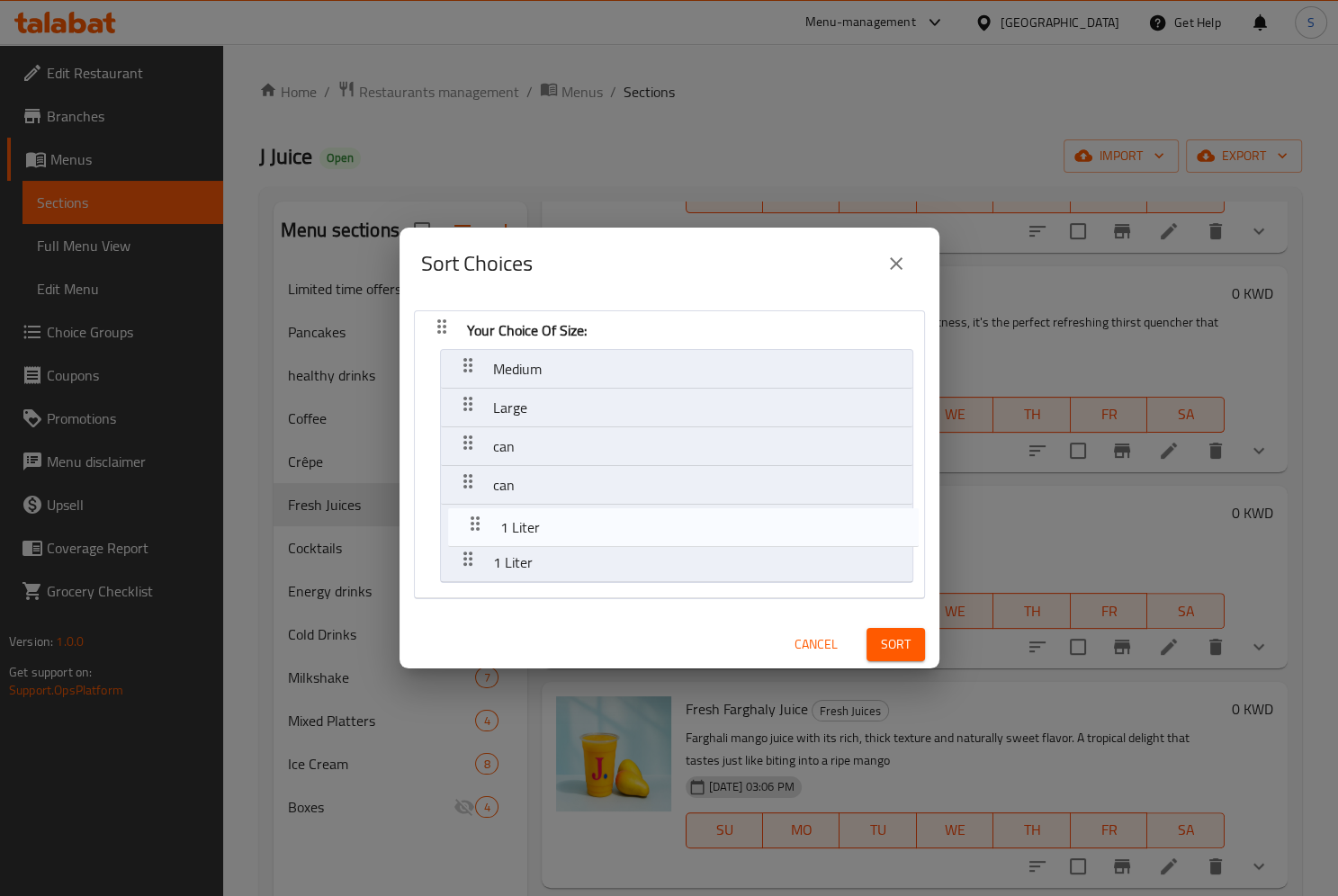
drag, startPoint x: 467, startPoint y: 434, endPoint x: 475, endPoint y: 522, distance: 88.4
click at [475, 522] on nav "Your Choice Of Size: Medium Large 1 Liter can can 1 Liter" at bounding box center [669, 455] width 511 height 288
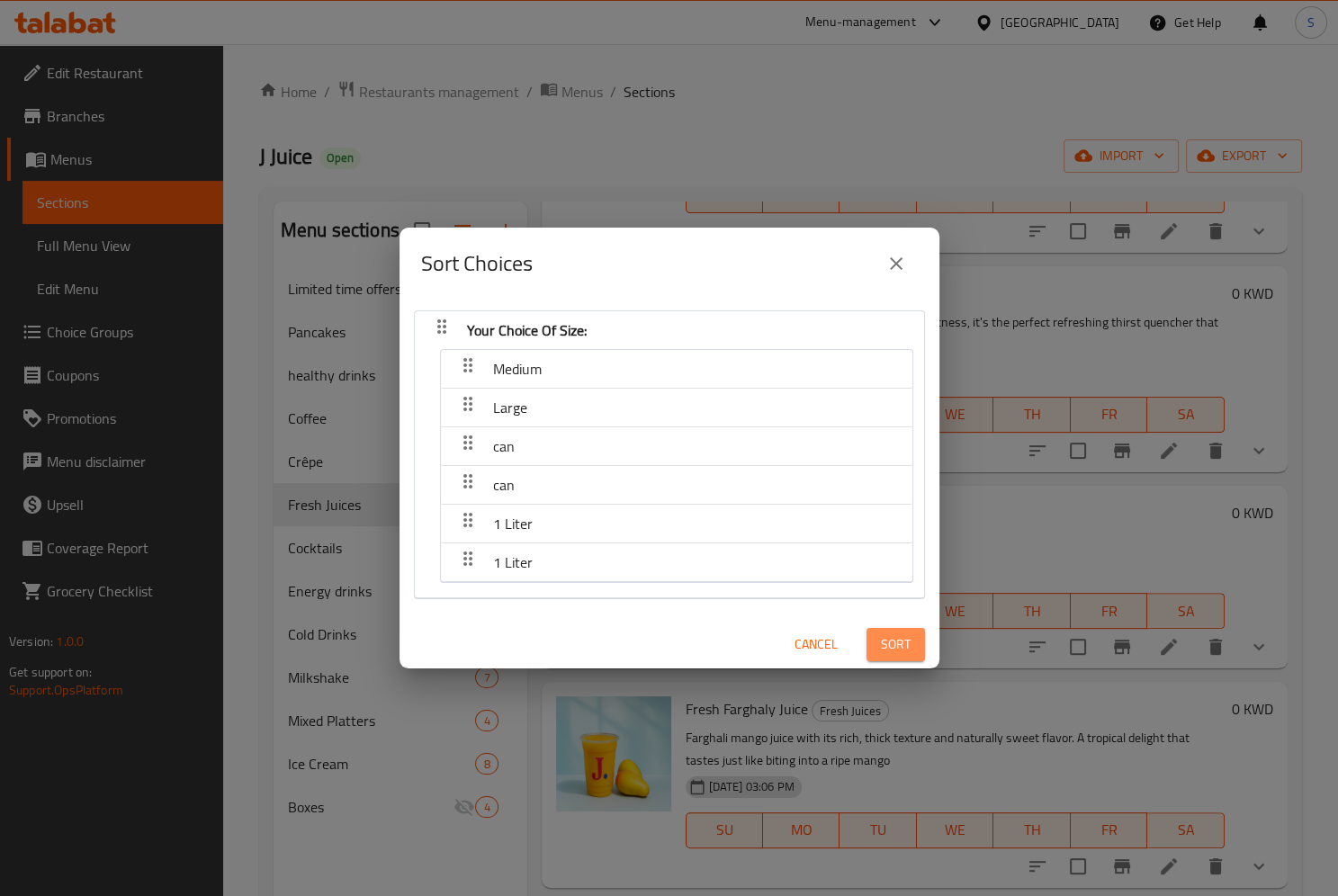
click at [900, 651] on span "Sort" at bounding box center [896, 644] width 30 height 22
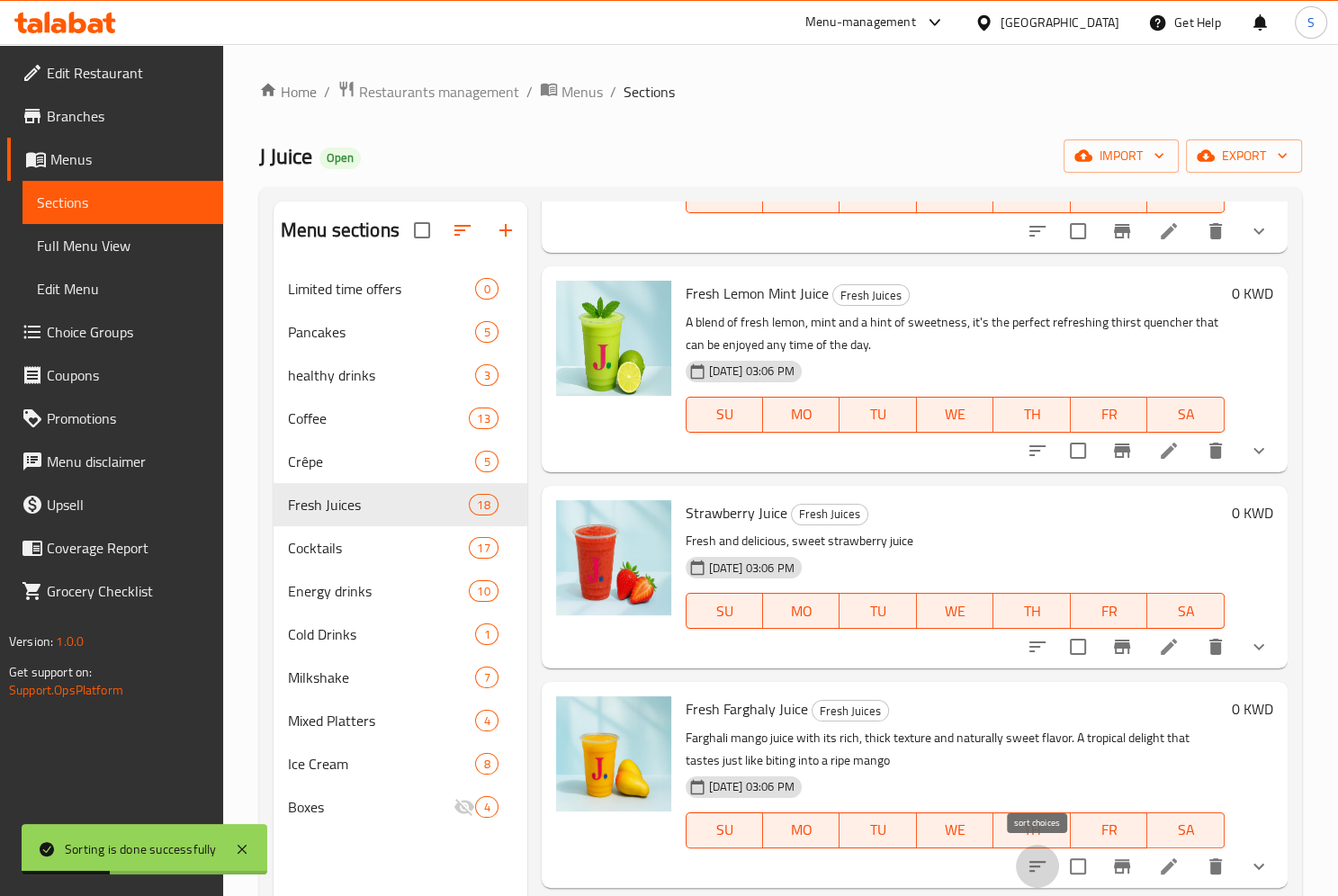
click at [1040, 869] on icon "sort-choices" at bounding box center [1037, 866] width 21 height 21
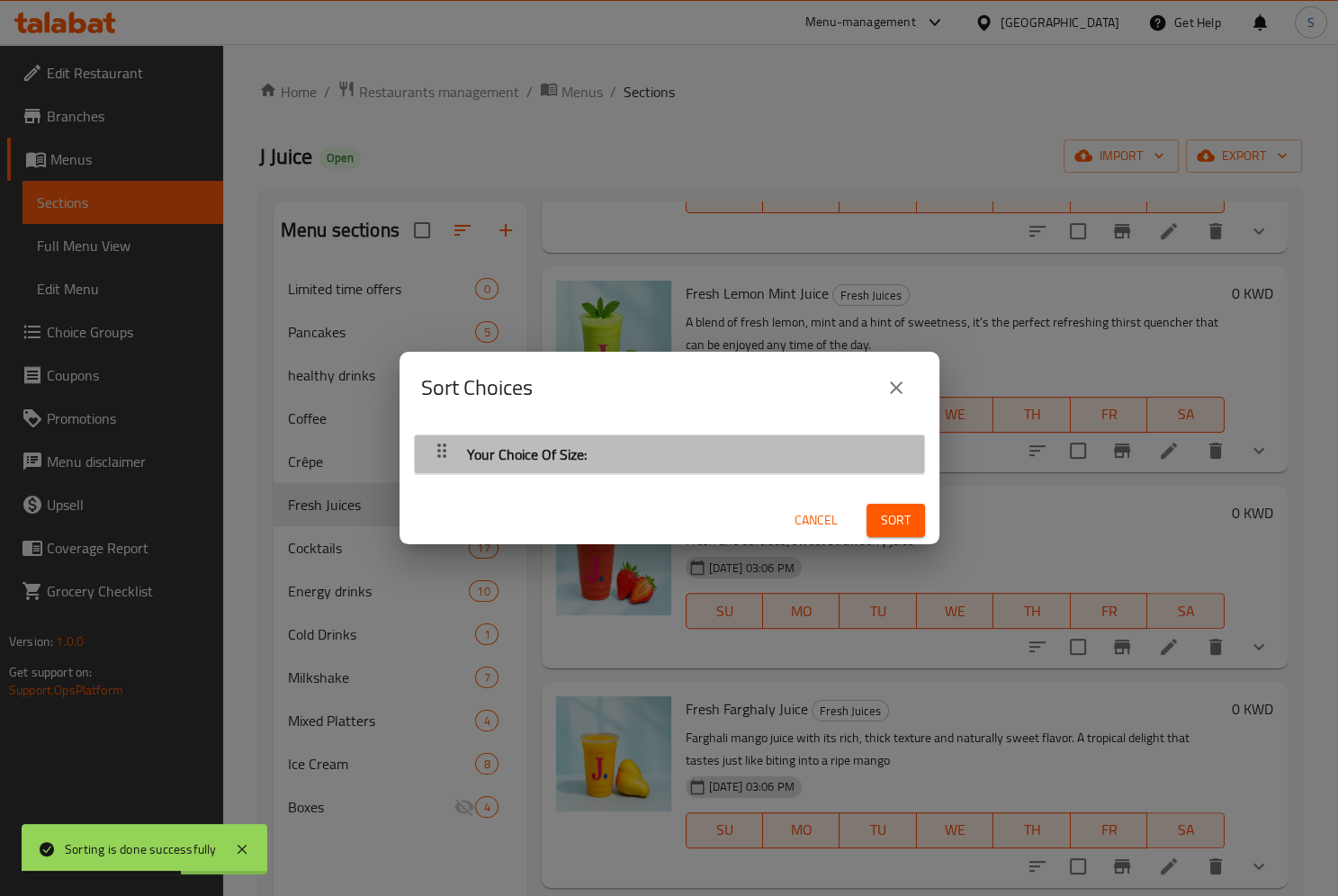
click at [431, 455] on icon "button" at bounding box center [442, 450] width 21 height 21
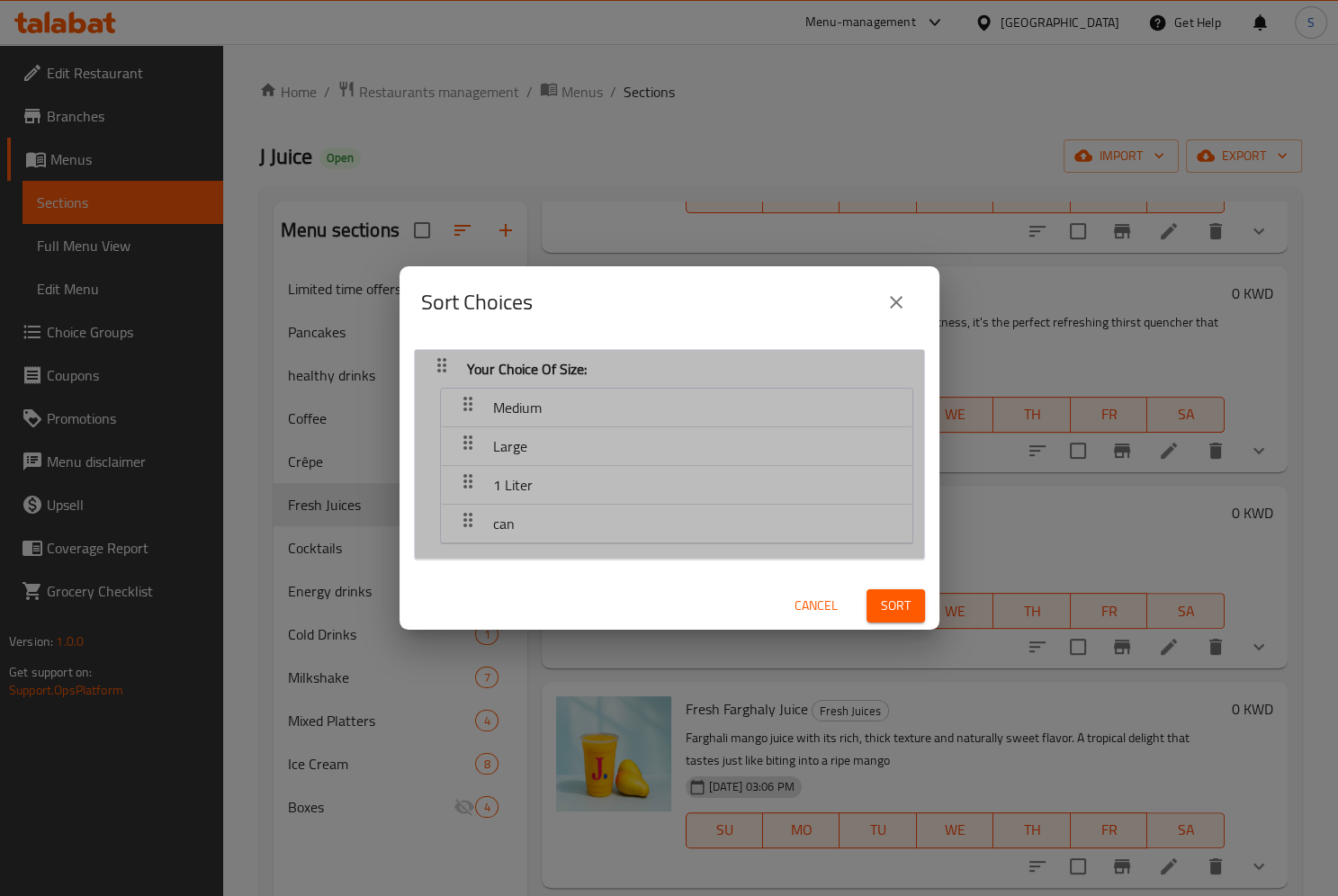
drag, startPoint x: 539, startPoint y: 522, endPoint x: 527, endPoint y: 440, distance: 82.9
click at [527, 440] on nav "Medium Large 1 Liter can" at bounding box center [676, 465] width 473 height 157
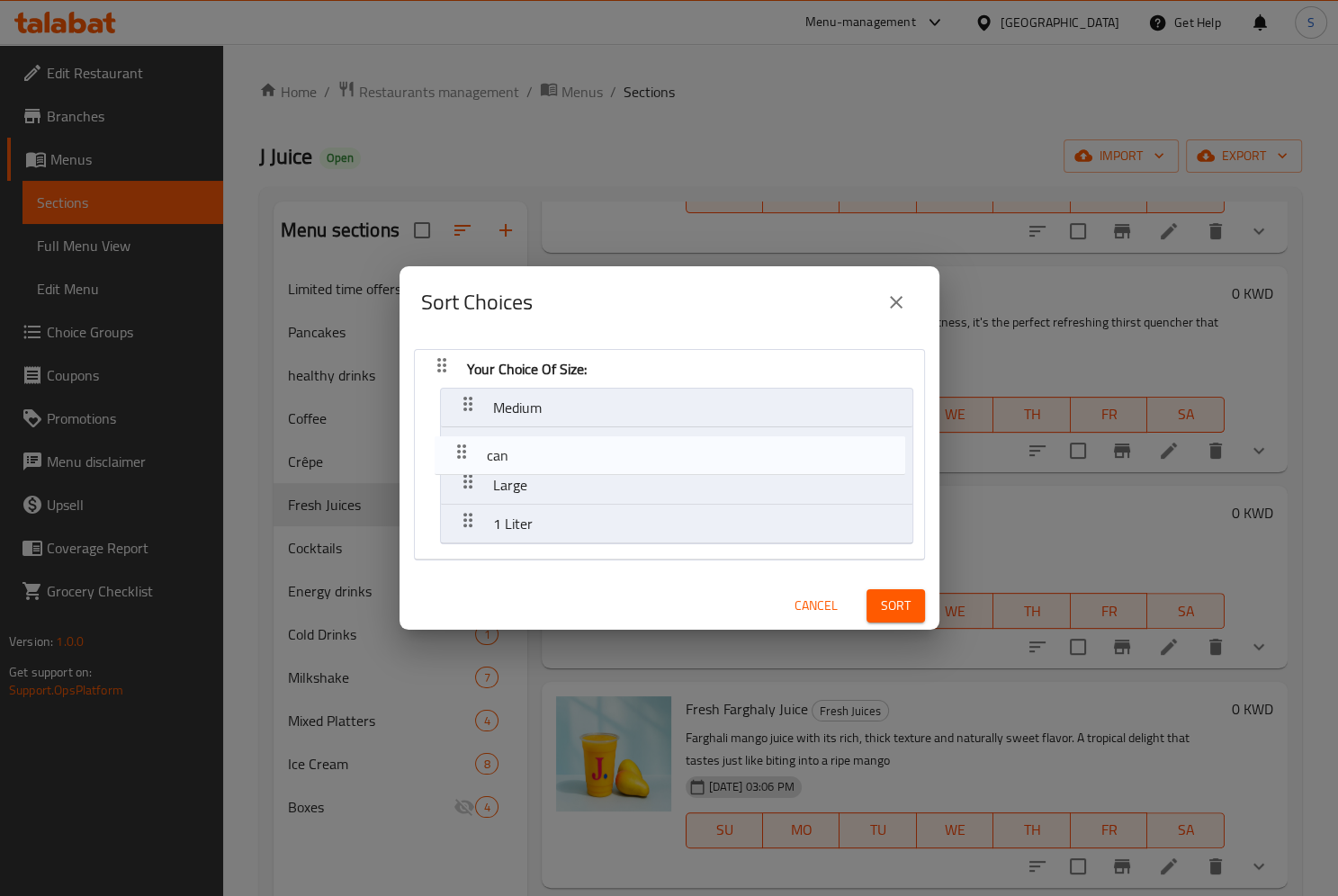
drag, startPoint x: 466, startPoint y: 522, endPoint x: 459, endPoint y: 441, distance: 81.3
click at [459, 441] on nav "Your Choice Of Size: Medium Large 1 Liter can" at bounding box center [669, 455] width 511 height 212
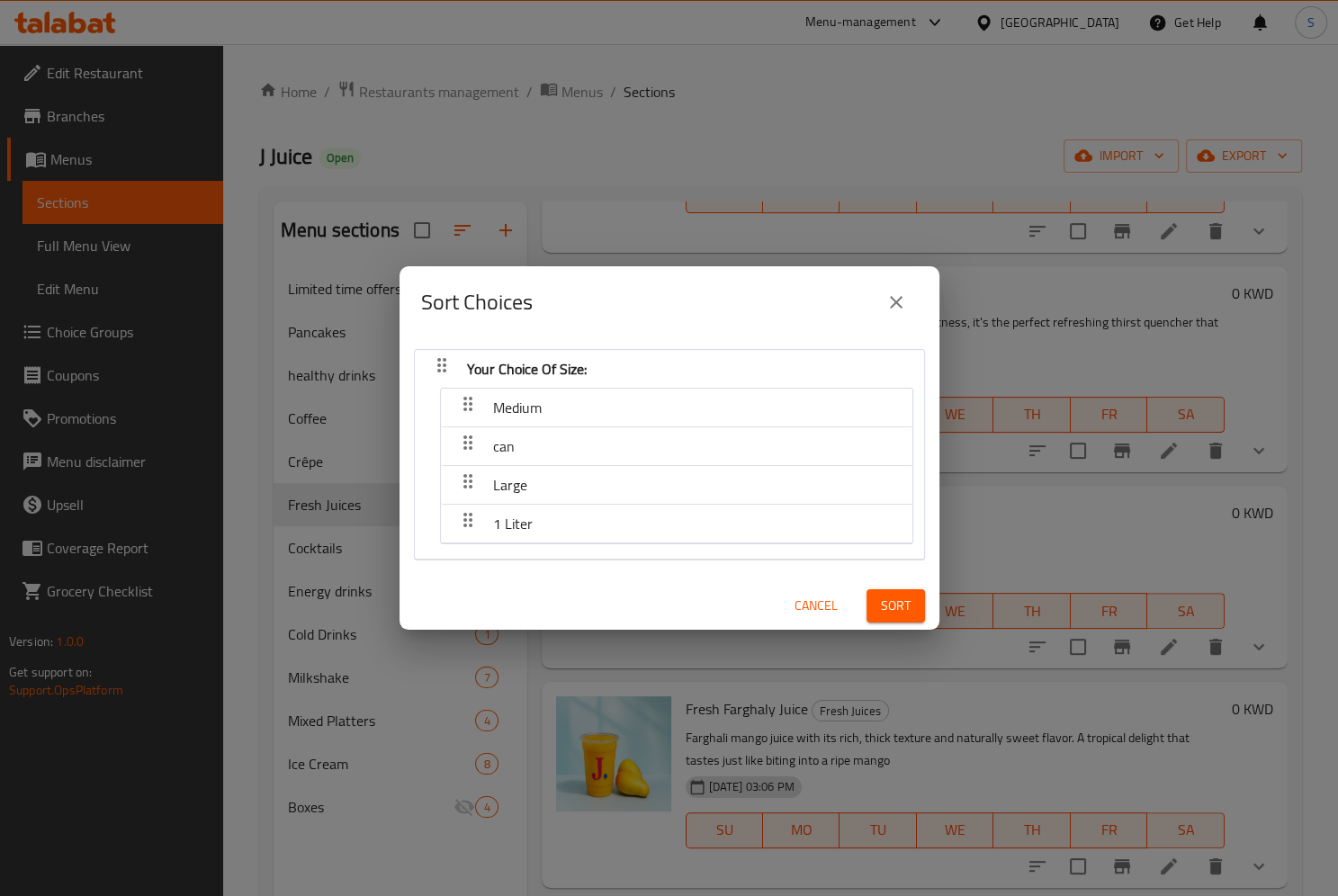
click at [890, 614] on span "Sort" at bounding box center [896, 605] width 30 height 22
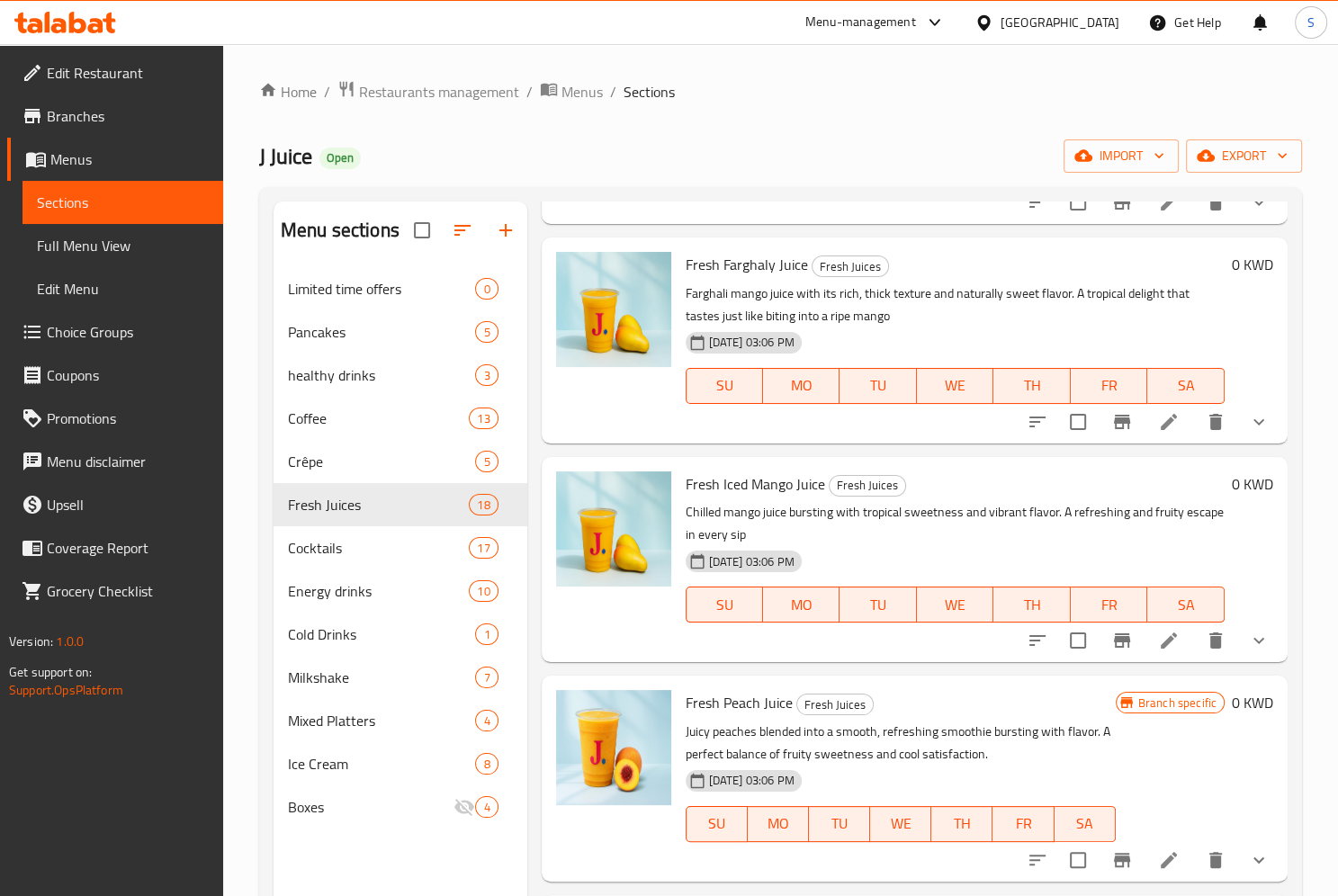
scroll to position [1064, 0]
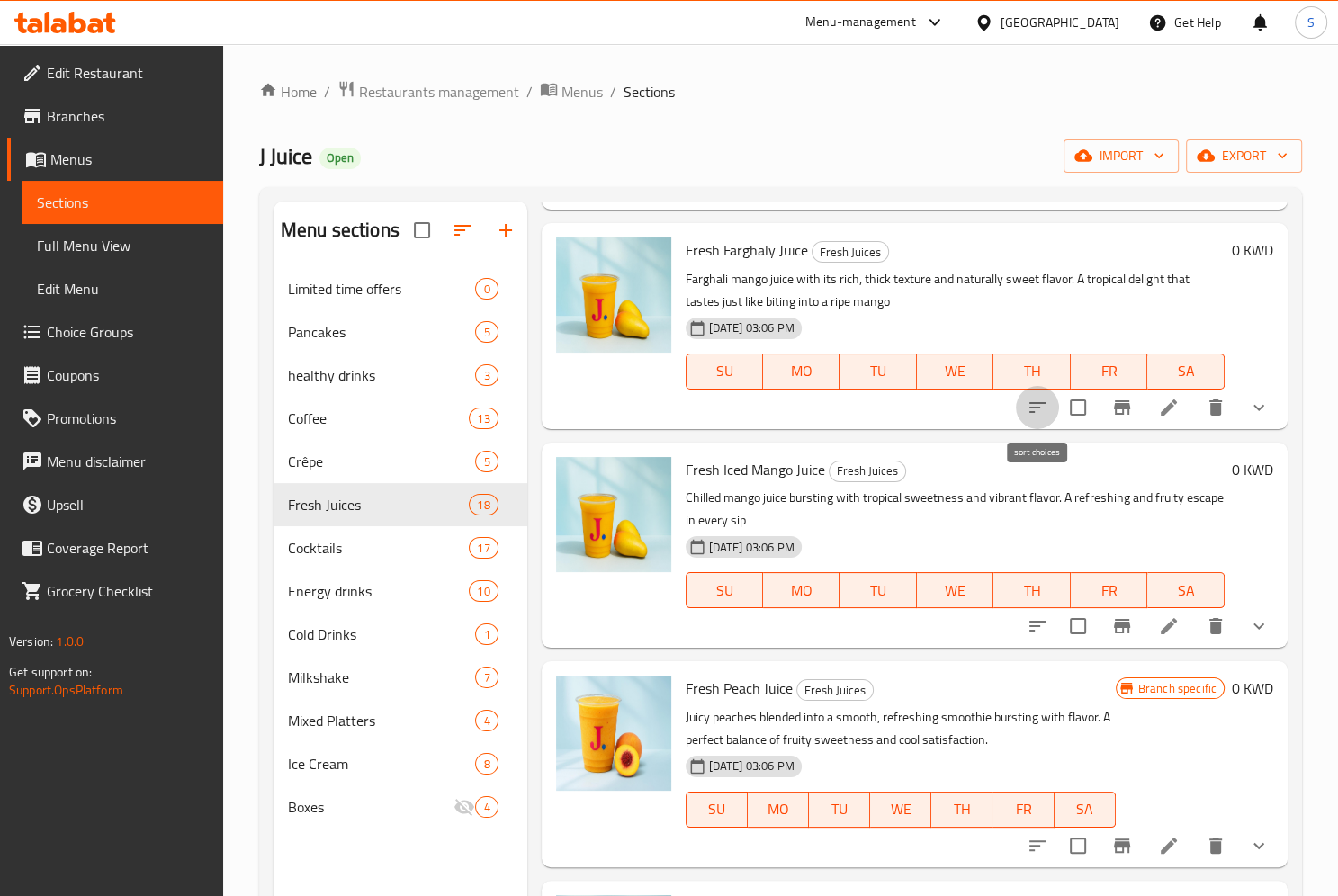
click at [1038, 403] on icon "sort-choices" at bounding box center [1037, 407] width 16 height 11
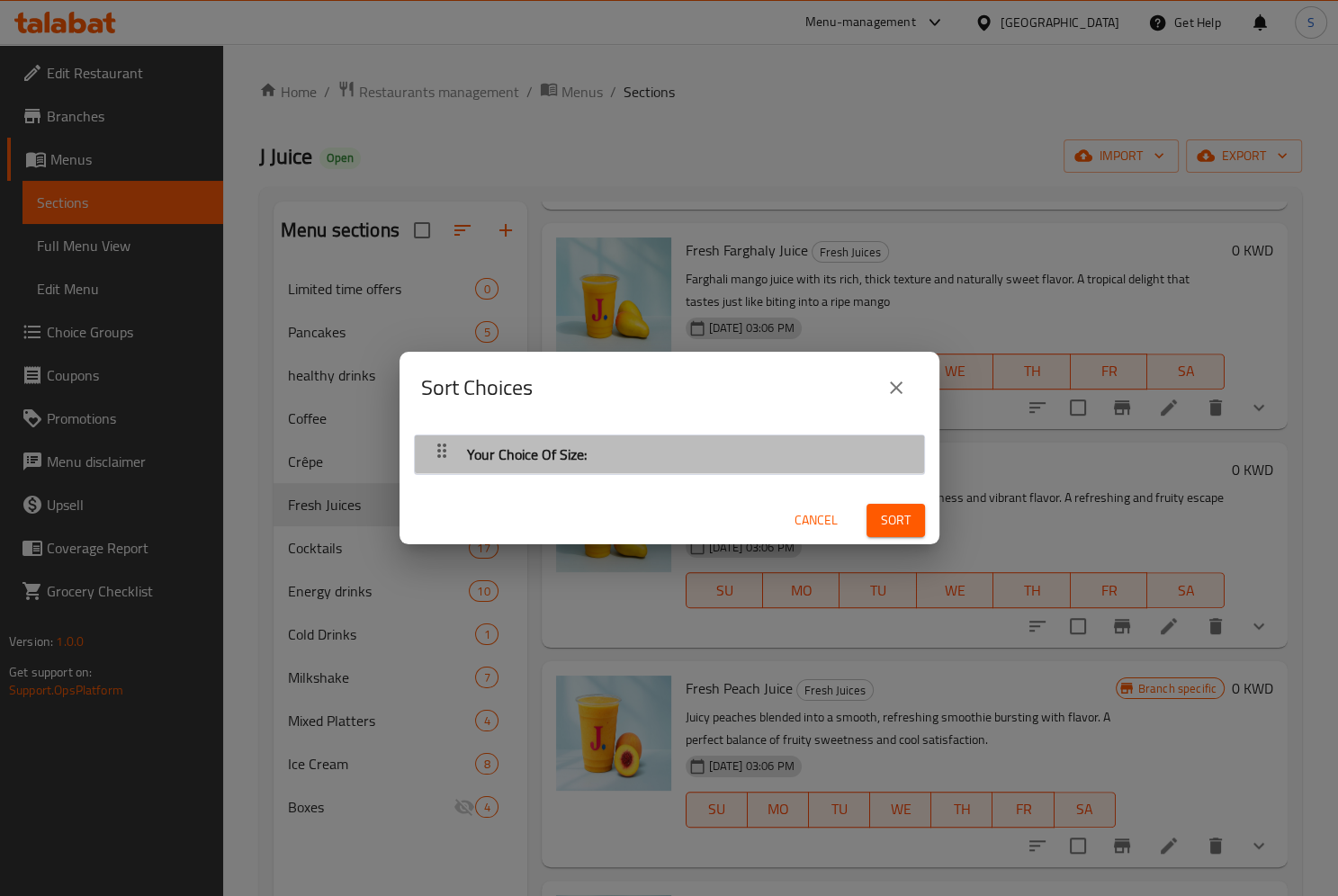
click at [453, 453] on div "button" at bounding box center [442, 454] width 36 height 43
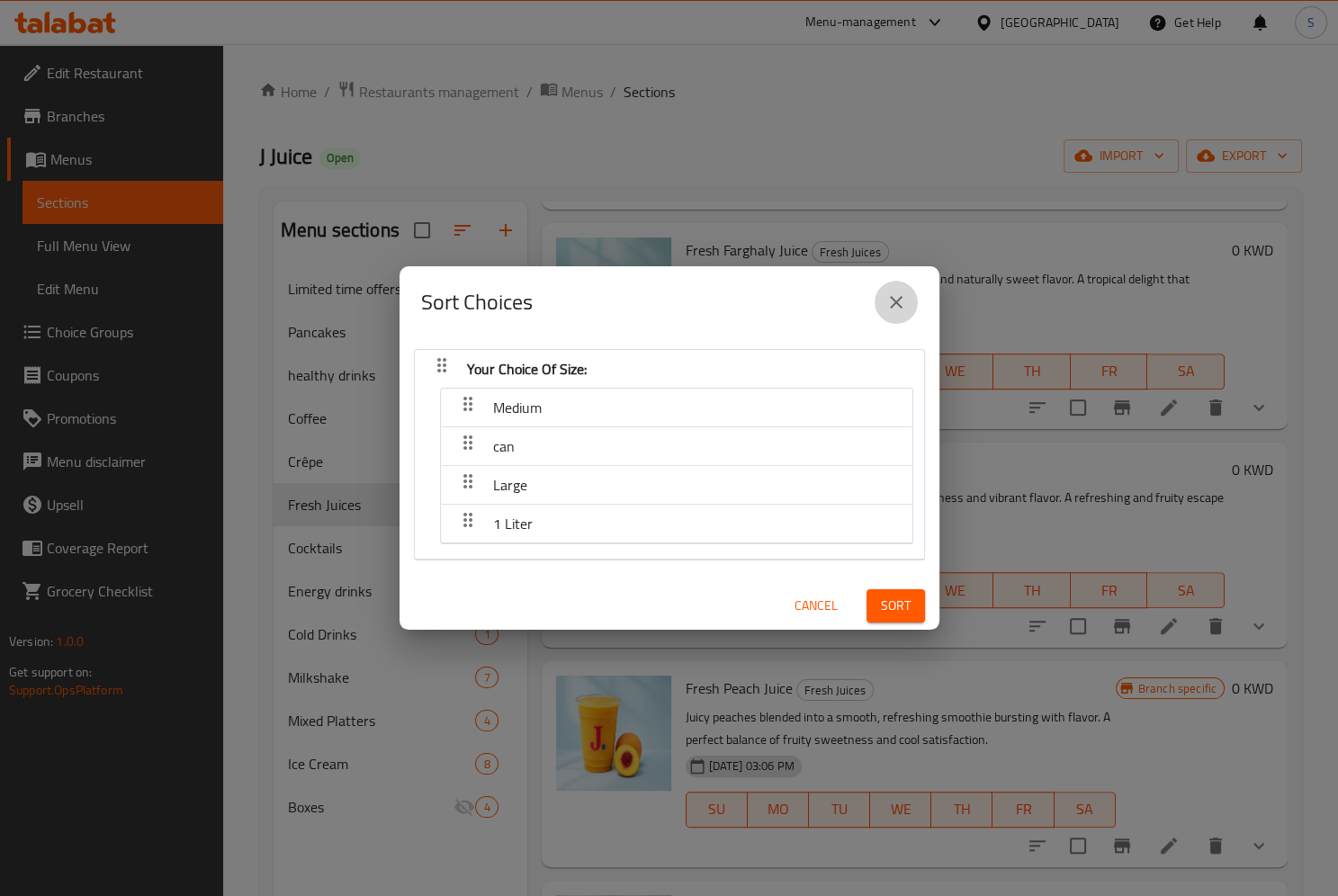
click at [900, 297] on icon "close" at bounding box center [896, 302] width 13 height 12
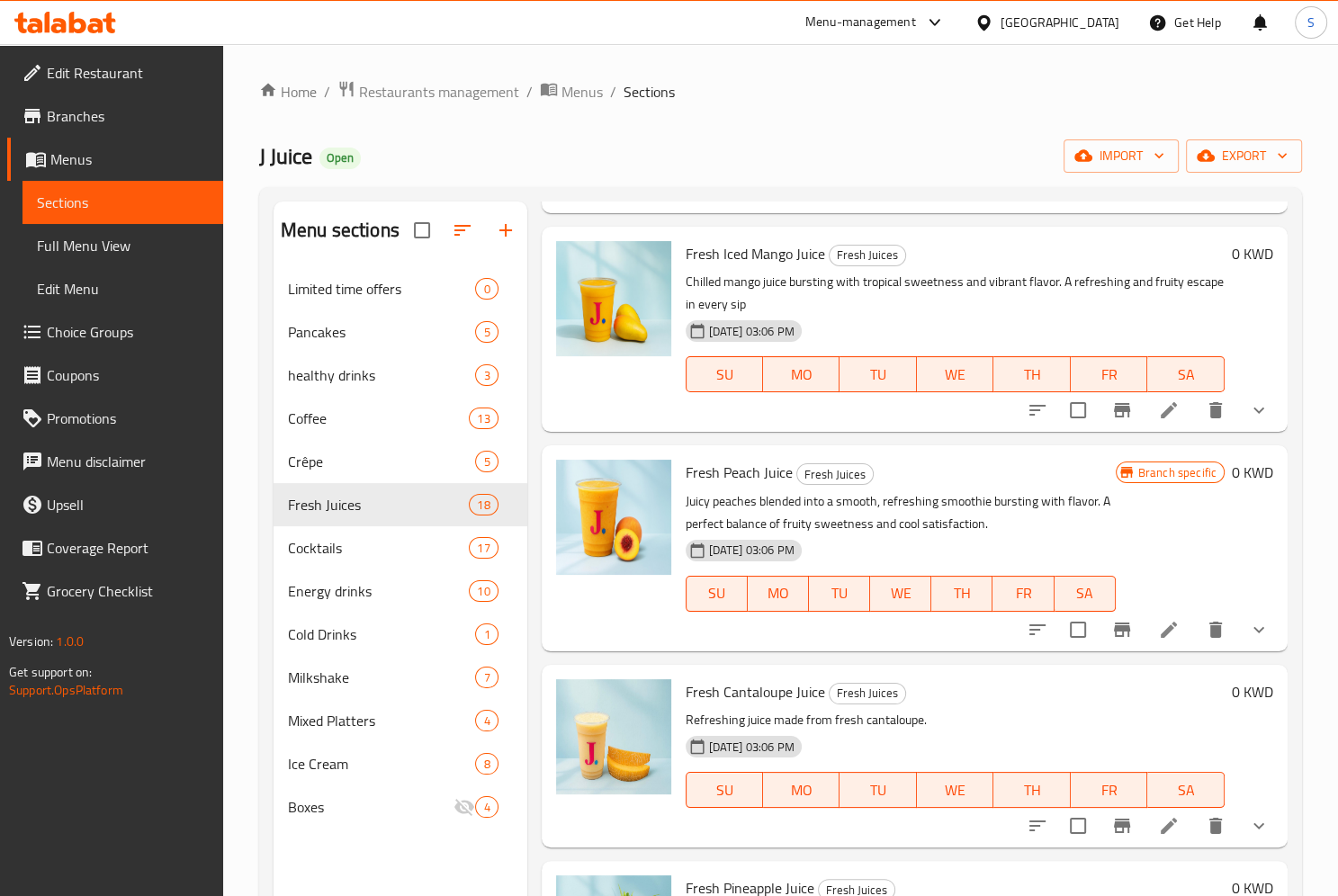
scroll to position [1287, 0]
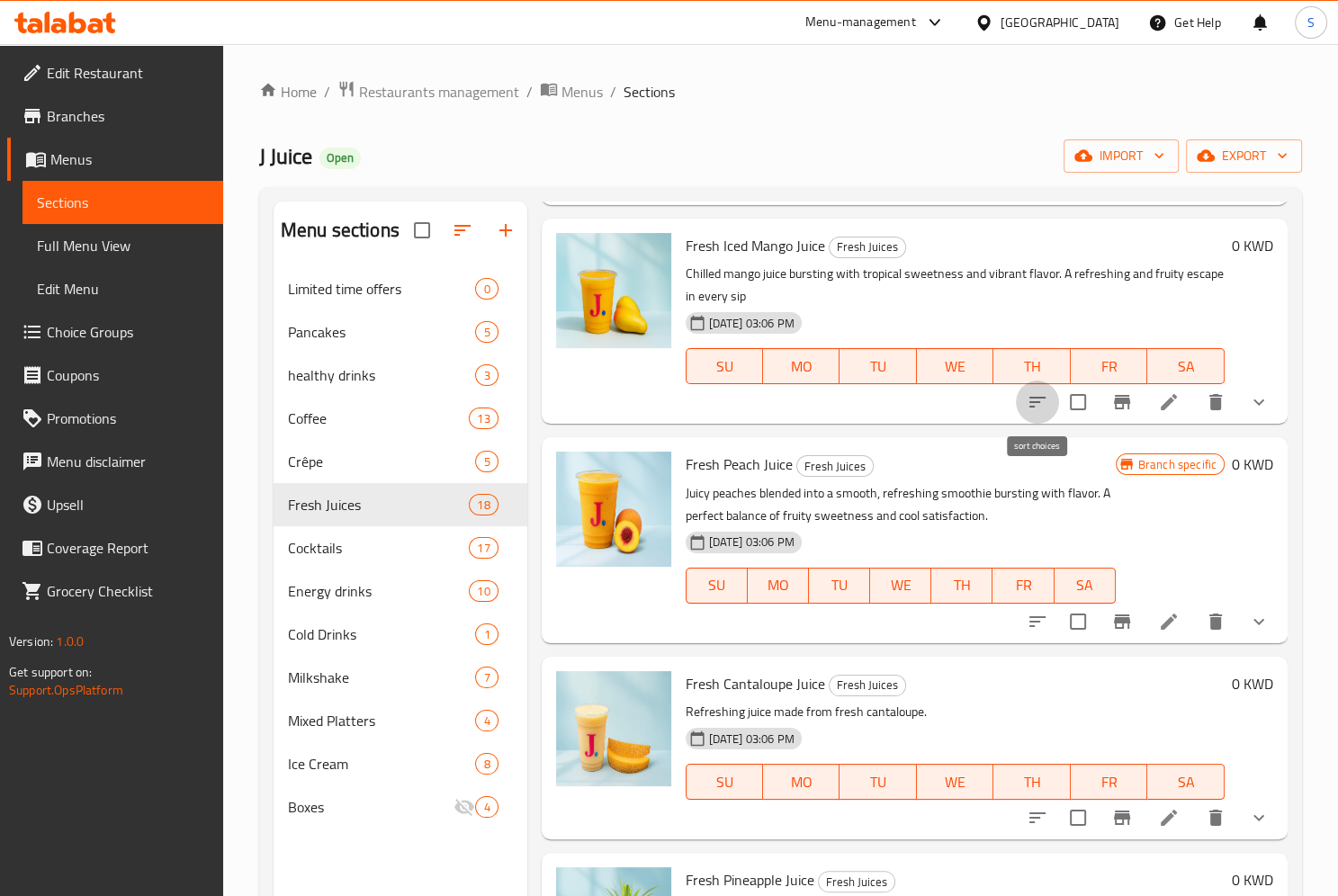
click at [1025, 403] on button "sort-choices" at bounding box center [1037, 402] width 43 height 43
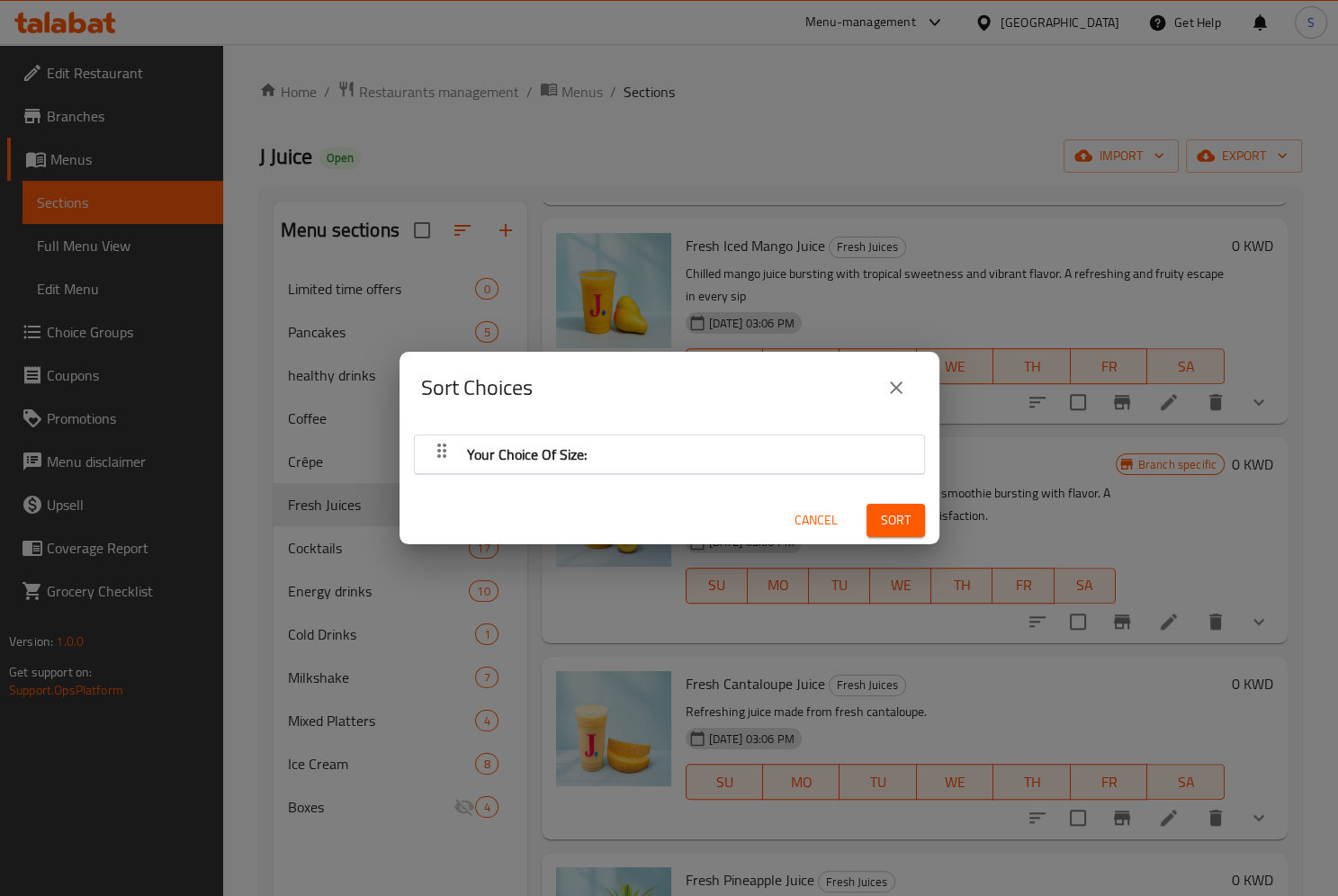
click at [421, 448] on div "Your Choice Of Size:" at bounding box center [669, 455] width 509 height 38
click at [434, 449] on icon "button" at bounding box center [442, 450] width 21 height 21
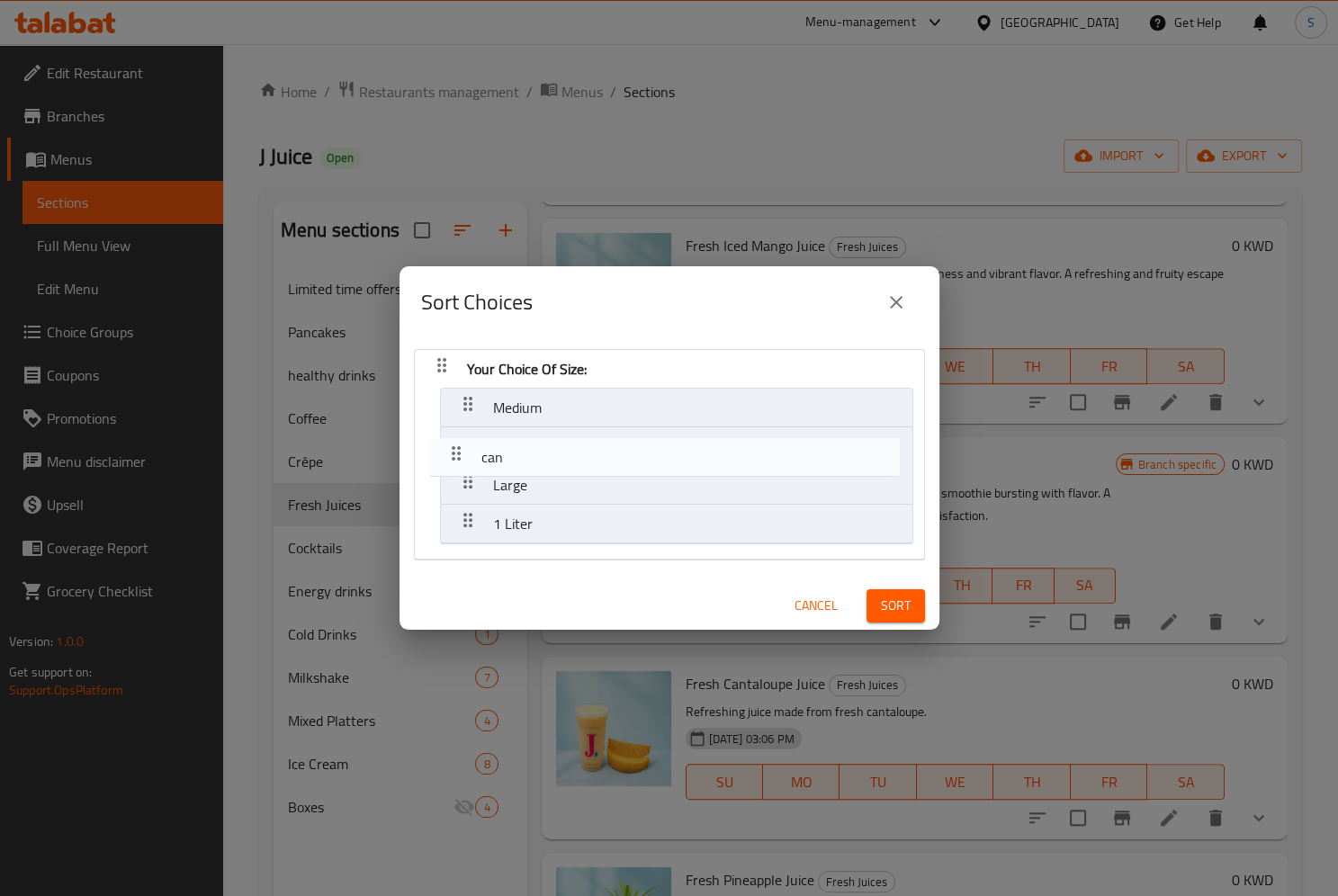
drag, startPoint x: 468, startPoint y: 524, endPoint x: 453, endPoint y: 441, distance: 84.3
click at [453, 441] on nav "Your Choice Of Size: Medium Large 1 Liter can" at bounding box center [669, 455] width 511 height 212
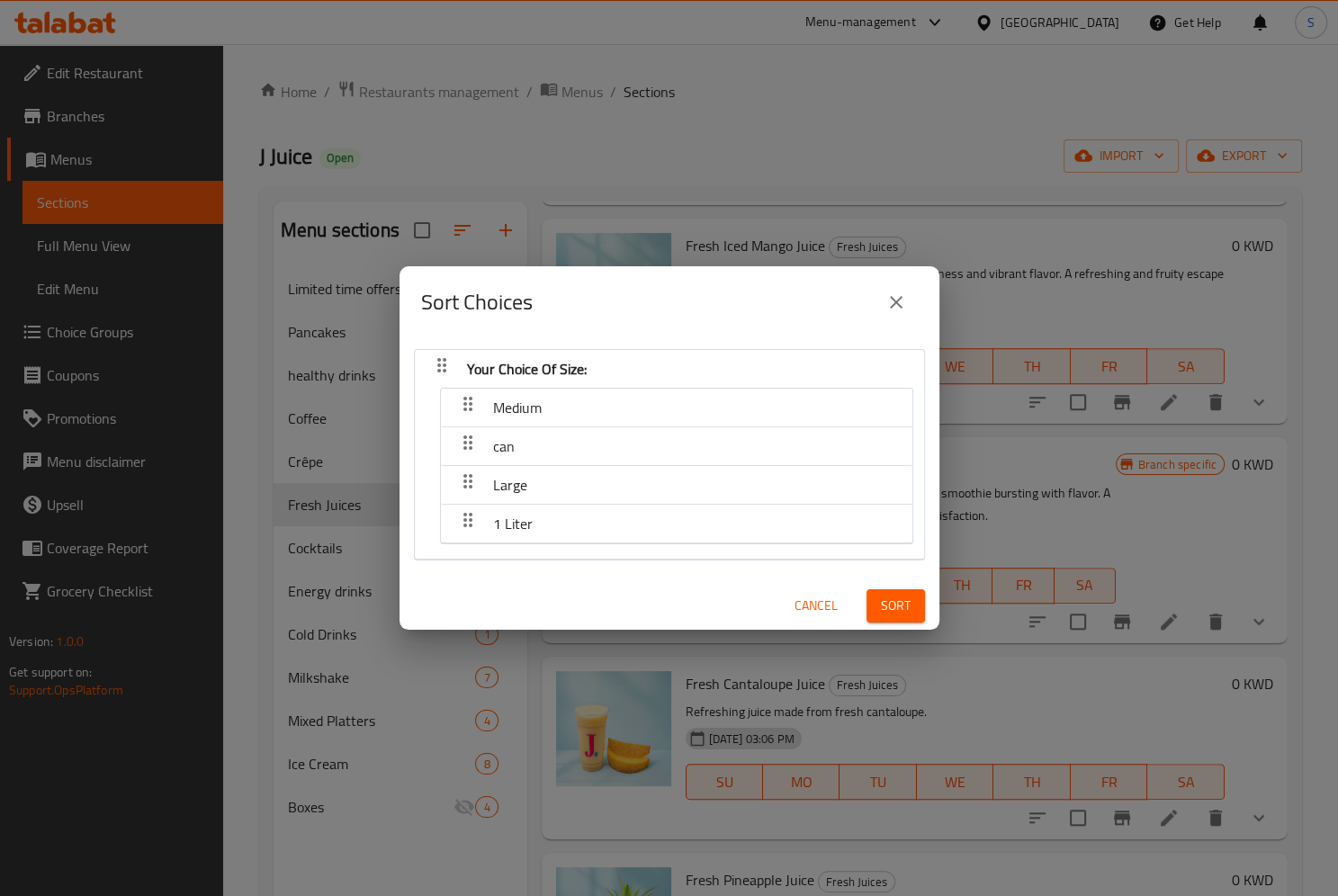
click at [887, 608] on span "Sort" at bounding box center [896, 605] width 30 height 22
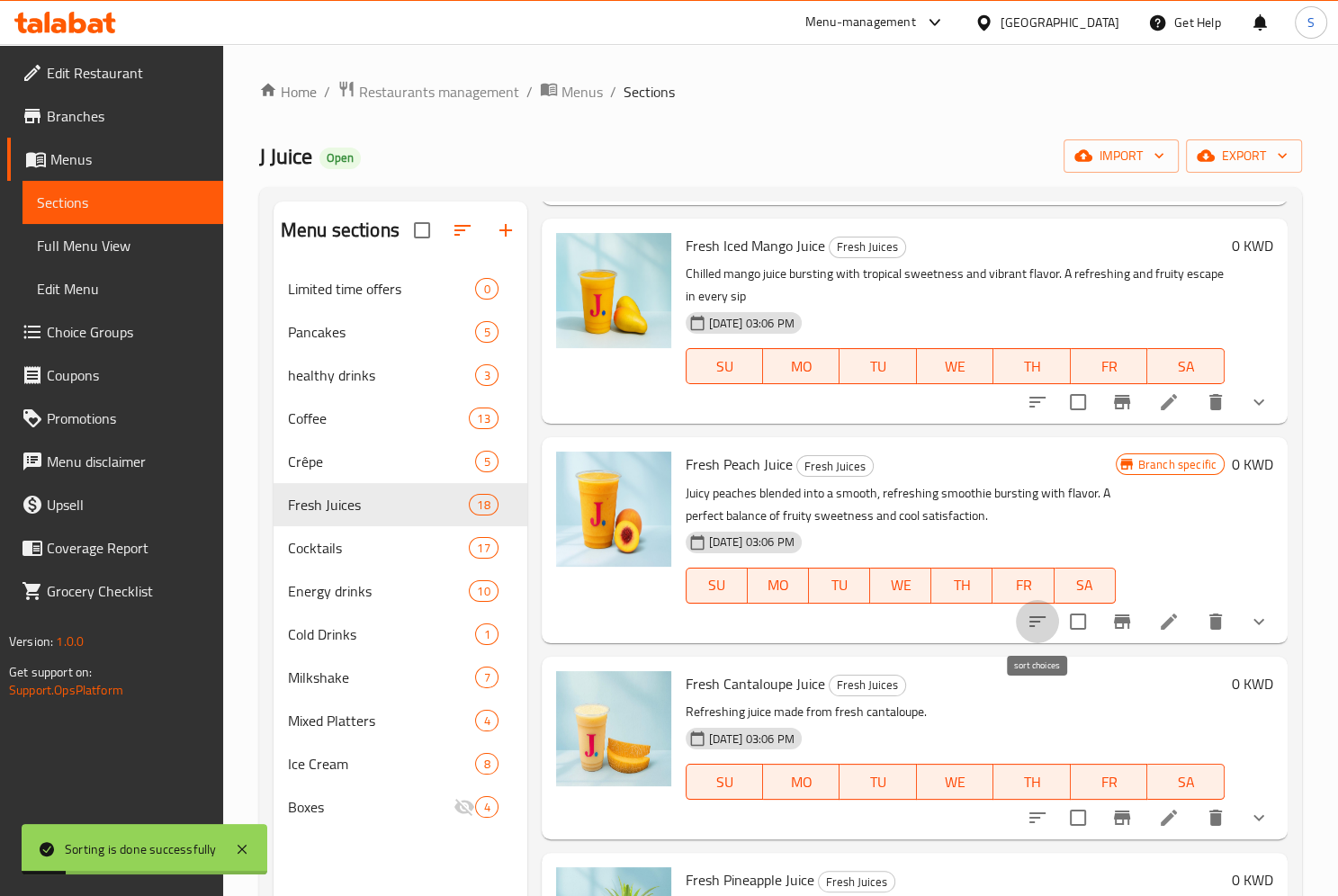
click at [1027, 620] on icon "sort-choices" at bounding box center [1037, 621] width 21 height 21
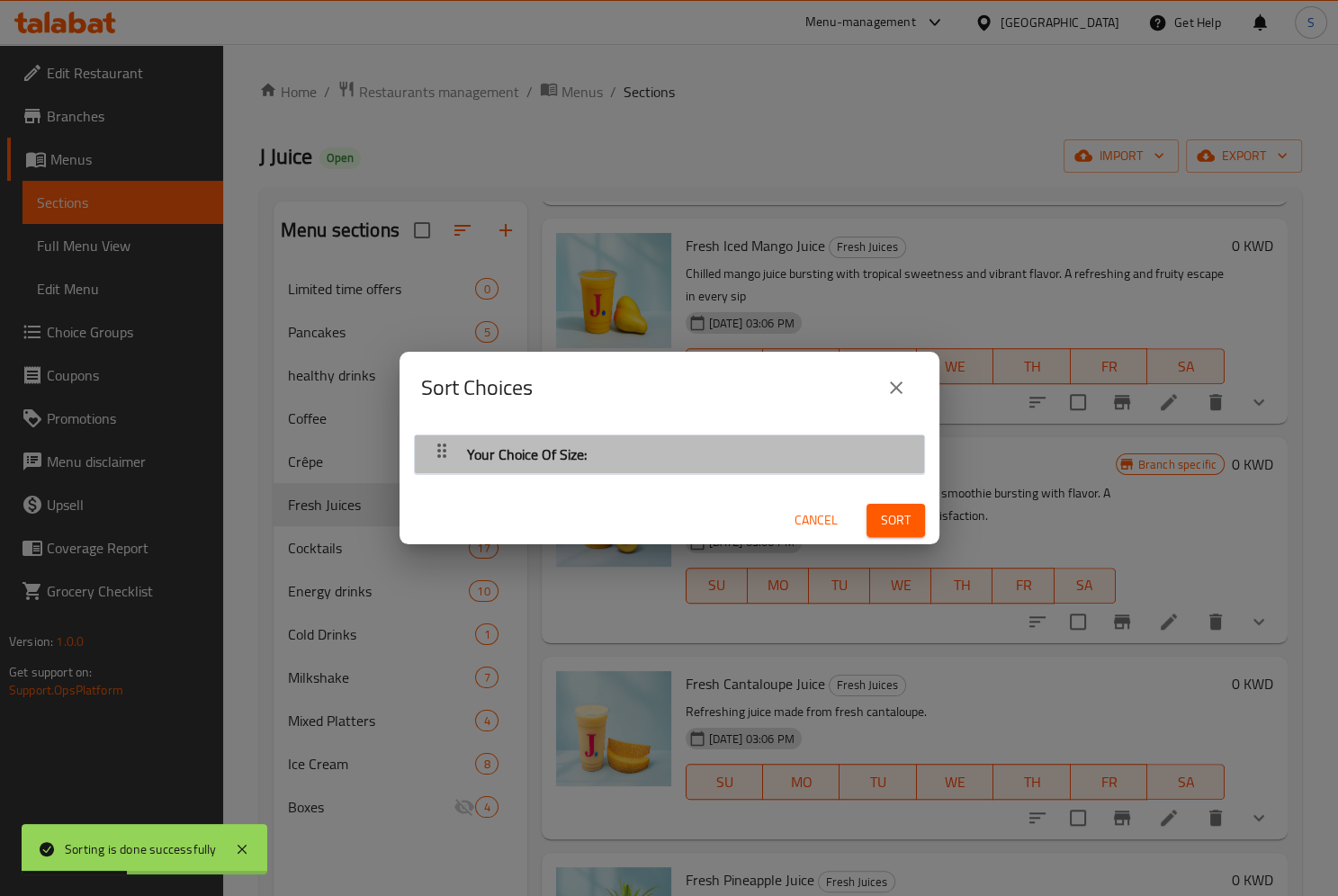
click at [433, 460] on icon "button" at bounding box center [442, 450] width 21 height 21
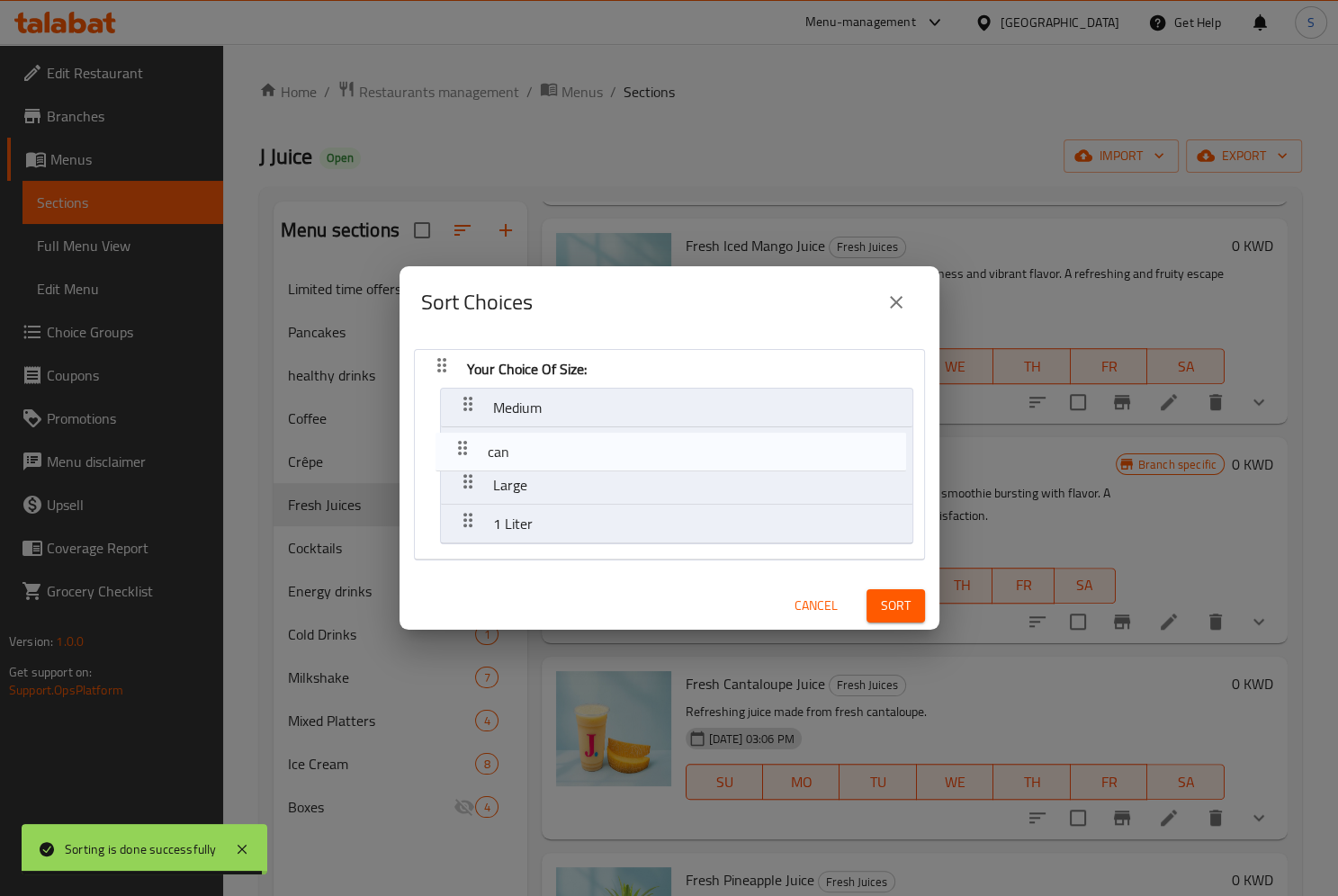
drag, startPoint x: 463, startPoint y: 516, endPoint x: 457, endPoint y: 434, distance: 82.2
click at [457, 434] on nav "Your Choice Of Size: Medium Large 1 Liter can" at bounding box center [669, 455] width 511 height 212
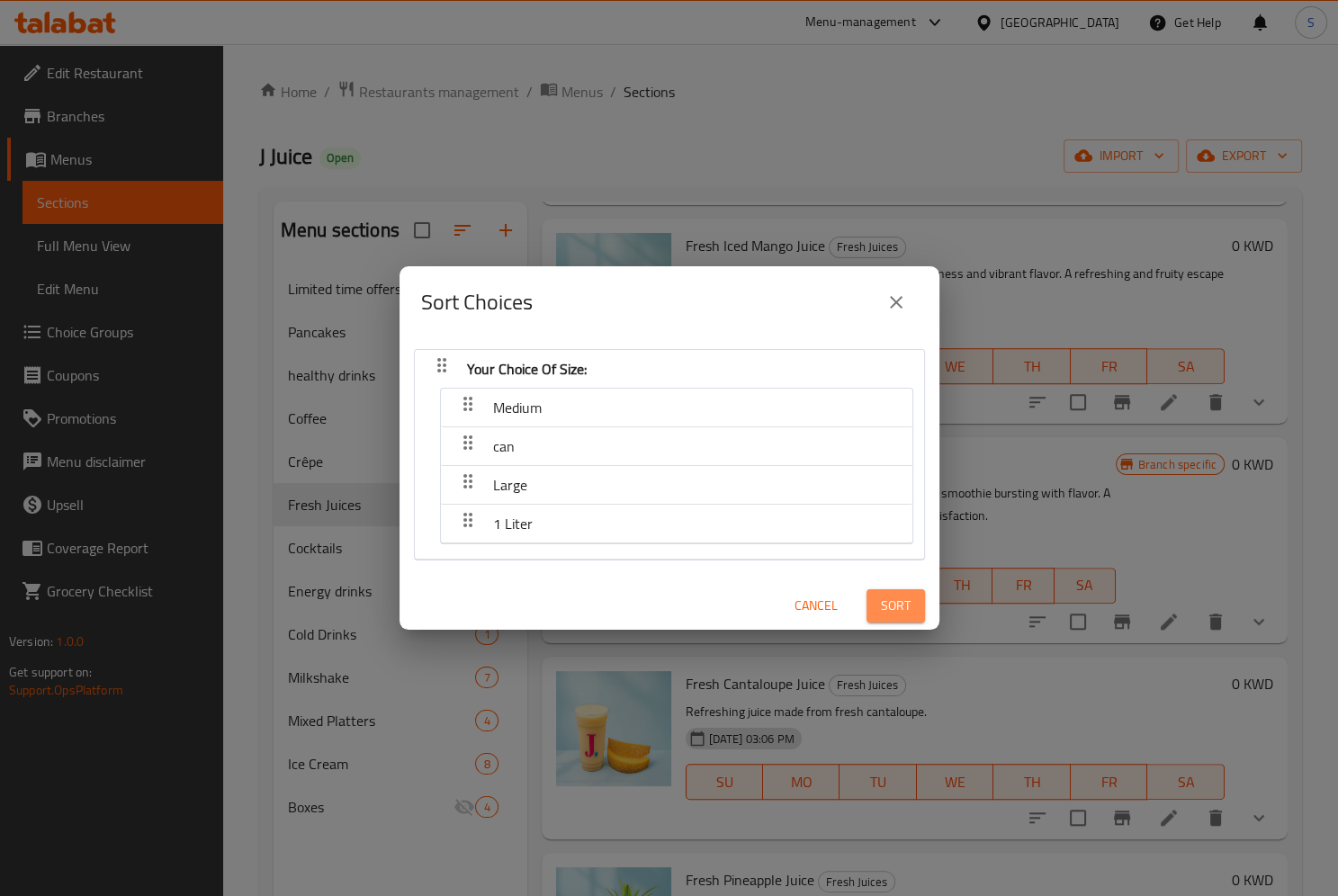
click at [906, 615] on span "Sort" at bounding box center [896, 605] width 30 height 22
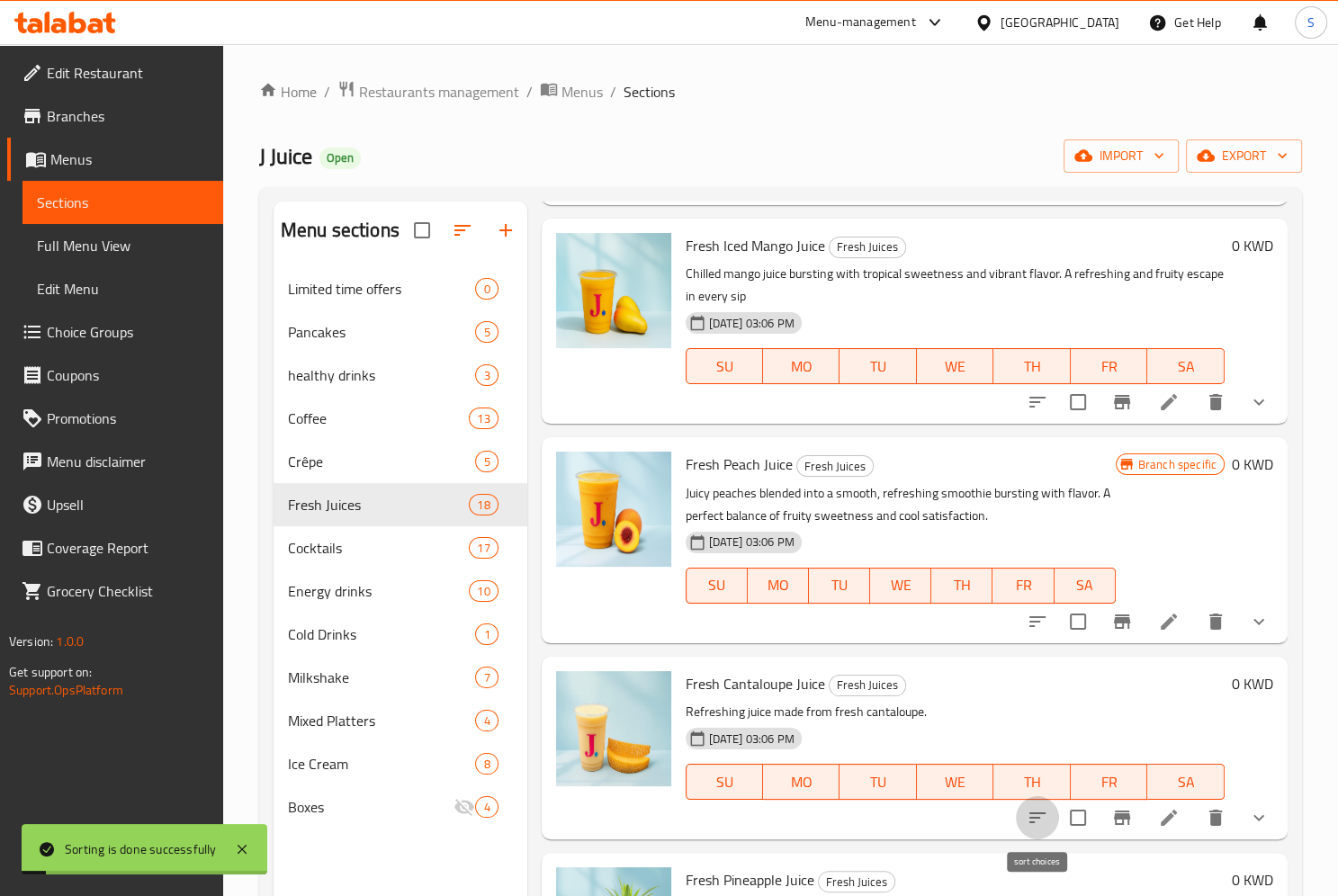
click at [1046, 829] on icon "sort-choices" at bounding box center [1037, 817] width 21 height 21
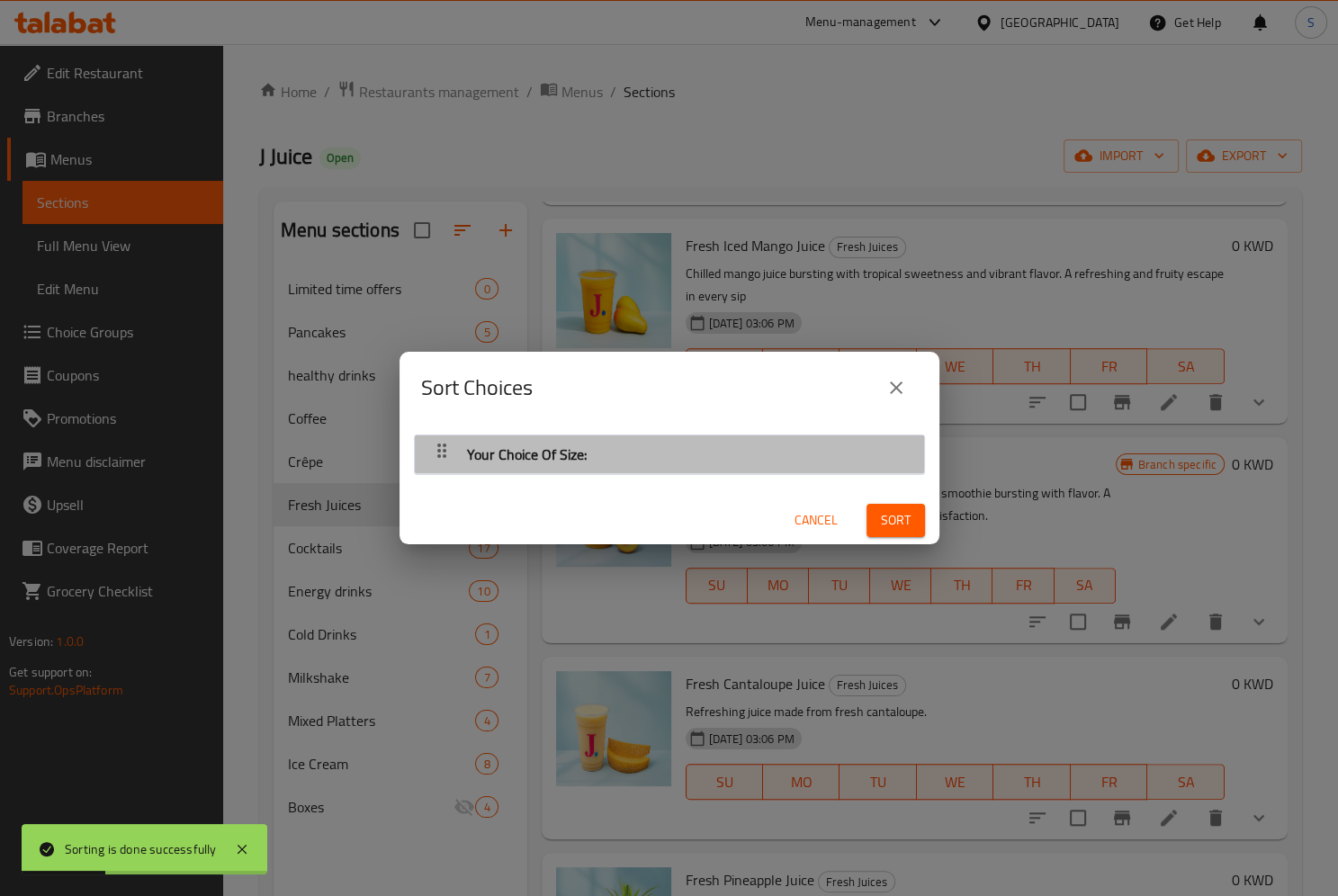
click at [452, 446] on div "button" at bounding box center [442, 454] width 36 height 43
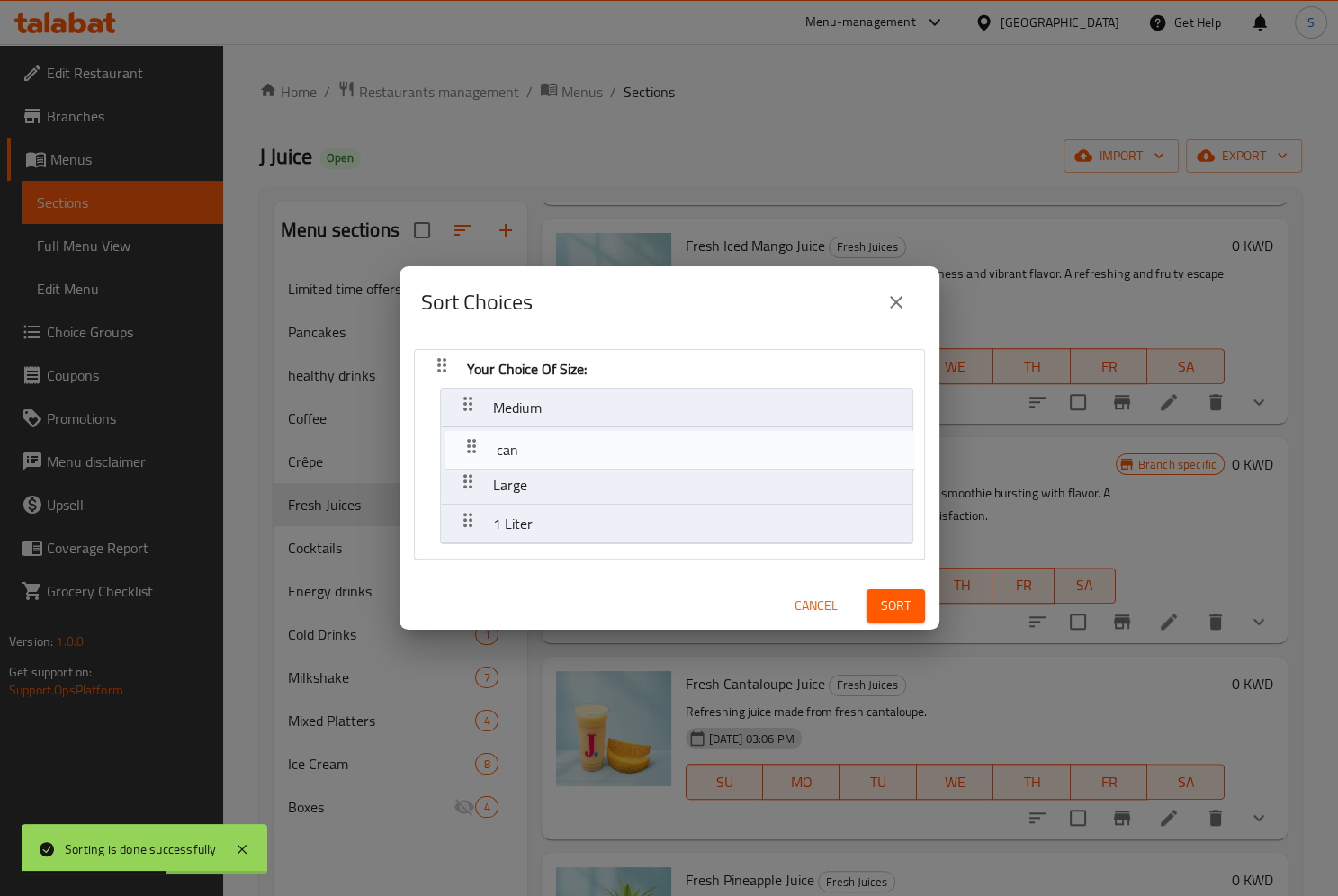
drag, startPoint x: 442, startPoint y: 482, endPoint x: 447, endPoint y: 428, distance: 54.2
click at [447, 428] on nav "Your Choice Of Size: Medium Large can 1 Liter" at bounding box center [669, 455] width 511 height 212
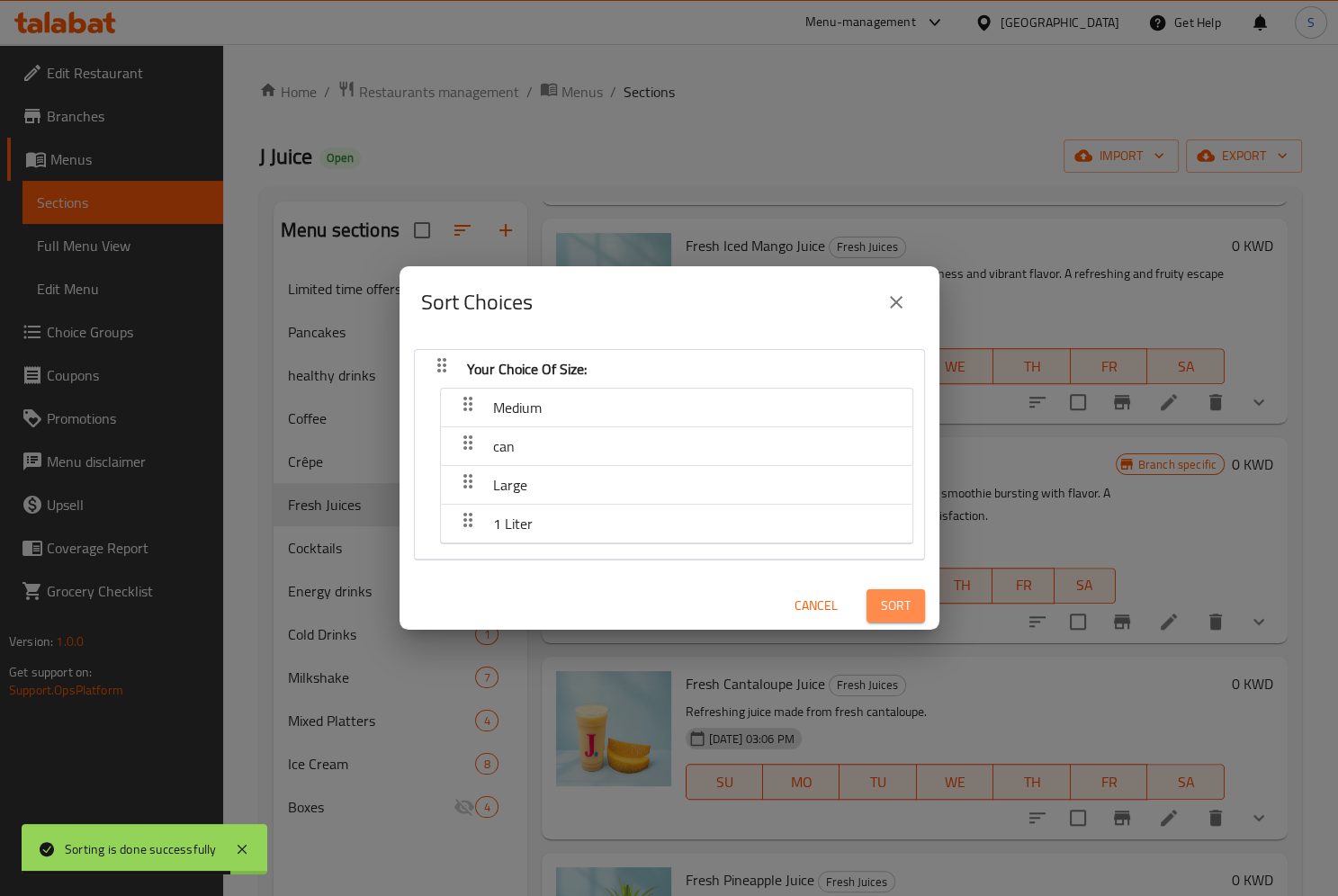
click at [891, 605] on span "Sort" at bounding box center [896, 605] width 30 height 22
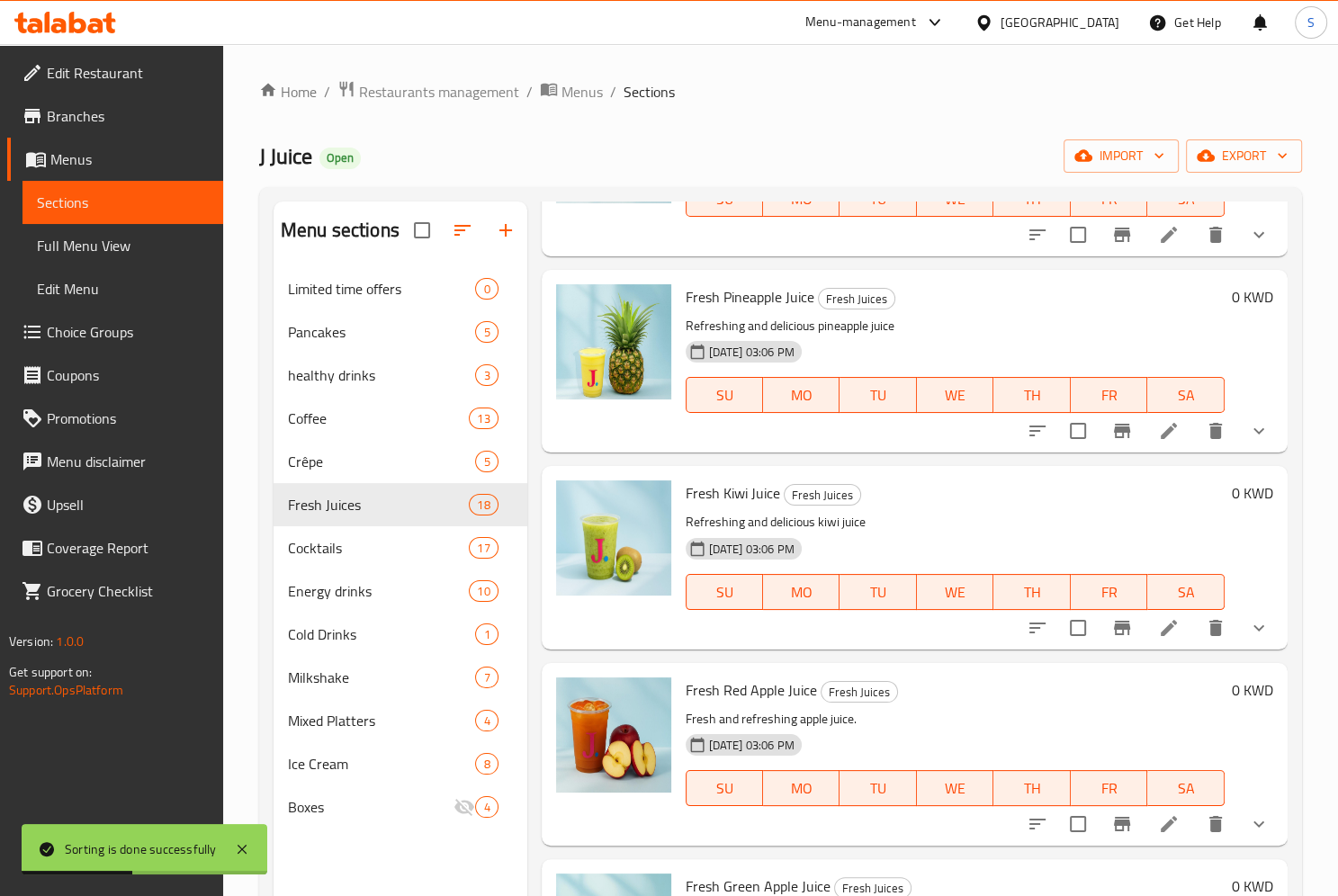
scroll to position [1875, 0]
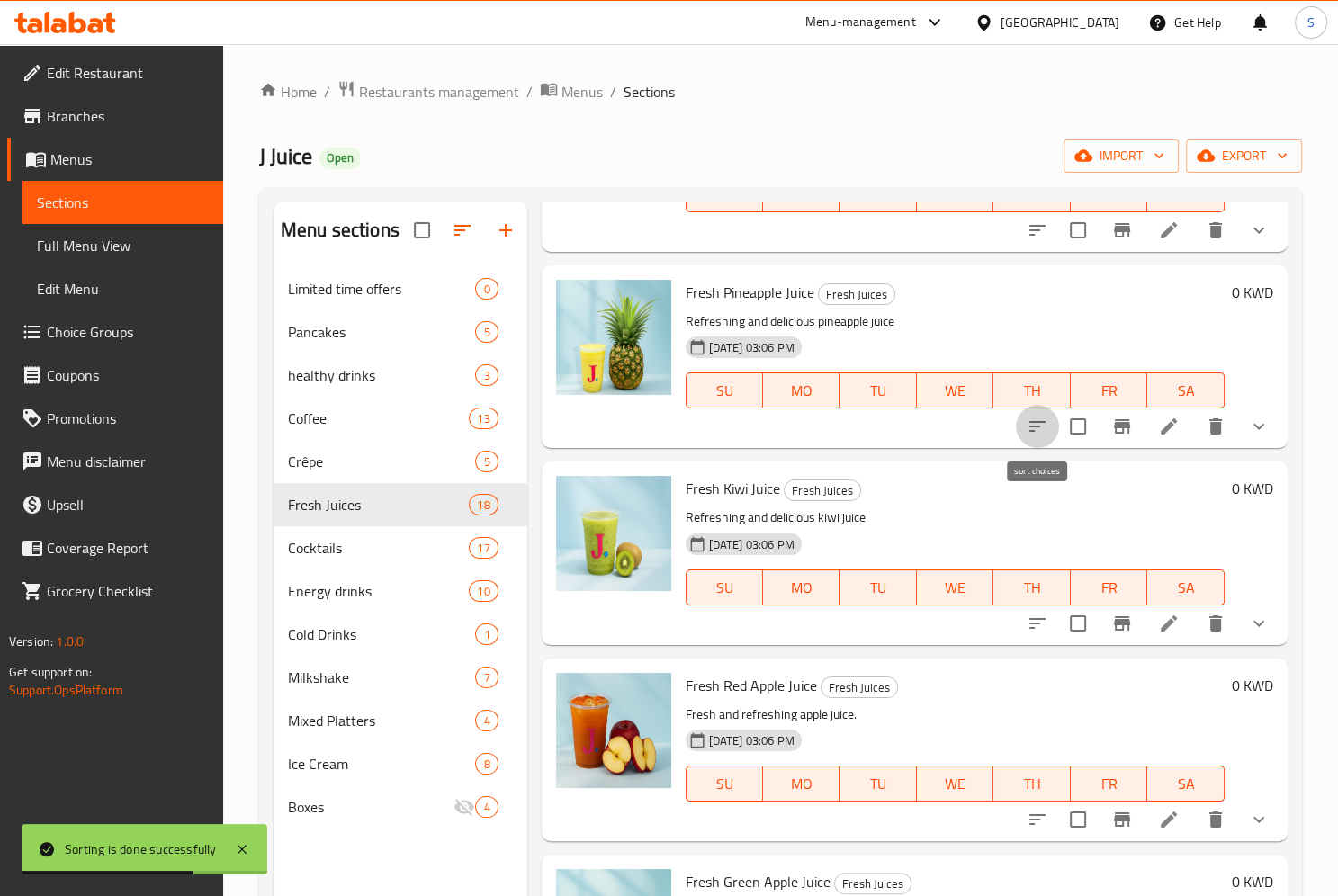
click at [1036, 426] on icon "sort-choices" at bounding box center [1037, 426] width 16 height 11
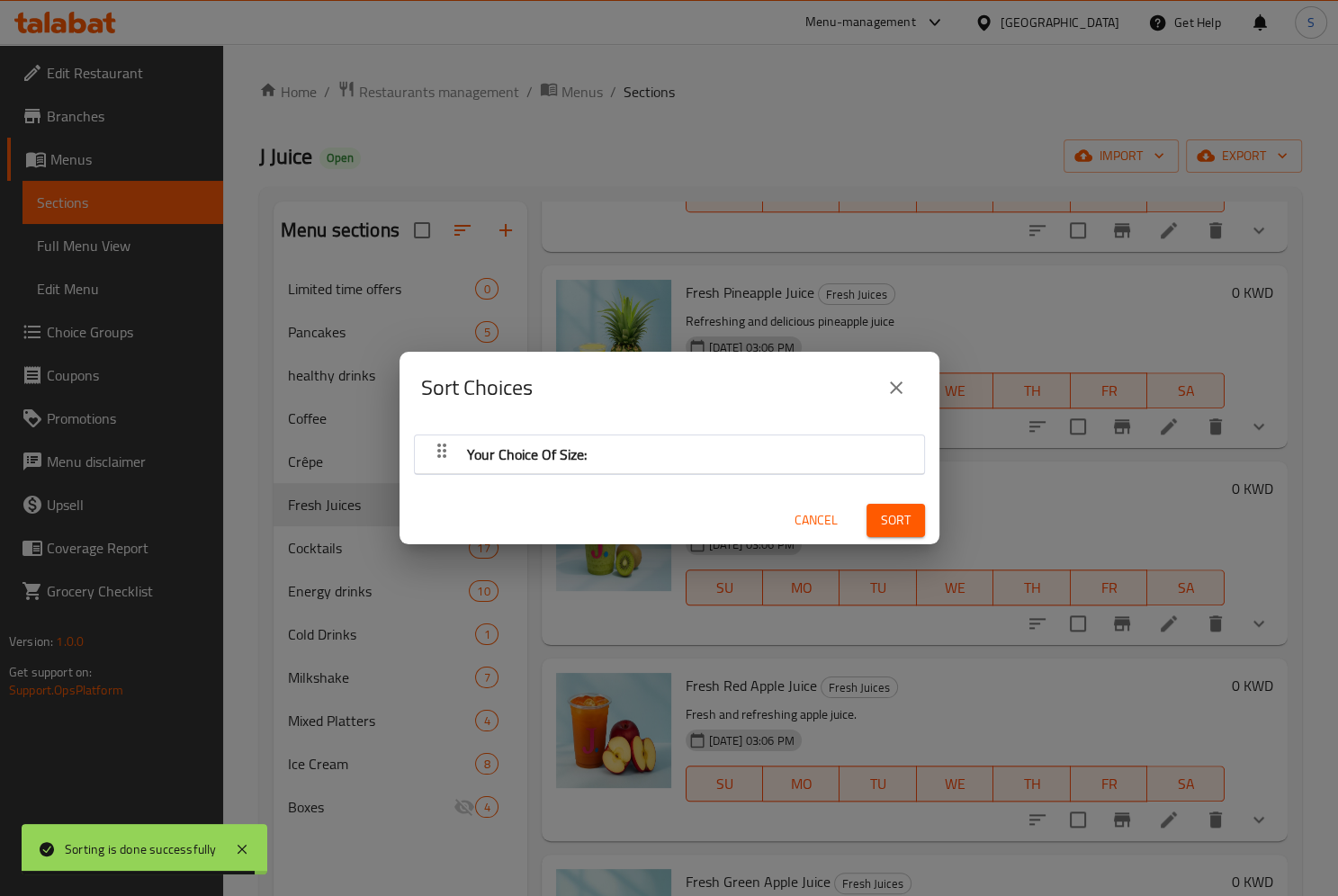
click at [426, 450] on div "button" at bounding box center [442, 454] width 36 height 43
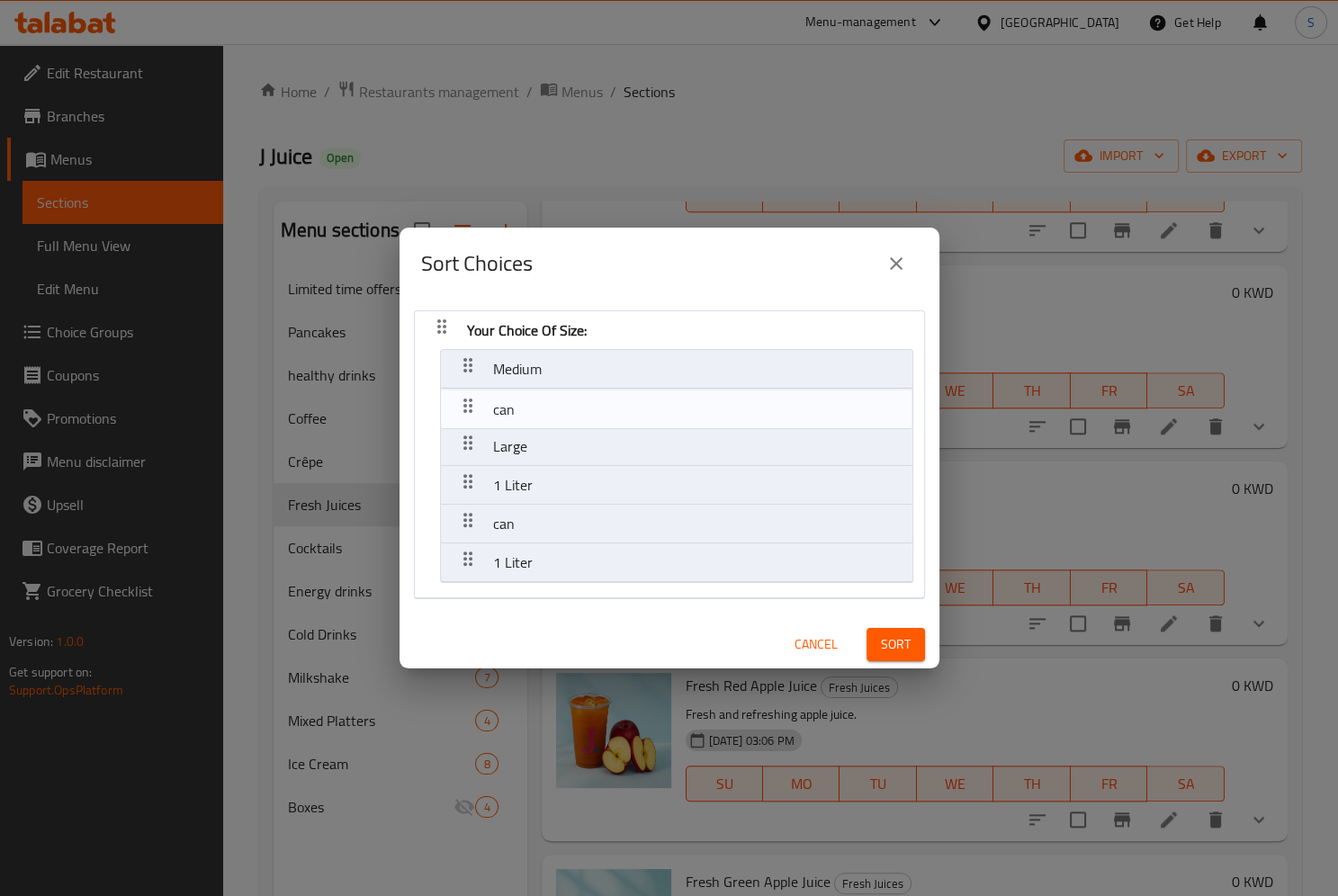
drag, startPoint x: 455, startPoint y: 449, endPoint x: 458, endPoint y: 400, distance: 49.1
click at [458, 400] on nav "Your Choice Of Size: Medium Large can 1 Liter can 1 Liter" at bounding box center [669, 455] width 511 height 288
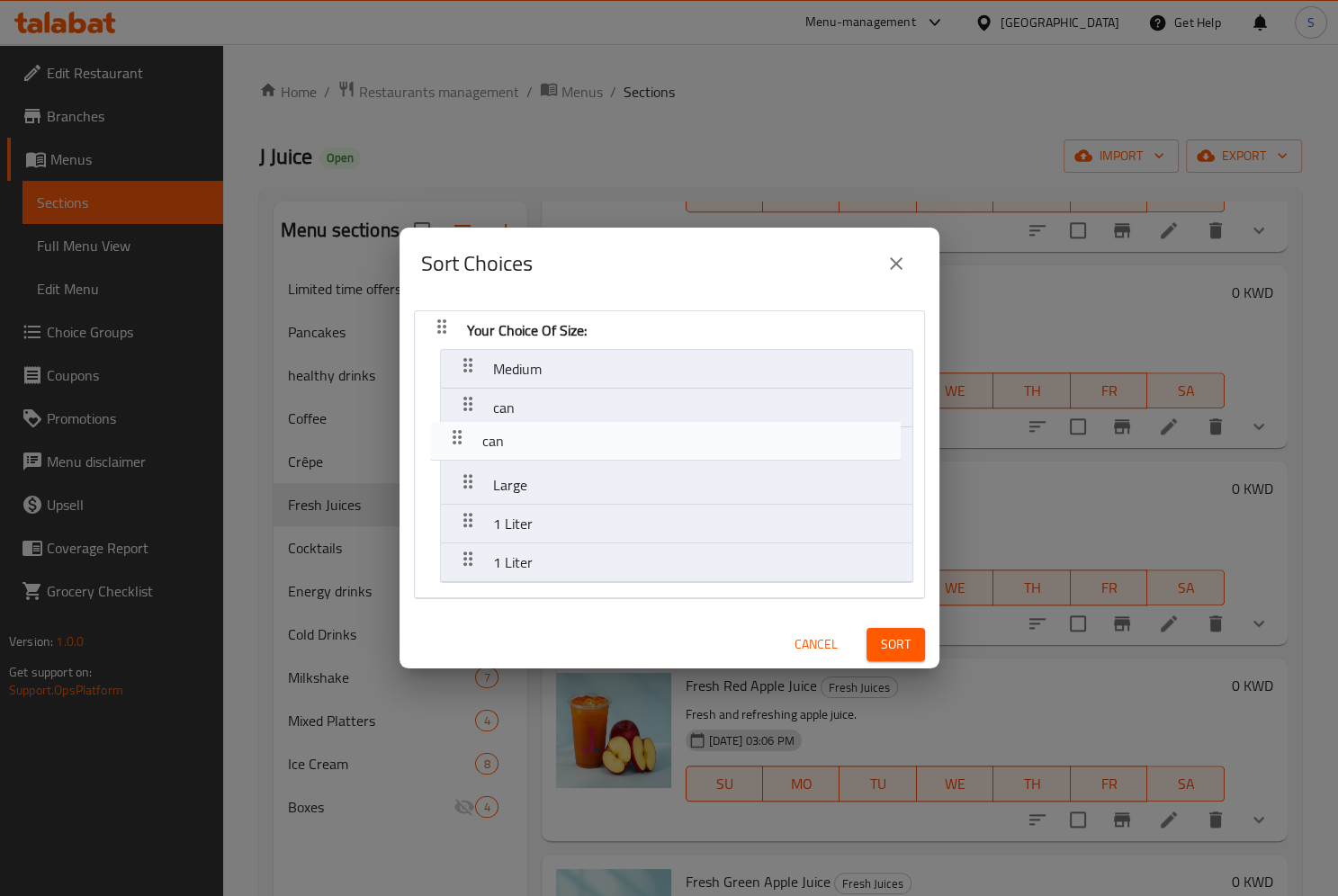
drag, startPoint x: 461, startPoint y: 514, endPoint x: 450, endPoint y: 423, distance: 91.7
click at [450, 423] on nav "Your Choice Of Size: Medium can Large 1 Liter can 1 Liter" at bounding box center [669, 455] width 511 height 288
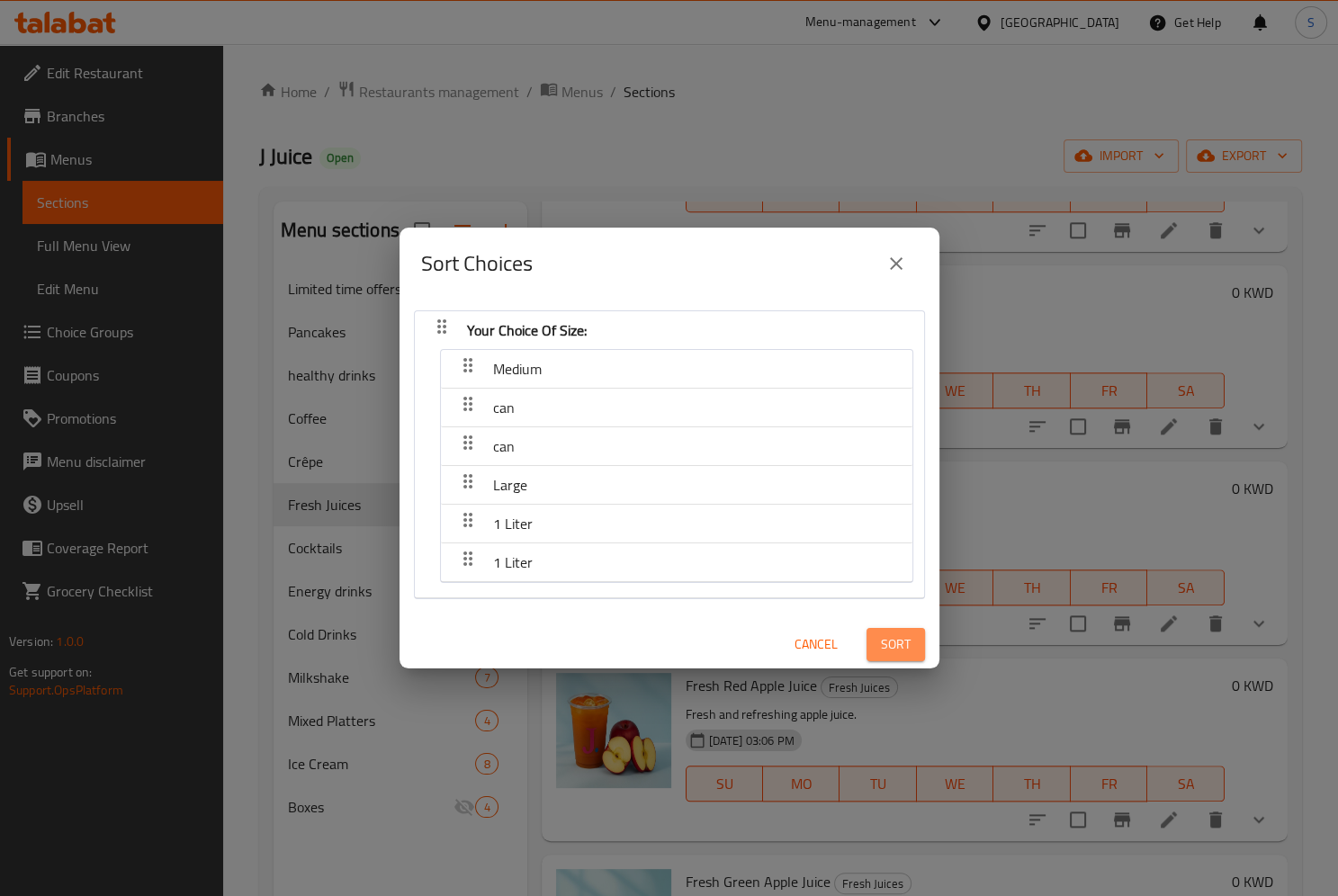
click at [903, 635] on span "Sort" at bounding box center [896, 644] width 30 height 22
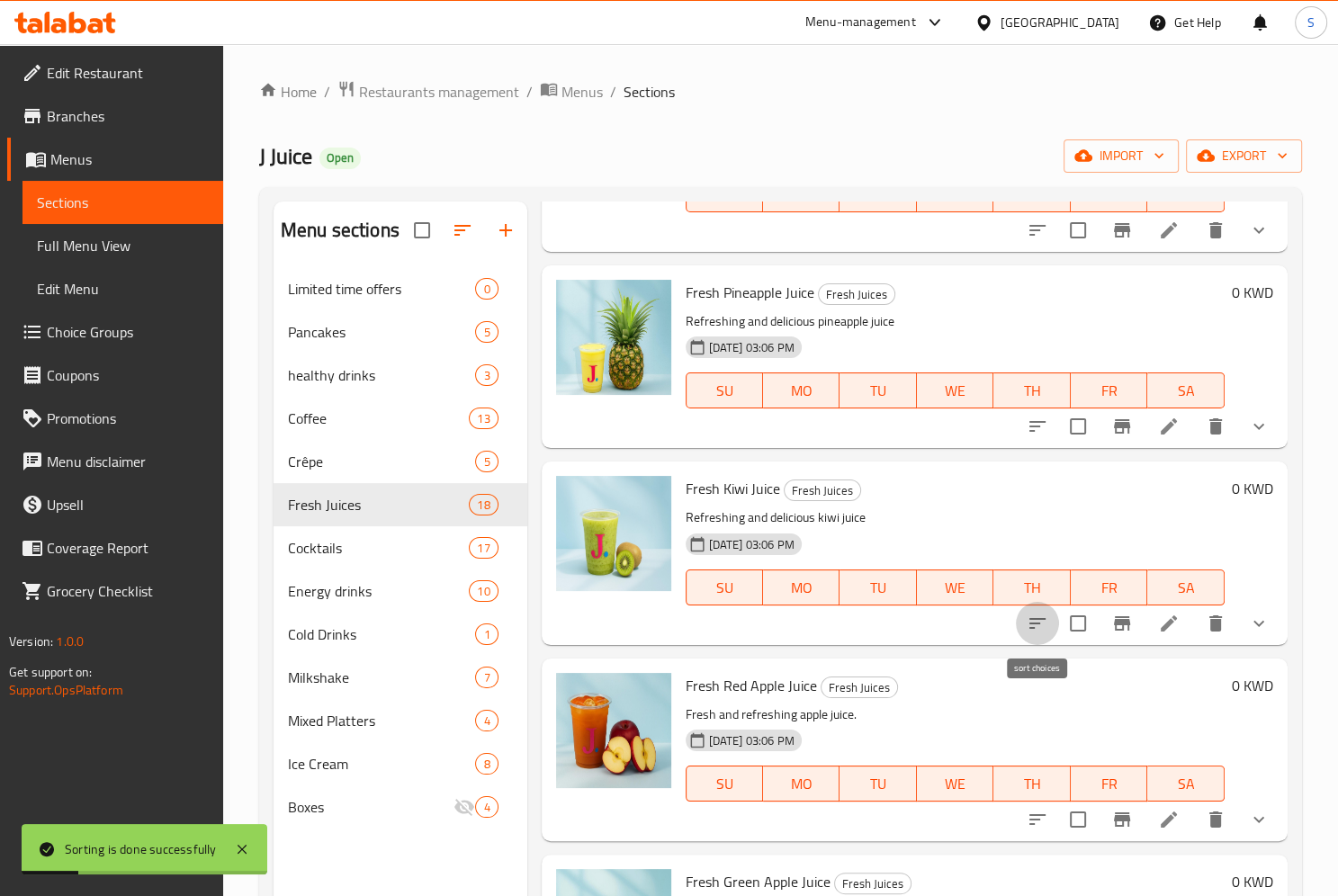
click at [1044, 622] on icon "sort-choices" at bounding box center [1037, 623] width 21 height 21
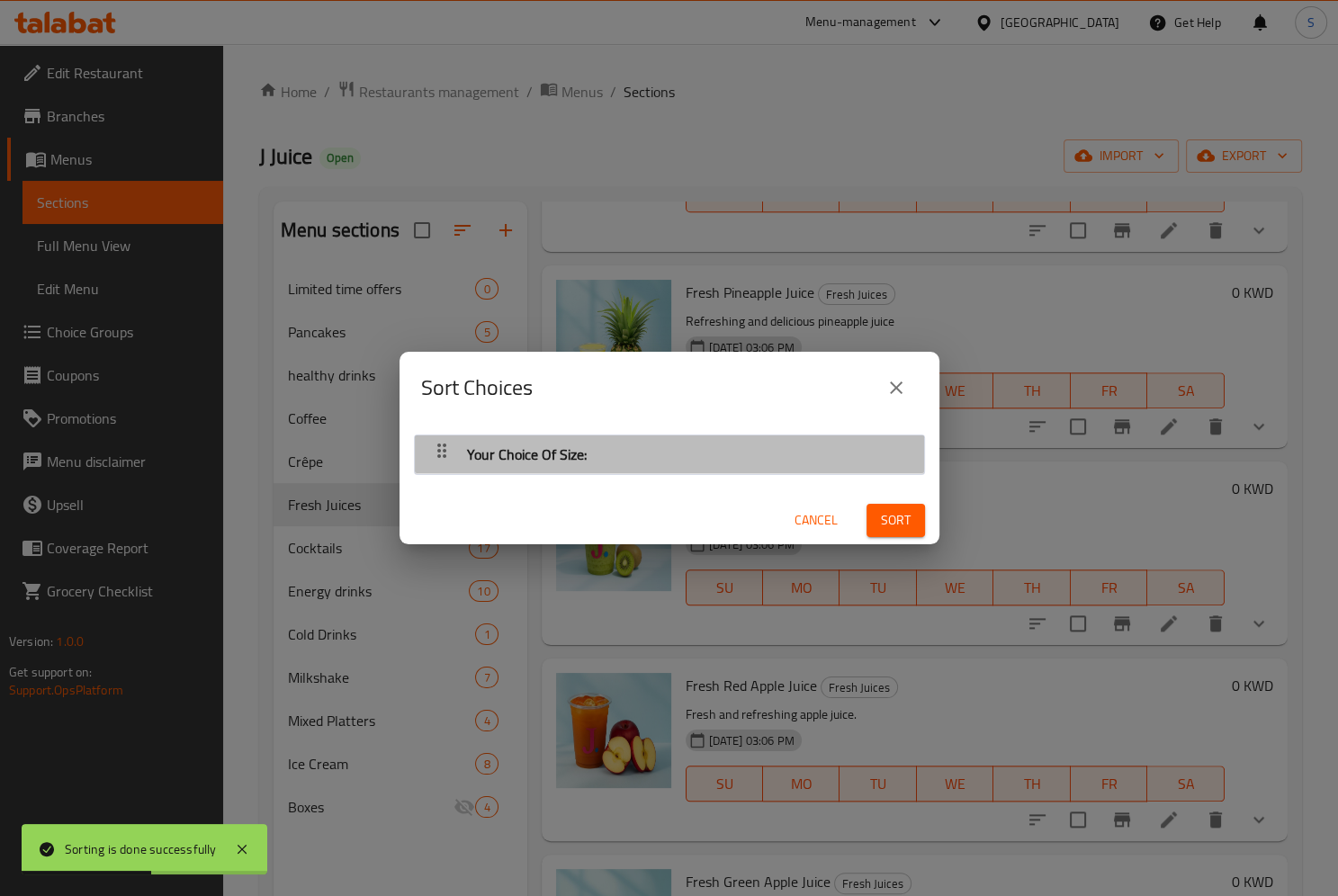
click at [439, 447] on icon "button" at bounding box center [442, 450] width 21 height 21
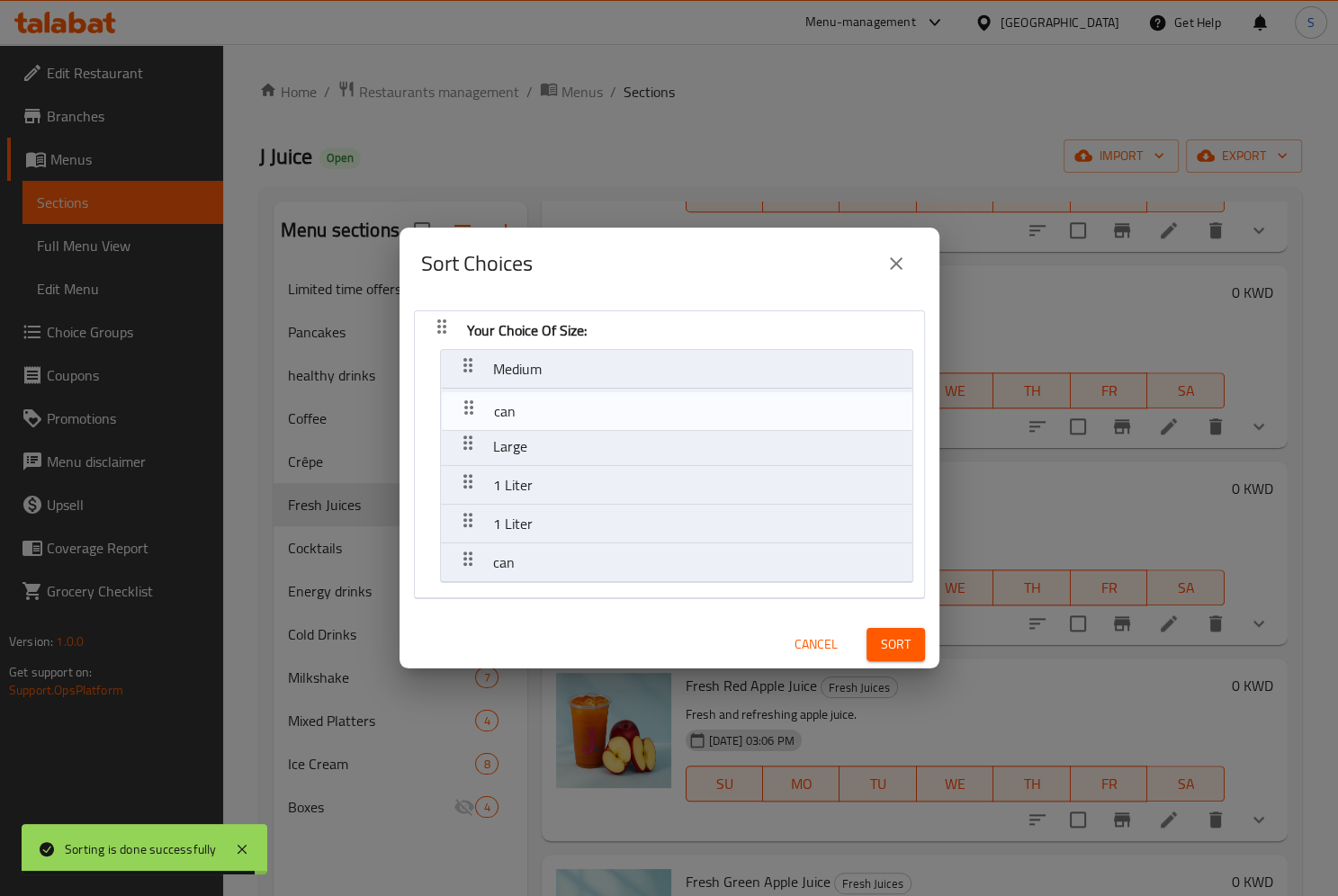
drag, startPoint x: 455, startPoint y: 443, endPoint x: 459, endPoint y: 401, distance: 42.2
click at [459, 401] on nav "Your Choice Of Size: Medium Large can 1 Liter 1 Liter can" at bounding box center [669, 455] width 511 height 288
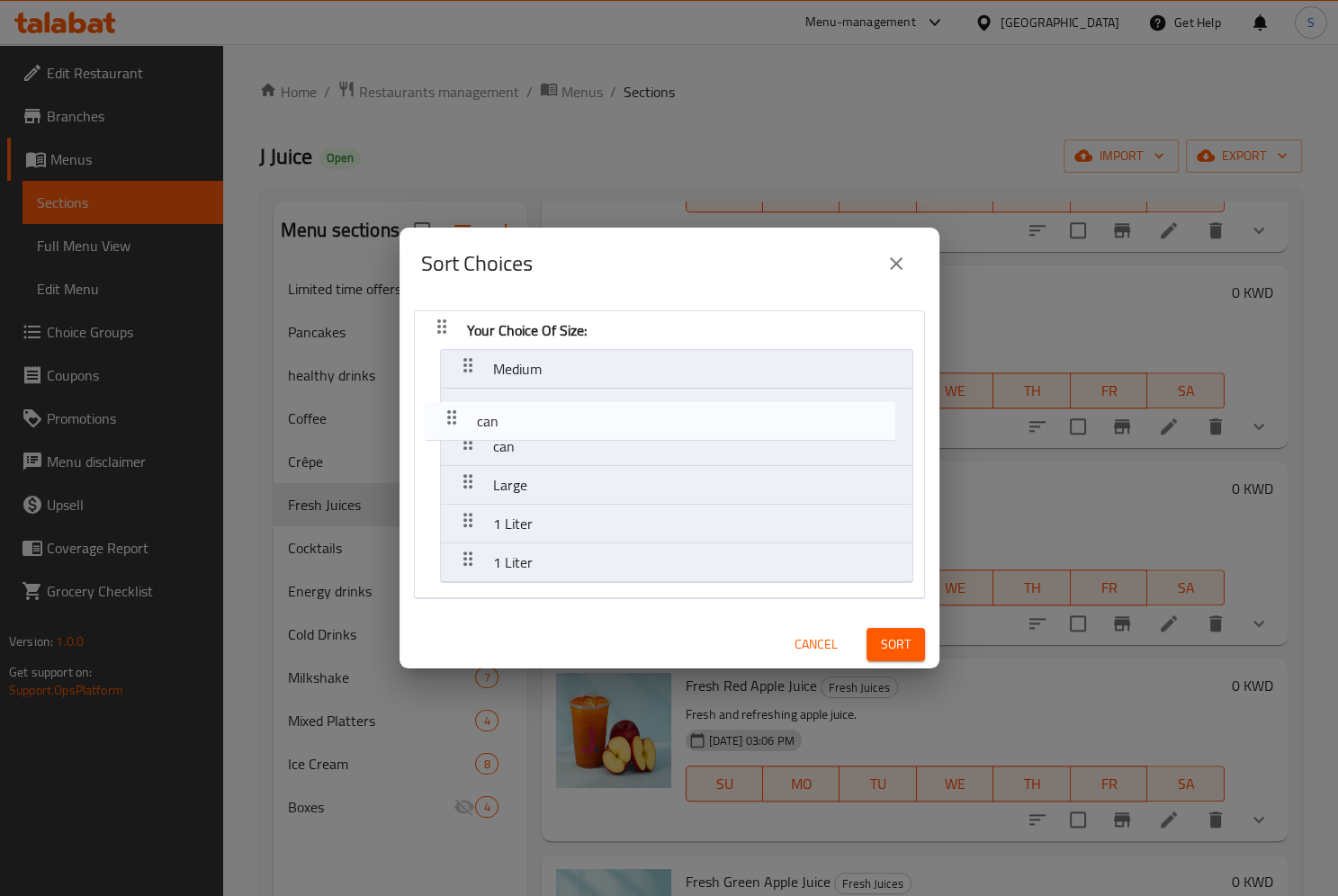
drag, startPoint x: 464, startPoint y: 562, endPoint x: 450, endPoint y: 398, distance: 164.6
click at [450, 398] on nav "Your Choice Of Size: Medium can Large 1 Liter 1 Liter can" at bounding box center [669, 455] width 511 height 288
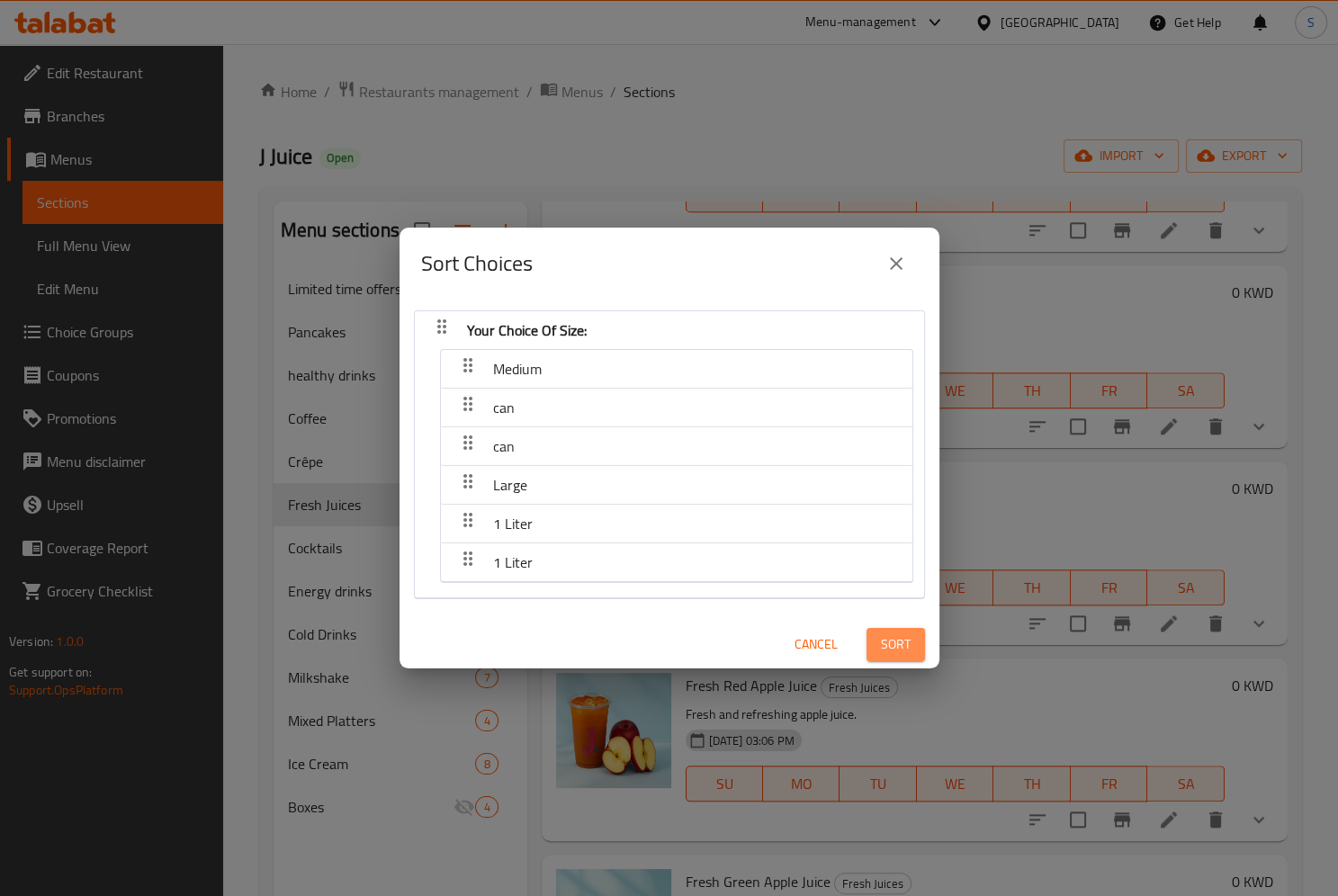
click at [896, 647] on span "Sort" at bounding box center [896, 644] width 30 height 22
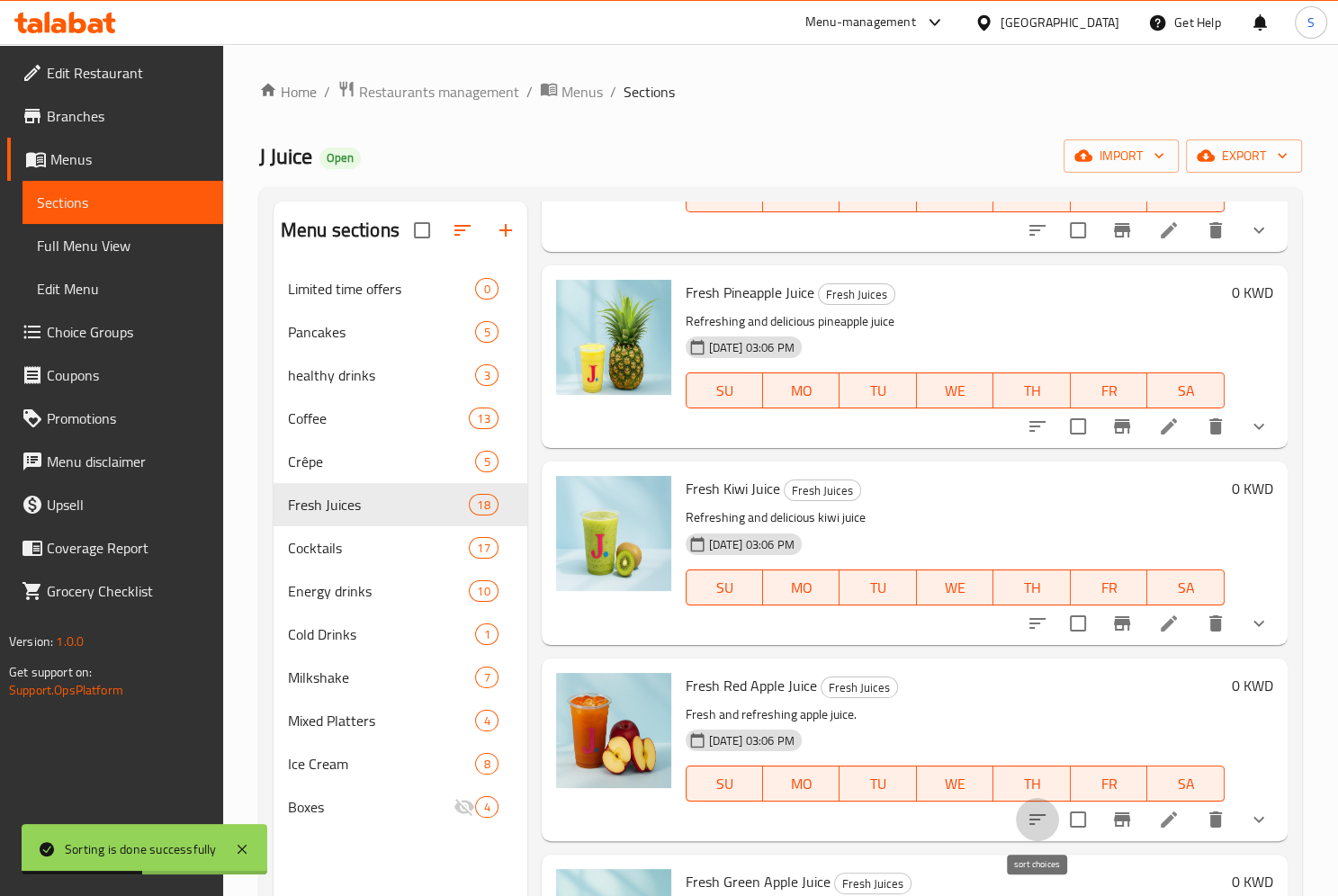
click at [1040, 814] on icon "sort-choices" at bounding box center [1037, 819] width 21 height 21
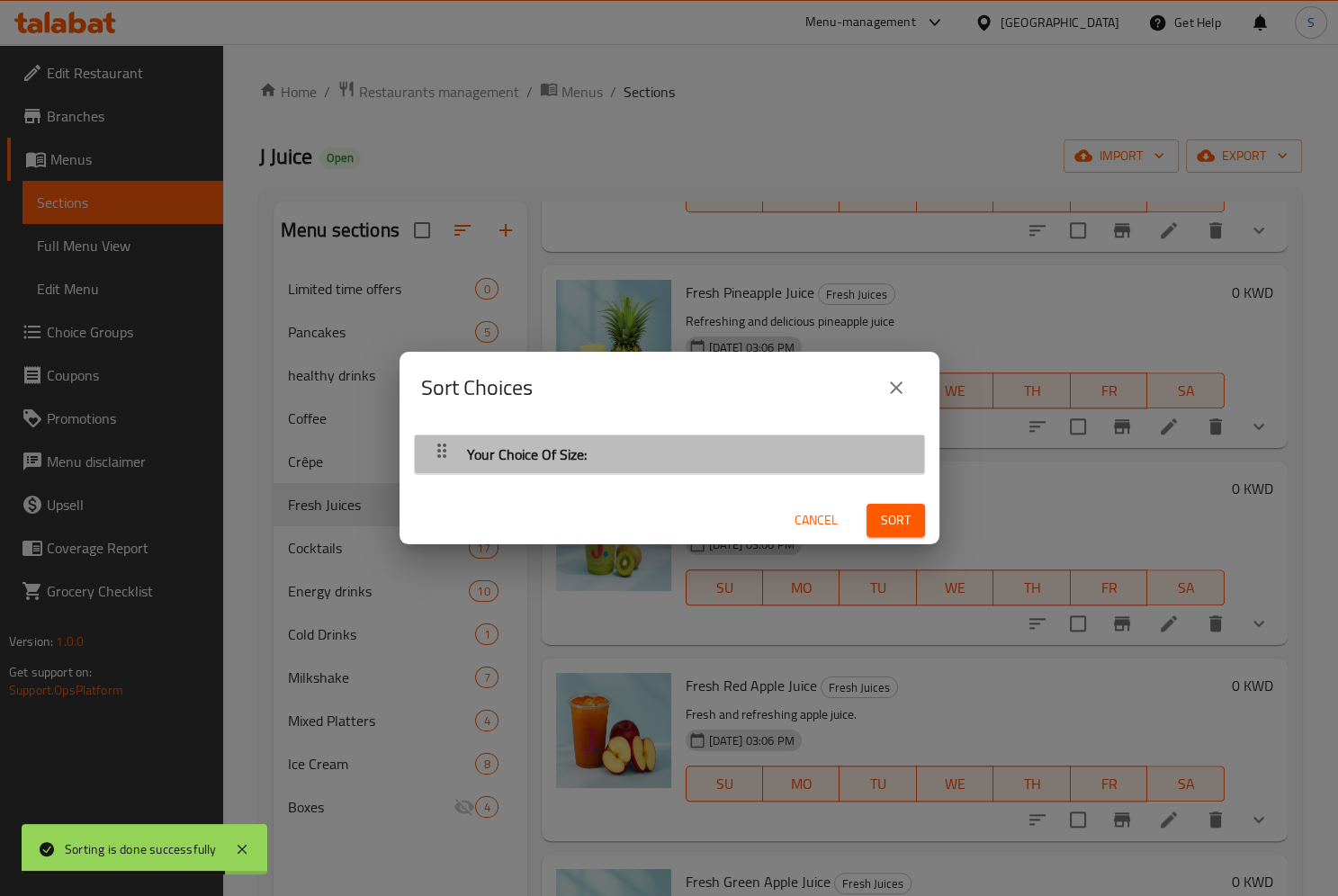
click at [446, 453] on icon "button" at bounding box center [442, 450] width 21 height 21
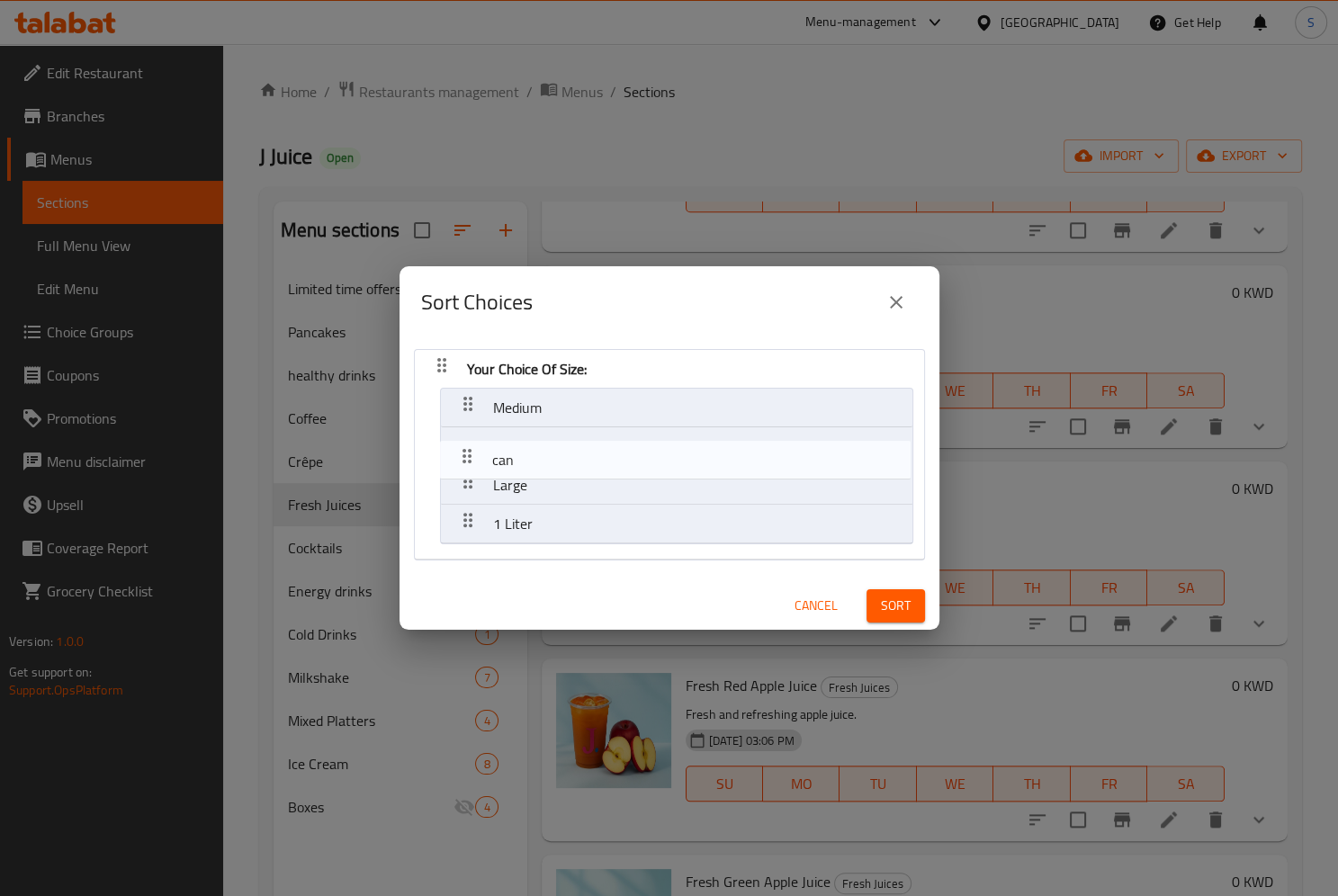
drag, startPoint x: 465, startPoint y: 475, endPoint x: 464, endPoint y: 444, distance: 31.0
click at [464, 444] on nav "Your Choice Of Size: Medium Large can 1 Liter" at bounding box center [669, 455] width 511 height 212
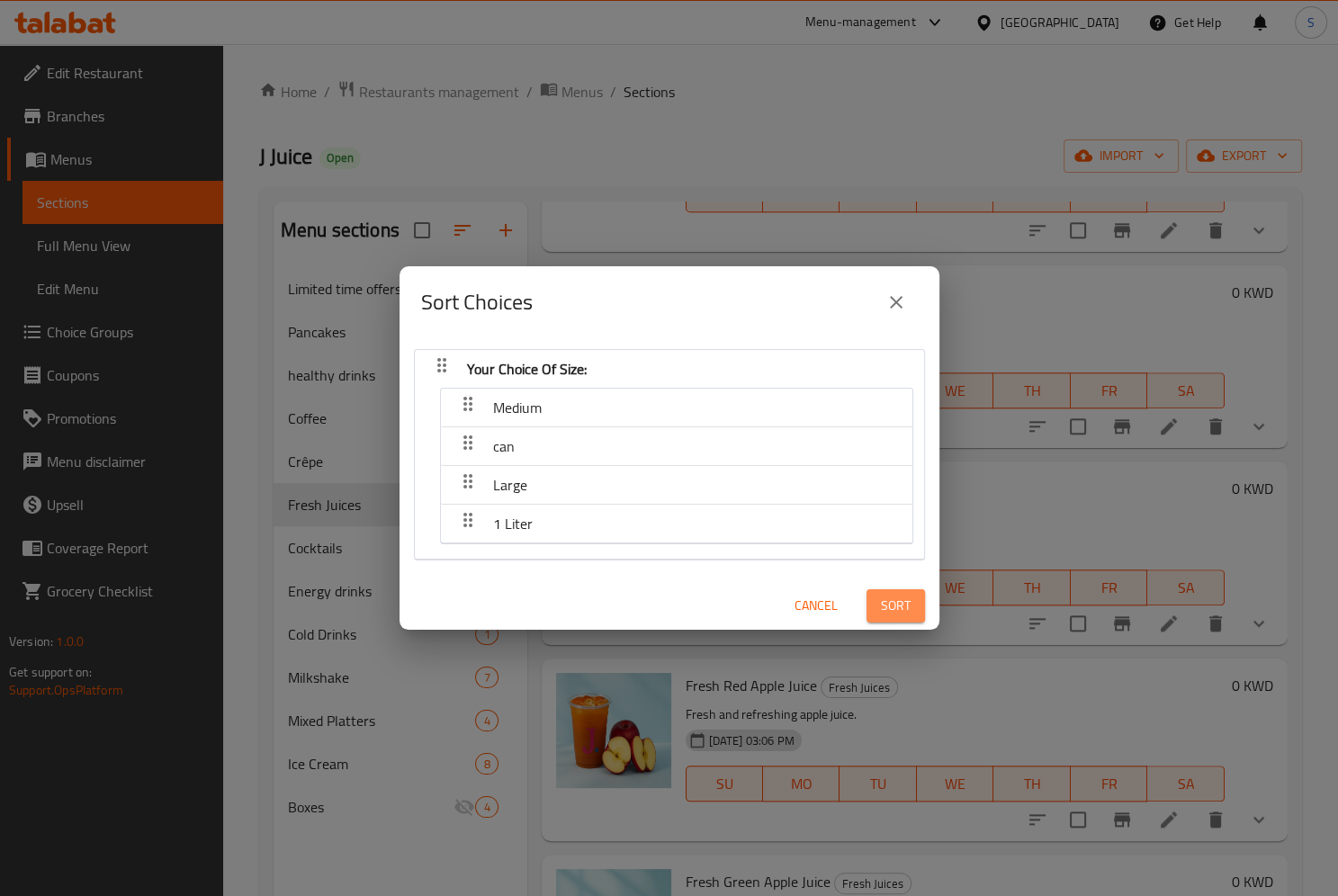
click at [892, 610] on span "Sort" at bounding box center [896, 605] width 30 height 22
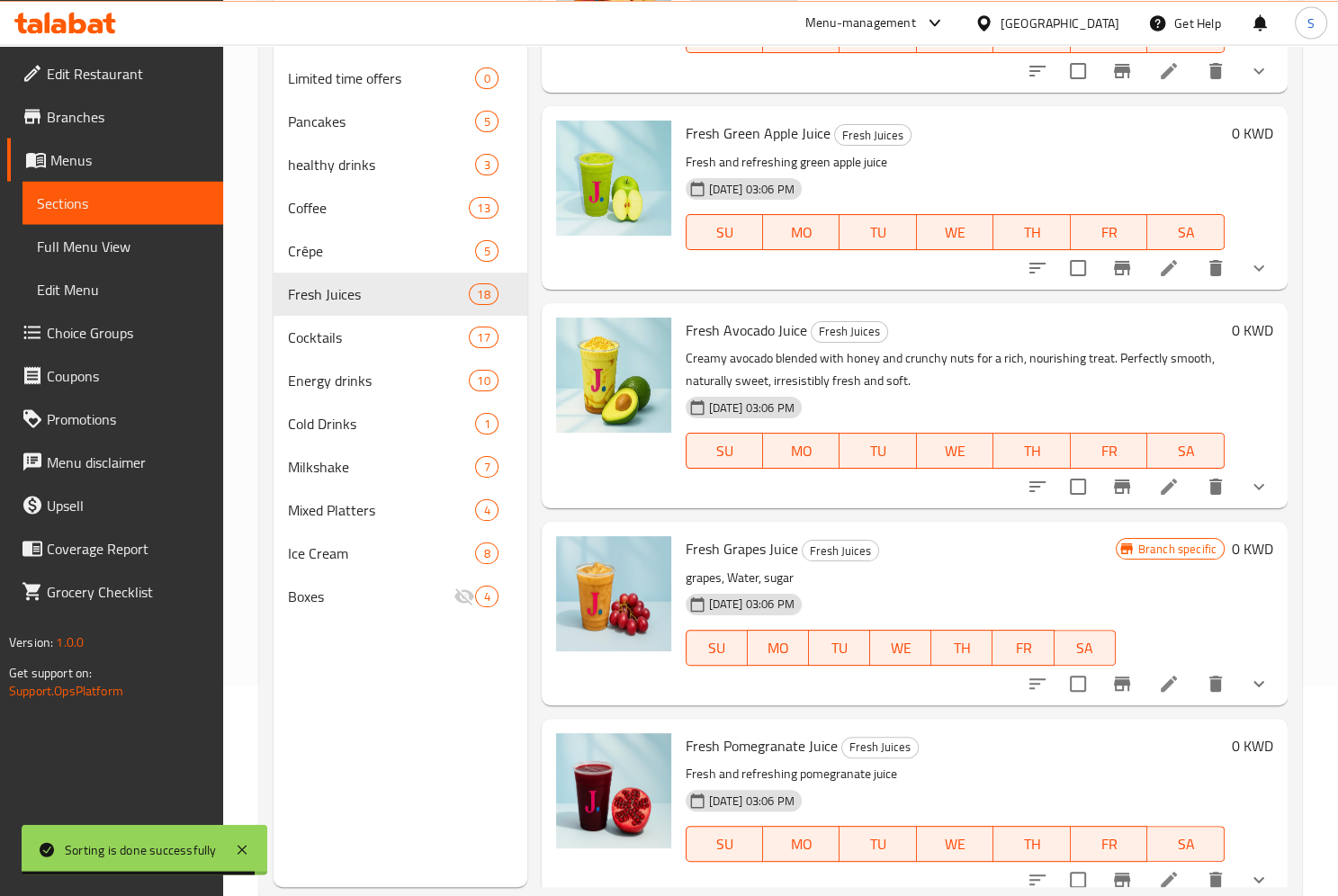
scroll to position [2430, 0]
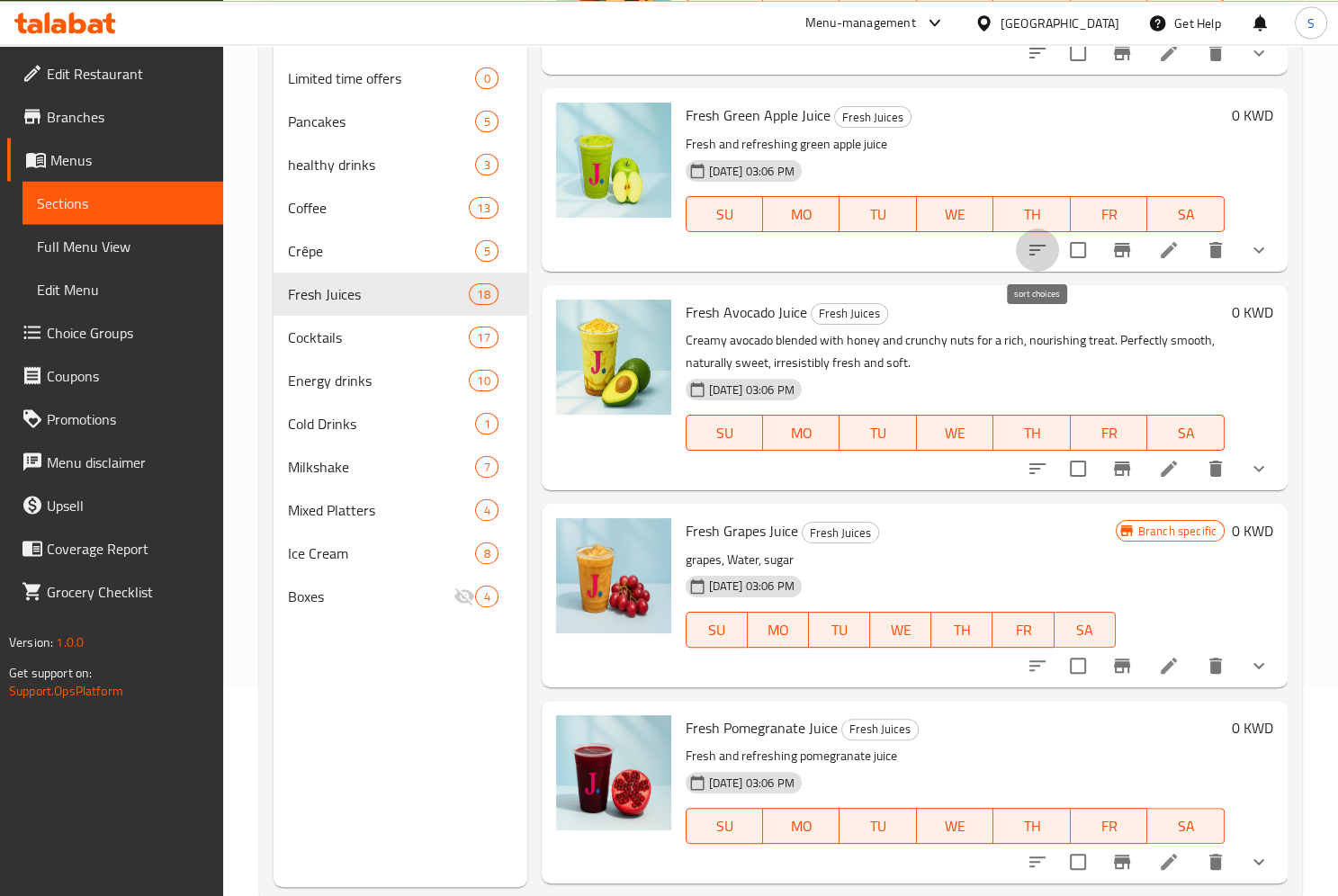
click at [1041, 252] on icon "sort-choices" at bounding box center [1037, 250] width 21 height 21
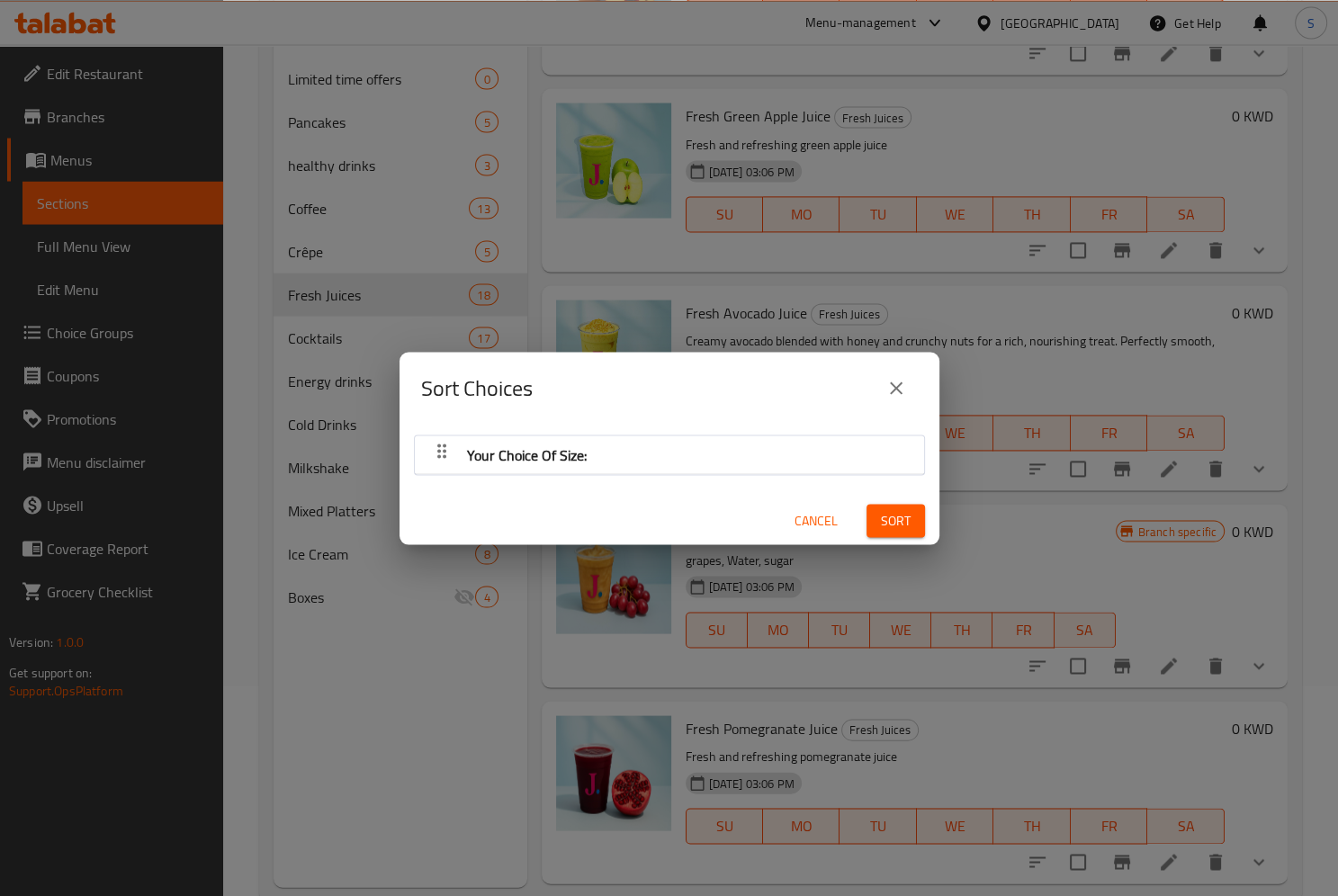
scroll to position [0, 0]
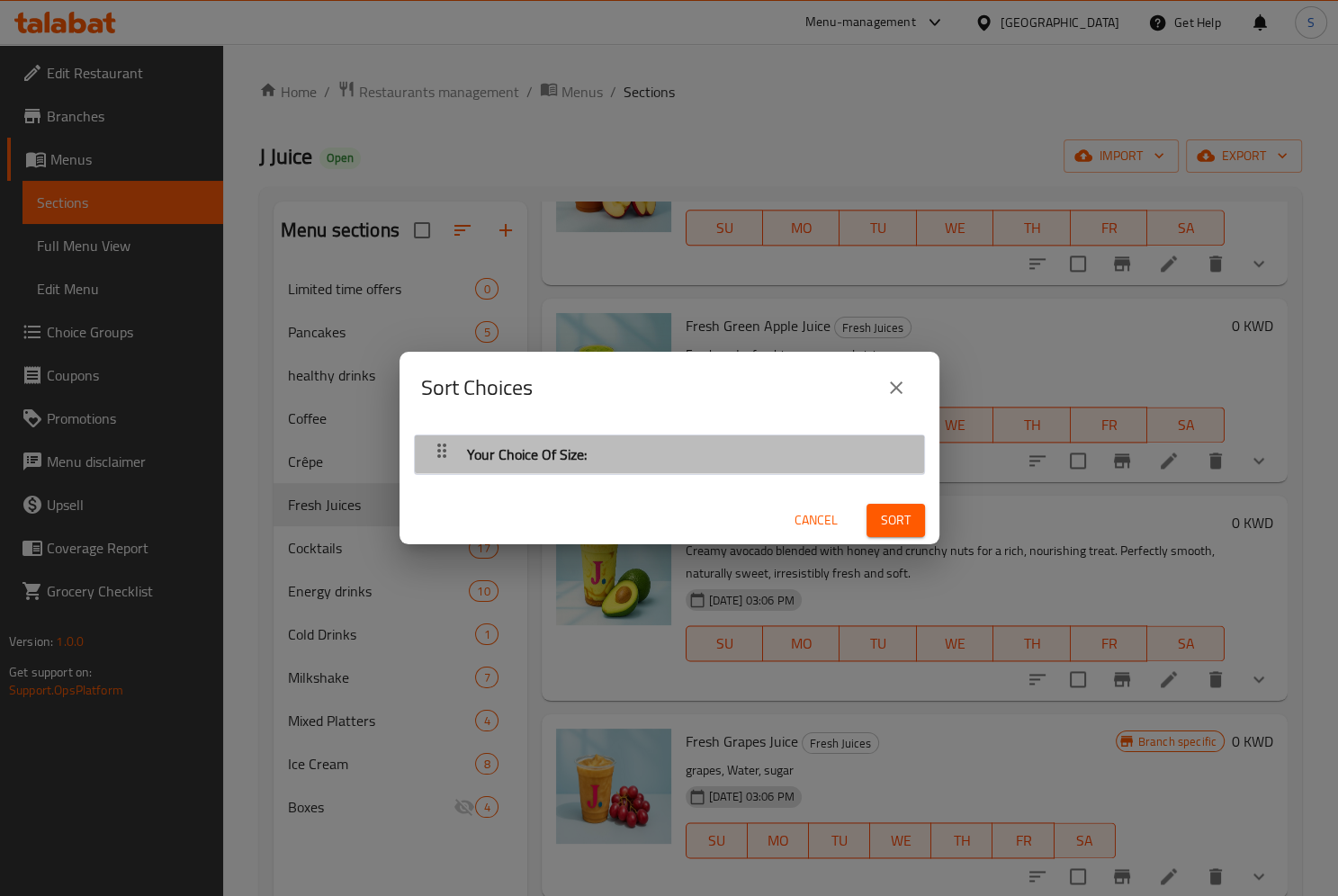
click at [436, 453] on icon "button" at bounding box center [442, 450] width 21 height 21
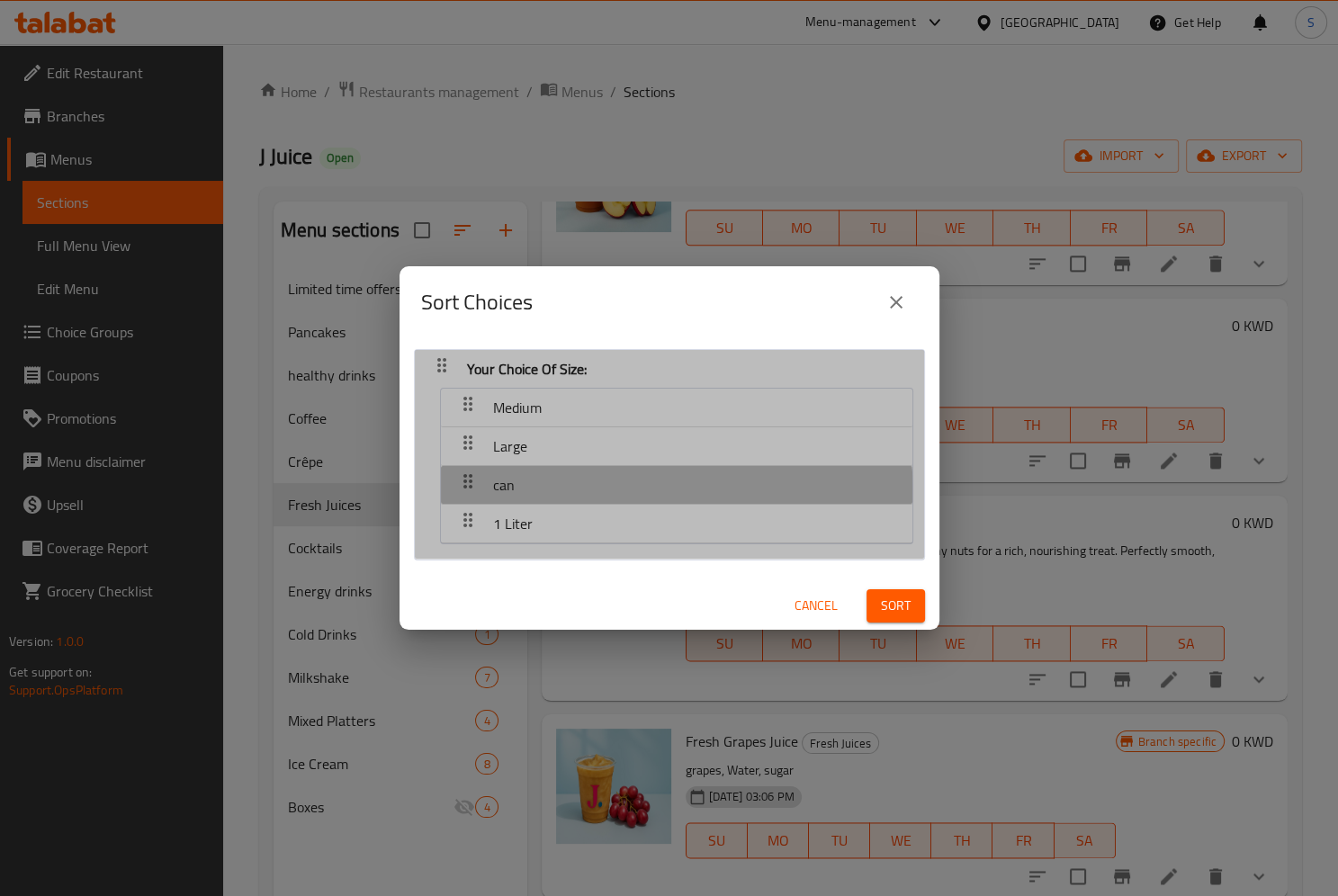
drag, startPoint x: 524, startPoint y: 500, endPoint x: 523, endPoint y: 457, distance: 43.0
click at [523, 457] on nav "Medium Large can 1 Liter" at bounding box center [676, 465] width 473 height 157
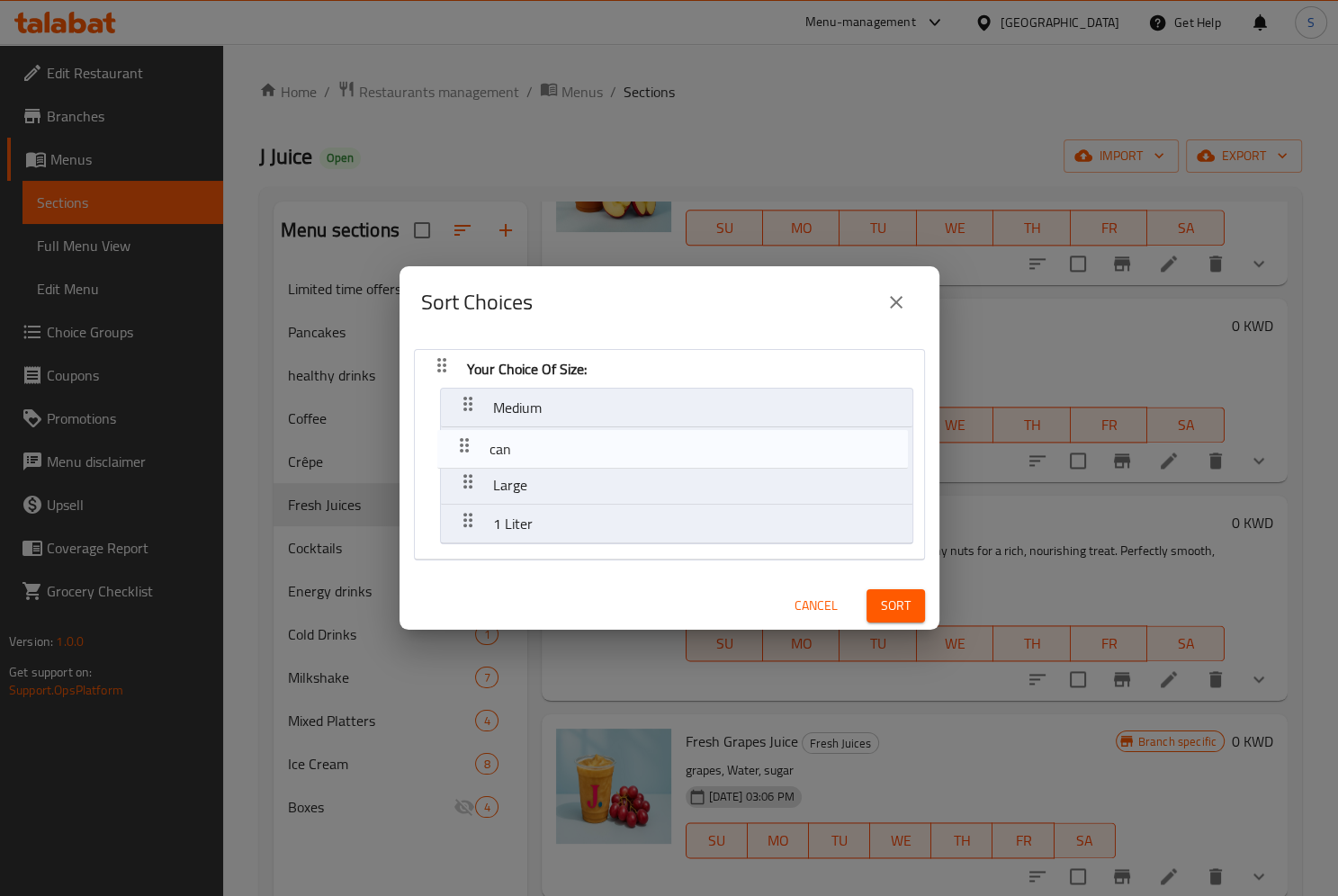
drag, startPoint x: 467, startPoint y: 481, endPoint x: 463, endPoint y: 427, distance: 54.1
click at [463, 427] on nav "Your Choice Of Size: Medium Large can 1 Liter" at bounding box center [669, 455] width 511 height 212
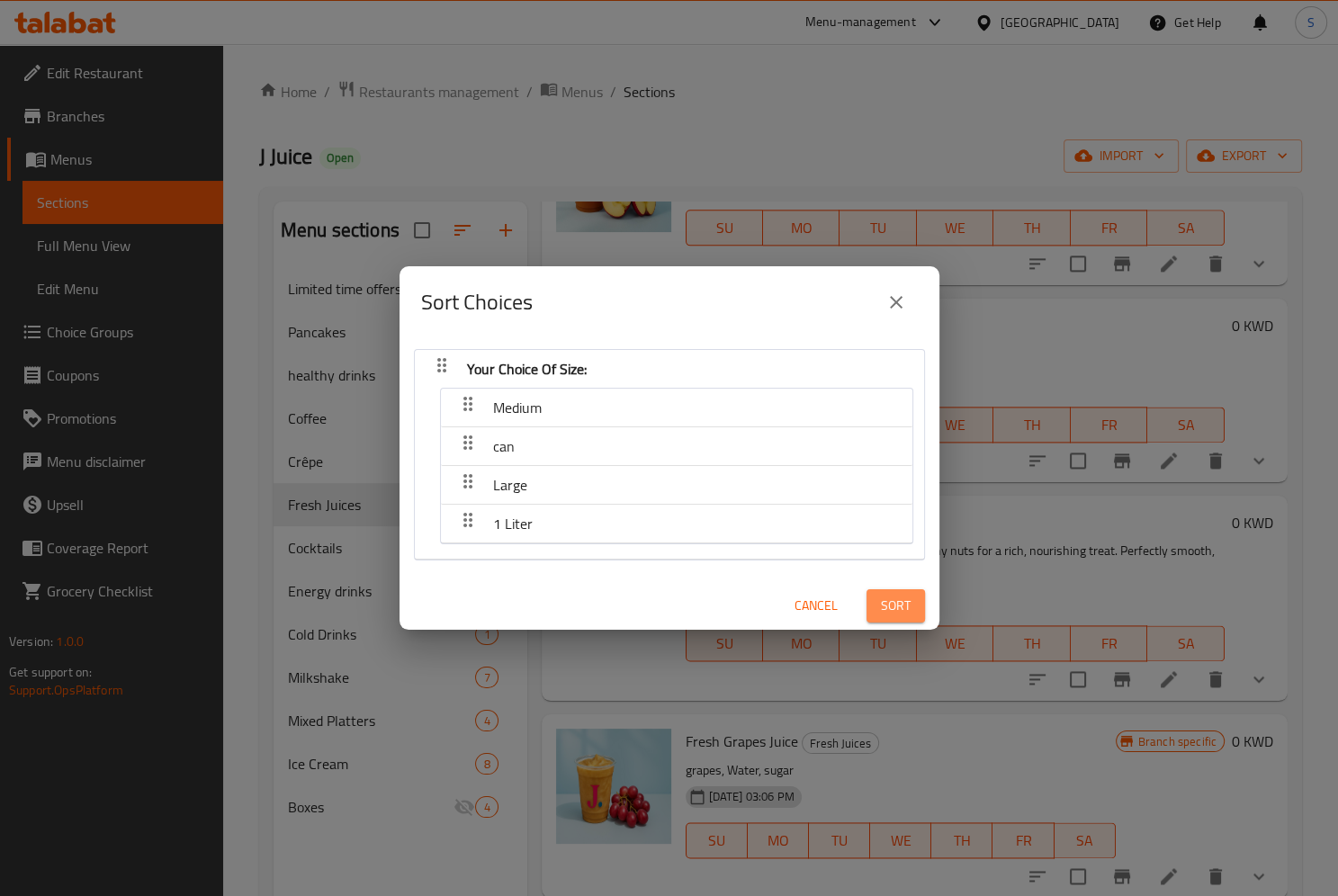
click at [880, 595] on button "Sort" at bounding box center [896, 606] width 59 height 34
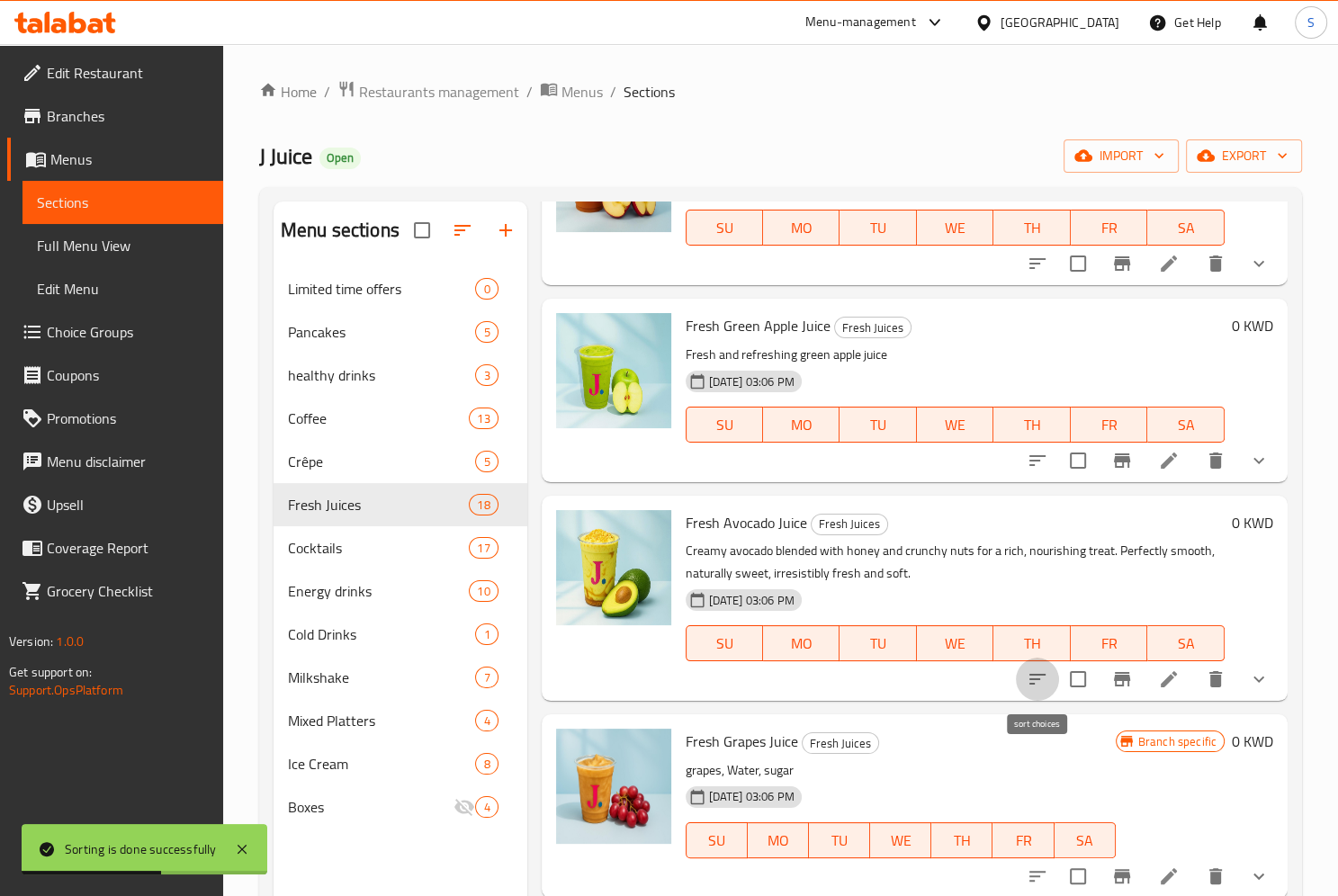
click at [1031, 666] on button "sort-choices" at bounding box center [1037, 679] width 43 height 43
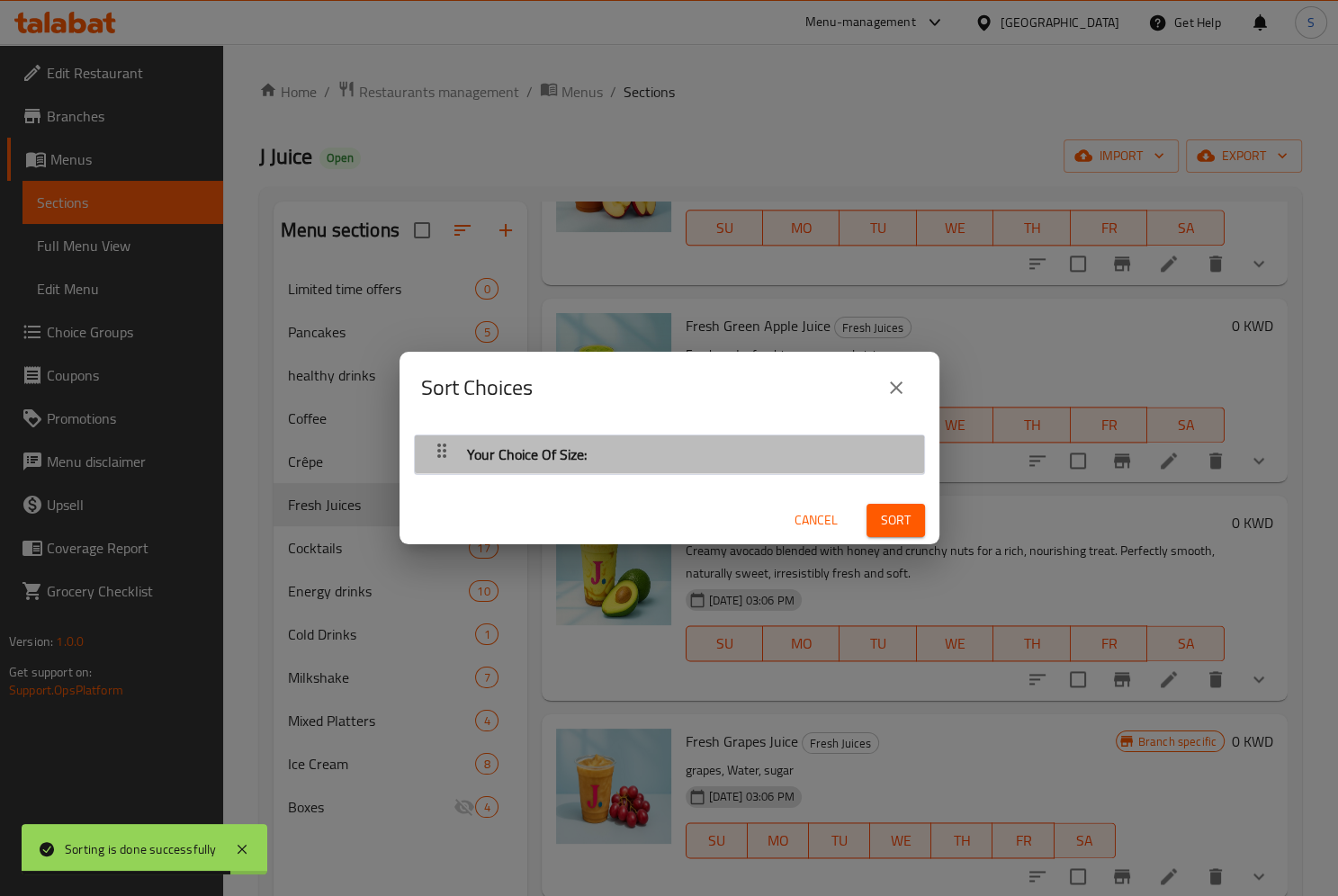
click at [448, 459] on icon "button" at bounding box center [442, 450] width 21 height 21
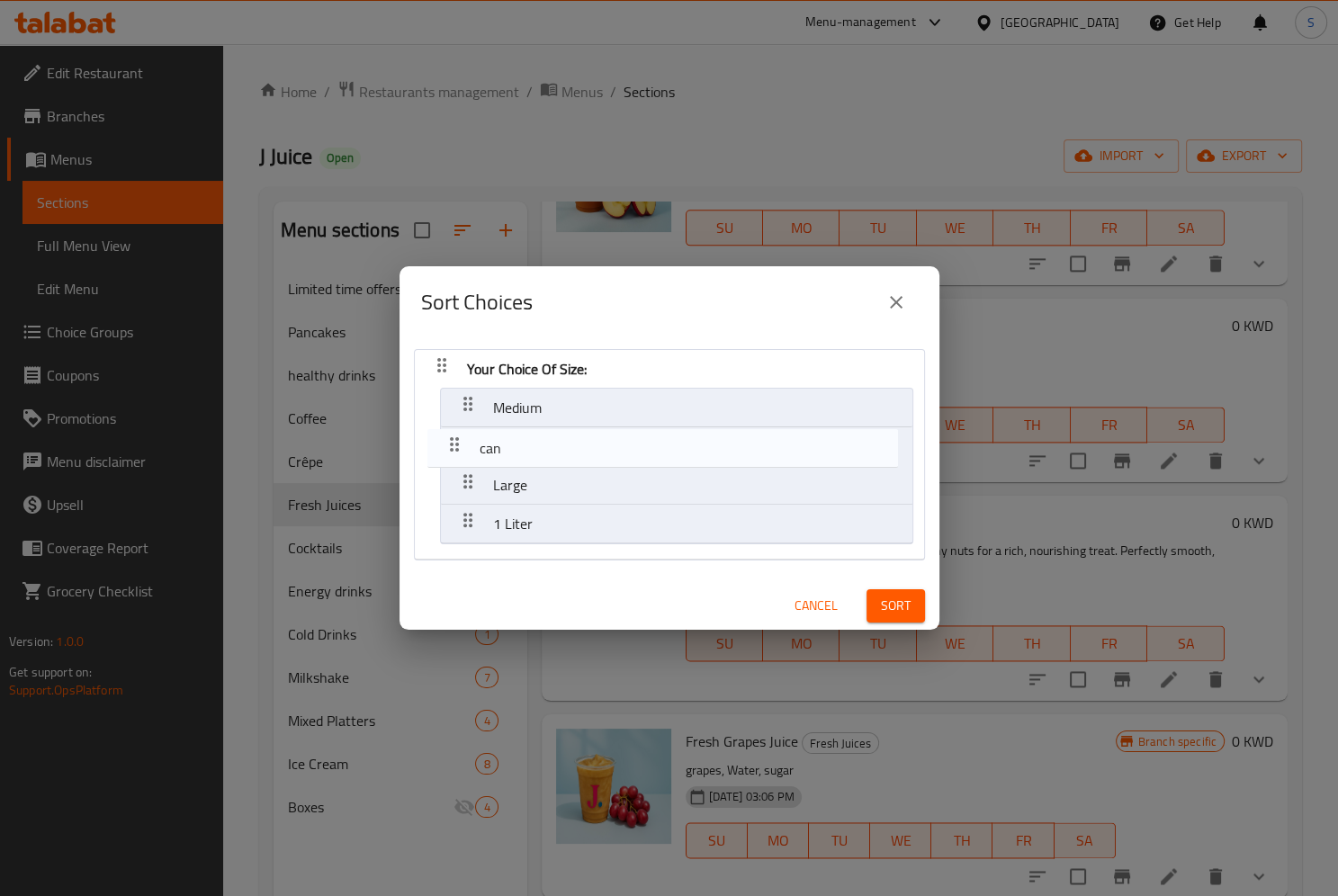
drag, startPoint x: 469, startPoint y: 520, endPoint x: 455, endPoint y: 438, distance: 83.2
click at [455, 438] on nav "Your Choice Of Size: Medium Large 1 Liter can" at bounding box center [669, 455] width 511 height 212
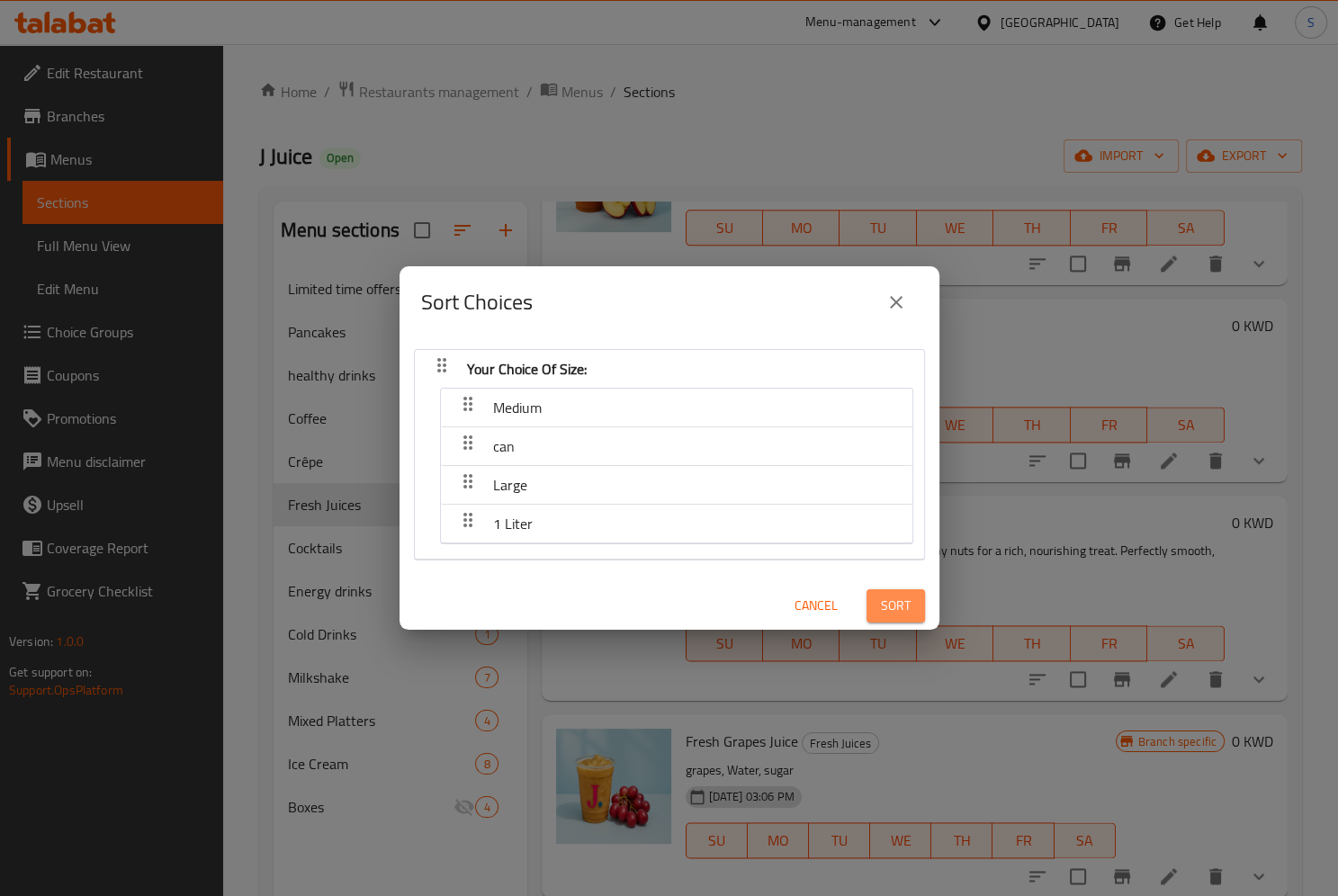
click at [890, 599] on span "Sort" at bounding box center [896, 605] width 30 height 22
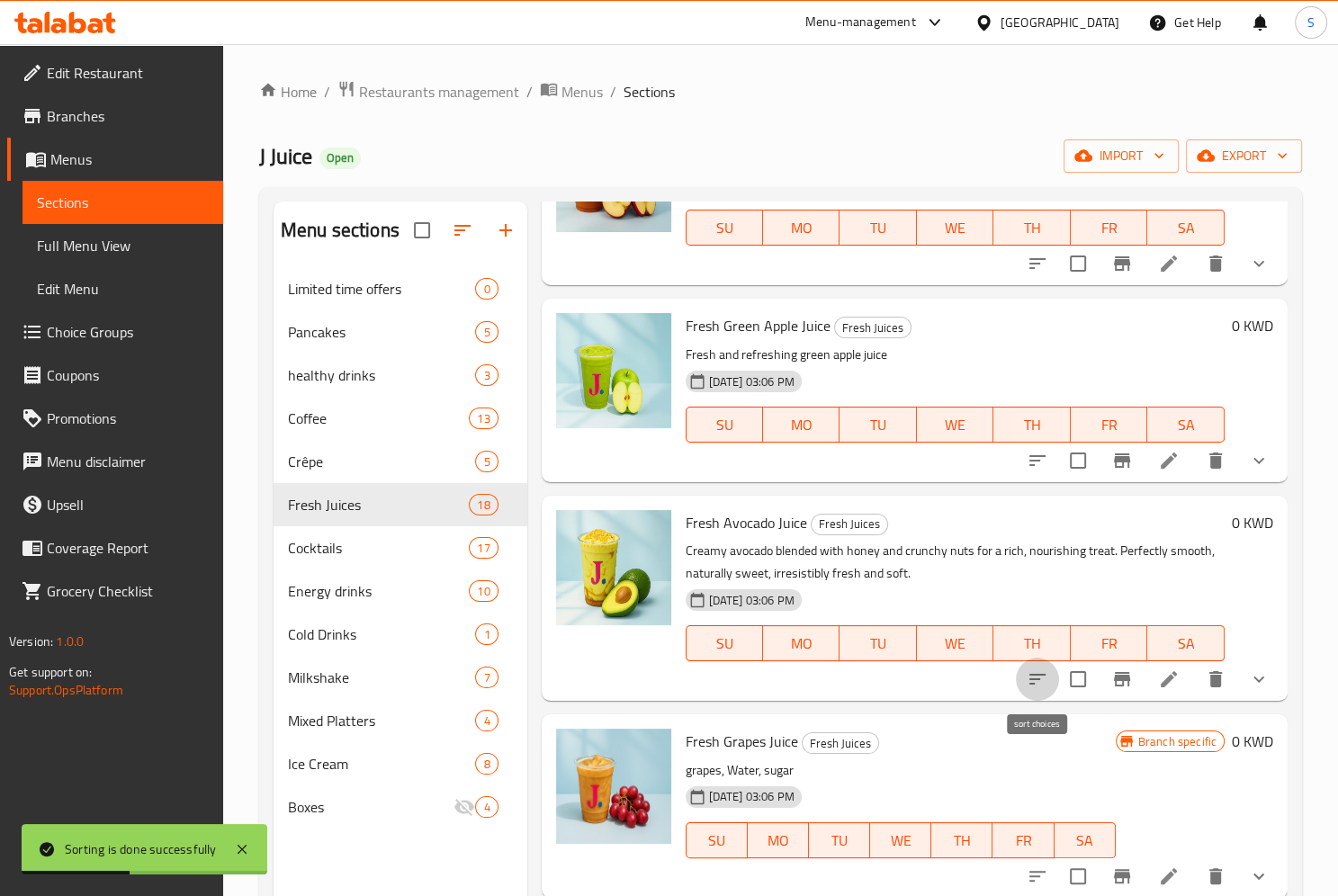
click at [1022, 684] on button "sort-choices" at bounding box center [1037, 679] width 43 height 43
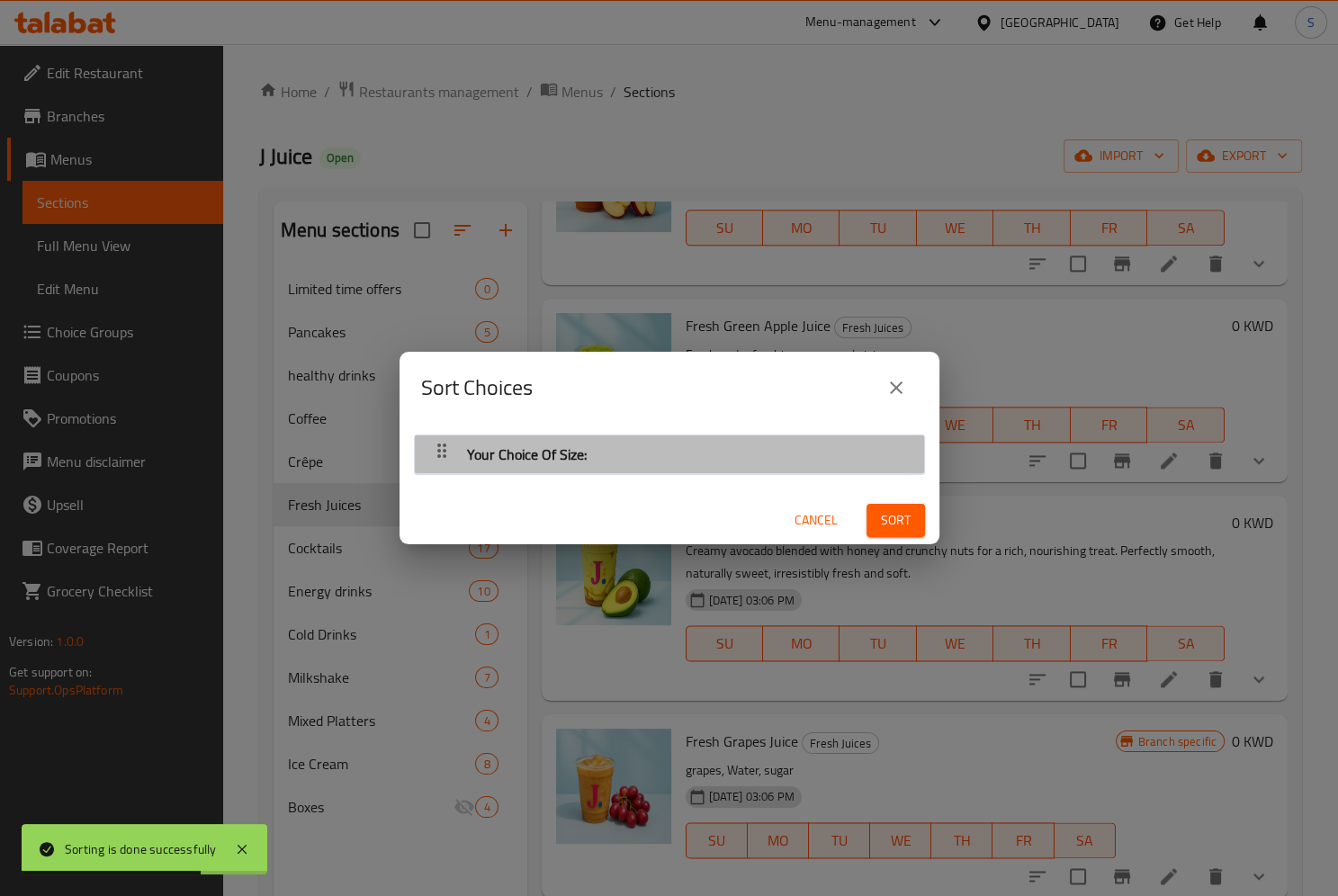
click at [433, 453] on icon "button" at bounding box center [442, 450] width 21 height 21
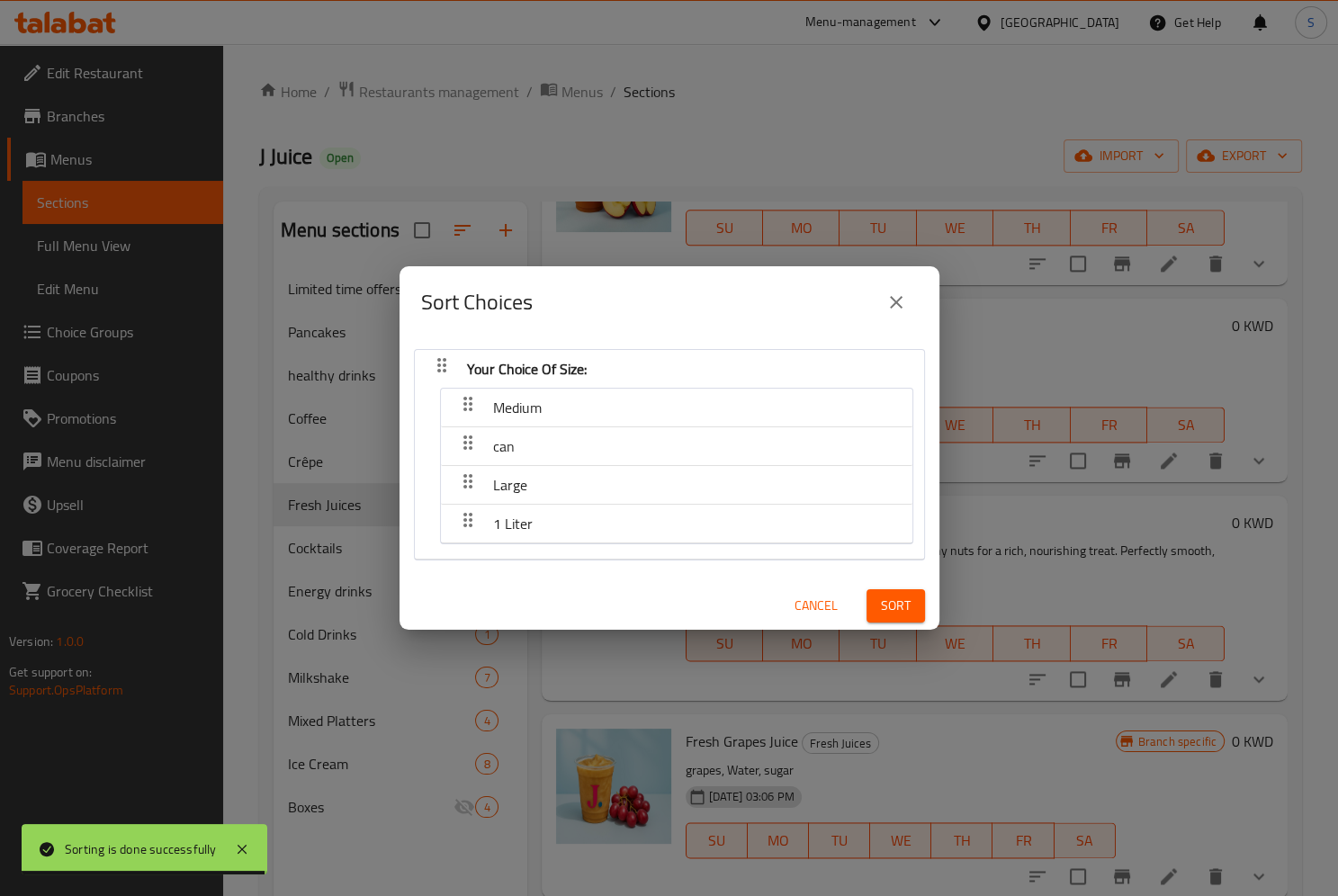
click at [815, 605] on span "Cancel" at bounding box center [816, 605] width 43 height 22
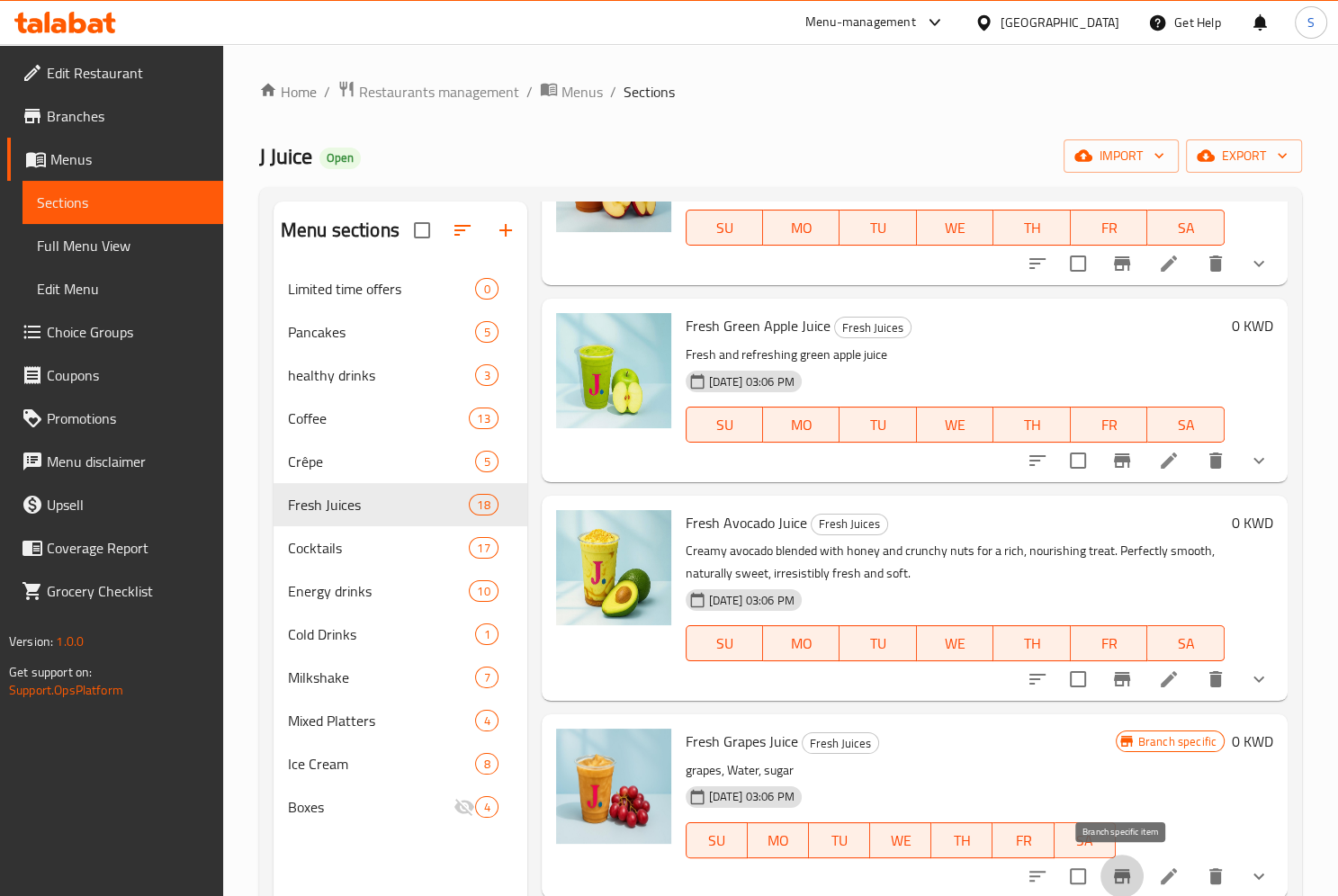
click at [1128, 878] on icon "Branch-specific-item" at bounding box center [1122, 876] width 16 height 14
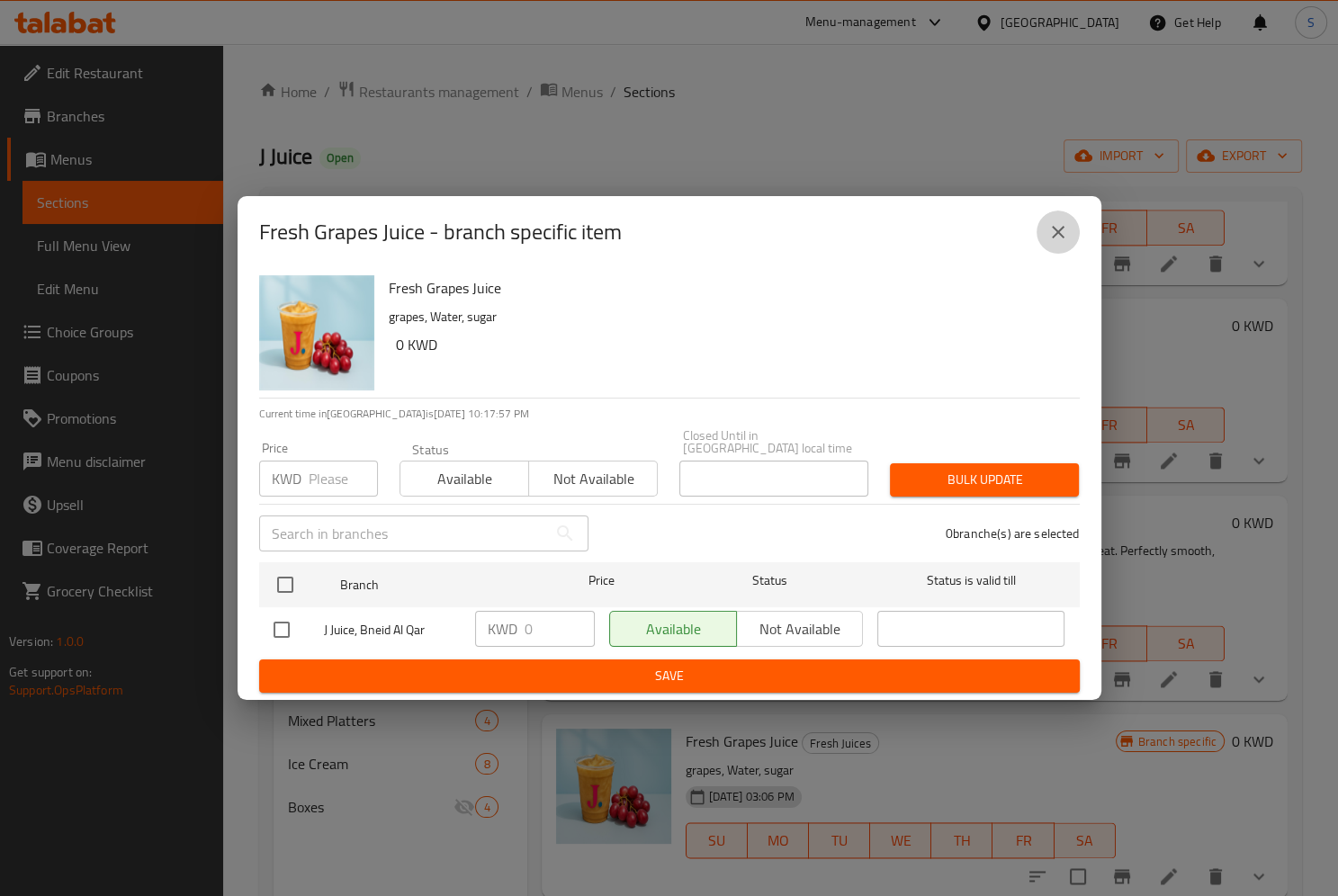
click at [1052, 236] on icon "close" at bounding box center [1058, 232] width 21 height 21
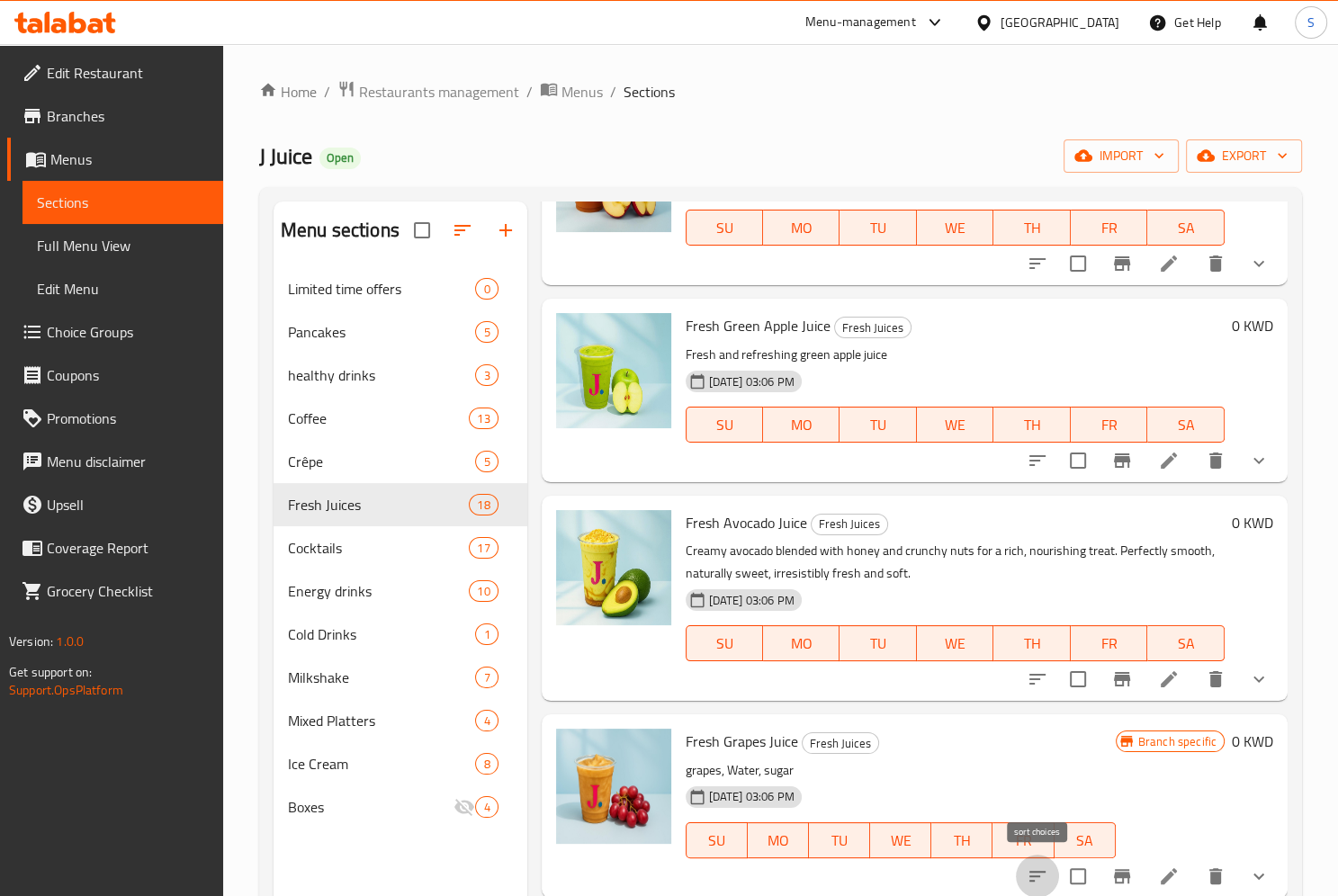
click at [1031, 879] on icon "sort-choices" at bounding box center [1037, 876] width 21 height 21
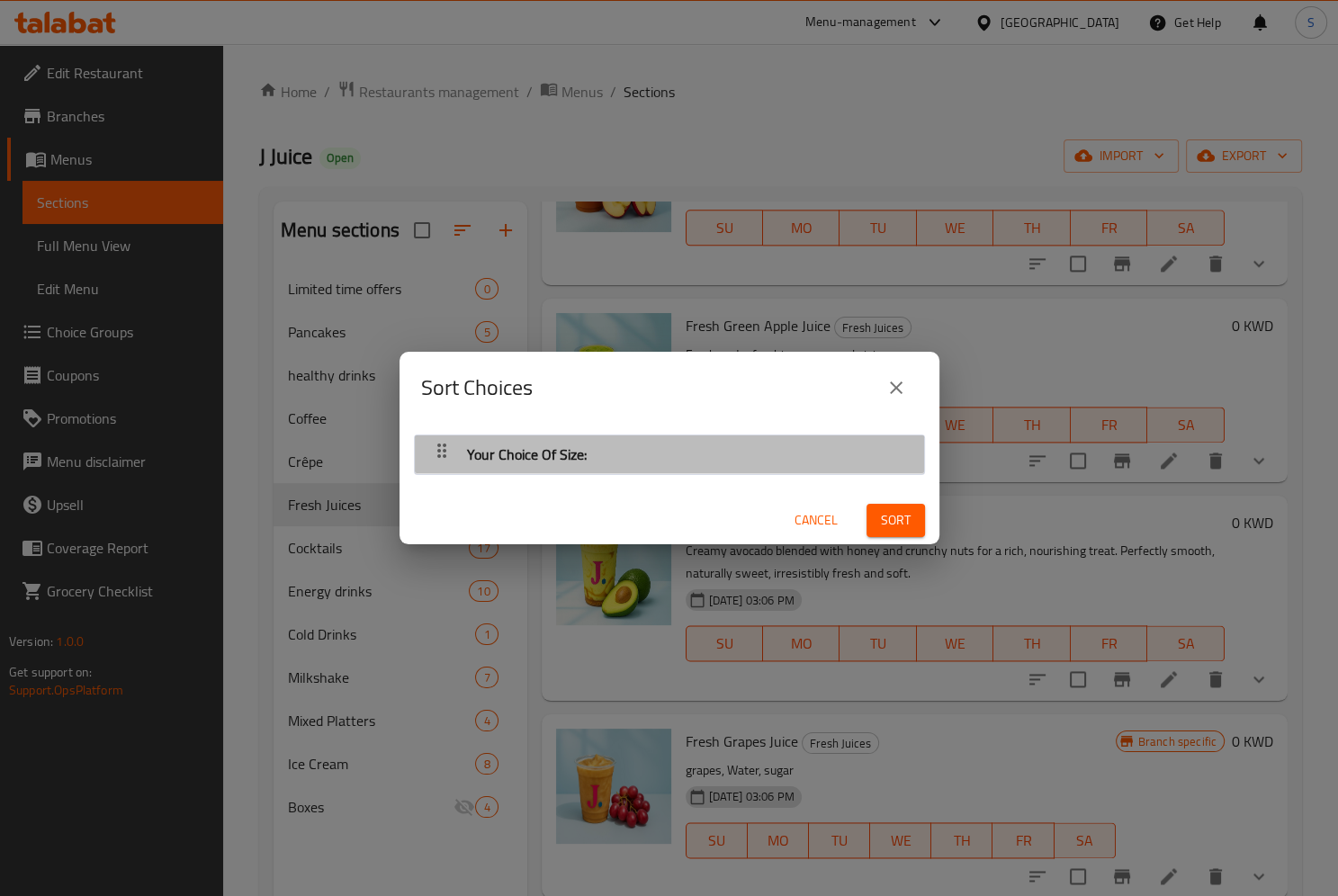
click at [442, 440] on div "button" at bounding box center [442, 454] width 36 height 43
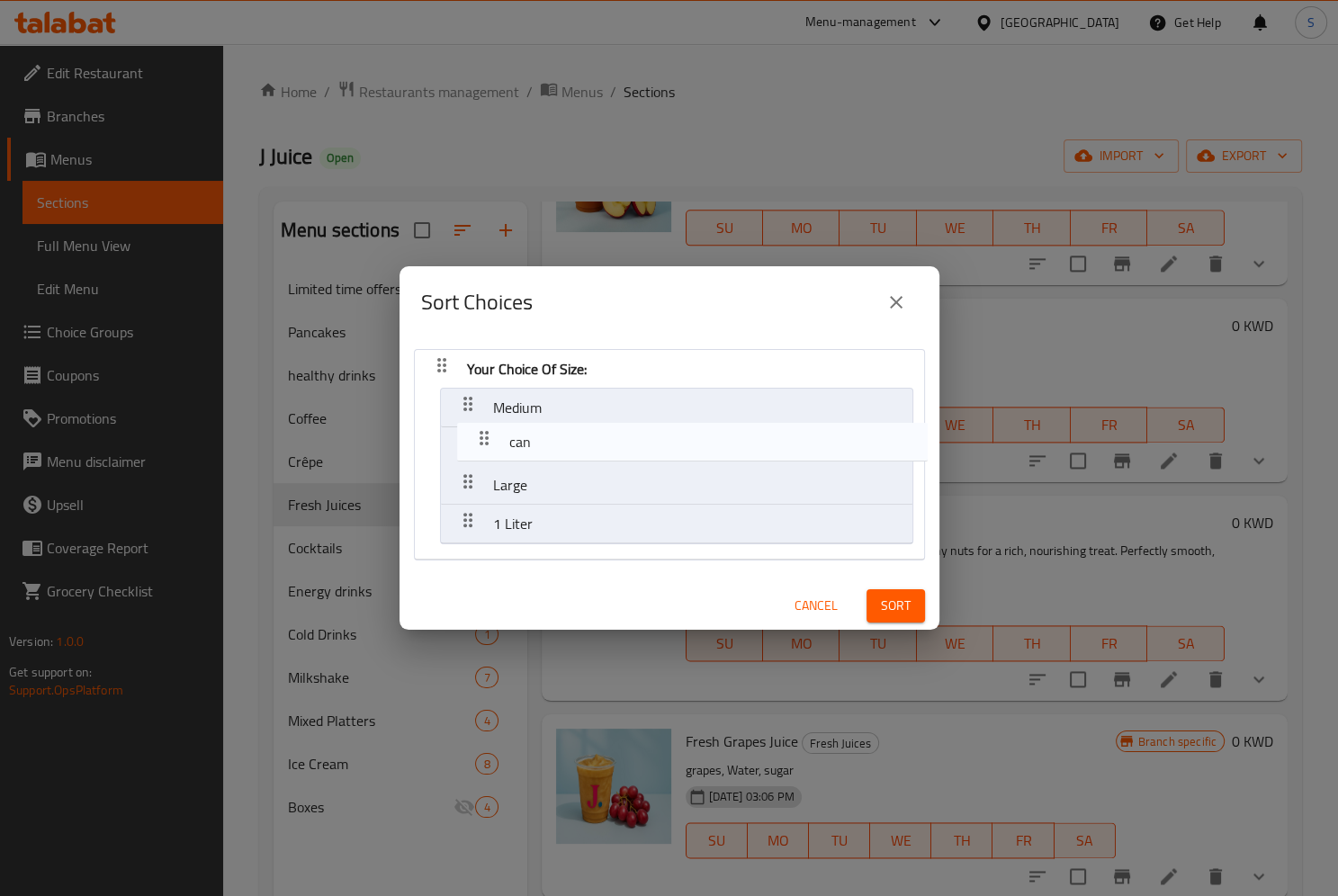
drag, startPoint x: 458, startPoint y: 486, endPoint x: 468, endPoint y: 427, distance: 59.8
click at [468, 427] on nav "Your Choice Of Size: Medium Large can 1 Liter" at bounding box center [669, 455] width 511 height 212
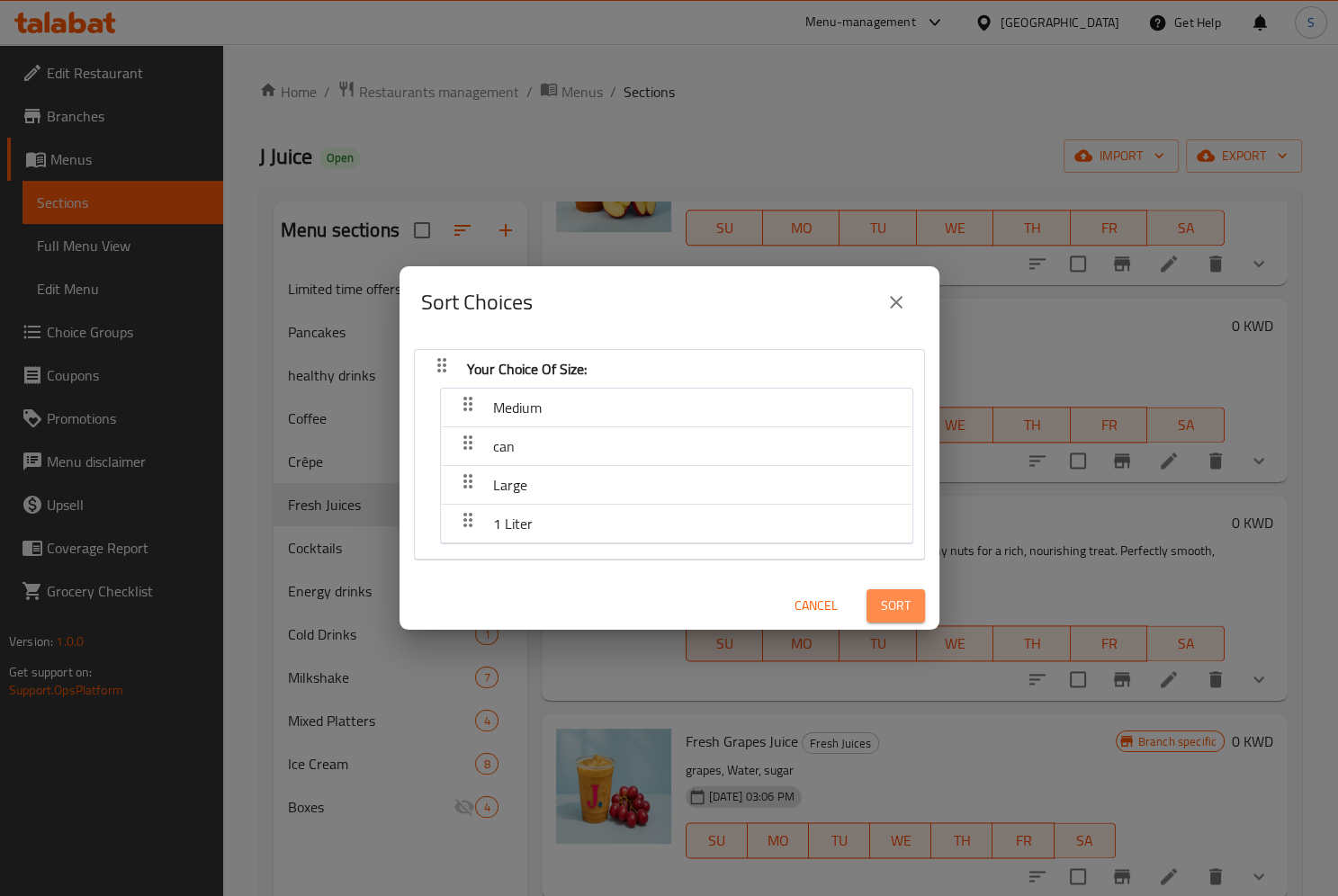
click at [900, 609] on span "Sort" at bounding box center [896, 605] width 30 height 22
click at [900, 609] on div at bounding box center [896, 605] width 79 height 50
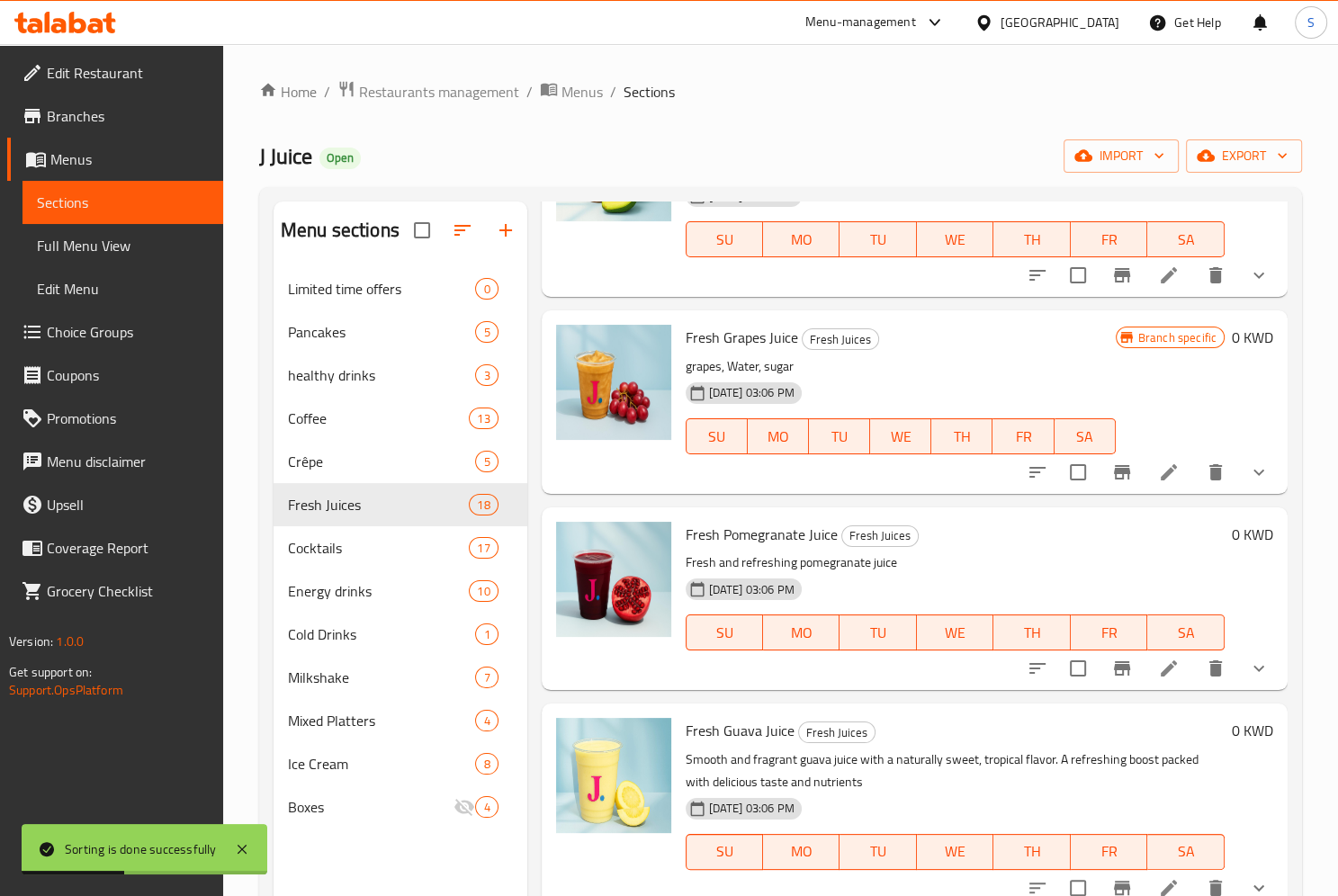
scroll to position [2844, 0]
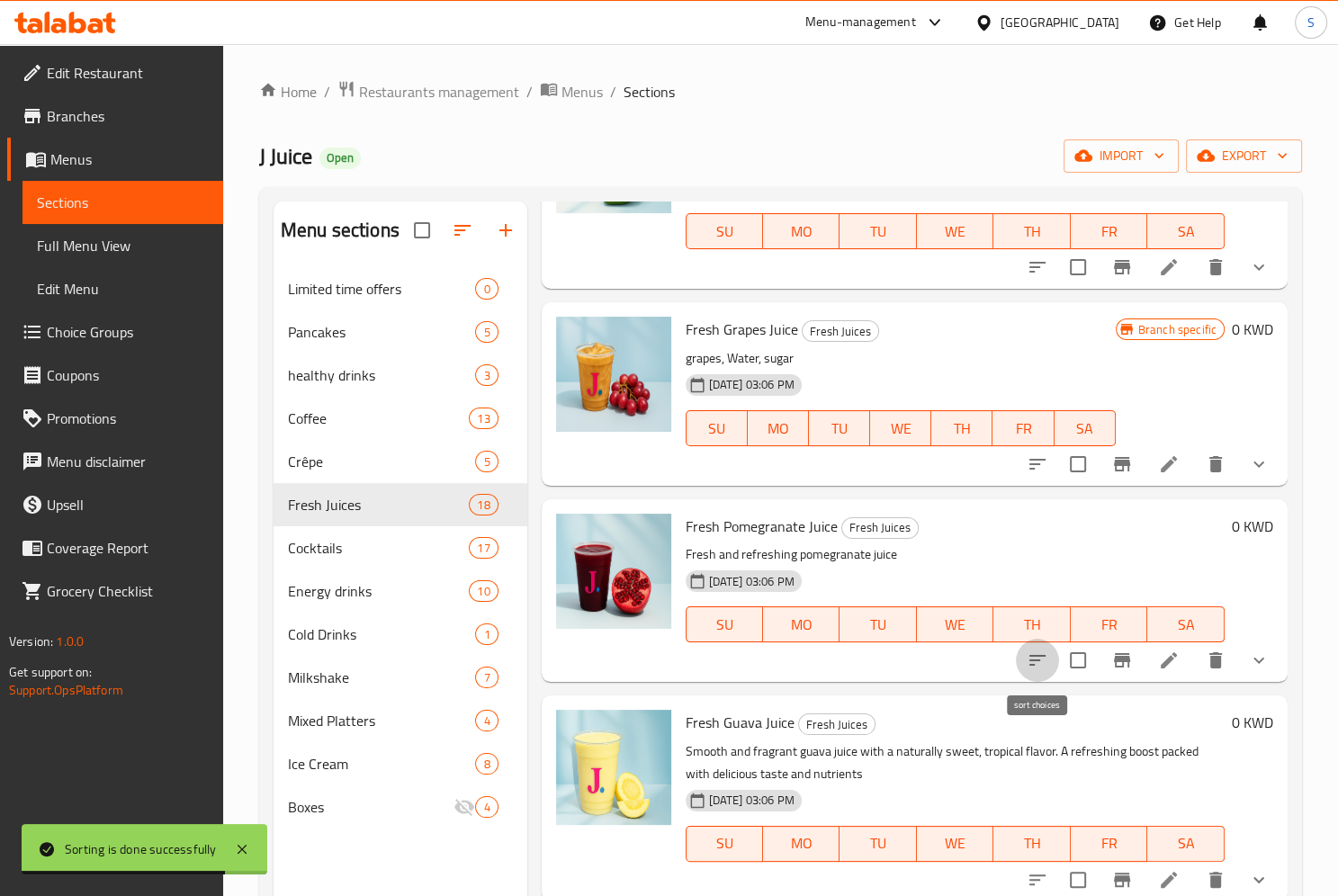
click at [1025, 660] on button "sort-choices" at bounding box center [1037, 660] width 43 height 43
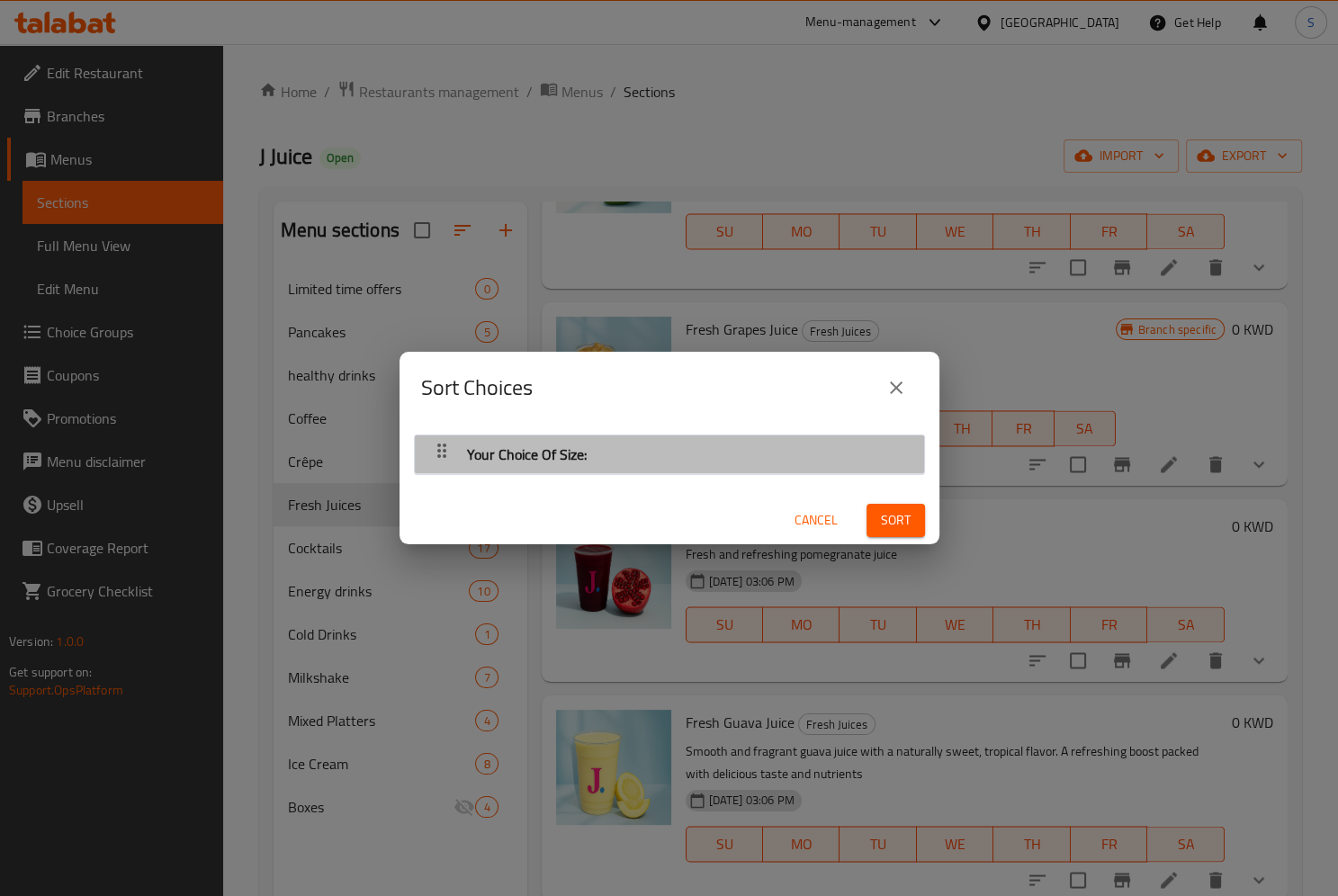
click at [434, 447] on icon "button" at bounding box center [442, 450] width 21 height 21
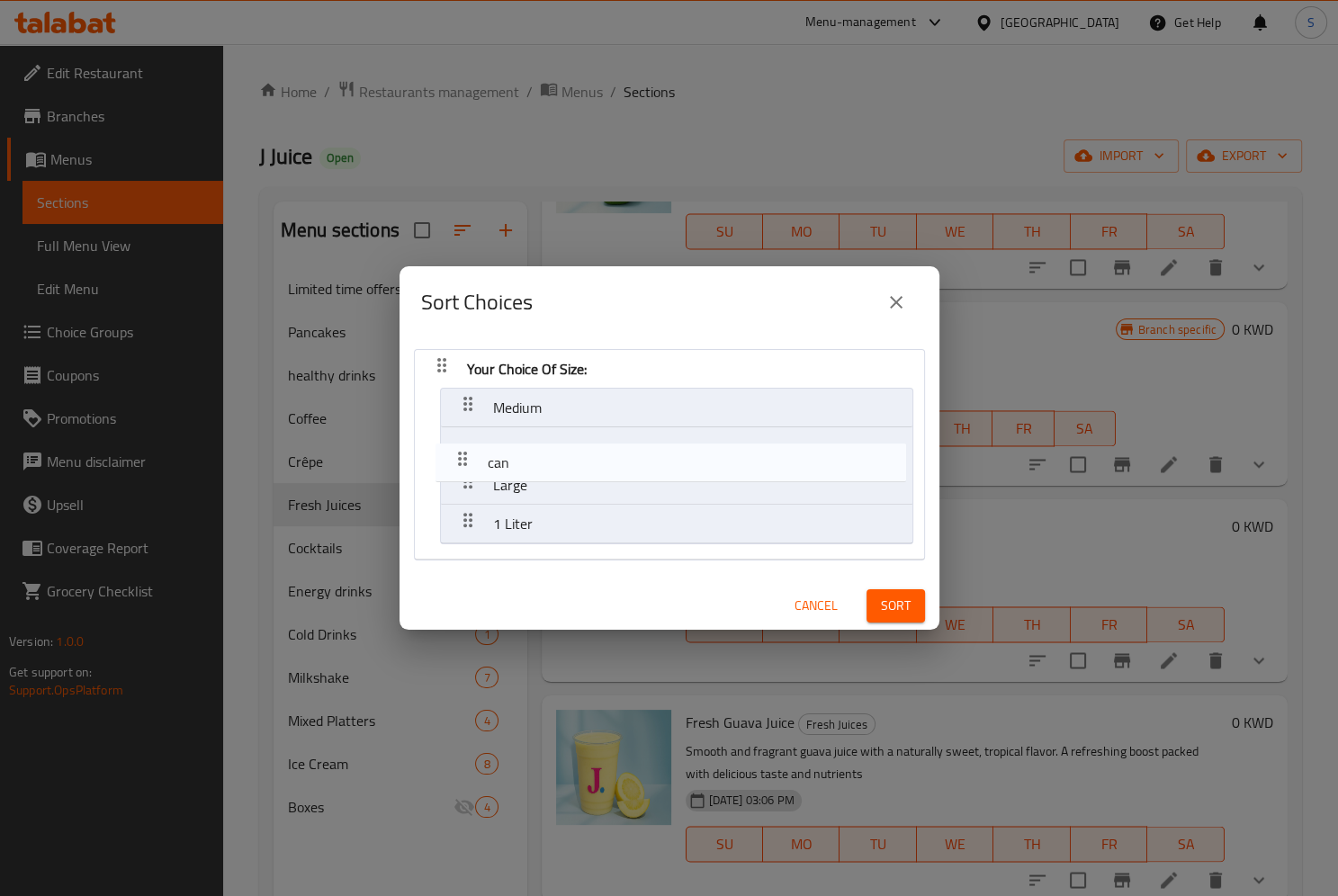
drag, startPoint x: 463, startPoint y: 517, endPoint x: 455, endPoint y: 430, distance: 87.4
click at [455, 430] on nav "Your Choice Of Size: Medium Large 1 Liter can" at bounding box center [669, 455] width 511 height 212
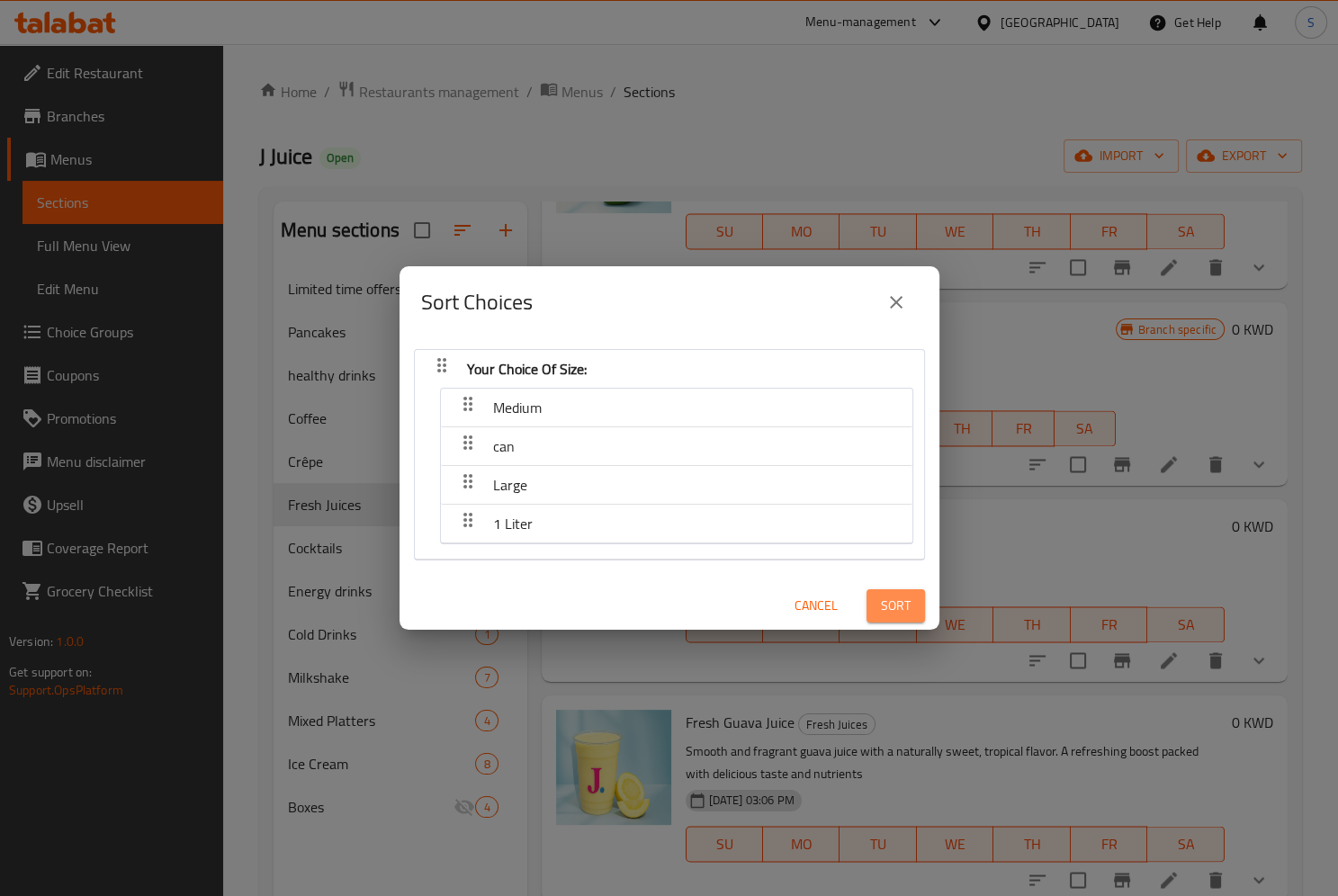
click at [912, 599] on button "Sort" at bounding box center [896, 606] width 59 height 34
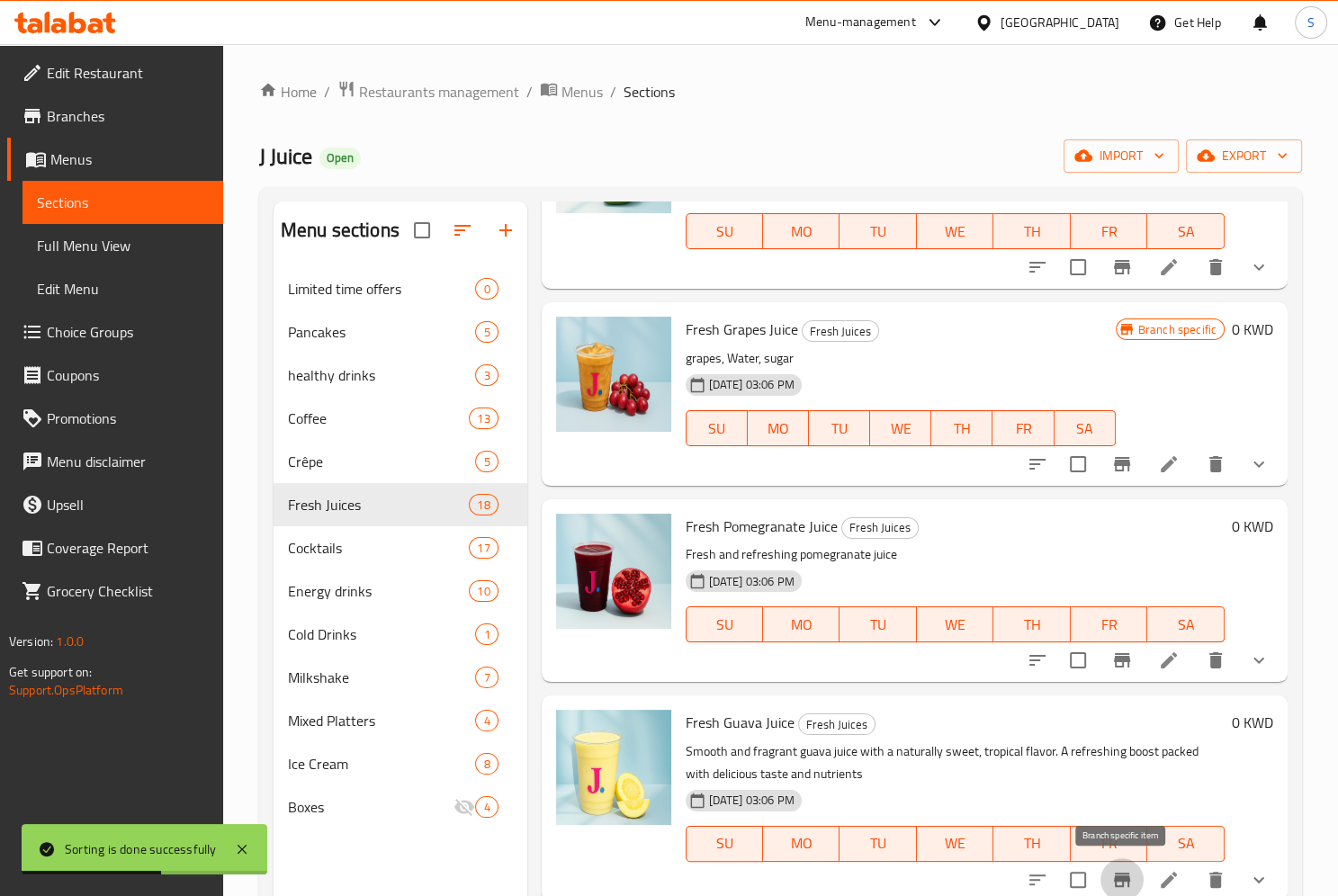
click at [1119, 873] on icon "Branch-specific-item" at bounding box center [1122, 879] width 16 height 14
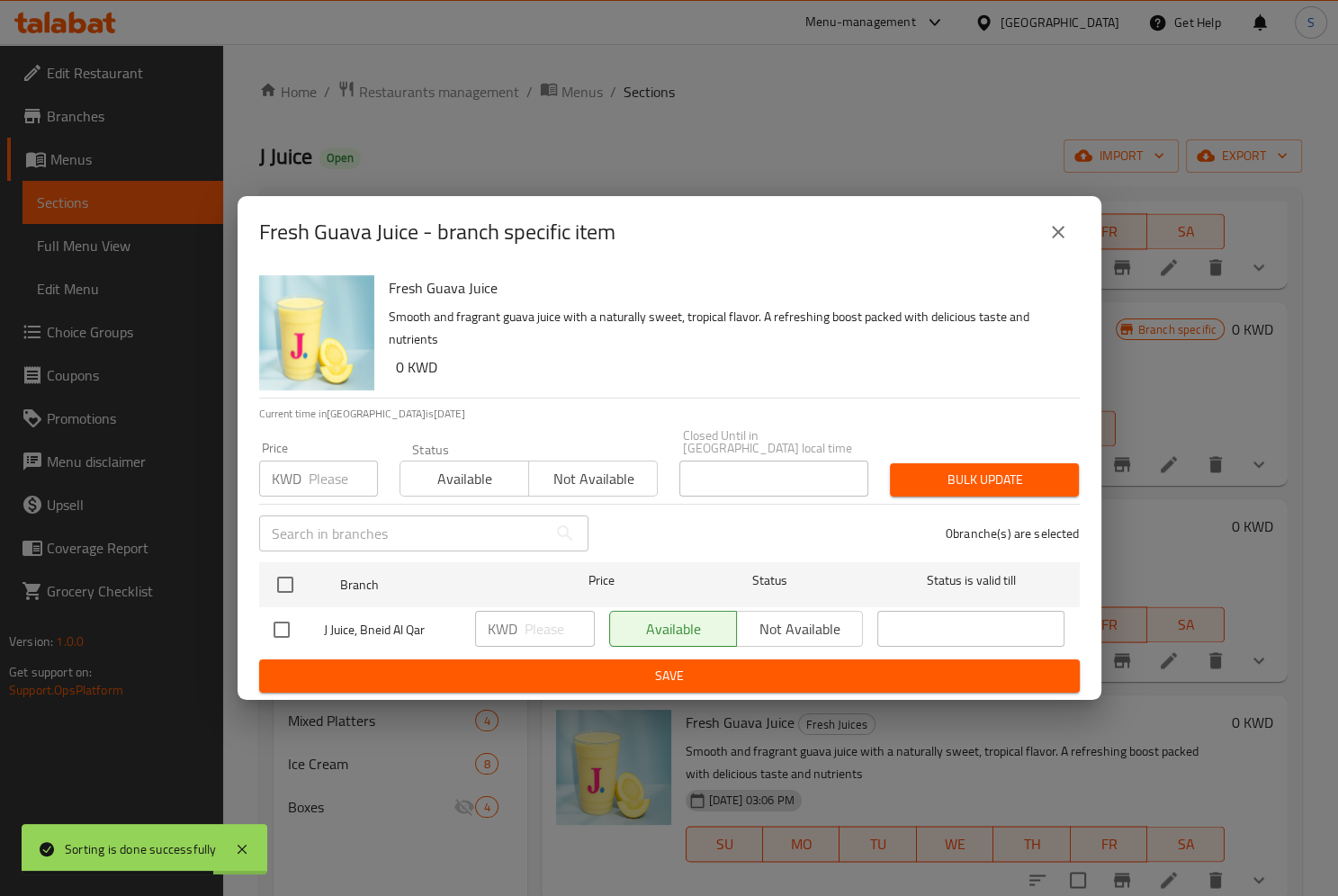
click at [1107, 695] on div "Fresh Guava Juice - branch specific item Fresh Guava Juice Smooth and fragrant …" at bounding box center [669, 448] width 1338 height 896
click at [1041, 881] on div "Fresh Guava Juice - branch specific item Fresh Guava Juice Smooth and fragrant …" at bounding box center [669, 448] width 1338 height 896
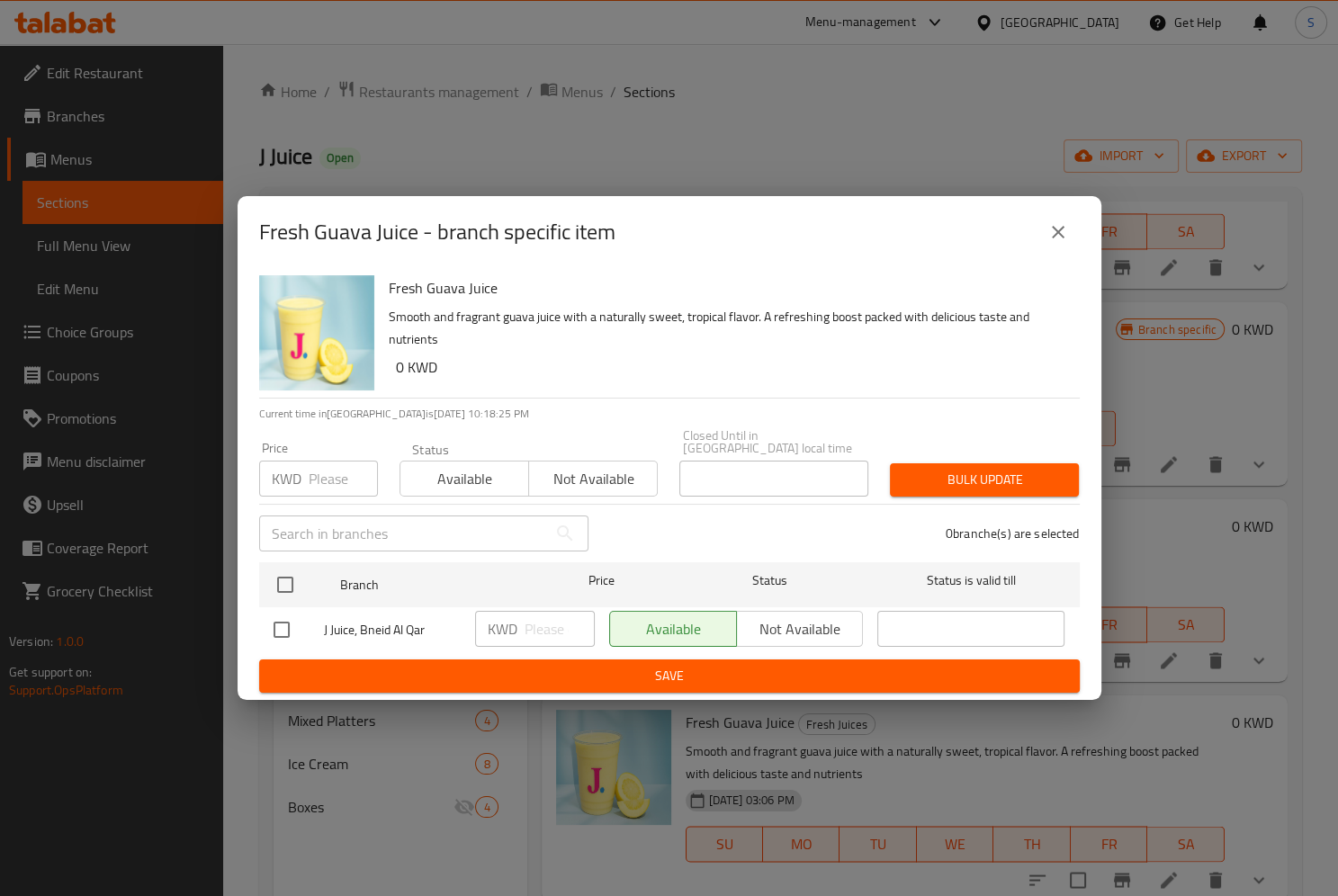
click at [1041, 881] on div "Fresh Guava Juice - branch specific item Fresh Guava Juice Smooth and fragrant …" at bounding box center [669, 448] width 1338 height 896
click at [885, 824] on div "Fresh Guava Juice - branch specific item Fresh Guava Juice Smooth and fragrant …" at bounding box center [669, 448] width 1338 height 896
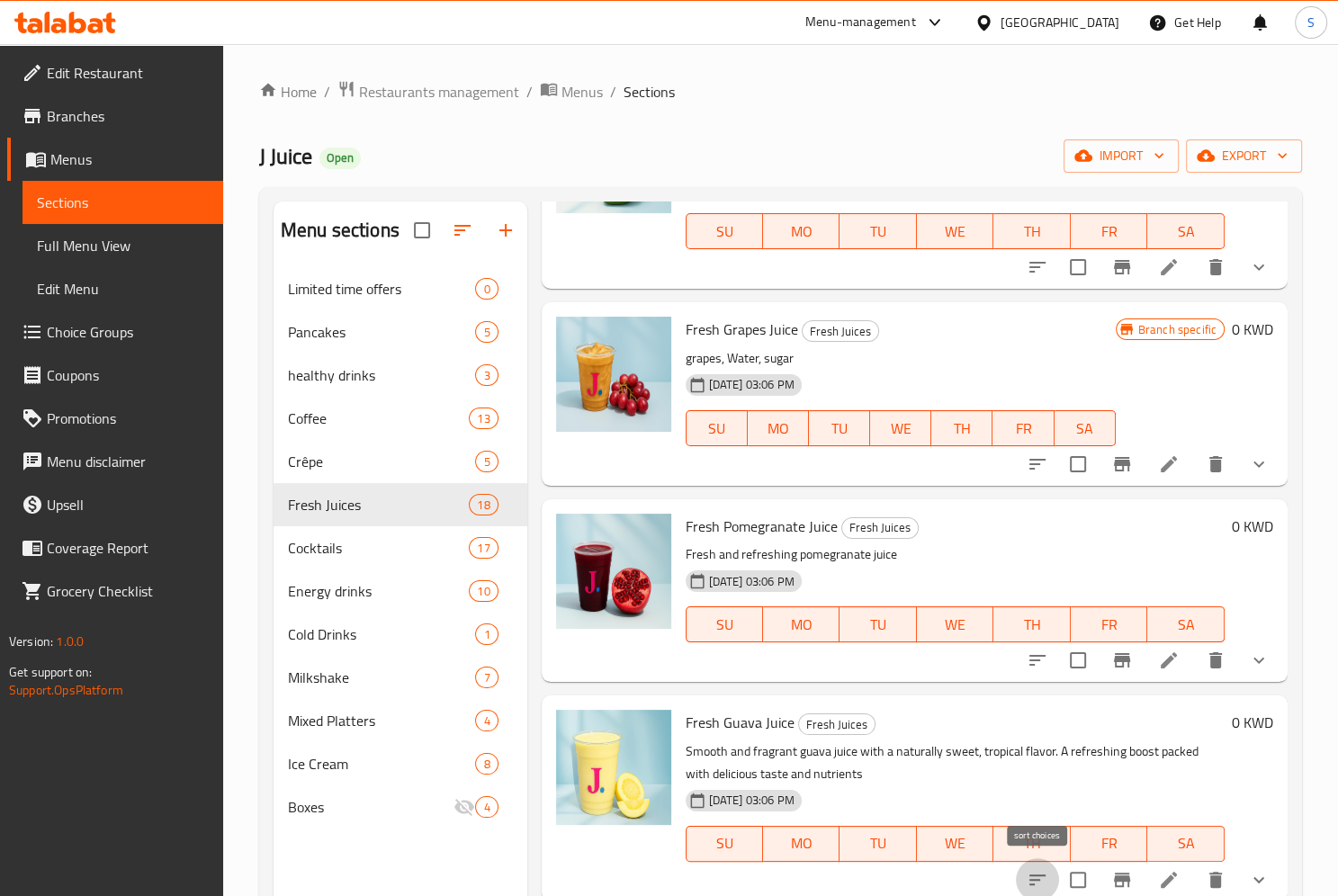
click at [1033, 884] on icon "sort-choices" at bounding box center [1037, 879] width 16 height 11
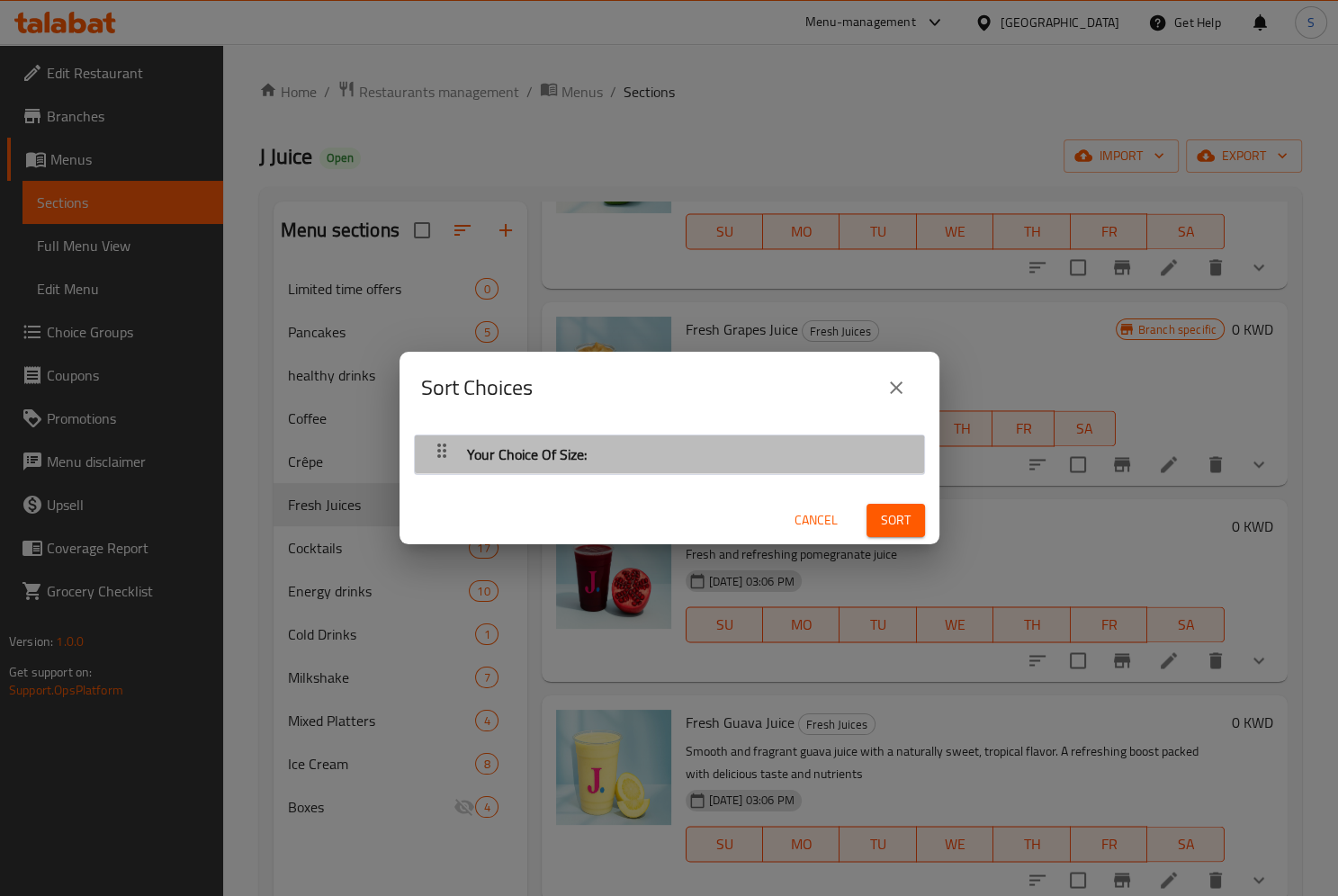
click at [425, 453] on div "button" at bounding box center [442, 454] width 36 height 43
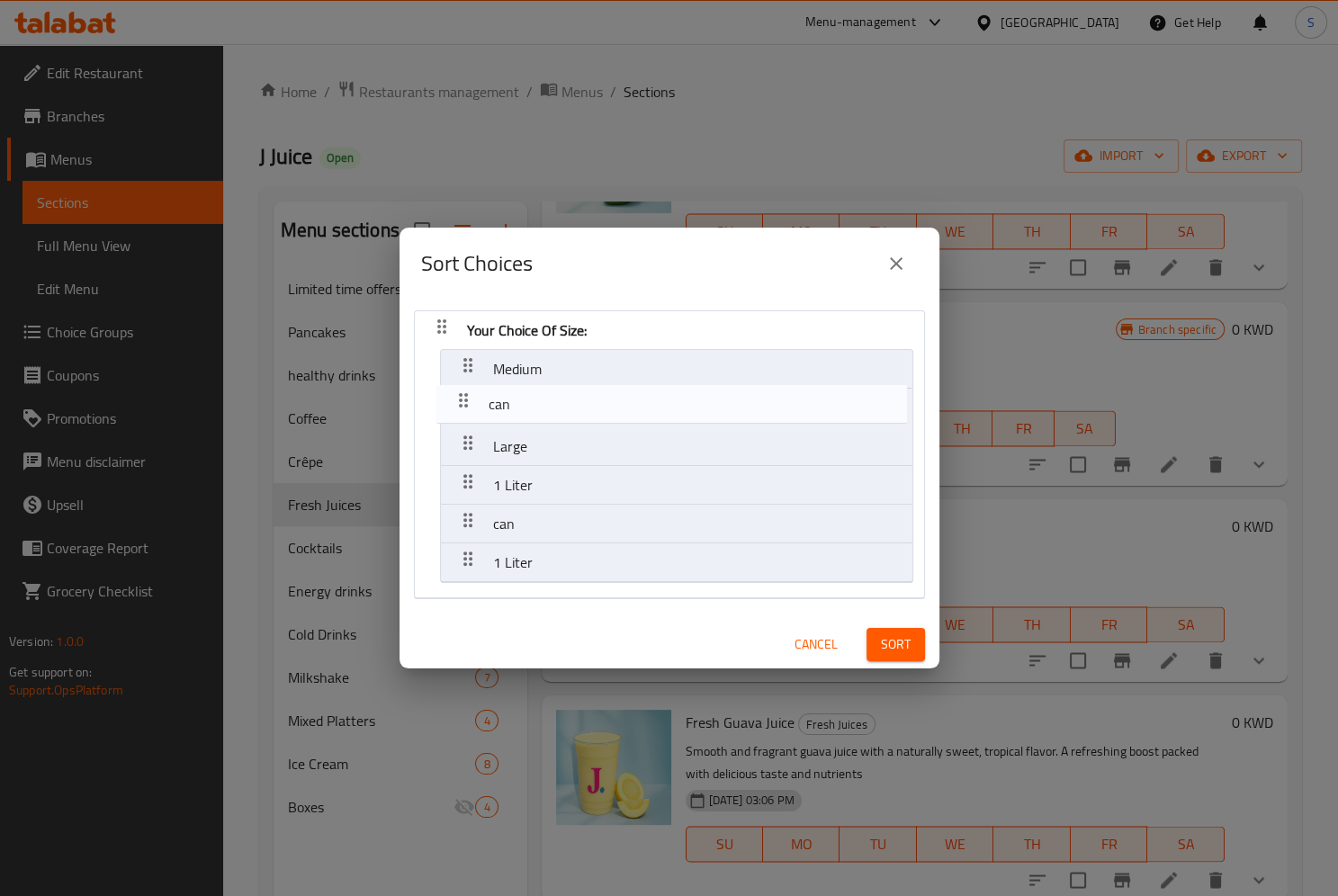
drag, startPoint x: 476, startPoint y: 473, endPoint x: 471, endPoint y: 377, distance: 96.1
click at [471, 377] on nav "Your Choice Of Size: Medium Large 1 Liter can can 1 Liter" at bounding box center [669, 455] width 511 height 288
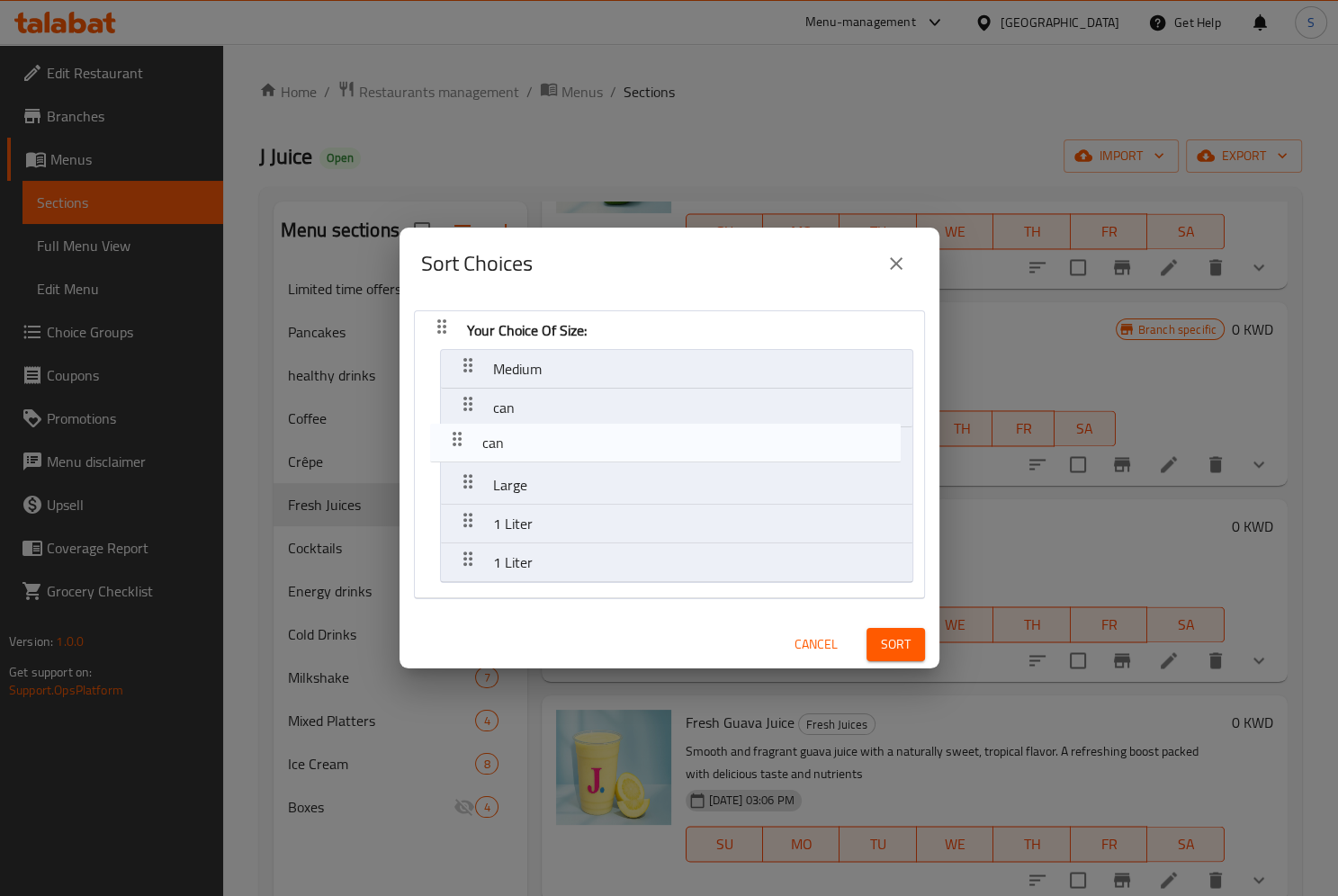
drag, startPoint x: 466, startPoint y: 516, endPoint x: 453, endPoint y: 423, distance: 93.9
click at [453, 423] on nav "Your Choice Of Size: Medium can Large 1 Liter can 1 Liter" at bounding box center [669, 455] width 511 height 288
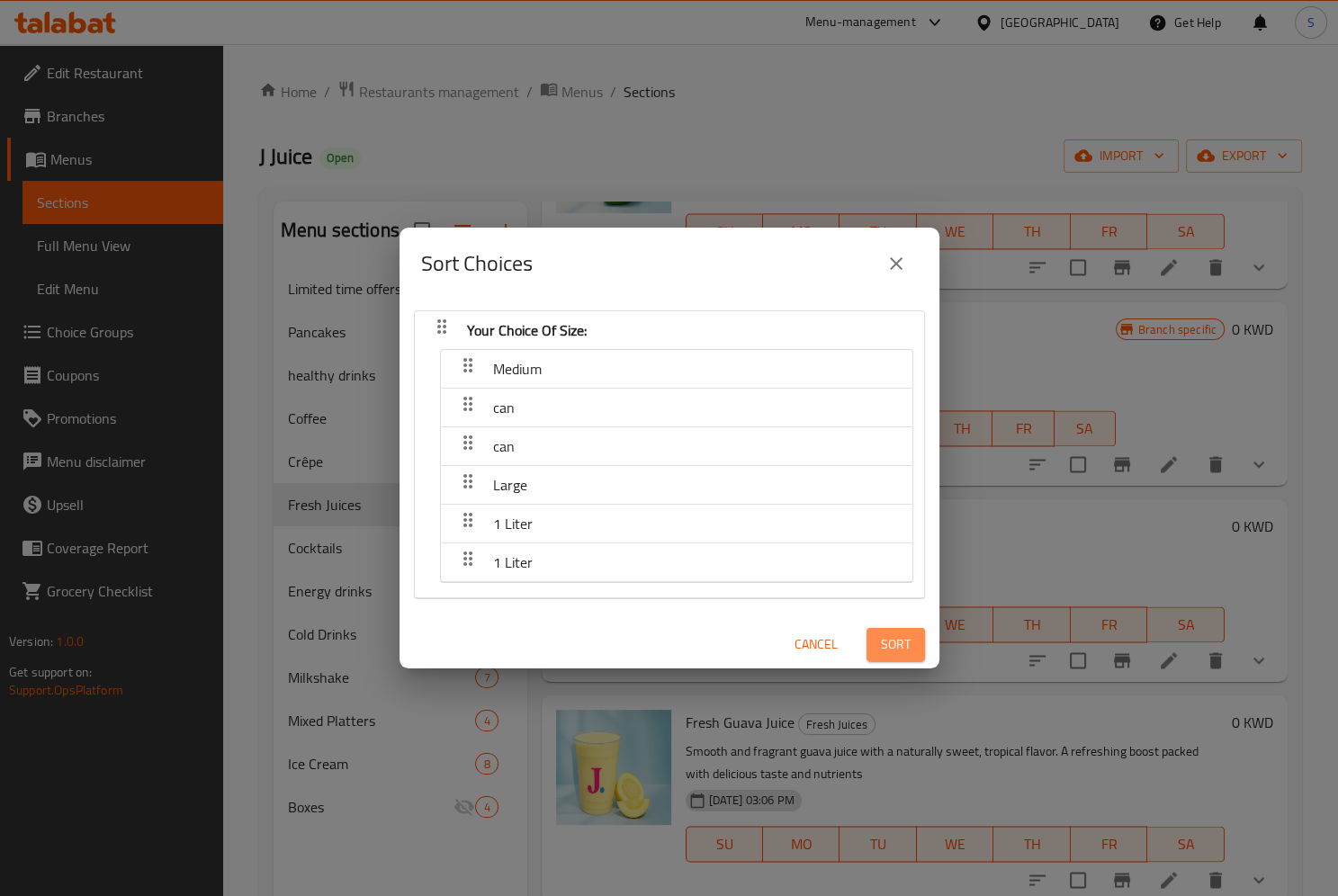
click at [881, 636] on span "Sort" at bounding box center [896, 644] width 30 height 22
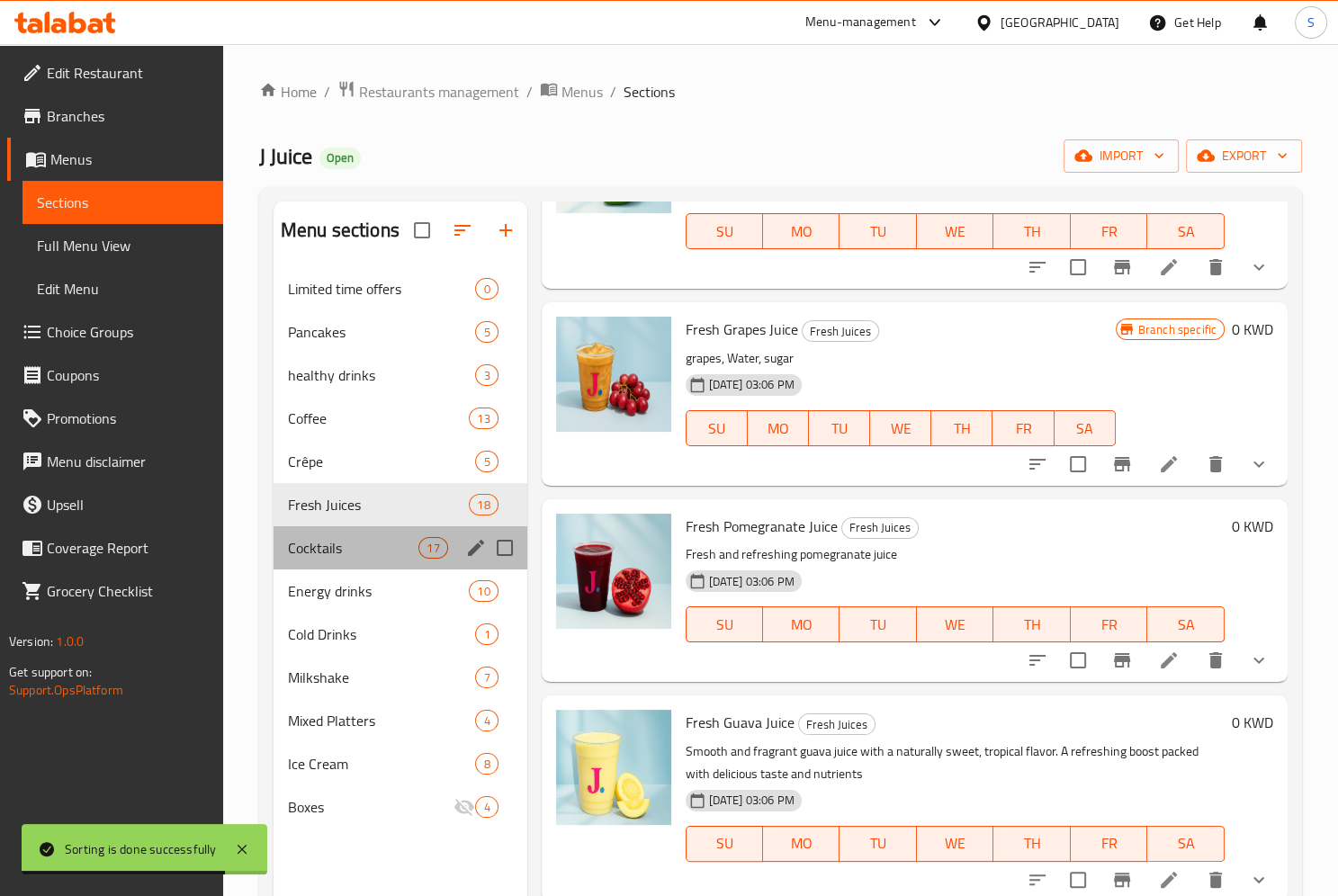
click at [358, 534] on div "Cocktails 17" at bounding box center [400, 547] width 254 height 43
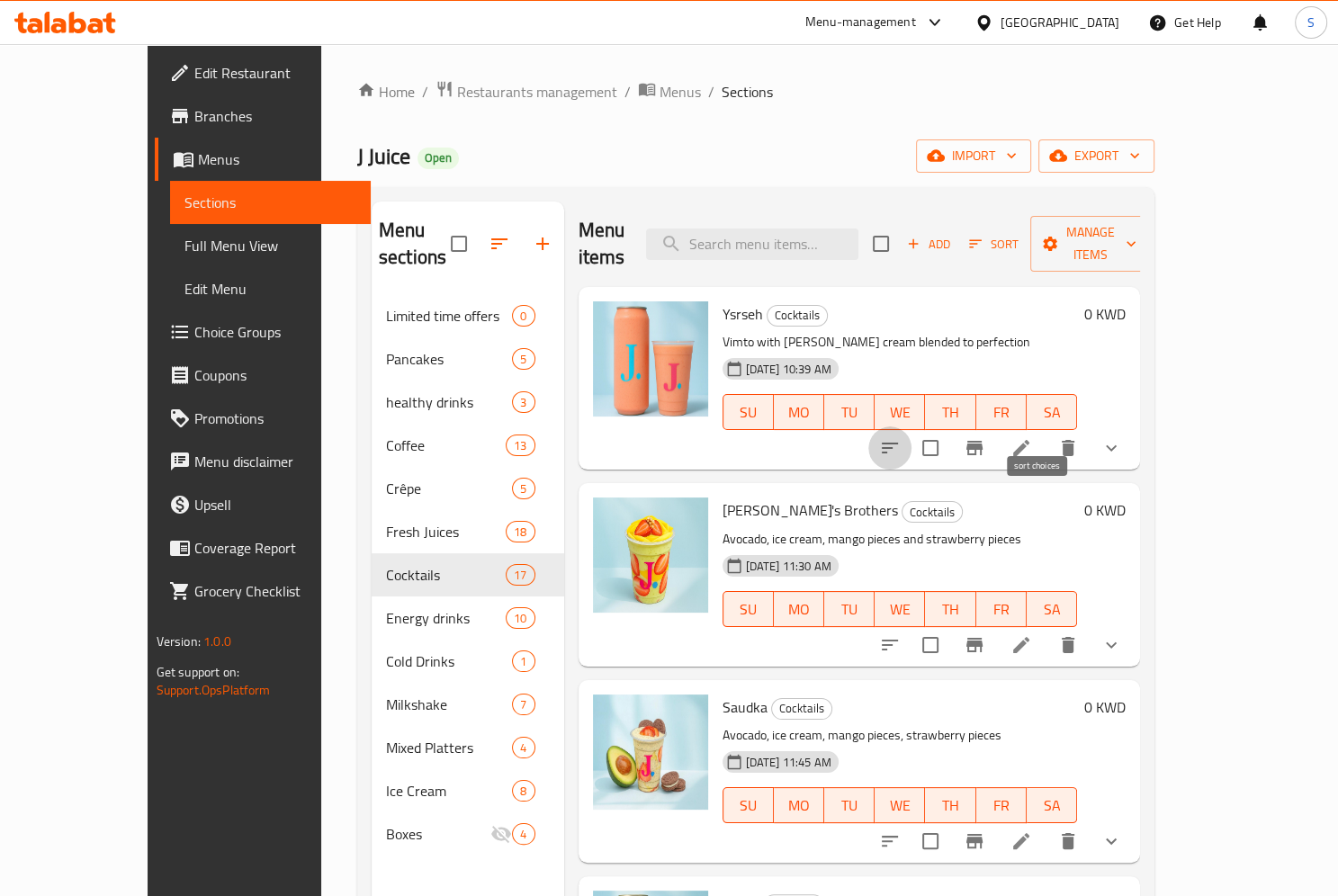
click at [900, 437] on icon "sort-choices" at bounding box center [890, 448] width 21 height 21
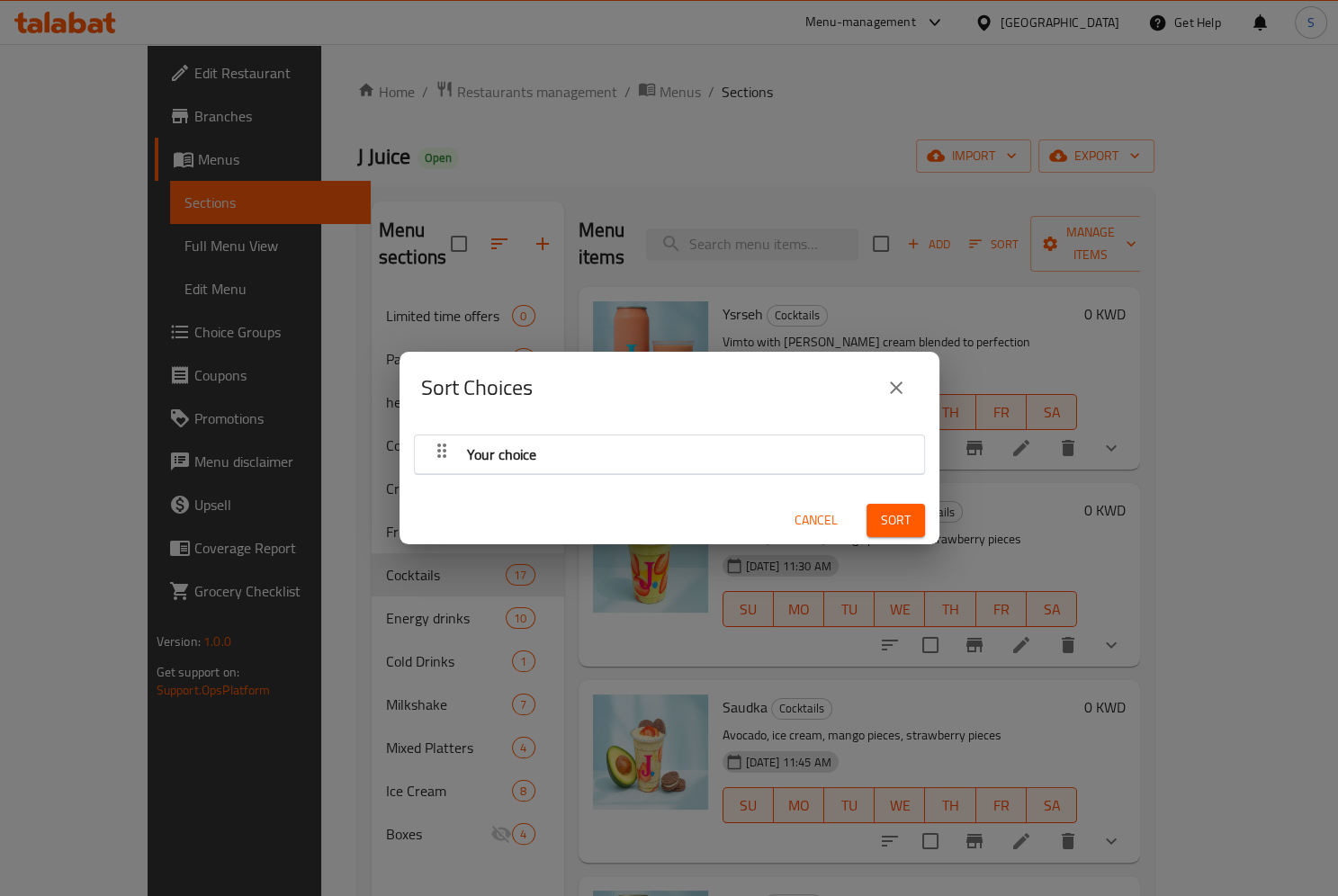
click at [434, 460] on icon "button" at bounding box center [442, 450] width 21 height 21
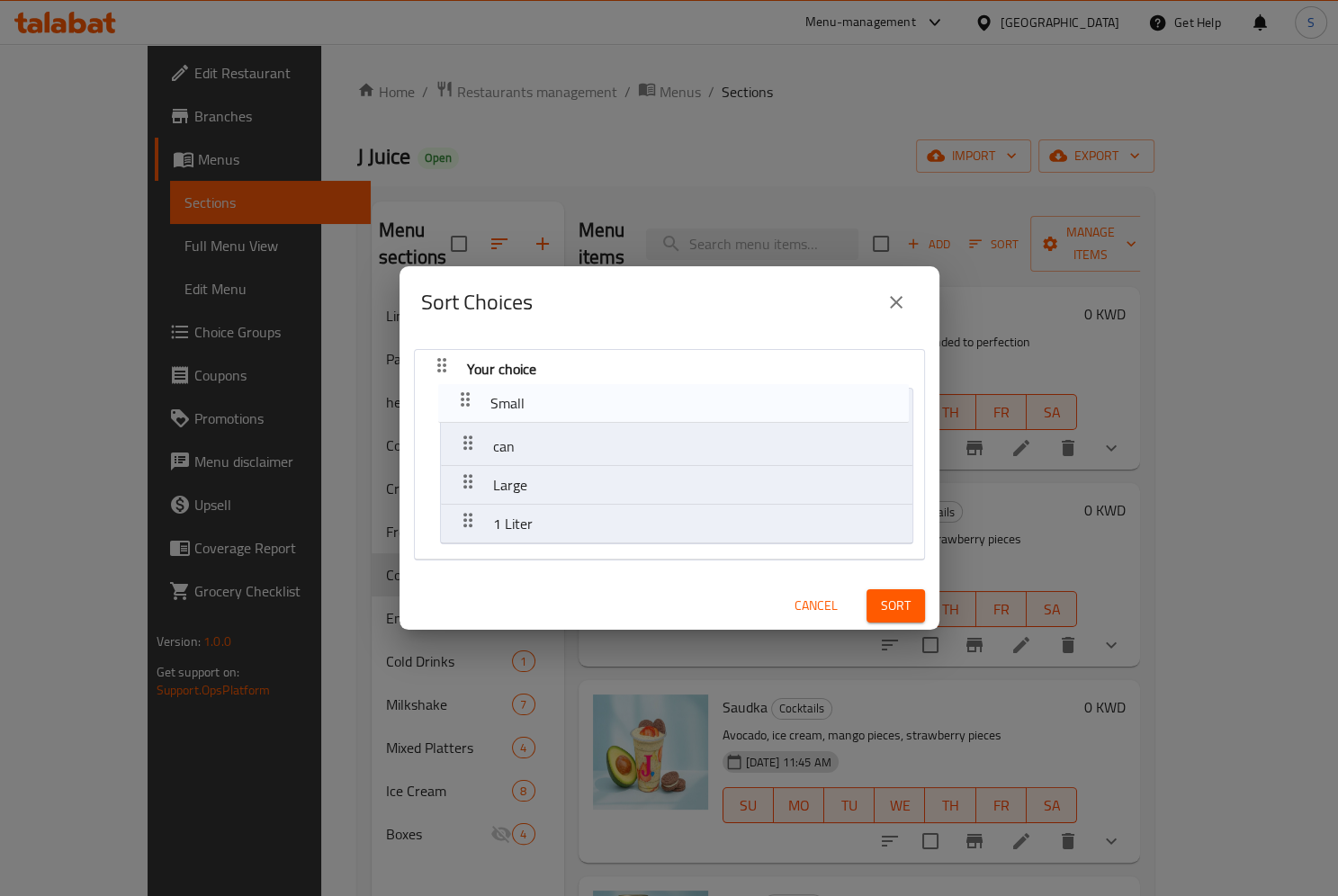
drag, startPoint x: 464, startPoint y: 440, endPoint x: 461, endPoint y: 393, distance: 47.1
click at [461, 393] on nav "Your choice can Small Large 1 Liter" at bounding box center [669, 455] width 511 height 212
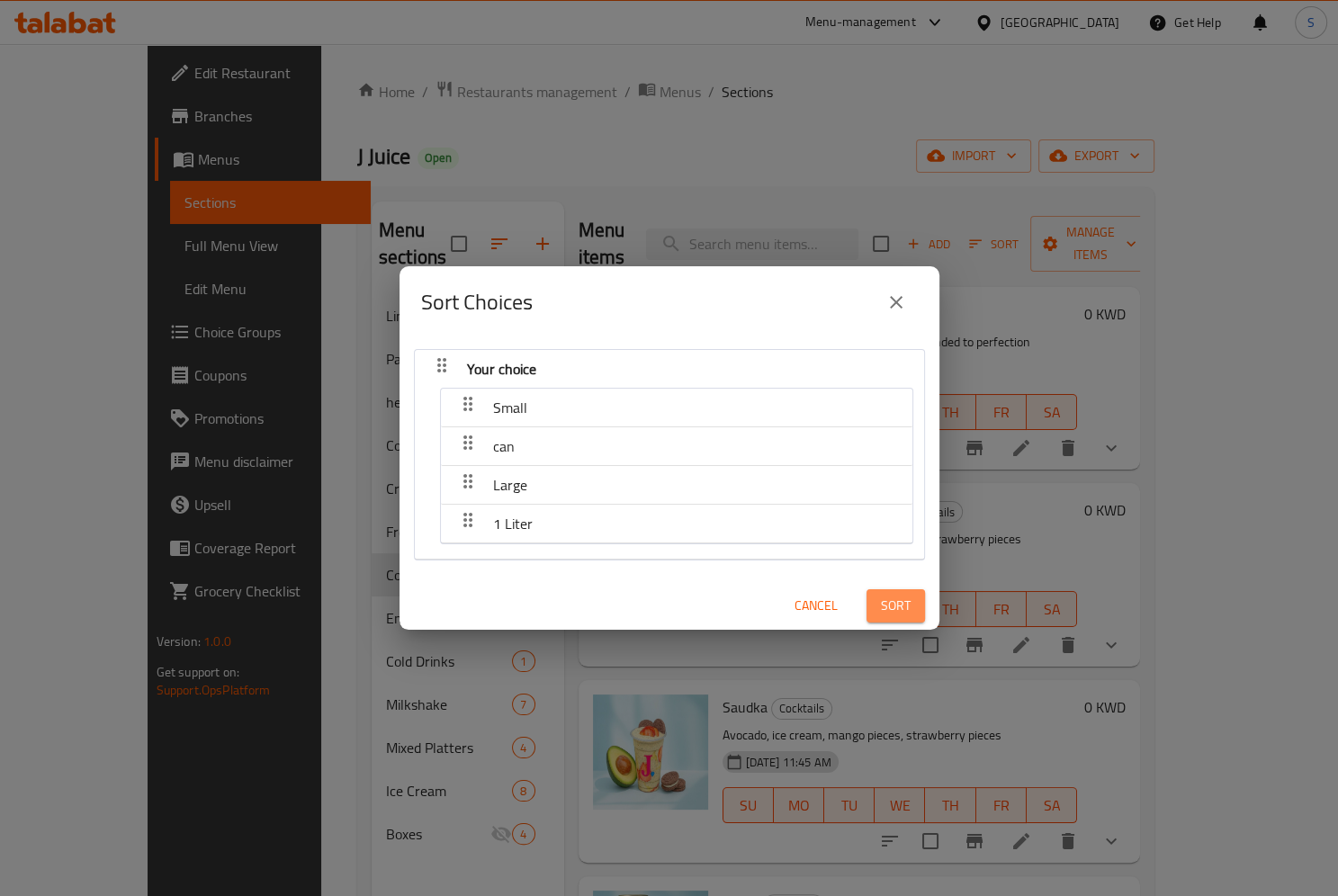
click at [895, 608] on span "Sort" at bounding box center [896, 605] width 30 height 22
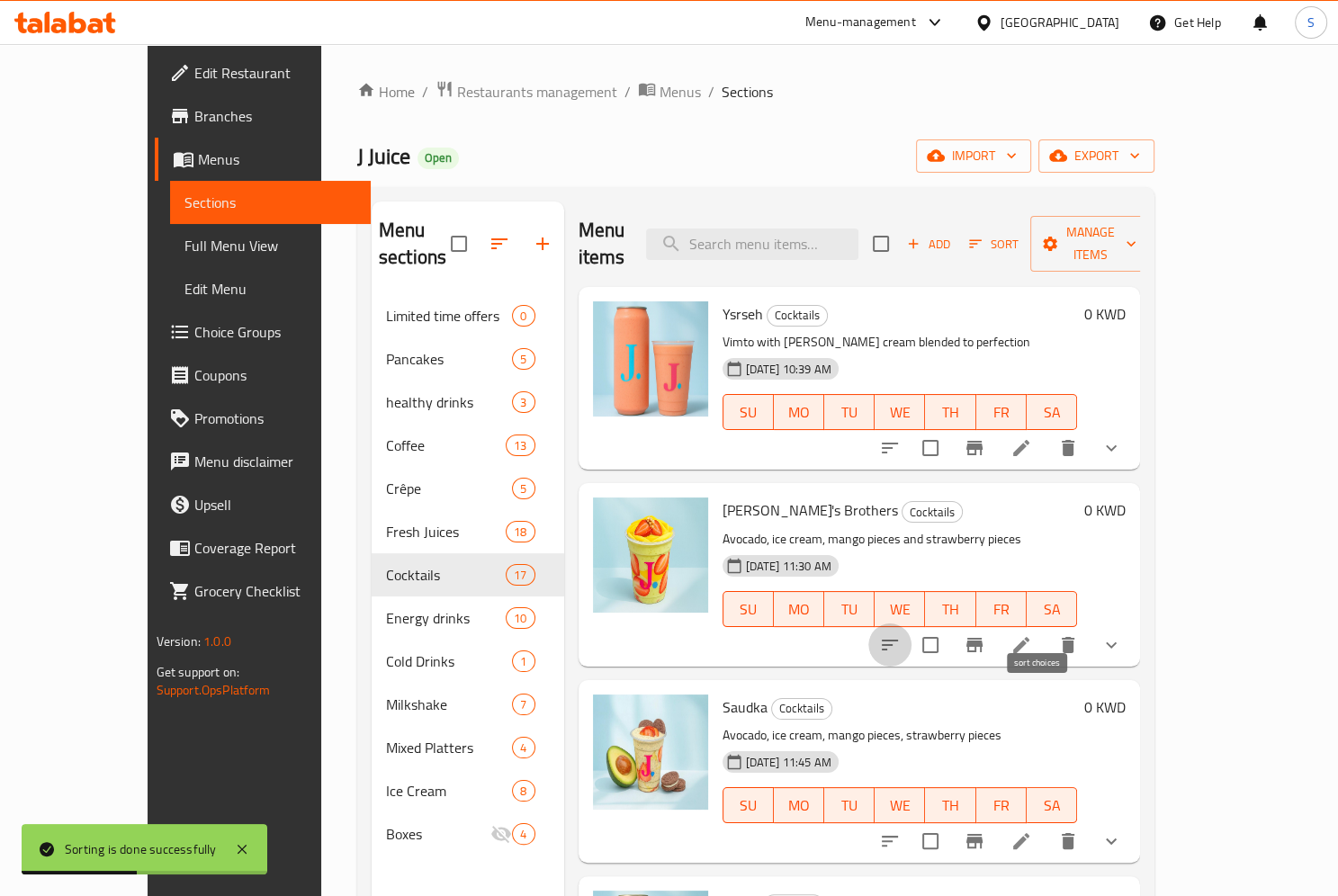
click at [900, 634] on icon "sort-choices" at bounding box center [890, 644] width 21 height 21
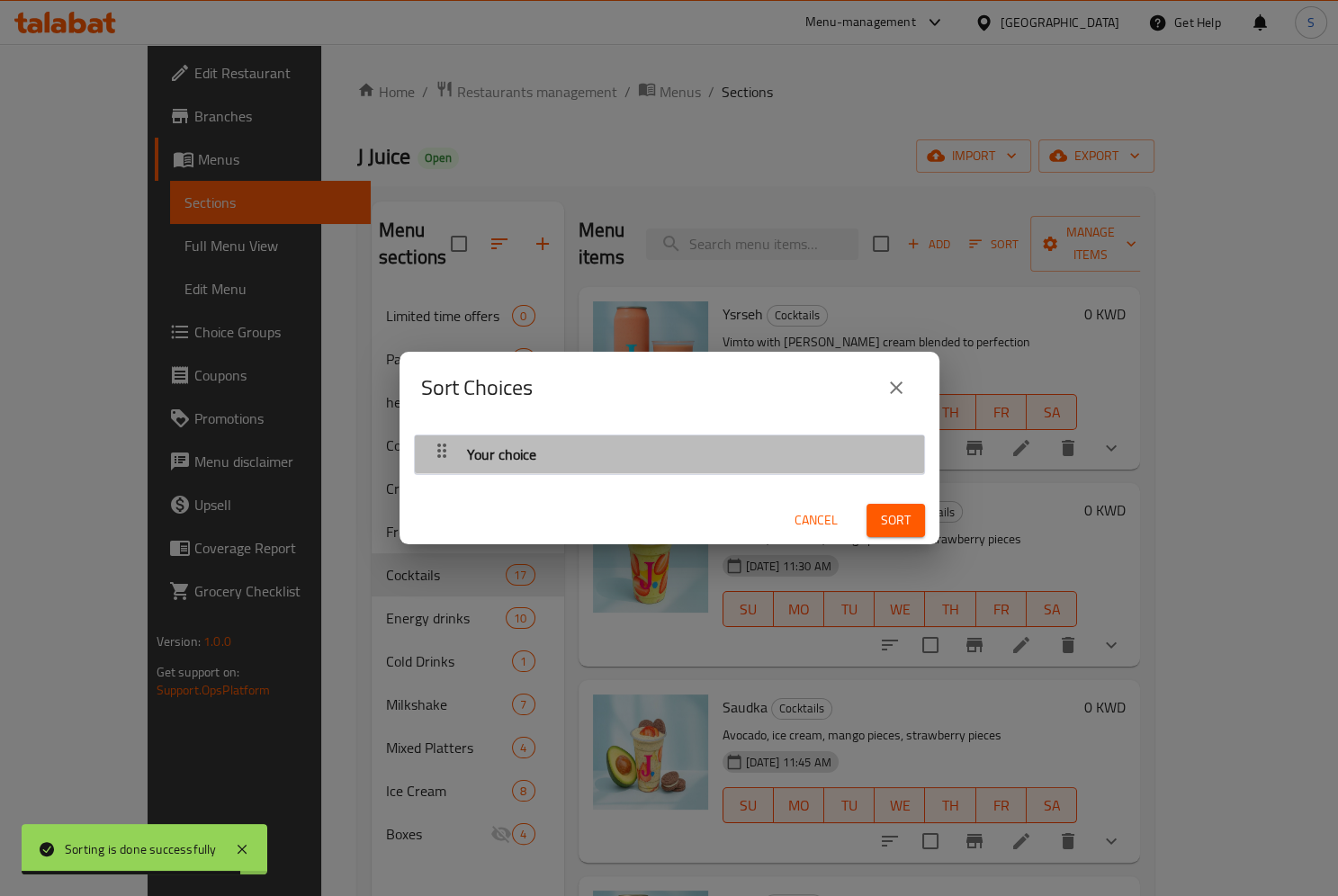
click at [431, 443] on icon "button" at bounding box center [442, 450] width 21 height 21
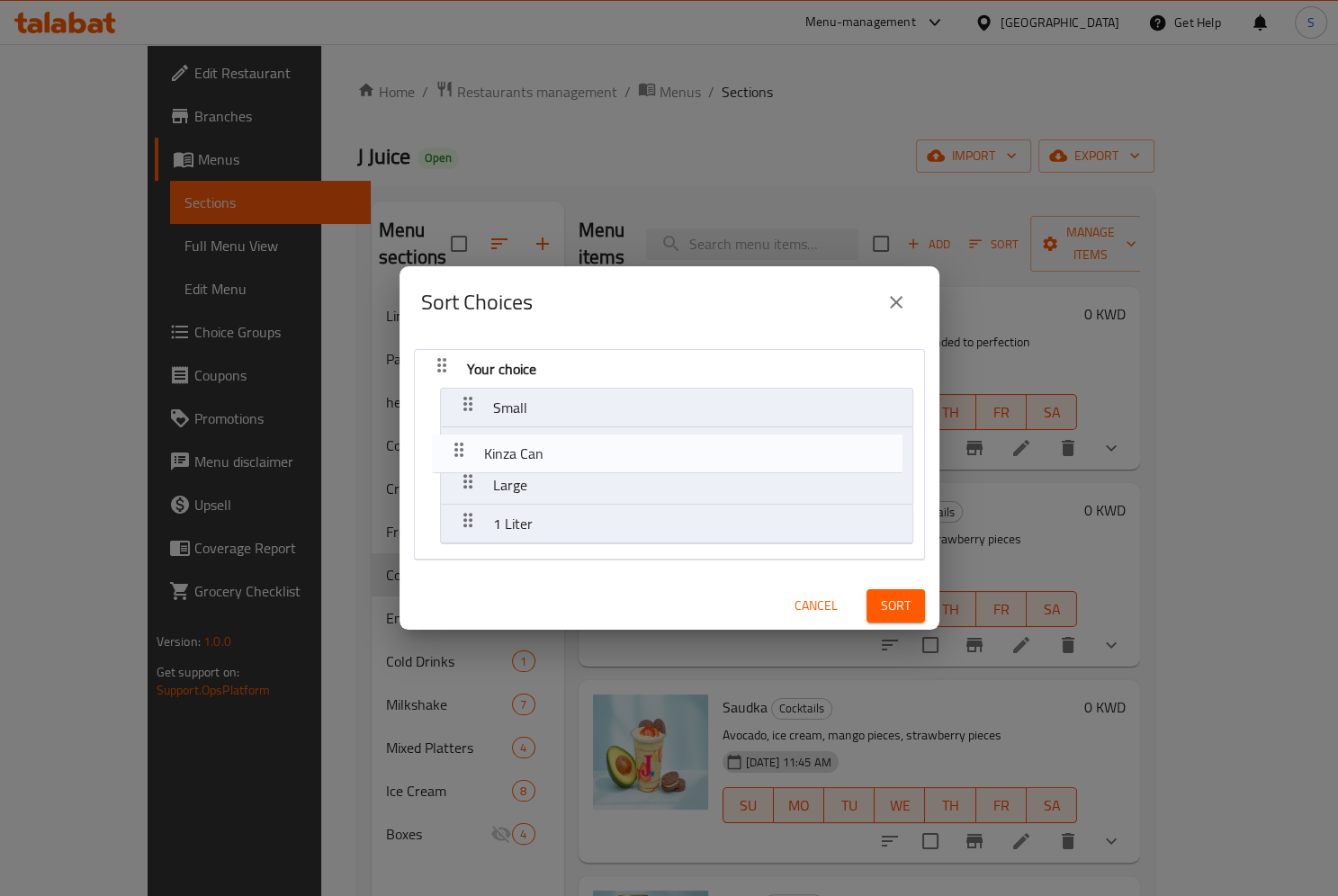
drag, startPoint x: 468, startPoint y: 512, endPoint x: 459, endPoint y: 436, distance: 76.5
click at [459, 436] on nav "Your choice Small Large 1 Liter Kinza Can" at bounding box center [669, 455] width 511 height 212
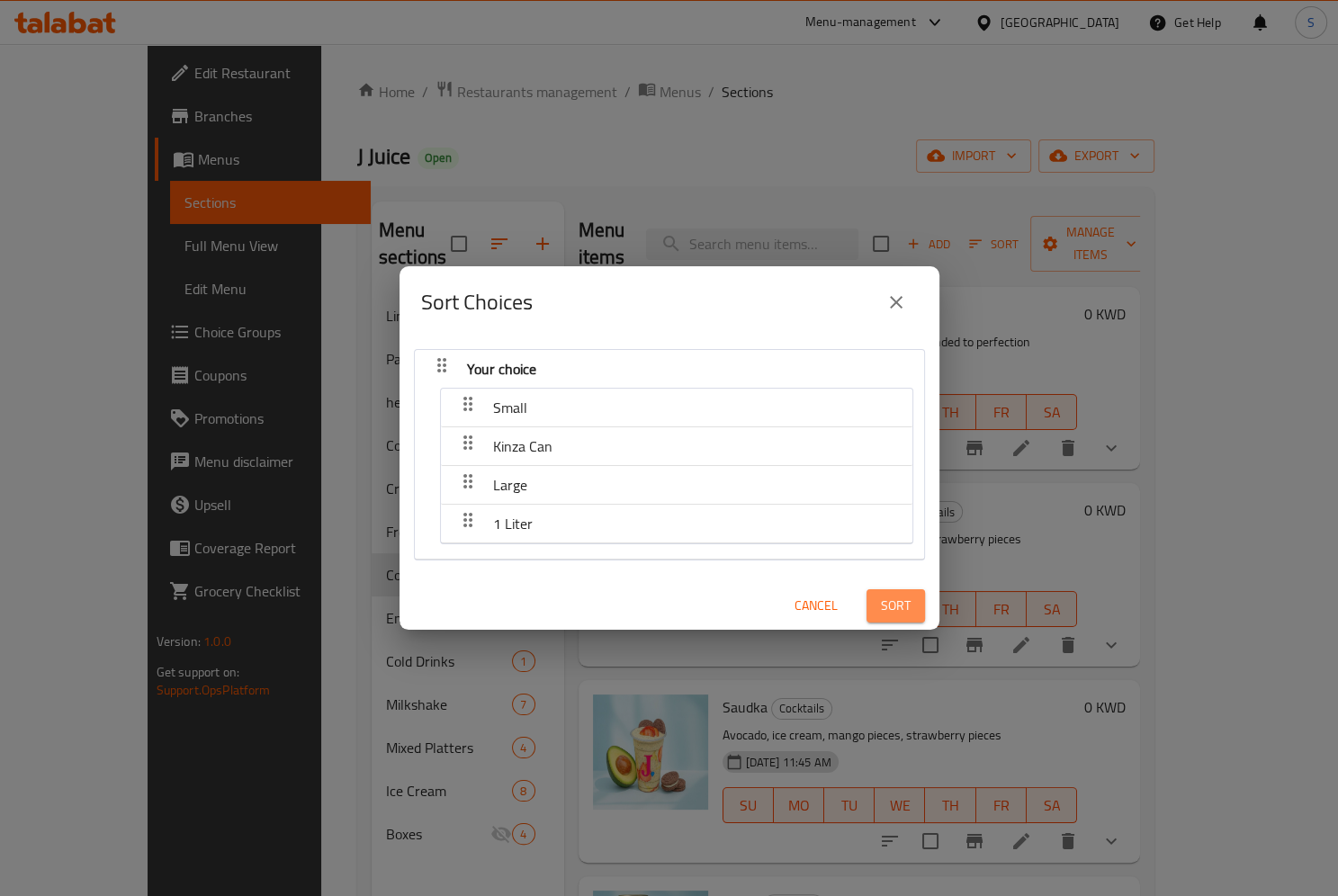
click at [903, 610] on span "Sort" at bounding box center [896, 605] width 30 height 22
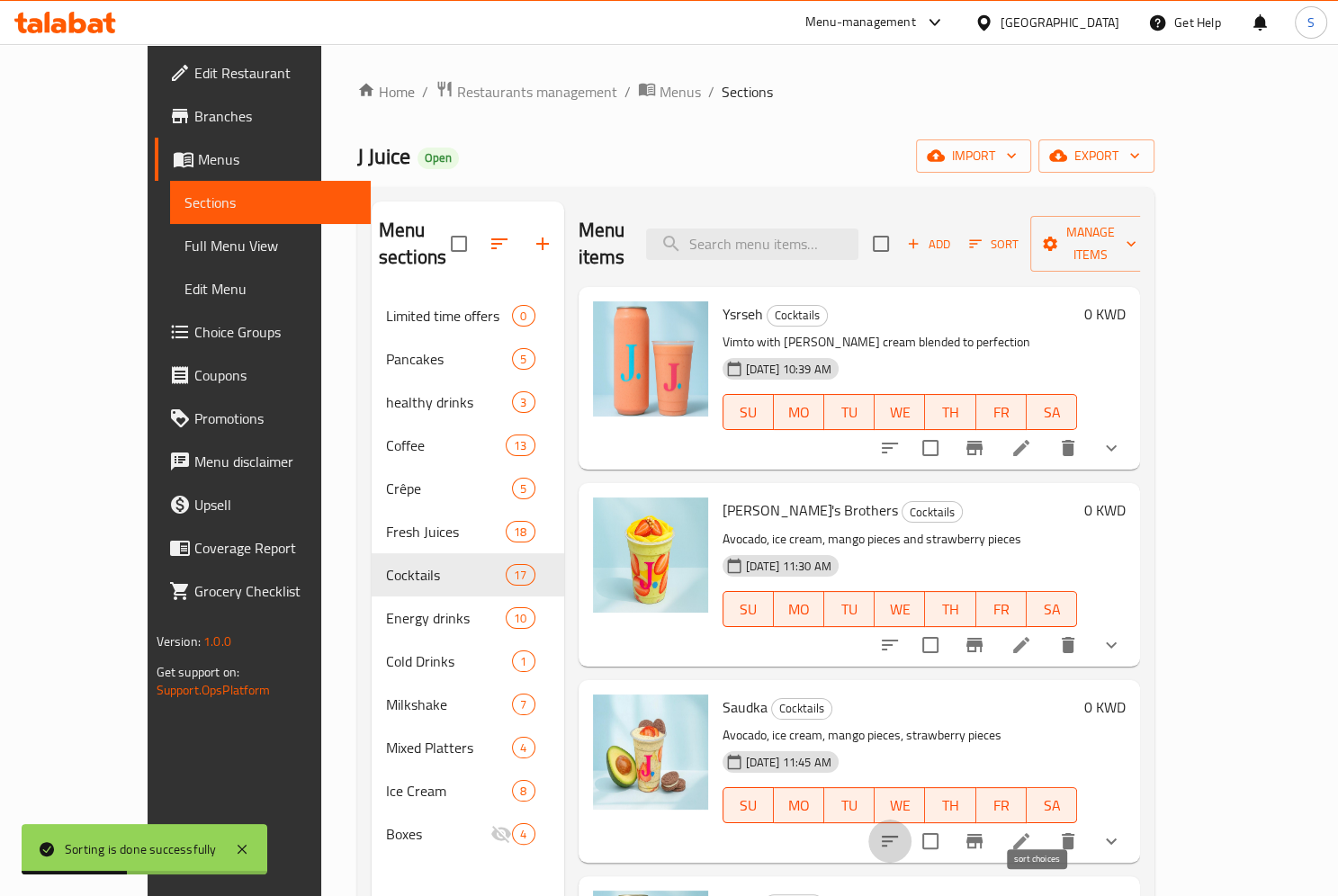
click at [912, 819] on button "sort-choices" at bounding box center [890, 840] width 43 height 43
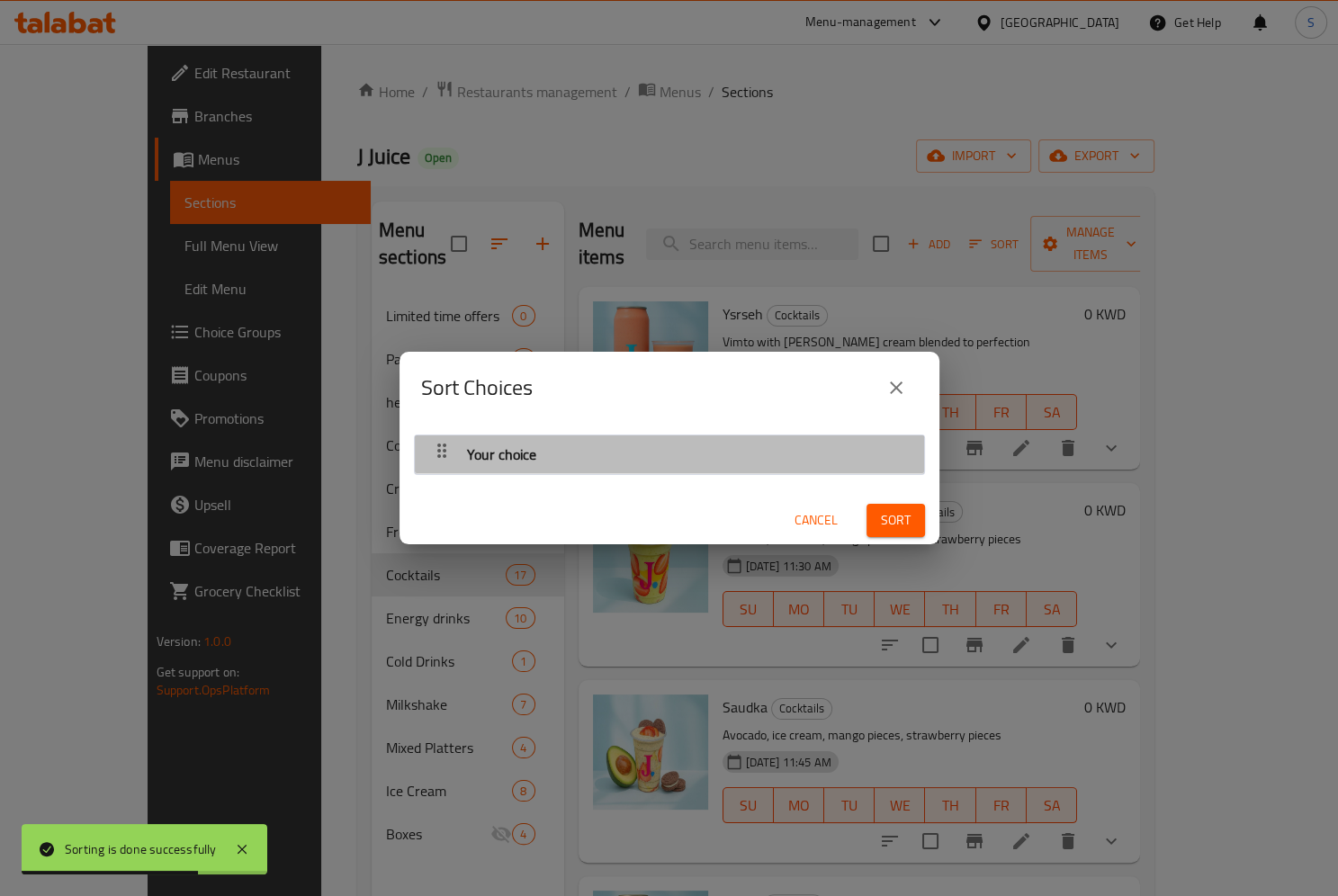
click at [438, 441] on icon "button" at bounding box center [442, 450] width 21 height 21
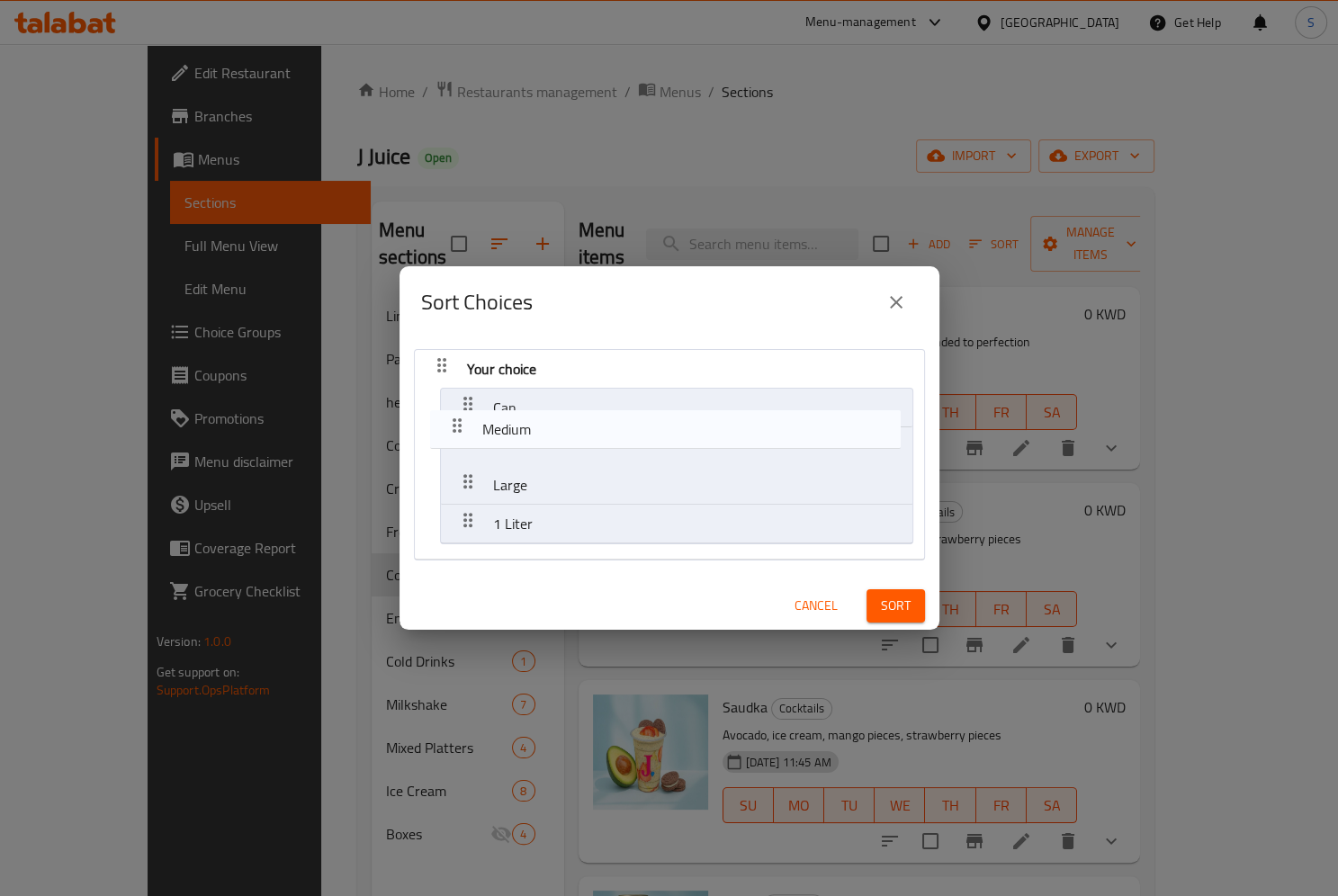
drag, startPoint x: 464, startPoint y: 512, endPoint x: 449, endPoint y: 394, distance: 118.9
click at [449, 394] on nav "Your choice Can Large 1 Liter Medium" at bounding box center [669, 455] width 511 height 212
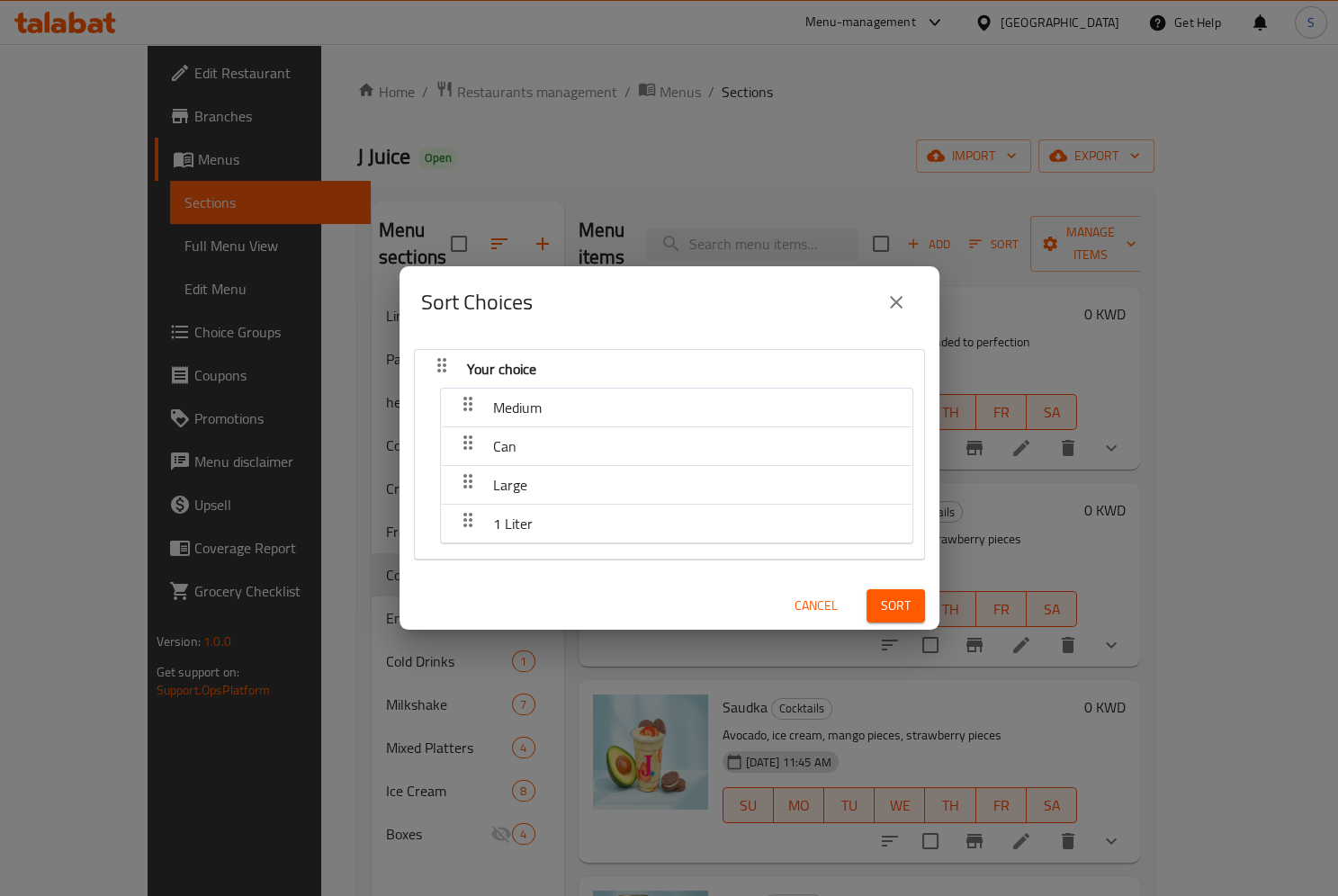
click at [879, 603] on button "Sort" at bounding box center [896, 606] width 59 height 34
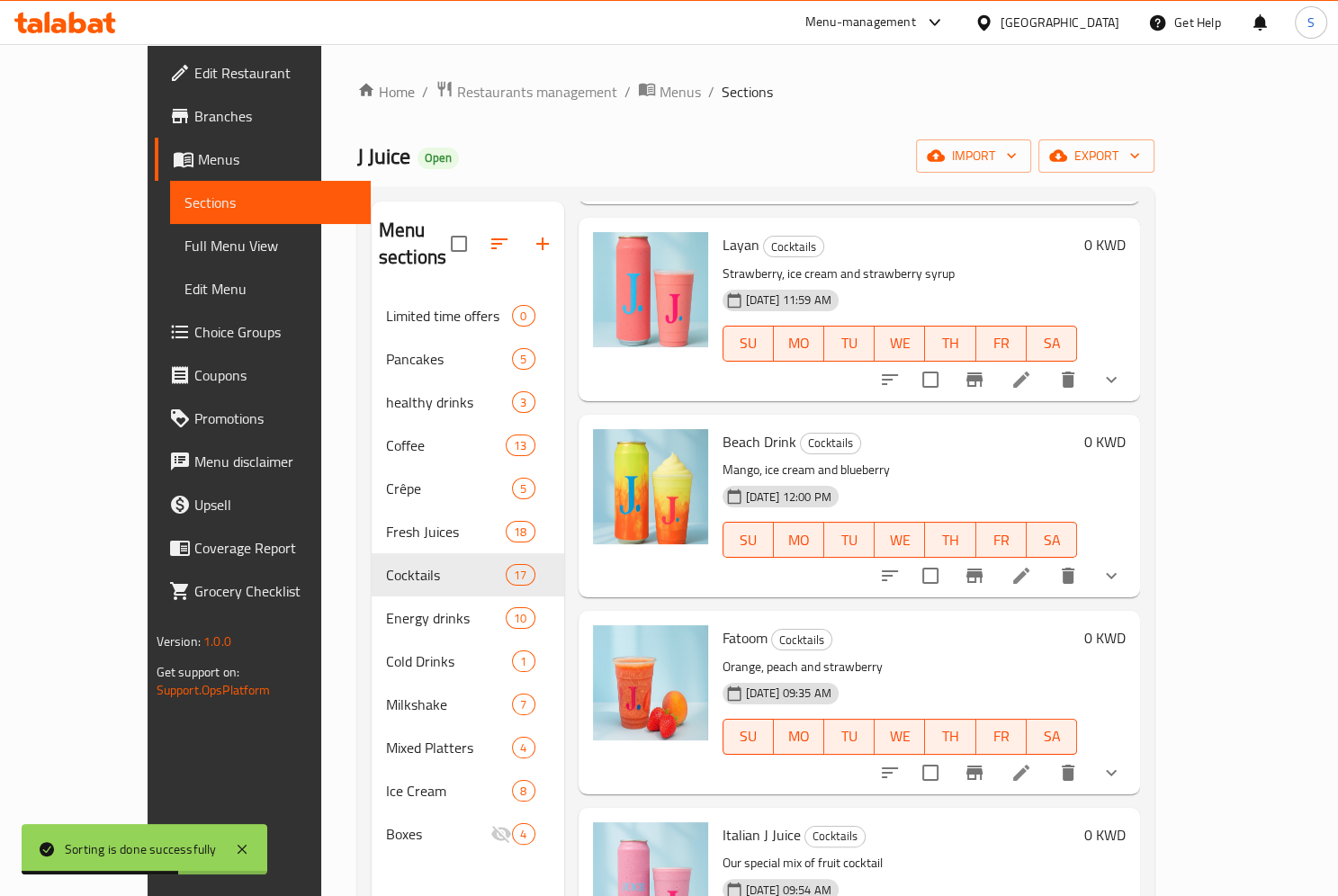
scroll to position [642, 0]
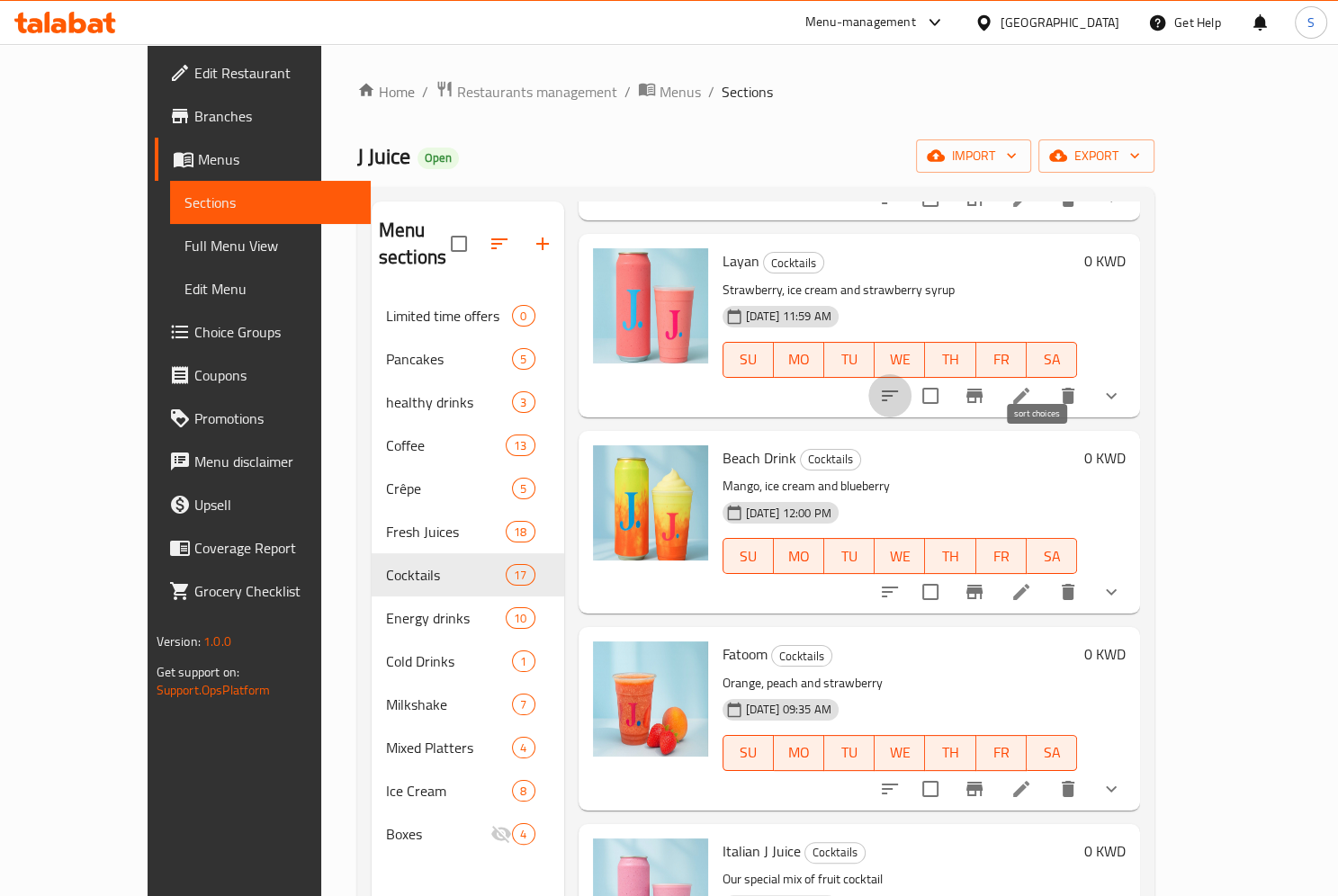
click at [900, 385] on icon "sort-choices" at bounding box center [890, 395] width 21 height 21
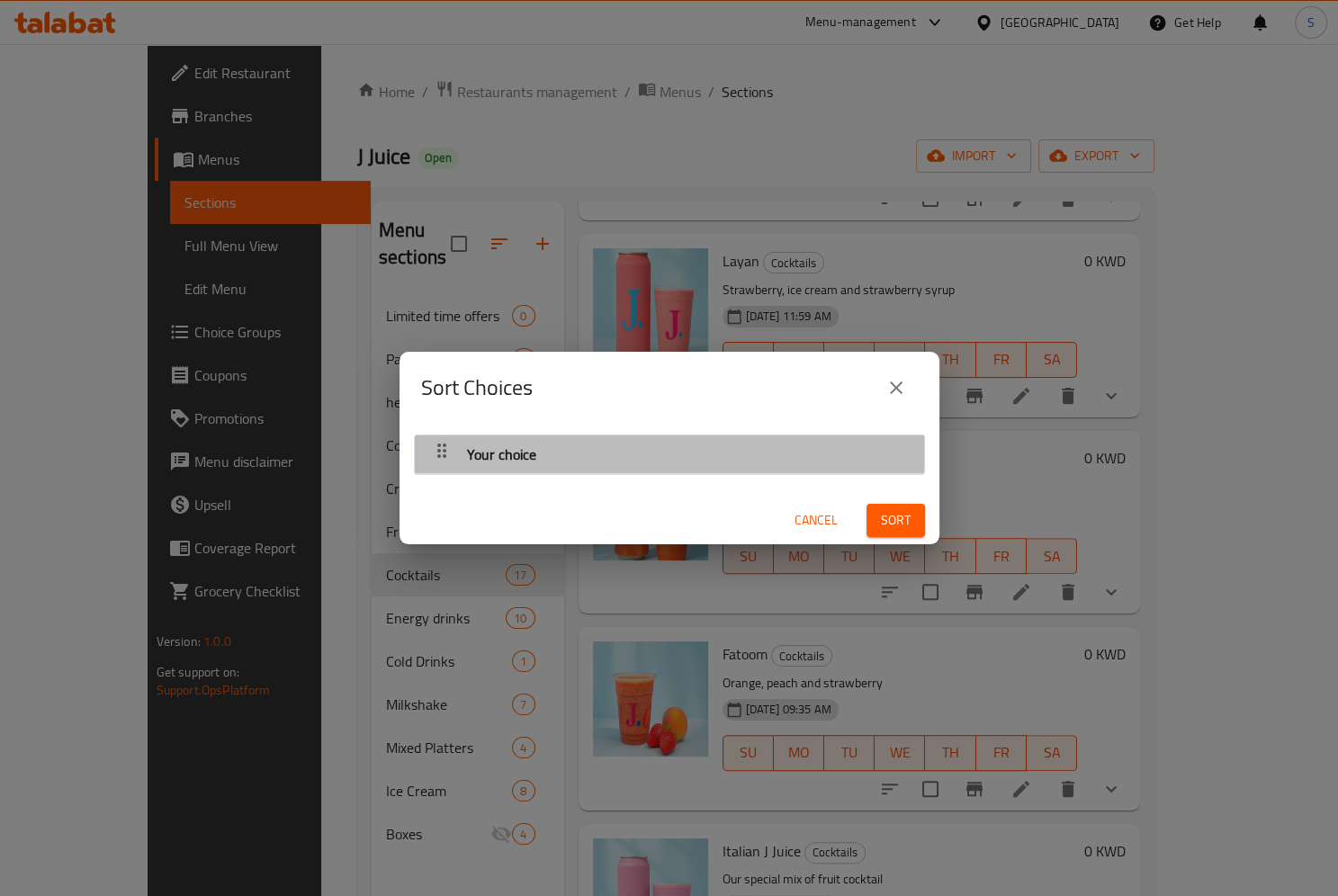
click at [449, 453] on icon "button" at bounding box center [442, 450] width 21 height 21
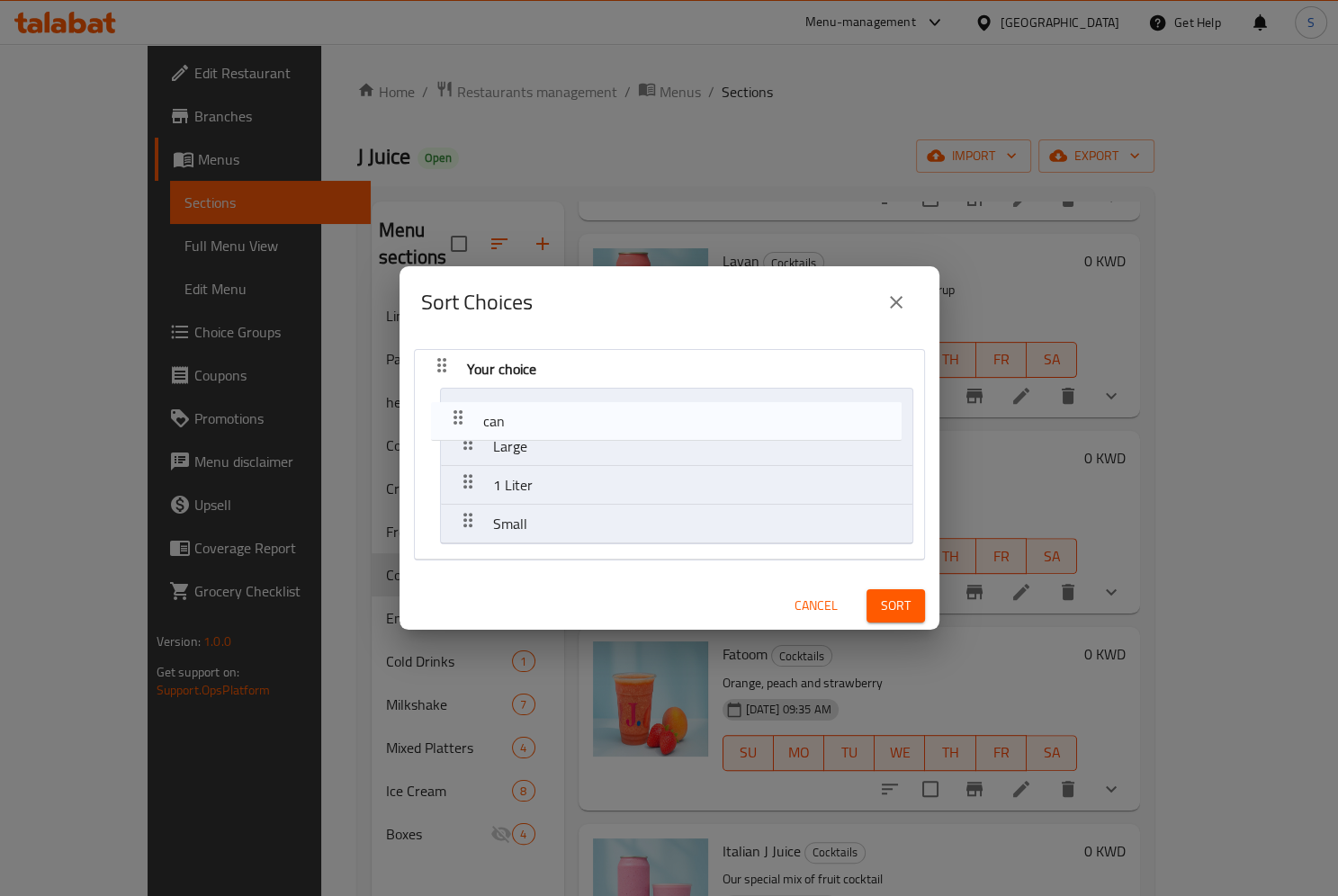
drag, startPoint x: 465, startPoint y: 520, endPoint x: 453, endPoint y: 411, distance: 109.7
click at [453, 411] on nav "Your choice Large 1 Liter Small can" at bounding box center [669, 455] width 511 height 212
drag, startPoint x: 464, startPoint y: 524, endPoint x: 457, endPoint y: 407, distance: 117.2
click at [457, 407] on nav "Your choice can Large 1 Liter Small" at bounding box center [669, 455] width 511 height 212
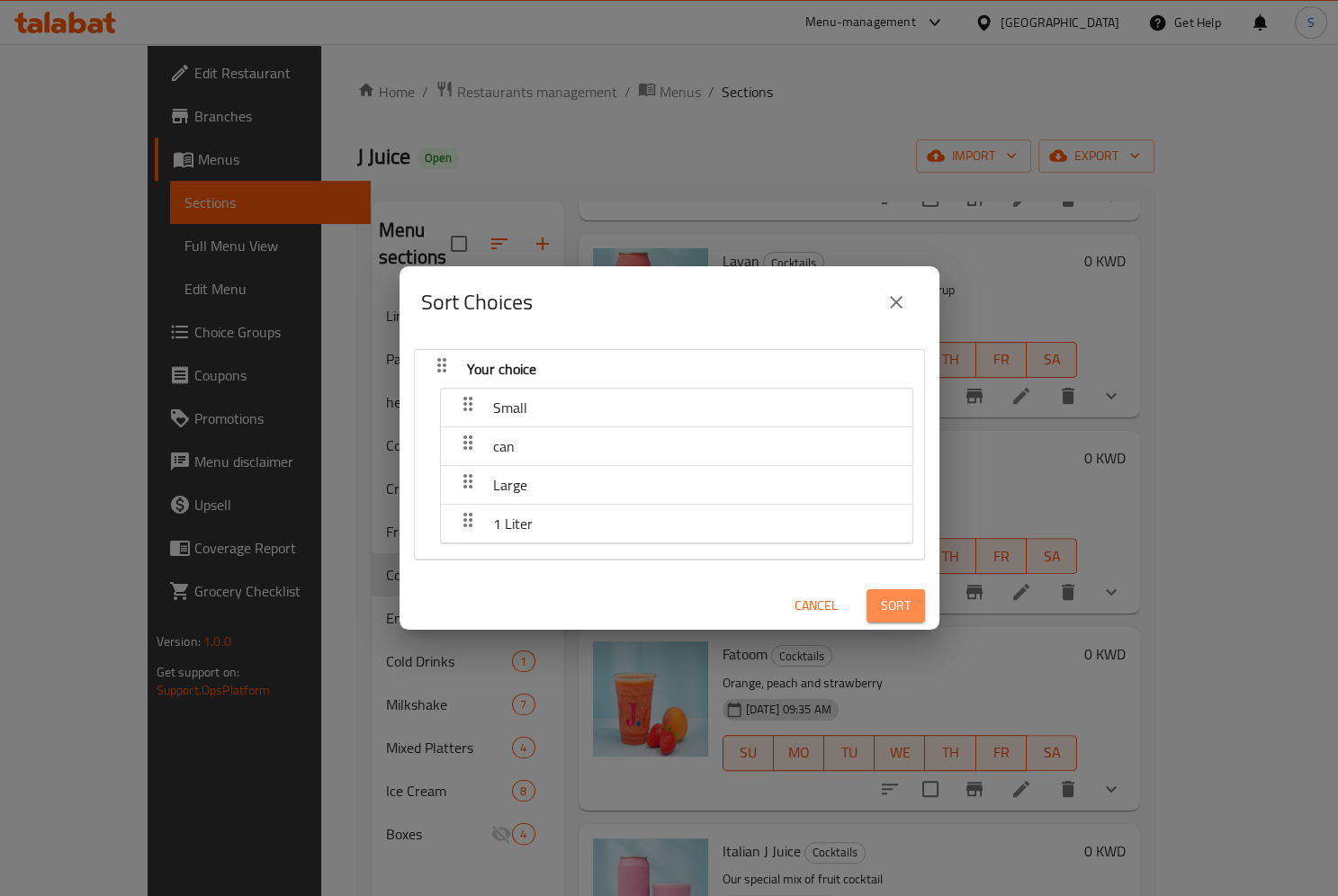
click at [885, 605] on span "Sort" at bounding box center [896, 605] width 30 height 22
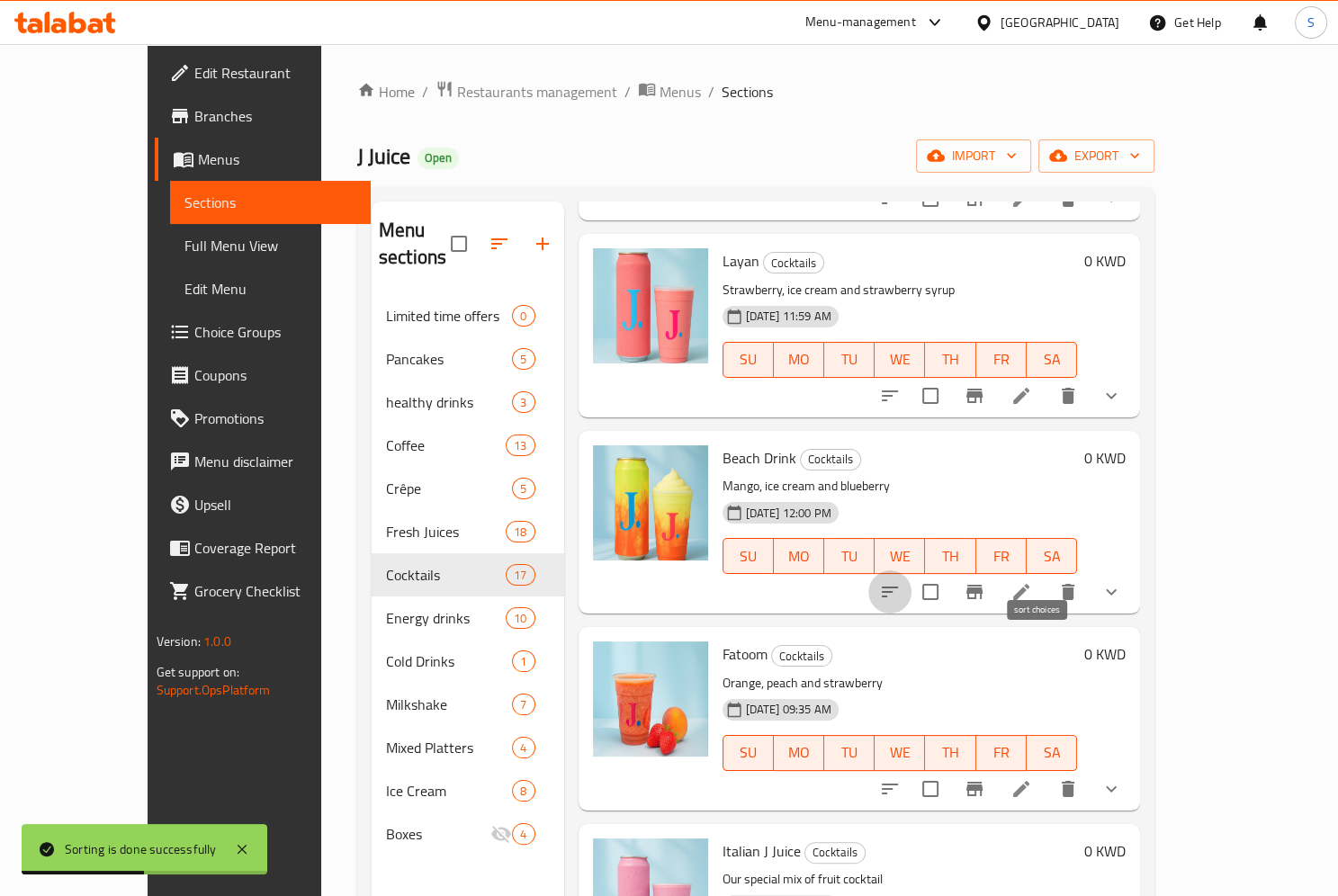
click at [900, 581] on icon "sort-choices" at bounding box center [890, 591] width 21 height 21
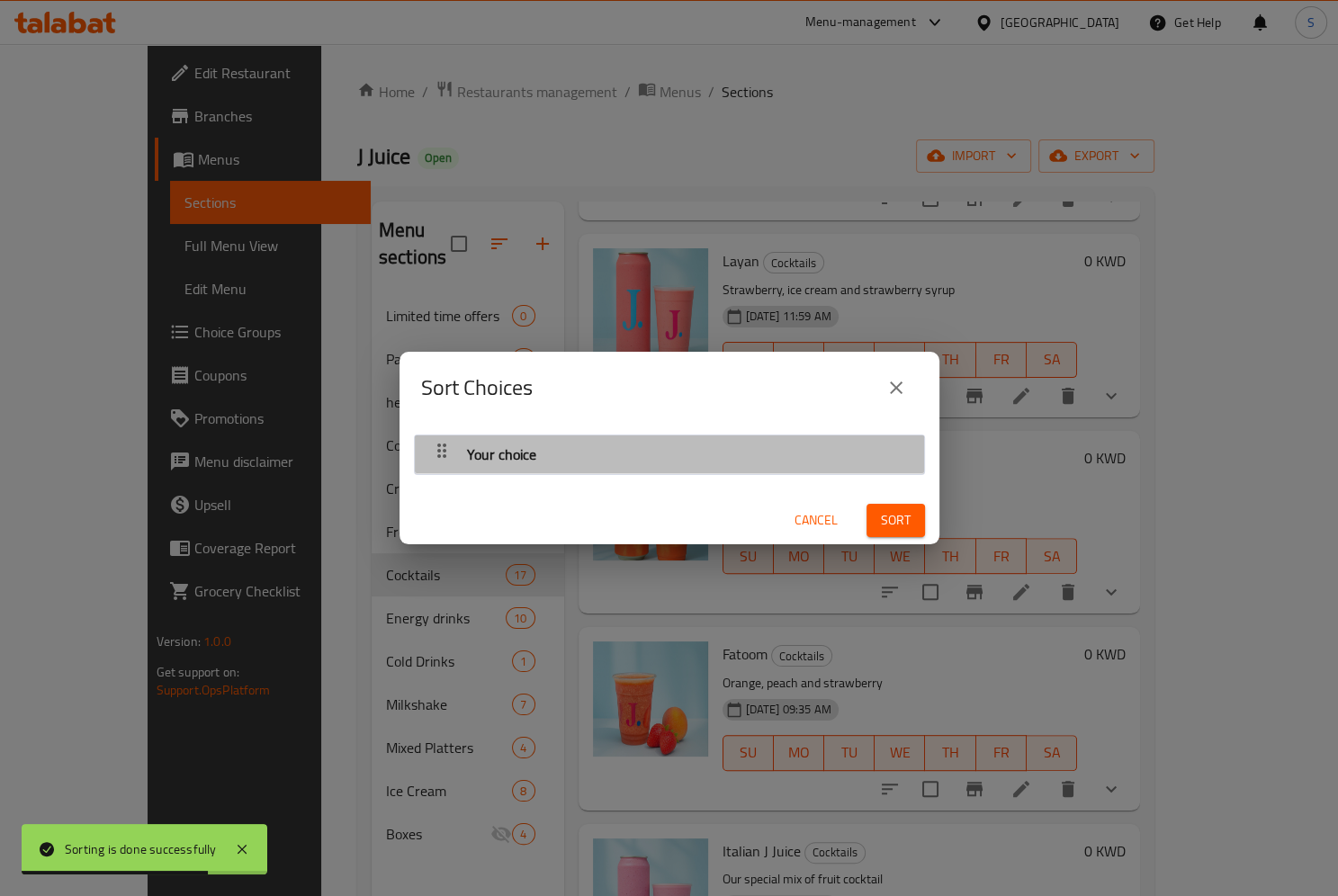
click at [439, 457] on icon "button" at bounding box center [442, 450] width 9 height 14
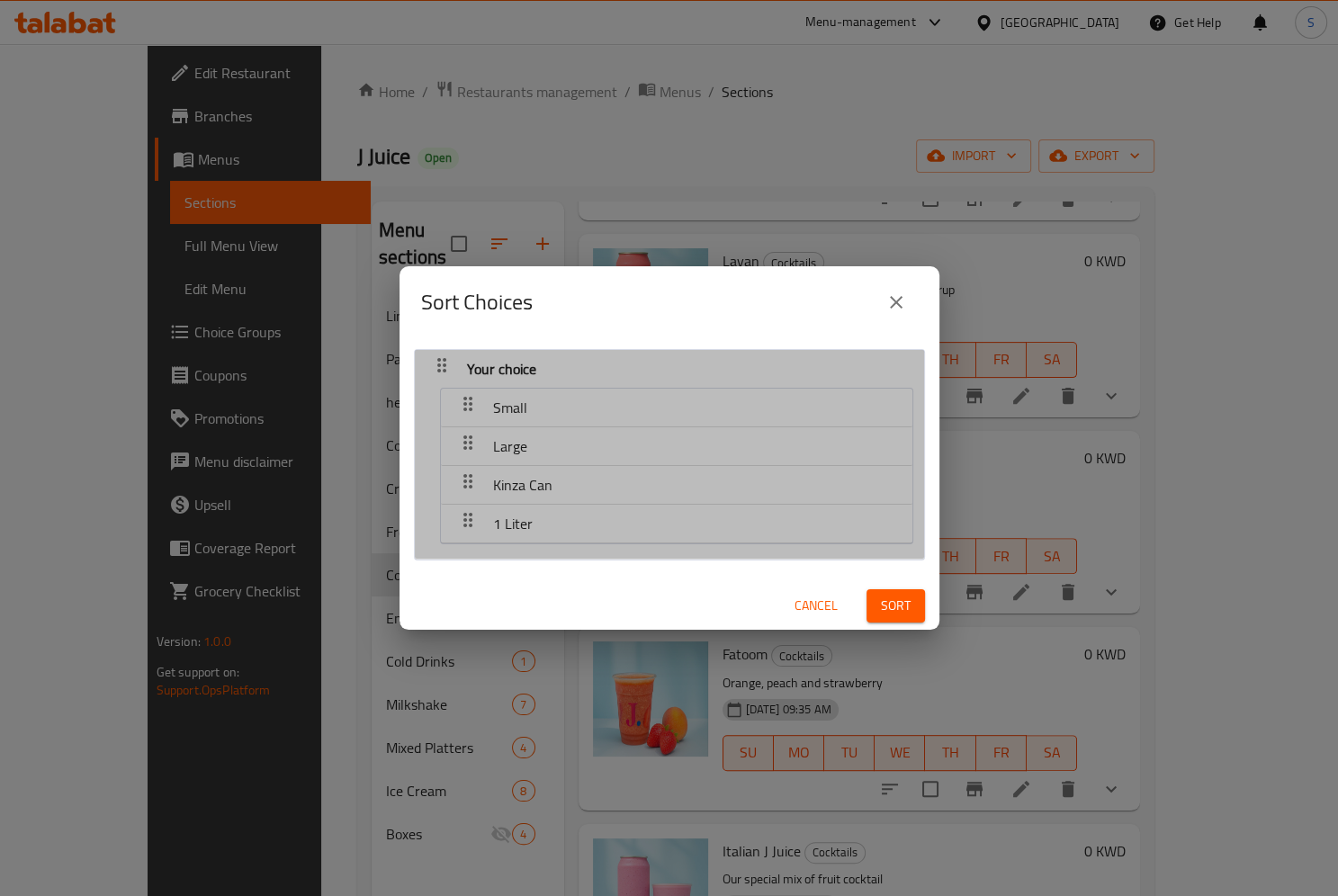
drag, startPoint x: 537, startPoint y: 490, endPoint x: 531, endPoint y: 427, distance: 63.3
click at [531, 427] on nav "Small Large Kinza Can 1 Liter" at bounding box center [676, 465] width 473 height 157
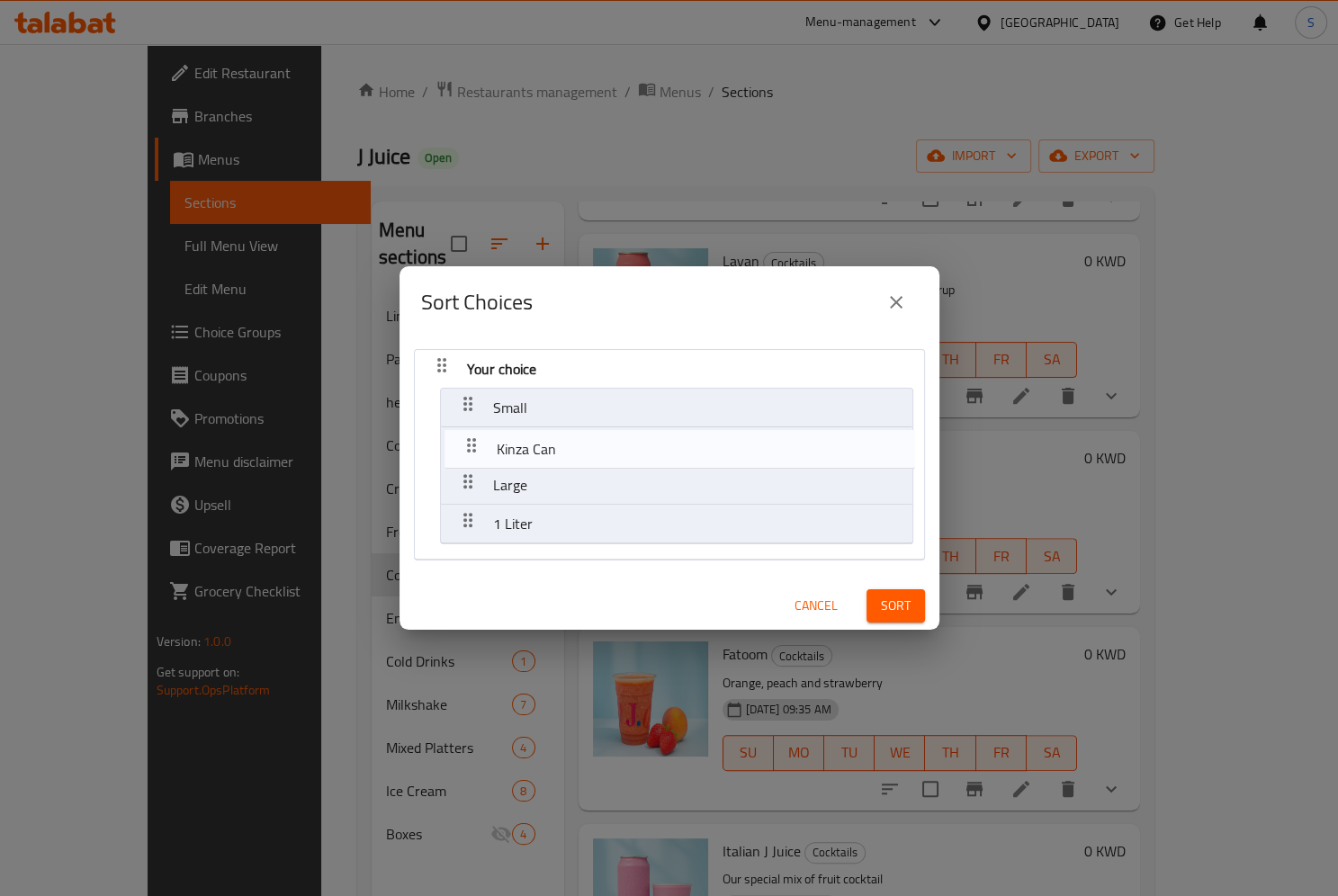
drag, startPoint x: 466, startPoint y: 479, endPoint x: 469, endPoint y: 432, distance: 47.1
click at [469, 432] on nav "Your choice Small Large Kinza Can 1 Liter" at bounding box center [669, 455] width 511 height 212
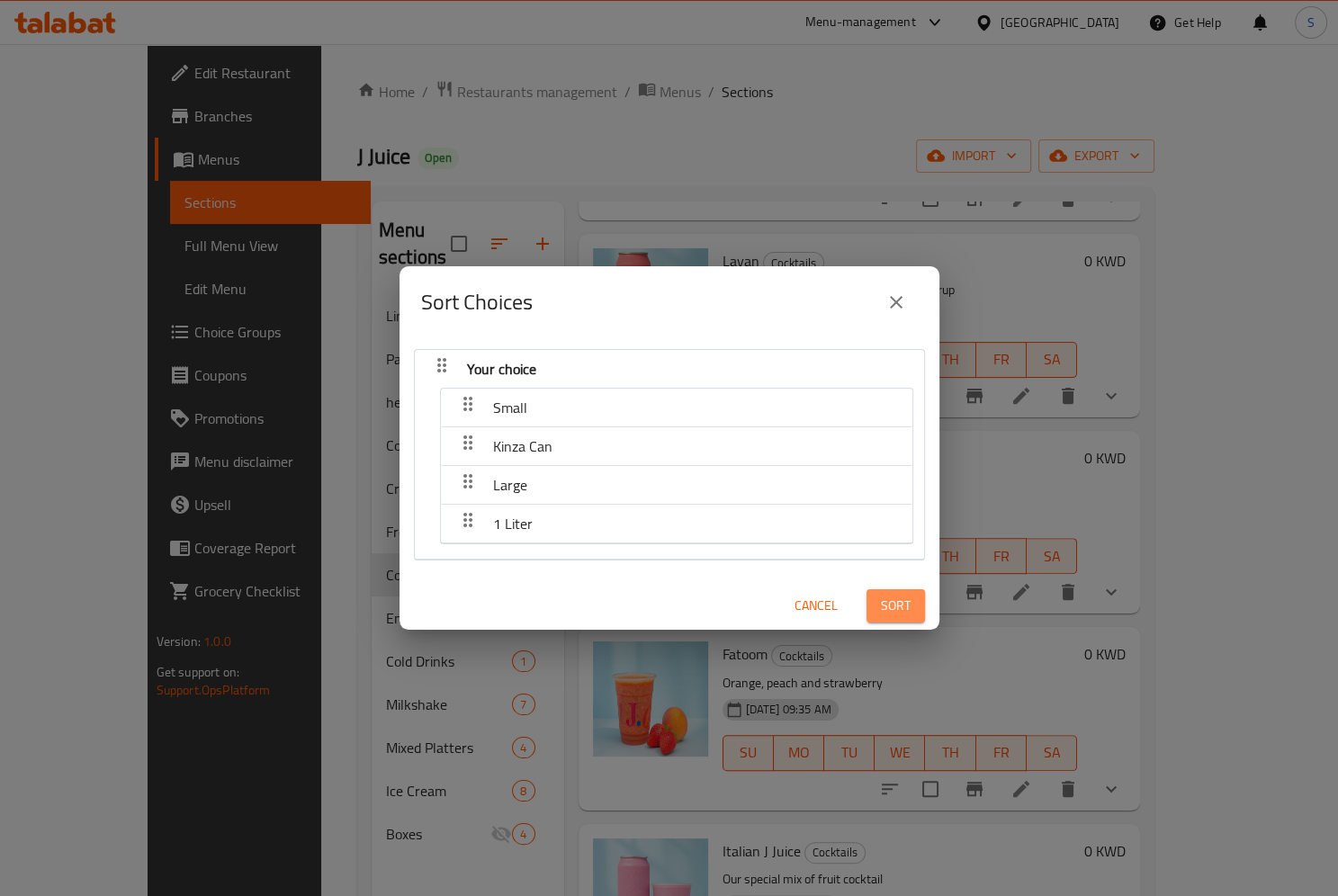
click at [885, 605] on span "Sort" at bounding box center [896, 605] width 30 height 22
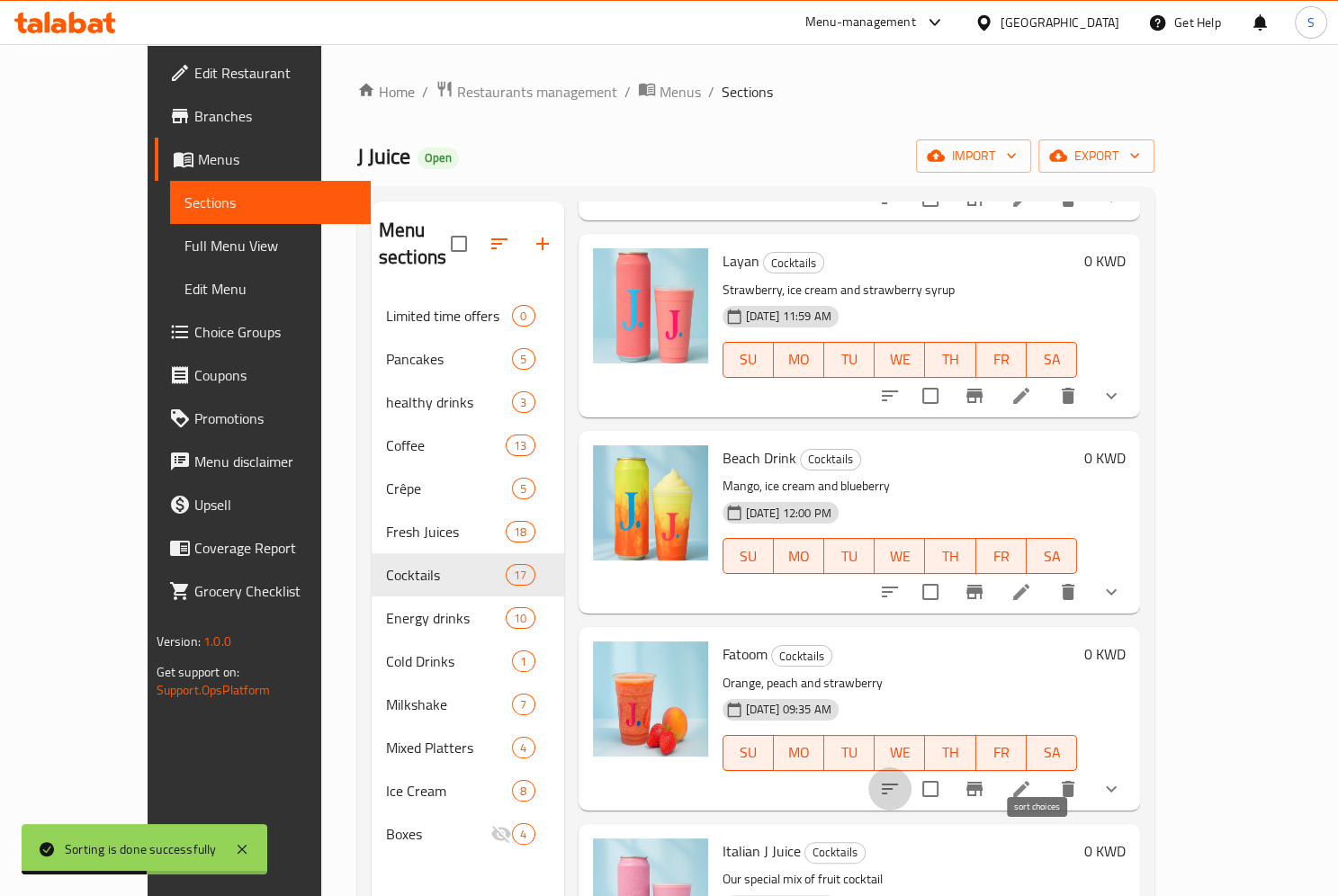
click at [900, 778] on icon "sort-choices" at bounding box center [890, 788] width 21 height 21
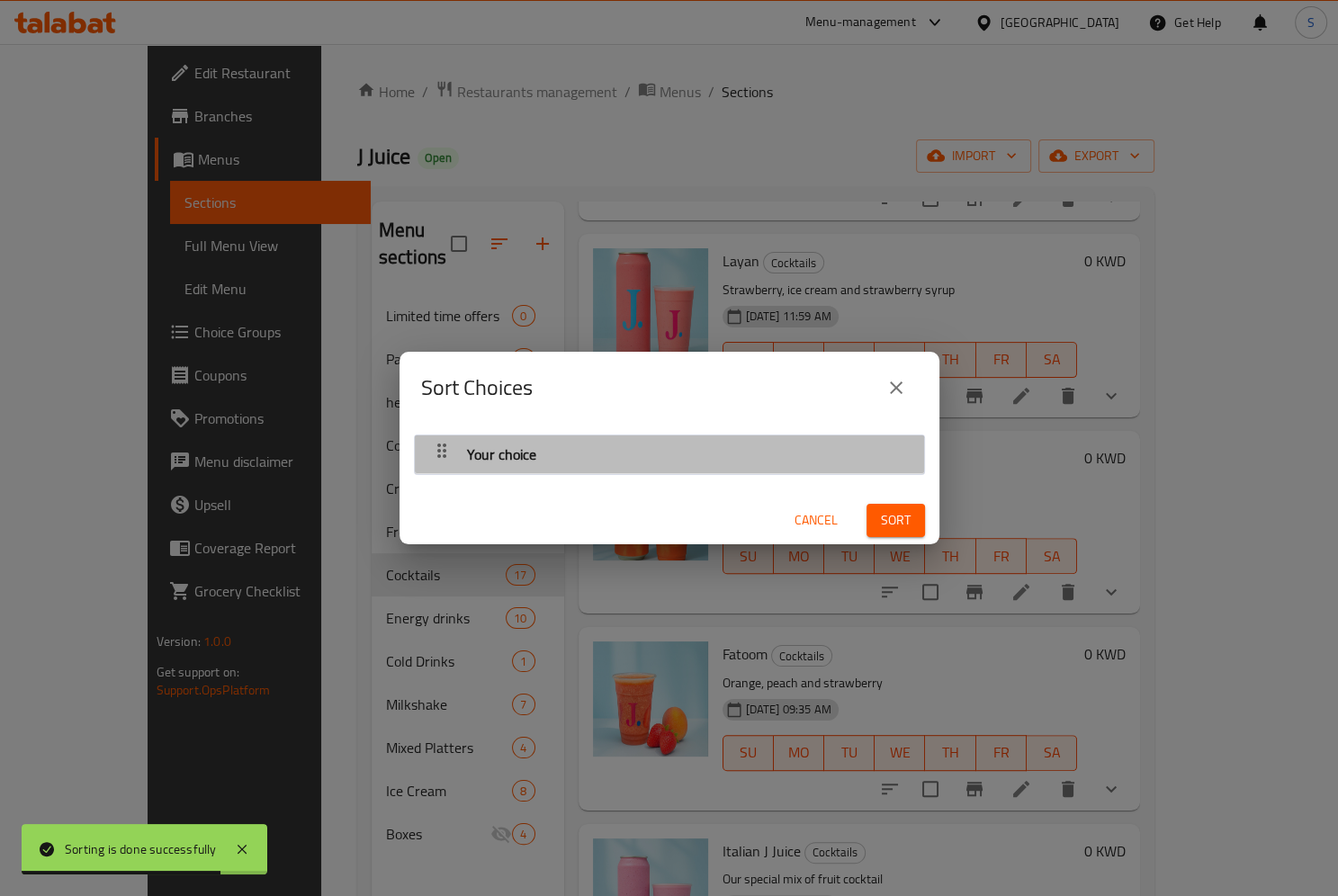
click at [439, 450] on icon "button" at bounding box center [442, 450] width 21 height 21
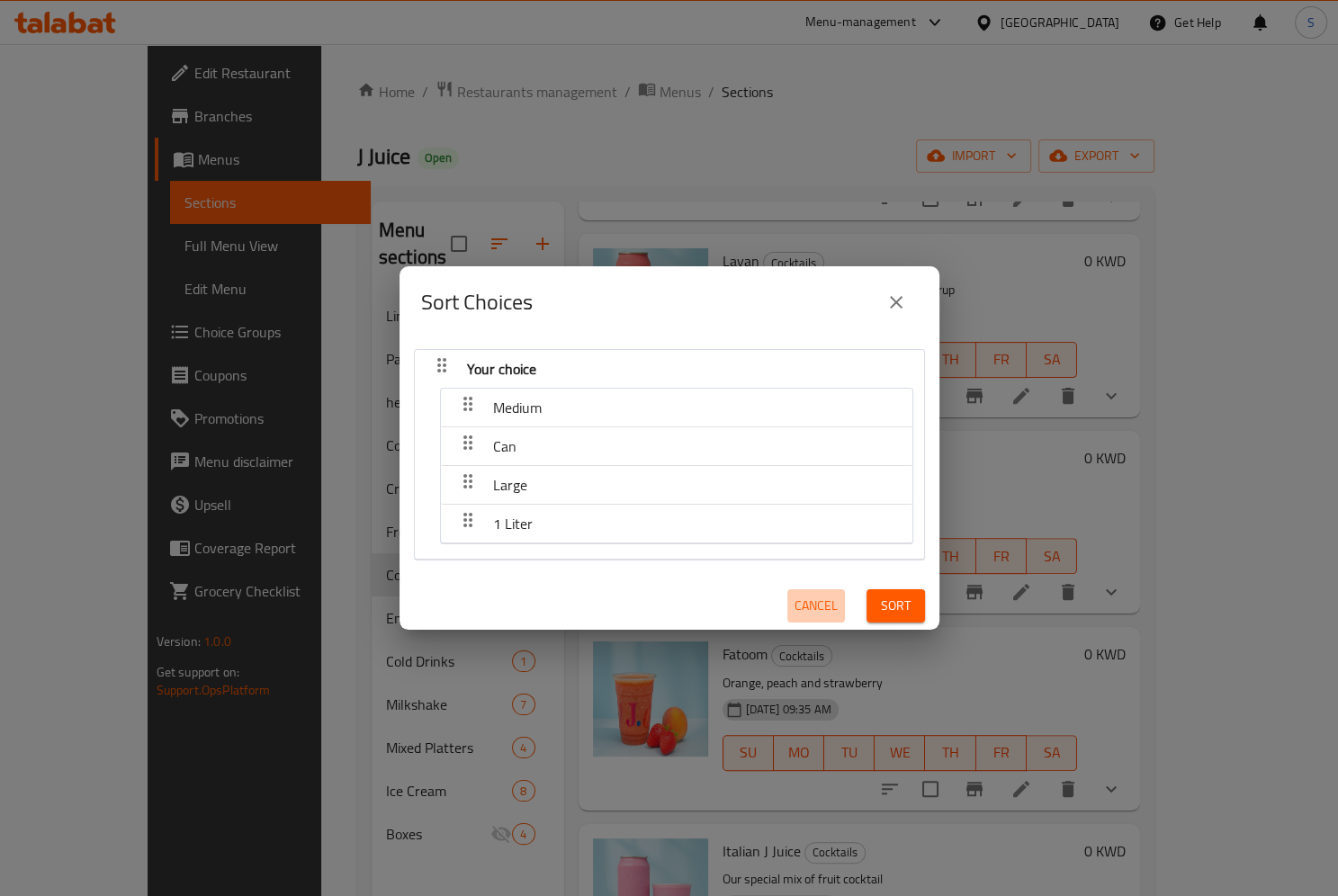
click at [831, 614] on span "Cancel" at bounding box center [816, 605] width 43 height 22
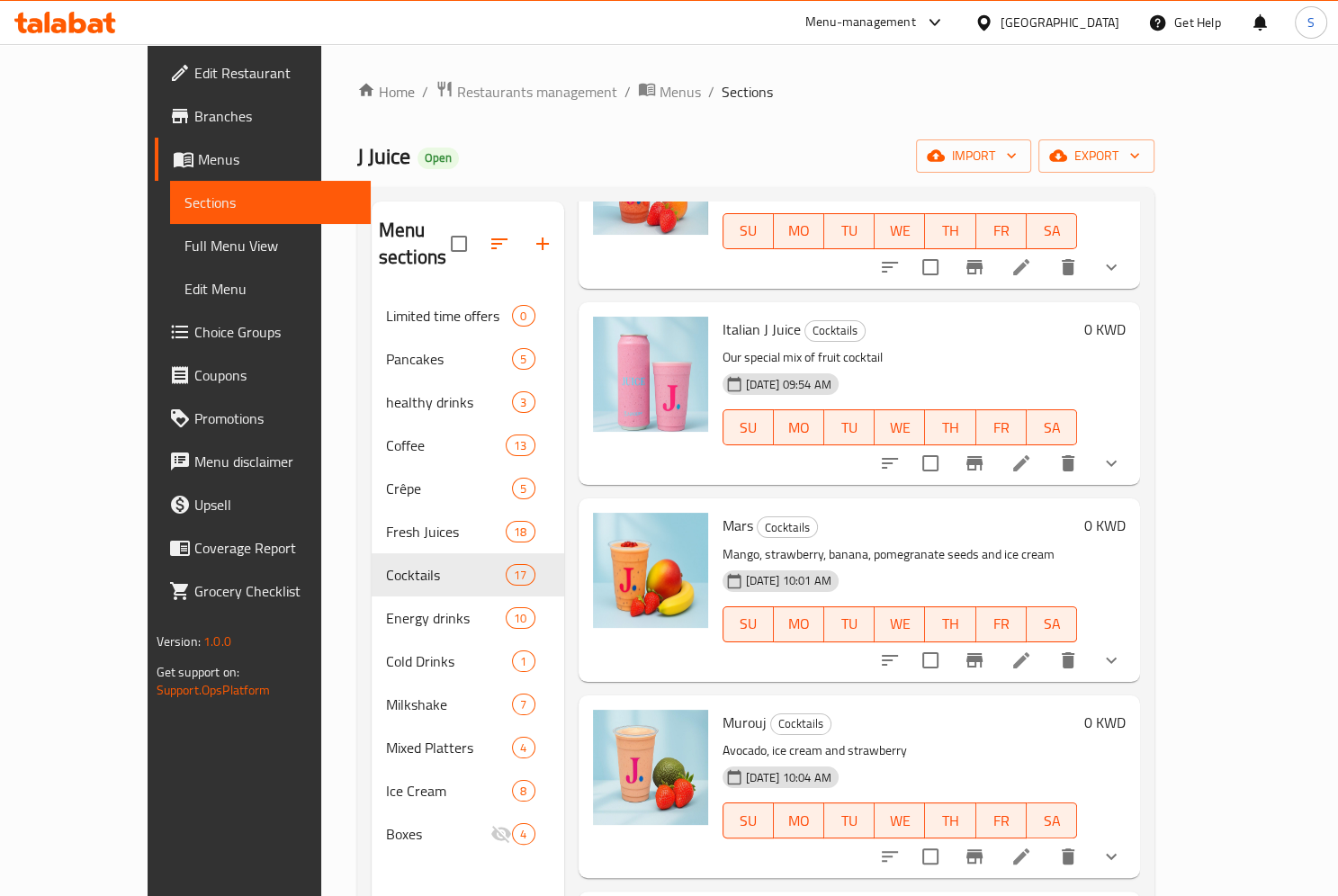
scroll to position [1172, 0]
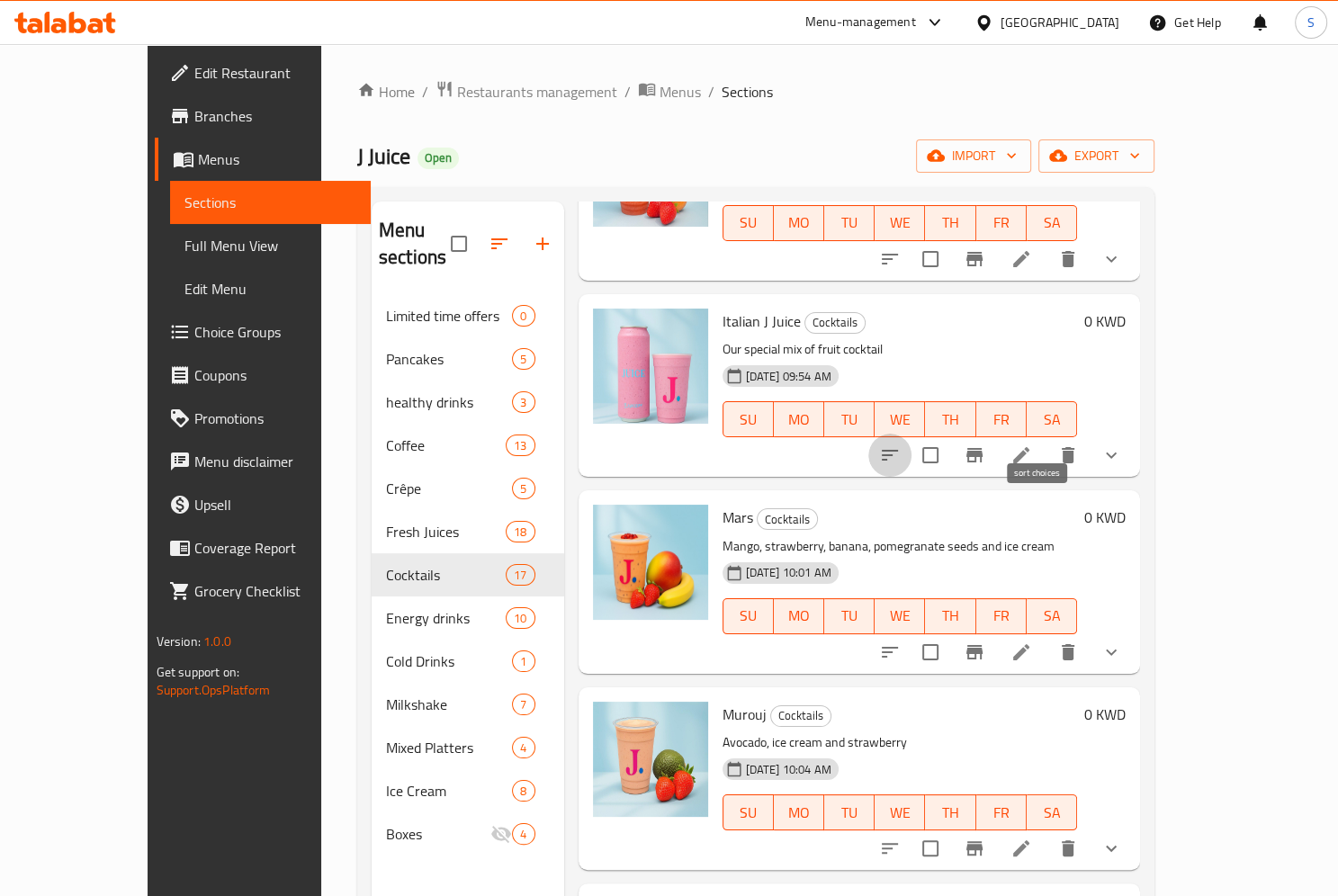
click at [900, 444] on icon "sort-choices" at bounding box center [890, 455] width 21 height 21
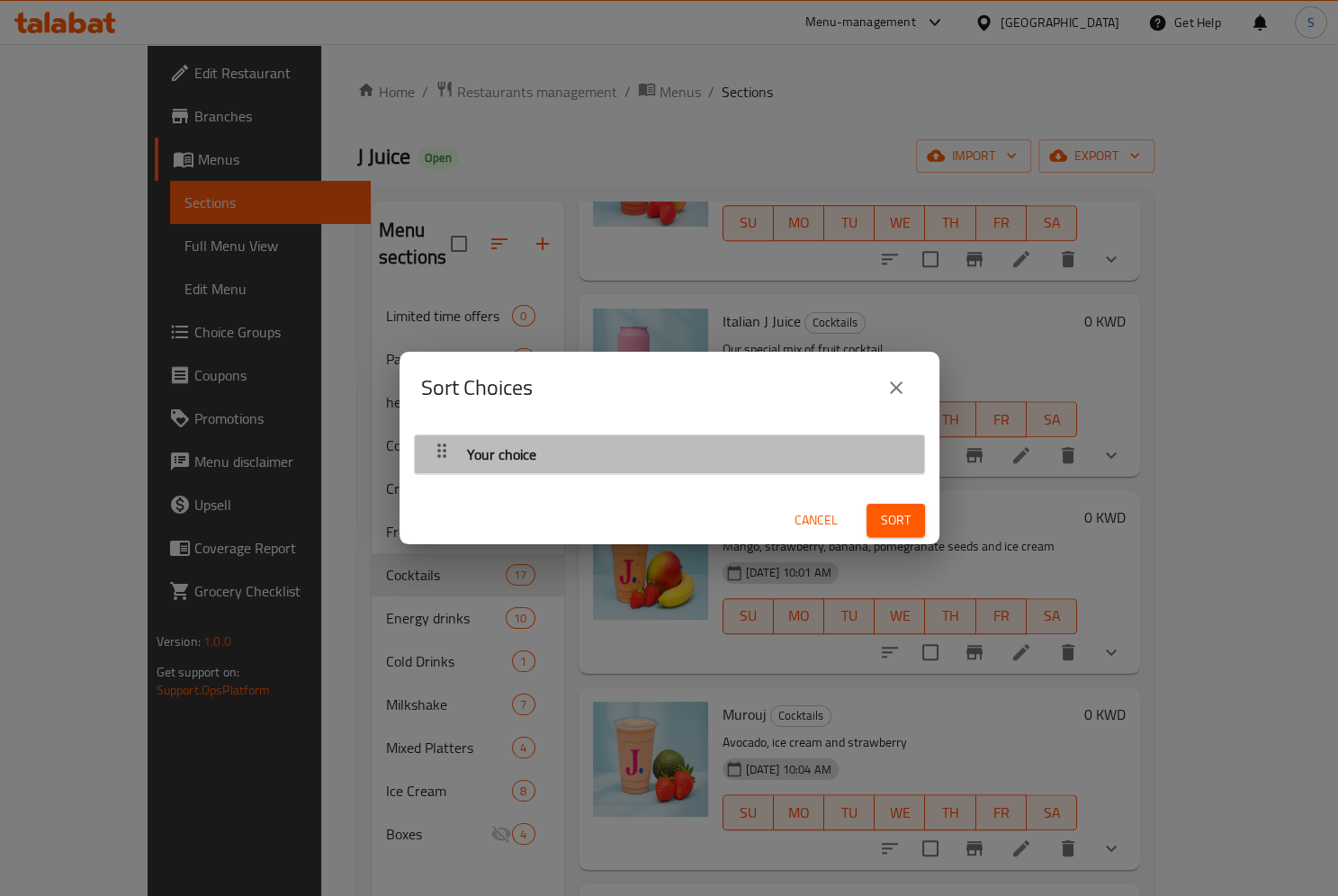
click at [432, 459] on icon "button" at bounding box center [442, 450] width 21 height 21
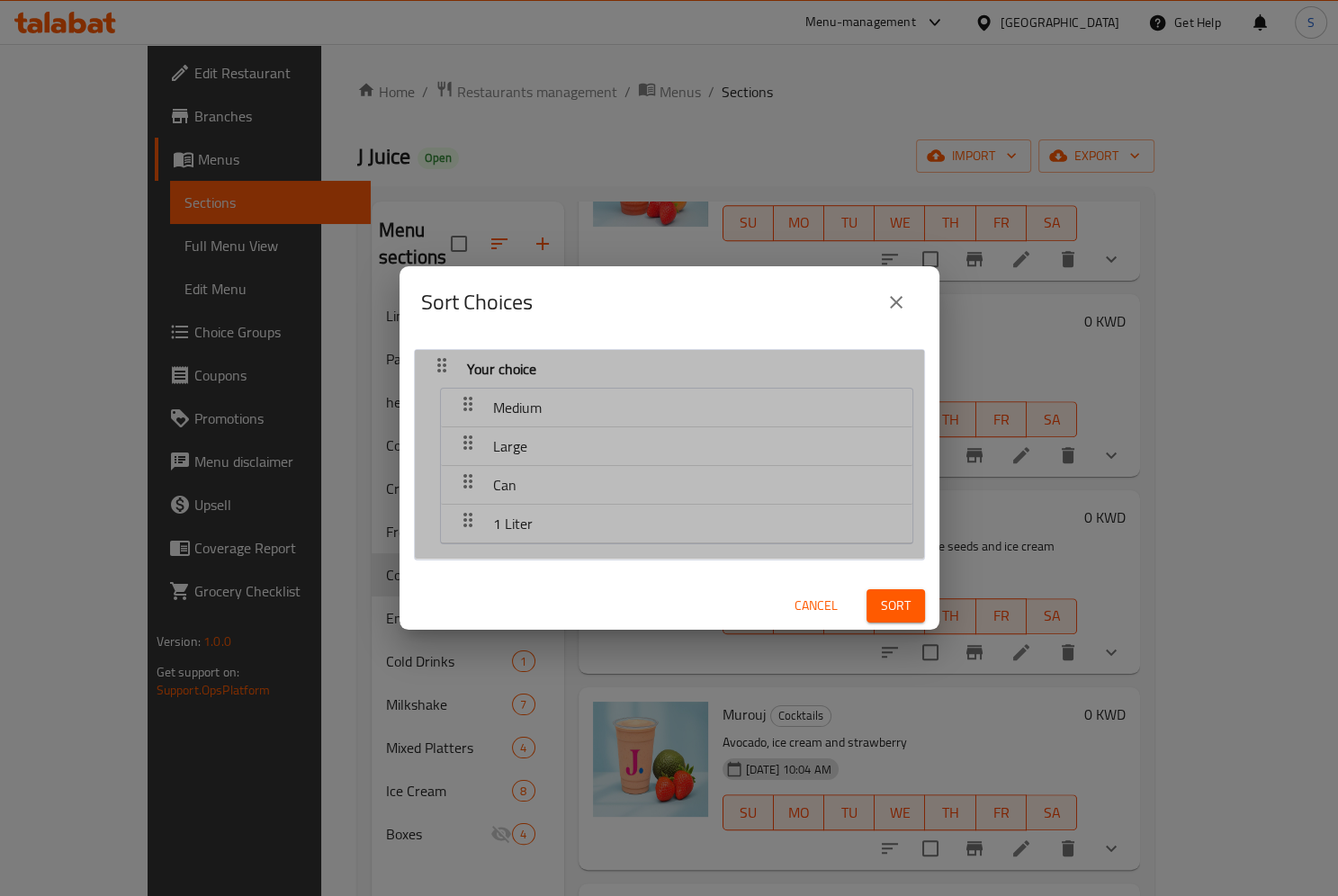
drag, startPoint x: 537, startPoint y: 485, endPoint x: 535, endPoint y: 438, distance: 47.0
click at [535, 438] on nav "Medium Large Can 1 Liter" at bounding box center [676, 465] width 473 height 157
drag, startPoint x: 464, startPoint y: 494, endPoint x: 463, endPoint y: 438, distance: 56.0
click at [463, 438] on nav "Medium Large Can 1 Liter" at bounding box center [676, 465] width 473 height 157
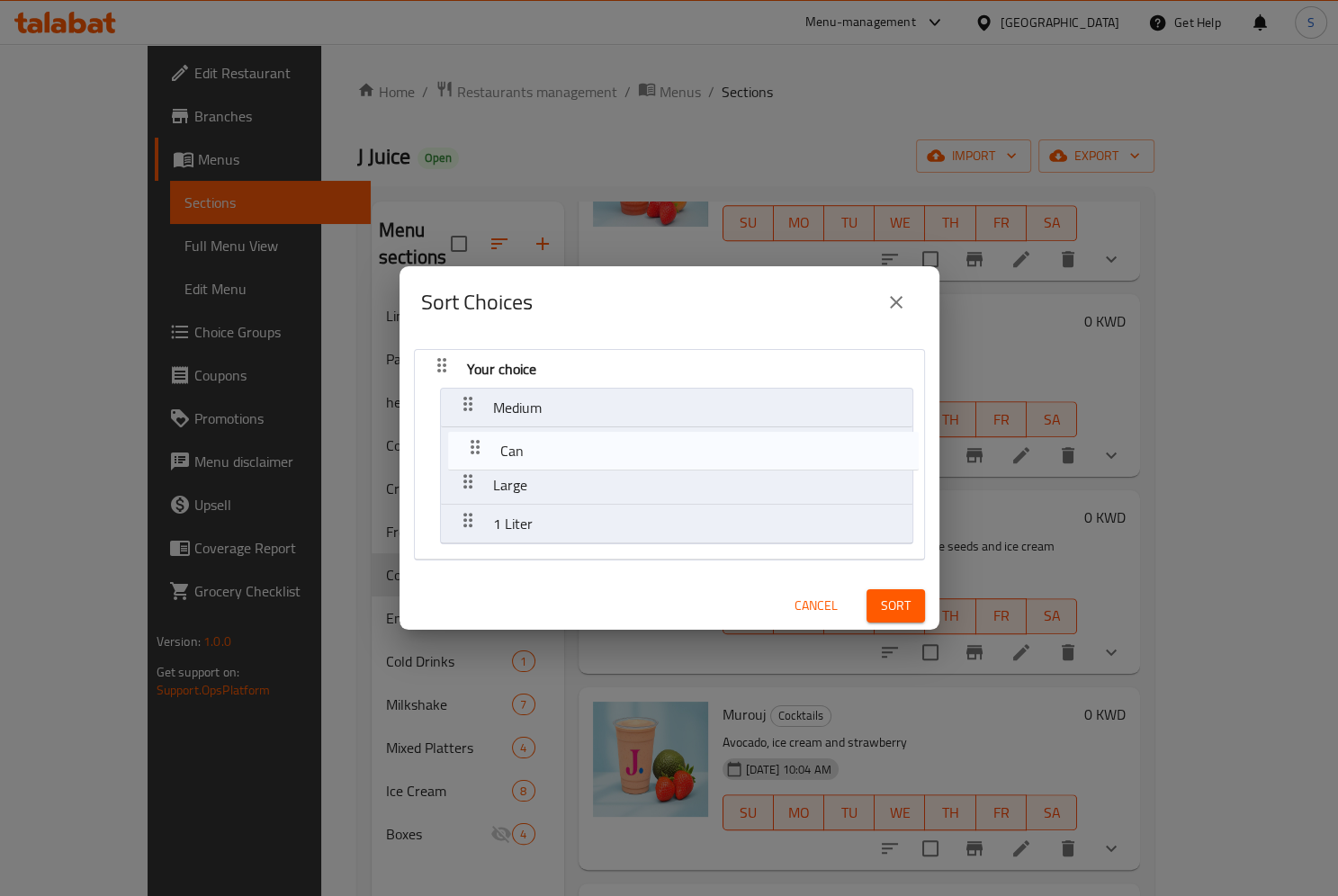
drag, startPoint x: 465, startPoint y: 482, endPoint x: 475, endPoint y: 431, distance: 52.0
click at [475, 431] on nav "Your choice Medium Large Can 1 Liter" at bounding box center [669, 455] width 511 height 212
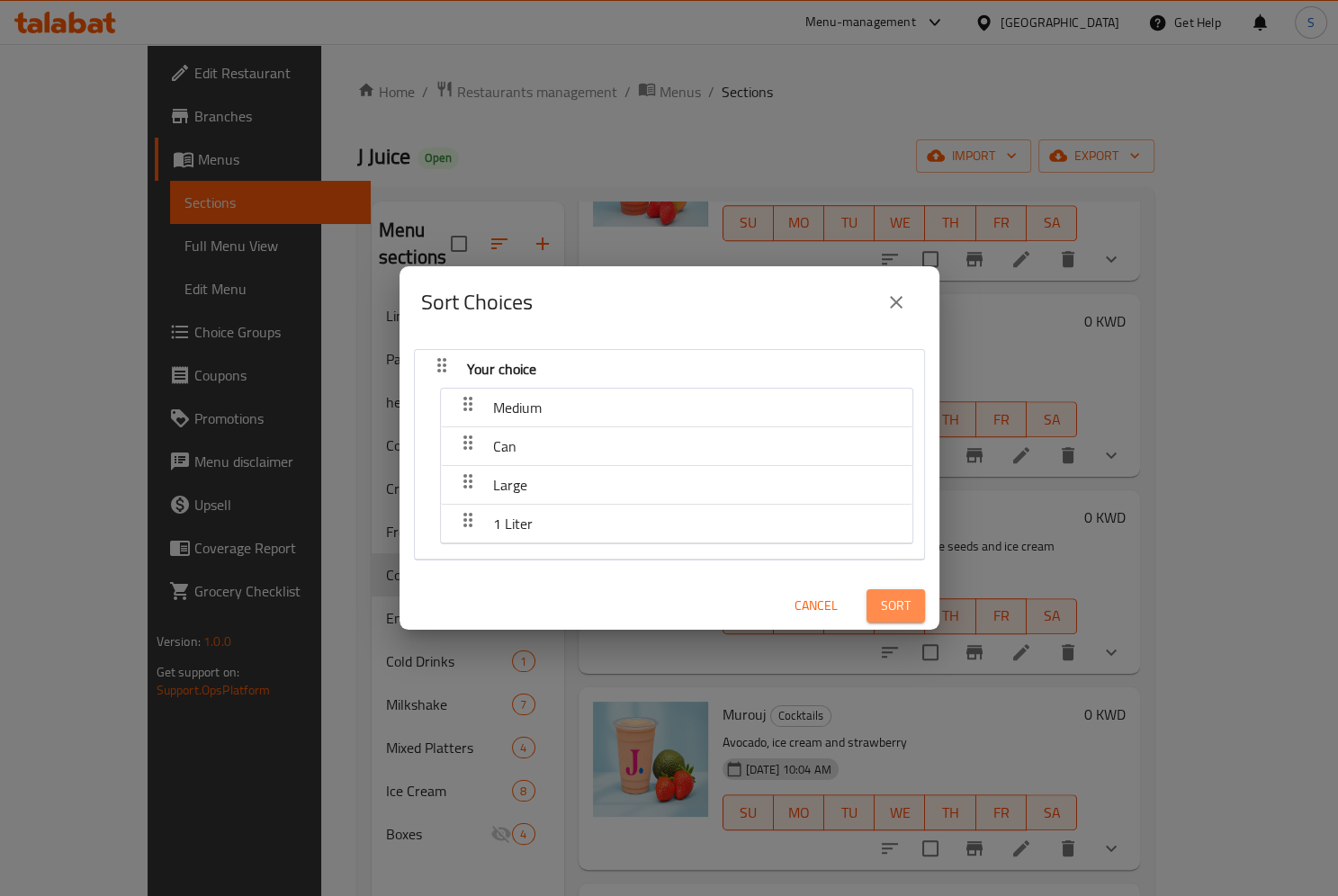
click at [908, 609] on span "Sort" at bounding box center [896, 605] width 30 height 22
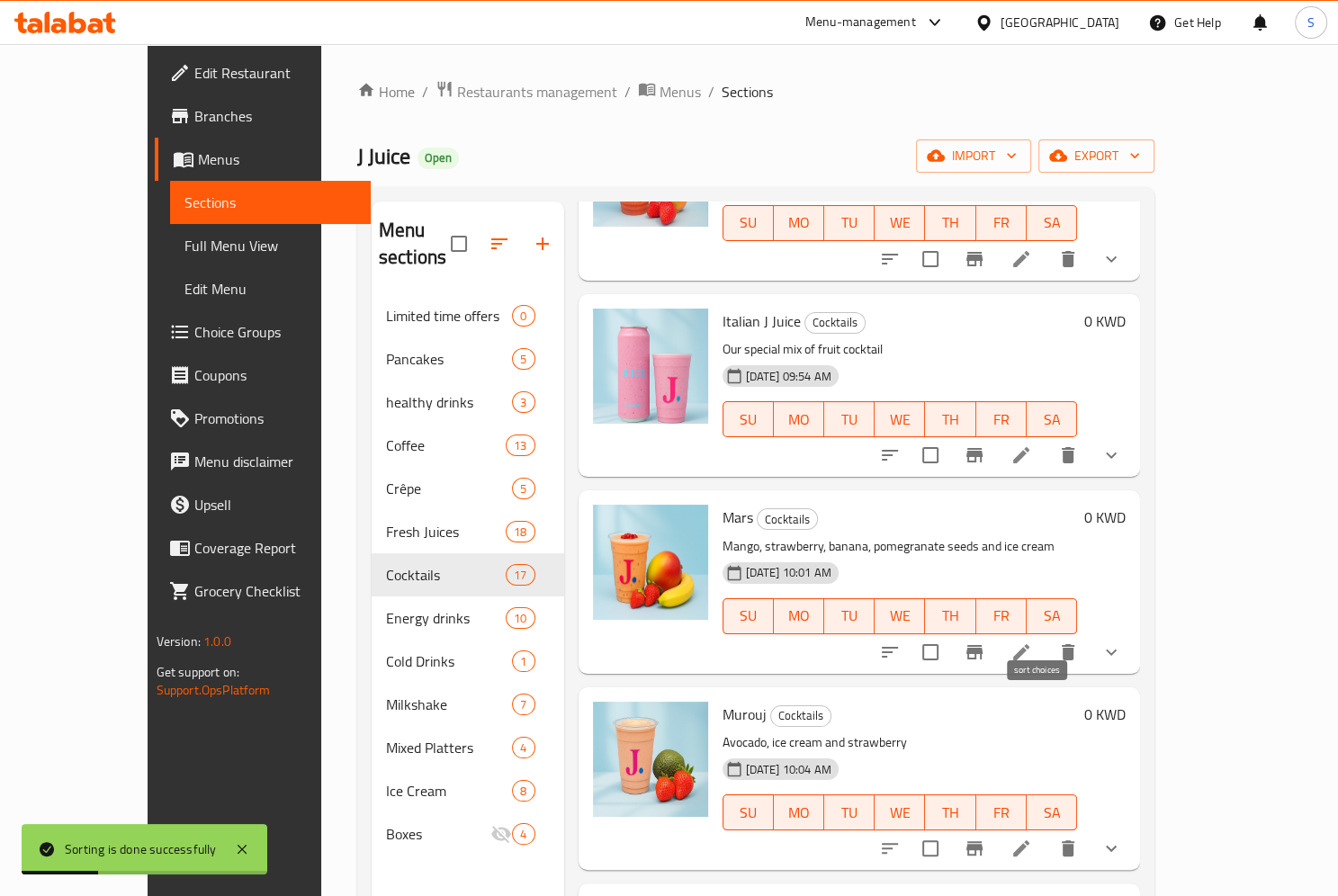
click at [900, 641] on icon "sort-choices" at bounding box center [890, 652] width 21 height 21
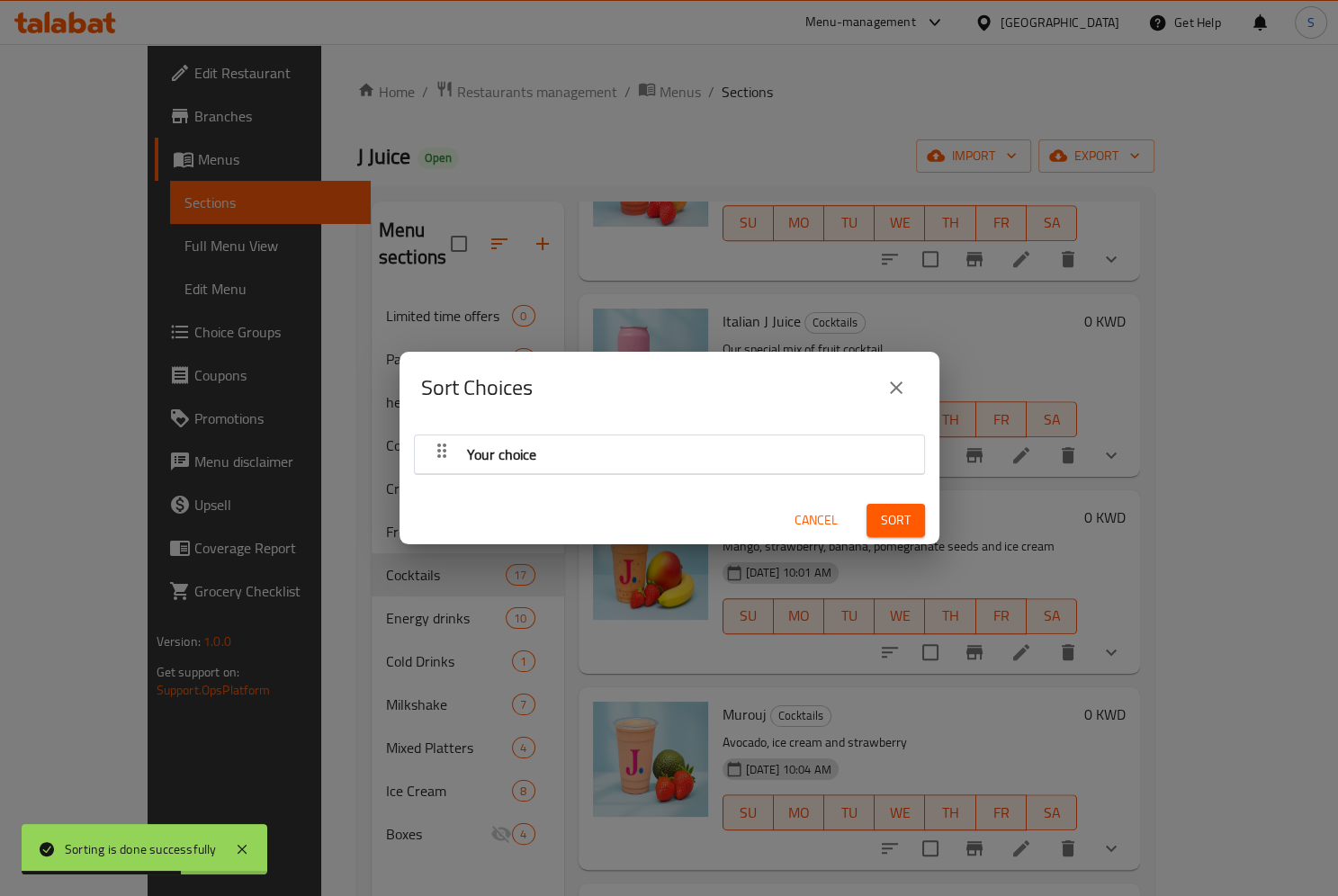
click at [439, 452] on icon "button" at bounding box center [442, 450] width 9 height 14
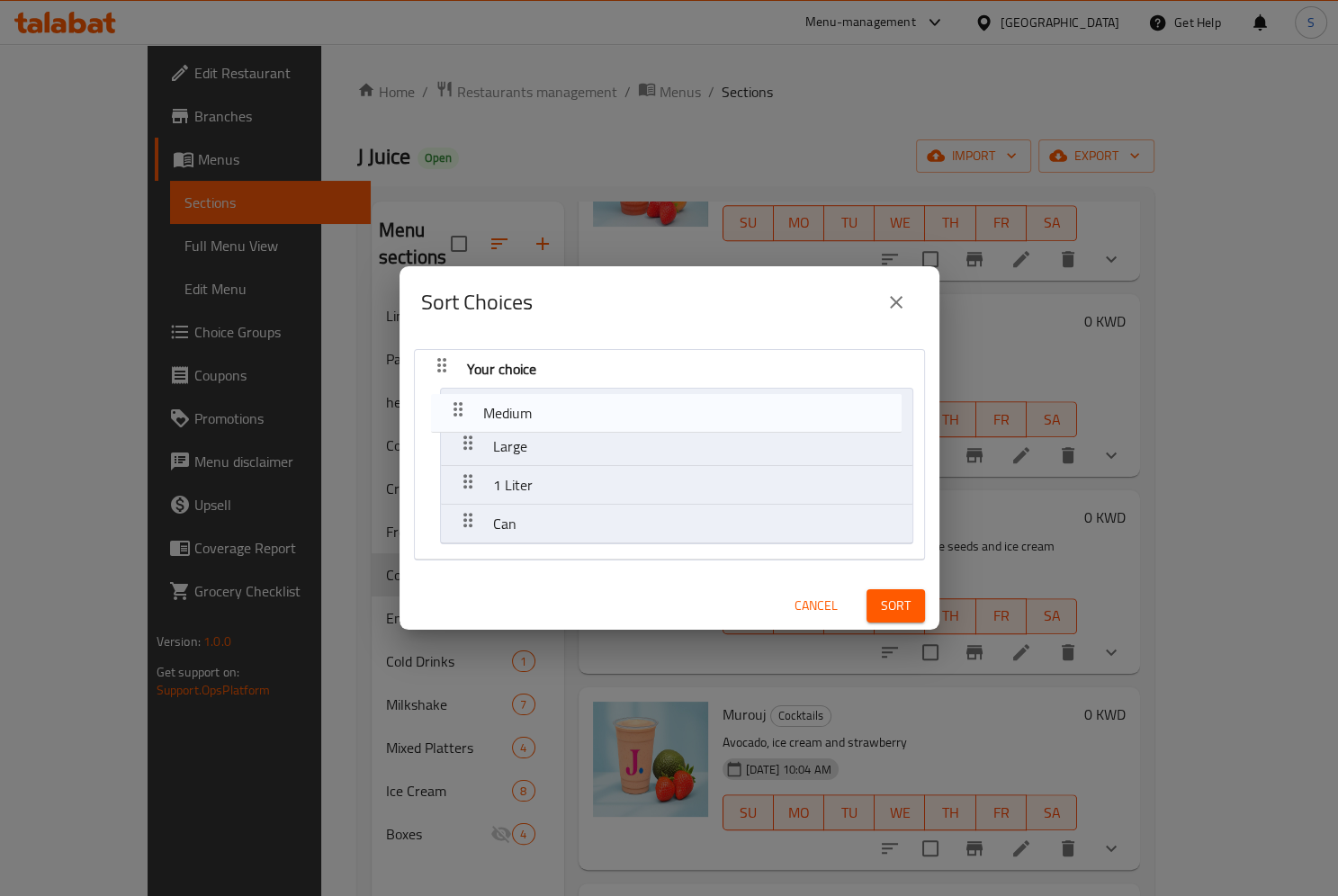
drag, startPoint x: 470, startPoint y: 486, endPoint x: 466, endPoint y: 386, distance: 100.1
click at [466, 386] on nav "Your choice Large 1 Liter Medium Can" at bounding box center [669, 455] width 511 height 212
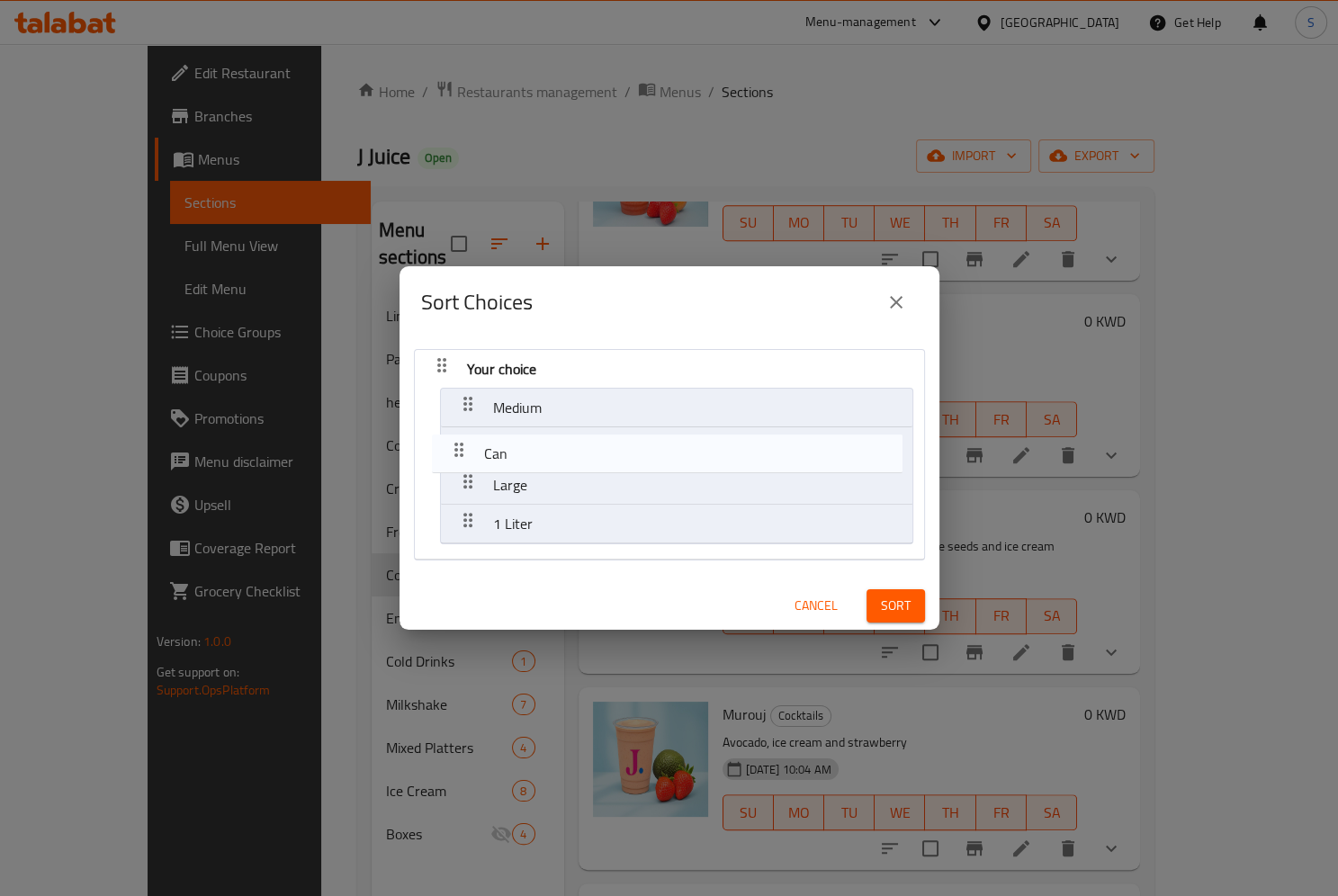
drag, startPoint x: 458, startPoint y: 528, endPoint x: 450, endPoint y: 447, distance: 81.4
click at [450, 447] on nav "Your choice Medium Large 1 Liter Can" at bounding box center [669, 455] width 511 height 212
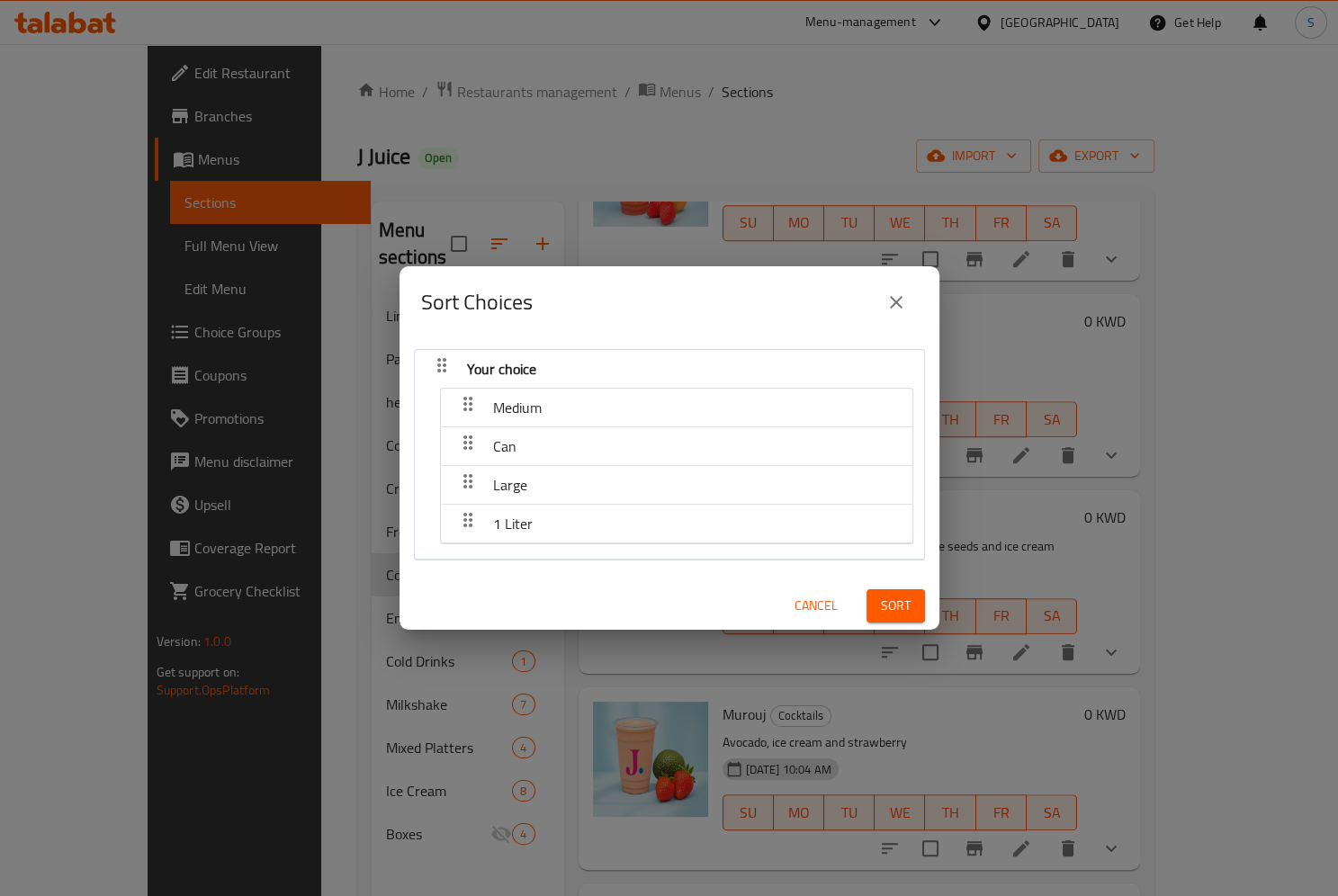
click at [893, 597] on span "Sort" at bounding box center [896, 605] width 30 height 22
click at [893, 597] on div at bounding box center [896, 605] width 79 height 50
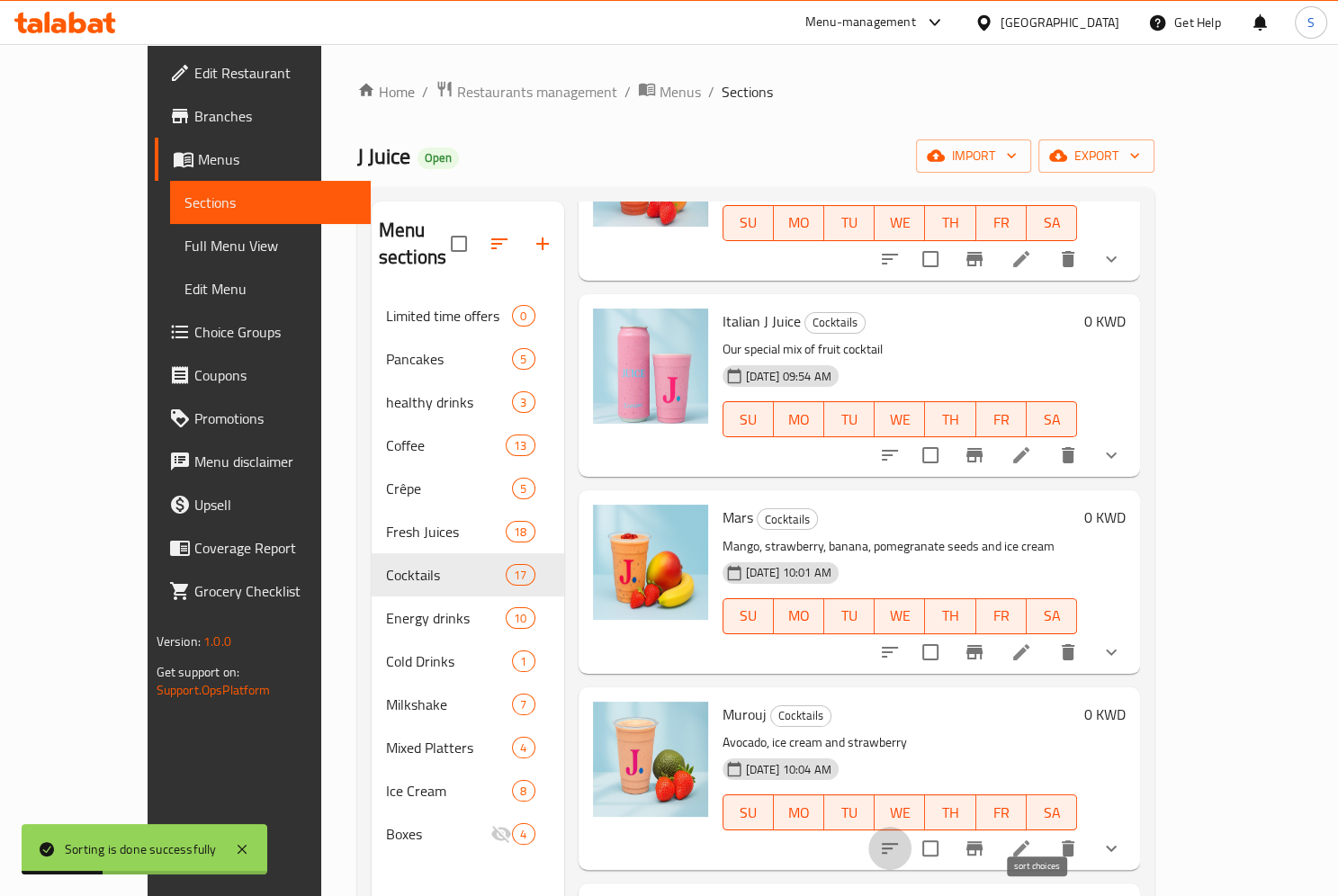
click at [900, 837] on icon "sort-choices" at bounding box center [890, 848] width 21 height 21
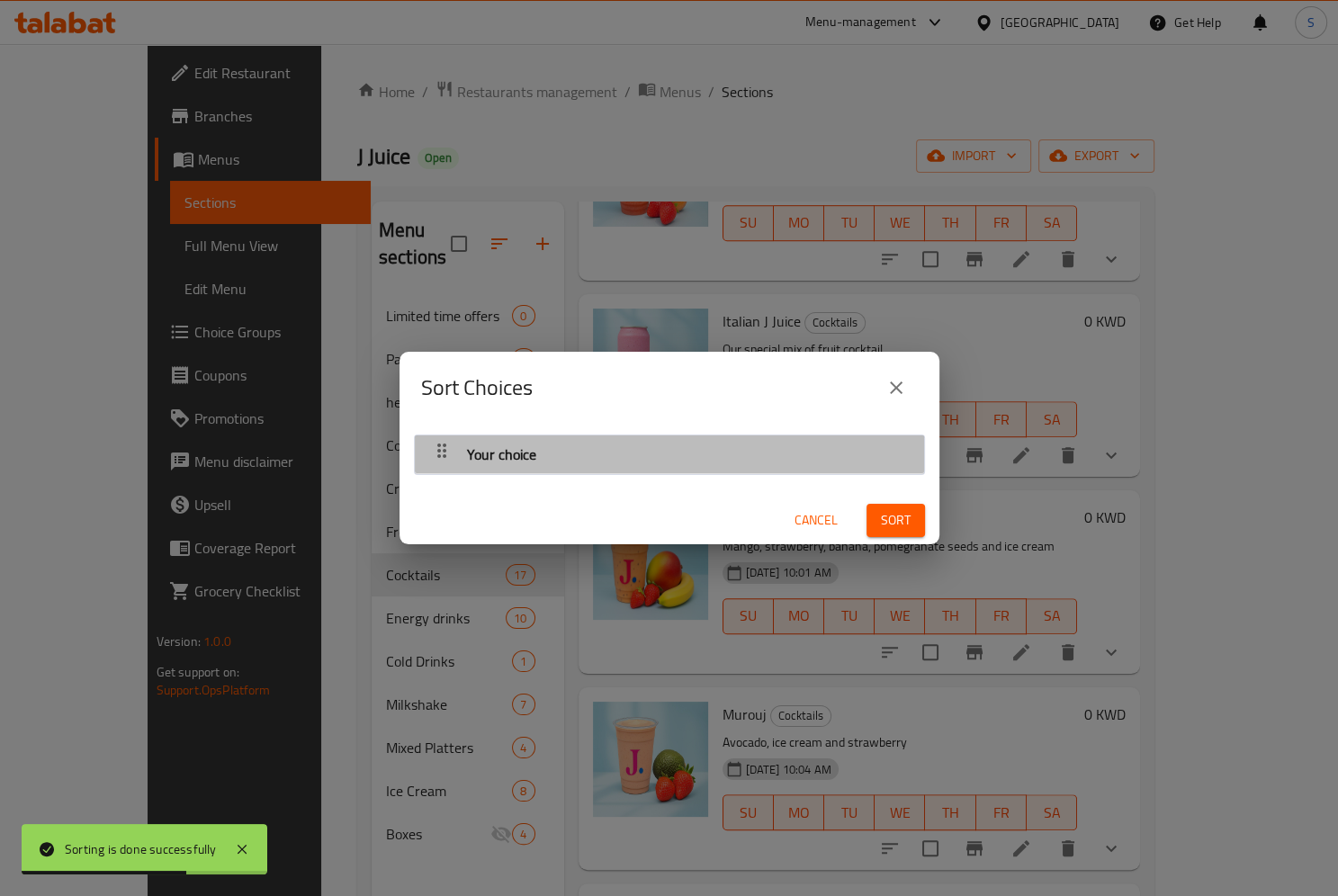
click at [431, 458] on icon "button" at bounding box center [442, 450] width 21 height 21
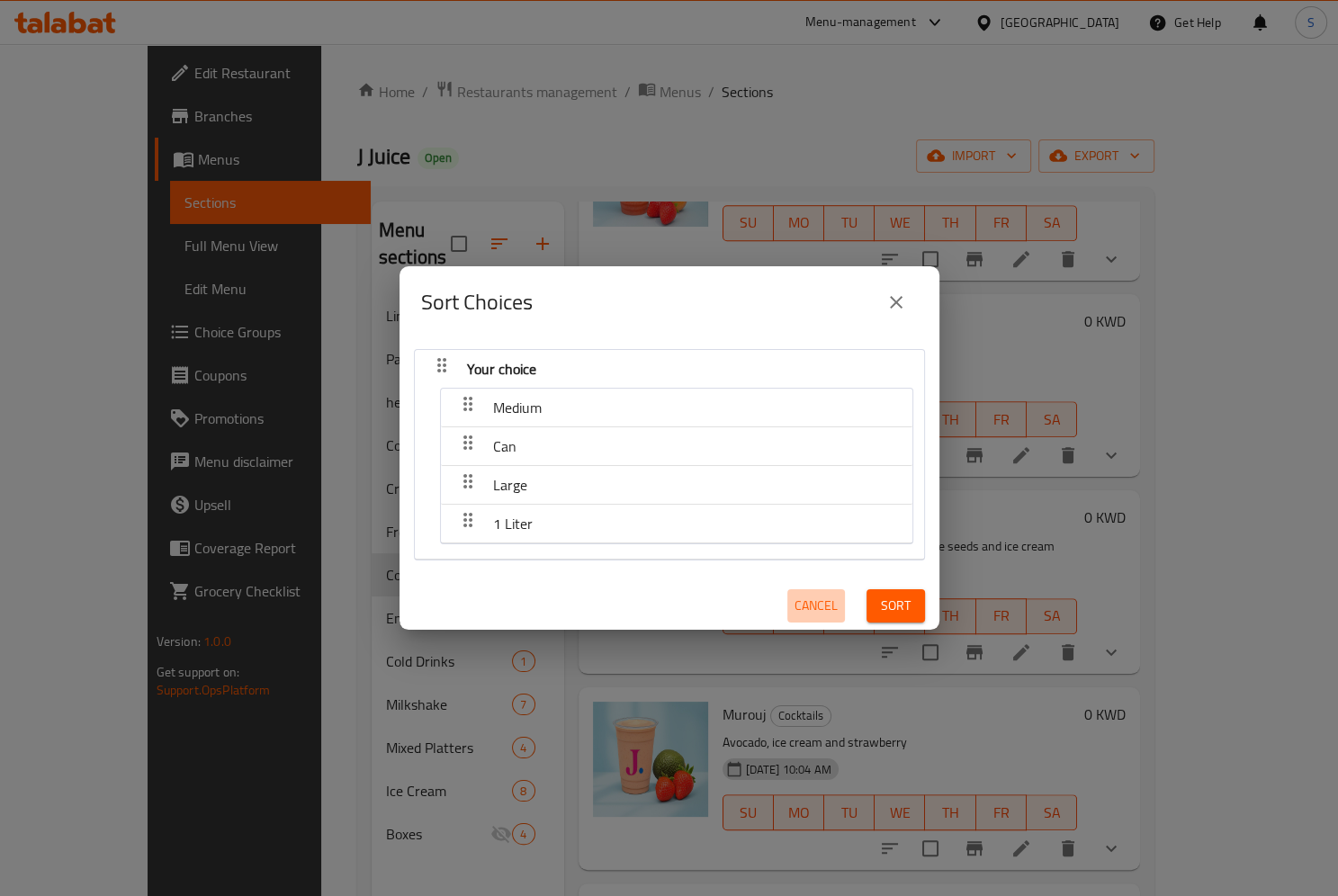
click at [815, 606] on span "Cancel" at bounding box center [816, 605] width 43 height 22
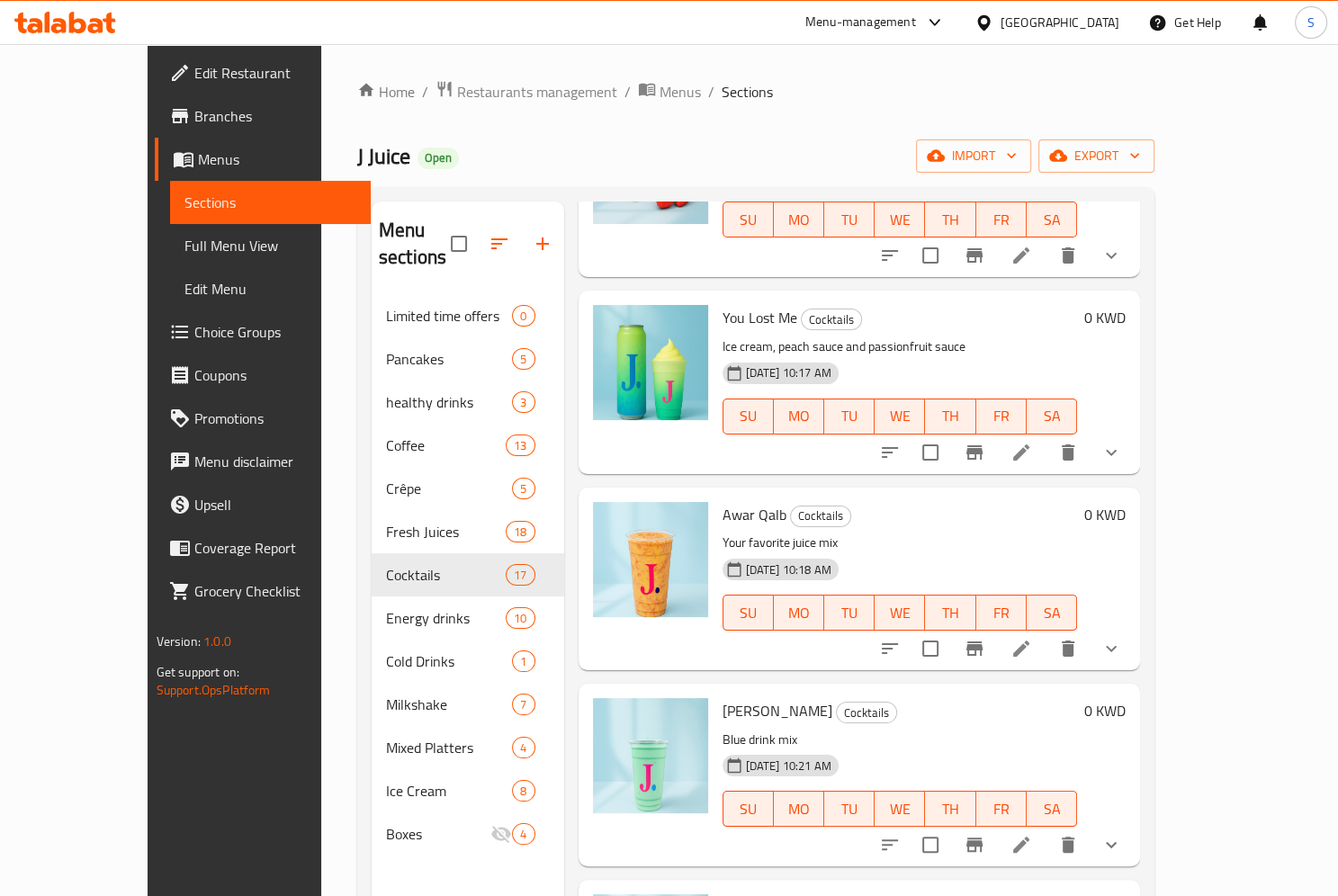
scroll to position [1768, 0]
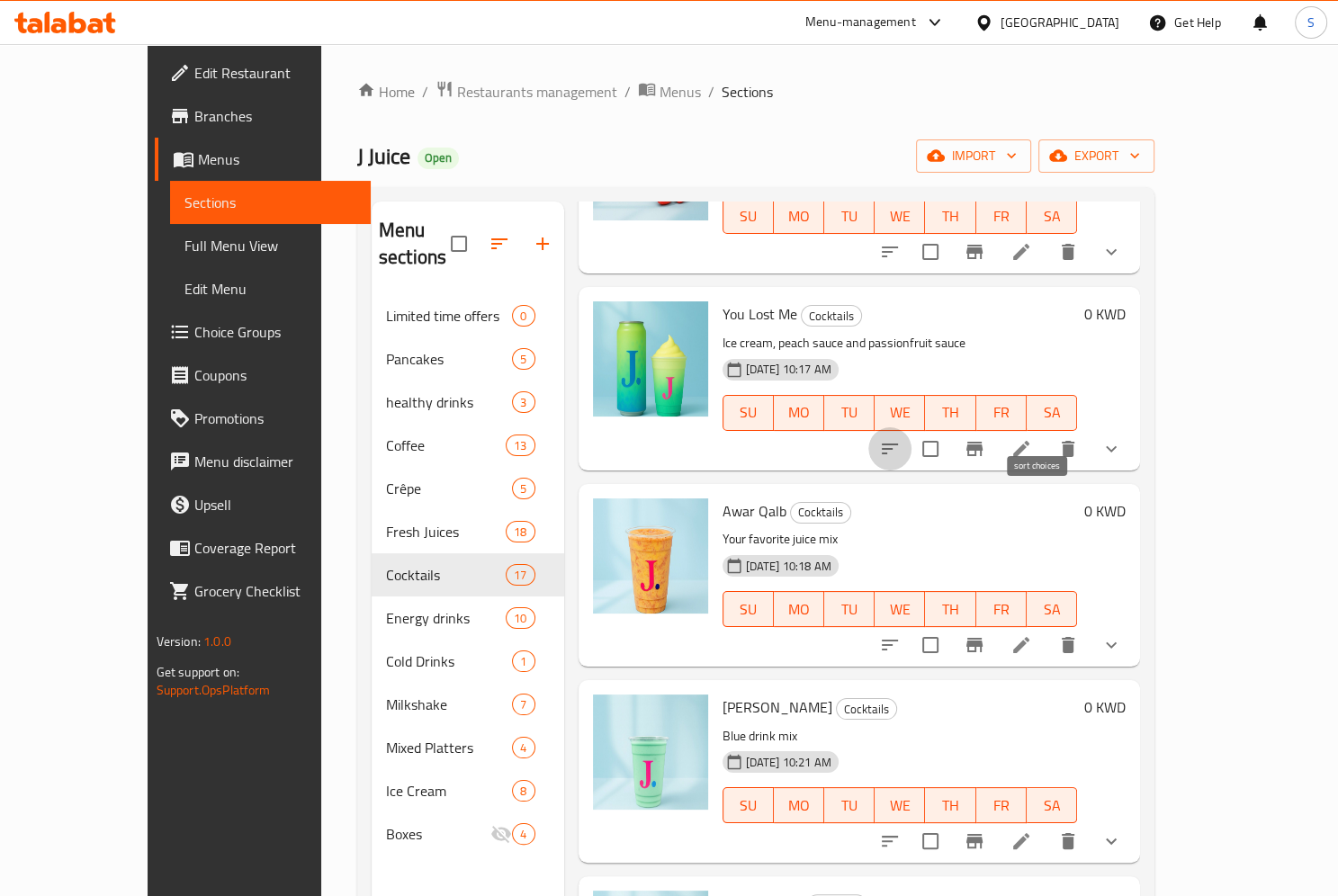
click at [900, 438] on icon "sort-choices" at bounding box center [890, 449] width 21 height 21
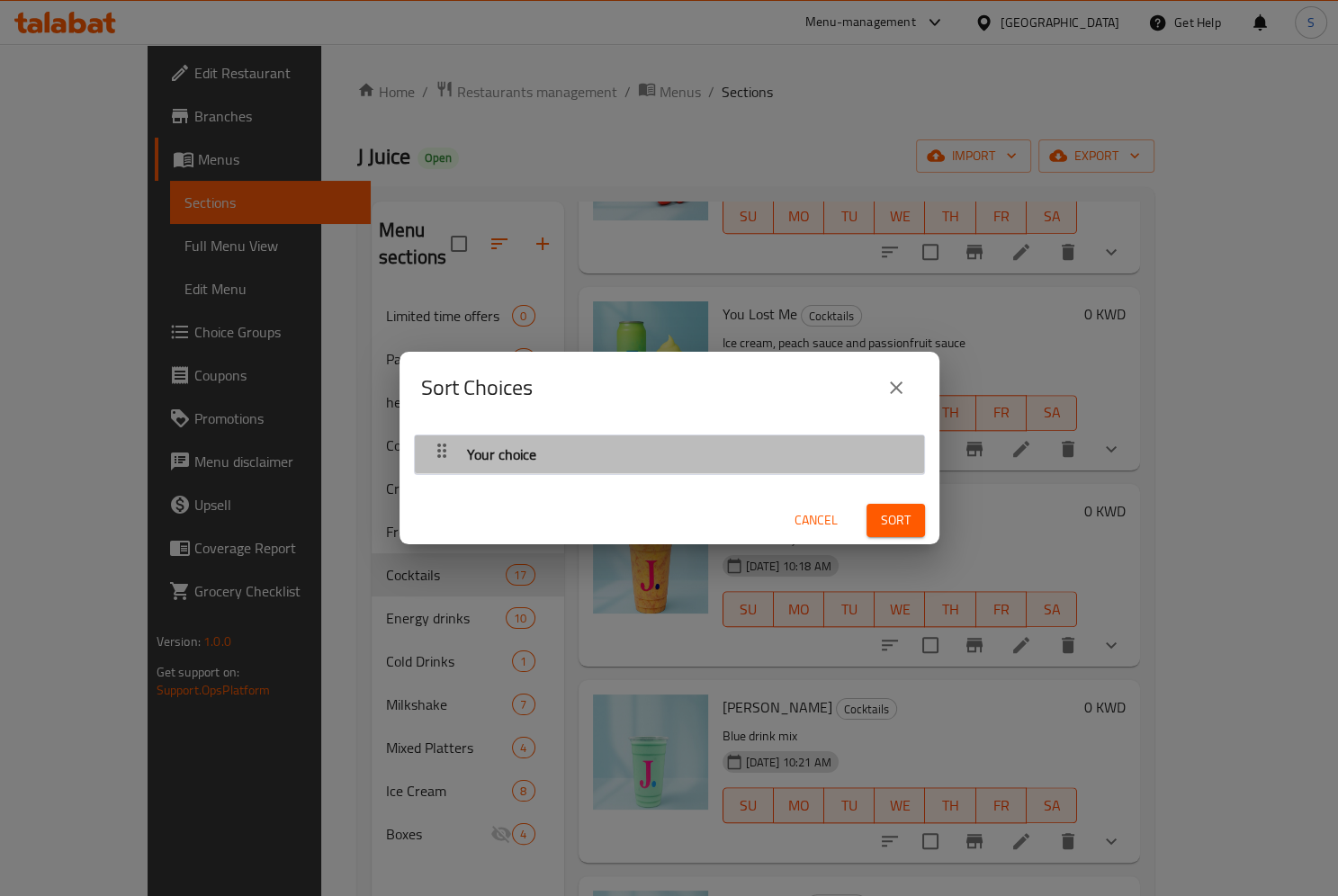
click at [438, 455] on icon "button" at bounding box center [442, 450] width 9 height 14
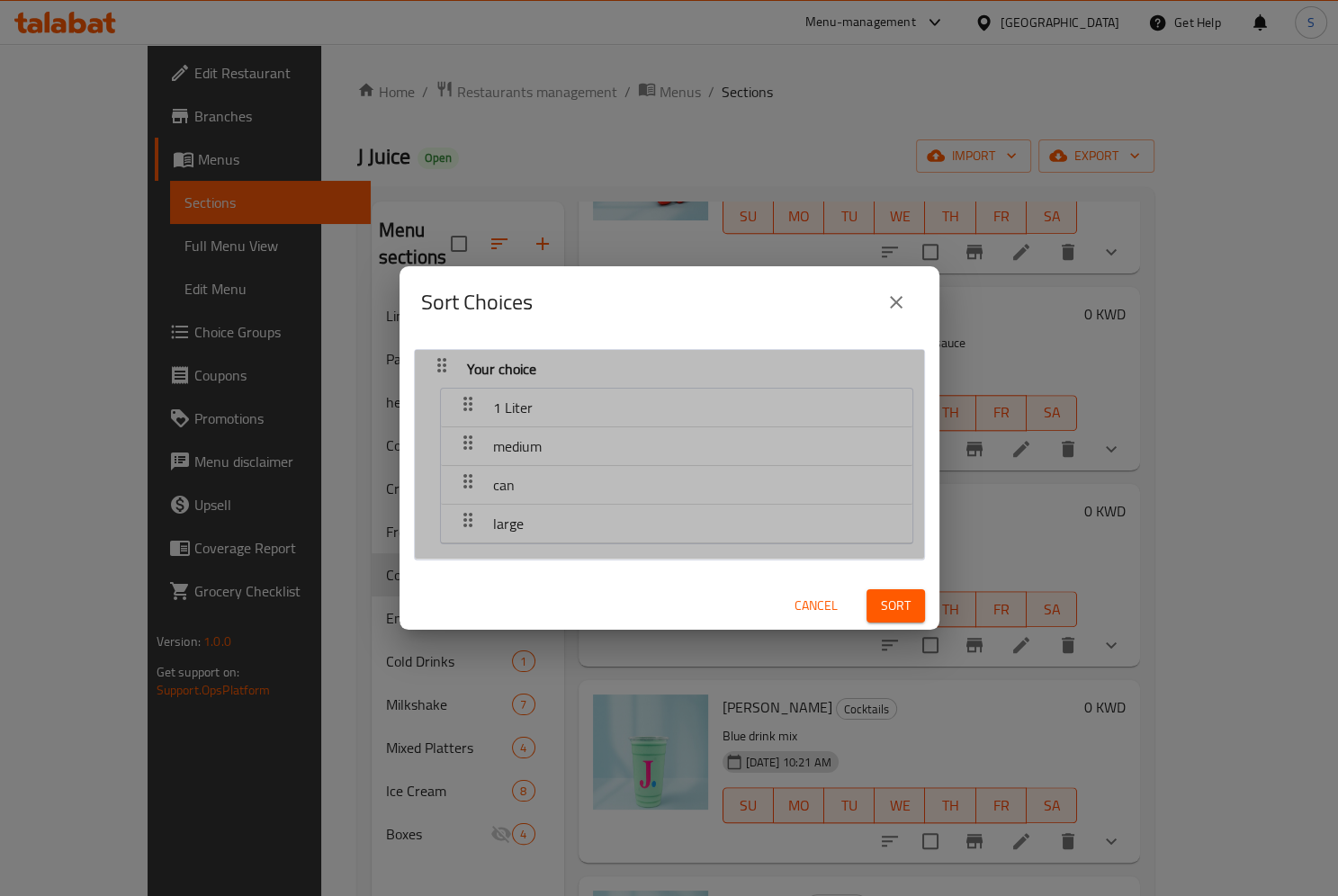
drag, startPoint x: 515, startPoint y: 457, endPoint x: 508, endPoint y: 405, distance: 52.5
click at [508, 405] on nav "1 Liter medium can large" at bounding box center [676, 465] width 473 height 157
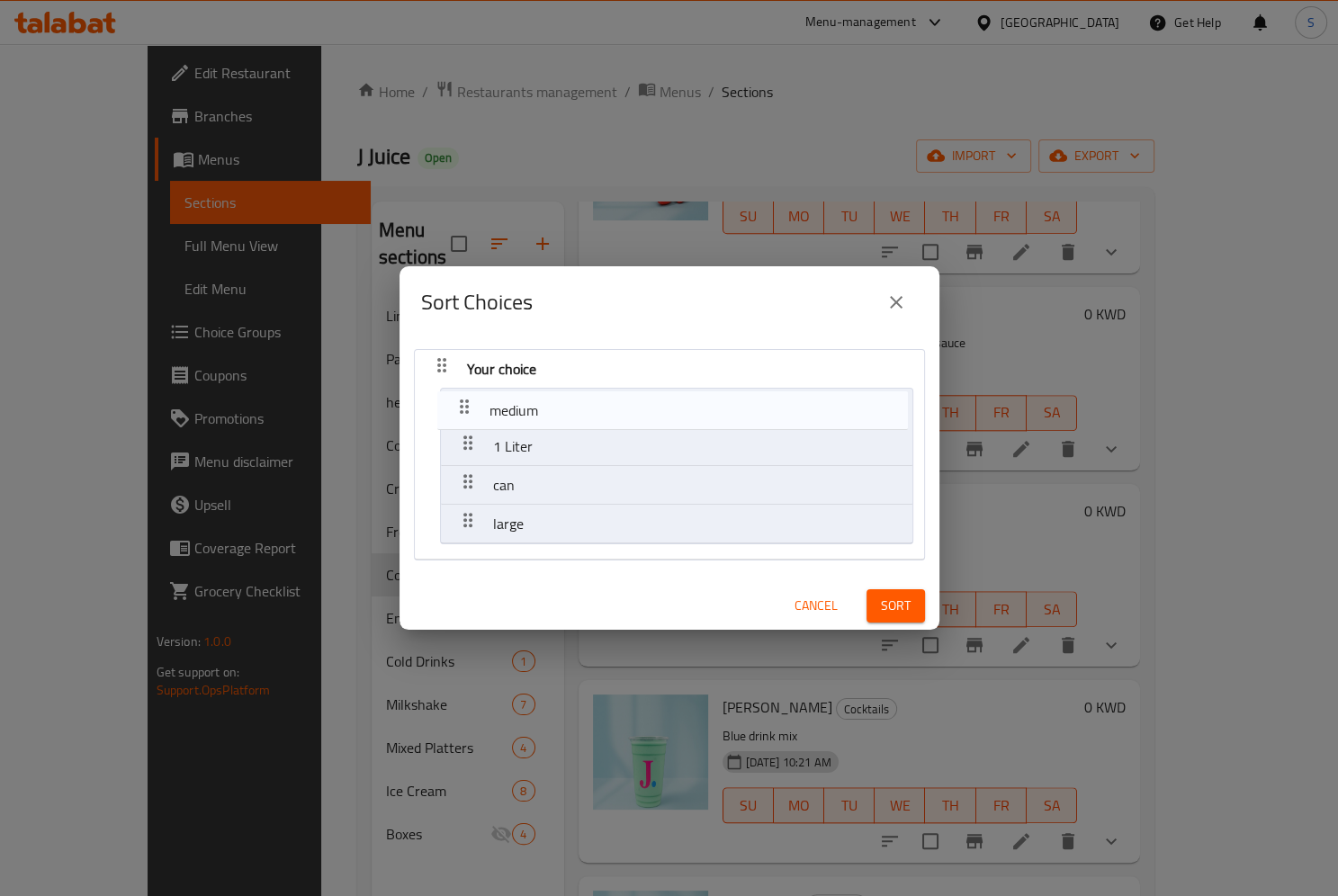
drag, startPoint x: 460, startPoint y: 437, endPoint x: 455, endPoint y: 390, distance: 47.3
click at [455, 390] on nav "Your choice 1 Liter medium can large" at bounding box center [669, 455] width 511 height 212
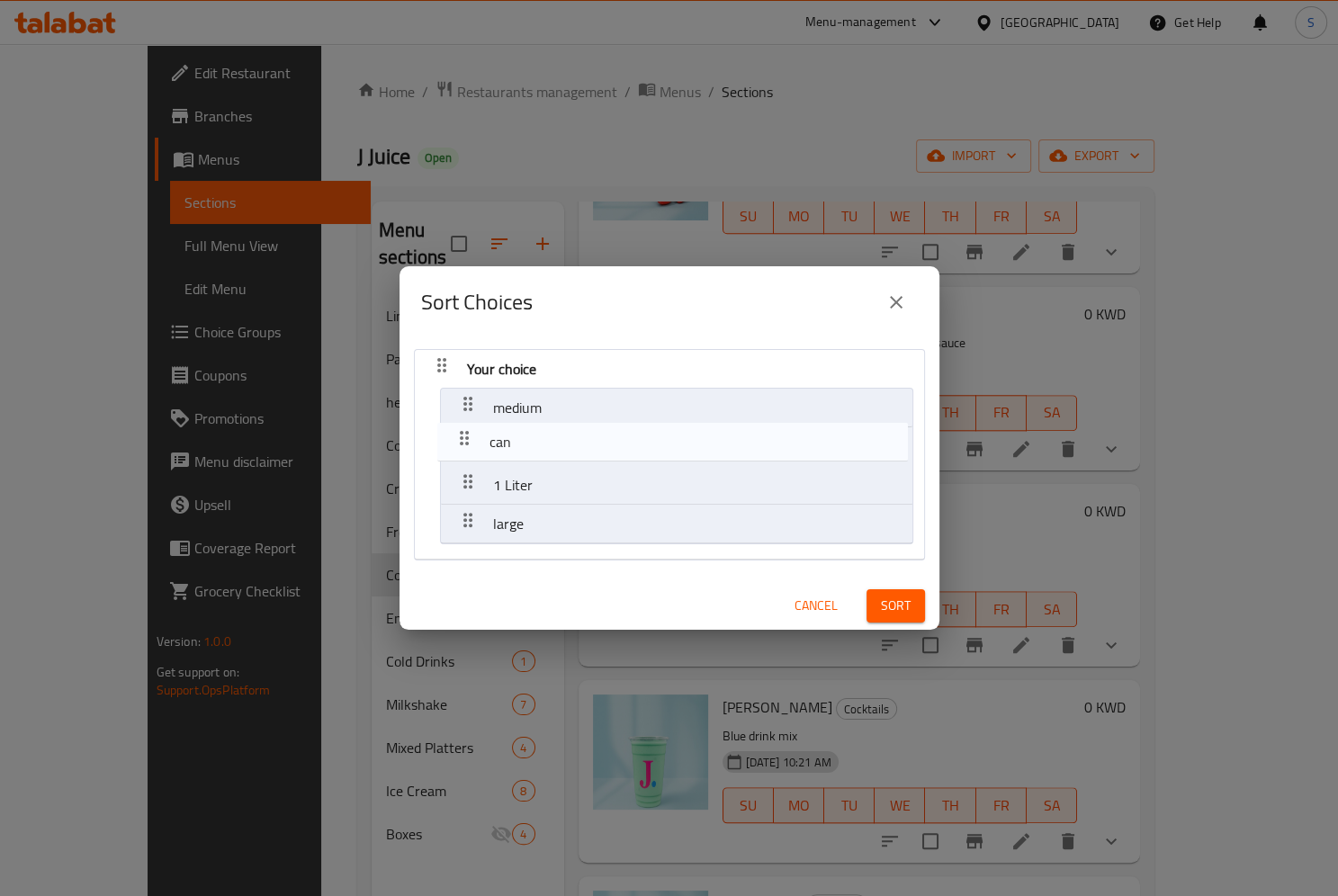
drag, startPoint x: 473, startPoint y: 485, endPoint x: 469, endPoint y: 436, distance: 49.2
click at [469, 436] on nav "Your choice medium 1 Liter can large" at bounding box center [669, 455] width 511 height 212
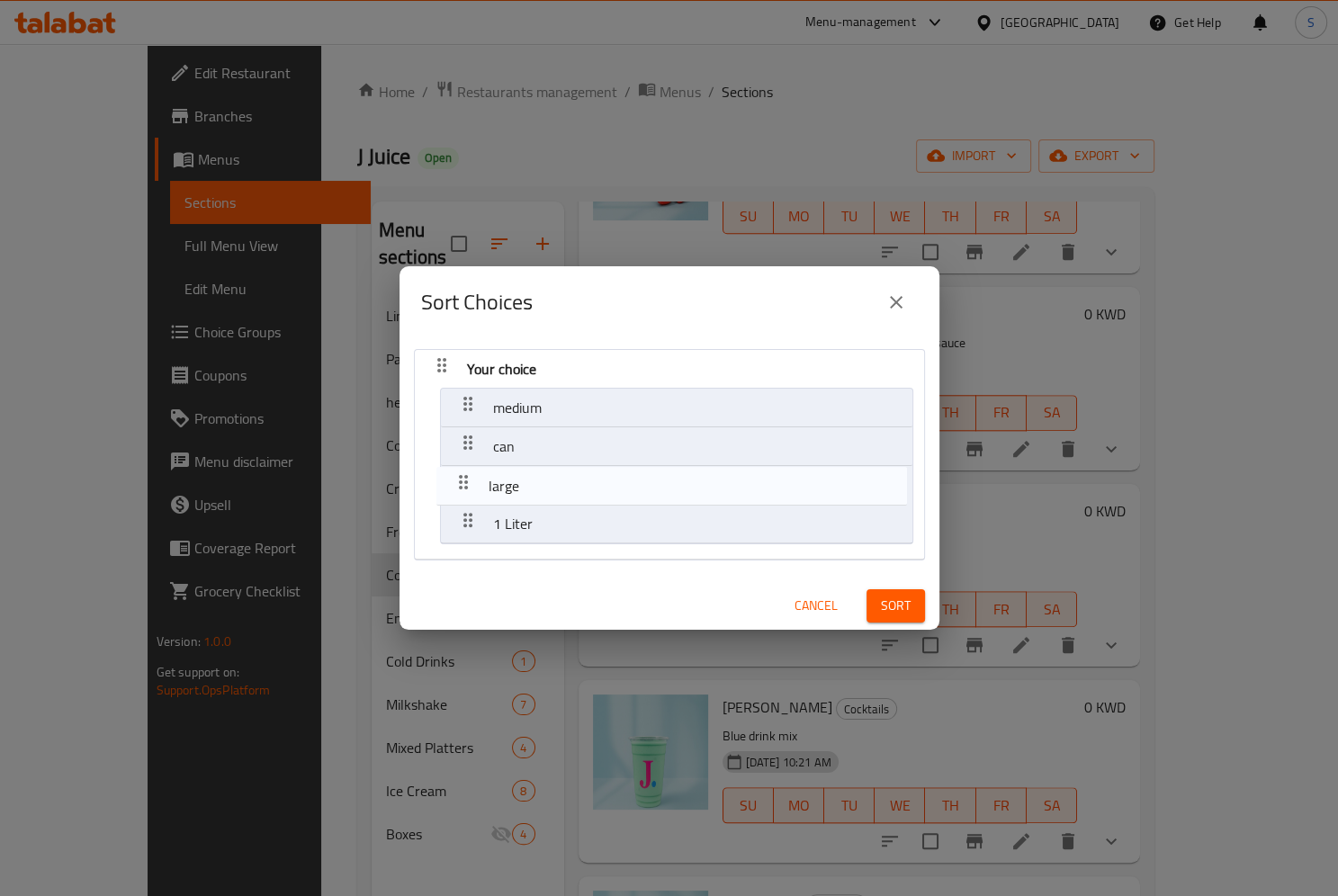
drag, startPoint x: 463, startPoint y: 513, endPoint x: 455, endPoint y: 466, distance: 47.7
click at [455, 466] on nav "Your choice medium can 1 Liter large" at bounding box center [669, 455] width 511 height 212
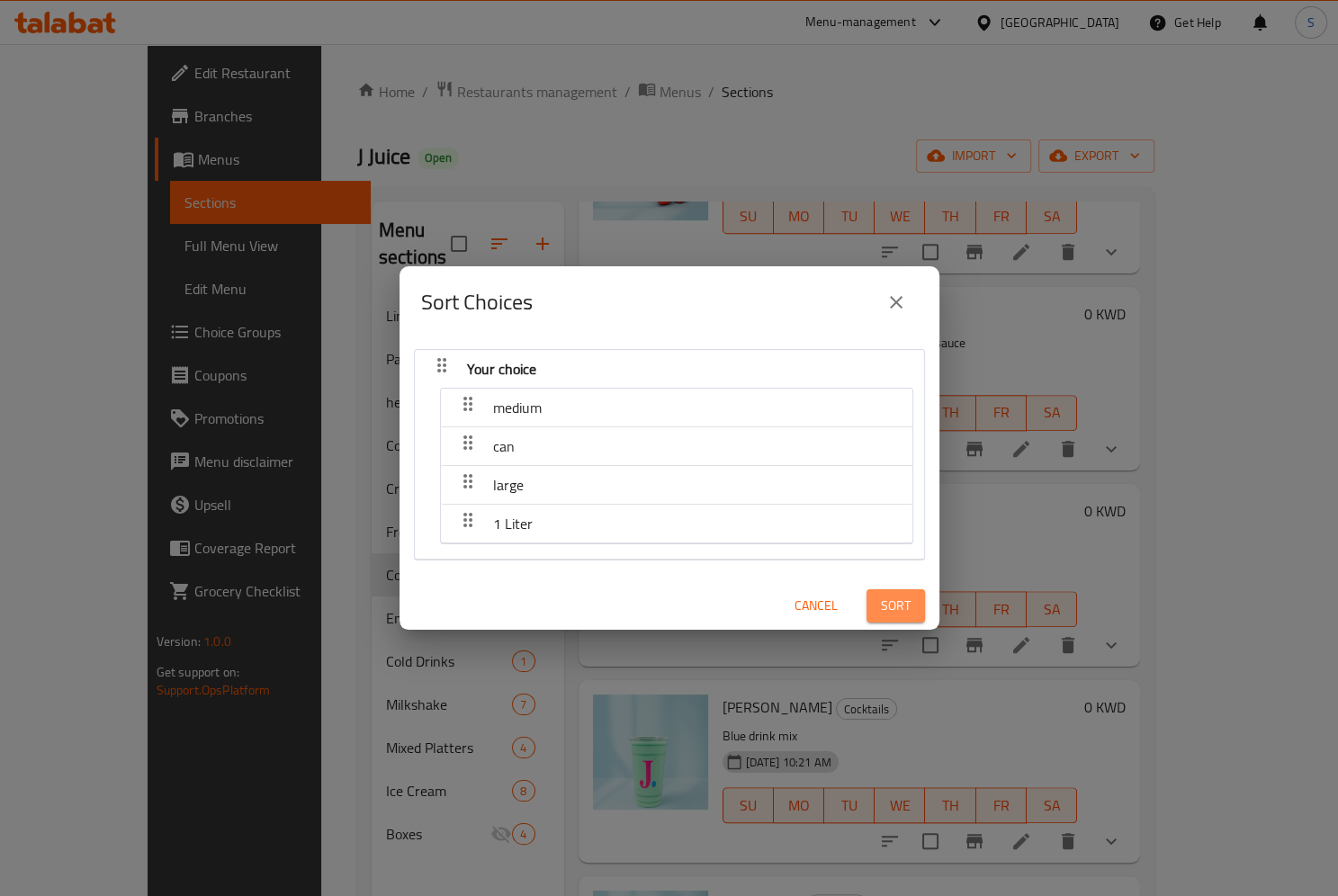
click at [882, 613] on span "Sort" at bounding box center [896, 605] width 30 height 22
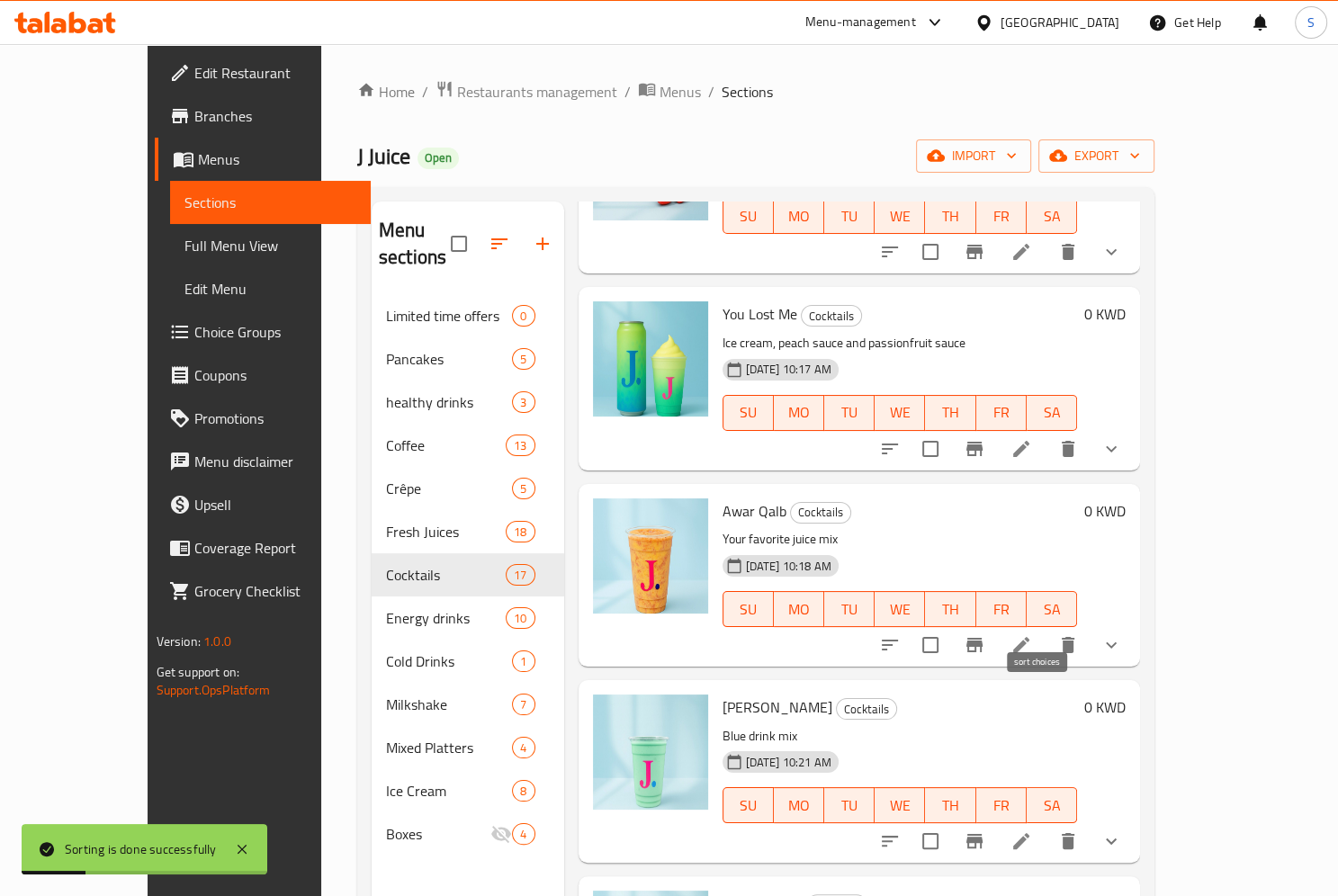
click at [898, 639] on icon "sort-choices" at bounding box center [890, 644] width 16 height 11
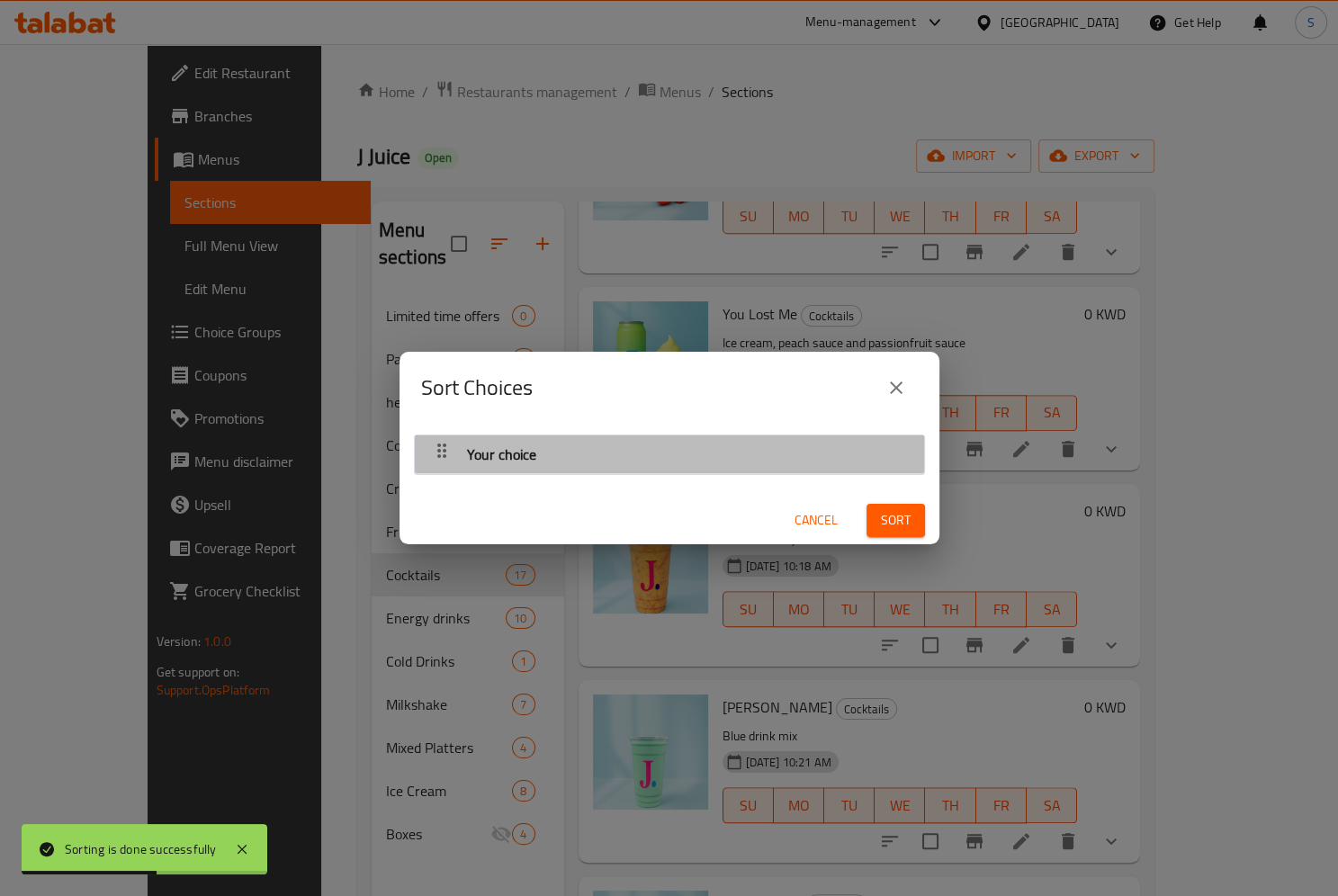
click at [432, 454] on icon "button" at bounding box center [442, 450] width 21 height 21
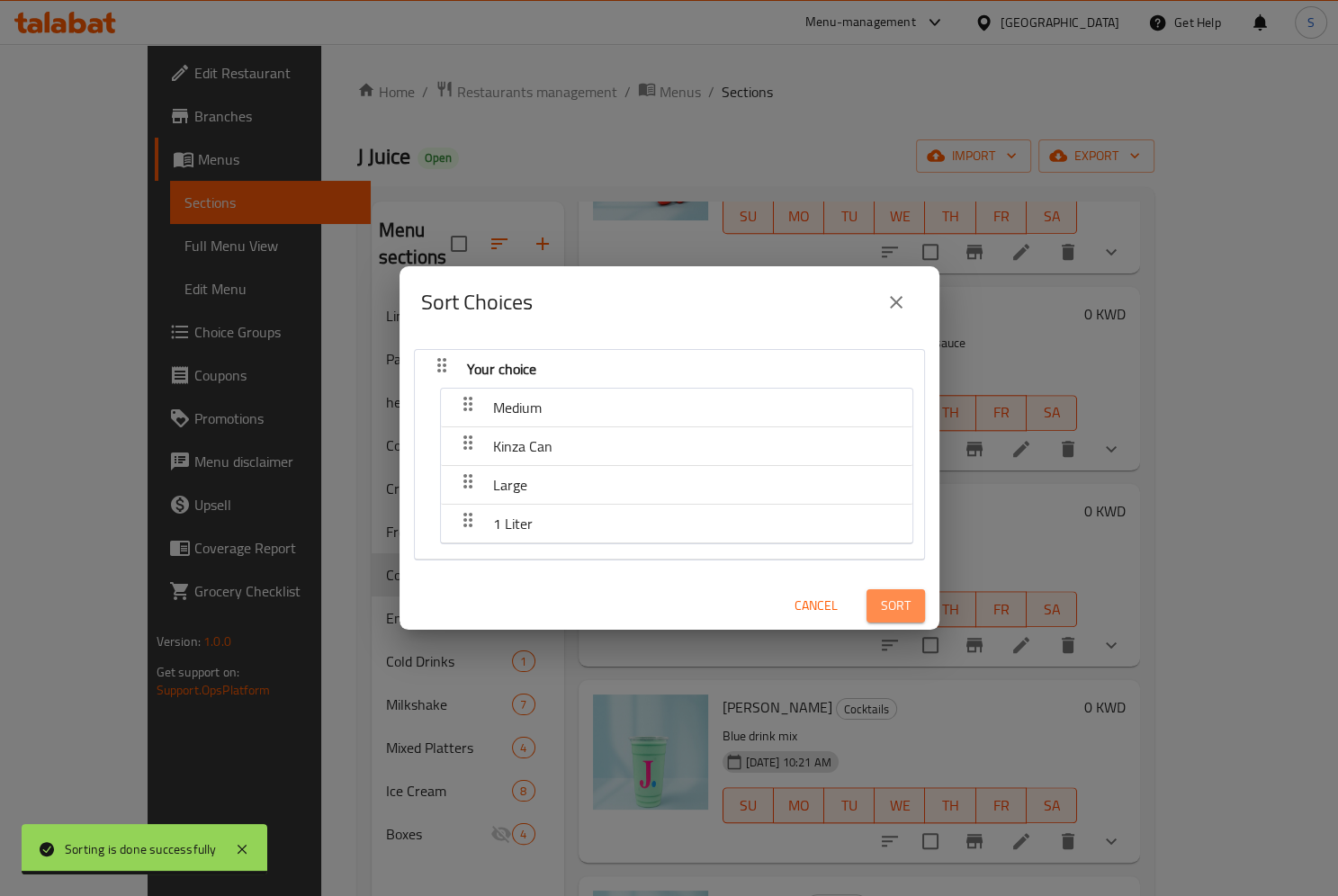
click at [901, 604] on span "Sort" at bounding box center [896, 605] width 30 height 22
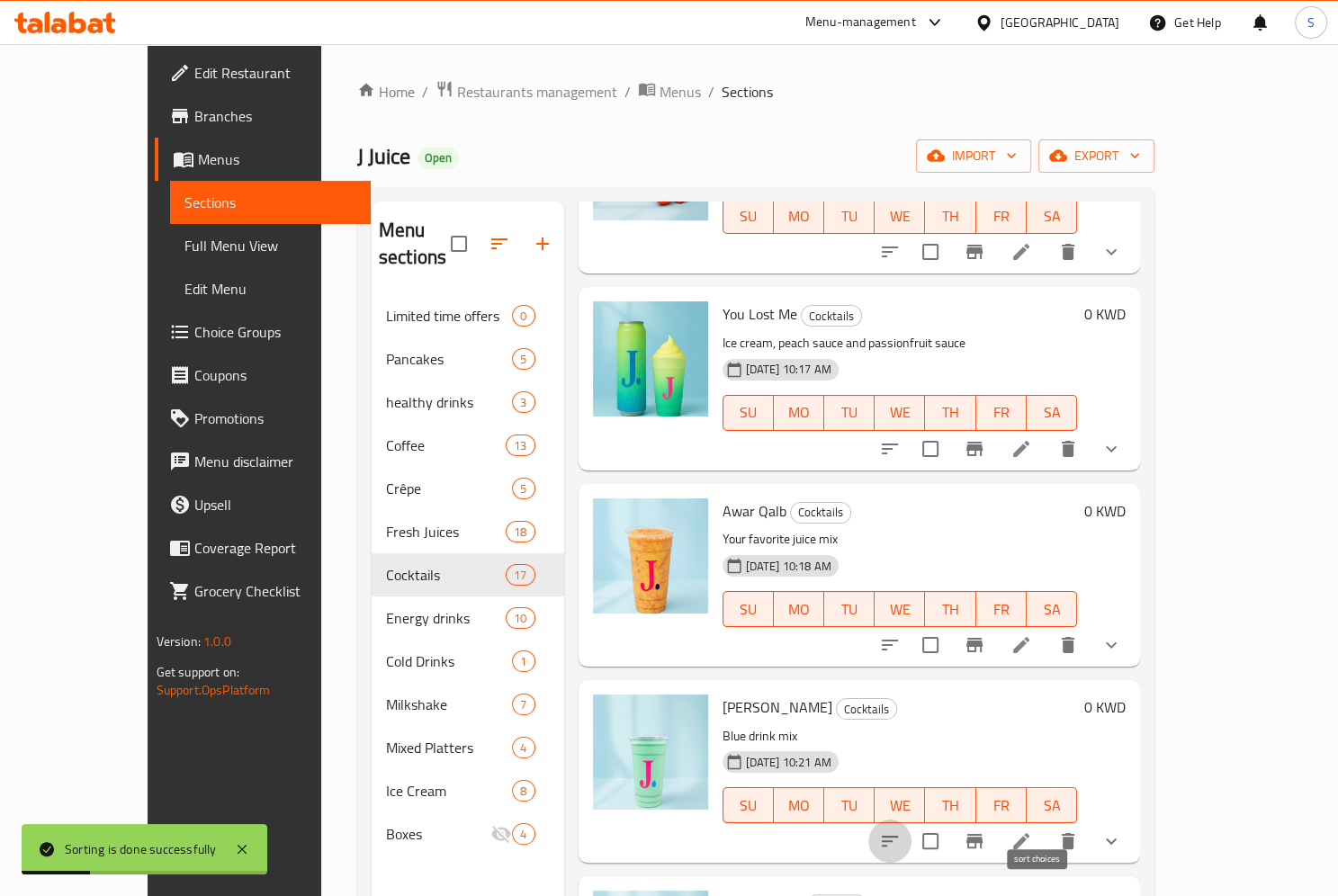
click at [900, 830] on icon "sort-choices" at bounding box center [890, 840] width 21 height 21
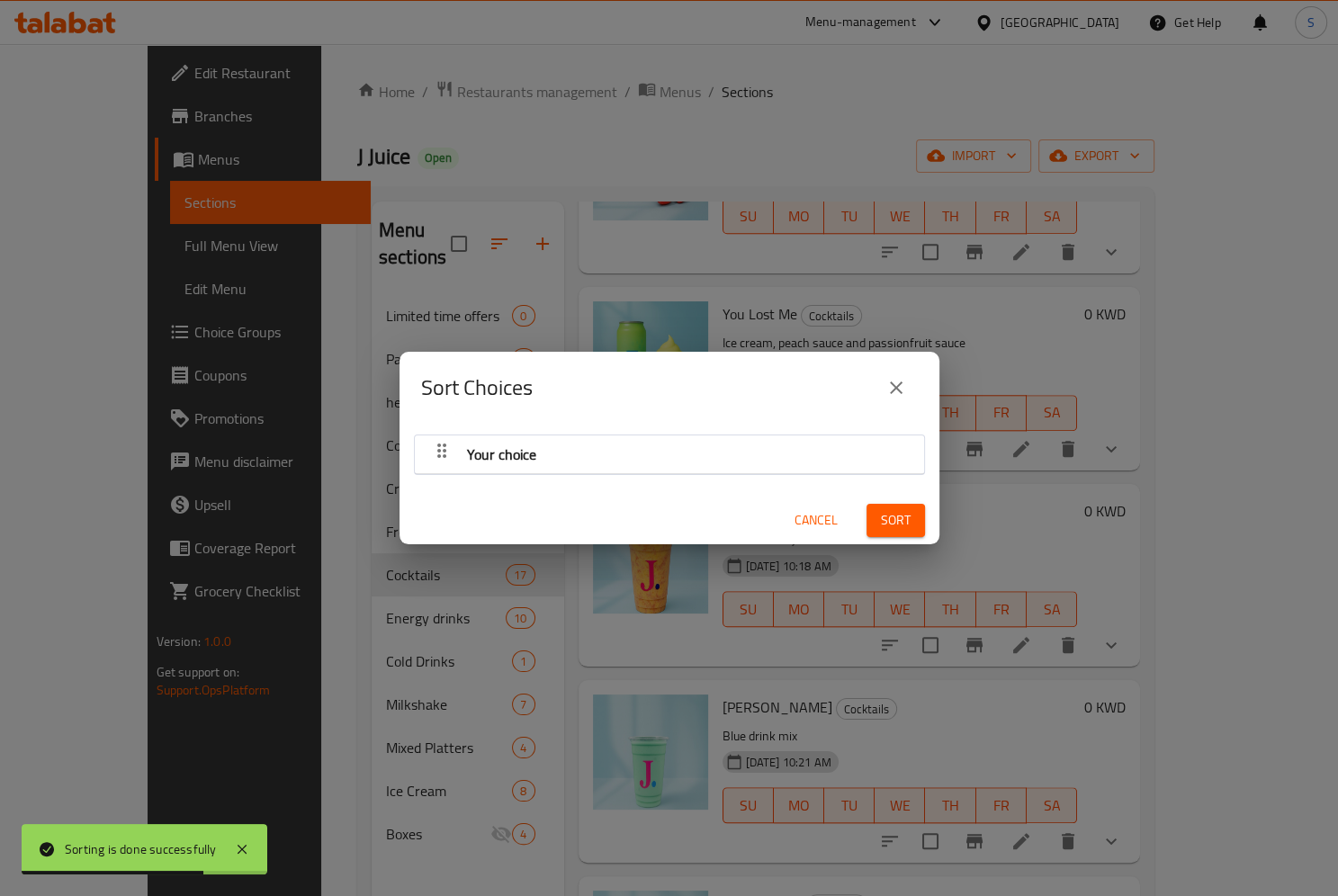
click at [432, 450] on icon "button" at bounding box center [442, 450] width 21 height 21
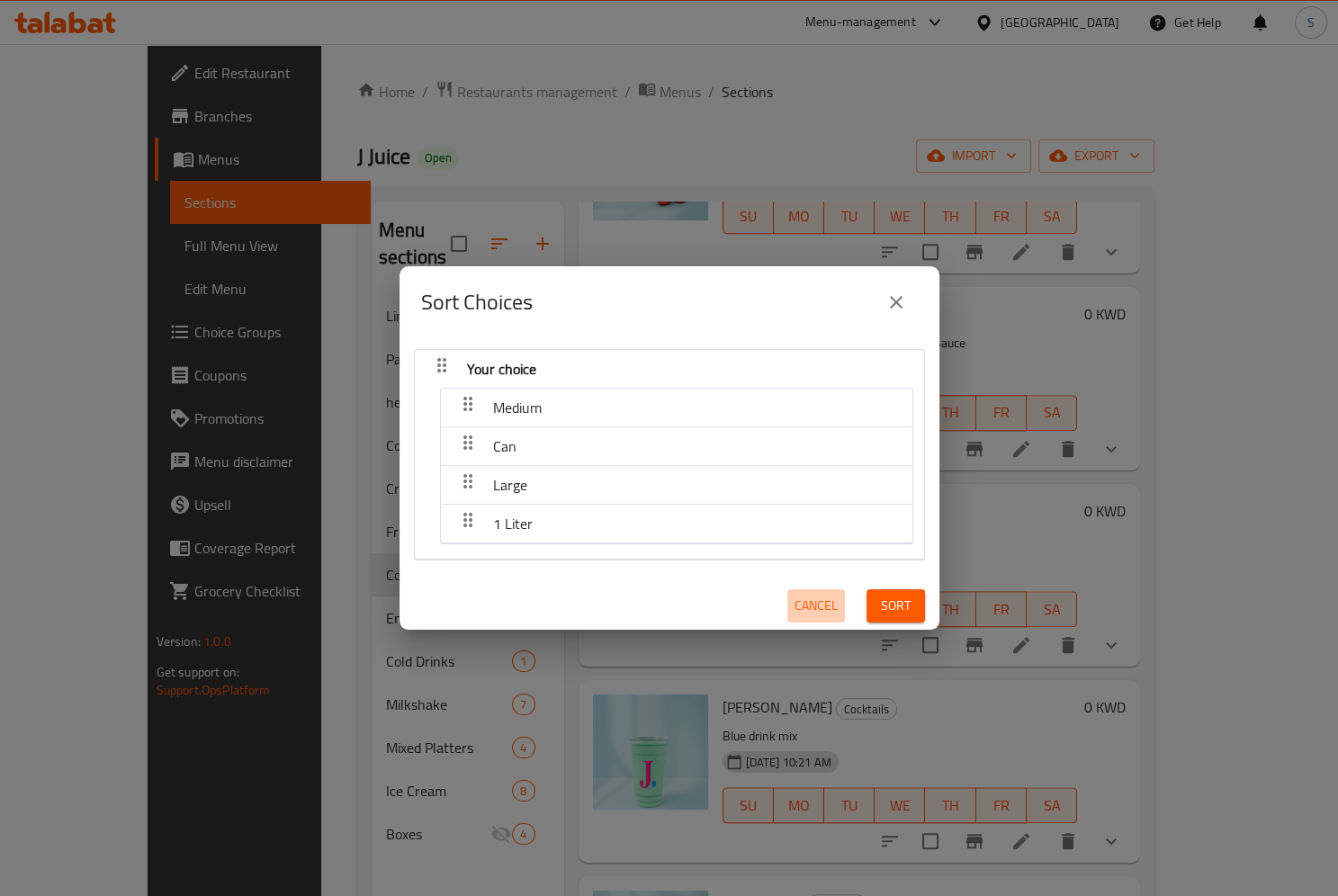
click at [812, 606] on span "Cancel" at bounding box center [816, 605] width 43 height 22
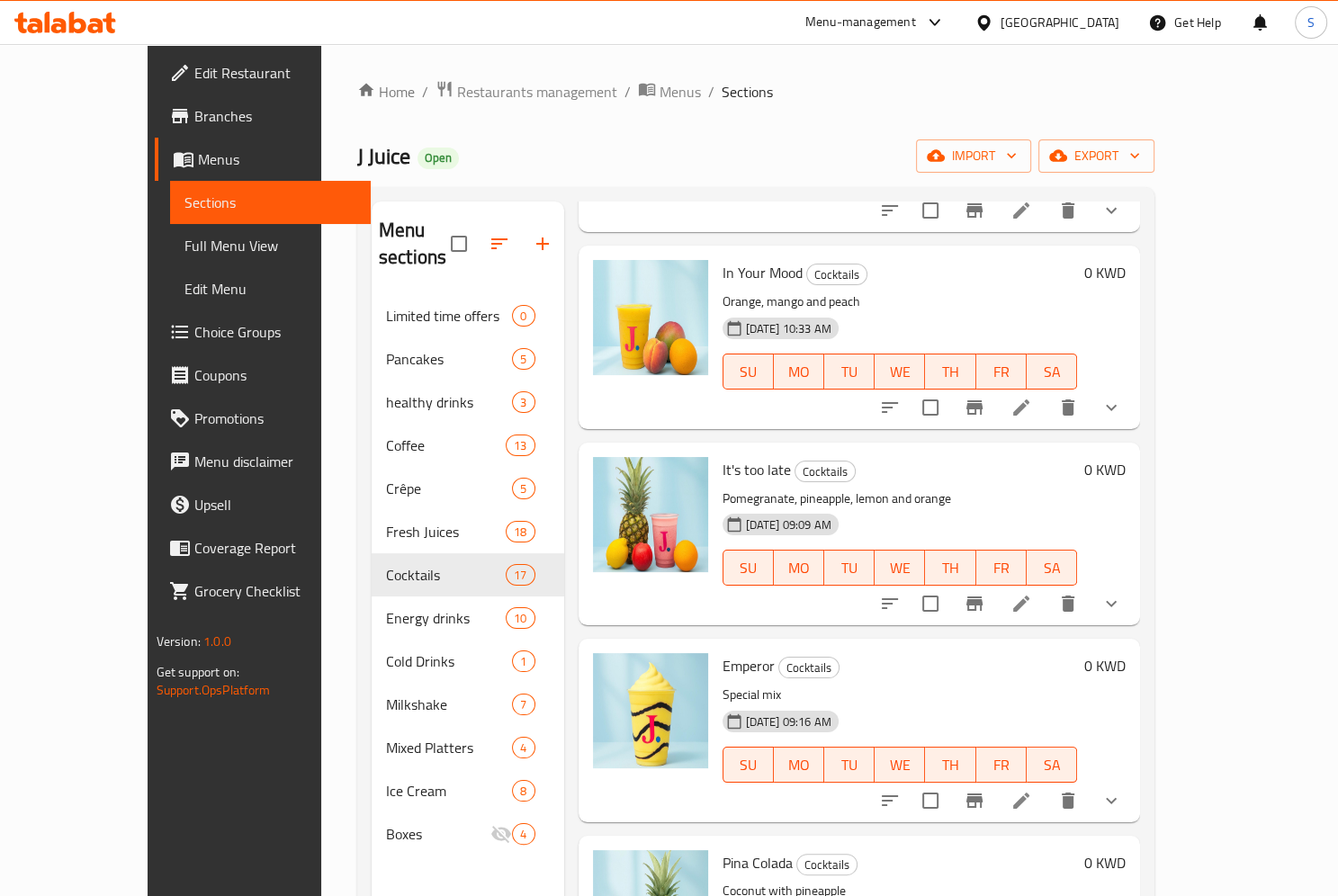
scroll to position [2415, 0]
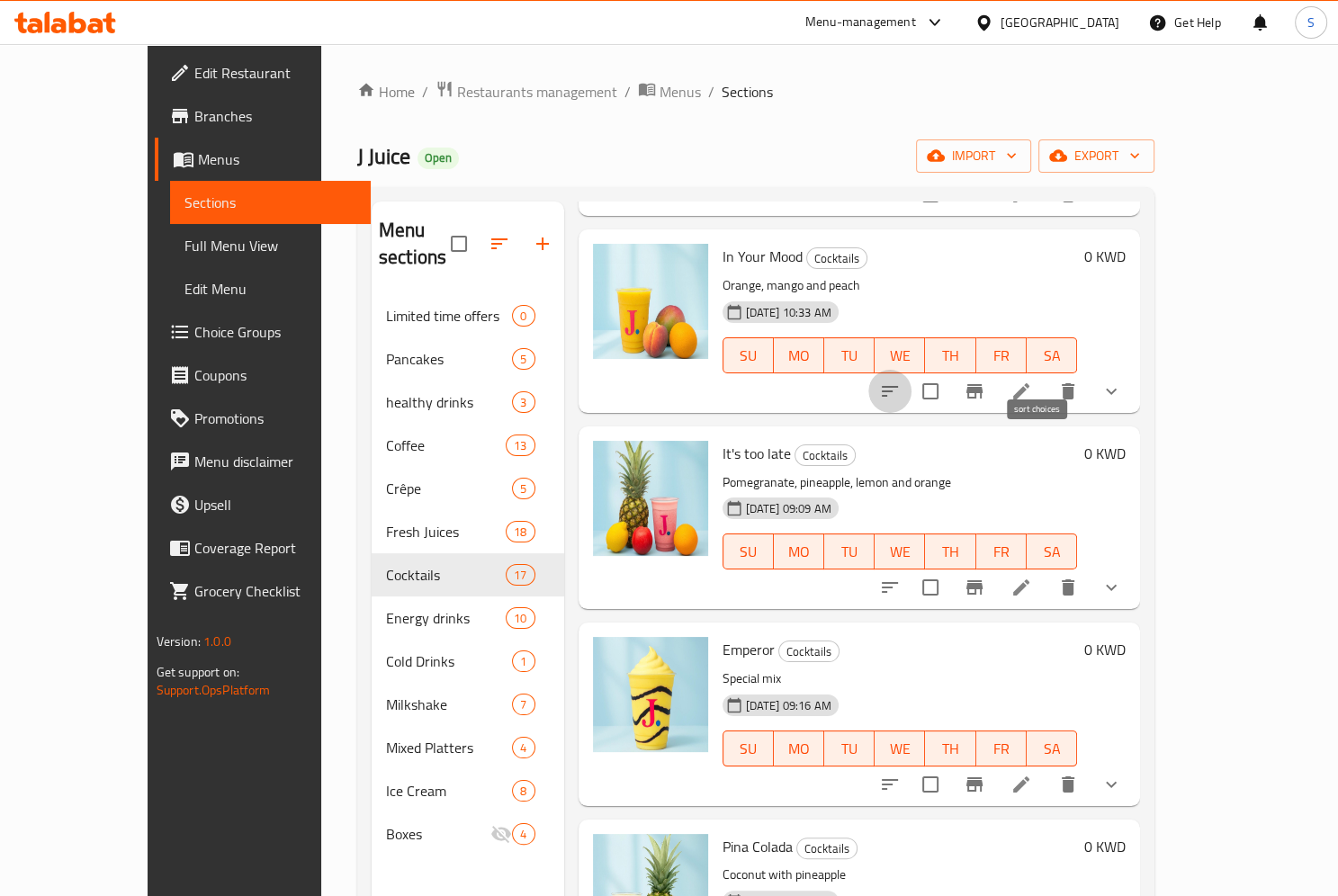
click at [900, 381] on icon "sort-choices" at bounding box center [890, 391] width 21 height 21
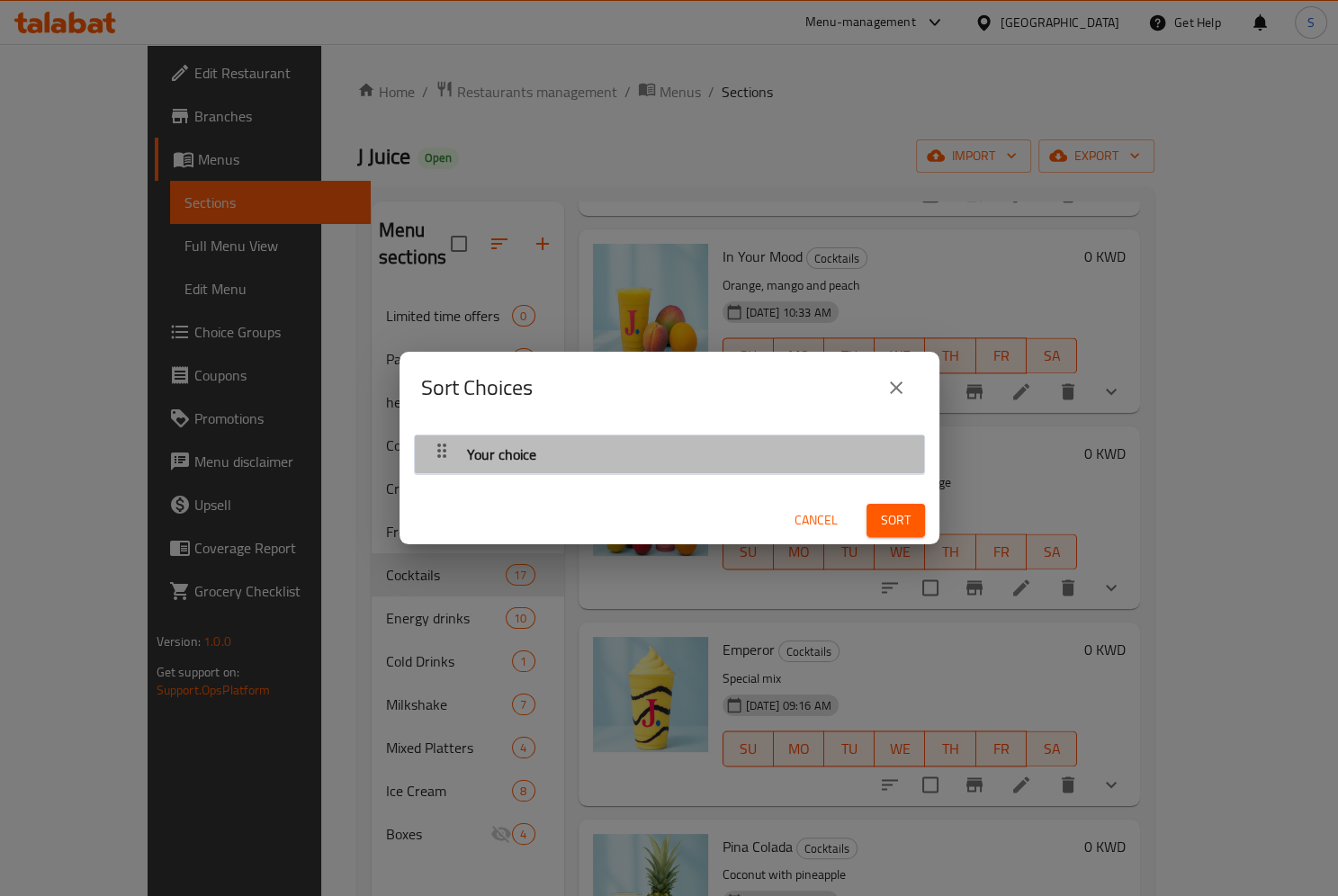
click at [443, 466] on div "button" at bounding box center [442, 454] width 36 height 43
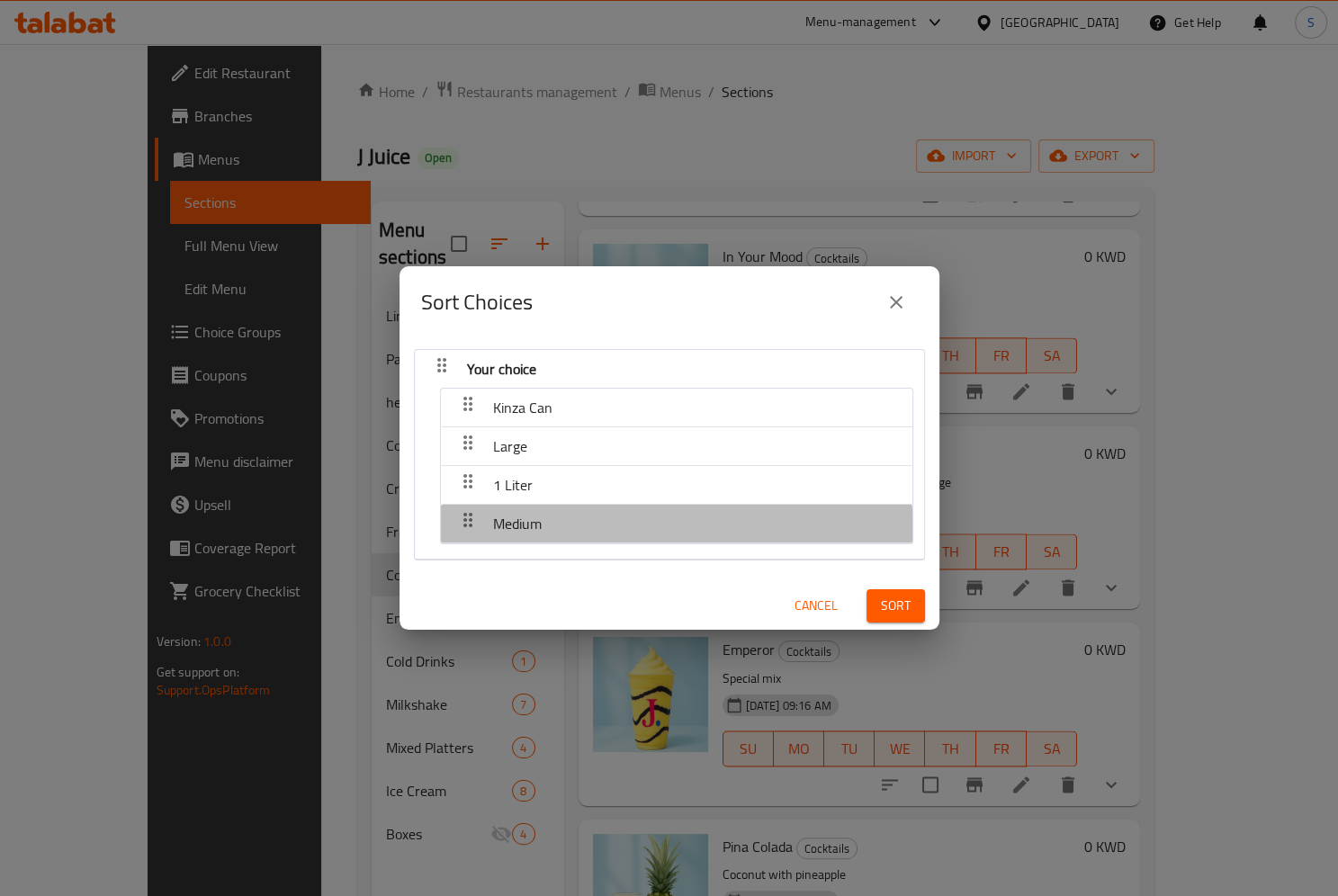
drag, startPoint x: 558, startPoint y: 536, endPoint x: 546, endPoint y: 533, distance: 12.4
click at [546, 533] on div "Medium" at bounding box center [676, 523] width 453 height 43
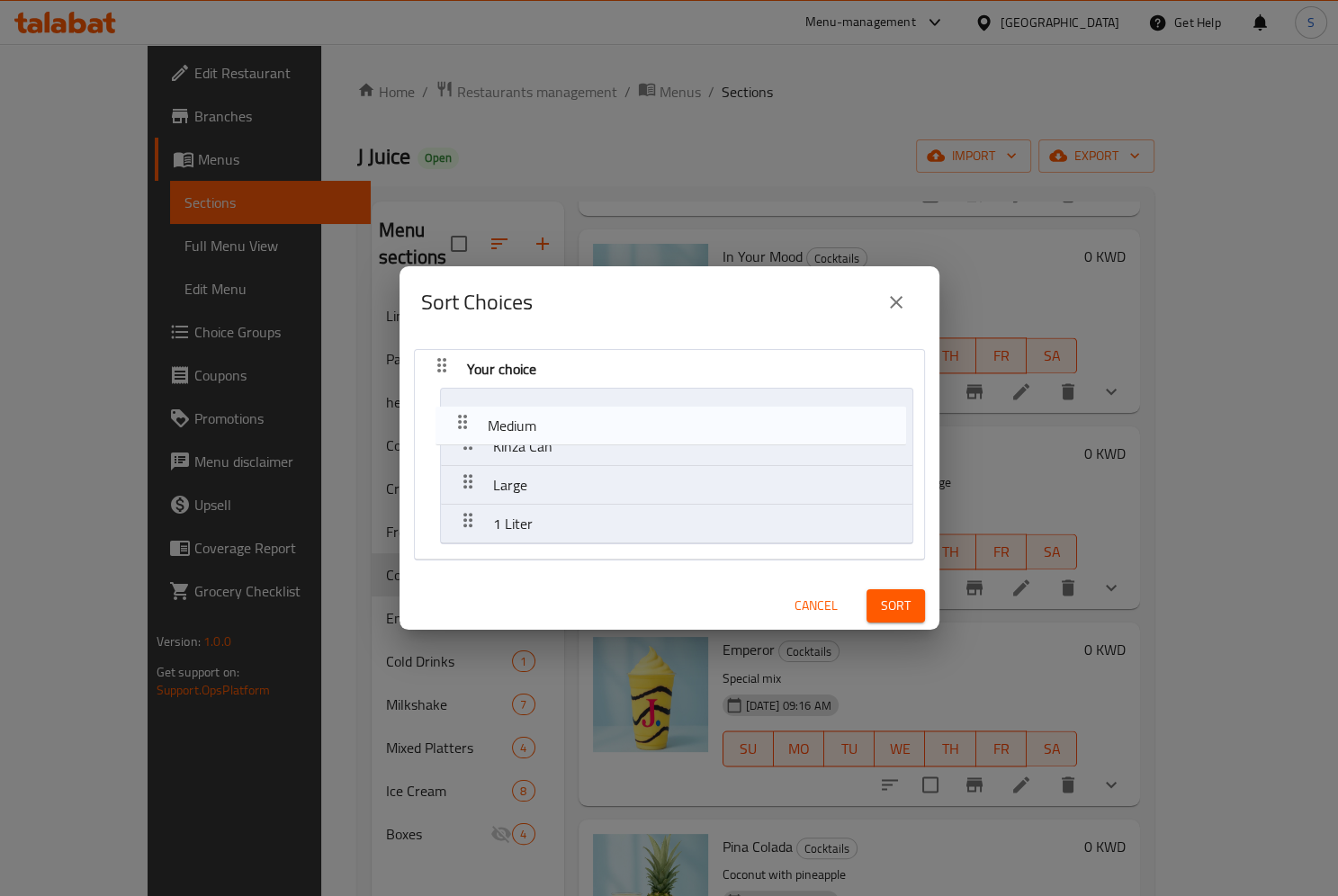
drag, startPoint x: 466, startPoint y: 525, endPoint x: 464, endPoint y: 397, distance: 128.0
click at [464, 397] on nav "Your choice Kinza Can Large 1 Liter Medium" at bounding box center [669, 455] width 511 height 212
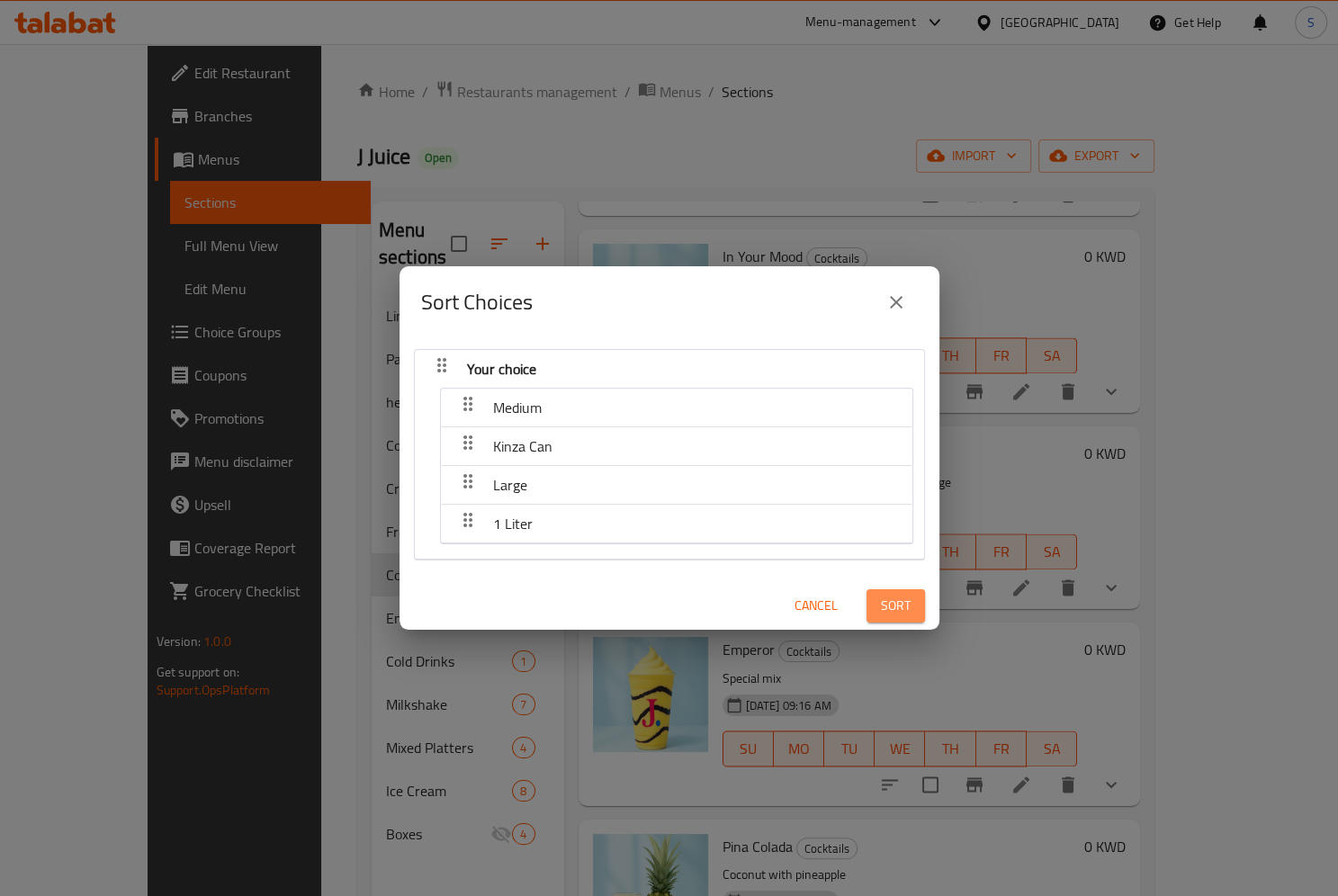
click at [890, 606] on span "Sort" at bounding box center [896, 605] width 30 height 22
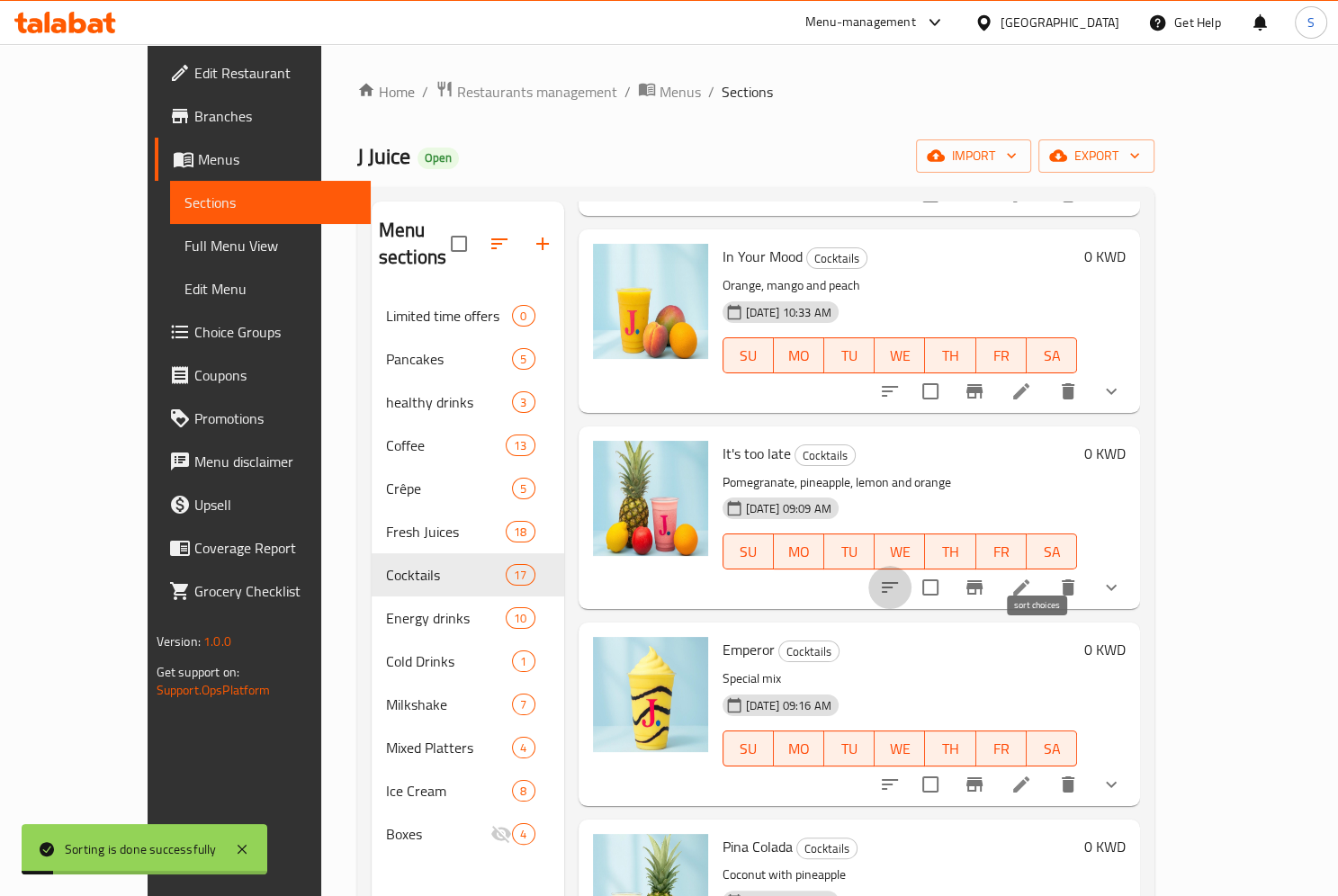
click at [900, 577] on icon "sort-choices" at bounding box center [890, 587] width 21 height 21
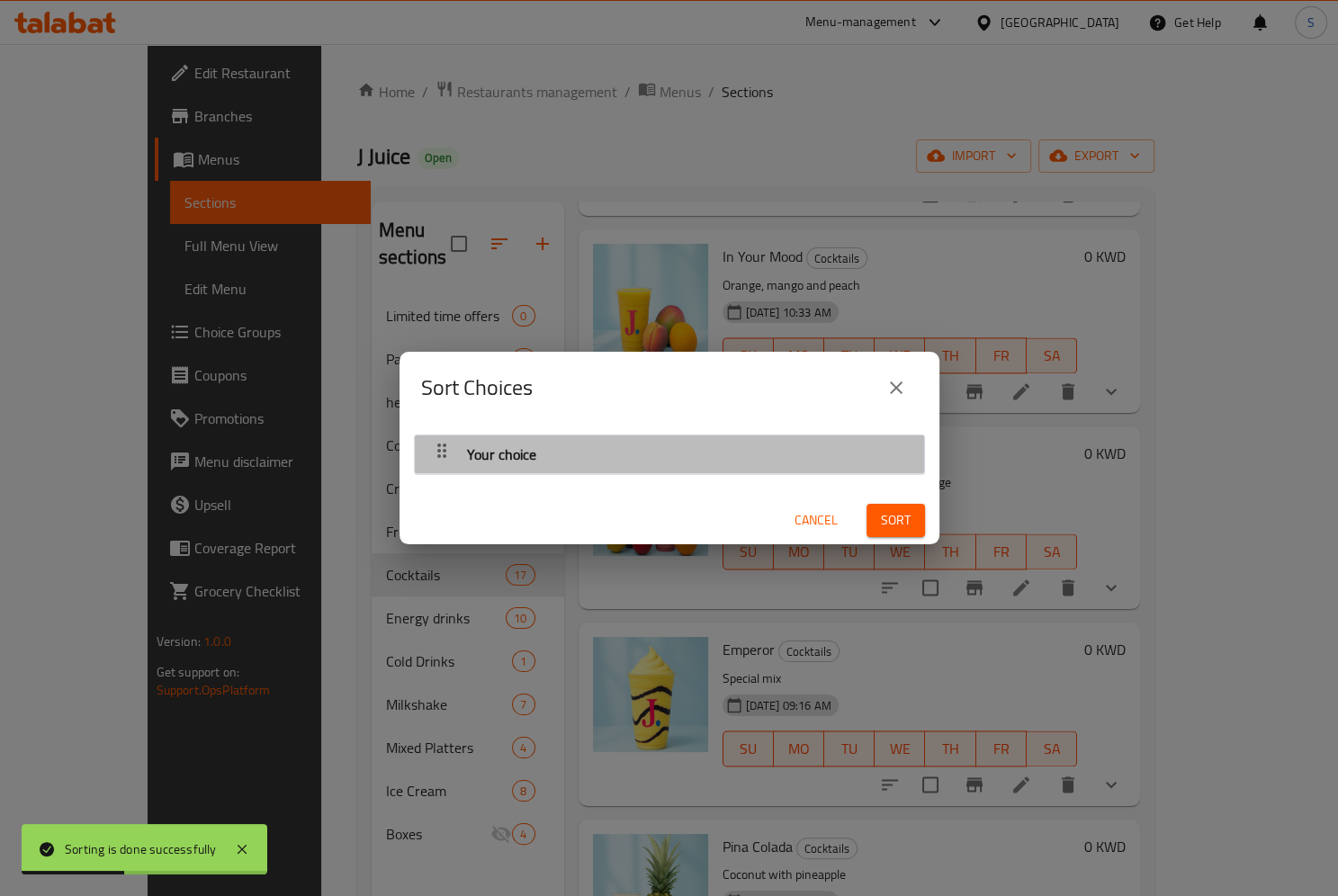
click at [452, 442] on div "button" at bounding box center [442, 454] width 36 height 43
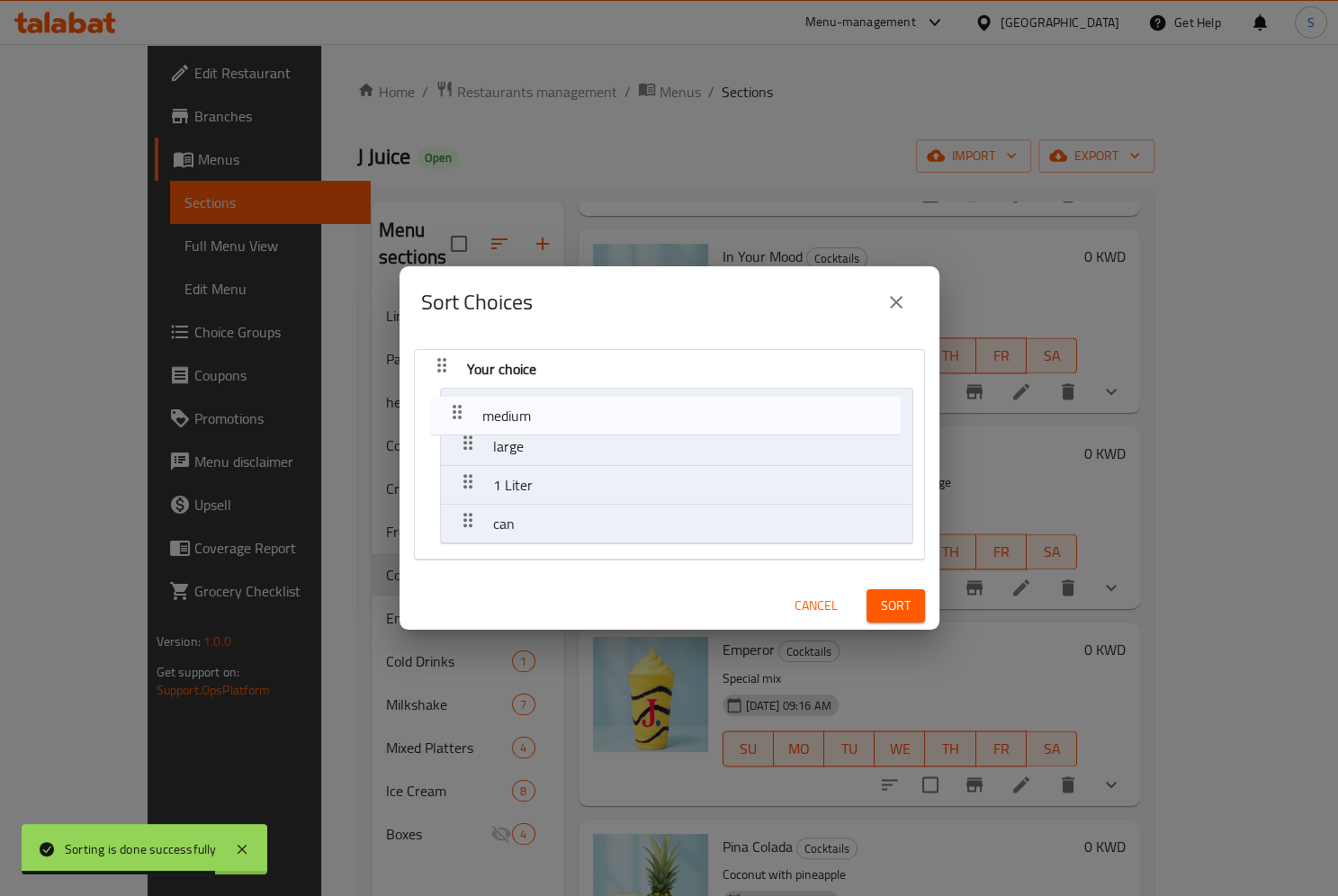
drag, startPoint x: 465, startPoint y: 481, endPoint x: 453, endPoint y: 400, distance: 81.9
click at [453, 400] on nav "Your choice large 1 Liter medium can" at bounding box center [669, 455] width 511 height 212
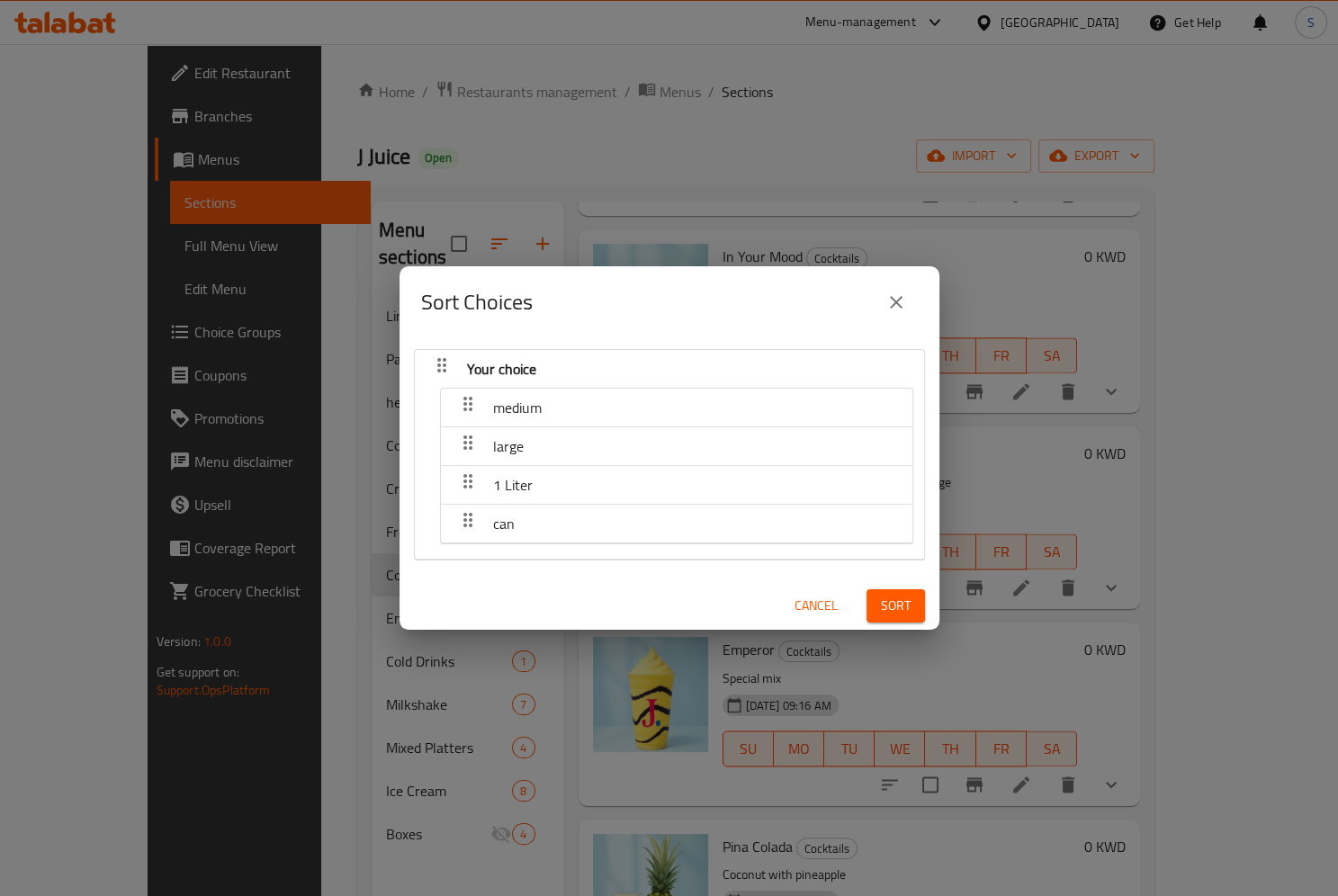
drag, startPoint x: 453, startPoint y: 518, endPoint x: 458, endPoint y: 436, distance: 82.2
click at [458, 436] on nav "medium large 1 Liter can" at bounding box center [676, 465] width 473 height 157
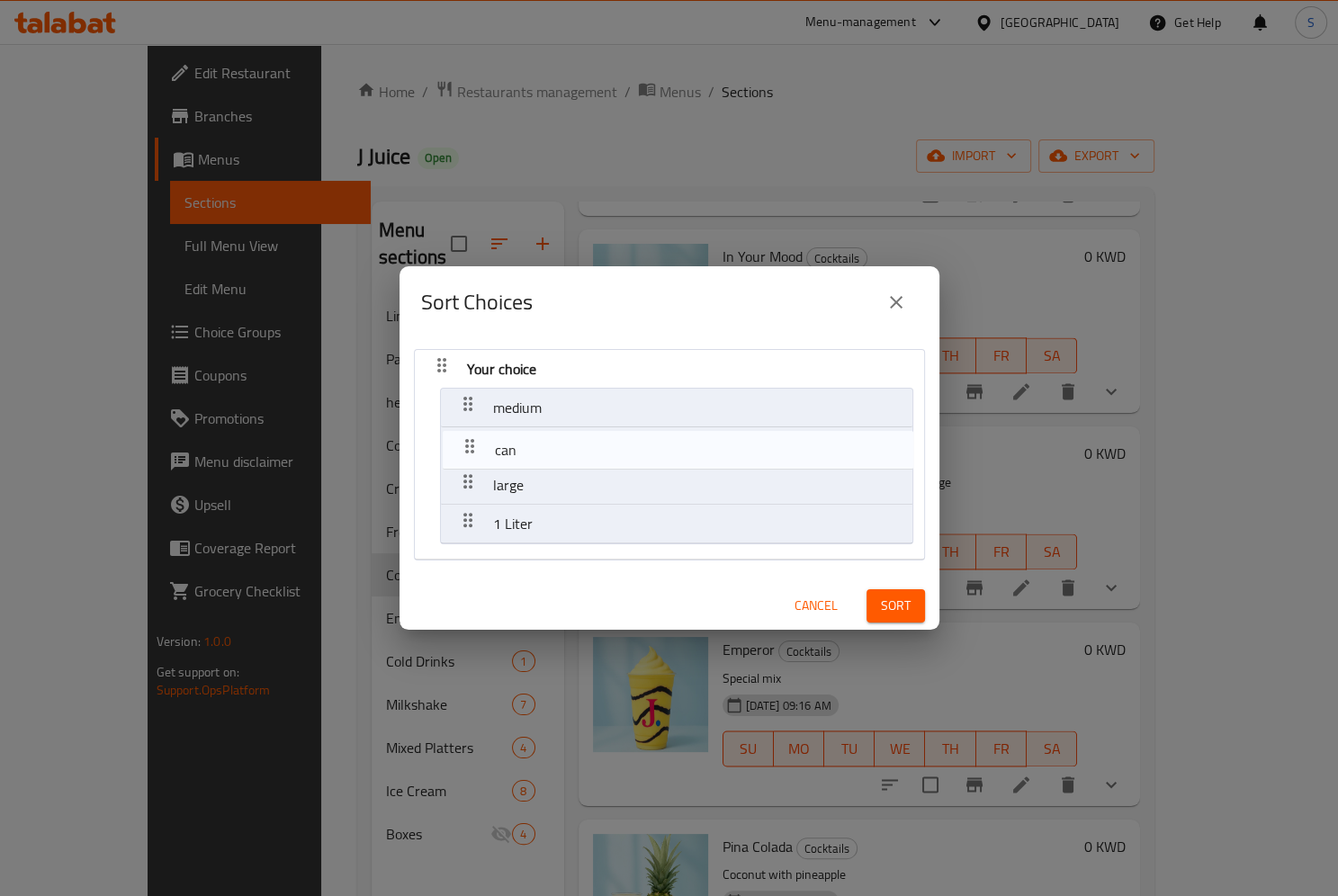
drag, startPoint x: 467, startPoint y: 514, endPoint x: 469, endPoint y: 432, distance: 82.0
click at [469, 432] on nav "Your choice medium large 1 Liter can" at bounding box center [669, 455] width 511 height 212
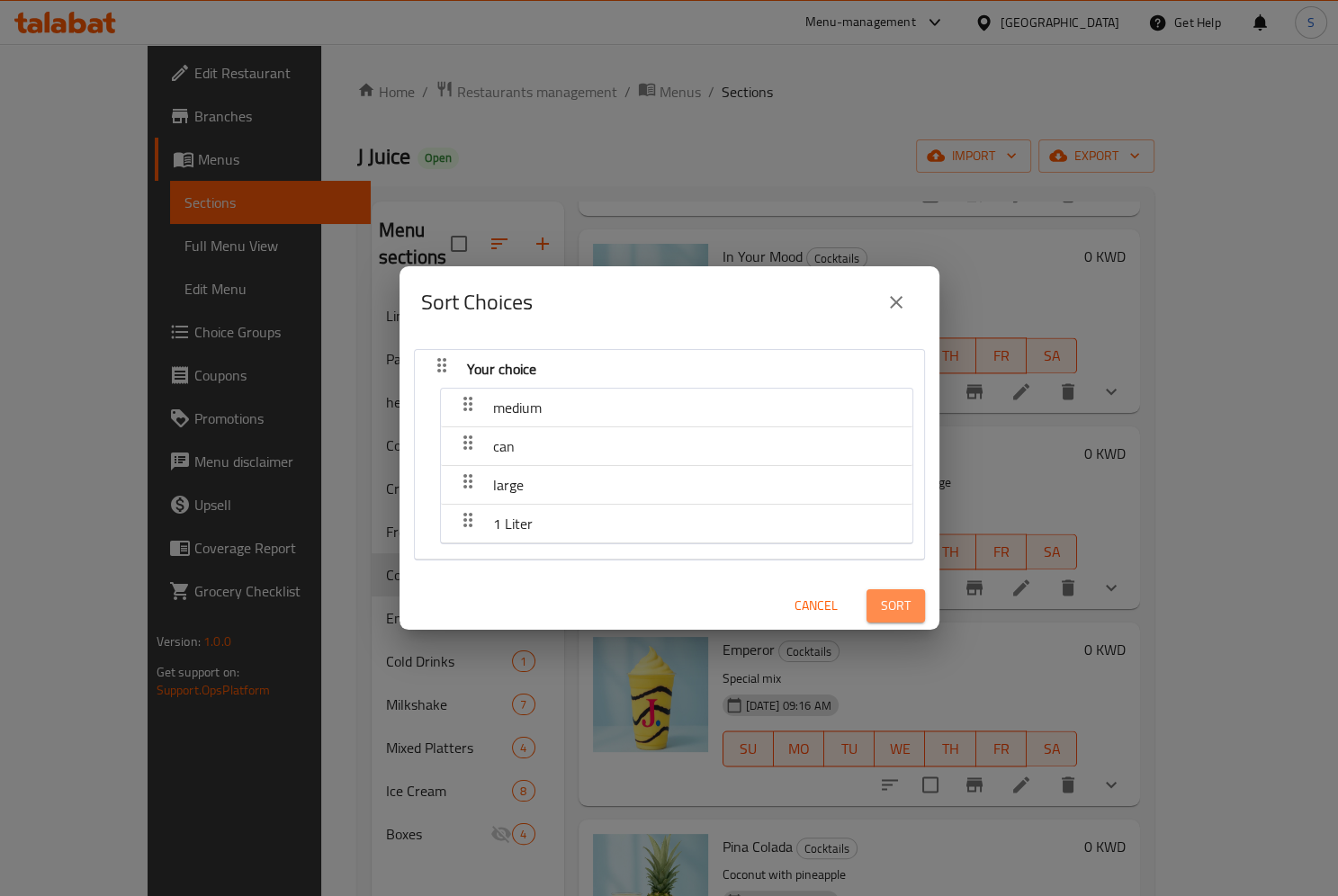
click at [892, 610] on span "Sort" at bounding box center [896, 605] width 30 height 22
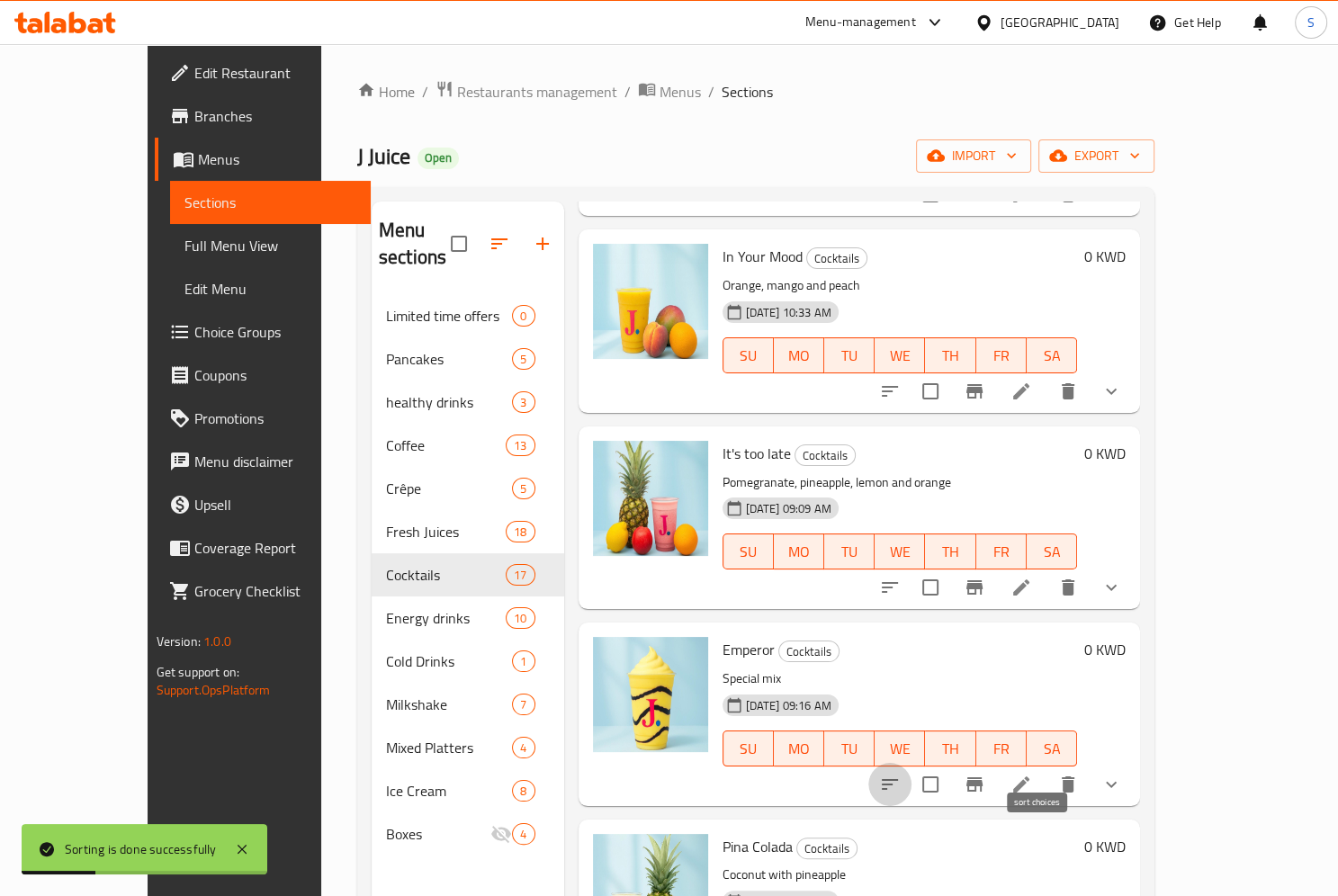
click at [912, 762] on button "sort-choices" at bounding box center [890, 784] width 43 height 43
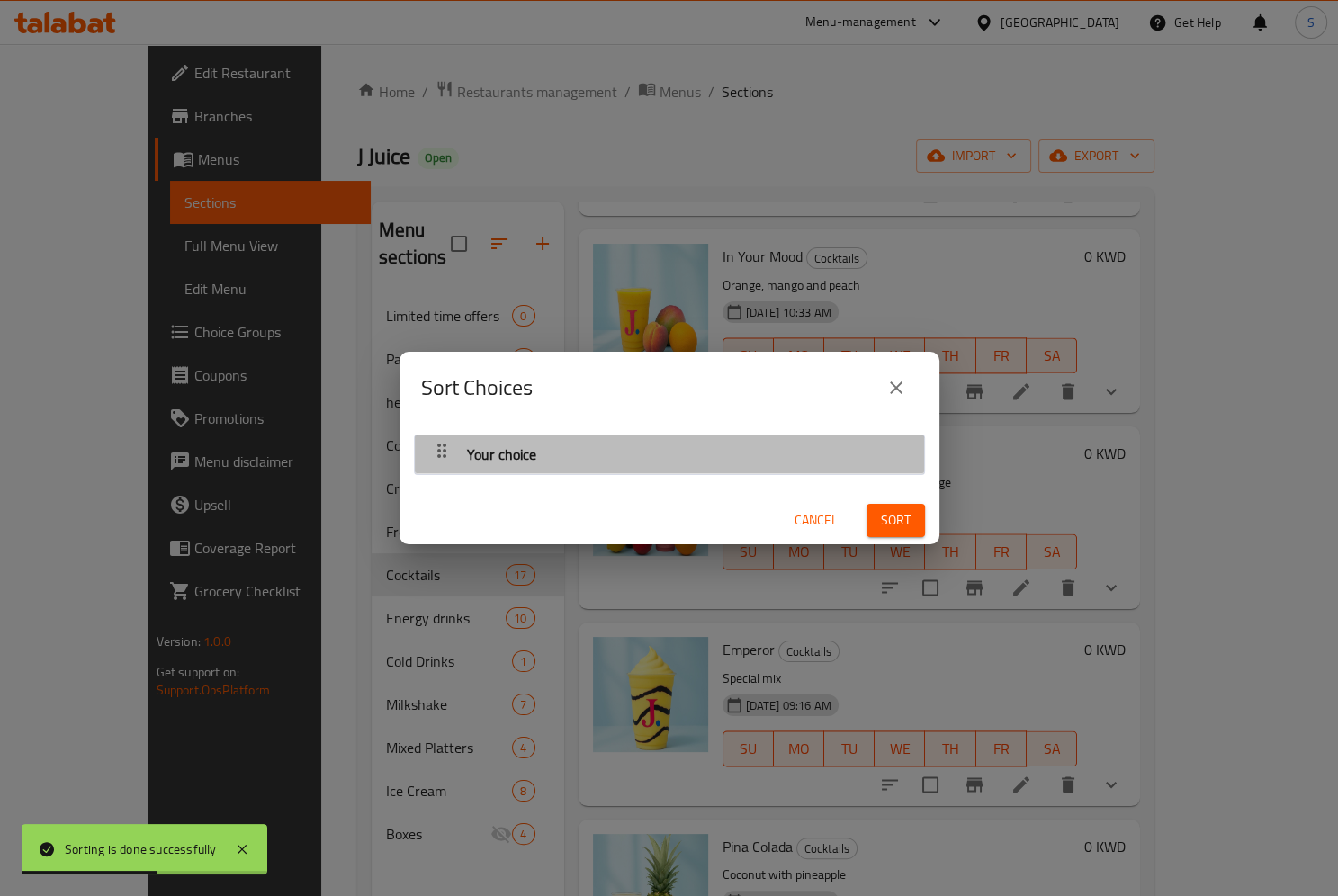
click at [439, 453] on icon "button" at bounding box center [442, 450] width 21 height 21
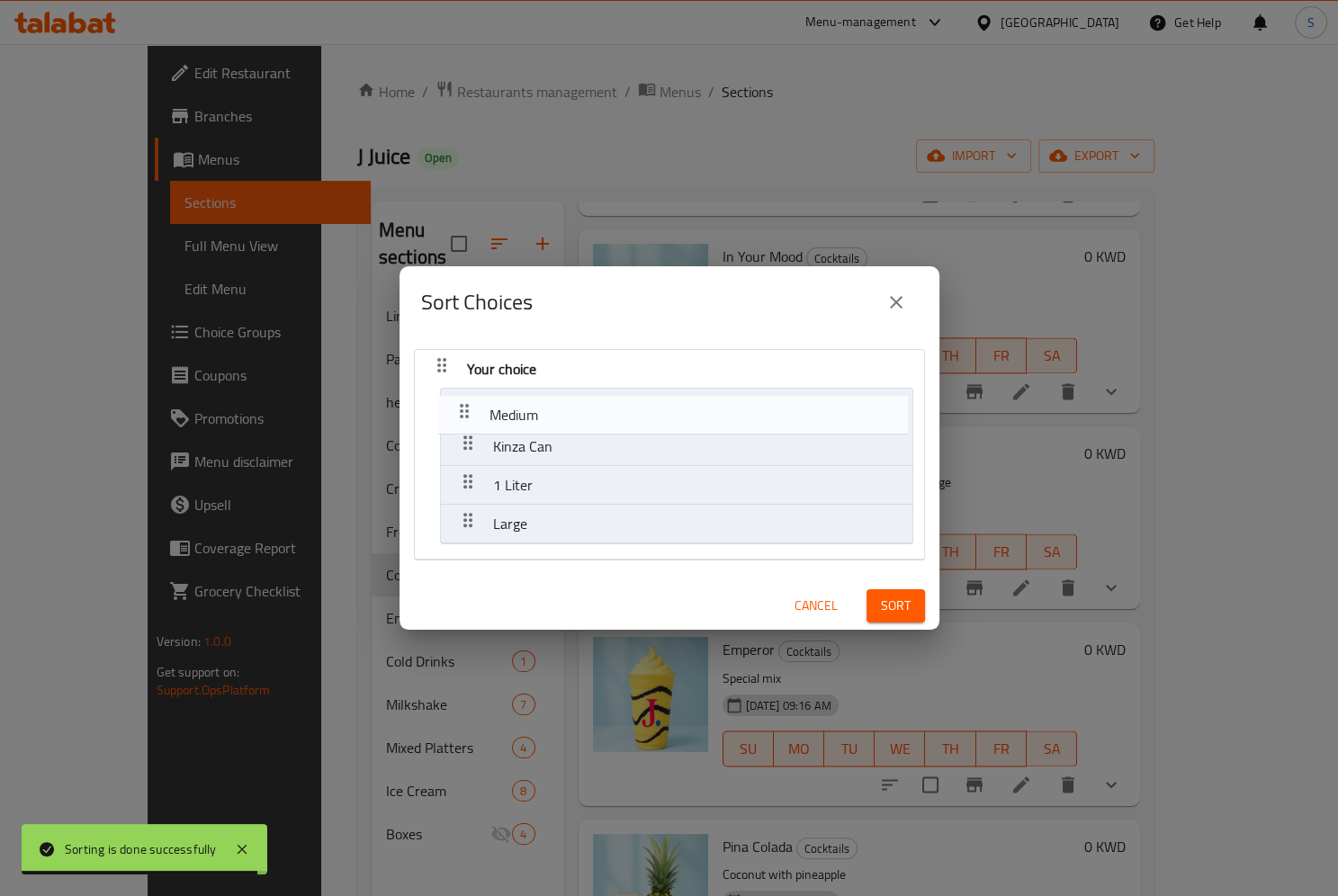
drag, startPoint x: 457, startPoint y: 476, endPoint x: 453, endPoint y: 395, distance: 81.1
click at [453, 395] on nav "Your choice Kinza Can 1 Liter Medium Large" at bounding box center [669, 455] width 511 height 212
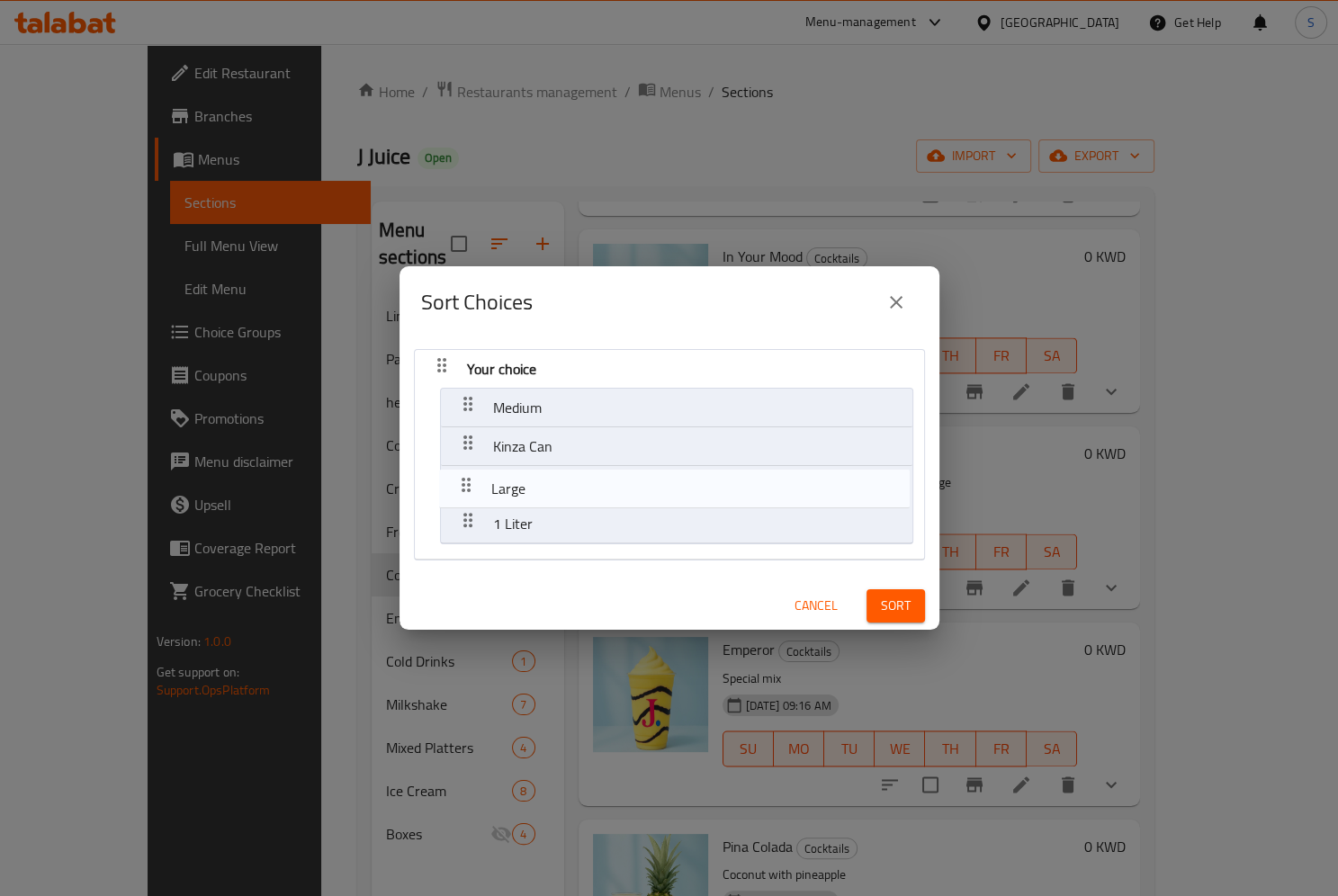
drag, startPoint x: 467, startPoint y: 517, endPoint x: 464, endPoint y: 460, distance: 57.1
click at [464, 460] on nav "Your choice Medium Kinza Can 1 Liter Large" at bounding box center [669, 455] width 511 height 212
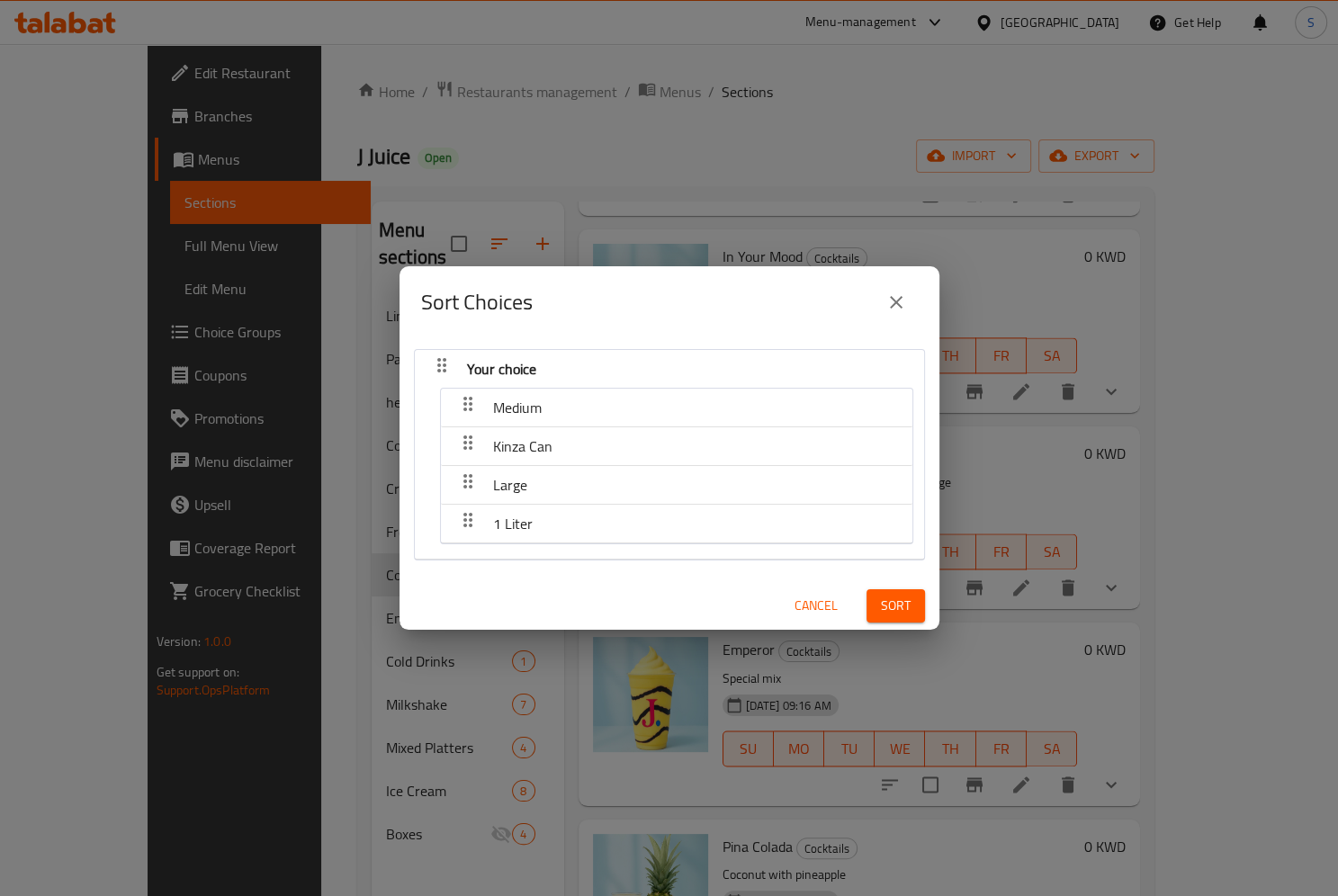
click at [893, 603] on span "Sort" at bounding box center [896, 605] width 30 height 22
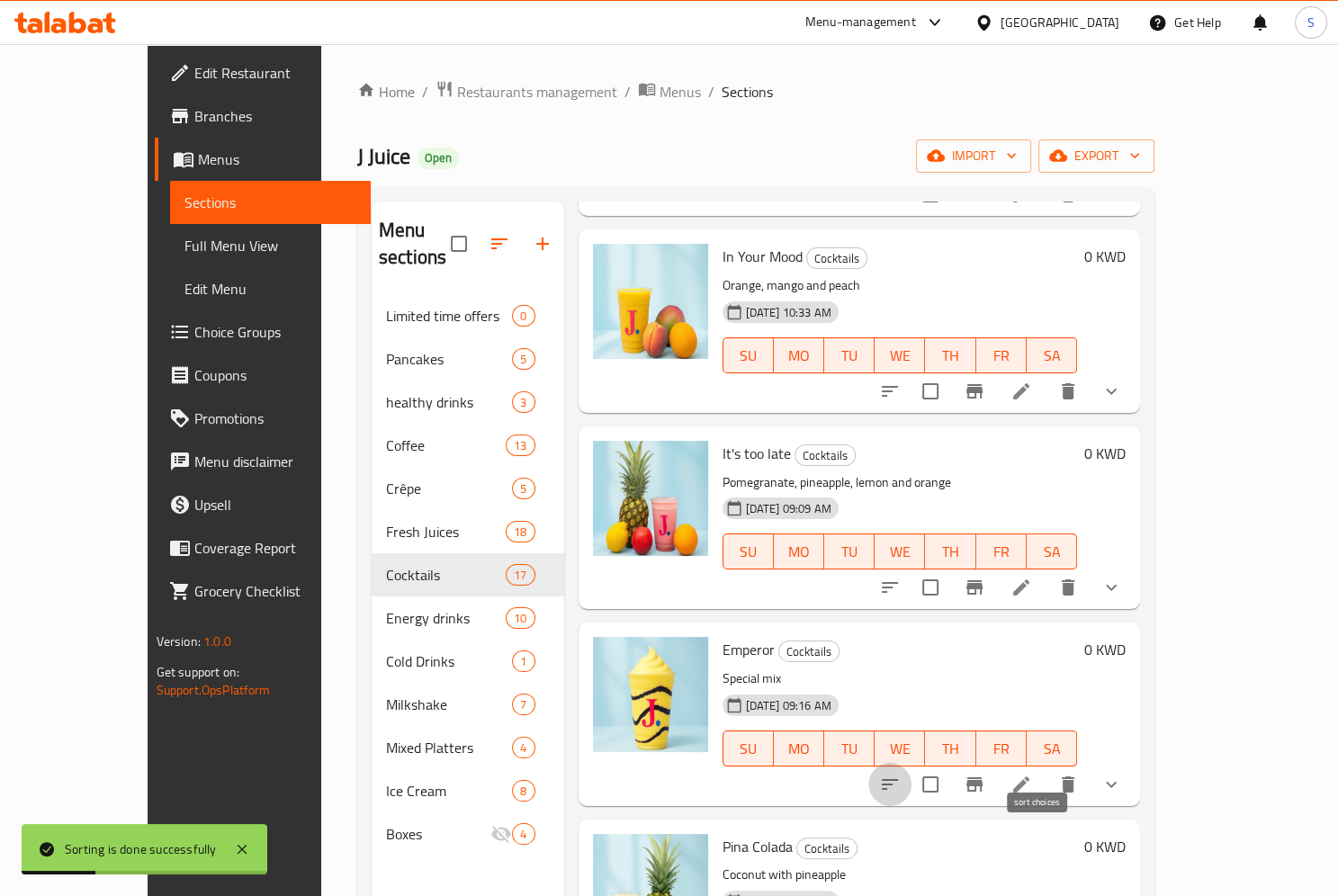
click at [900, 773] on icon "sort-choices" at bounding box center [890, 784] width 21 height 21
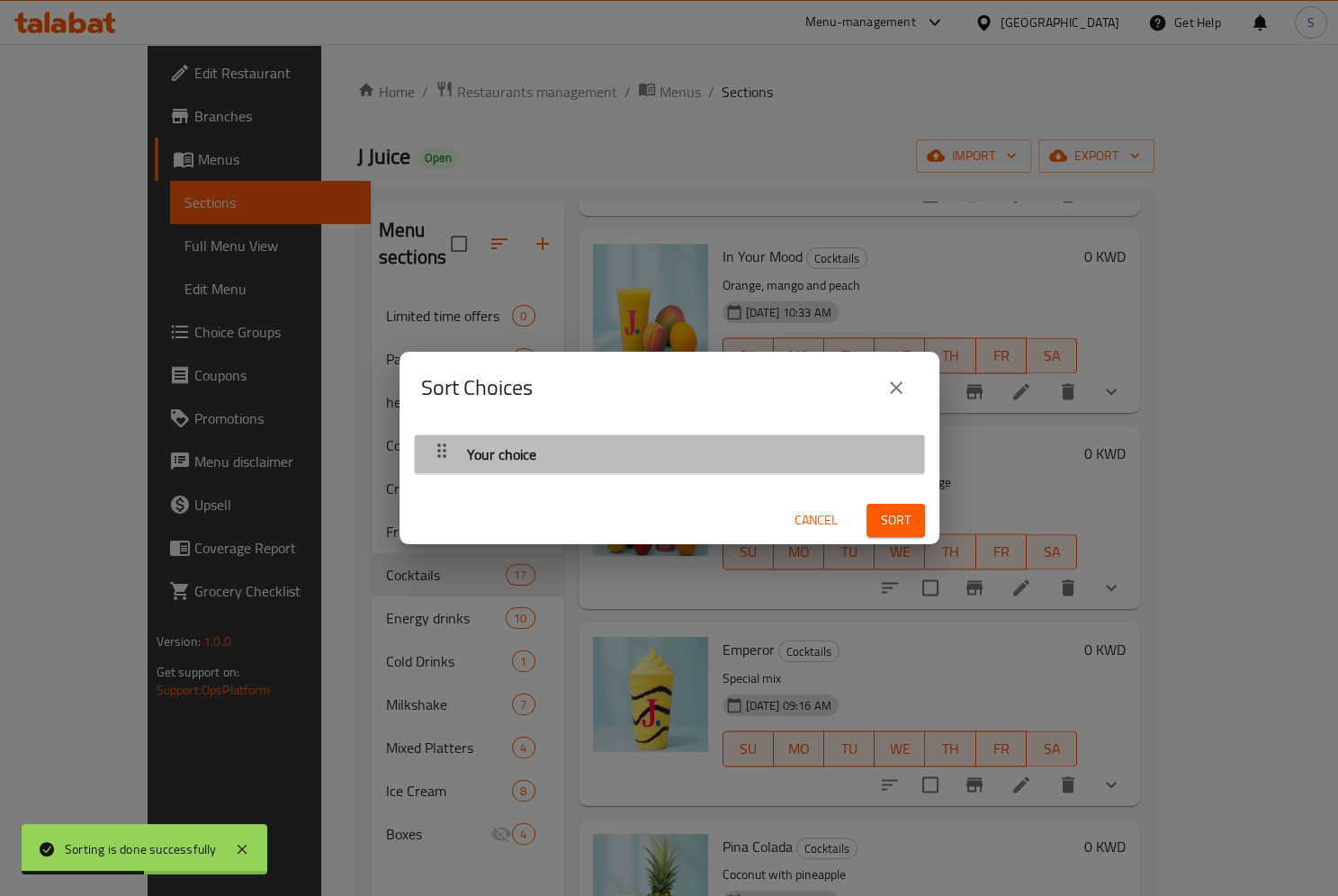
click at [454, 436] on div "button" at bounding box center [442, 454] width 36 height 43
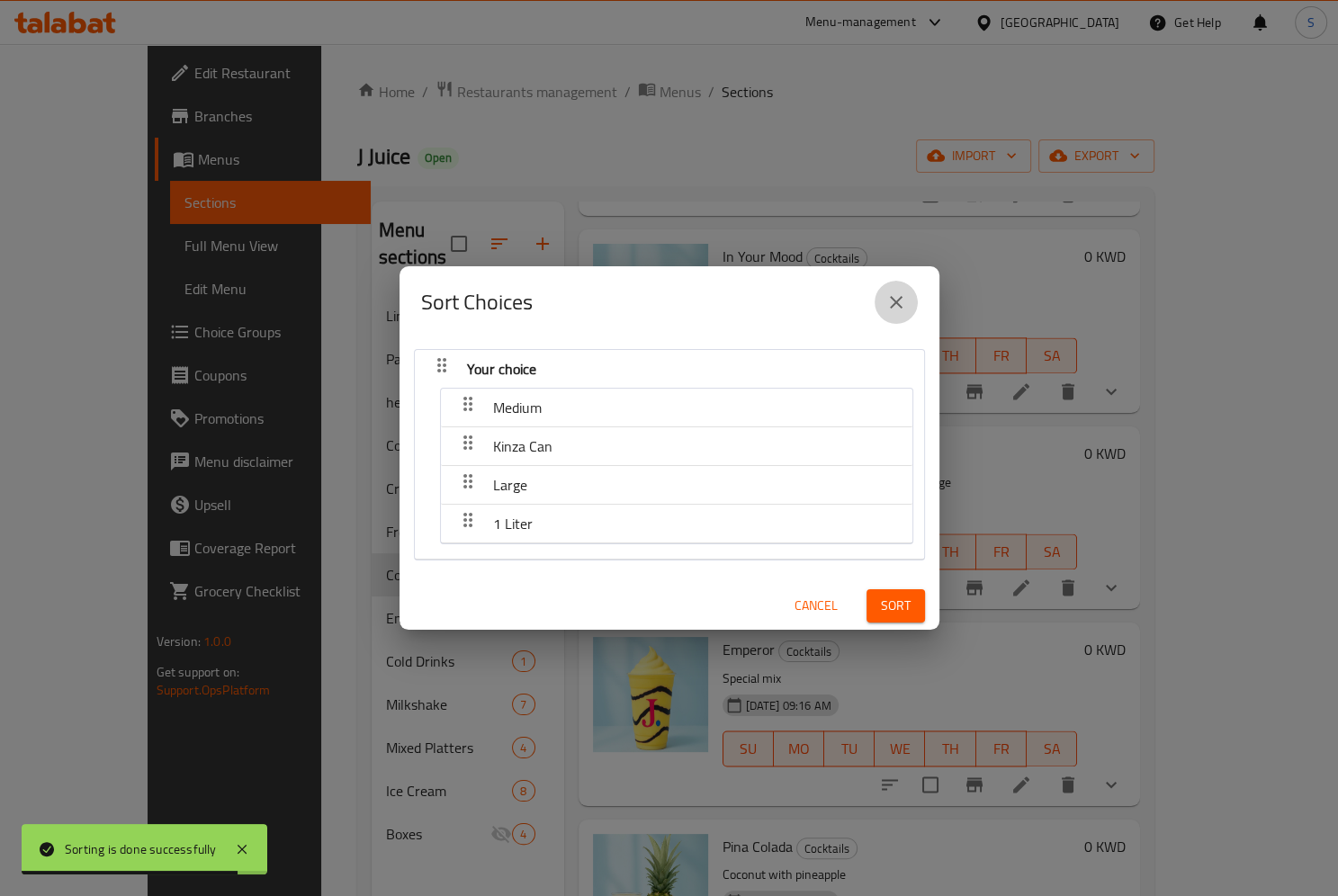
click at [902, 306] on icon "close" at bounding box center [896, 302] width 21 height 21
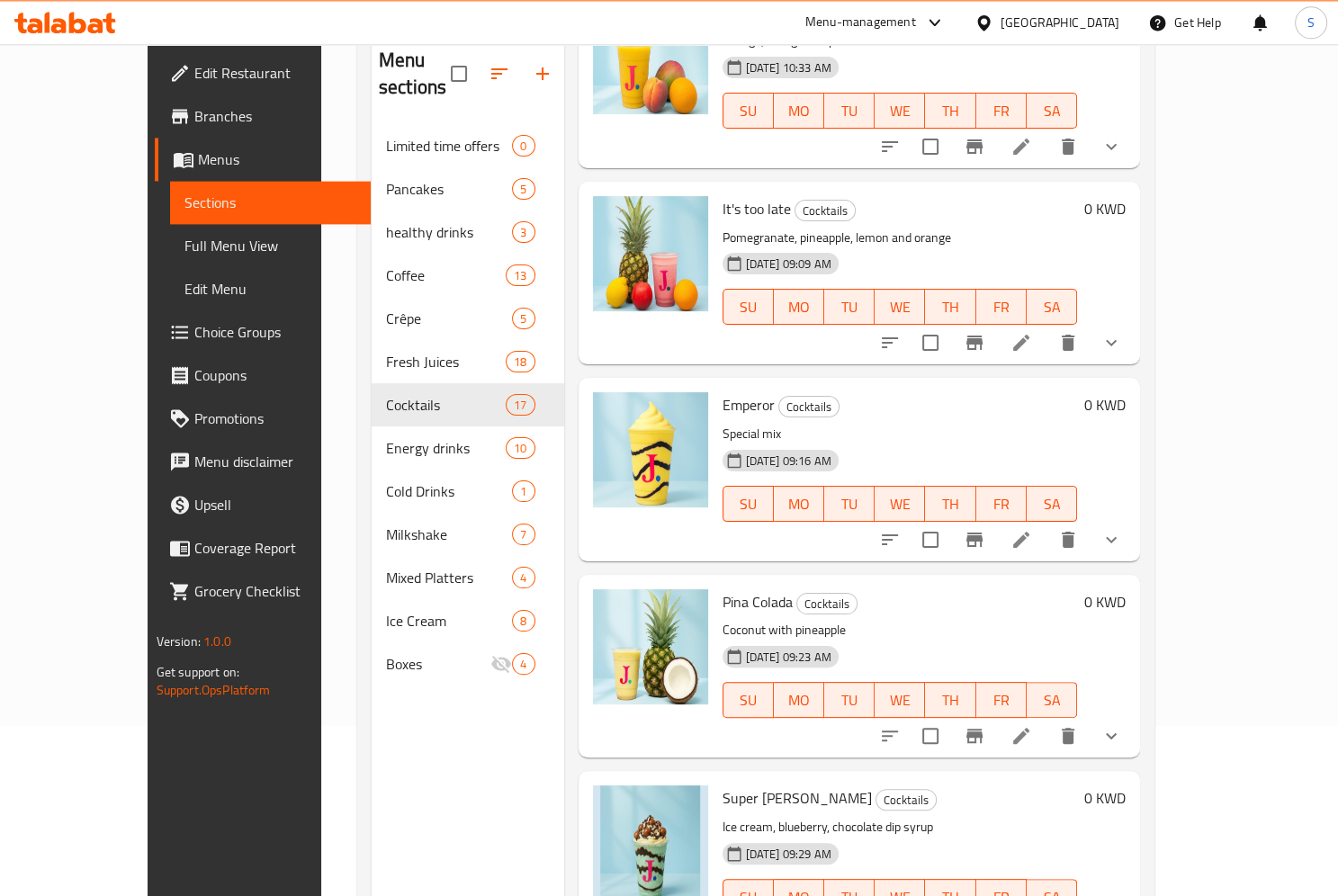
scroll to position [252, 0]
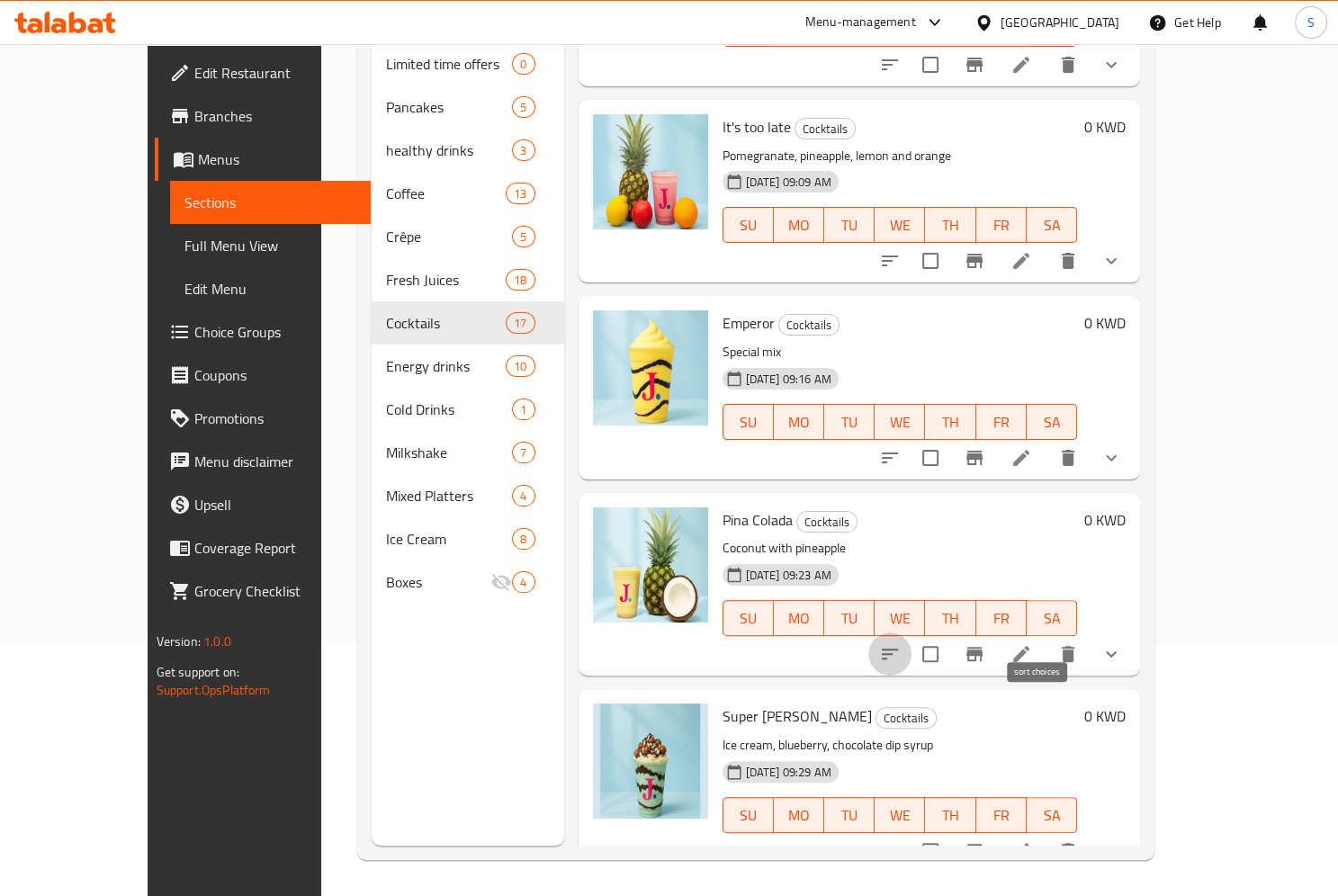
click at [912, 633] on button "sort-choices" at bounding box center [890, 654] width 43 height 43
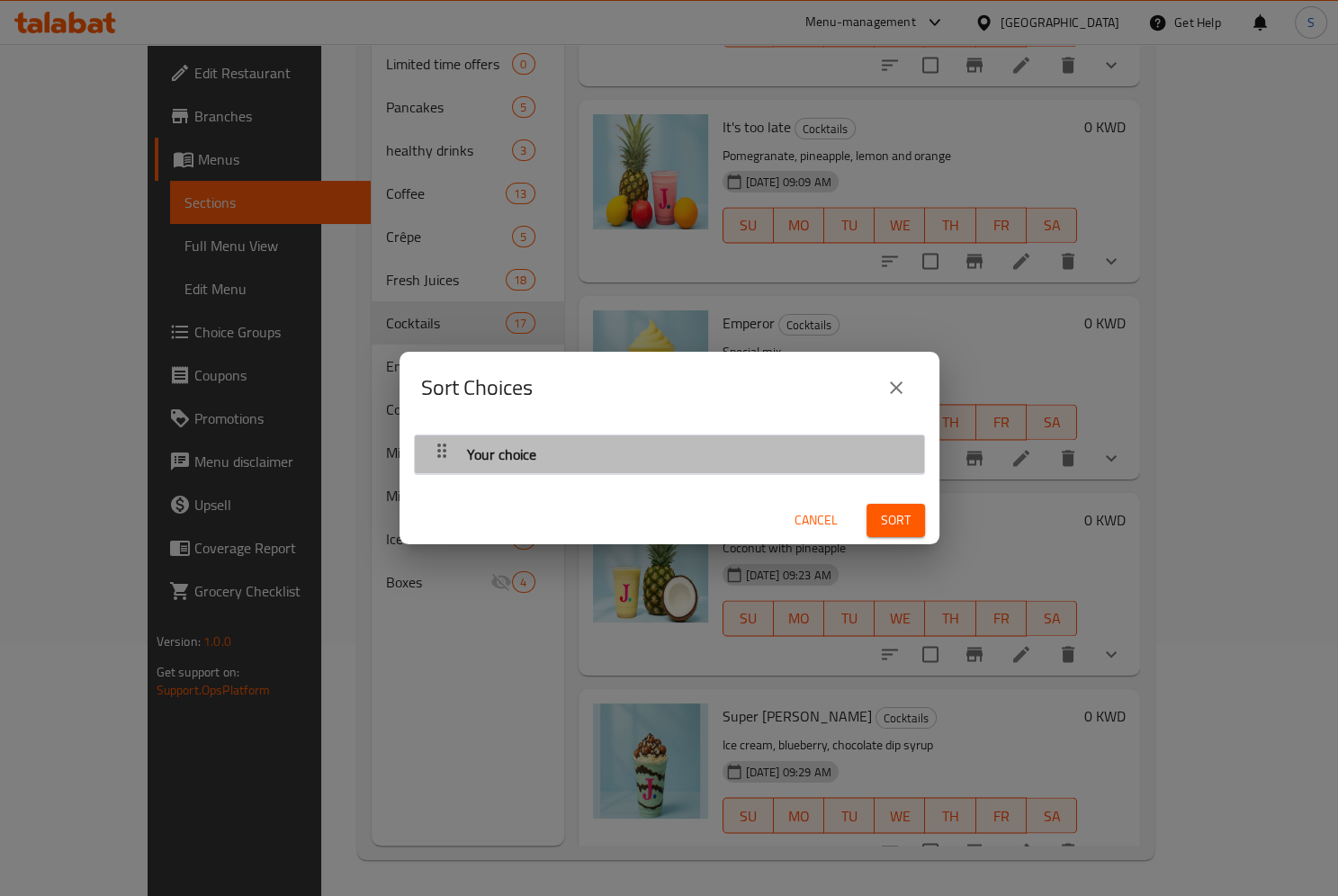
click at [439, 453] on icon "button" at bounding box center [442, 450] width 21 height 21
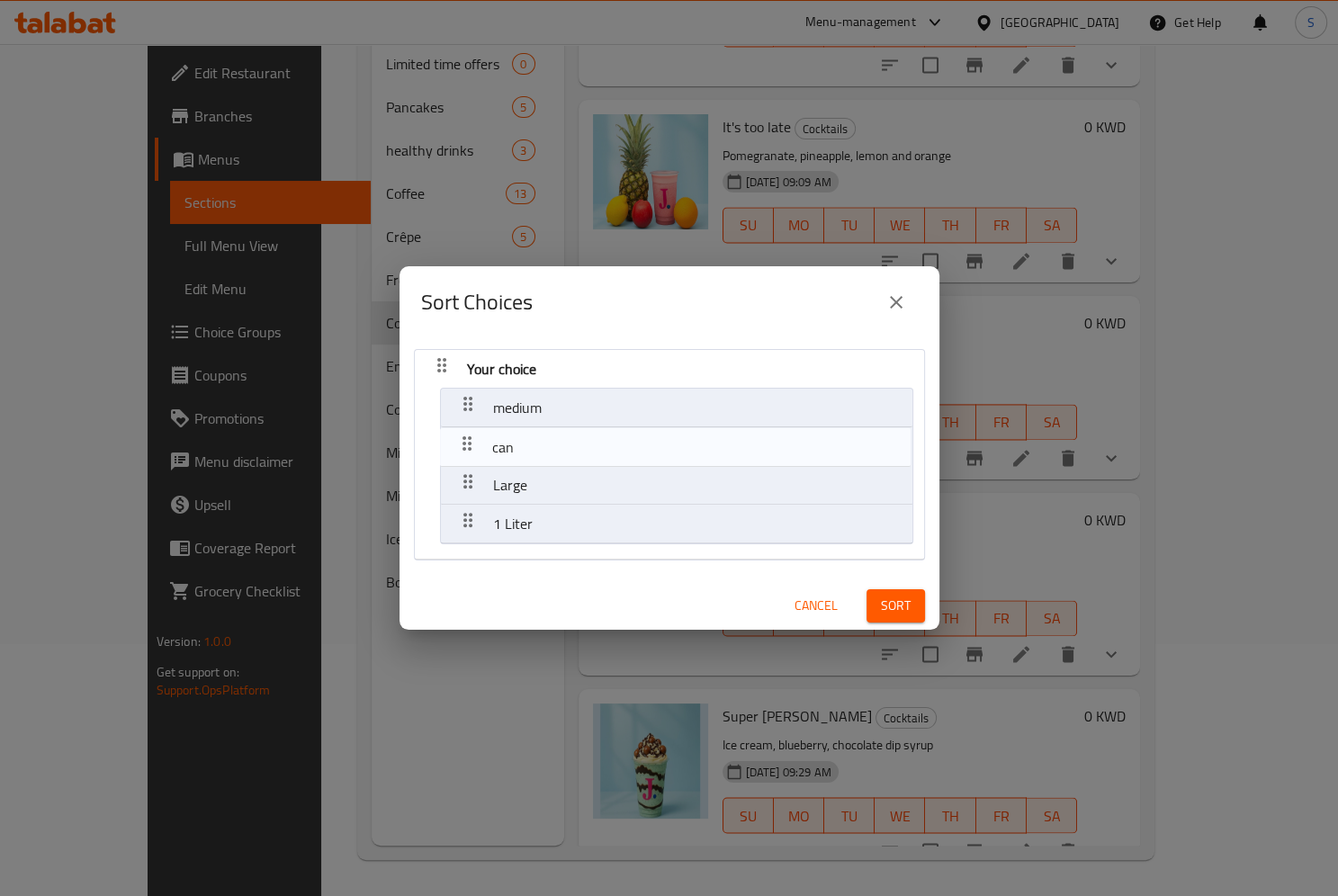
drag, startPoint x: 460, startPoint y: 490, endPoint x: 459, endPoint y: 446, distance: 44.0
click at [459, 446] on nav "Your choice medium Large can 1 Liter" at bounding box center [669, 455] width 511 height 212
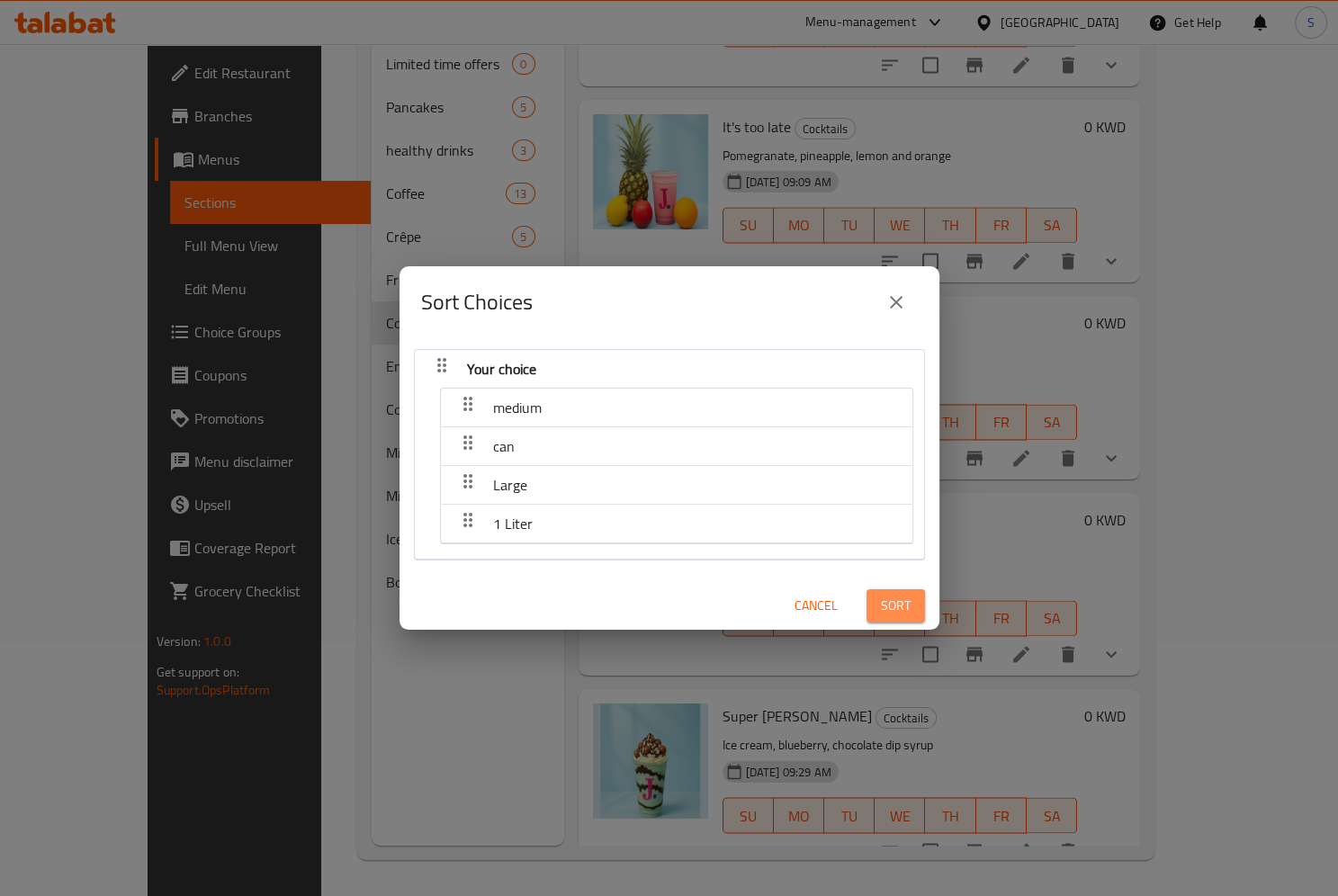
click at [886, 601] on span "Sort" at bounding box center [896, 605] width 30 height 22
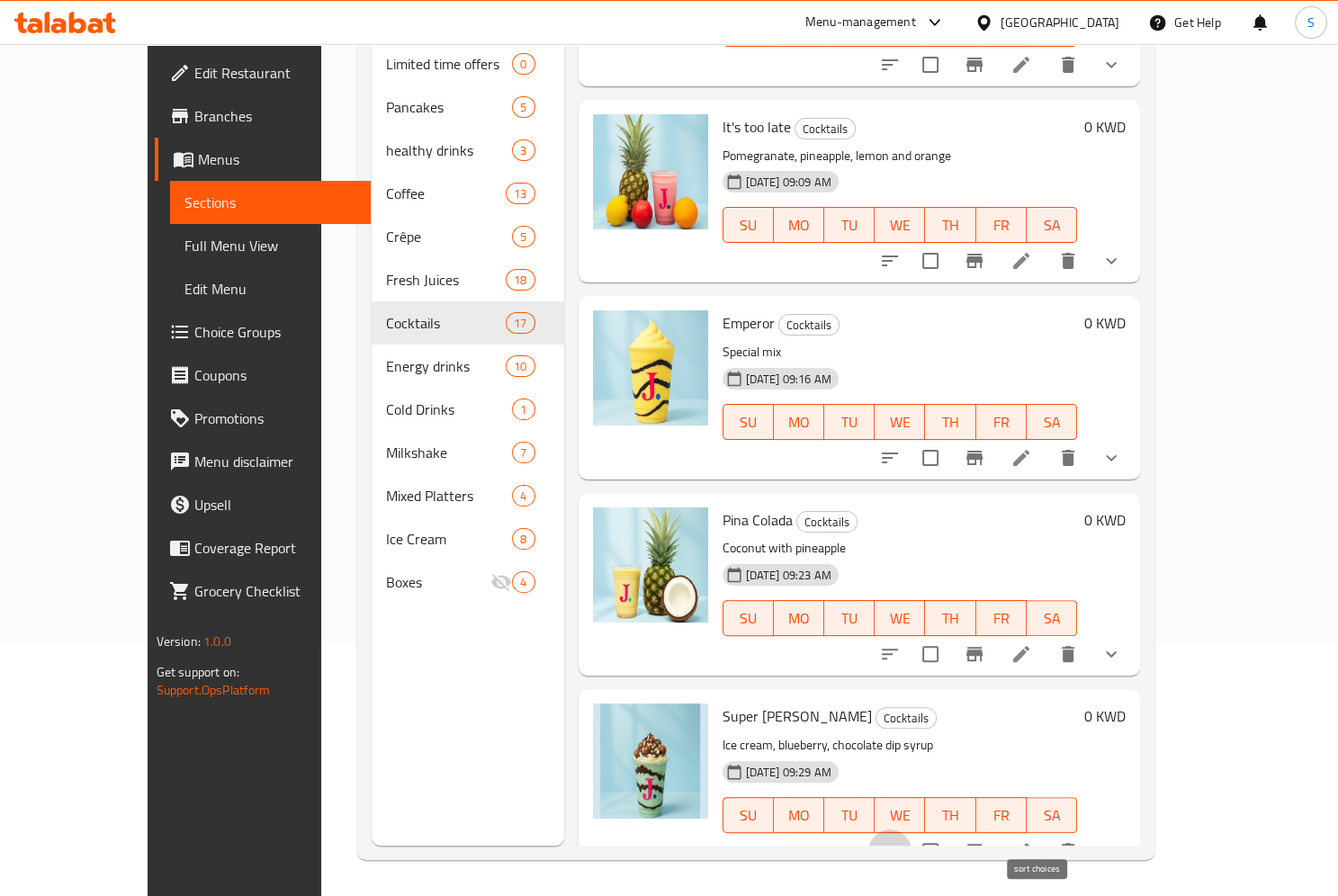
click at [912, 832] on button "sort-choices" at bounding box center [890, 850] width 43 height 43
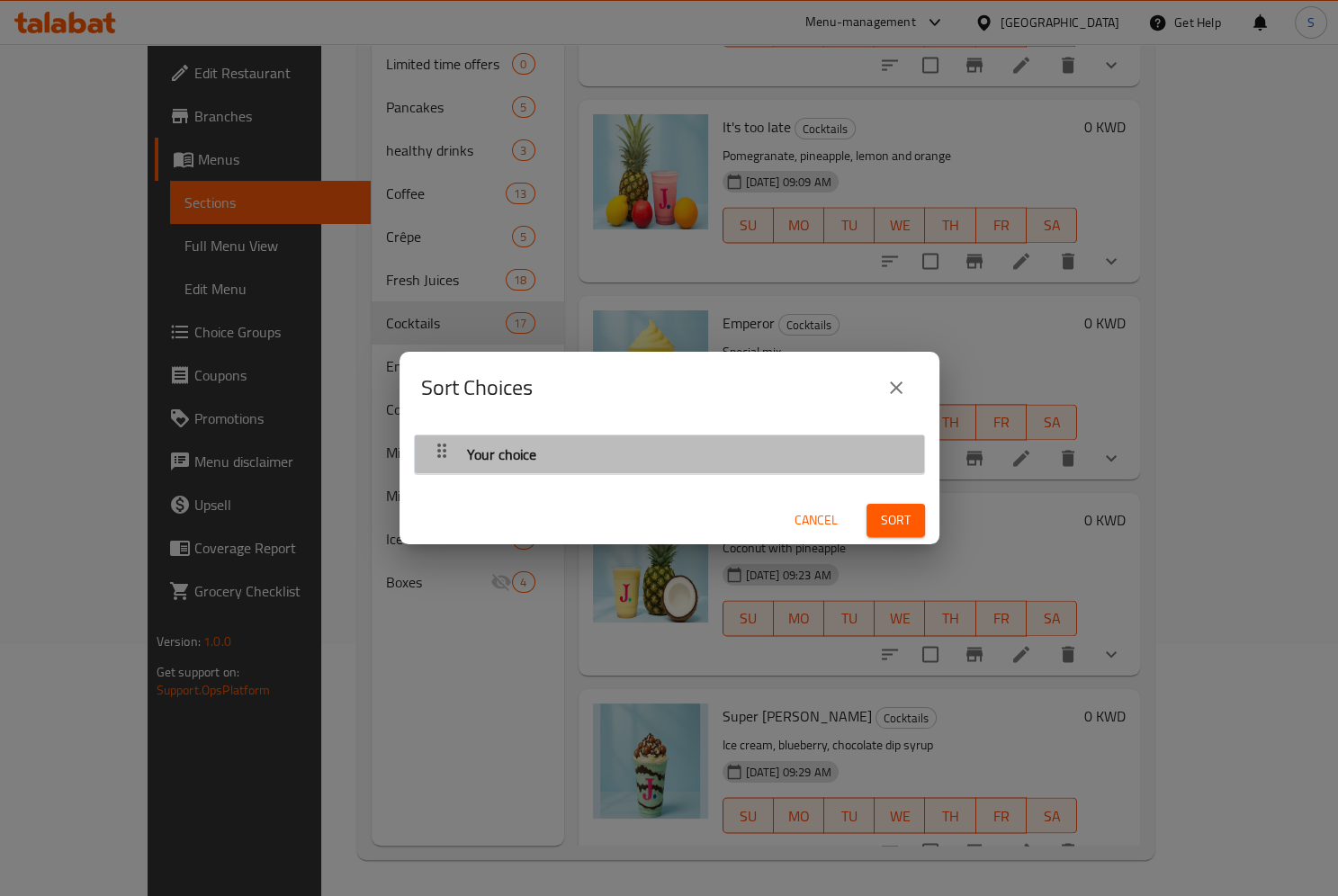
click at [431, 454] on icon "button" at bounding box center [442, 450] width 21 height 21
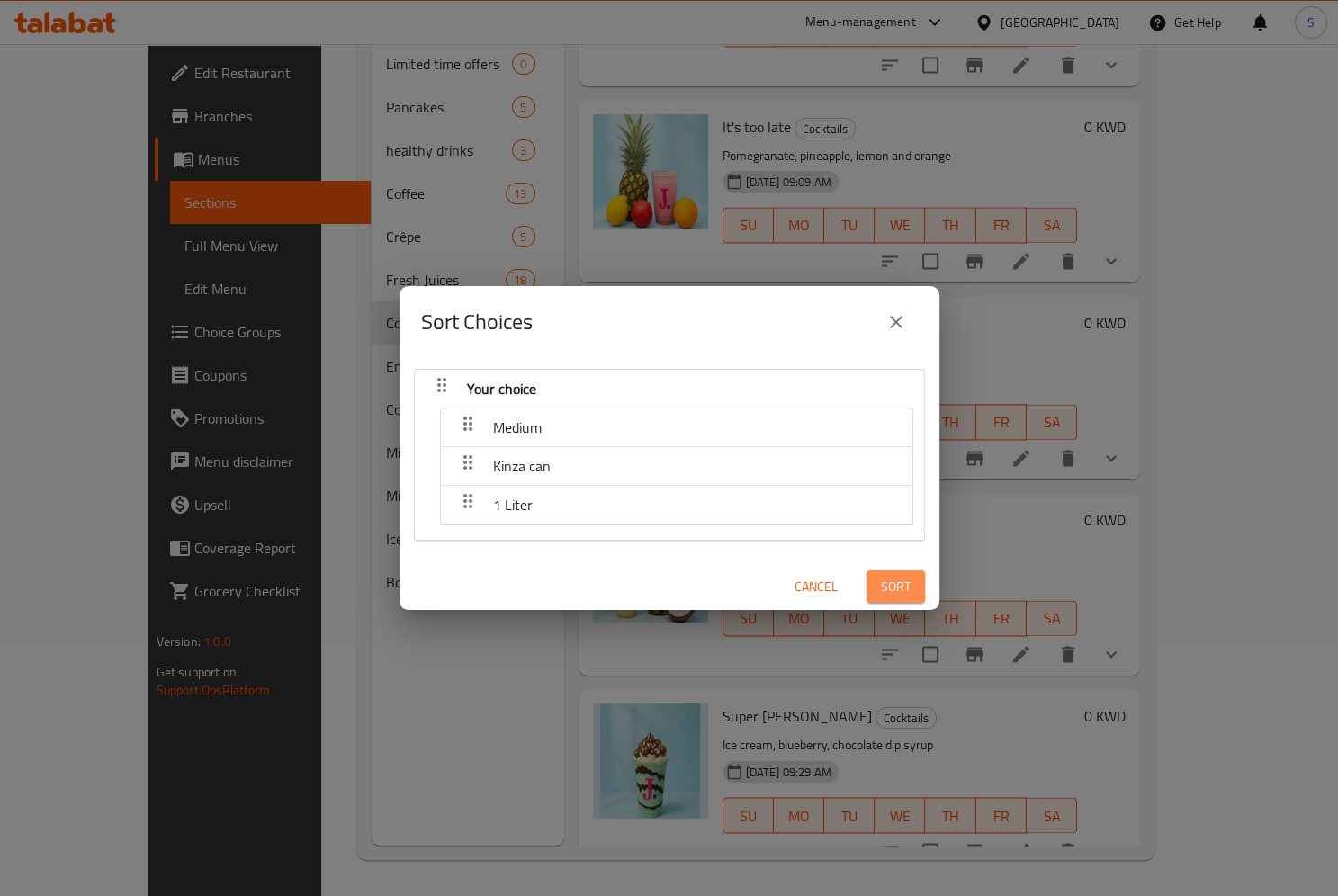
click at [905, 598] on span "Sort" at bounding box center [896, 586] width 30 height 22
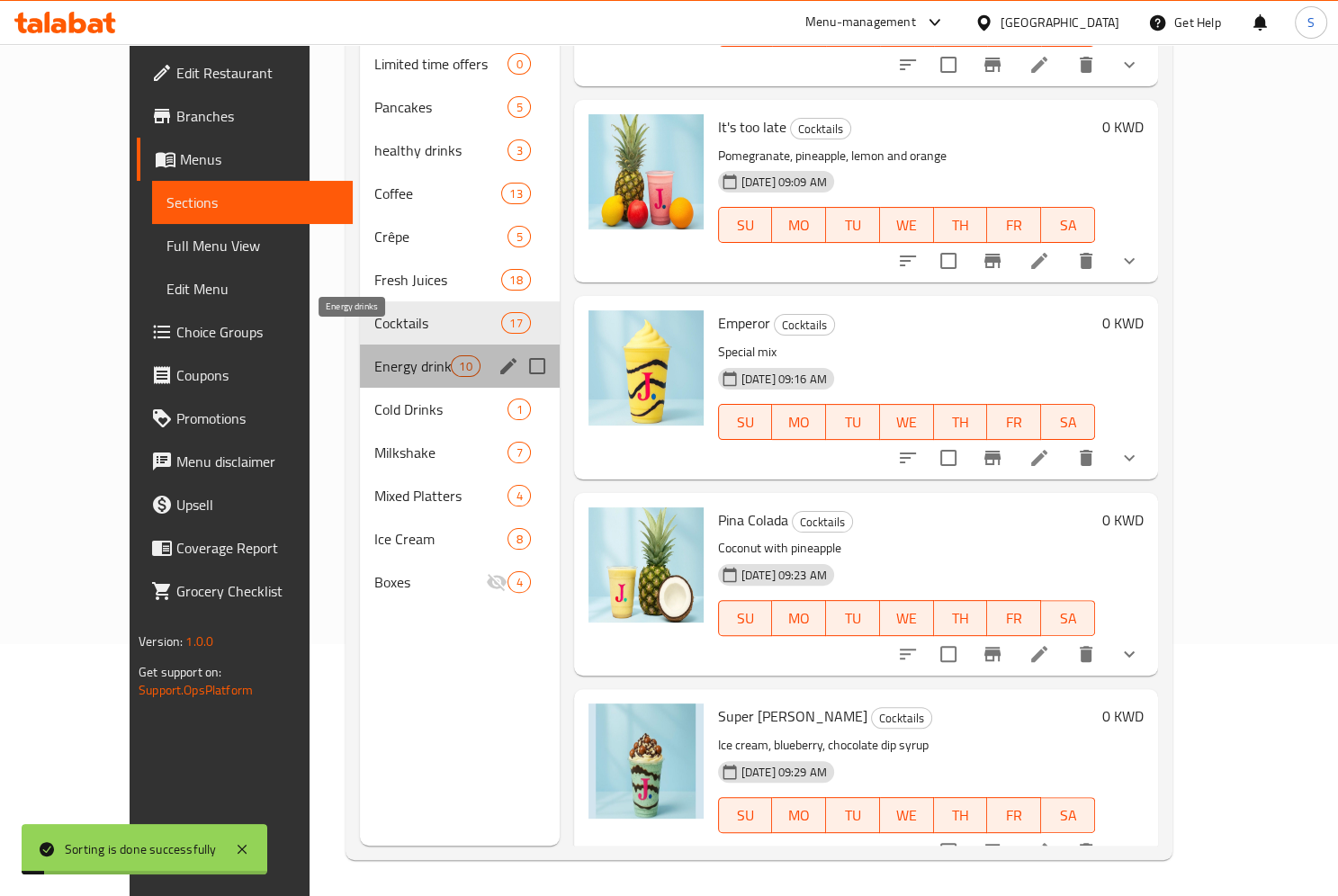
click at [374, 355] on span "Energy drinks" at bounding box center [413, 365] width 77 height 21
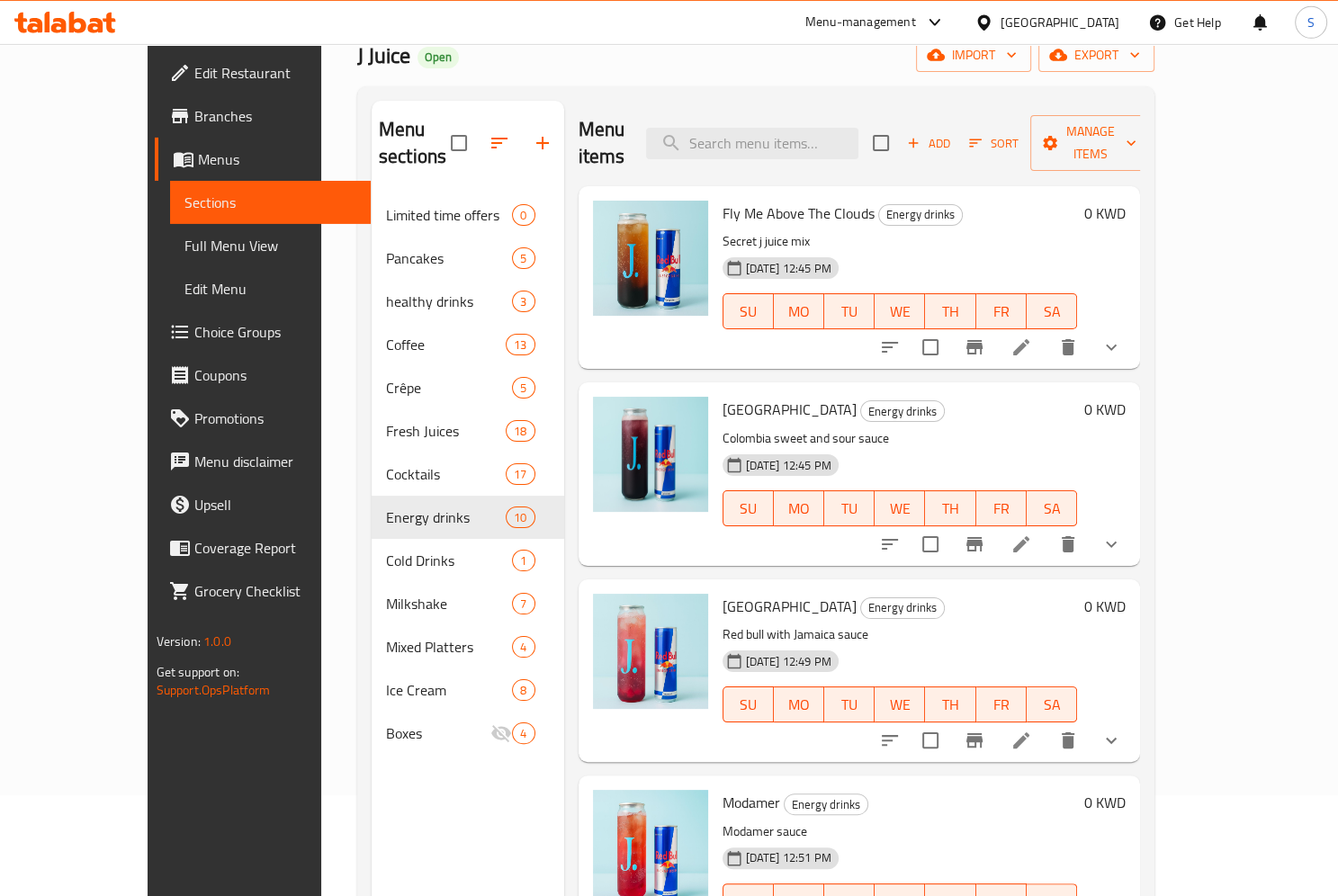
scroll to position [85, 0]
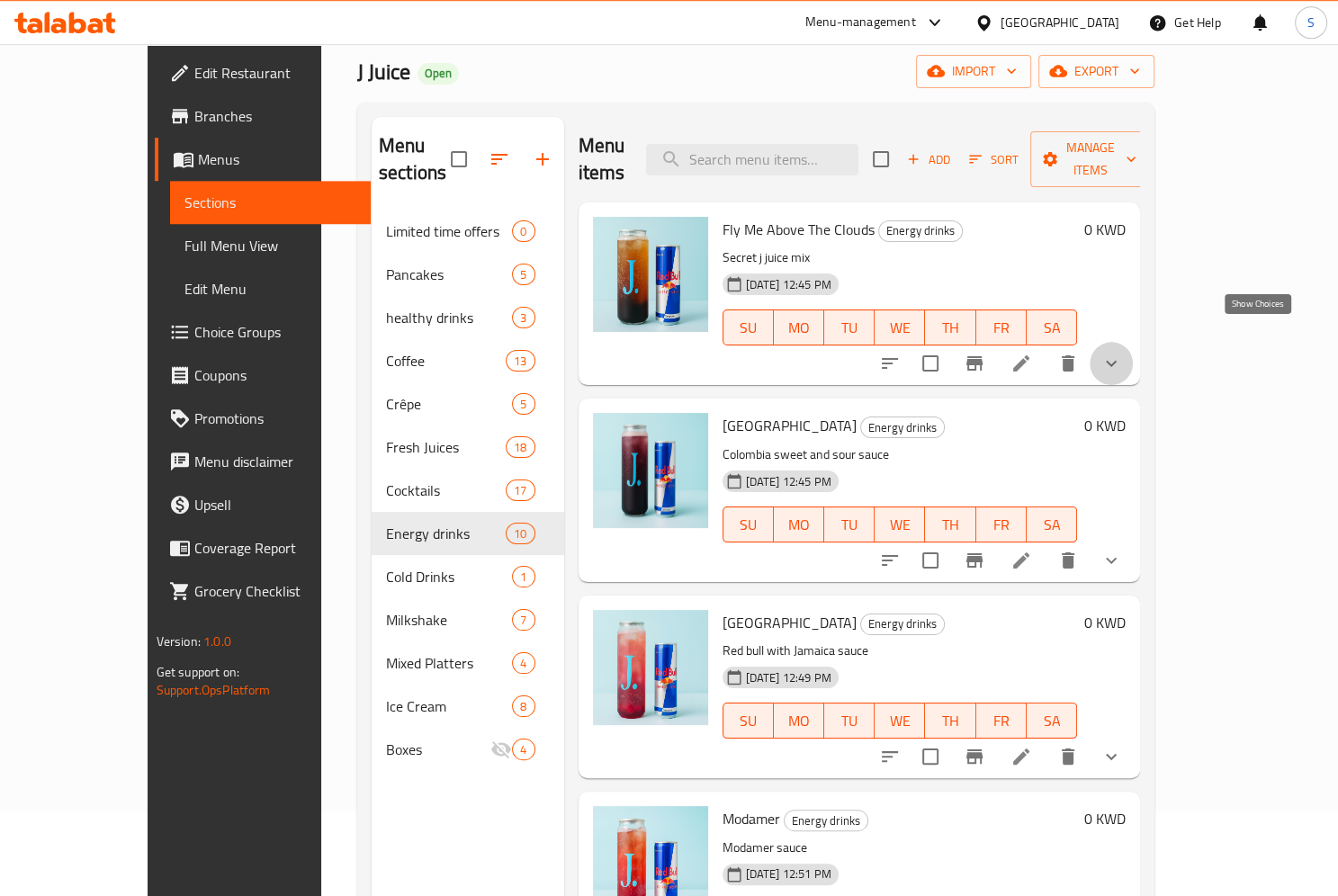
click at [1122, 353] on icon "show more" at bounding box center [1111, 363] width 21 height 21
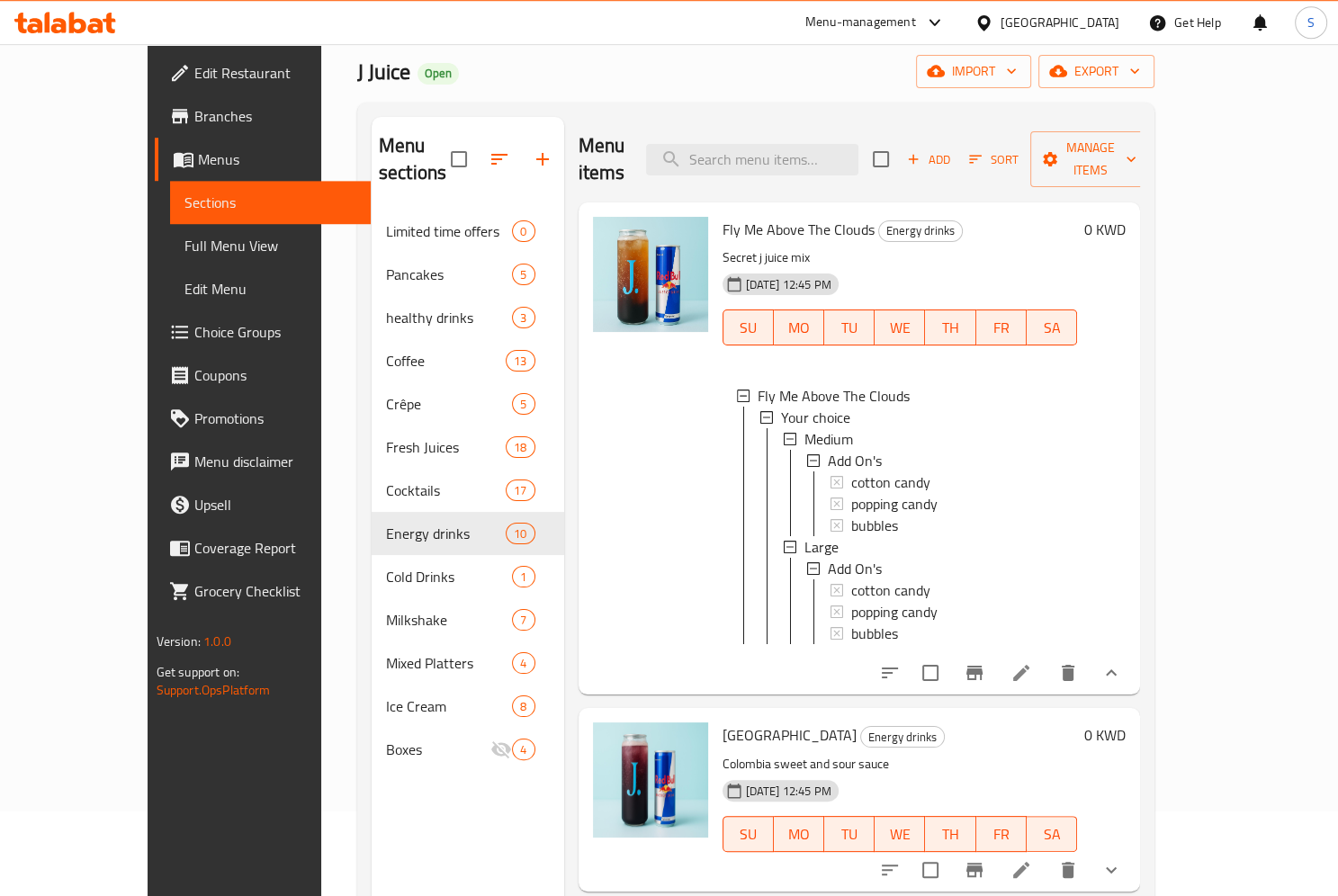
scroll to position [60, 0]
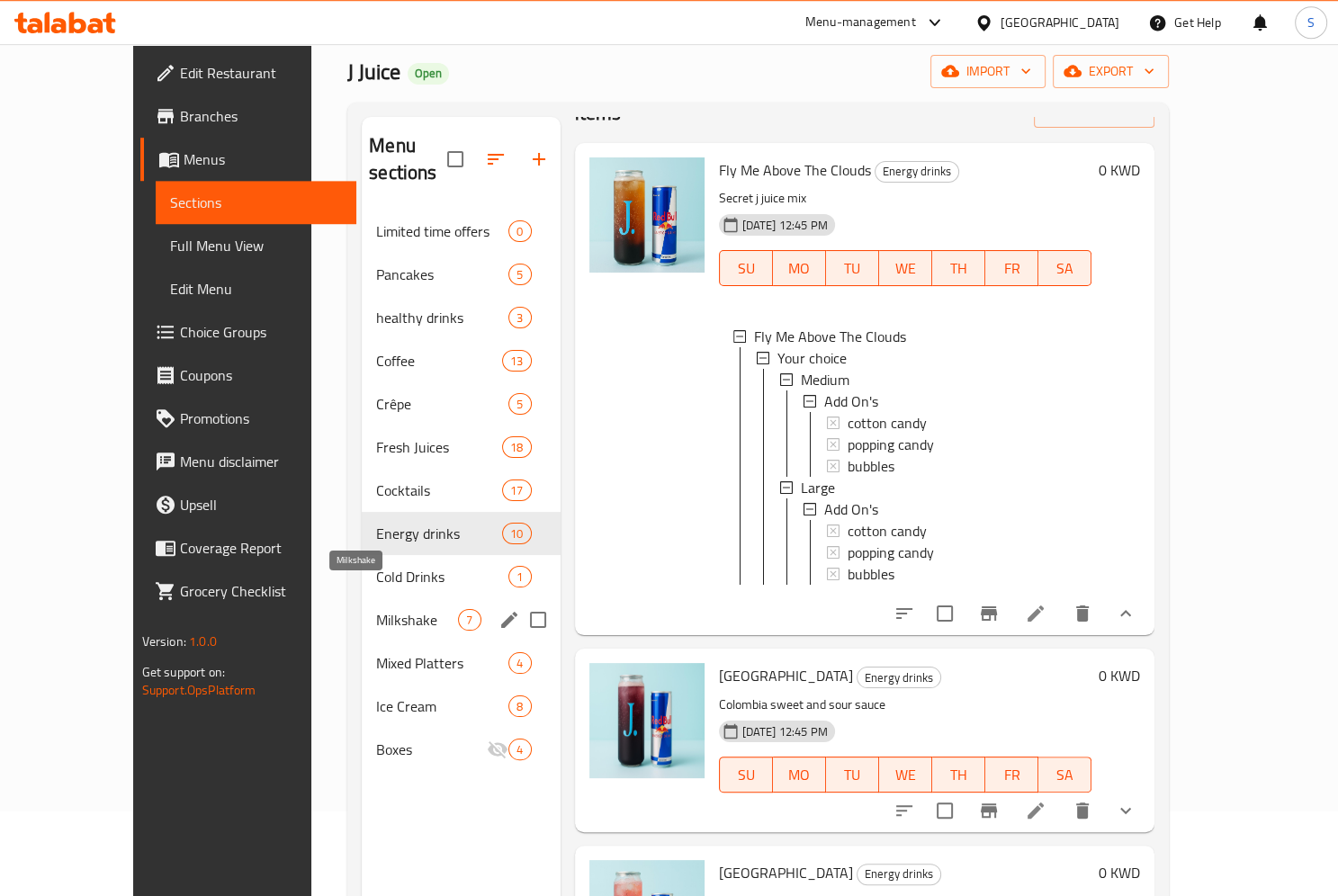
click at [387, 609] on span "Milkshake" at bounding box center [417, 619] width 82 height 21
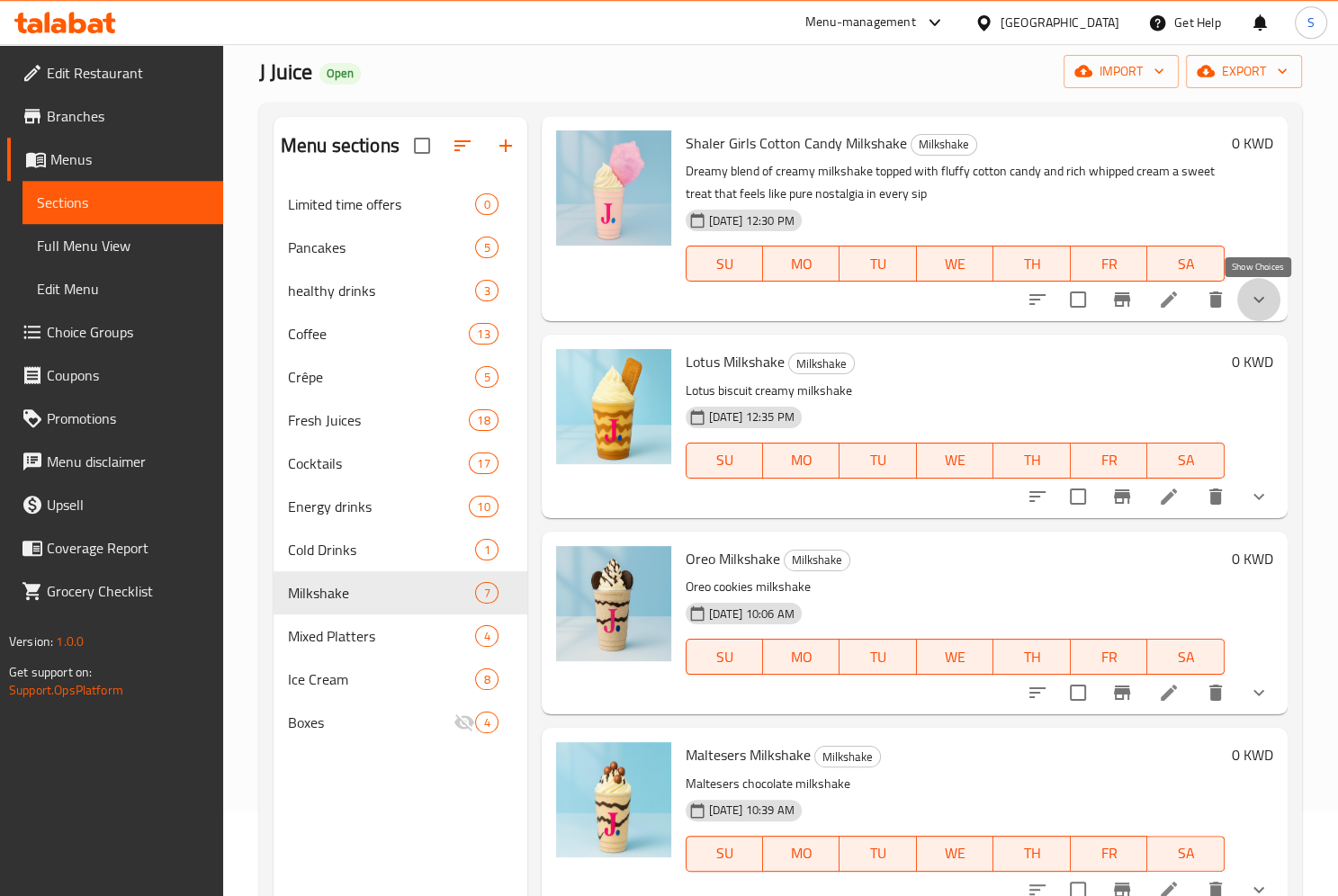
click at [1264, 306] on icon "show more" at bounding box center [1258, 299] width 21 height 21
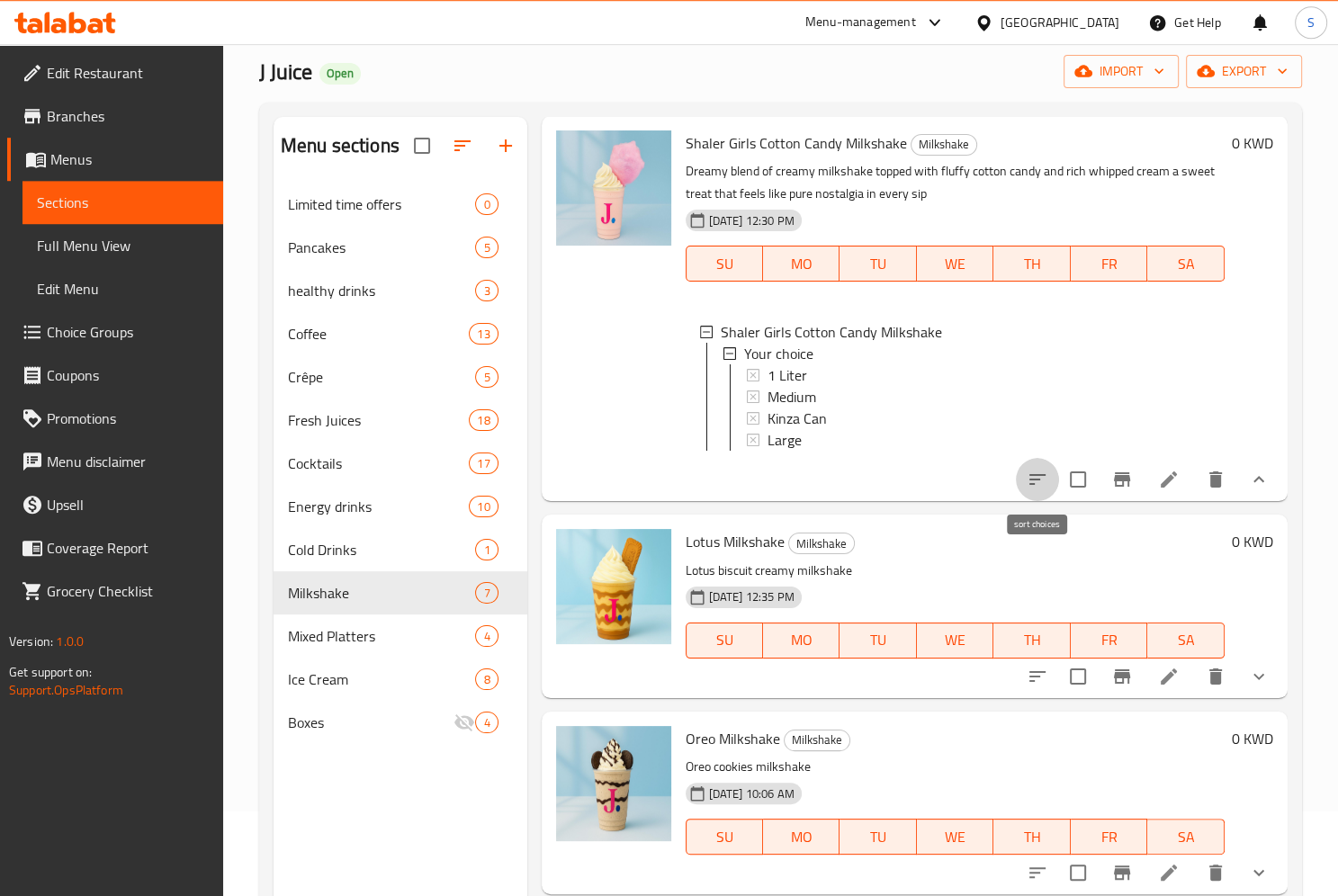
click at [1029, 487] on icon "sort-choices" at bounding box center [1037, 479] width 21 height 21
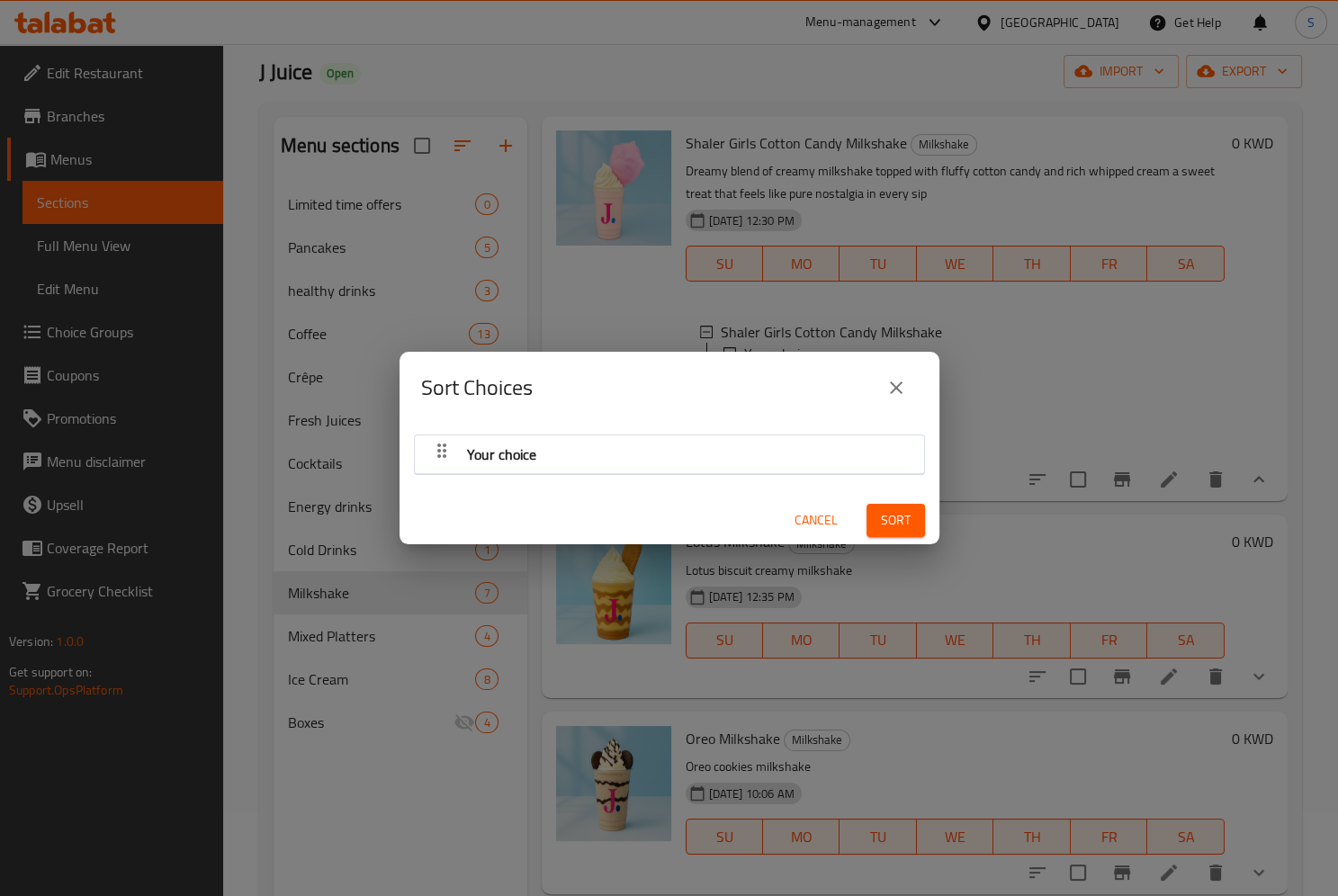
click at [442, 455] on icon "button" at bounding box center [442, 450] width 9 height 14
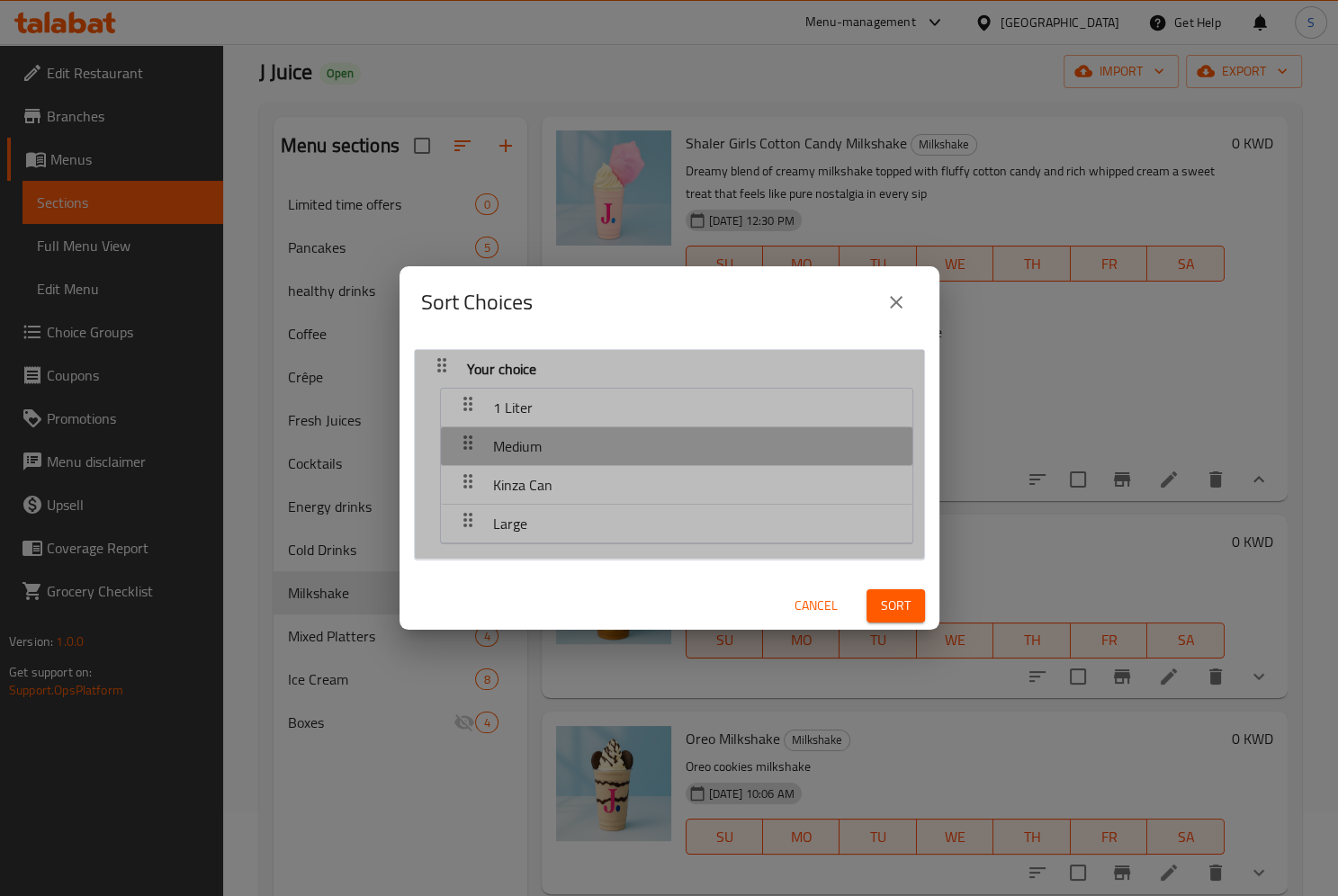
click at [573, 440] on div "Medium" at bounding box center [676, 446] width 453 height 43
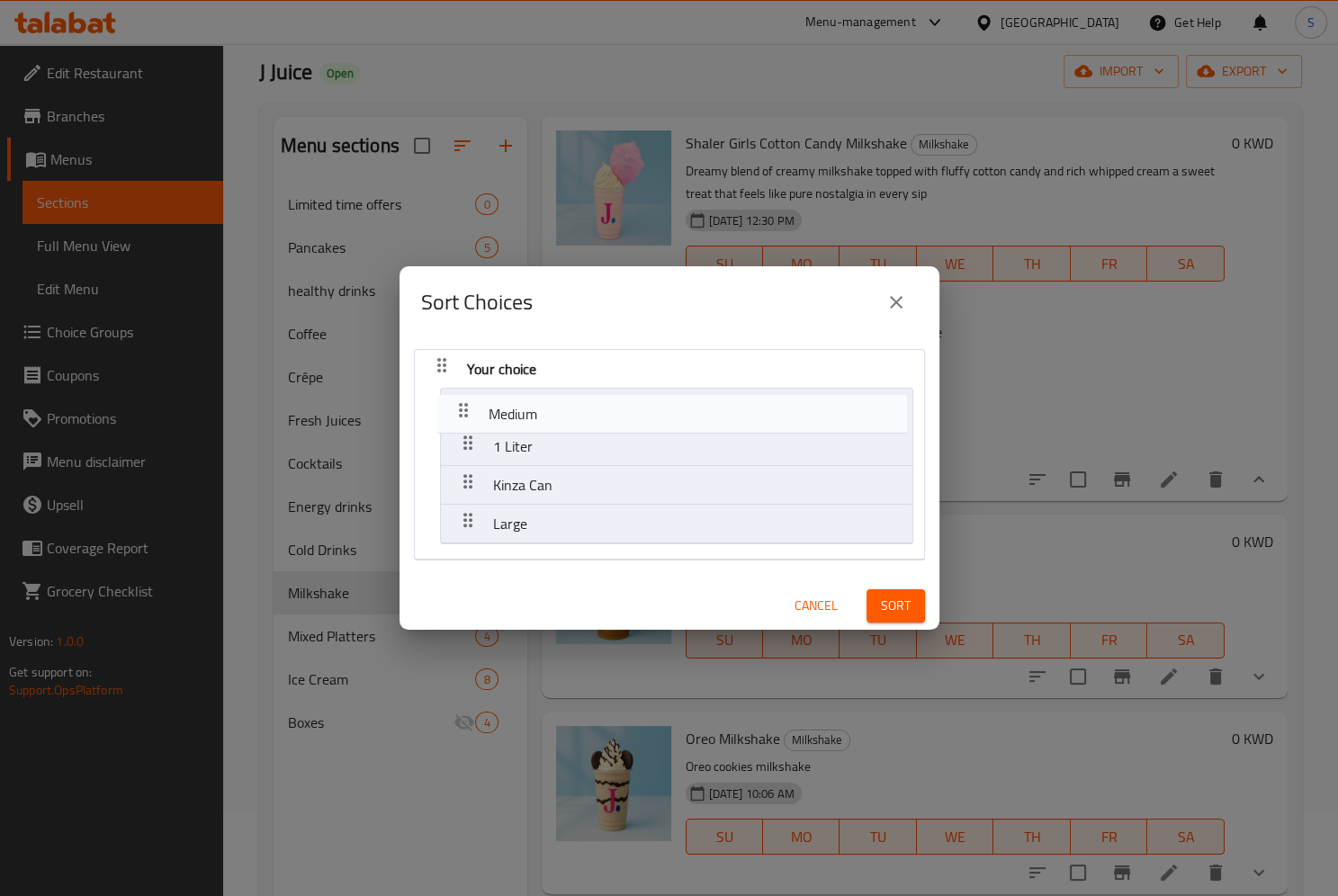
drag, startPoint x: 459, startPoint y: 438, endPoint x: 455, endPoint y: 401, distance: 37.2
click at [455, 401] on nav "Your choice 1 Liter Medium Kinza Can Large" at bounding box center [669, 455] width 511 height 212
drag, startPoint x: 467, startPoint y: 492, endPoint x: 457, endPoint y: 437, distance: 55.9
click at [457, 437] on nav "Your choice Medium 1 Liter Kinza Can Large" at bounding box center [669, 455] width 511 height 212
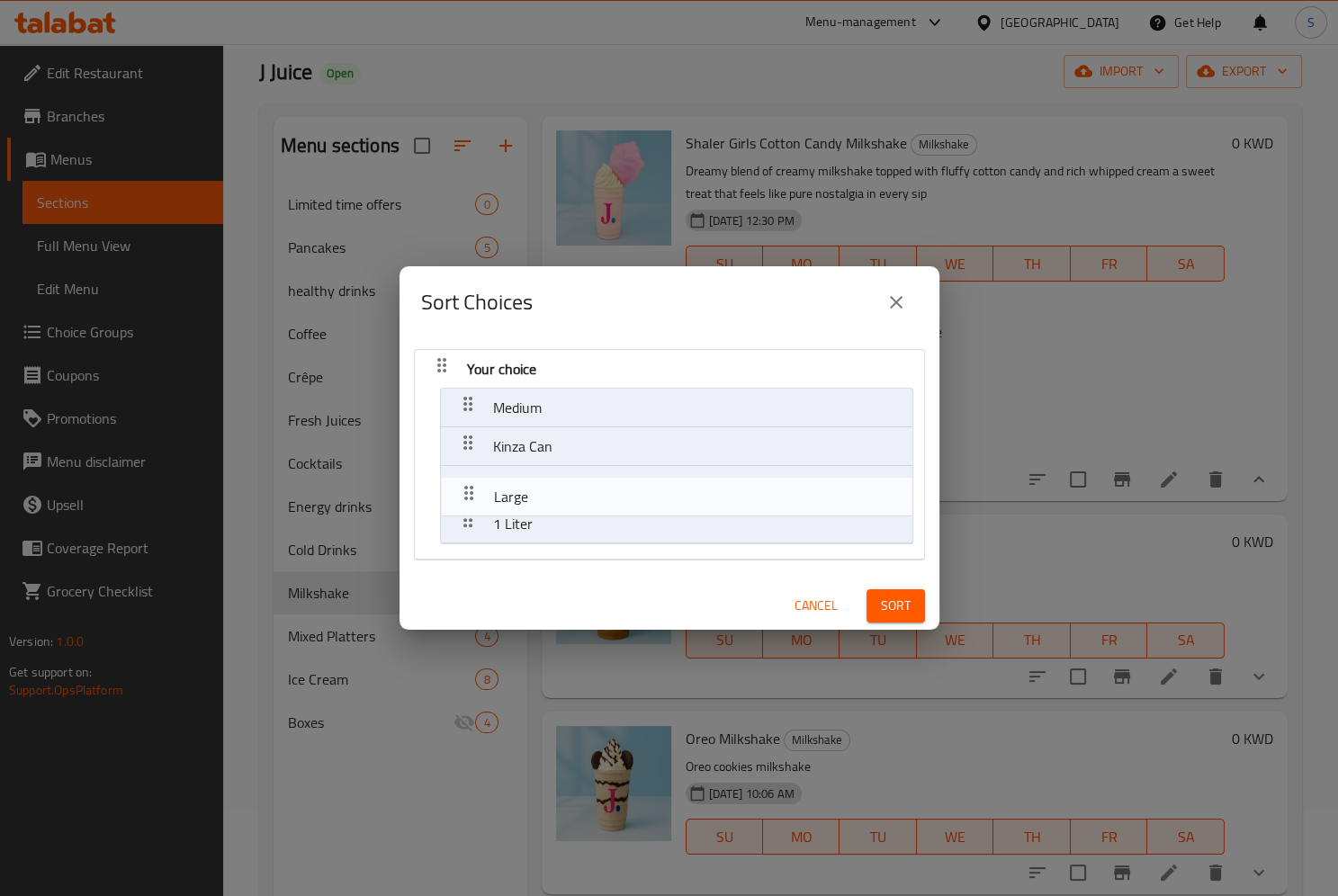
drag, startPoint x: 466, startPoint y: 525, endPoint x: 467, endPoint y: 479, distance: 46.0
click at [467, 479] on nav "Your choice Medium Kinza Can 1 Liter Large" at bounding box center [669, 455] width 511 height 212
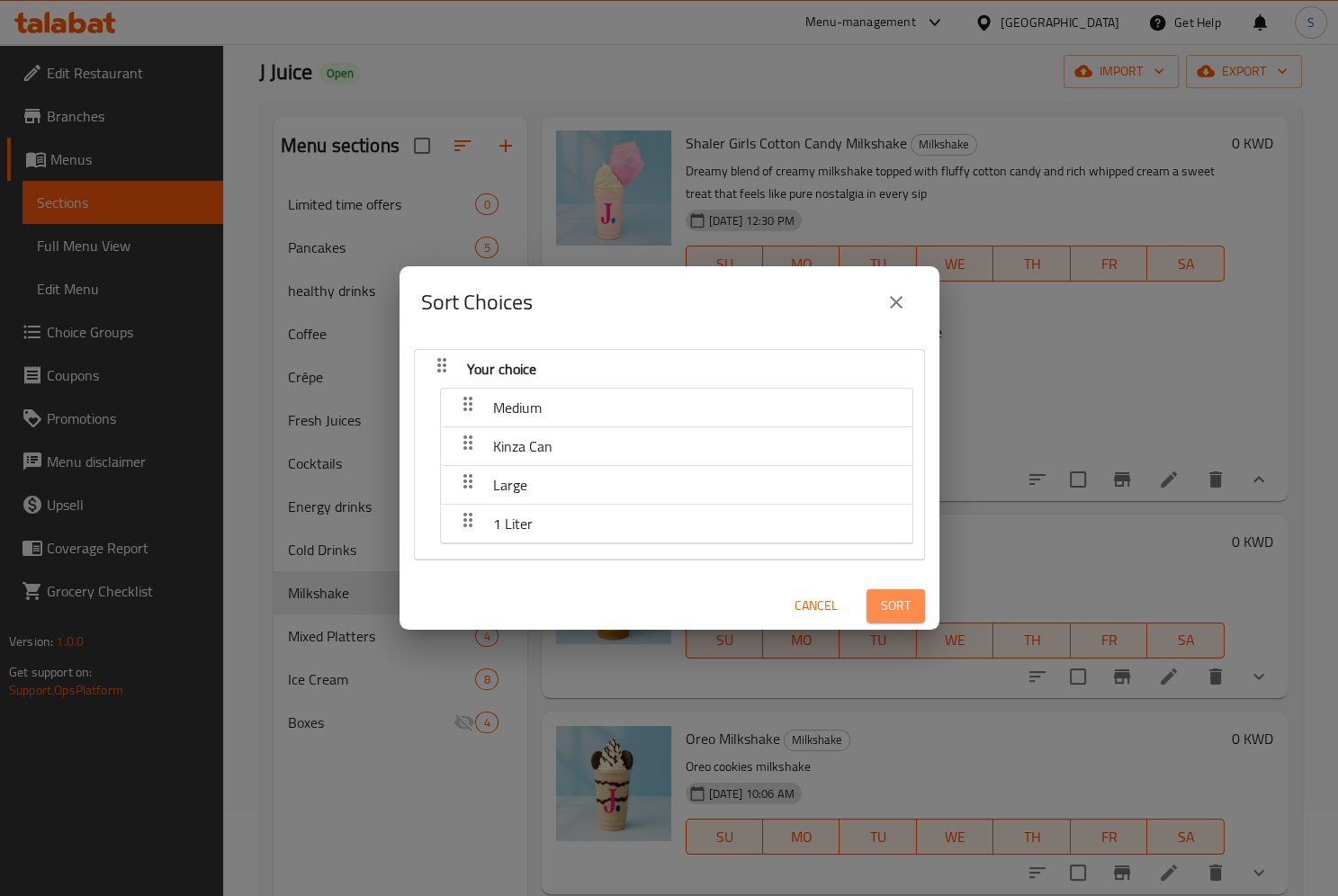
click at [885, 615] on span "Sort" at bounding box center [896, 605] width 30 height 22
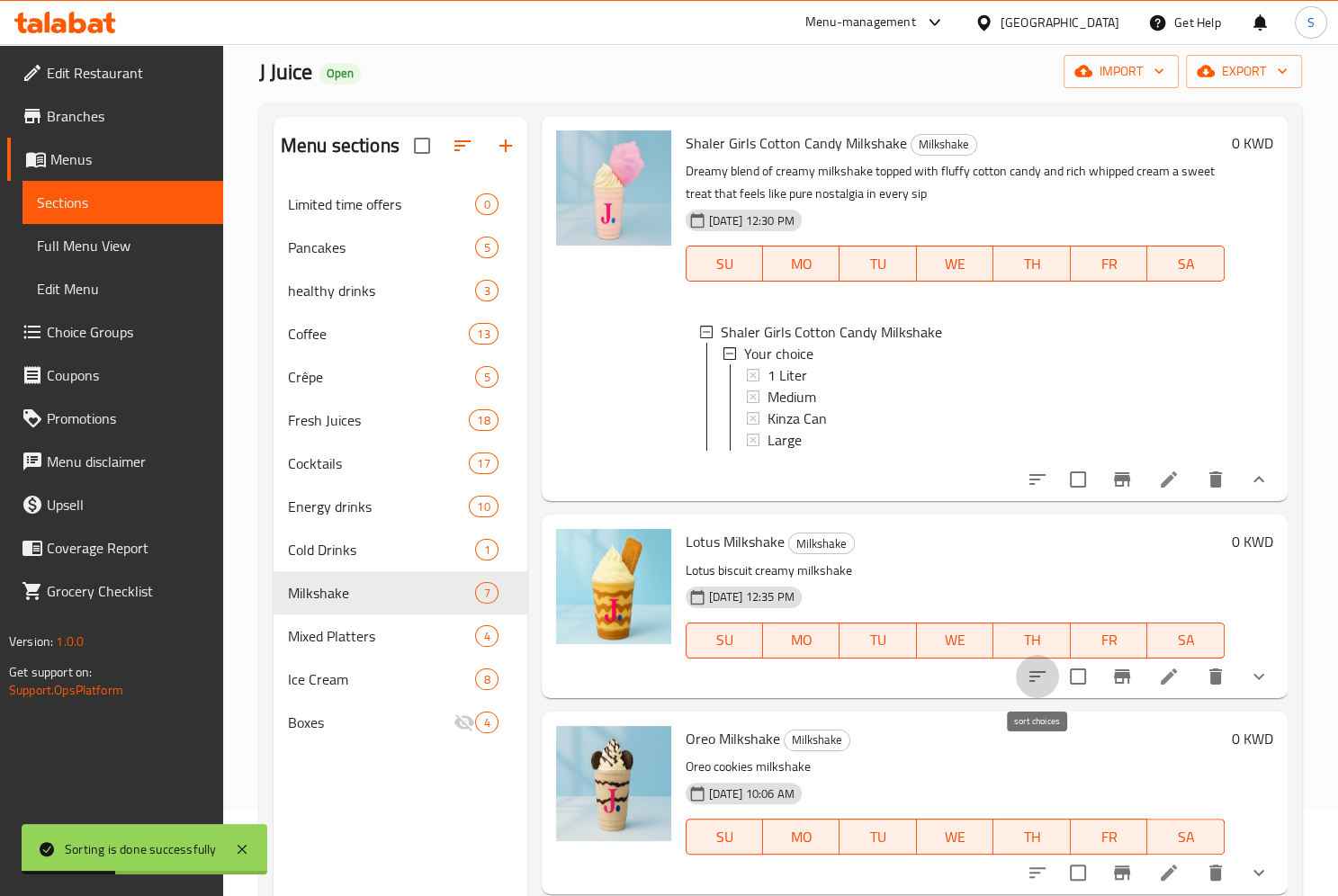
click at [1038, 676] on icon "sort-choices" at bounding box center [1037, 676] width 16 height 11
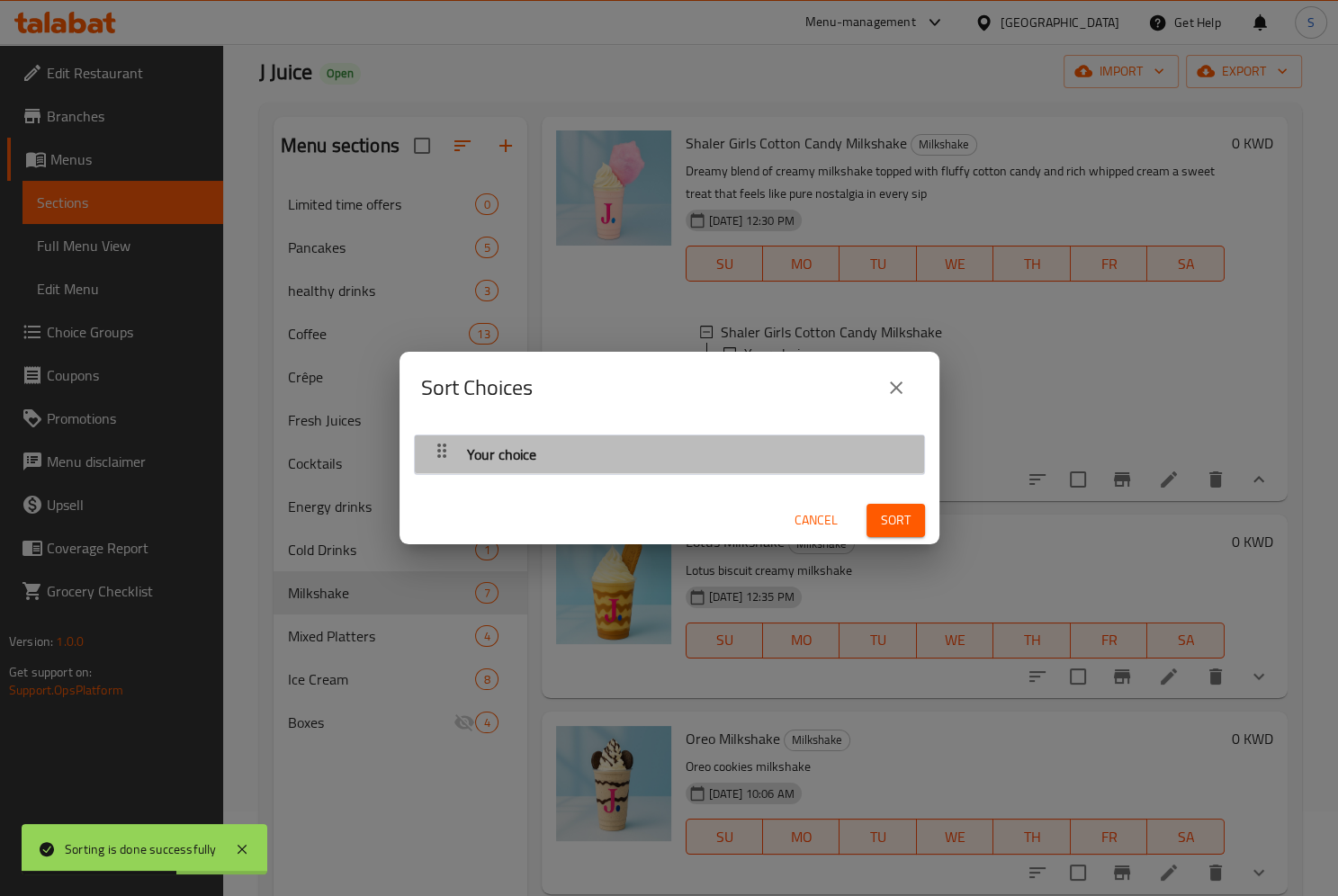
click at [438, 447] on icon "button" at bounding box center [442, 450] width 9 height 14
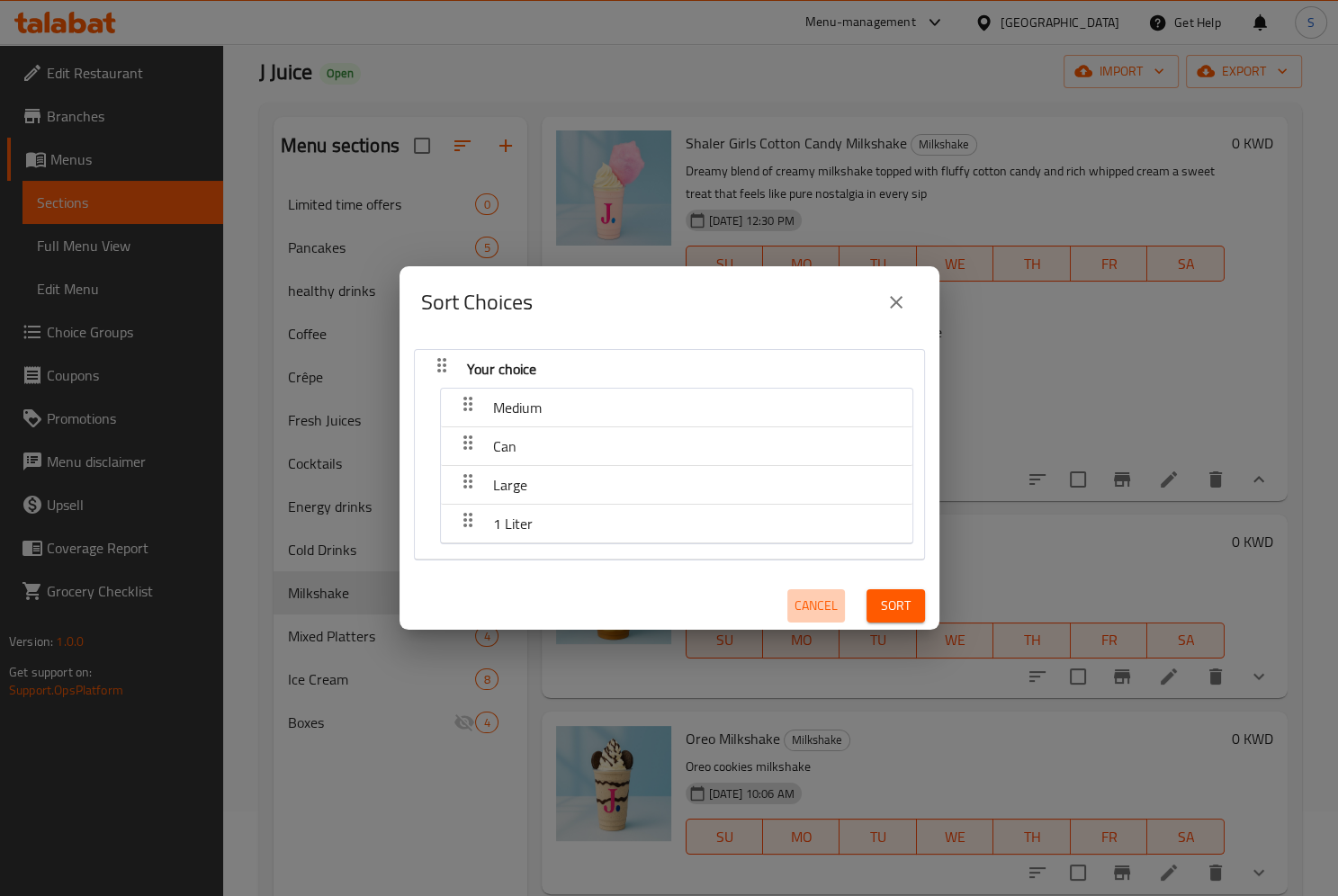
click at [805, 600] on span "Cancel" at bounding box center [816, 605] width 43 height 22
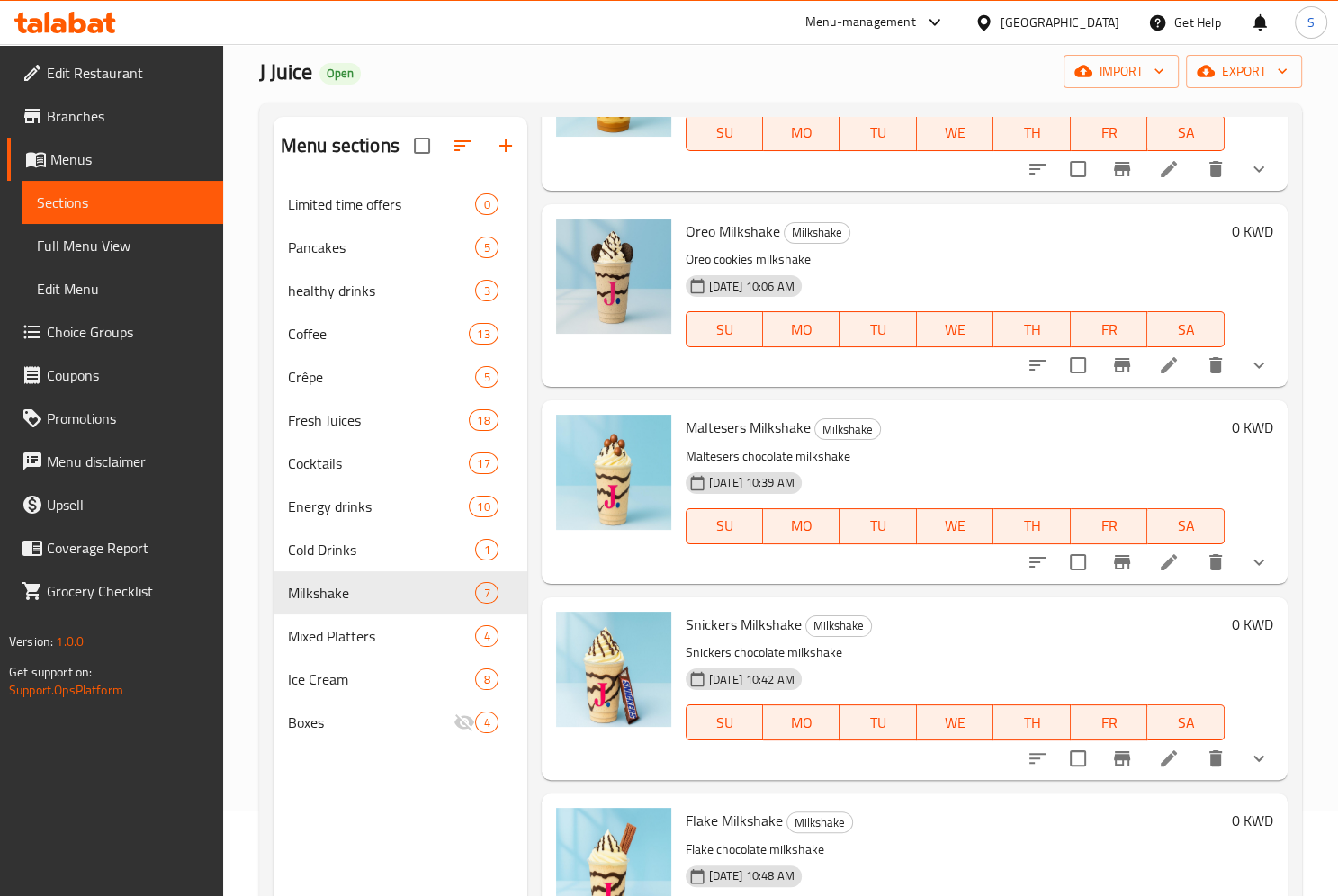
scroll to position [606, 0]
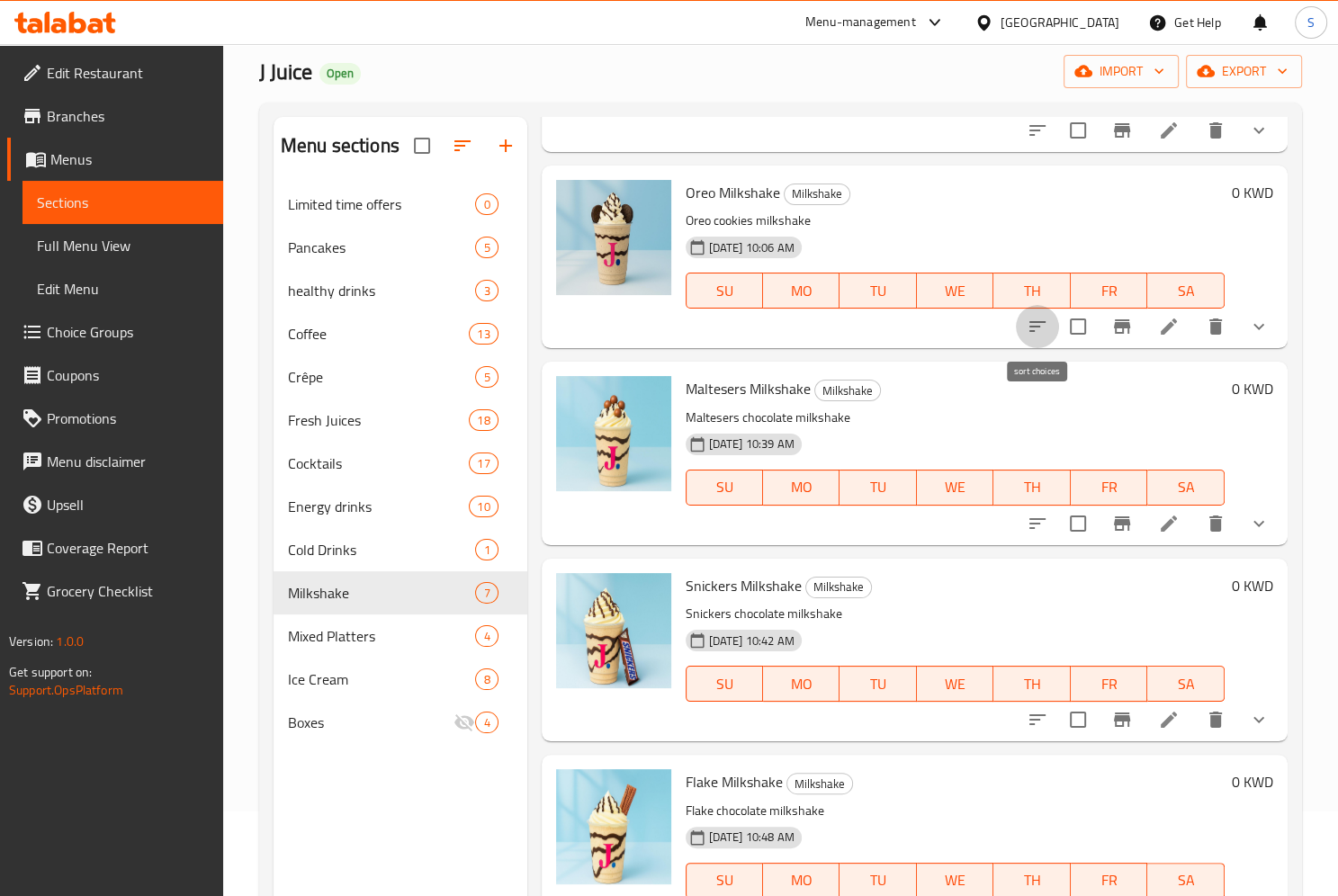
click at [1051, 334] on button "sort-choices" at bounding box center [1037, 326] width 43 height 43
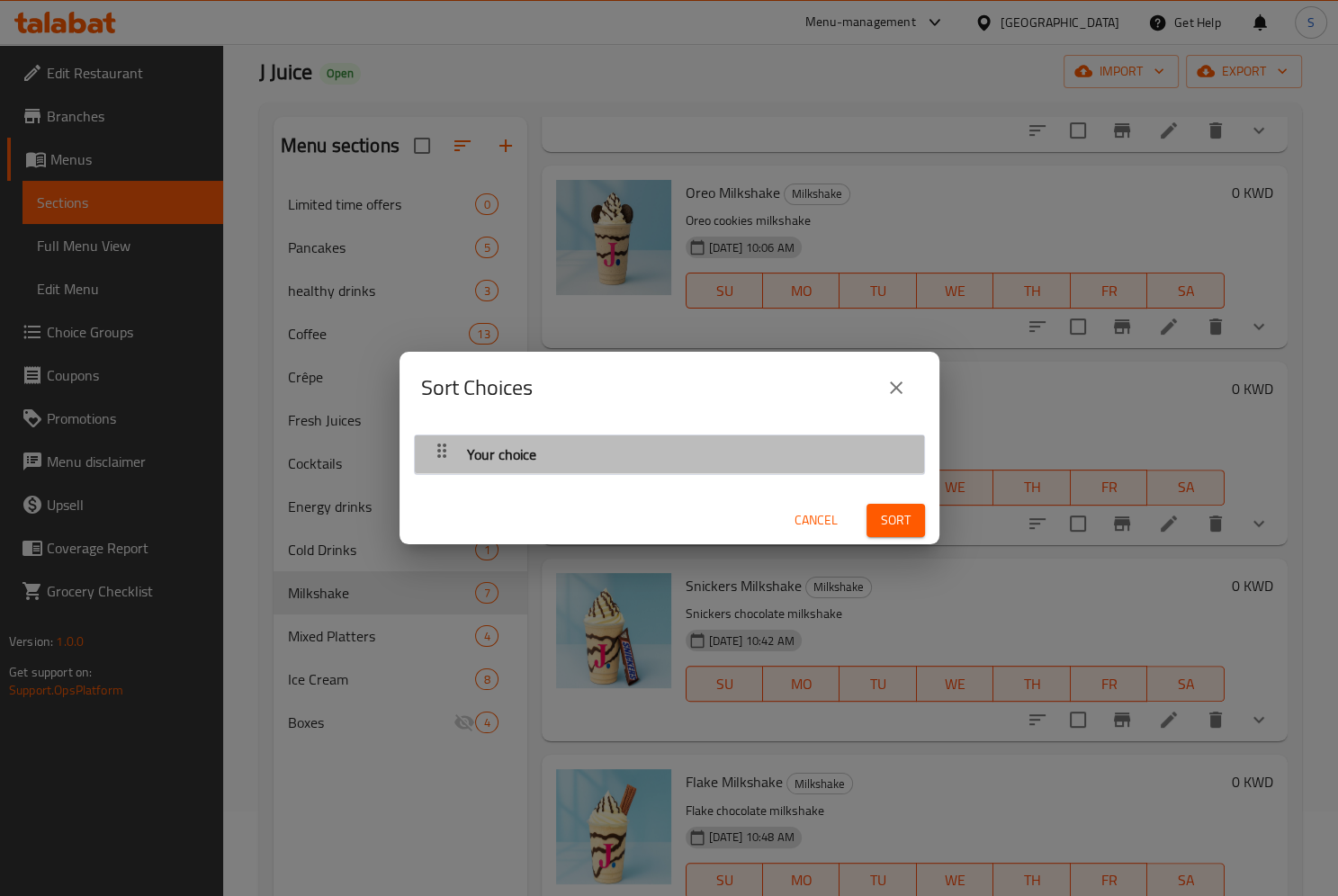
click at [419, 441] on div "Your choice" at bounding box center [669, 455] width 509 height 38
click at [439, 453] on icon "button" at bounding box center [442, 450] width 21 height 21
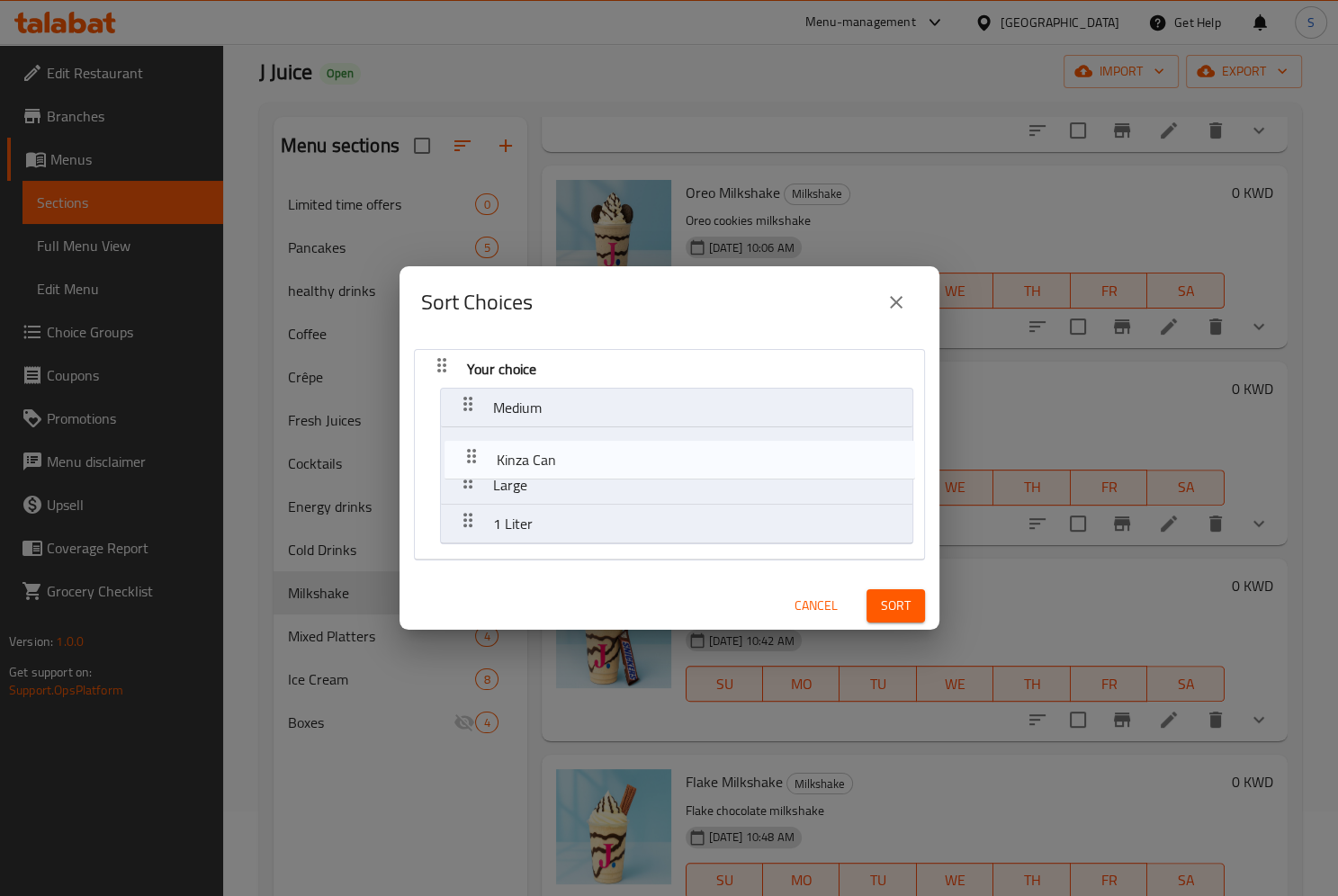
drag, startPoint x: 455, startPoint y: 485, endPoint x: 461, endPoint y: 438, distance: 47.4
click at [461, 438] on nav "Your choice Medium Large Kinza Can 1 Liter" at bounding box center [669, 455] width 511 height 212
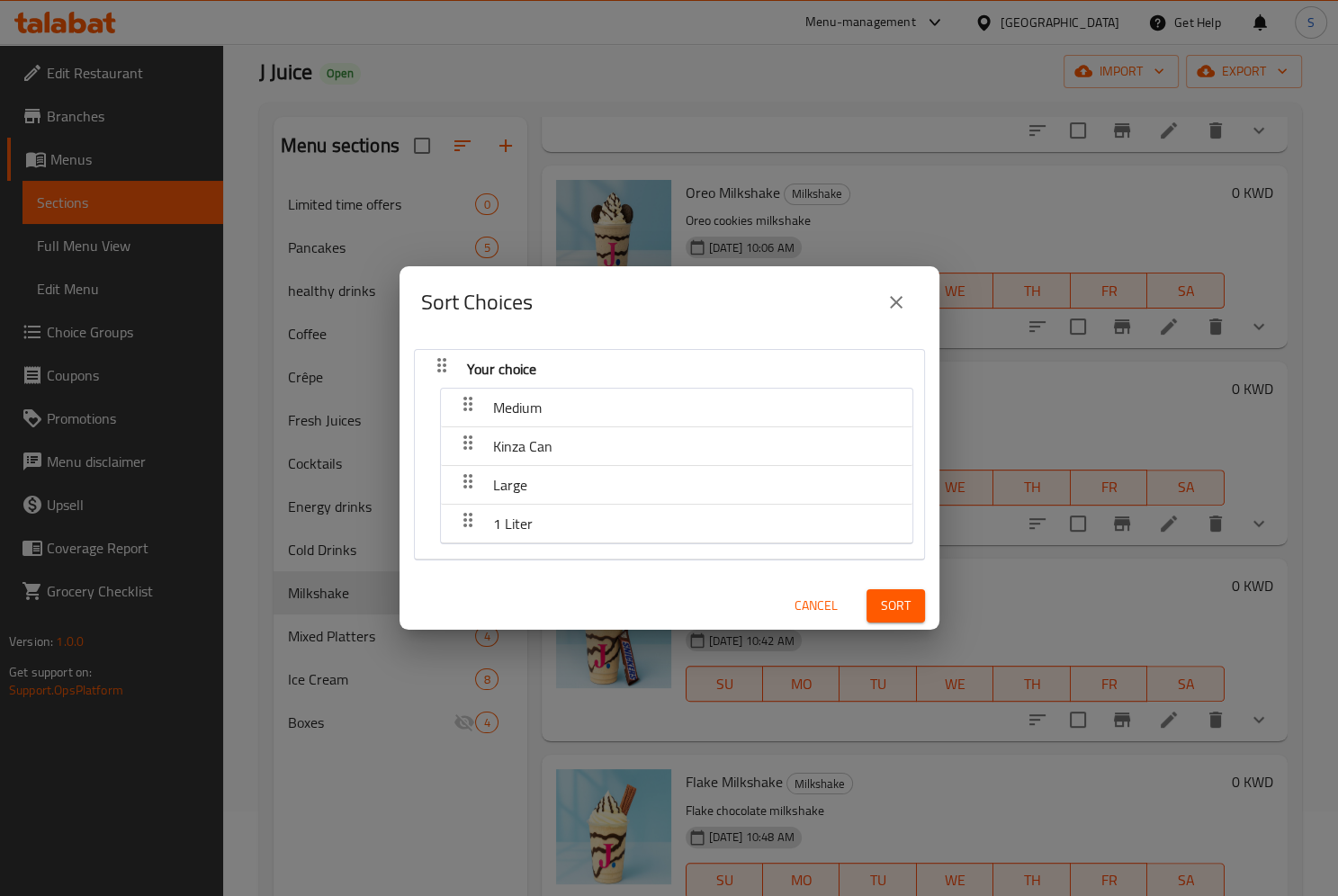
click at [901, 606] on span "Sort" at bounding box center [896, 605] width 30 height 22
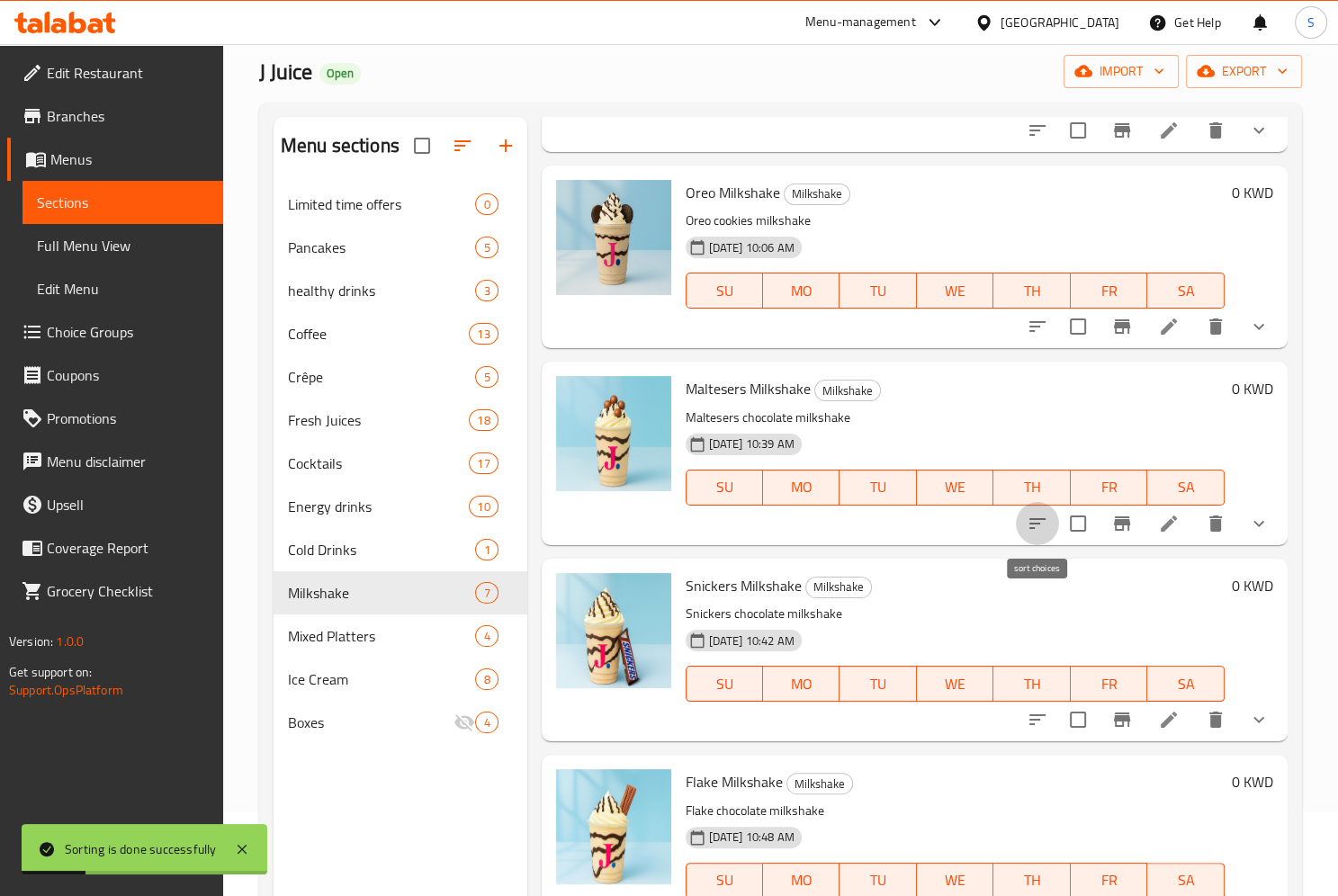
click at [1051, 525] on button "sort-choices" at bounding box center [1037, 523] width 43 height 43
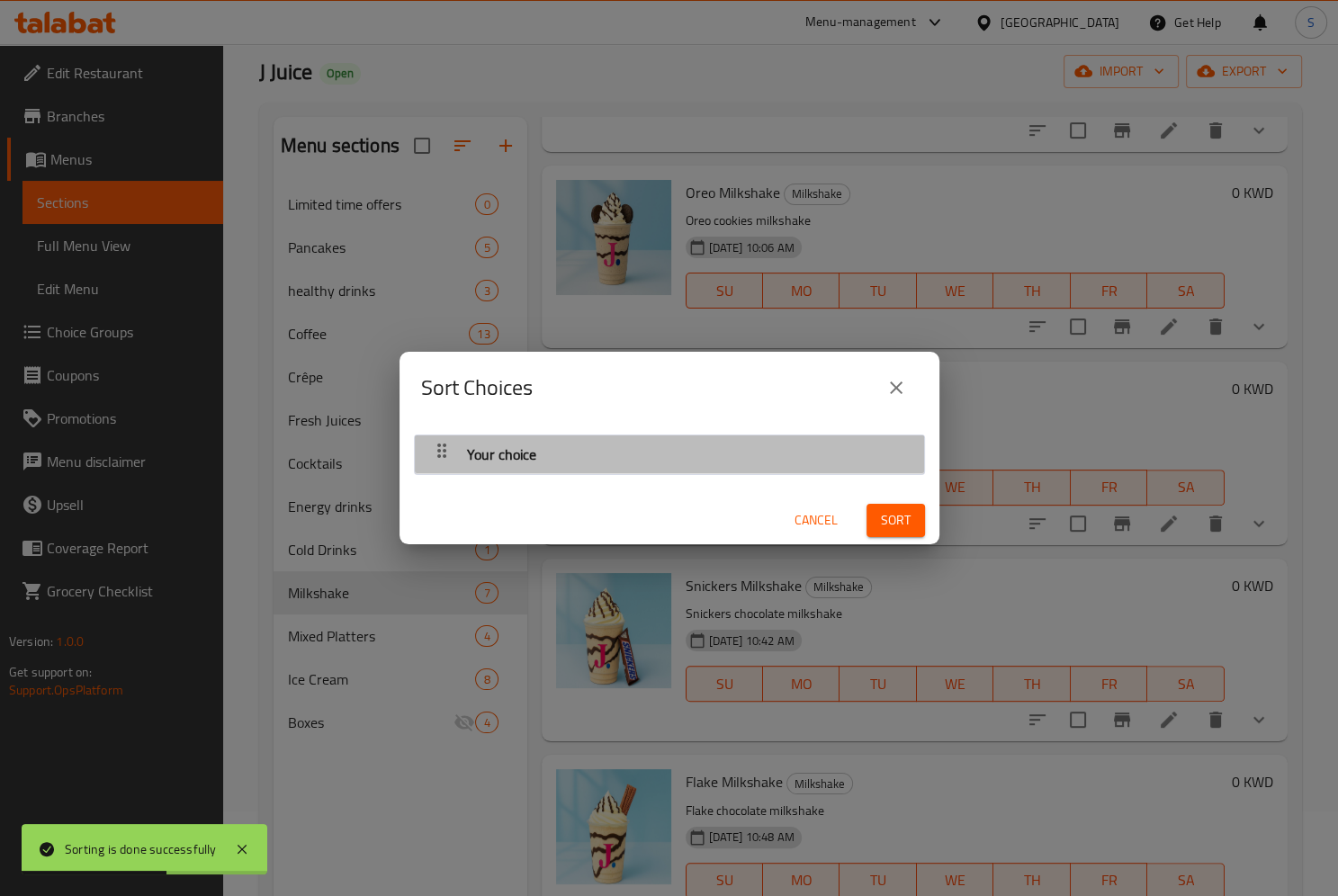
click at [431, 457] on icon "button" at bounding box center [442, 450] width 21 height 21
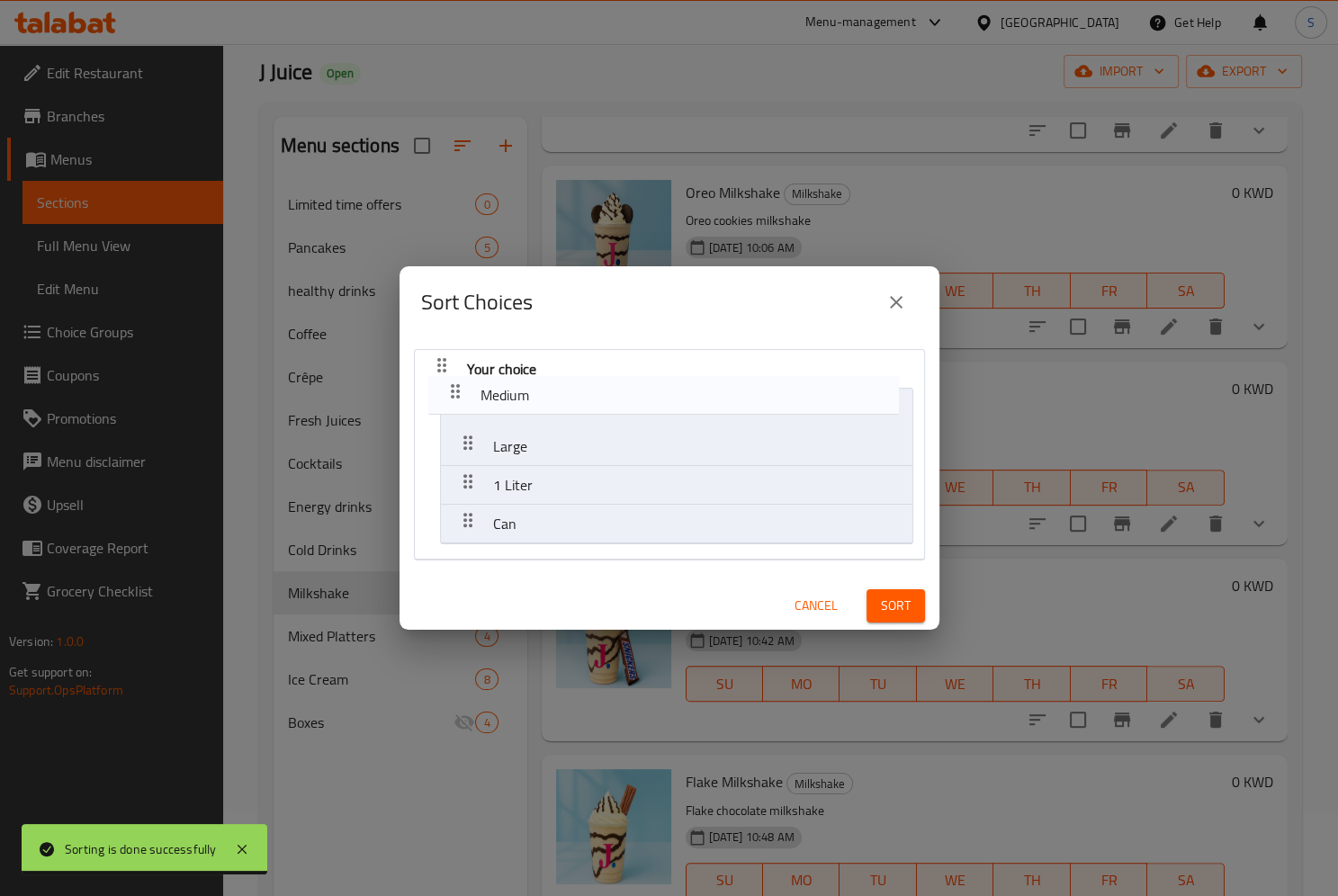
drag, startPoint x: 467, startPoint y: 484, endPoint x: 455, endPoint y: 383, distance: 101.7
click at [455, 383] on nav "Your choice Large 1 Liter Medium Can" at bounding box center [669, 455] width 511 height 212
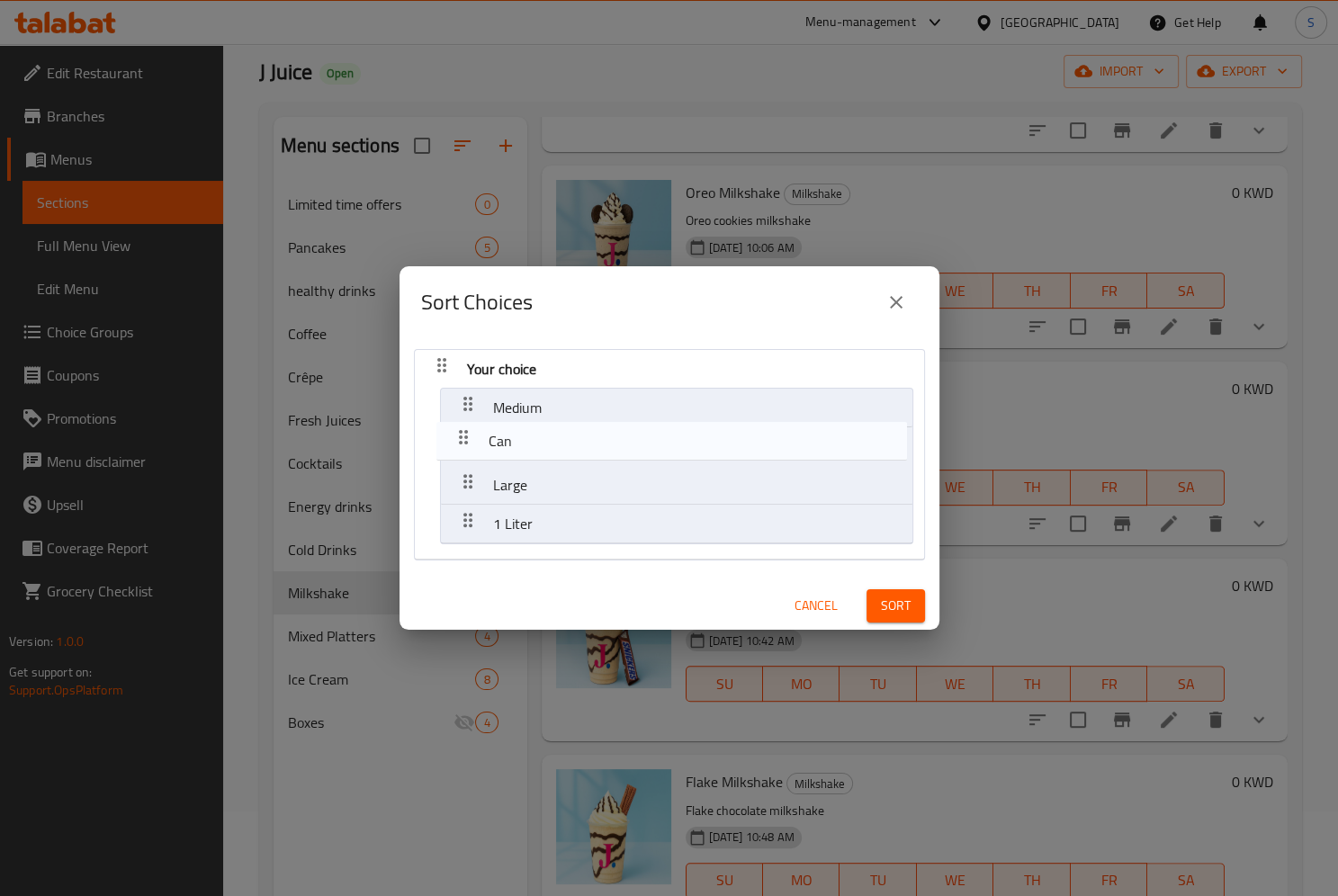
drag, startPoint x: 465, startPoint y: 525, endPoint x: 460, endPoint y: 422, distance: 103.1
click at [460, 422] on nav "Your choice Medium Large 1 Liter Can" at bounding box center [669, 455] width 511 height 212
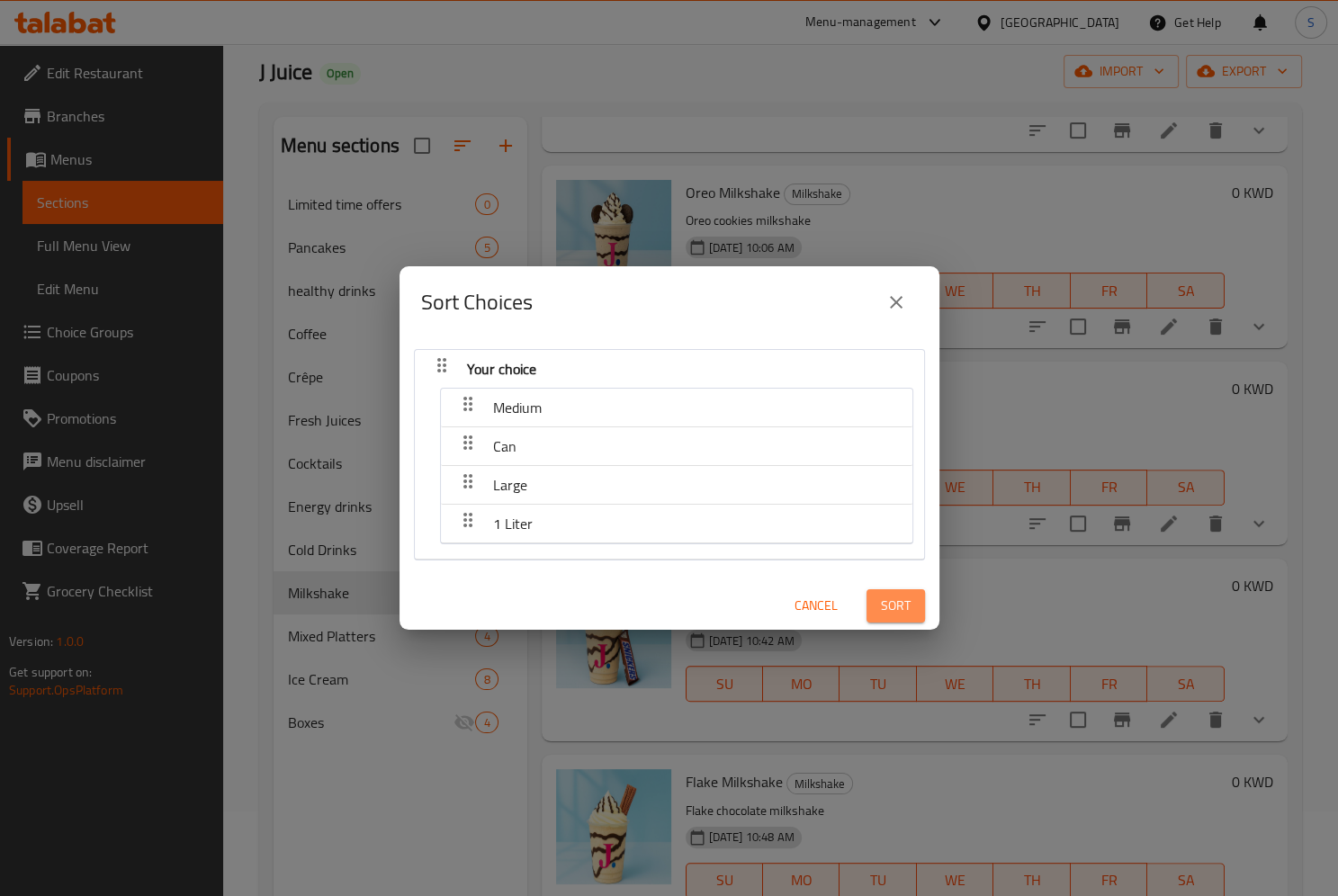
click at [896, 611] on span "Sort" at bounding box center [896, 605] width 30 height 22
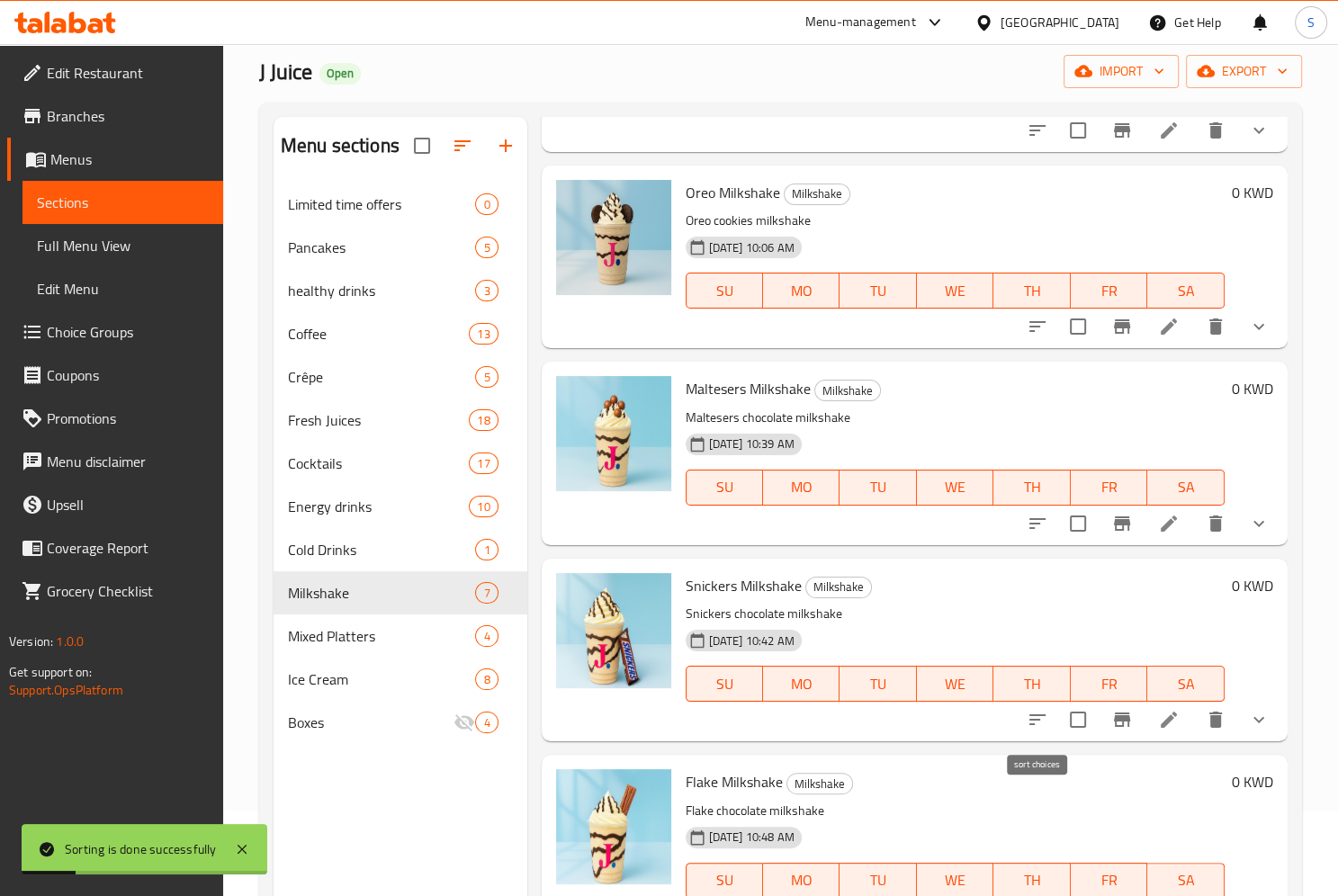
click at [1038, 719] on icon "sort-choices" at bounding box center [1037, 719] width 16 height 11
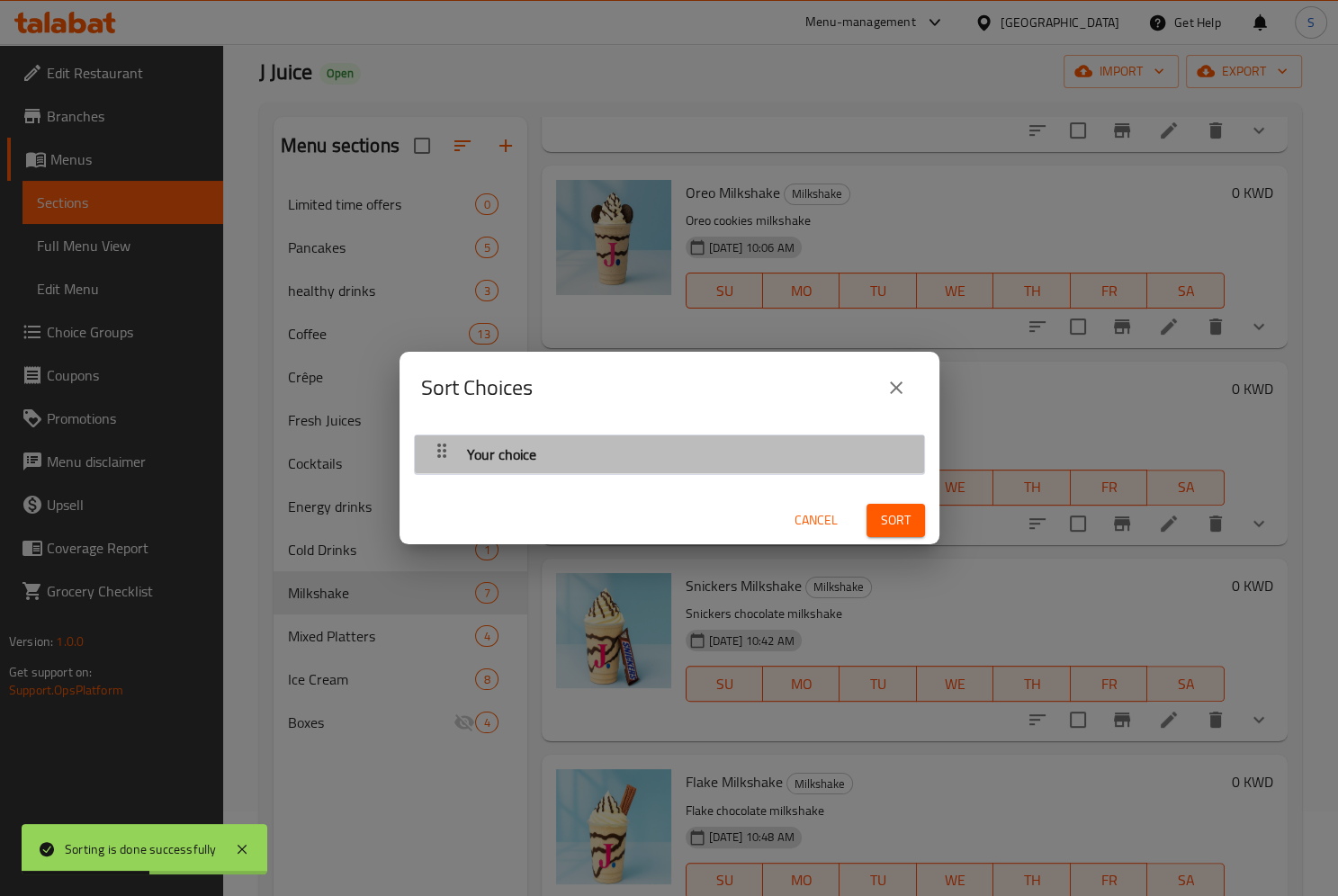
click at [431, 460] on icon "button" at bounding box center [442, 450] width 21 height 21
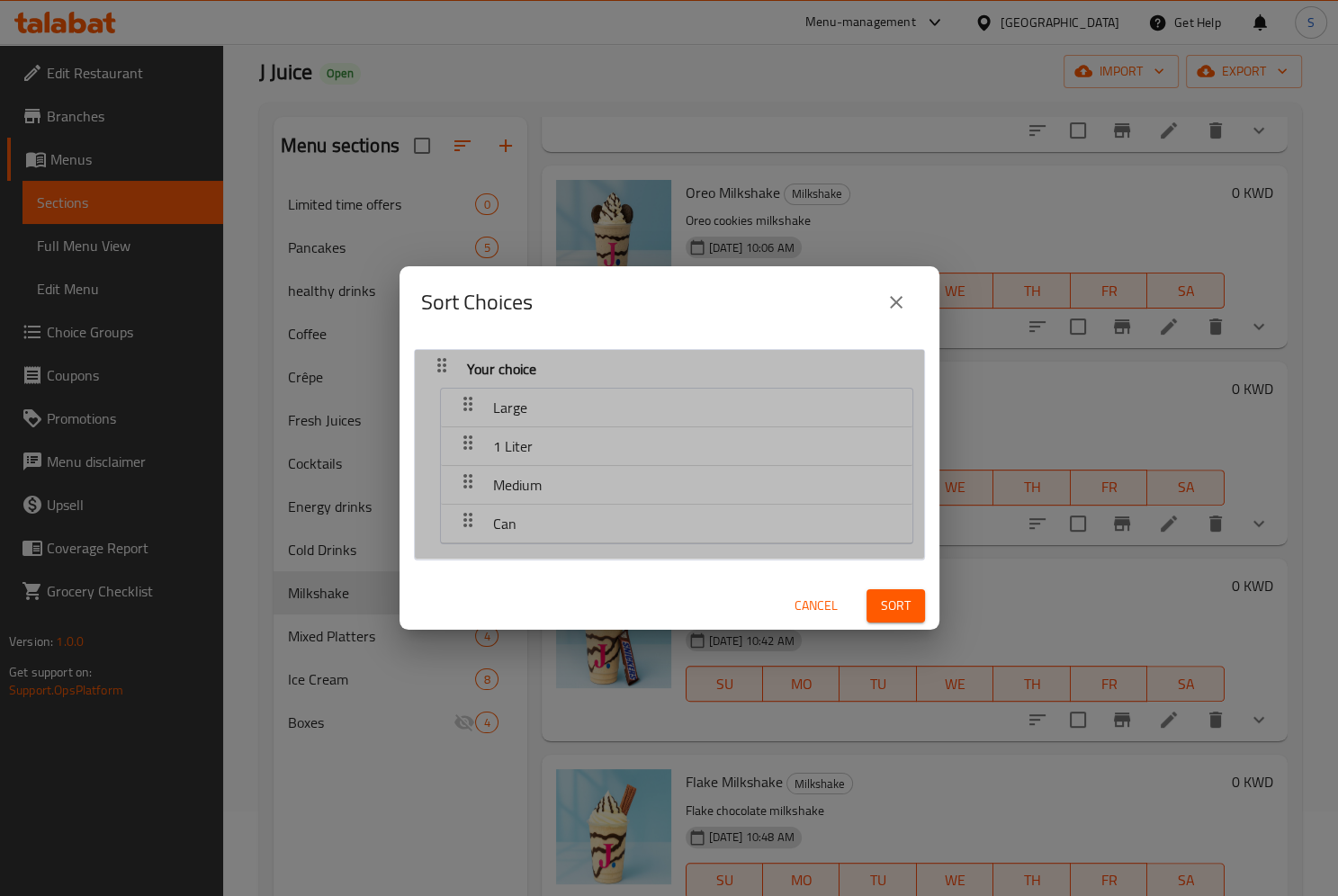
drag, startPoint x: 460, startPoint y: 495, endPoint x: 466, endPoint y: 484, distance: 12.5
click at [466, 484] on div "button" at bounding box center [467, 485] width 36 height 43
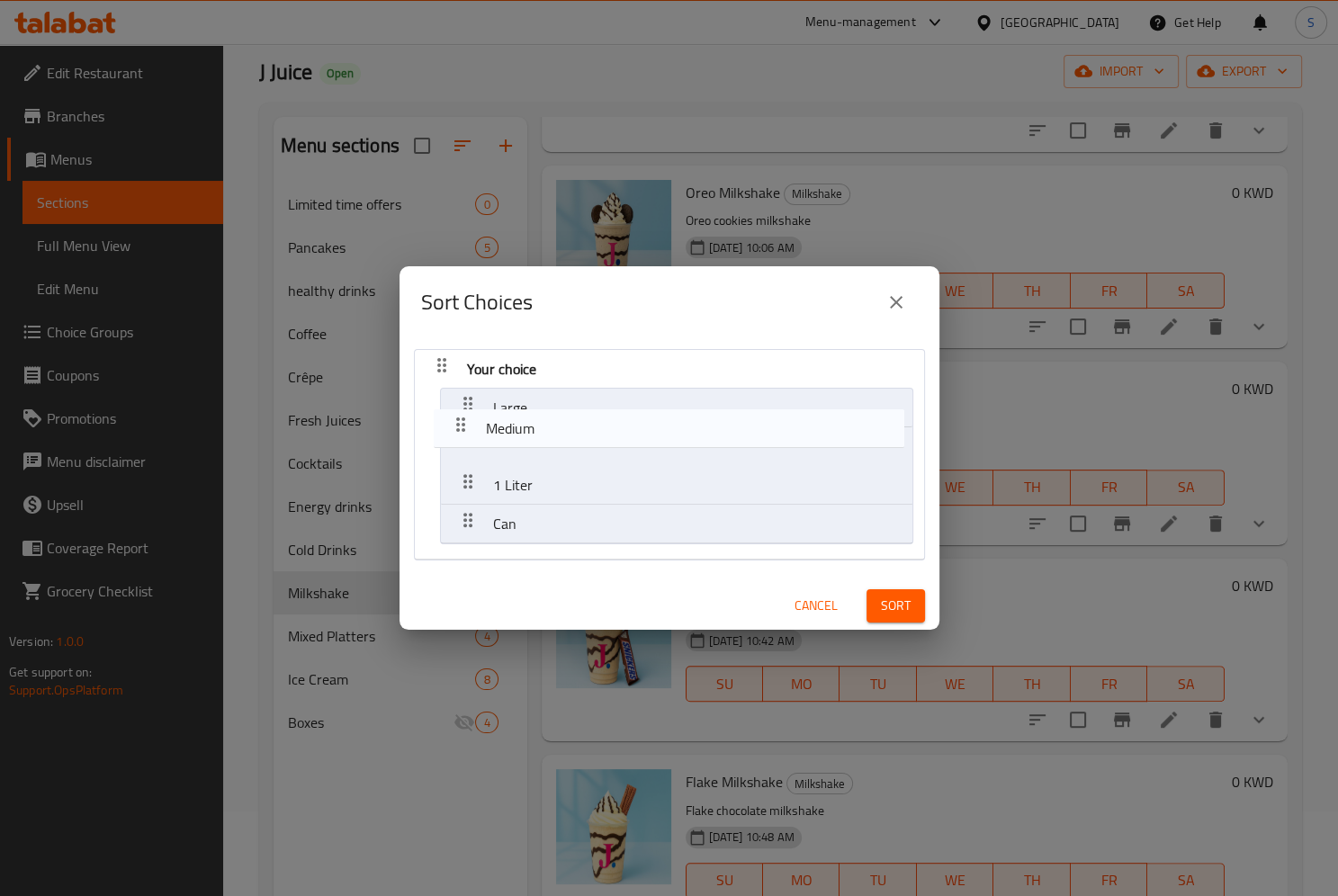
drag, startPoint x: 466, startPoint y: 484, endPoint x: 458, endPoint y: 406, distance: 78.4
click at [458, 406] on nav "Your choice Large 1 Liter Medium Can" at bounding box center [669, 455] width 511 height 212
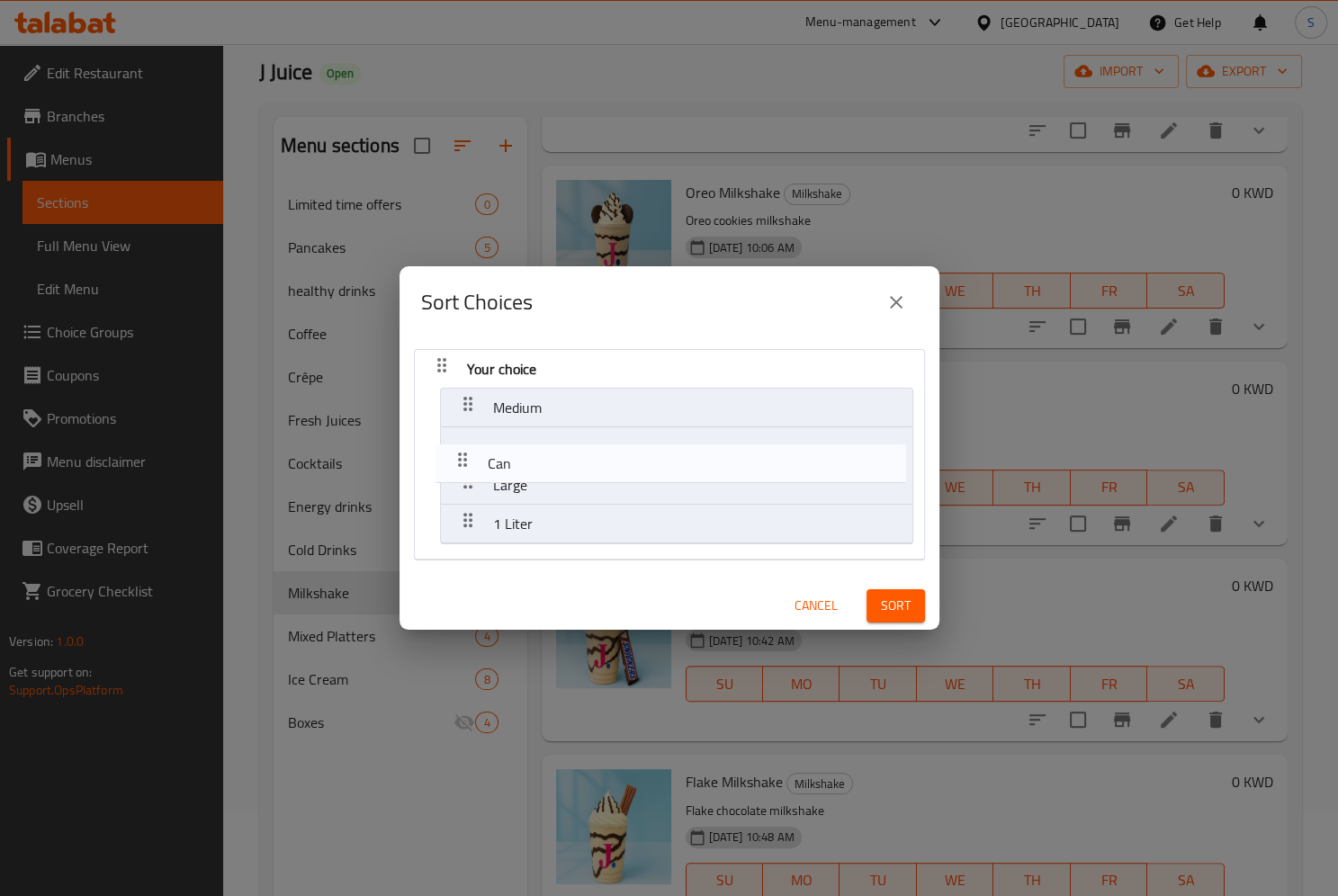
drag, startPoint x: 467, startPoint y: 528, endPoint x: 463, endPoint y: 457, distance: 71.1
click at [463, 457] on nav "Your choice Medium Large 1 Liter Can" at bounding box center [669, 455] width 511 height 212
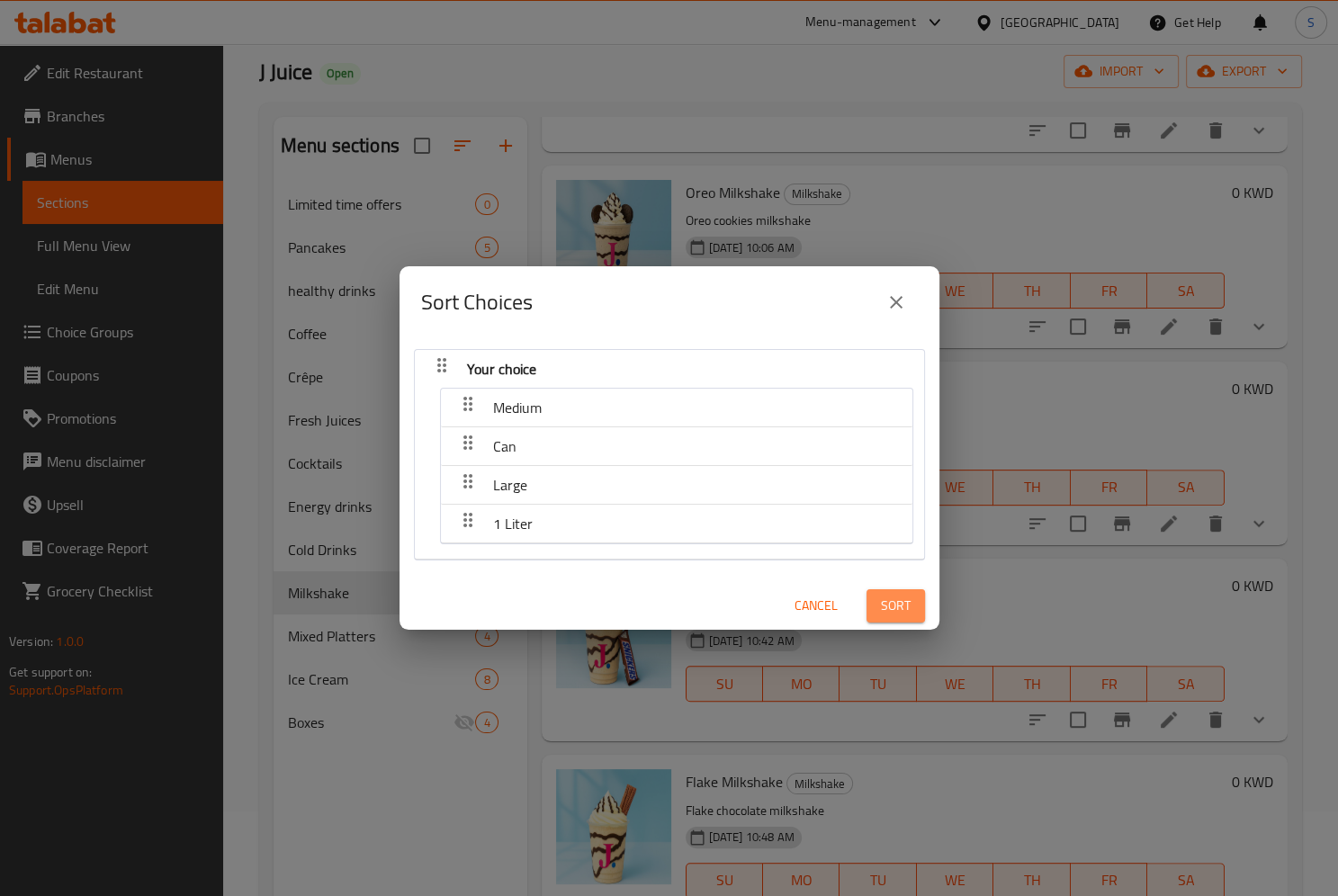
click at [881, 590] on button "Sort" at bounding box center [896, 606] width 59 height 34
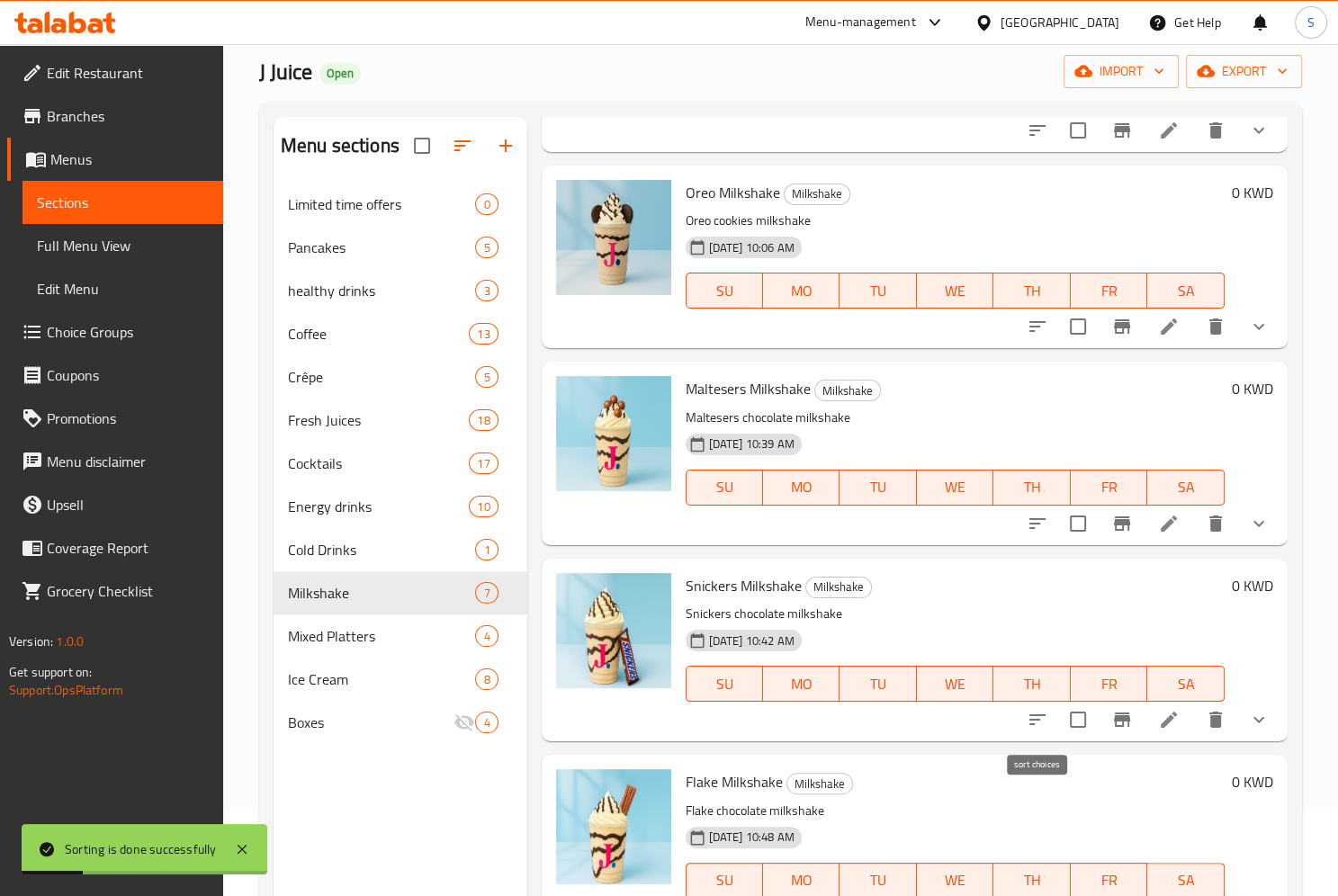
click at [1029, 717] on icon "sort-choices" at bounding box center [1037, 719] width 21 height 21
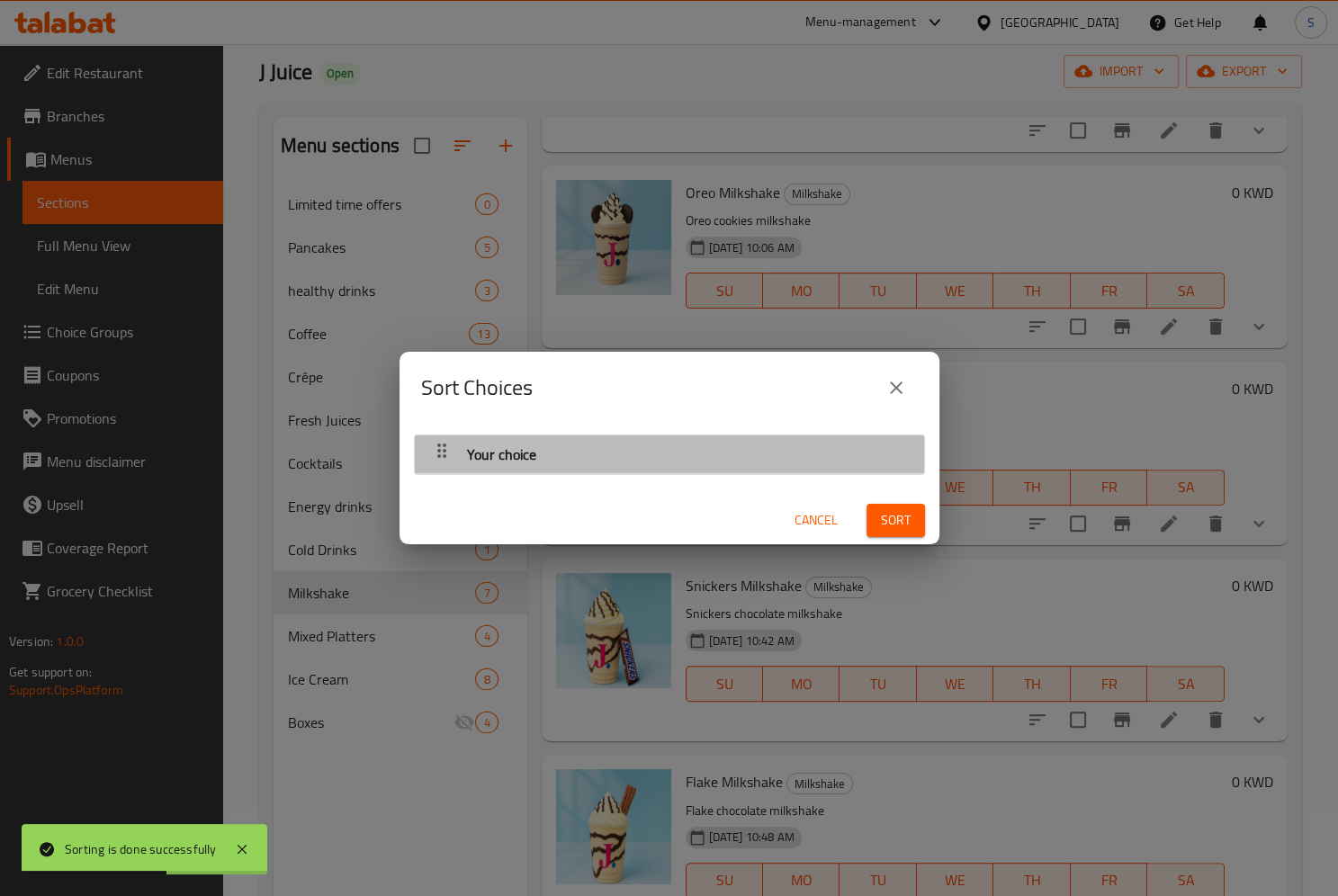
click at [444, 448] on icon "button" at bounding box center [442, 450] width 21 height 21
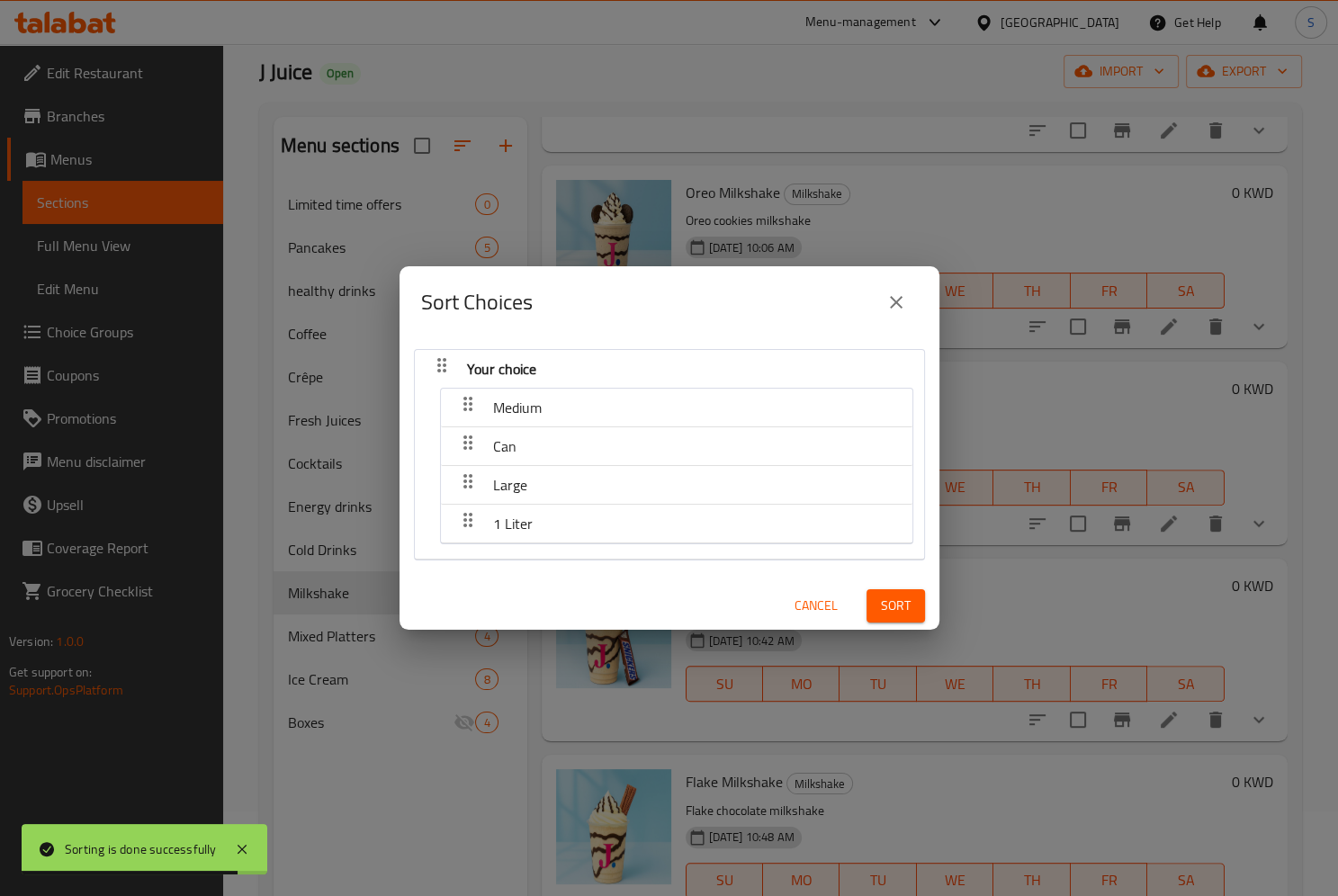
click at [899, 306] on icon "close" at bounding box center [896, 302] width 13 height 12
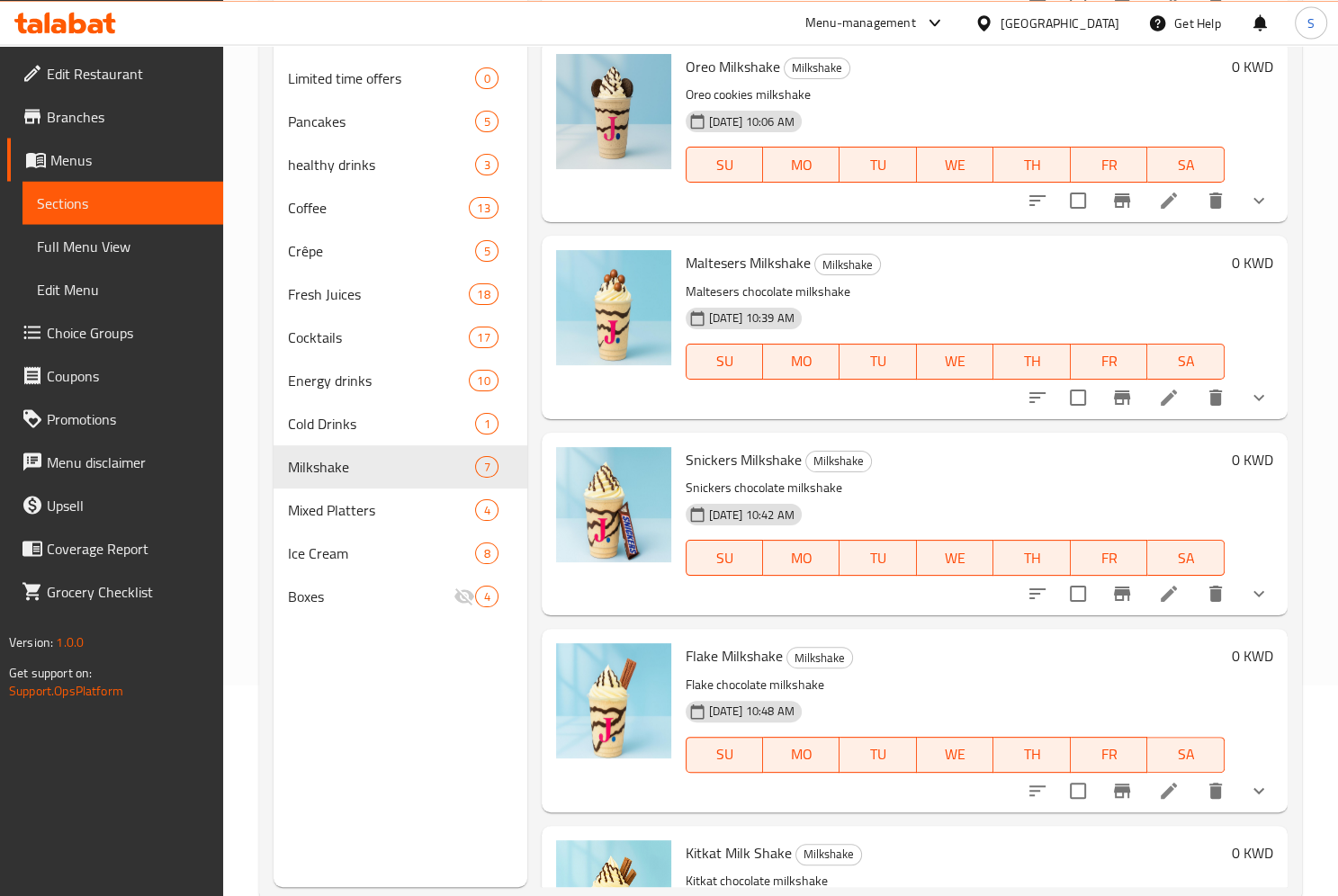
scroll to position [727, 0]
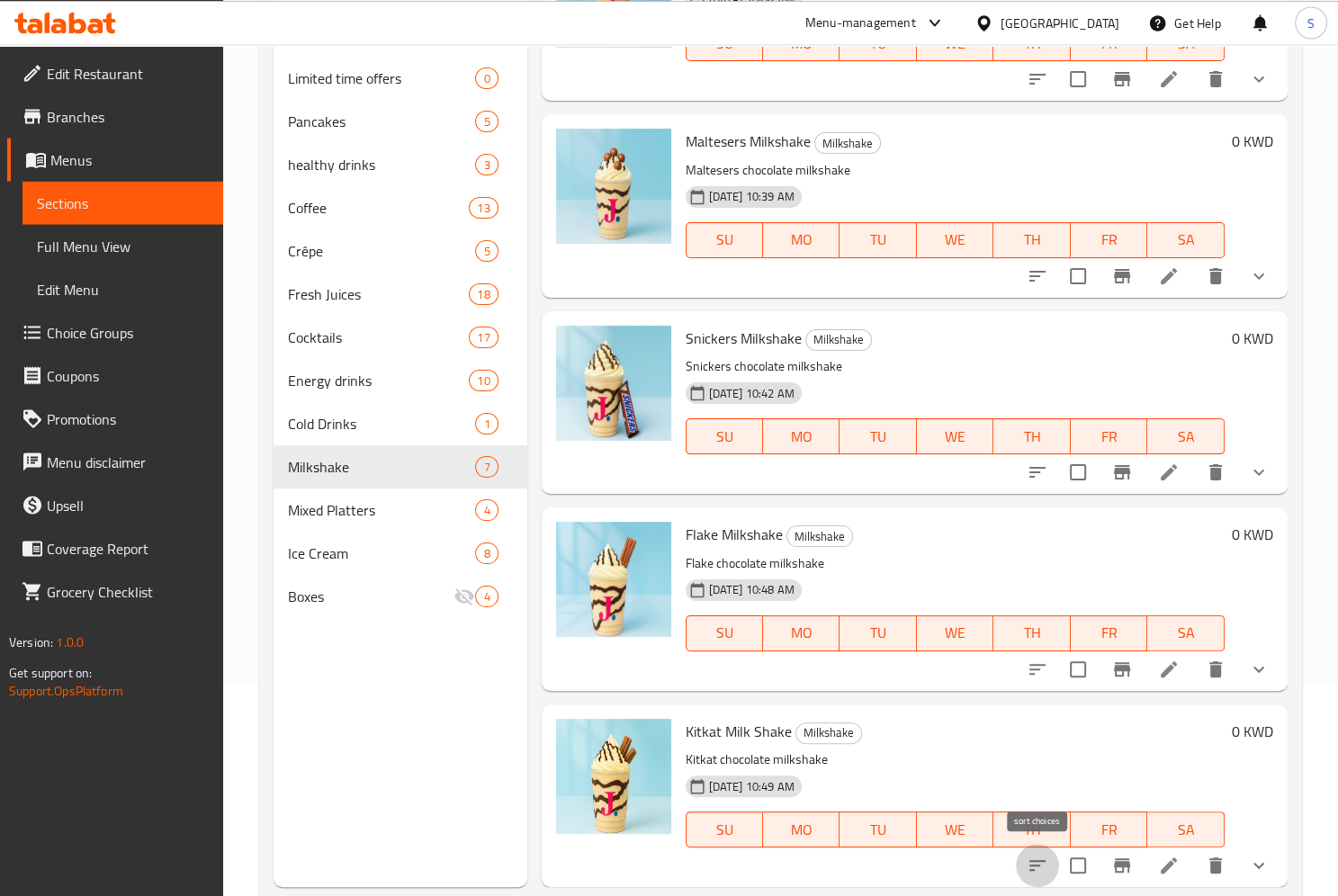
click at [1042, 859] on icon "sort-choices" at bounding box center [1037, 865] width 21 height 21
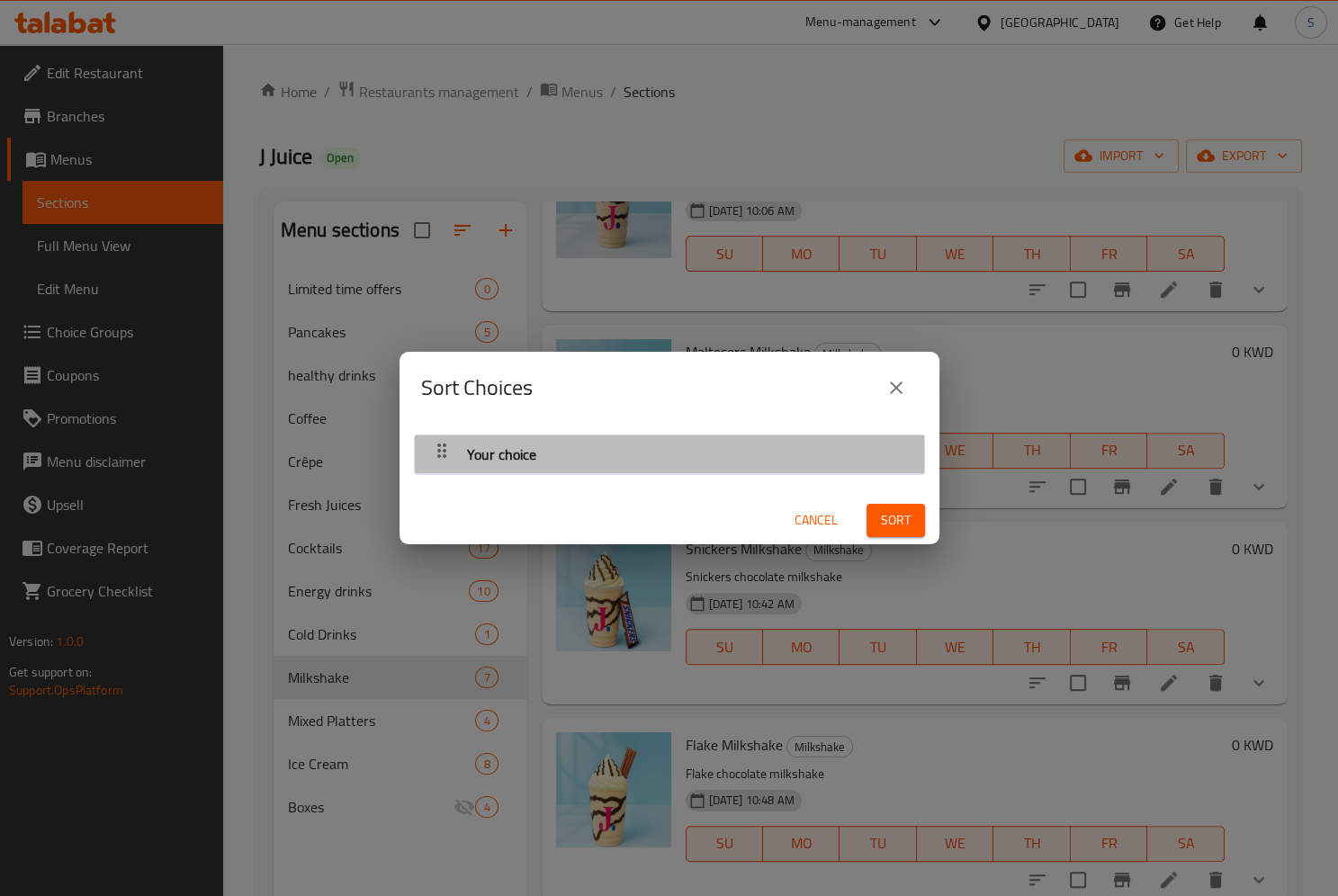
click at [434, 461] on icon "button" at bounding box center [442, 450] width 21 height 21
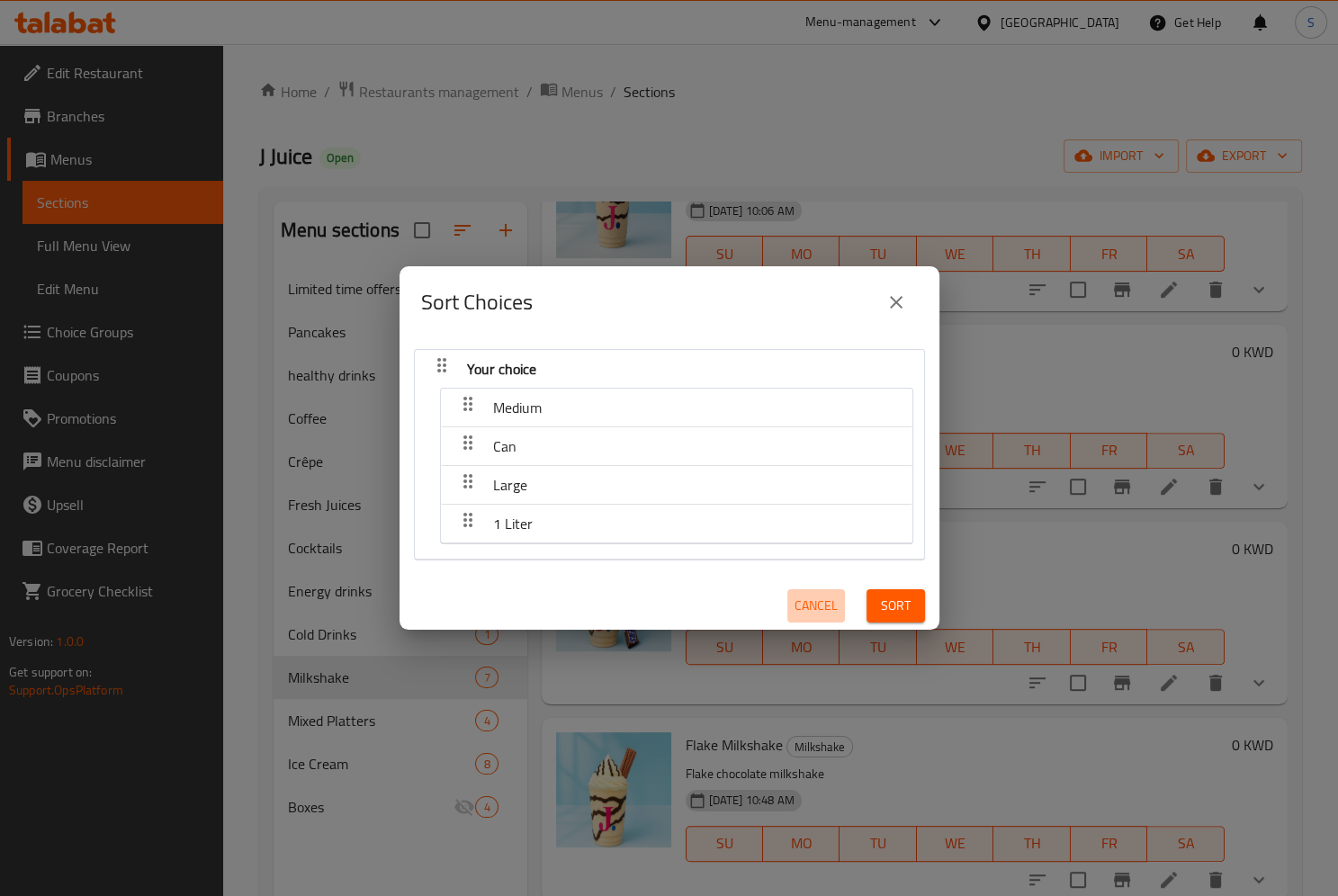
click at [803, 610] on span "Cancel" at bounding box center [816, 605] width 43 height 22
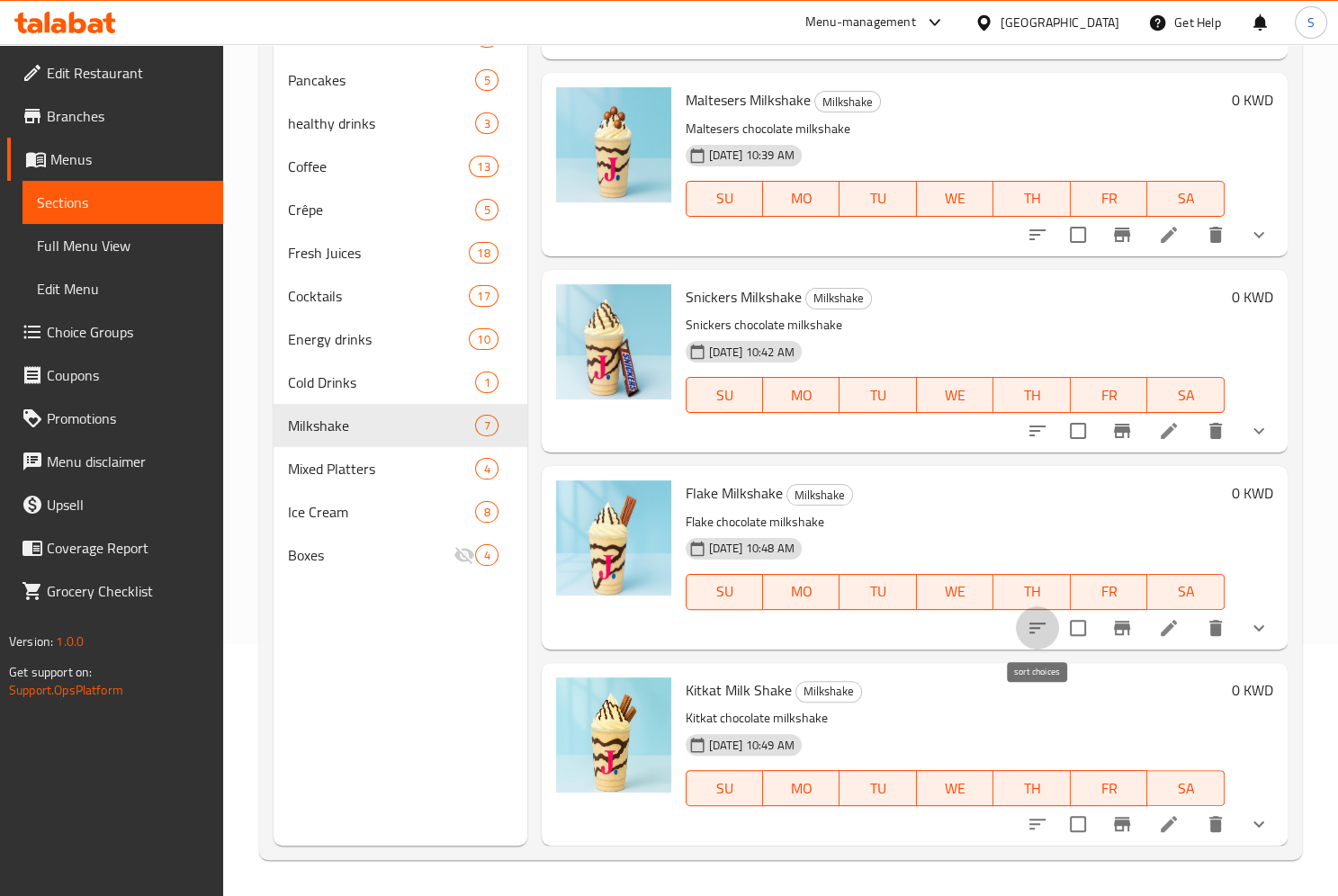
click at [1032, 627] on icon "sort-choices" at bounding box center [1037, 627] width 16 height 11
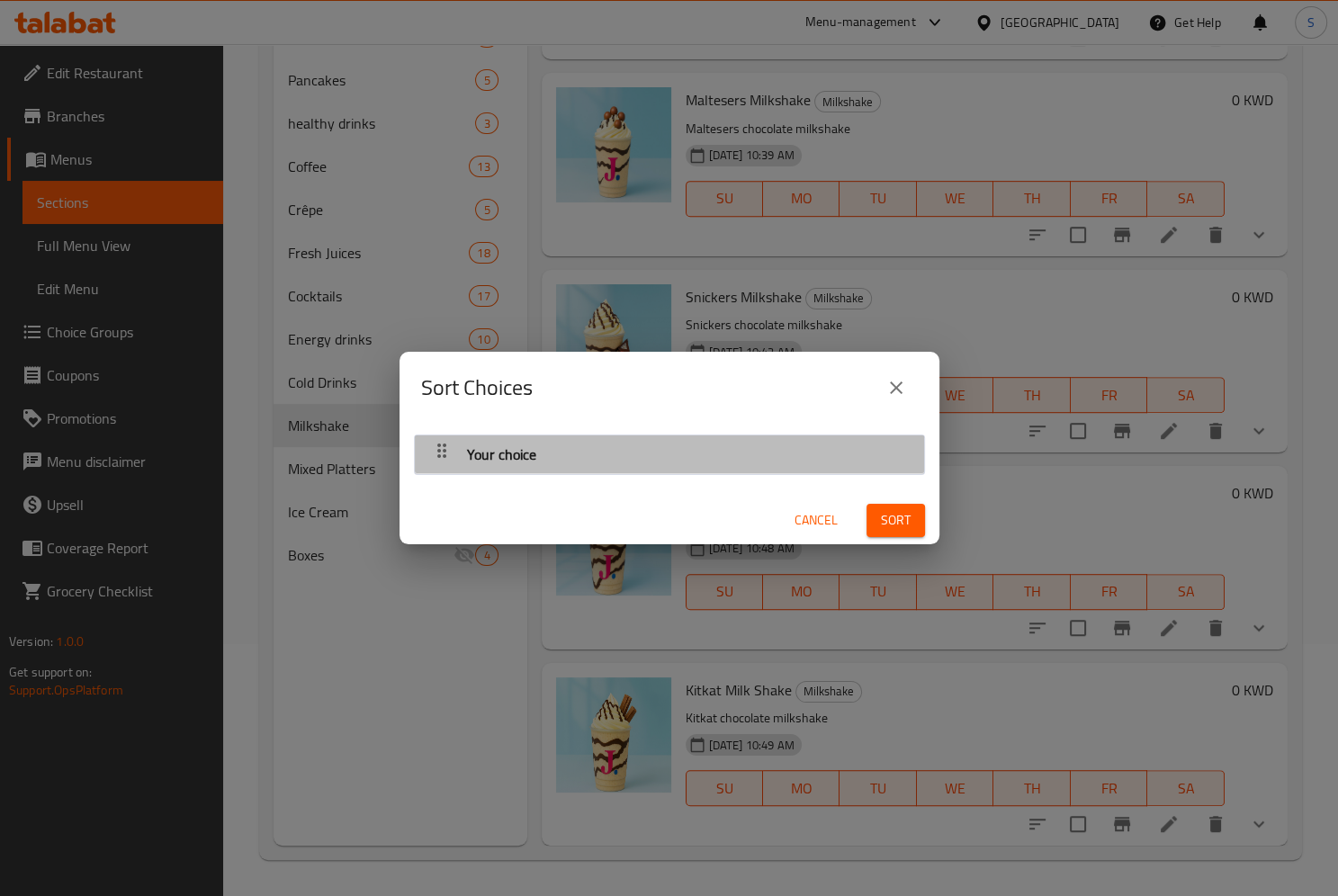
click at [430, 463] on div "button" at bounding box center [442, 454] width 36 height 43
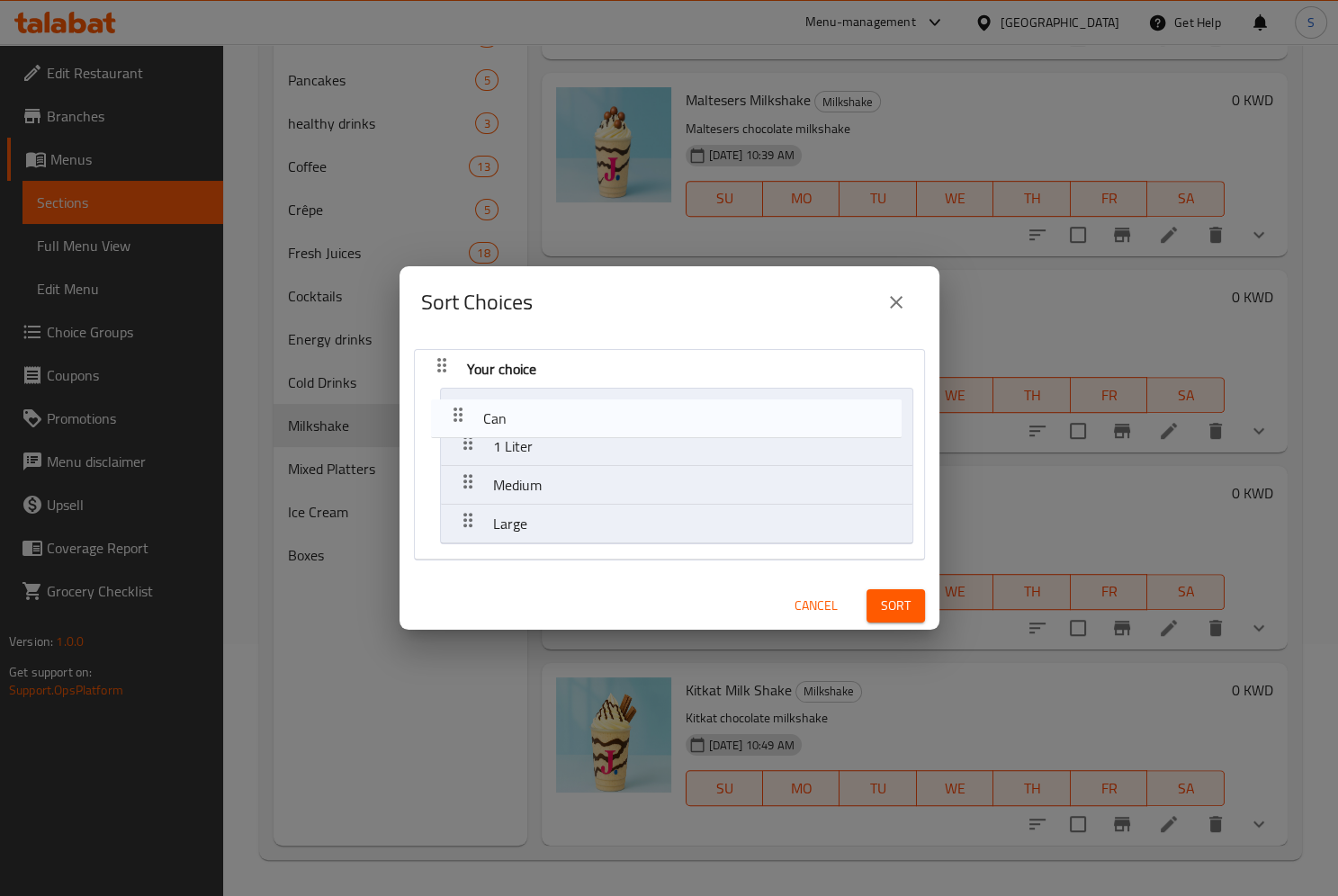
drag, startPoint x: 463, startPoint y: 524, endPoint x: 453, endPoint y: 404, distance: 120.4
click at [453, 404] on nav "Your choice 1 Liter Medium Large Can" at bounding box center [669, 455] width 511 height 212
drag, startPoint x: 464, startPoint y: 481, endPoint x: 465, endPoint y: 401, distance: 80.0
click at [465, 401] on nav "Your choice Can 1 Liter Medium Large" at bounding box center [669, 455] width 511 height 212
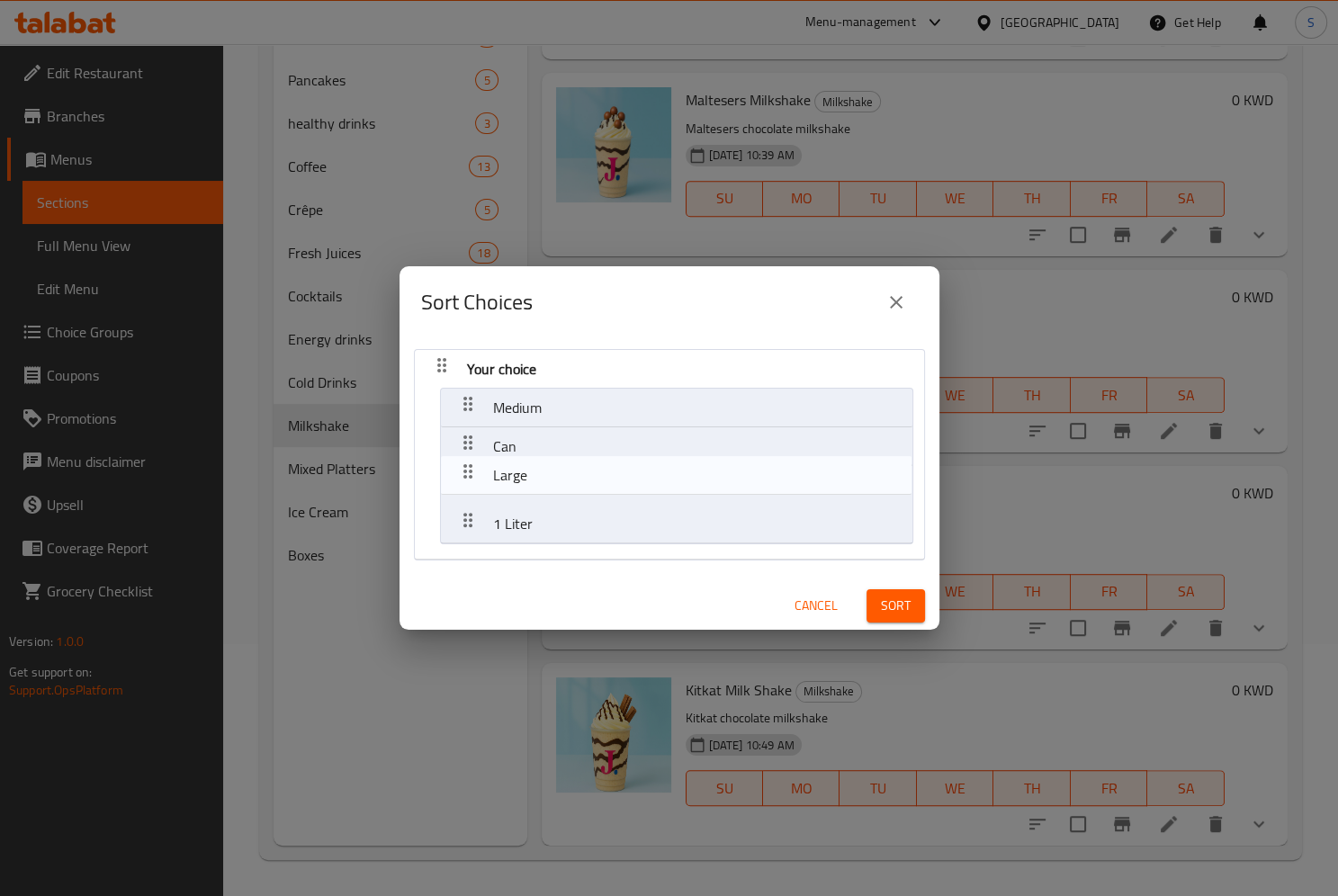
drag, startPoint x: 469, startPoint y: 514, endPoint x: 469, endPoint y: 450, distance: 64.0
click at [469, 450] on nav "Your choice Medium Can 1 Liter Large" at bounding box center [669, 455] width 511 height 212
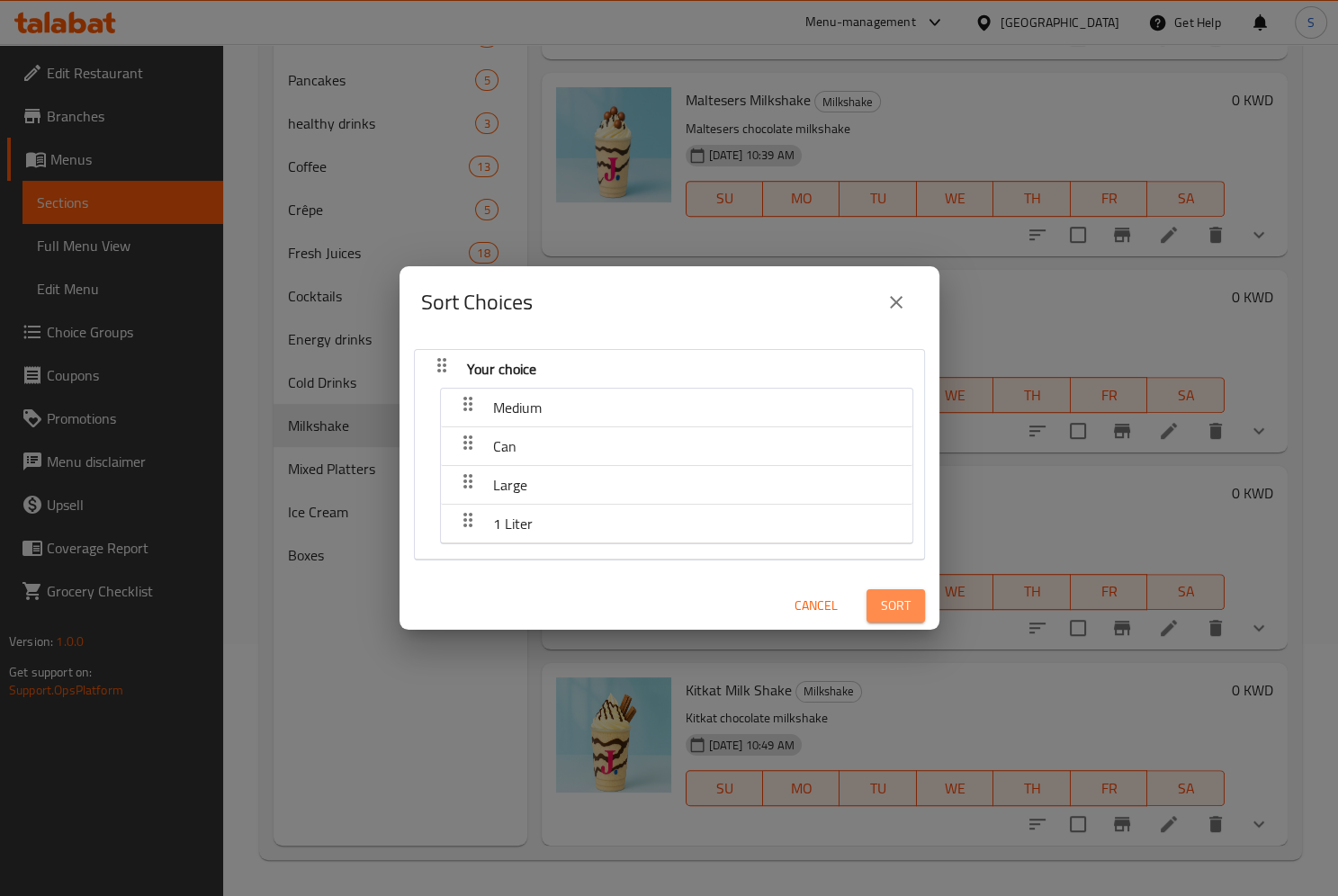
click at [880, 614] on button "Sort" at bounding box center [896, 606] width 59 height 34
